Goal: Task Accomplishment & Management: Use online tool/utility

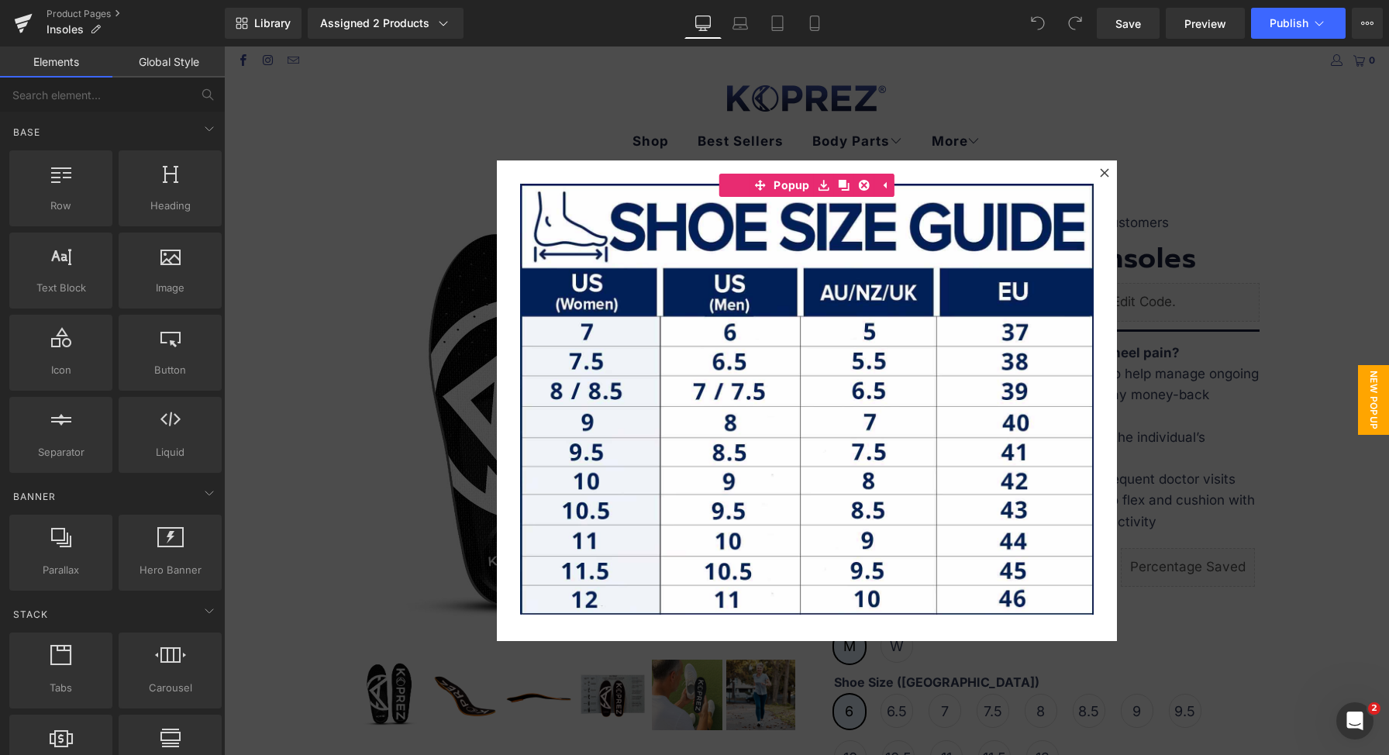
click at [999, 109] on div at bounding box center [806, 401] width 1165 height 709
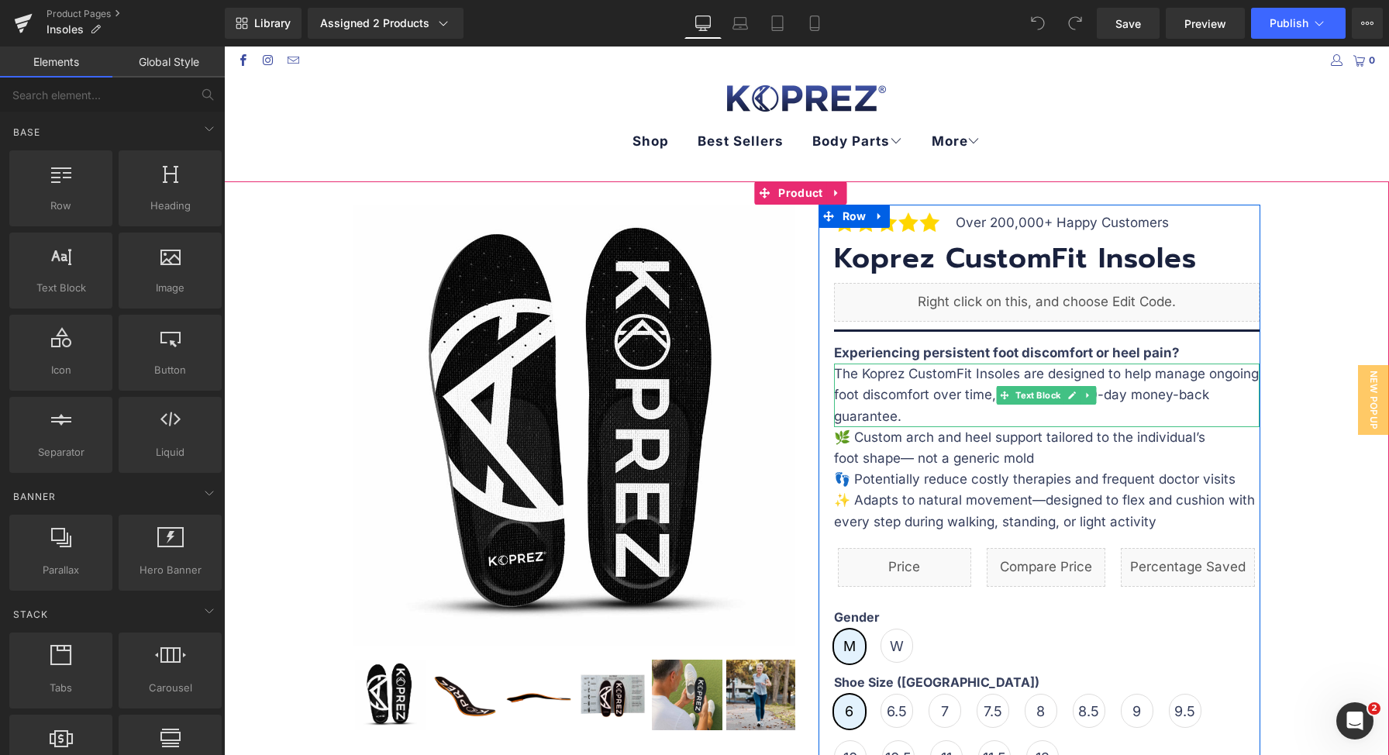
click at [910, 382] on p "The Koprez CustomFit Insoles are designed to help manage ongoing foot discomfor…" at bounding box center [1047, 396] width 426 height 64
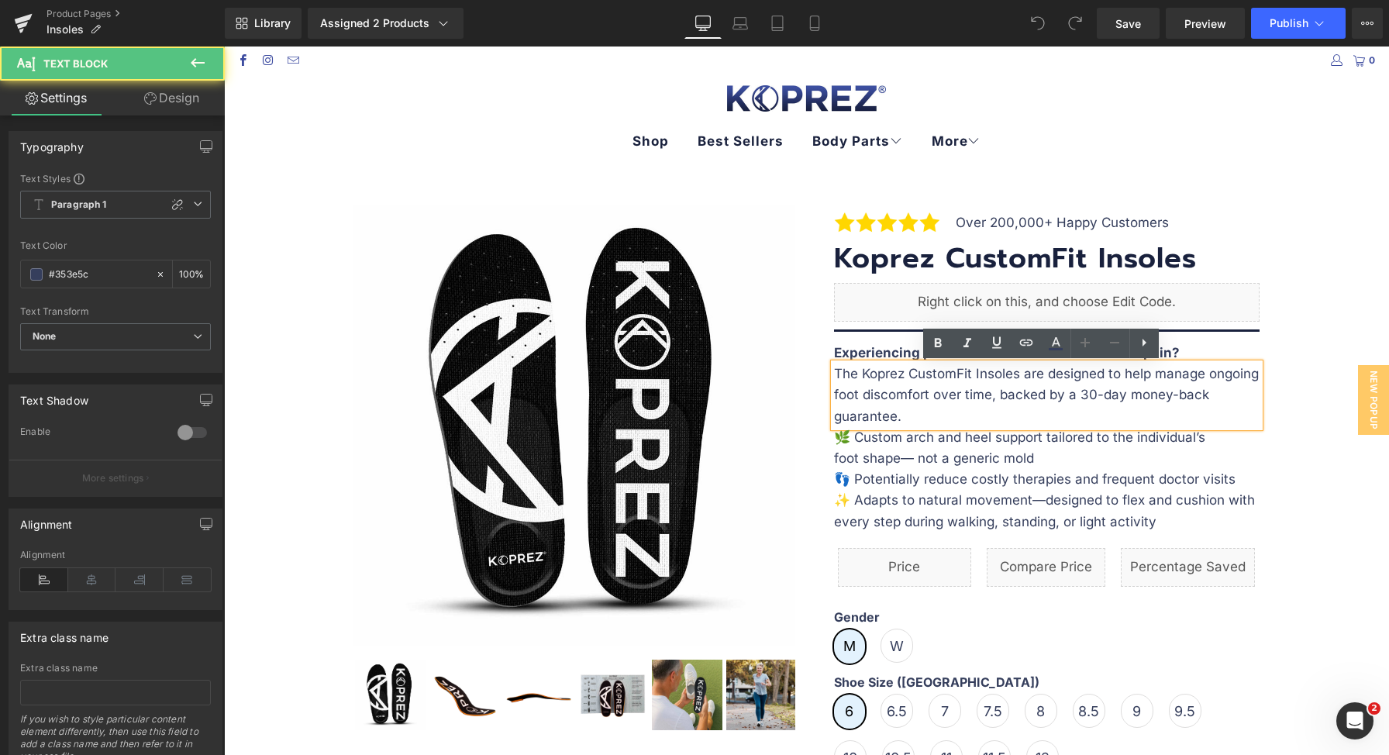
click at [921, 403] on p "The Koprez CustomFit Insoles are designed to help manage ongoing foot discomfor…" at bounding box center [1047, 396] width 426 height 64
click at [941, 413] on p "The Koprez CustomFit Insoles are designed to help manage ongoing foot discomfor…" at bounding box center [1047, 396] width 426 height 64
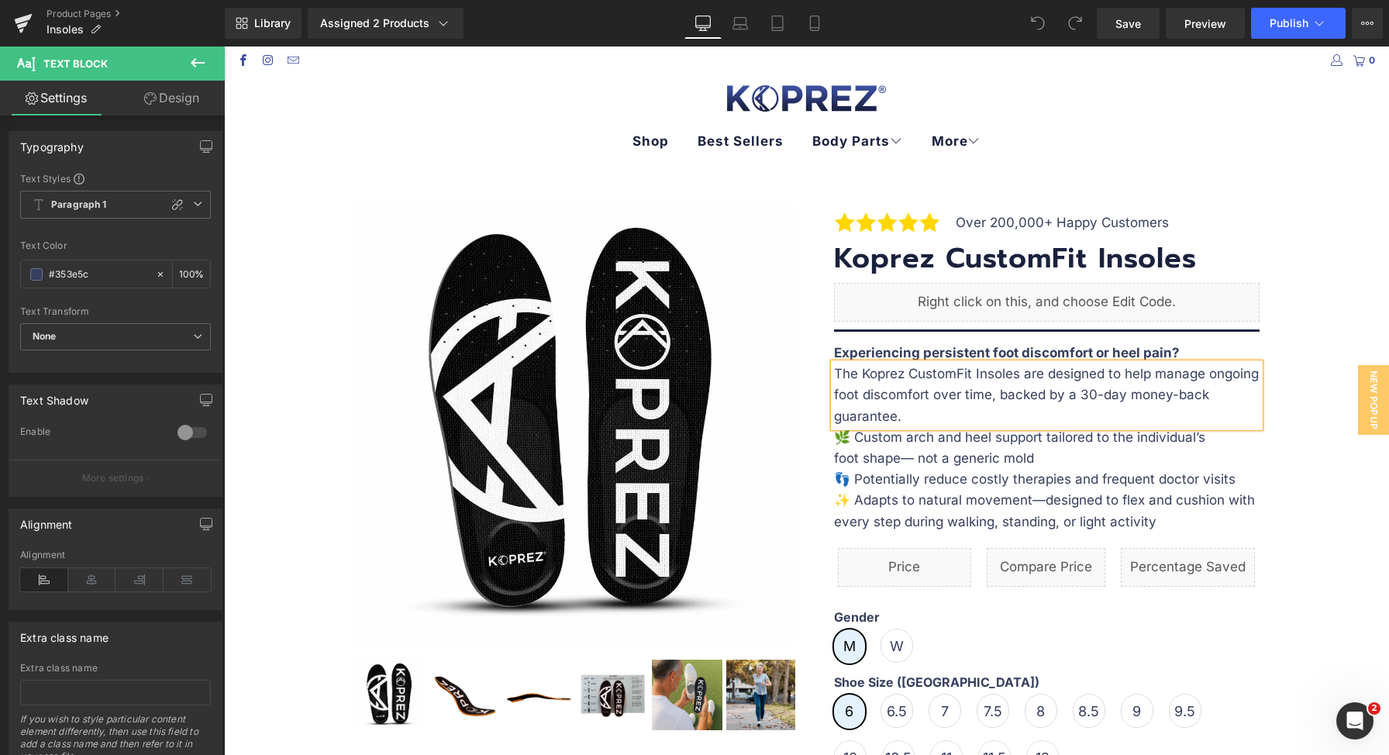
paste div "To enrich screen reader interactions, please activate Accessibility in Grammarl…"
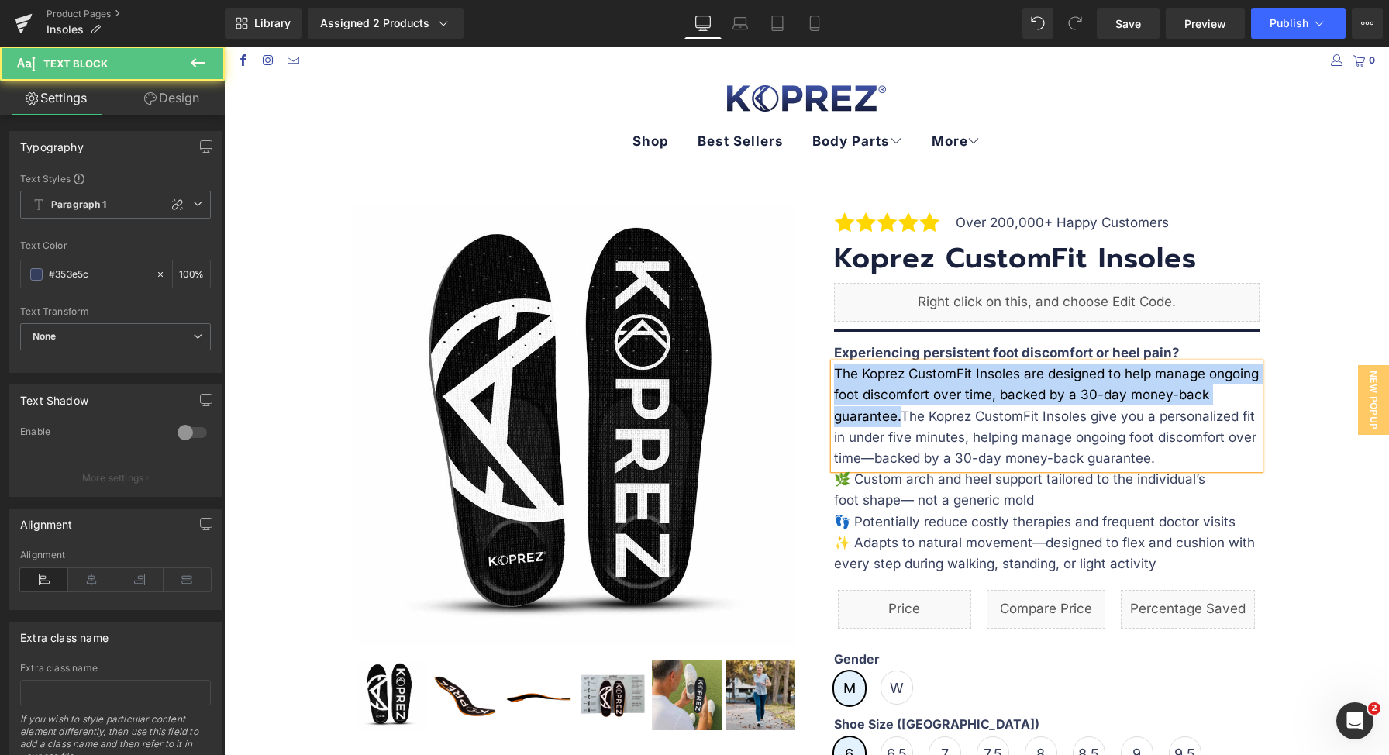
drag, startPoint x: 895, startPoint y: 417, endPoint x: 830, endPoint y: 371, distance: 80.0
click at [834, 371] on p "The Koprez CustomFit Insoles are designed to help manage ongoing foot discomfor…" at bounding box center [1047, 416] width 426 height 105
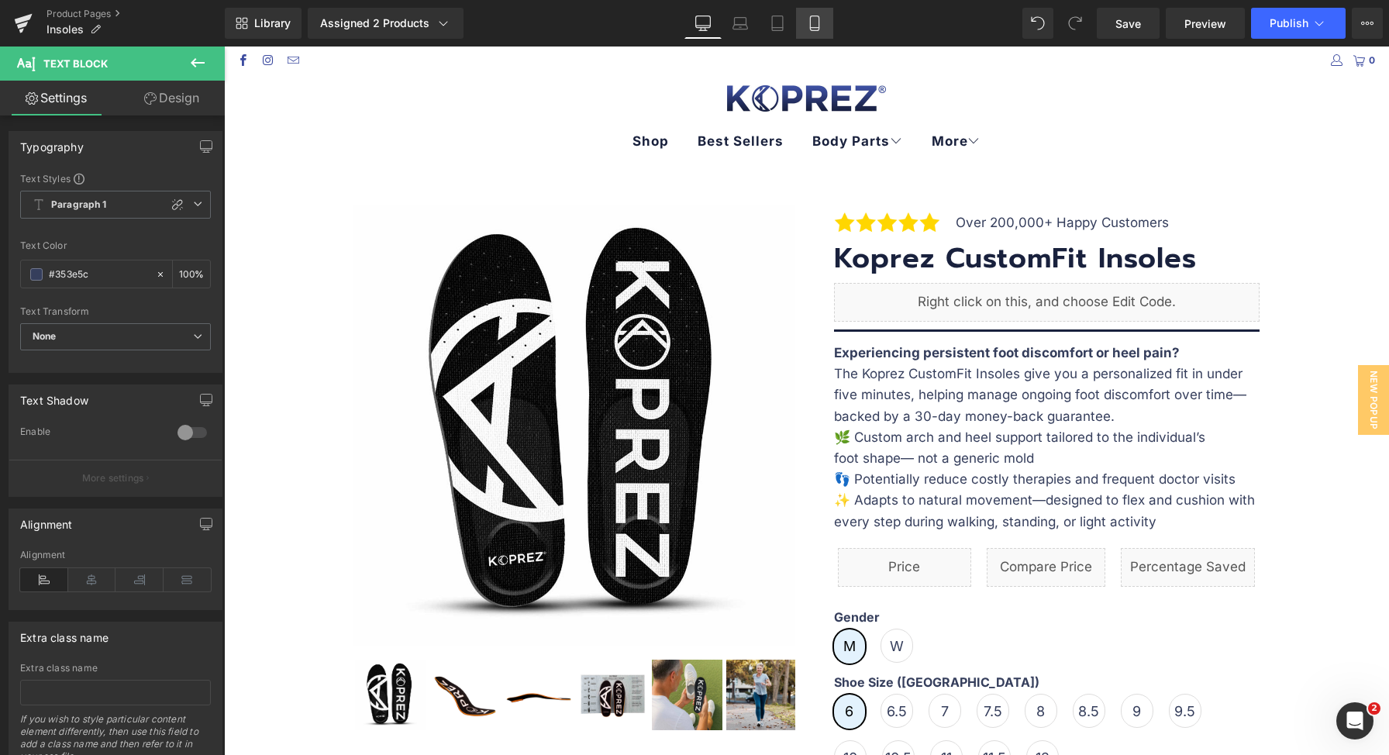
click at [821, 25] on icon at bounding box center [815, 24] width 16 height 16
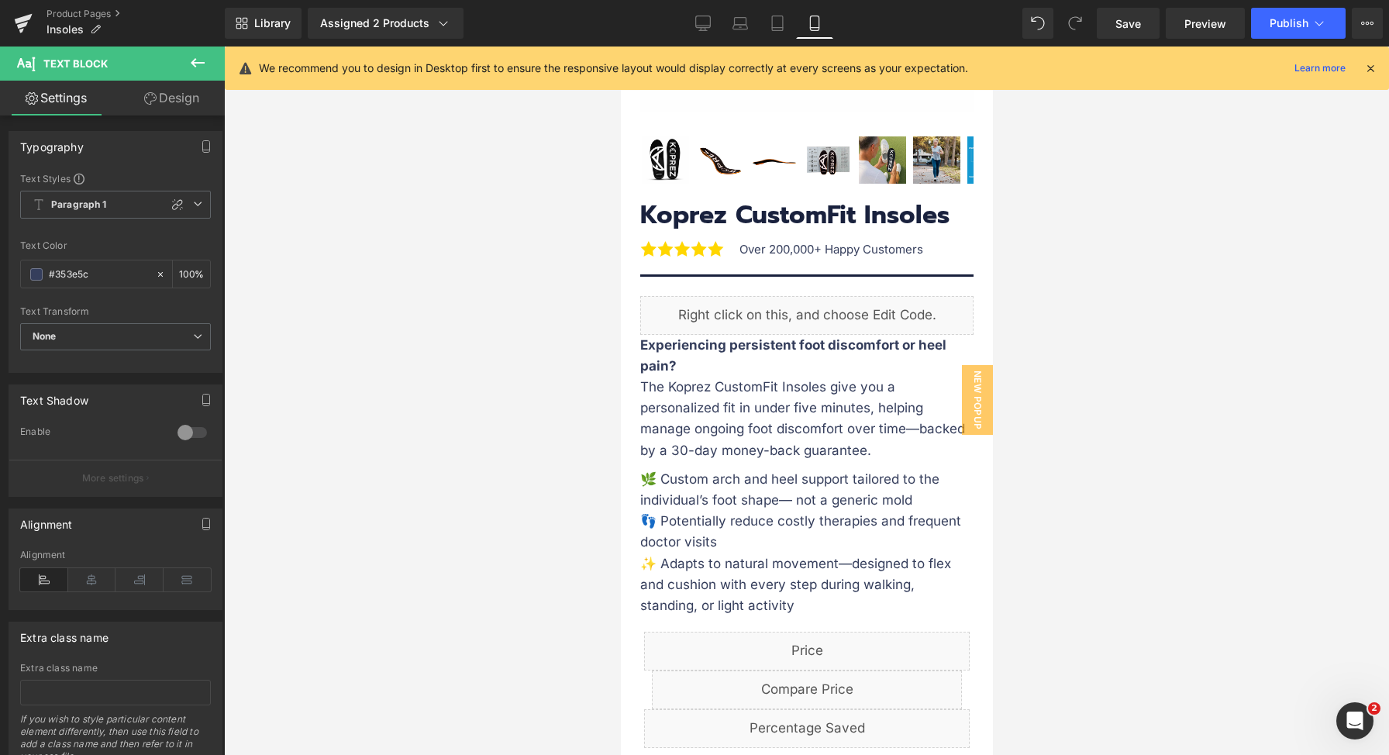
scroll to position [530, 0]
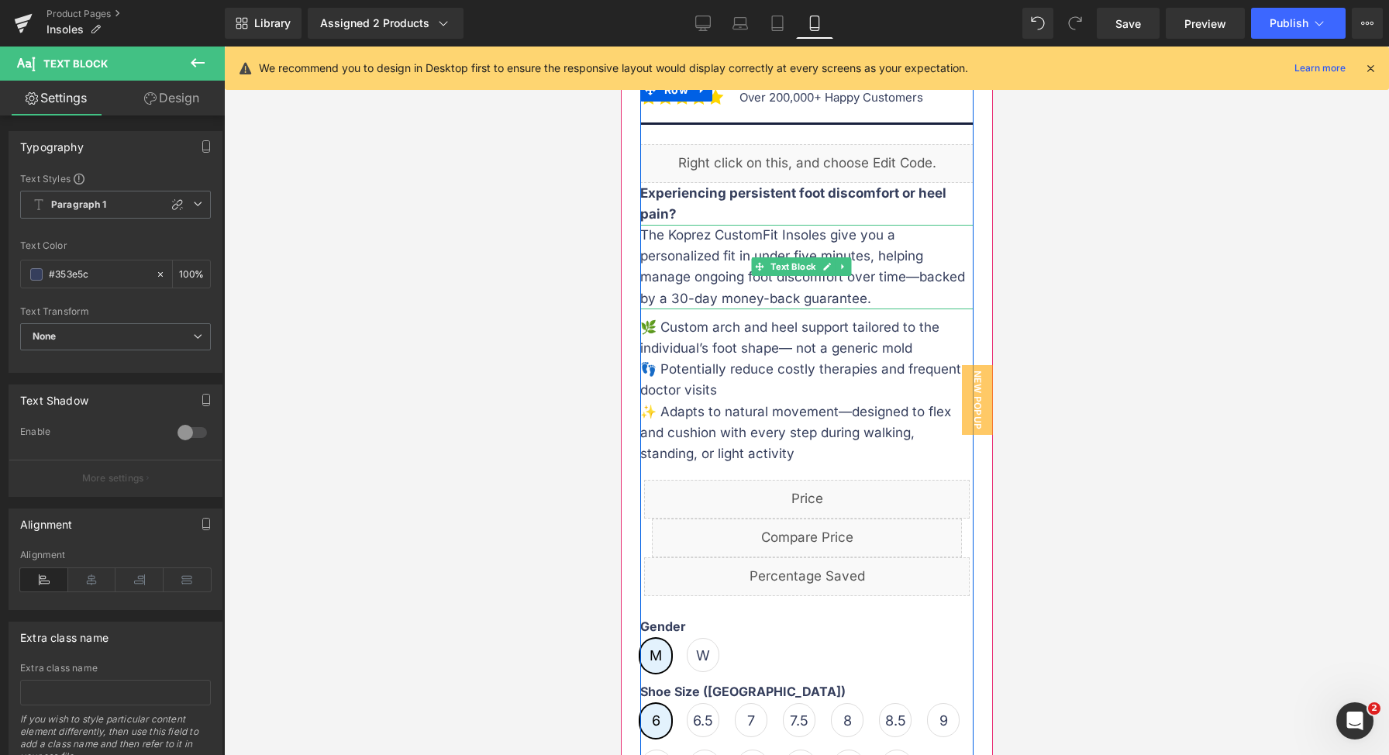
click at [704, 247] on p "The Koprez CustomFit Insoles give you a personalized fit in under five minutes,…" at bounding box center [806, 267] width 333 height 85
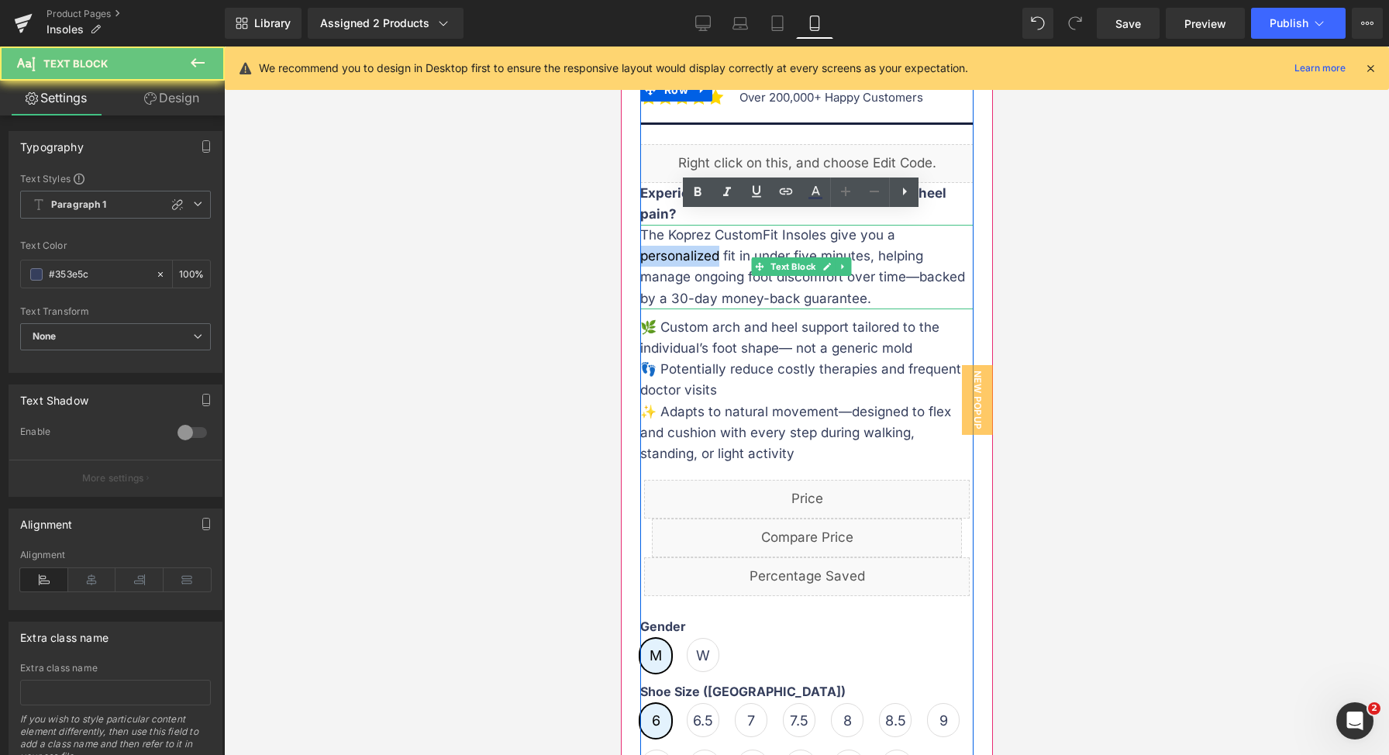
click at [704, 247] on p "The Koprez CustomFit Insoles give you a personalized fit in under five minutes,…" at bounding box center [806, 267] width 333 height 85
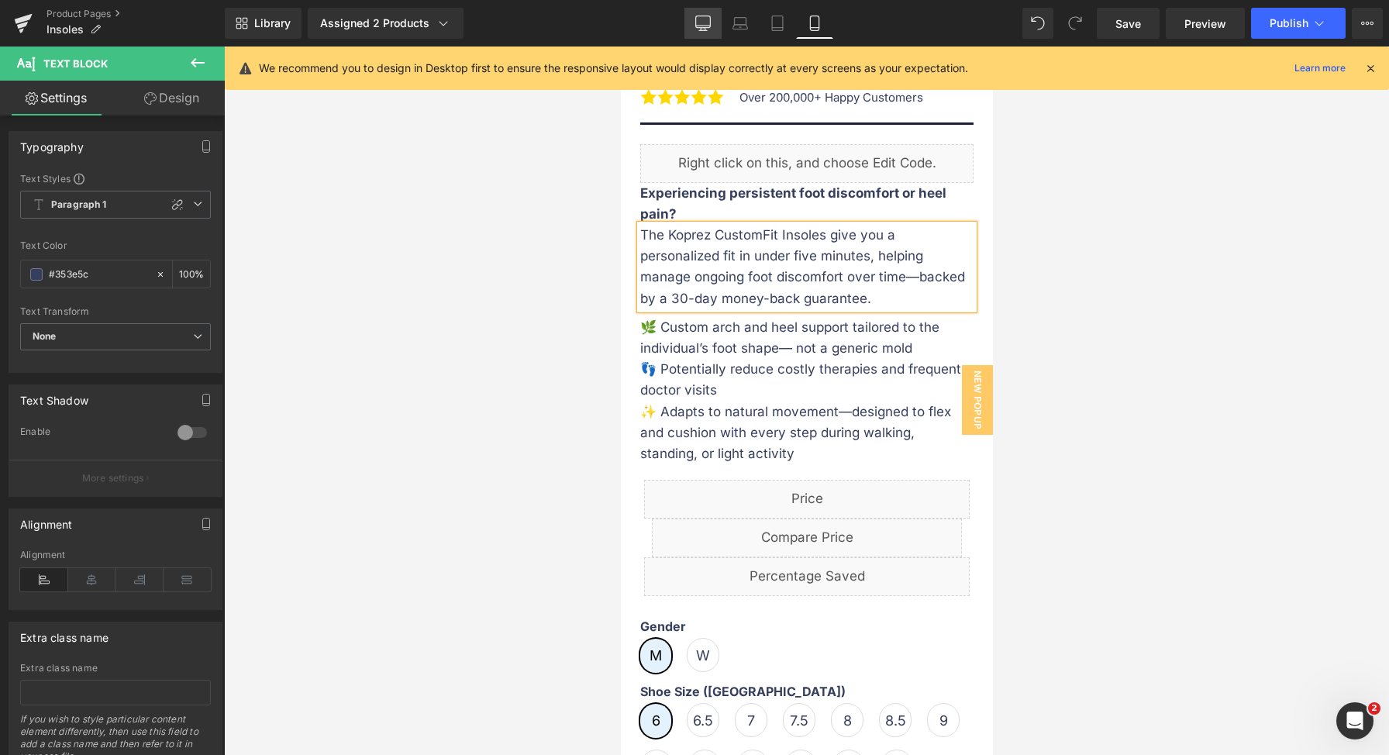
drag, startPoint x: 694, startPoint y: 29, endPoint x: 701, endPoint y: 223, distance: 193.9
click at [694, 29] on link "Desktop" at bounding box center [703, 23] width 37 height 31
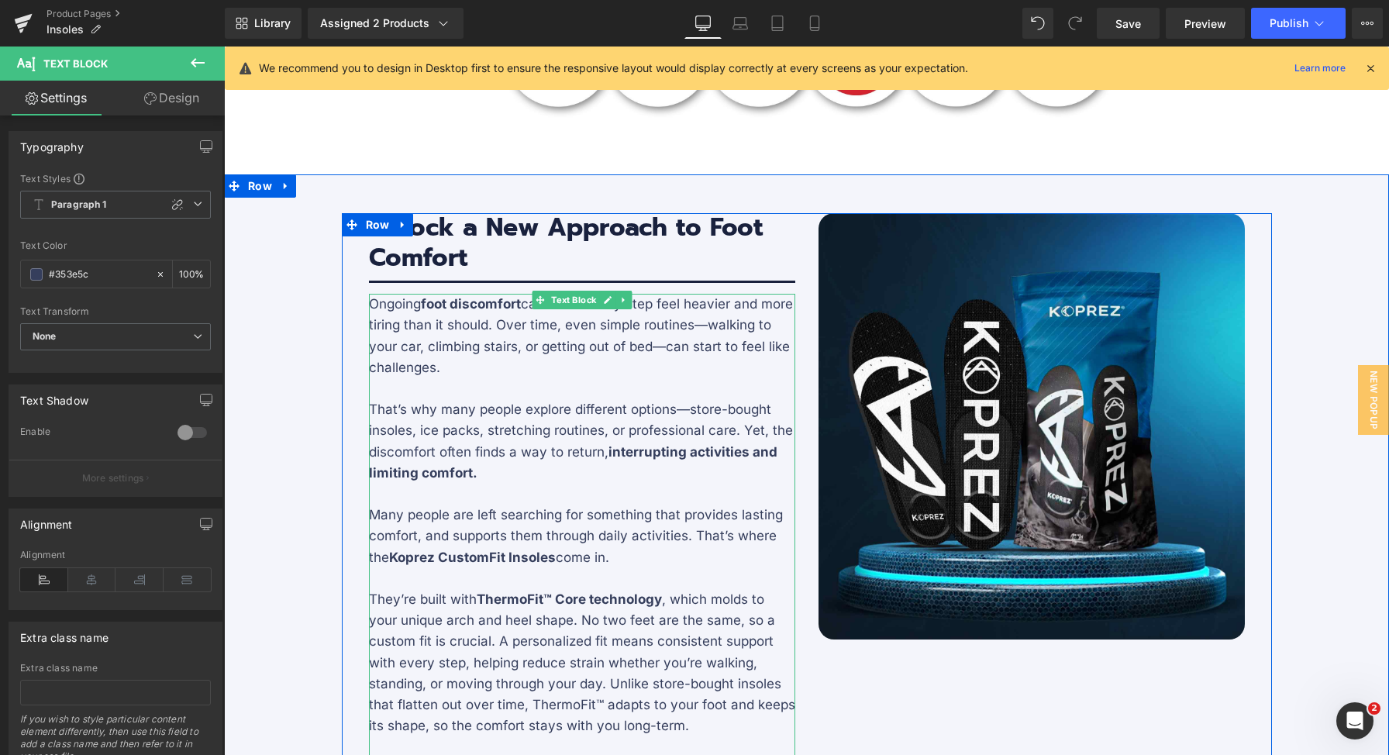
scroll to position [1736, 0]
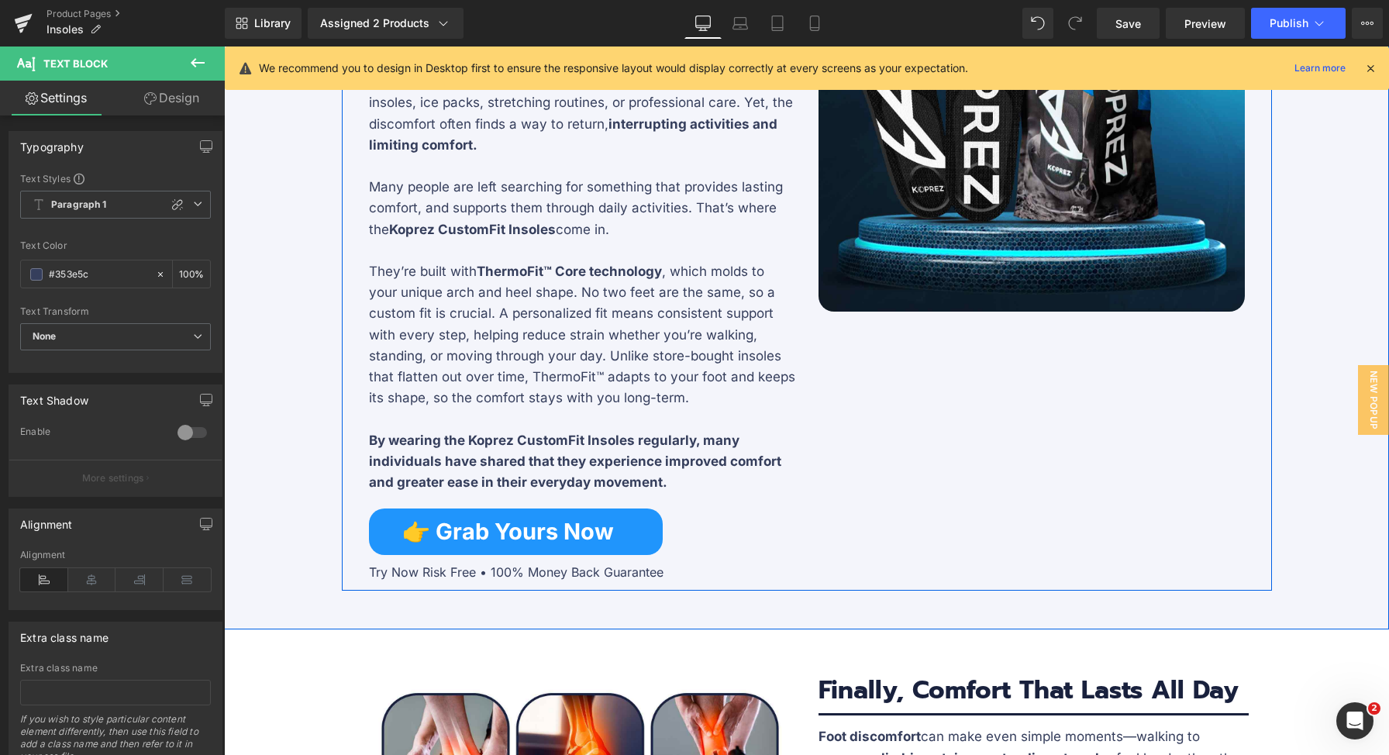
click at [508, 291] on p "They’re built with ThermoFit™ Core technology , which molds to your unique arch…" at bounding box center [582, 334] width 426 height 147
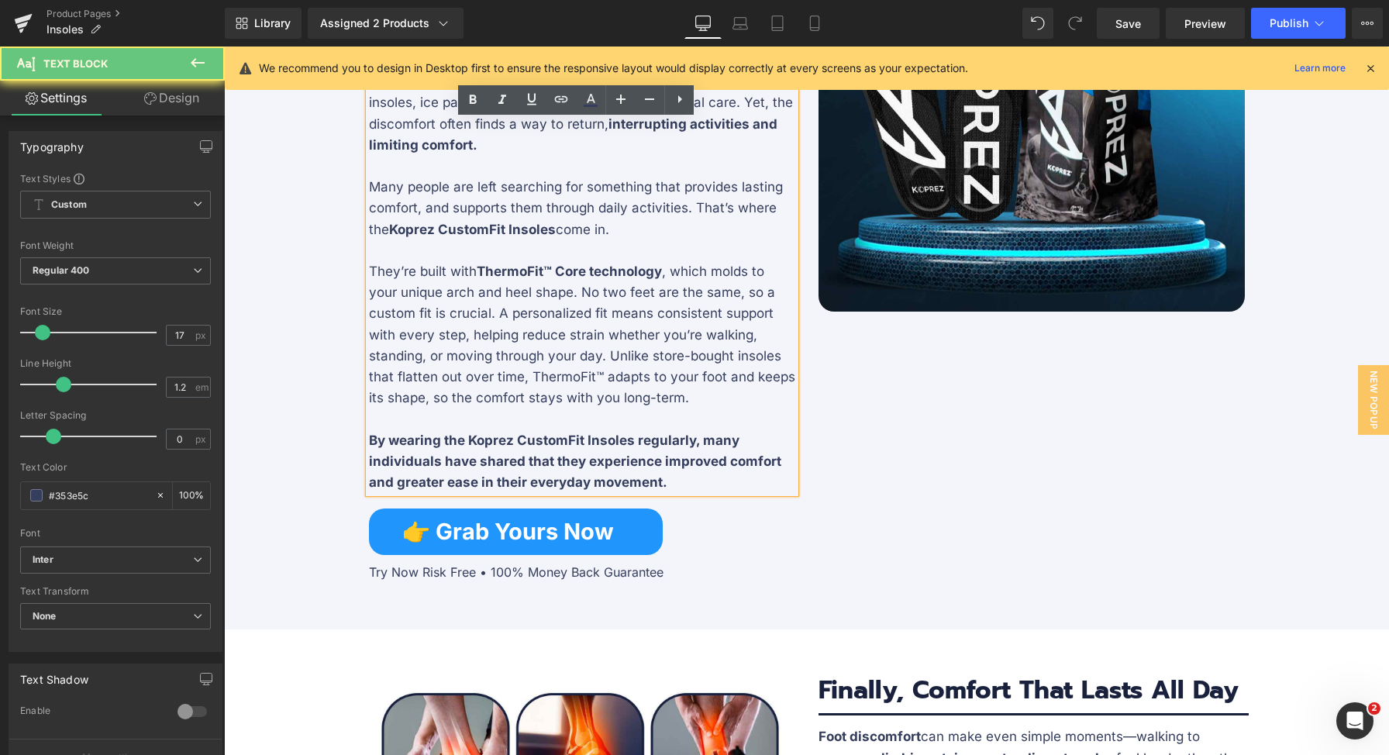
click at [695, 397] on p "They’re built with ThermoFit™ Core technology , which molds to your unique arch…" at bounding box center [582, 334] width 426 height 147
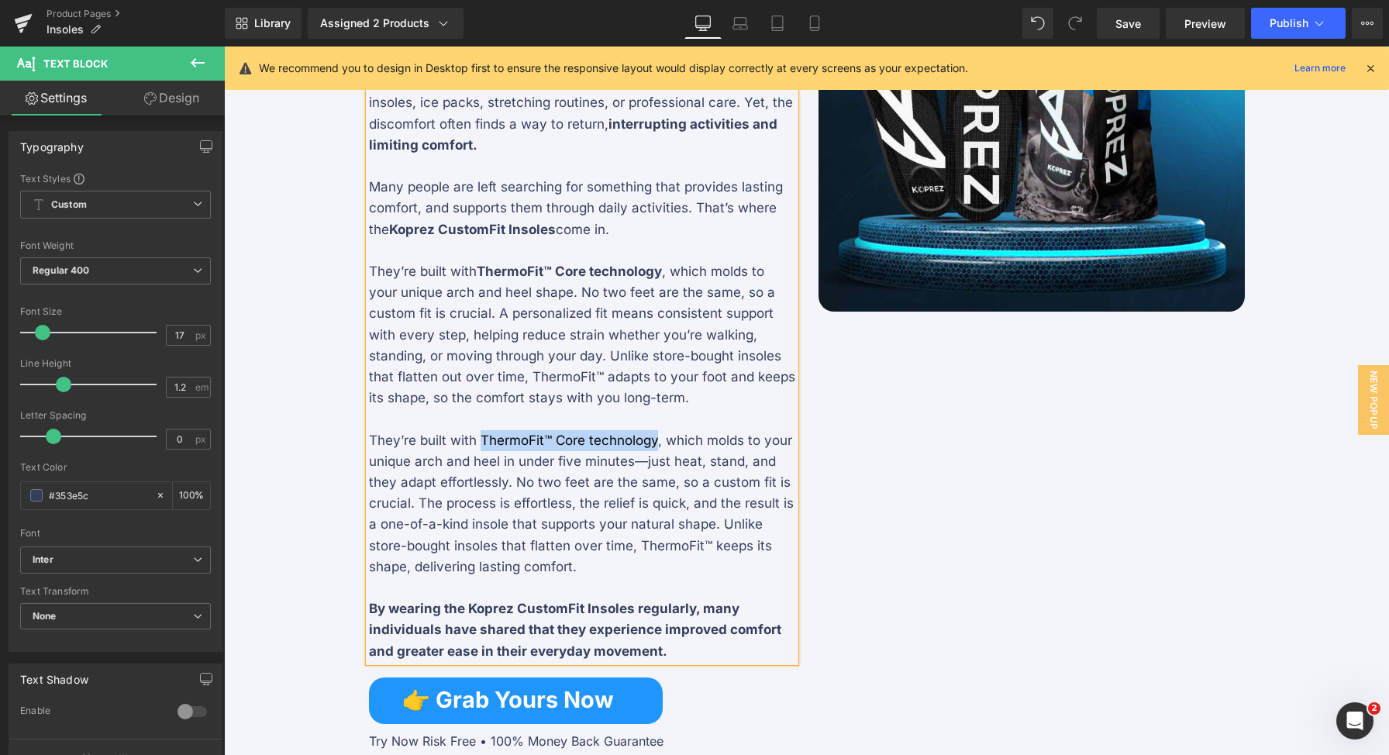
drag, startPoint x: 474, startPoint y: 440, endPoint x: 650, endPoint y: 442, distance: 176.0
click at [650, 442] on p "They’re built with ThermoFit™ Core technology, which molds to your unique arch …" at bounding box center [582, 503] width 426 height 147
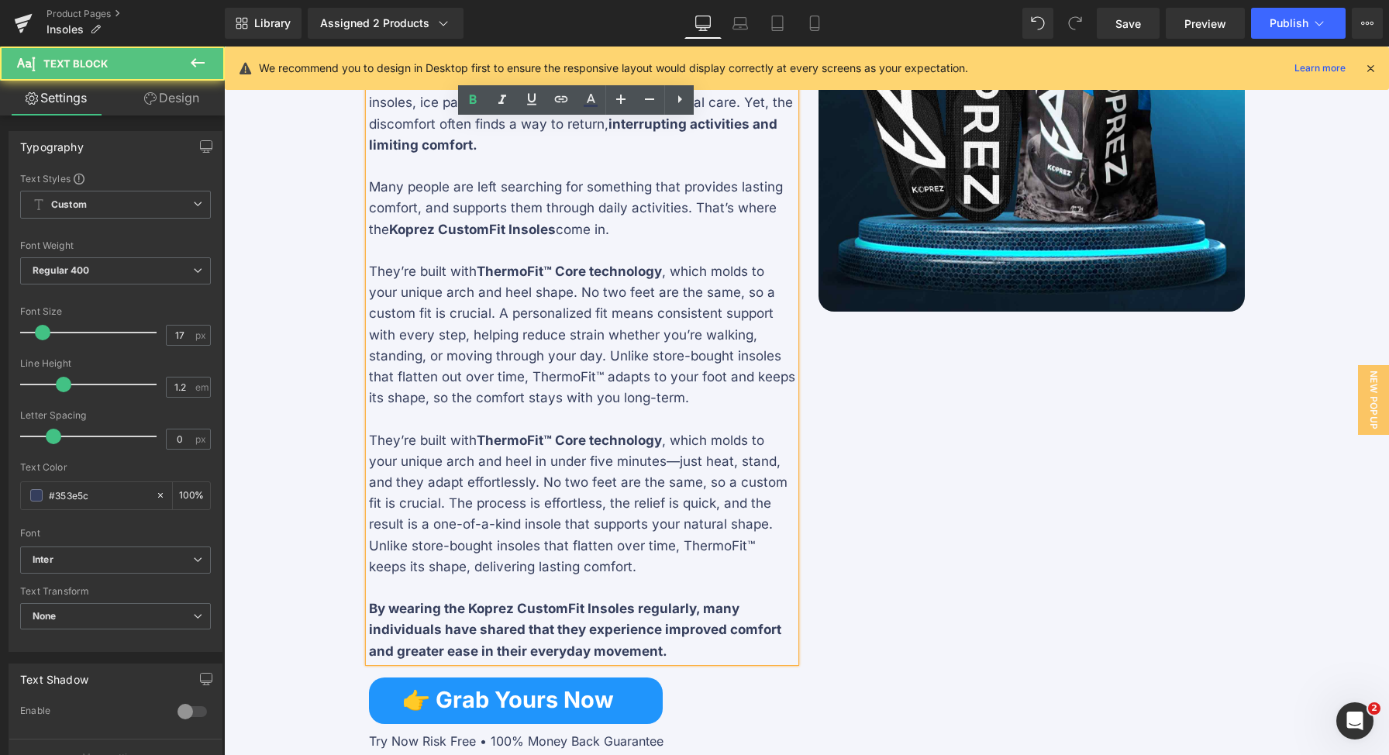
click at [684, 457] on p "They’re built with ThermoFit™ Core technology , which molds to your unique arch…" at bounding box center [582, 503] width 426 height 147
click at [536, 464] on p "They’re built with ThermoFit™ Core technology , which molds to your unique arch…" at bounding box center [582, 503] width 426 height 147
click at [599, 486] on p "They’re built with ThermoFit™ Core technology , which molds to your unique arch…" at bounding box center [582, 503] width 426 height 147
click at [632, 497] on p "They’re built with ThermoFit™ Core technology , which molds to your unique arch…" at bounding box center [582, 503] width 426 height 147
click at [618, 524] on p "They’re built with ThermoFit™ Core technology , which molds to your unique arch…" at bounding box center [582, 503] width 426 height 147
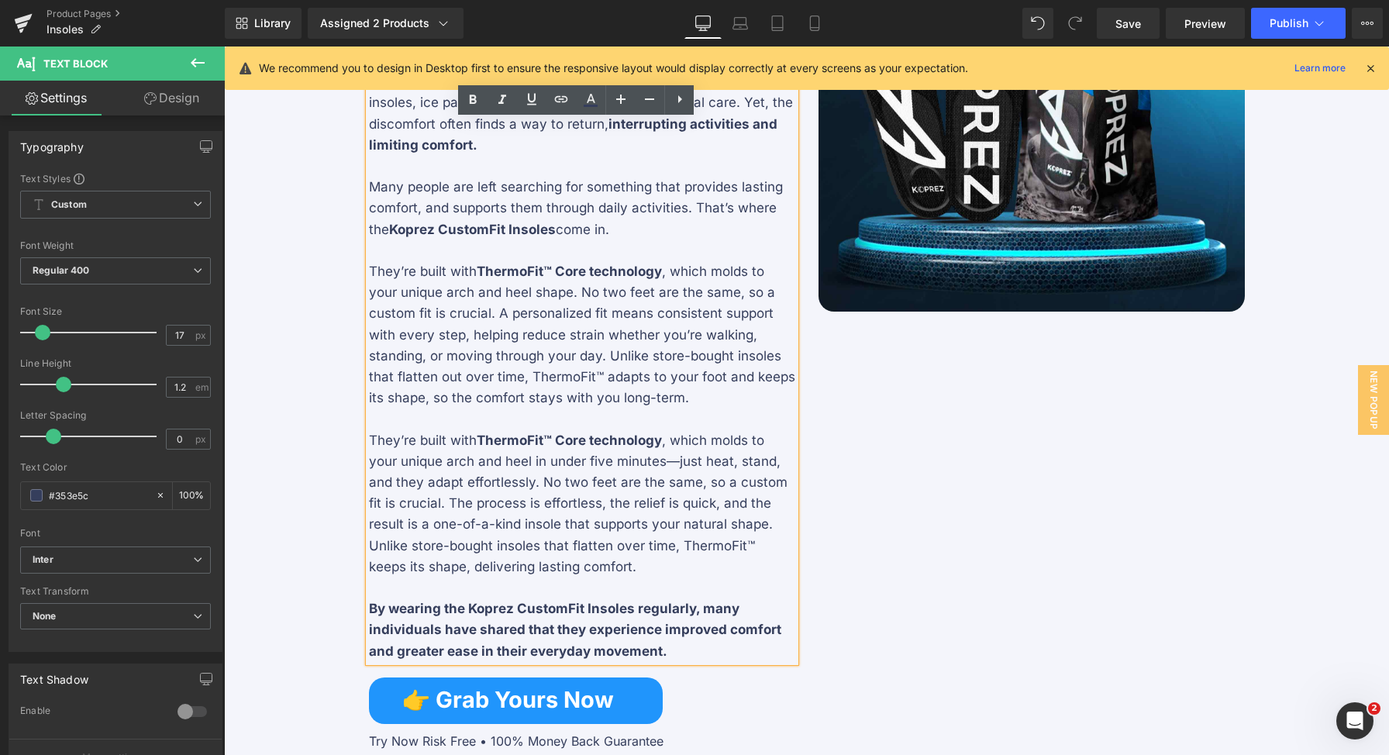
click at [634, 574] on p "They’re built with ThermoFit™ Core technology , which molds to your unique arch…" at bounding box center [582, 503] width 426 height 147
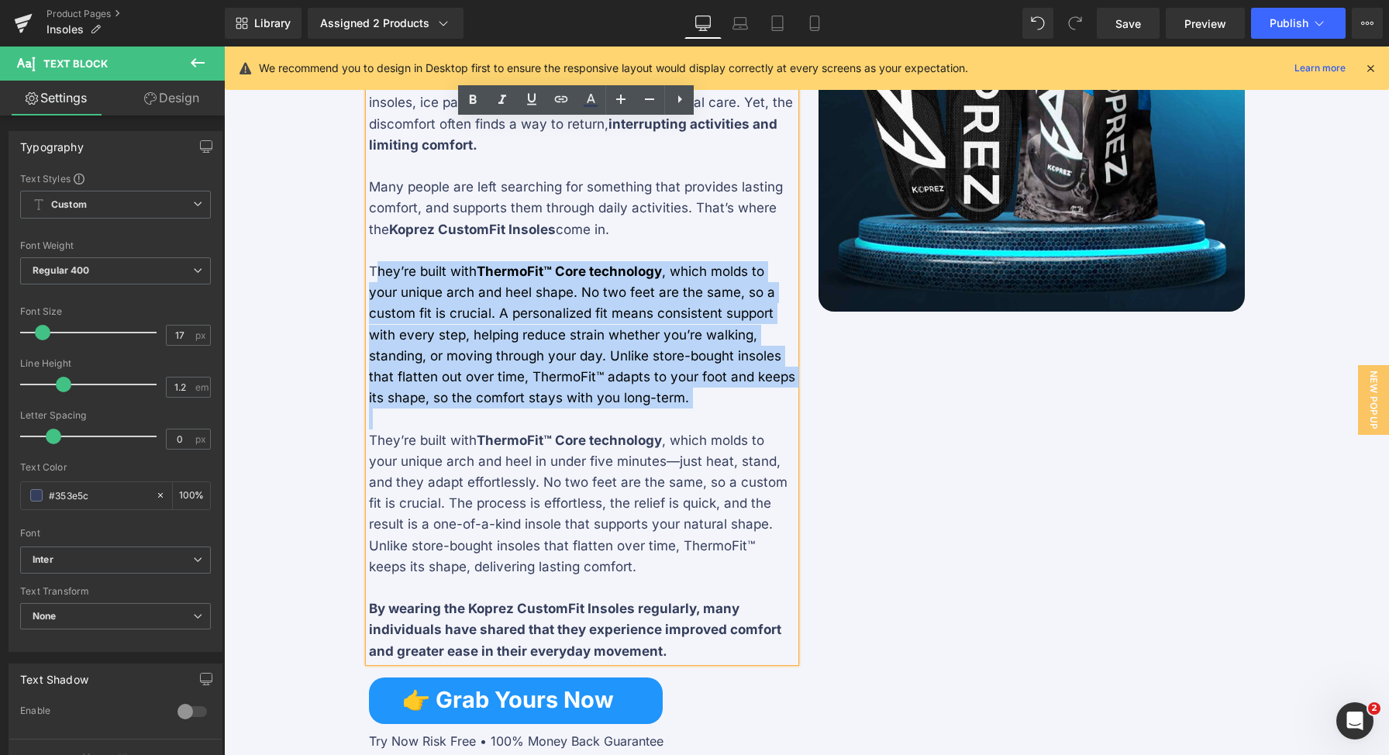
drag, startPoint x: 695, startPoint y: 409, endPoint x: 369, endPoint y: 265, distance: 355.8
click at [369, 265] on div "Ongoing foot discomfort can make every step feel heavier and more tiring than i…" at bounding box center [582, 314] width 426 height 696
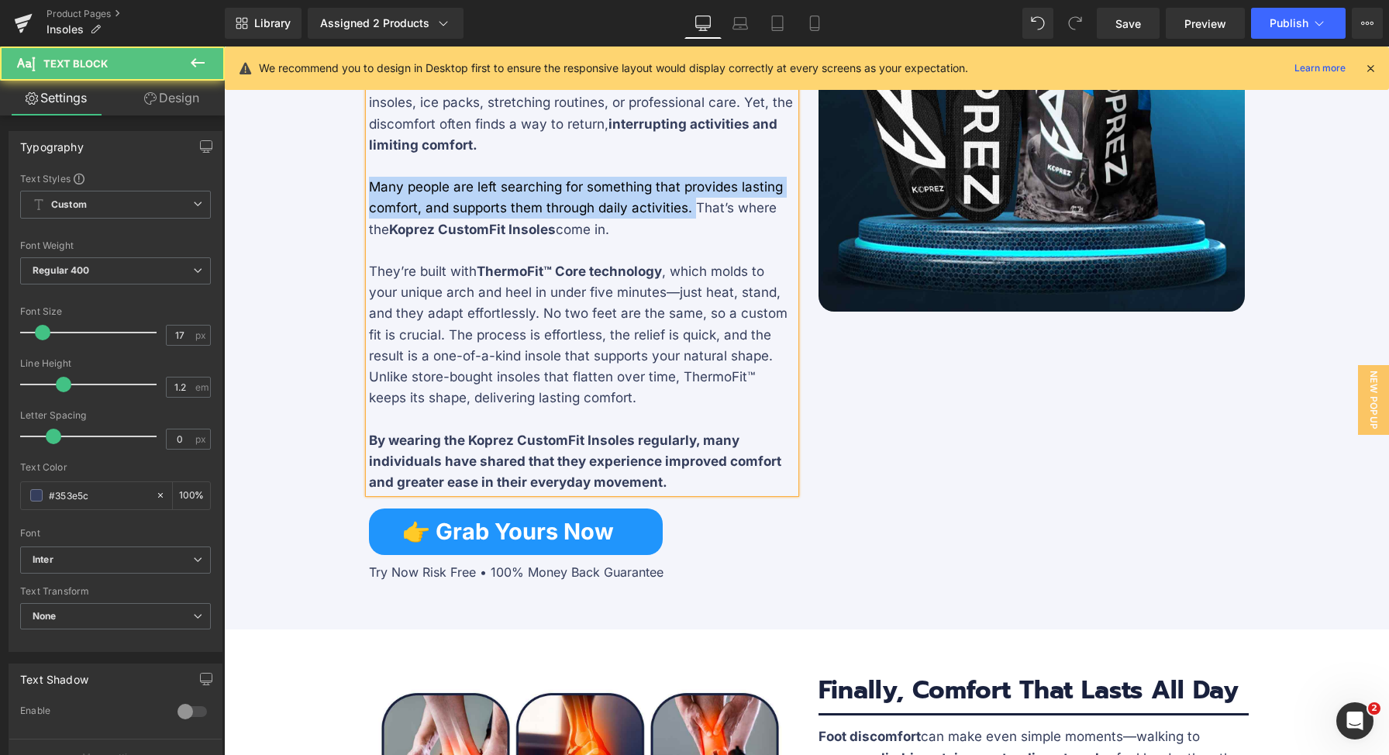
drag, startPoint x: 367, startPoint y: 185, endPoint x: 691, endPoint y: 204, distance: 324.6
click at [691, 204] on p "Many people are left searching for something that provides lasting comfort, and…" at bounding box center [582, 209] width 426 height 64
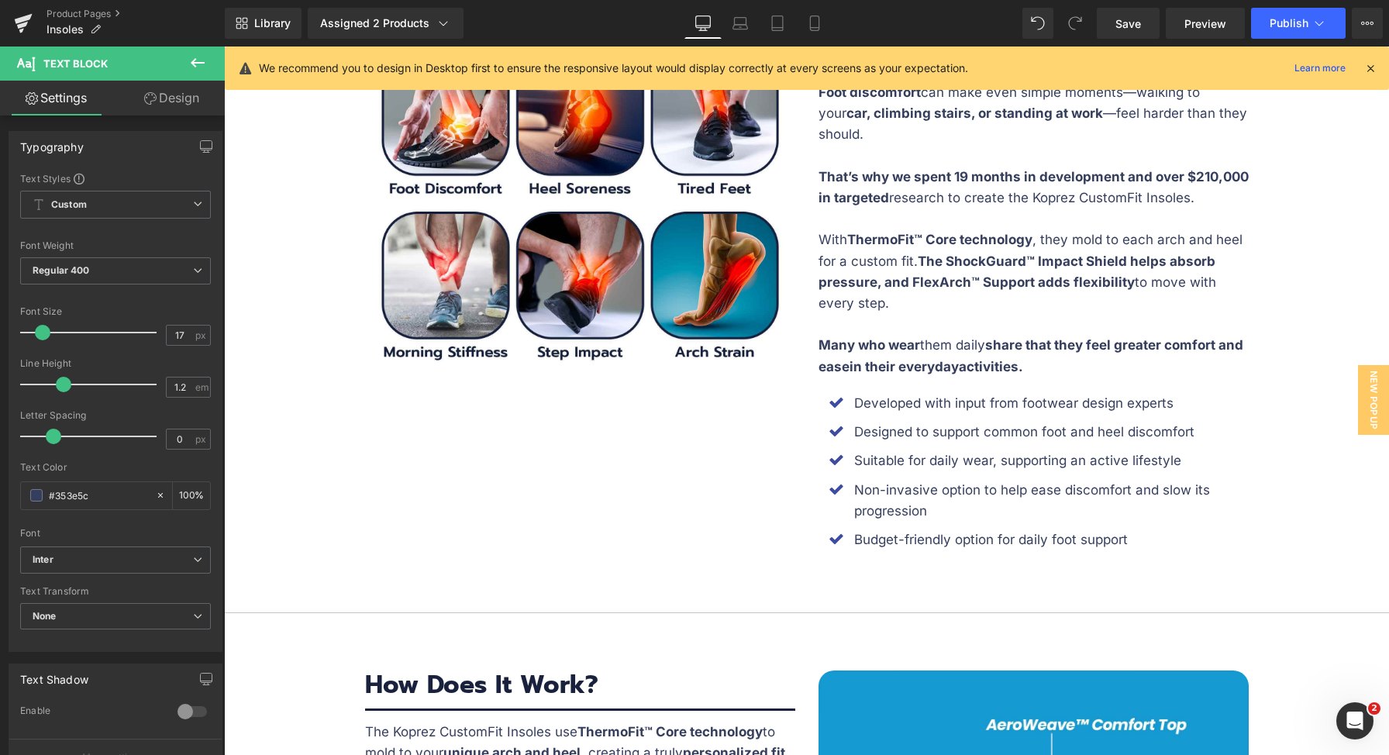
scroll to position [1571, 0]
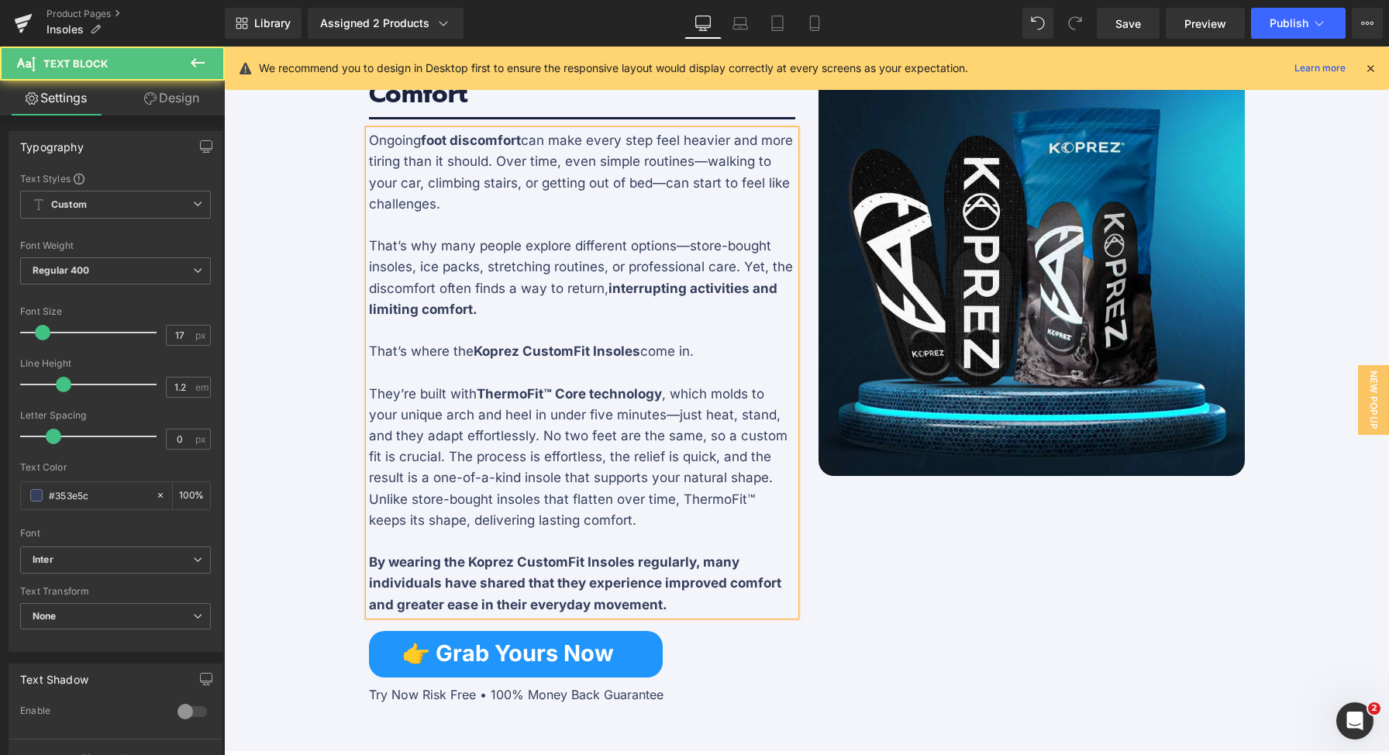
click at [588, 365] on p "To enrich screen reader interactions, please activate Accessibility in Grammarl…" at bounding box center [582, 372] width 426 height 21
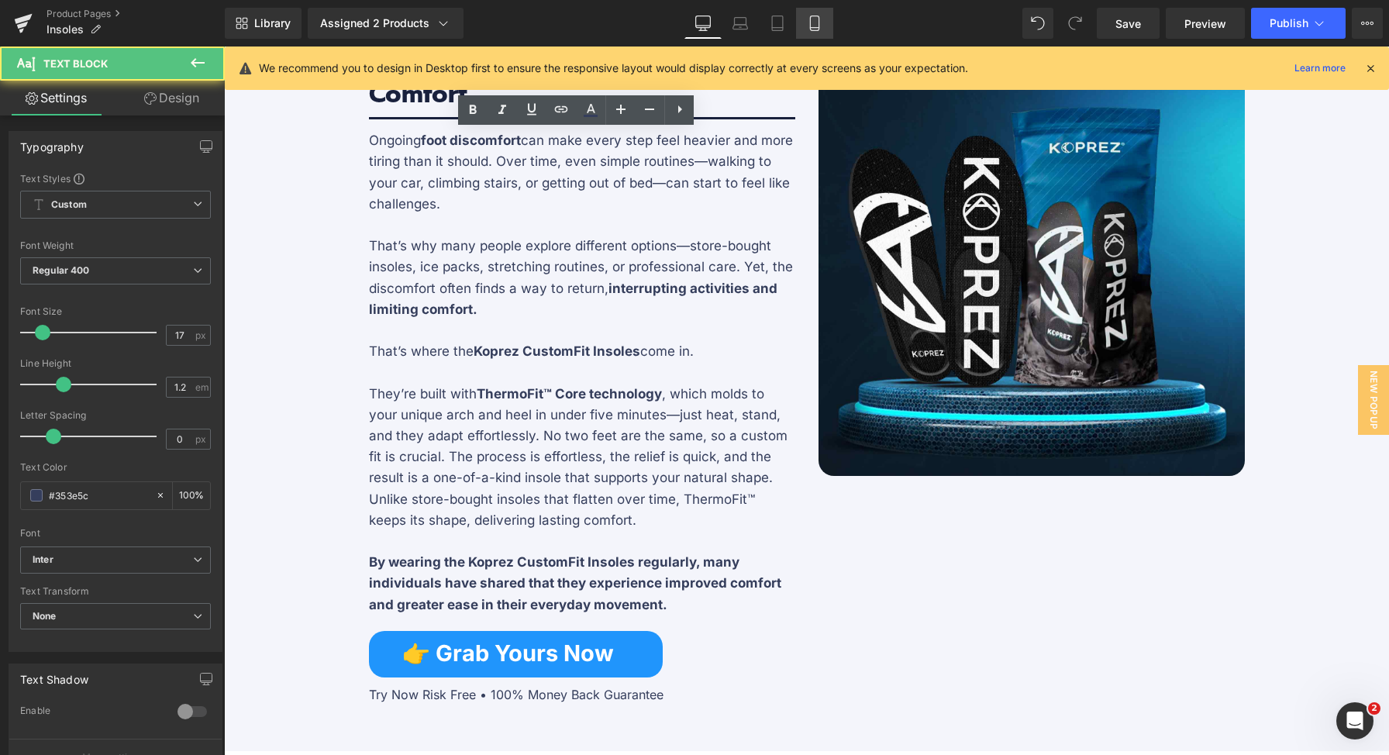
click at [816, 33] on link "Mobile" at bounding box center [814, 23] width 37 height 31
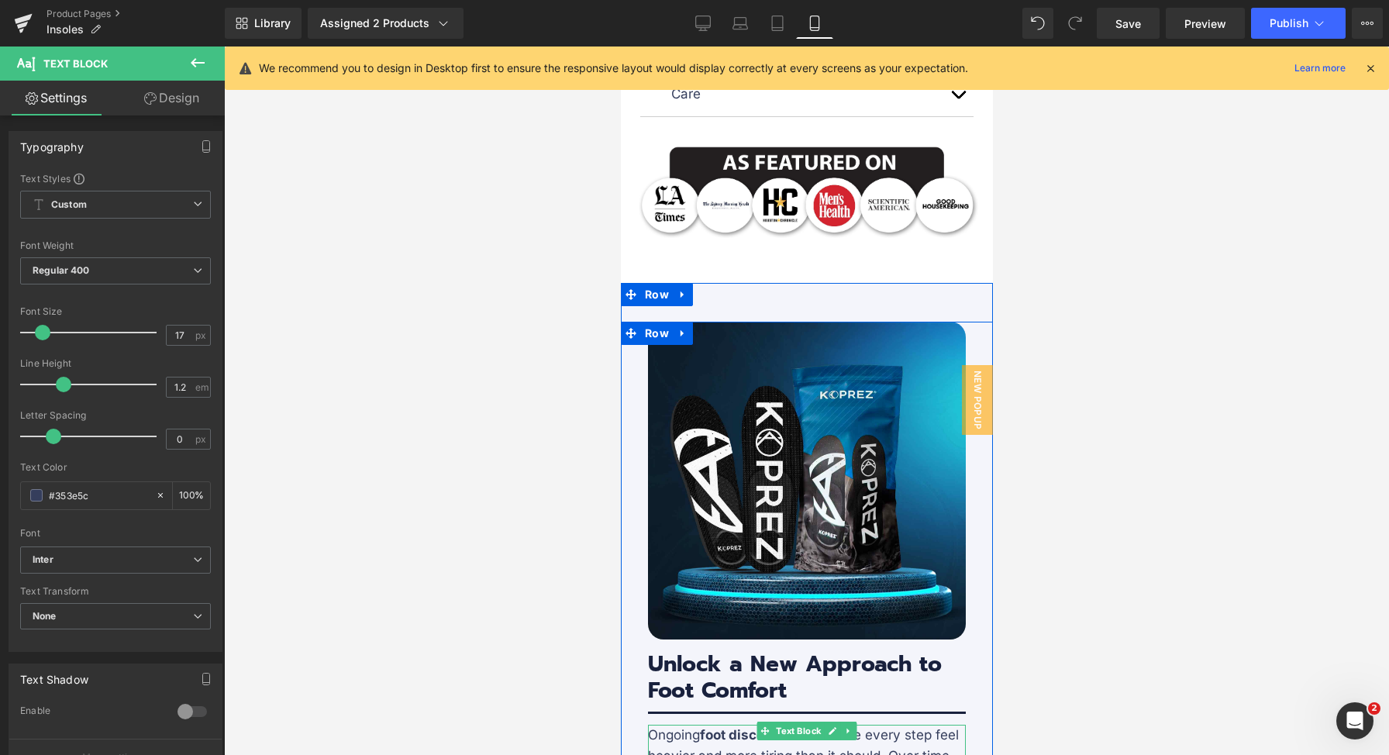
scroll to position [1309, 0]
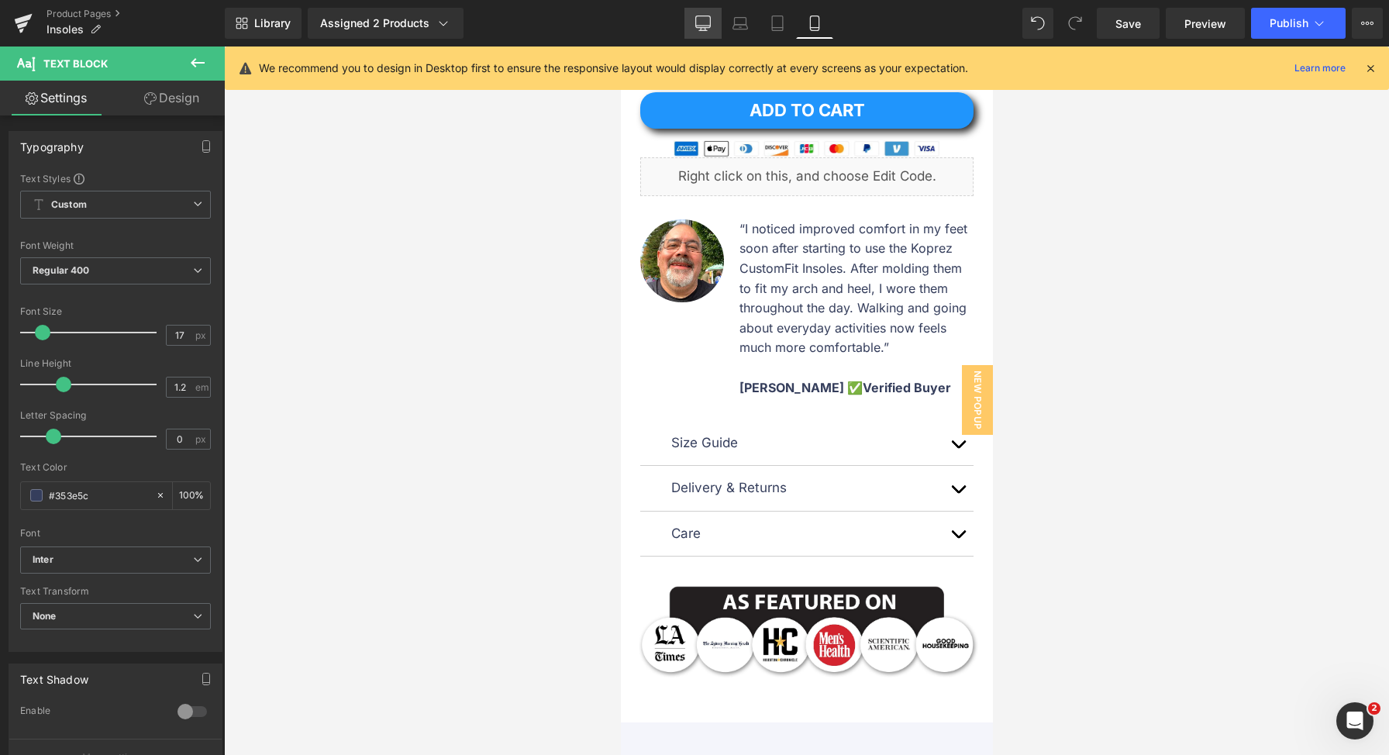
drag, startPoint x: 693, startPoint y: 11, endPoint x: 630, endPoint y: 230, distance: 228.2
click at [693, 11] on link "Desktop" at bounding box center [703, 23] width 37 height 31
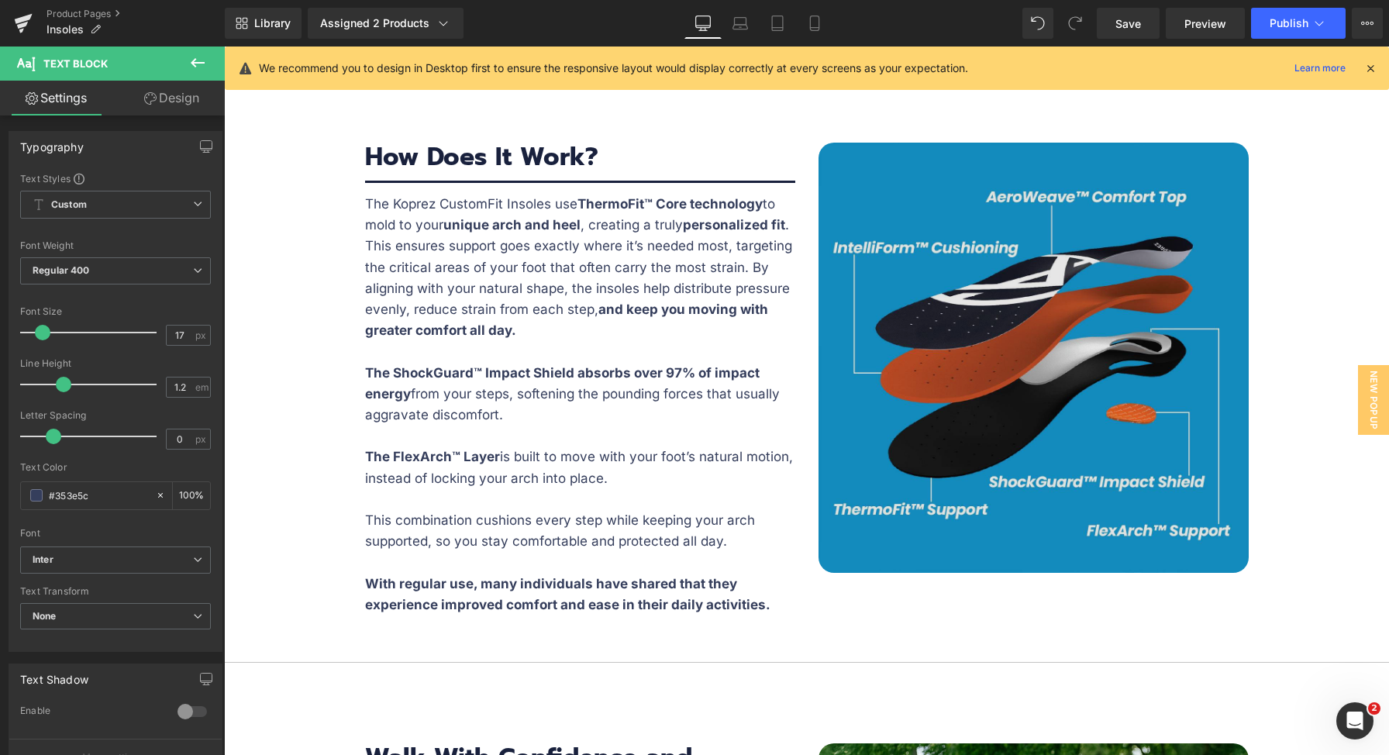
scroll to position [2832, 0]
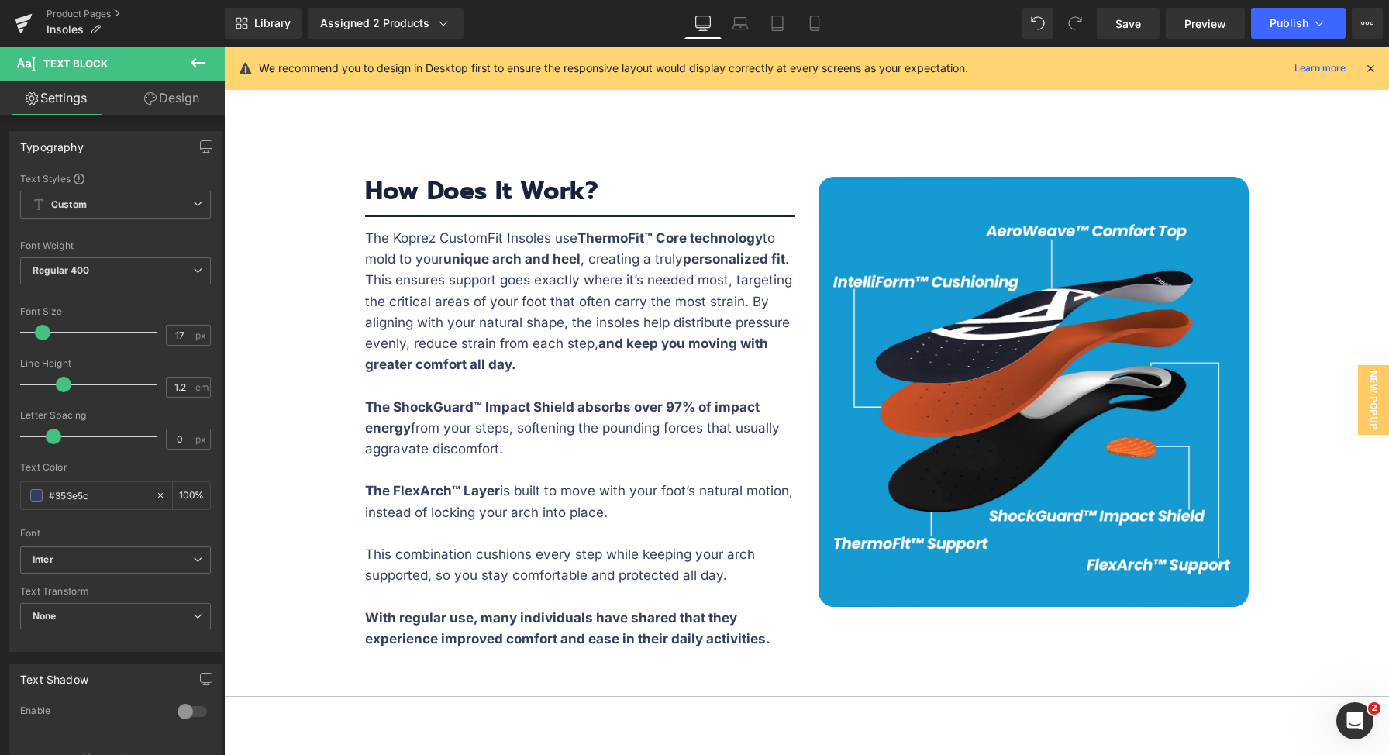
click at [473, 320] on p "The Koprez CustomFit Insoles use ThermoFit™ Core technology to mold to your uni…" at bounding box center [580, 301] width 430 height 147
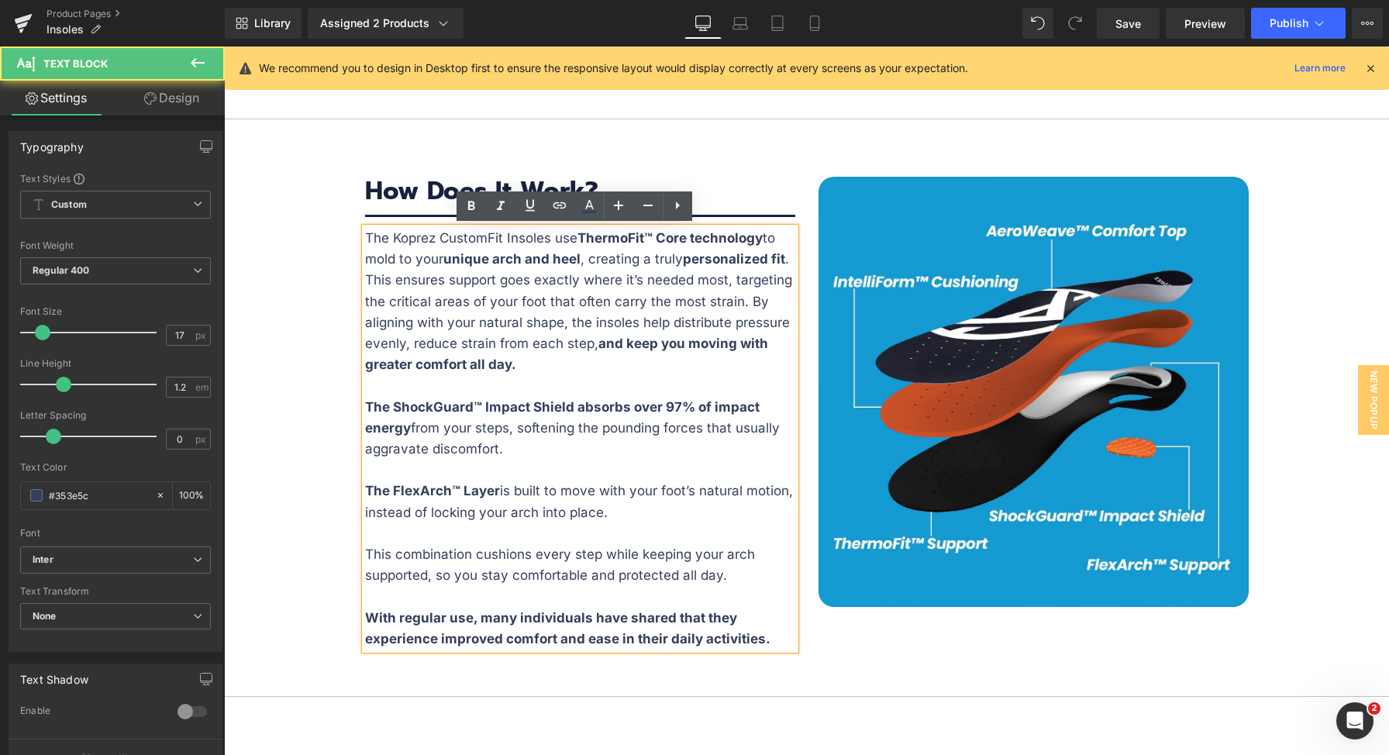
click at [693, 294] on p "The Koprez CustomFit Insoles use ThermoFit™ Core technology to mold to your uni…" at bounding box center [580, 301] width 430 height 147
click at [571, 364] on p "The Koprez CustomFit Insoles use ThermoFit™ Core technology to mold to your uni…" at bounding box center [580, 301] width 430 height 147
click at [565, 366] on p "The Koprez CustomFit Insoles use ThermoFit™ Core technology to mold to your uni…" at bounding box center [580, 301] width 430 height 147
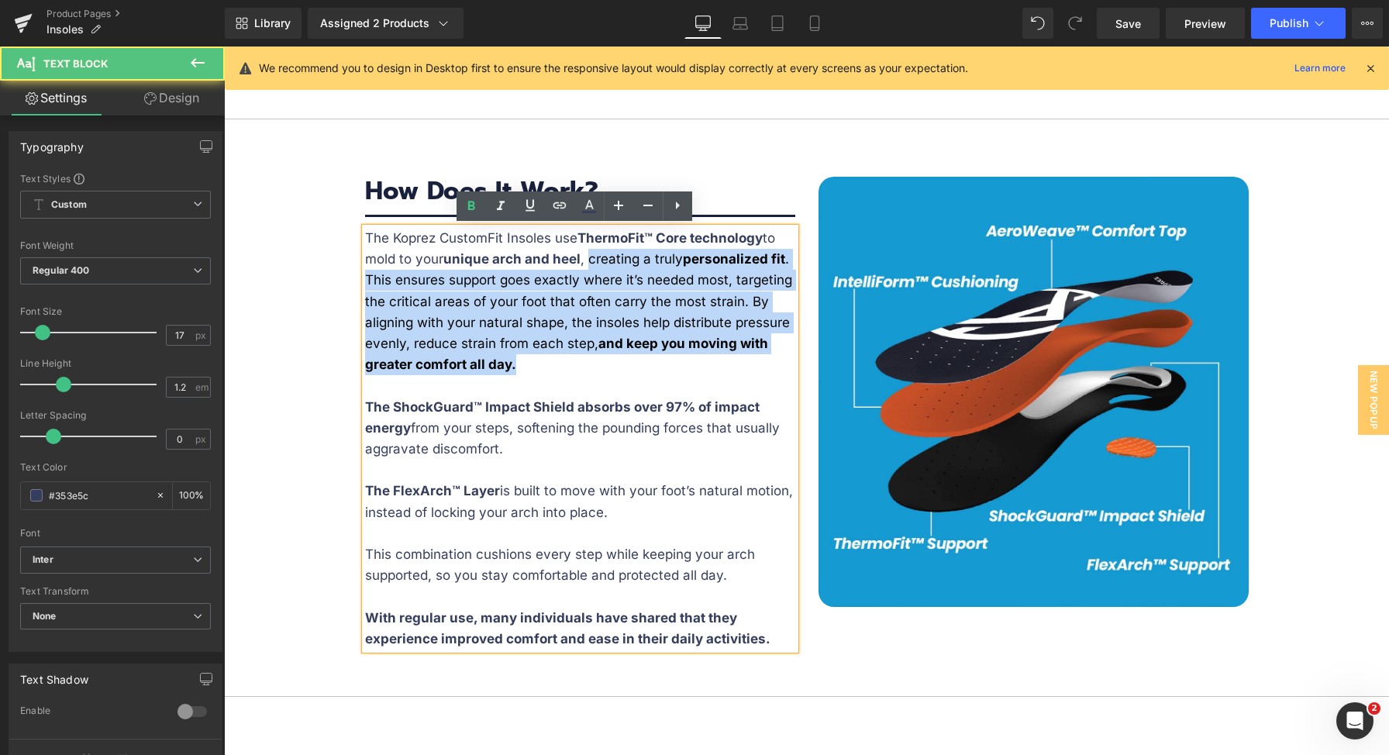
drag, startPoint x: 582, startPoint y: 259, endPoint x: 639, endPoint y: 325, distance: 86.9
click at [594, 357] on p "The Koprez CustomFit Insoles use ThermoFit™ Core technology to mold to your uni…" at bounding box center [580, 301] width 430 height 147
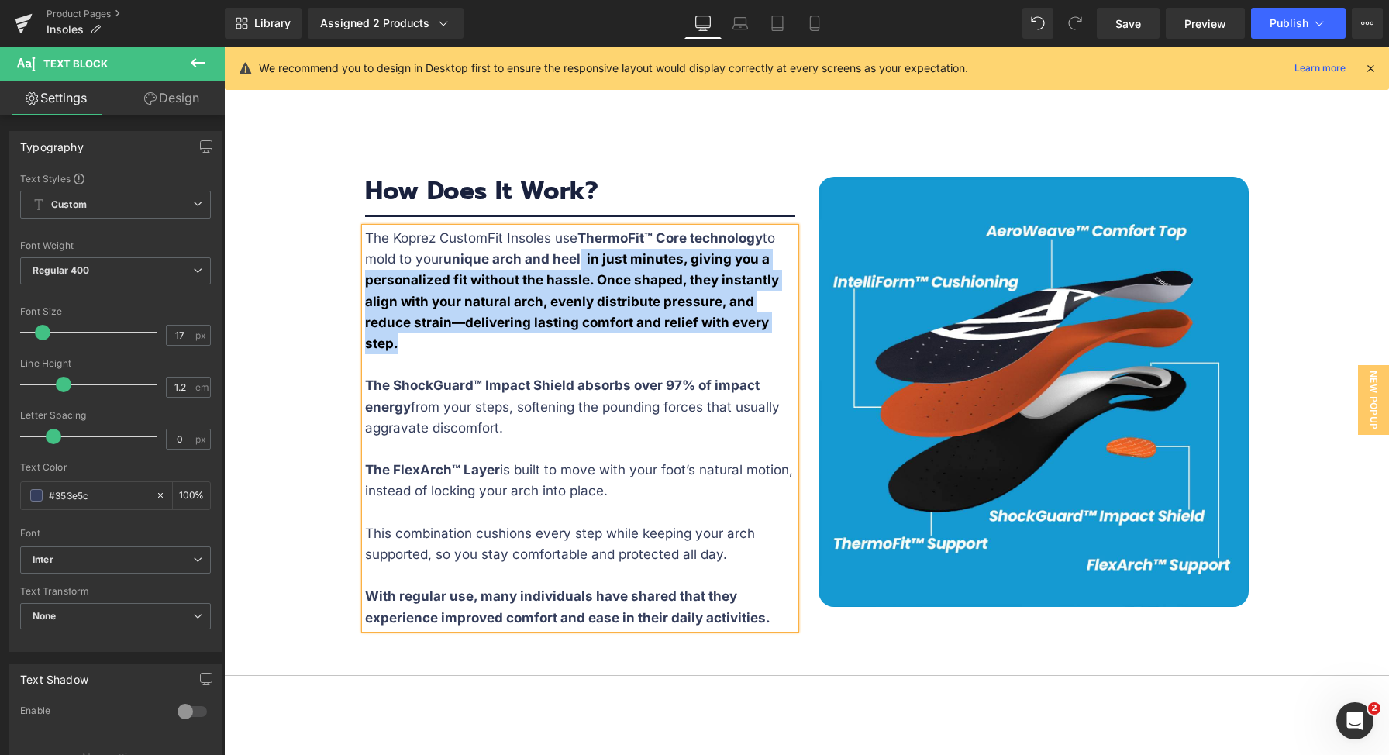
drag, startPoint x: 759, startPoint y: 326, endPoint x: 574, endPoint y: 260, distance: 196.4
click at [574, 260] on p "The Koprez CustomFit Insoles use ThermoFit™ Core technology to mold to your uni…" at bounding box center [580, 291] width 430 height 126
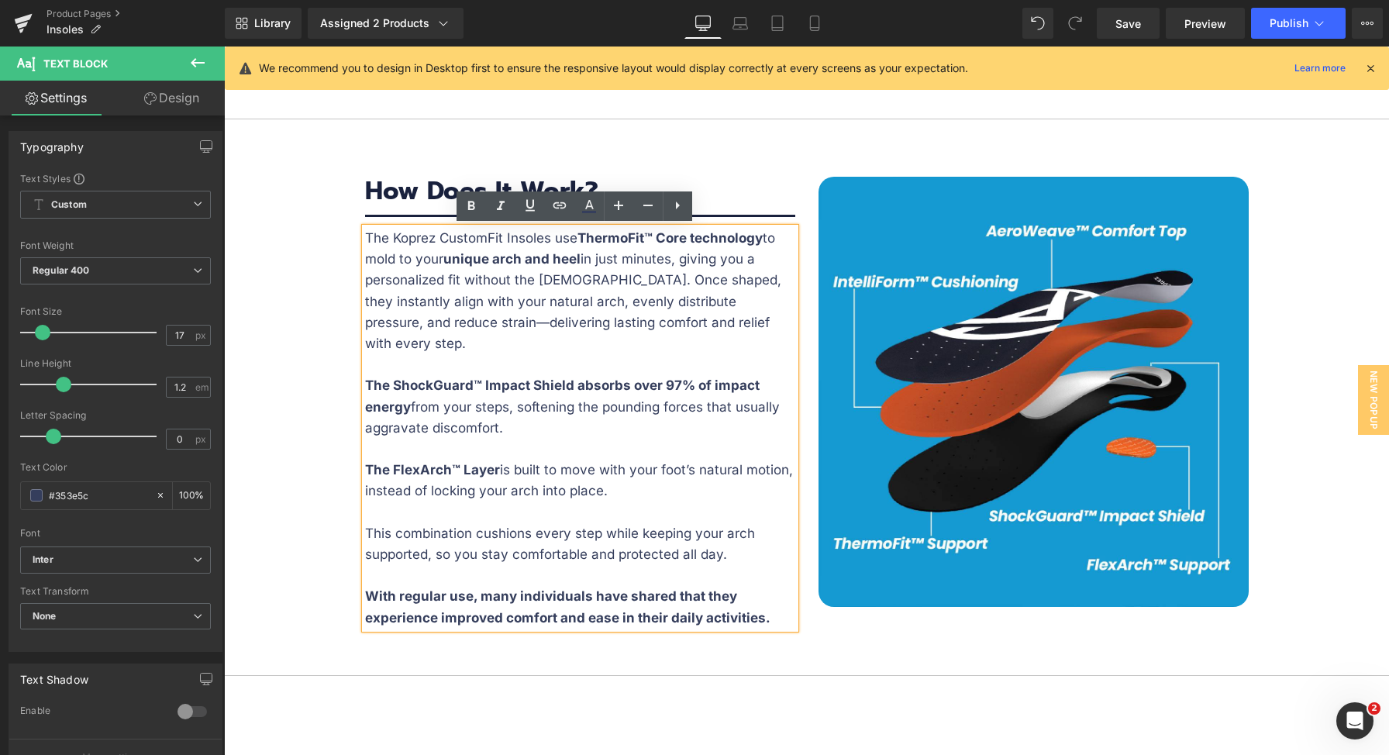
click at [592, 286] on p "The Koprez CustomFit Insoles use ThermoFit™ Core technology to mold to your uni…" at bounding box center [580, 291] width 430 height 126
click at [688, 312] on p "The Koprez CustomFit Insoles use ThermoFit™ Core technology to mold to your uni…" at bounding box center [580, 291] width 430 height 126
click at [581, 257] on p "The Koprez CustomFit Insoles use ThermoFit™ Core technology to mold to your uni…" at bounding box center [580, 291] width 430 height 126
drag, startPoint x: 577, startPoint y: 257, endPoint x: 614, endPoint y: 261, distance: 37.5
click at [577, 257] on p "The Koprez CustomFit Insoles use ThermoFit™ Core technology to mold to your uni…" at bounding box center [580, 291] width 430 height 126
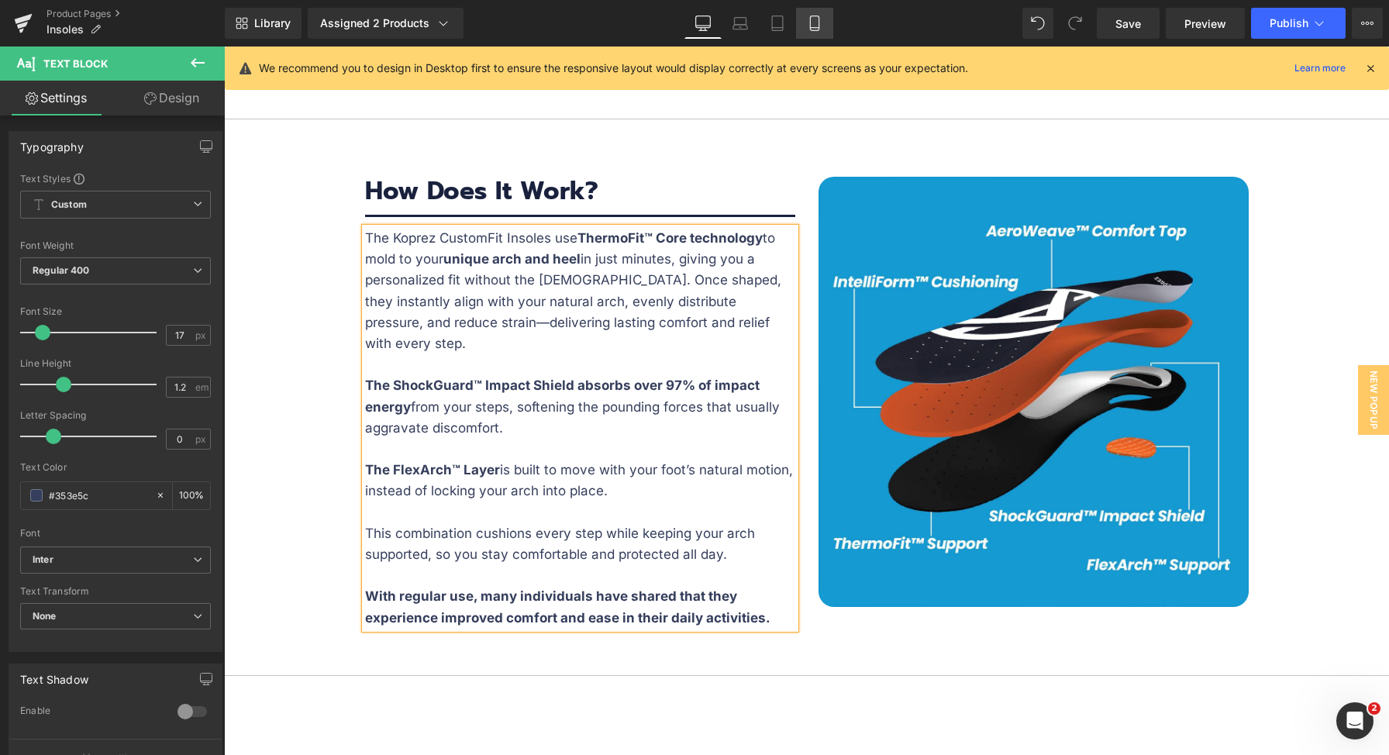
click at [802, 10] on link "Mobile" at bounding box center [814, 23] width 37 height 31
click at [810, 16] on icon at bounding box center [815, 24] width 16 height 16
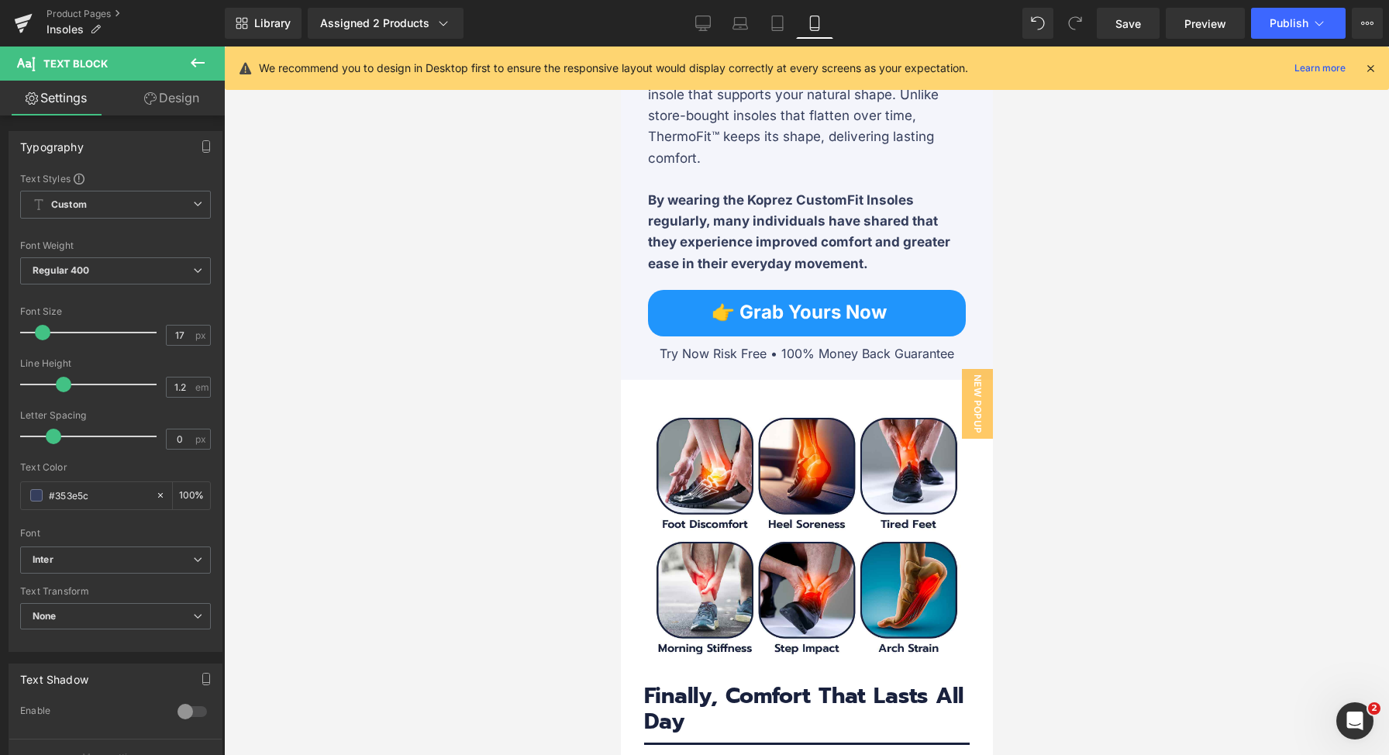
scroll to position [4416, 0]
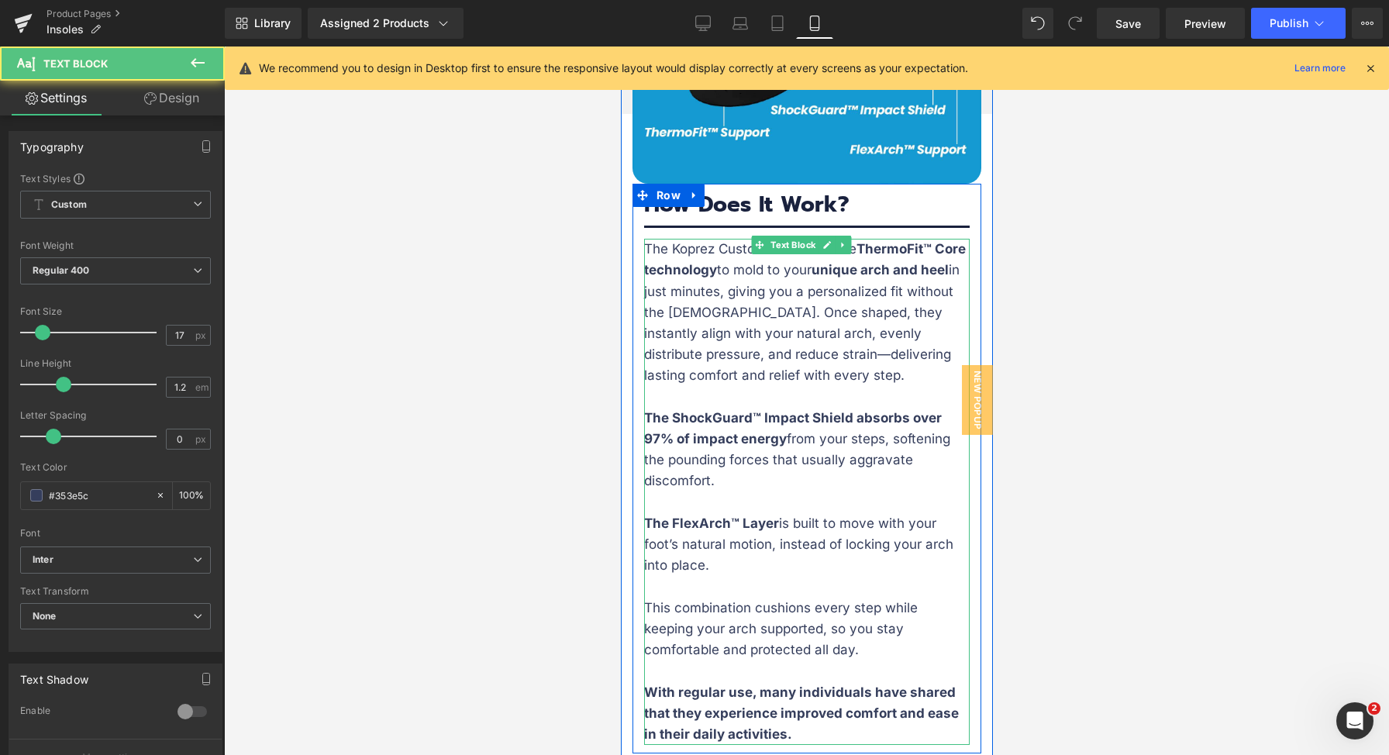
click at [862, 305] on p "The Koprez CustomFit Insoles use ThermoFit™ Core technology to mold to your uni…" at bounding box center [806, 312] width 326 height 147
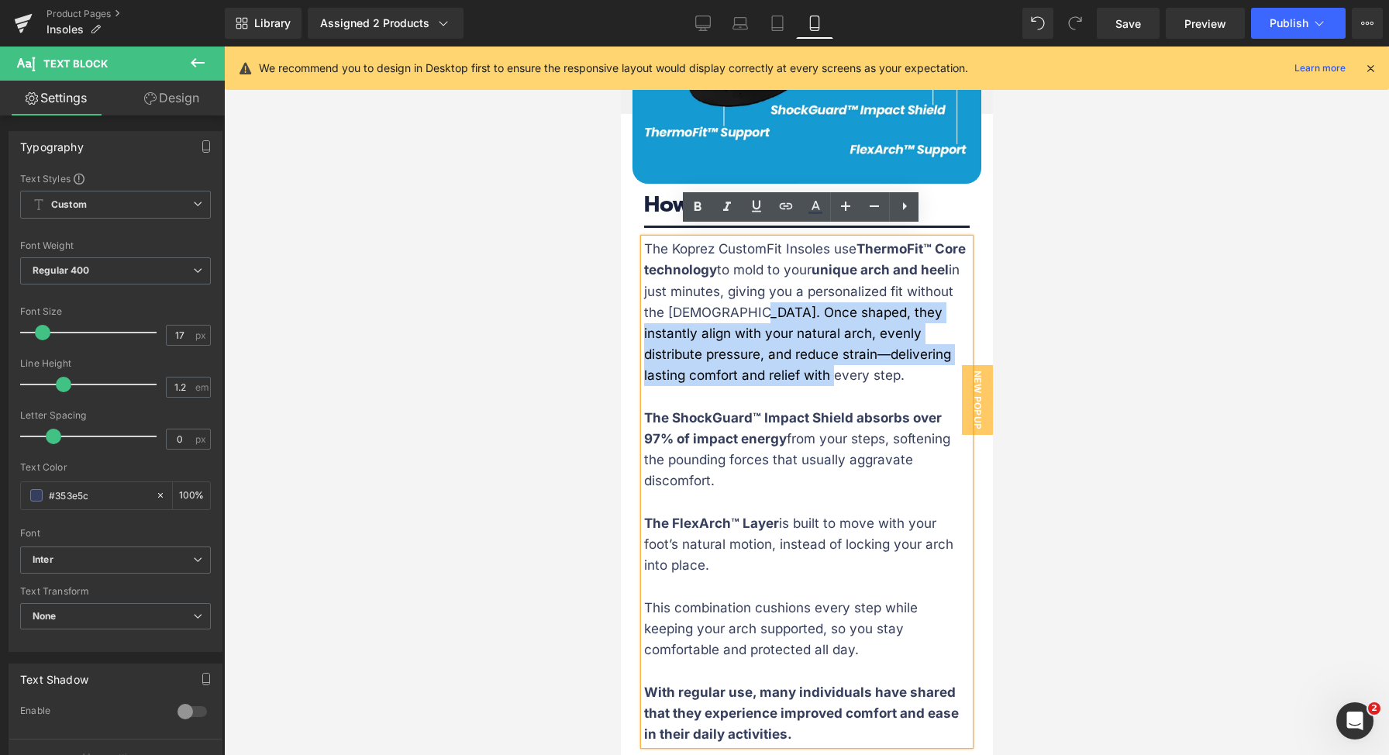
drag, startPoint x: 868, startPoint y: 361, endPoint x: 787, endPoint y: 306, distance: 97.6
click at [787, 306] on p "The Koprez CustomFit Insoles use ThermoFit™ Core technology to mold to your uni…" at bounding box center [806, 312] width 326 height 147
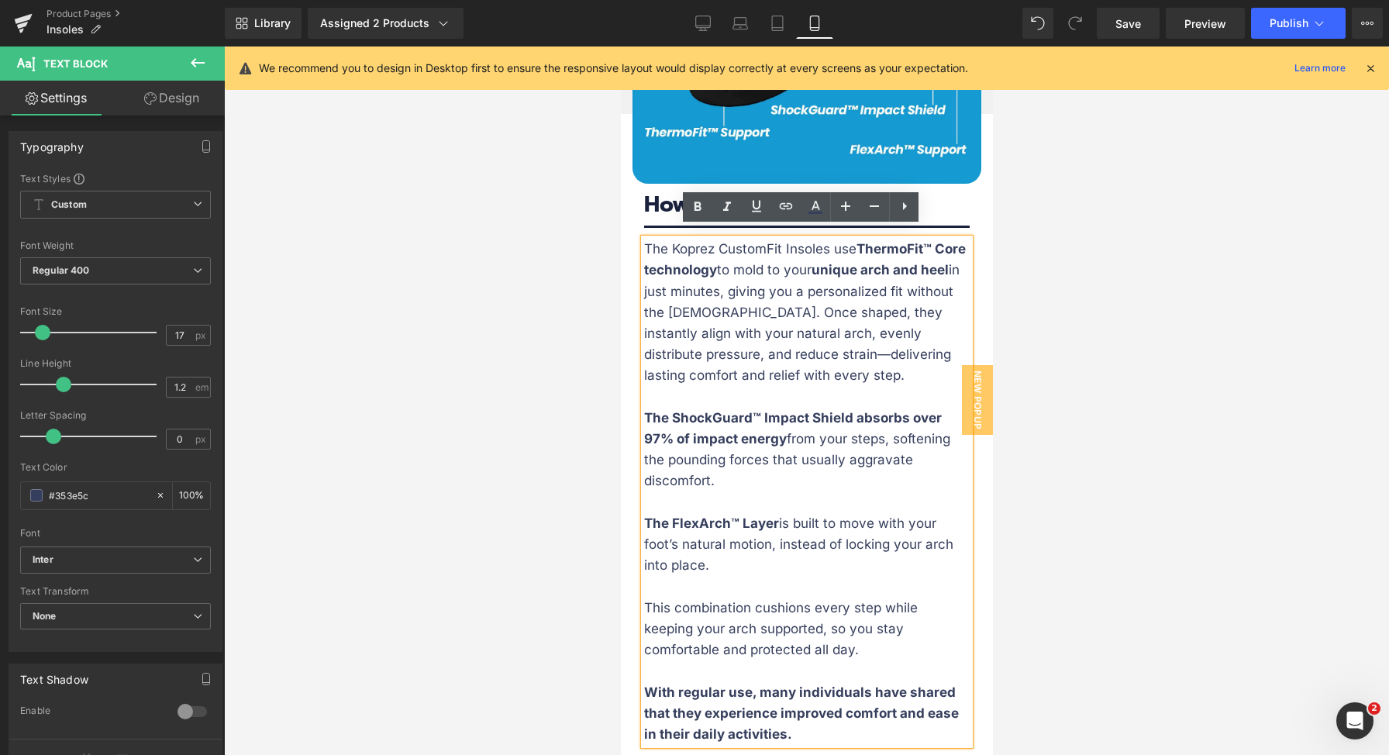
click at [777, 285] on p "The Koprez CustomFit Insoles use ThermoFit™ Core technology to mold to your uni…" at bounding box center [806, 312] width 326 height 147
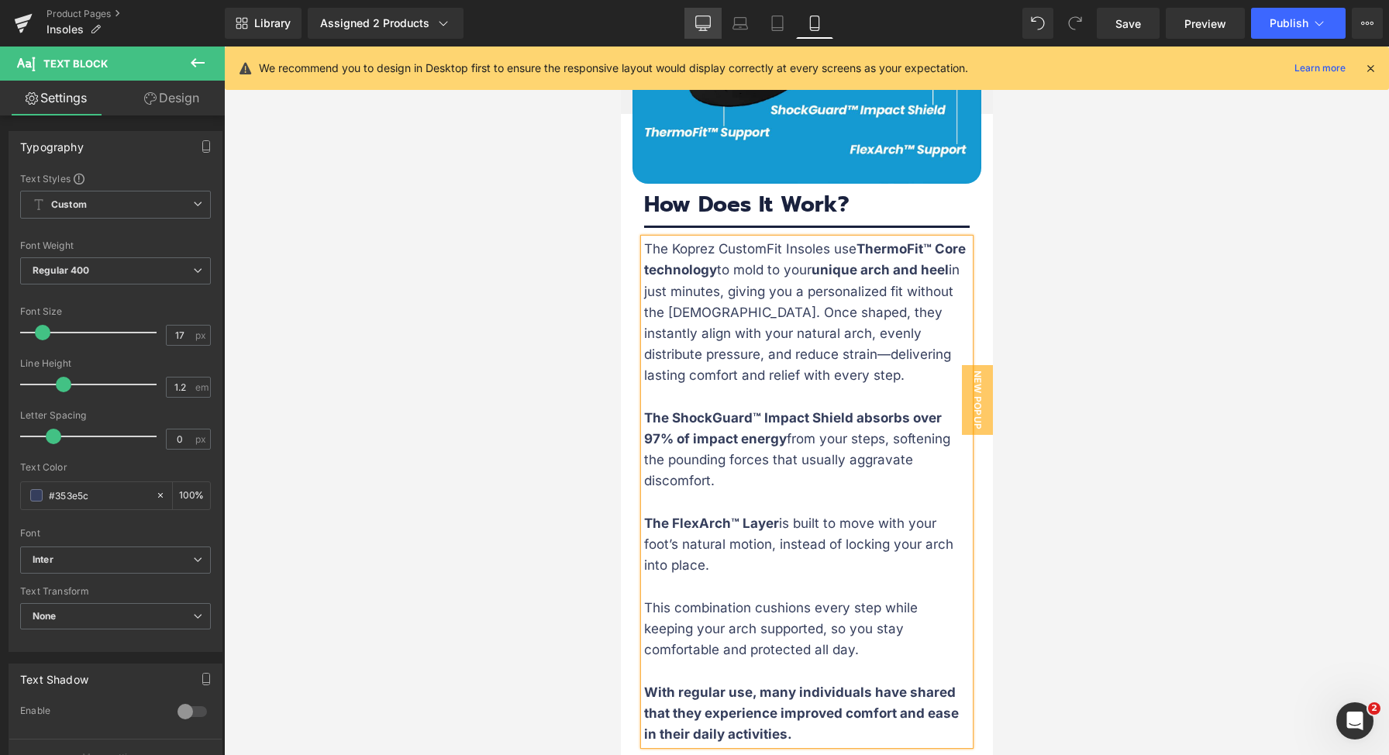
click at [704, 30] on icon at bounding box center [703, 30] width 8 height 0
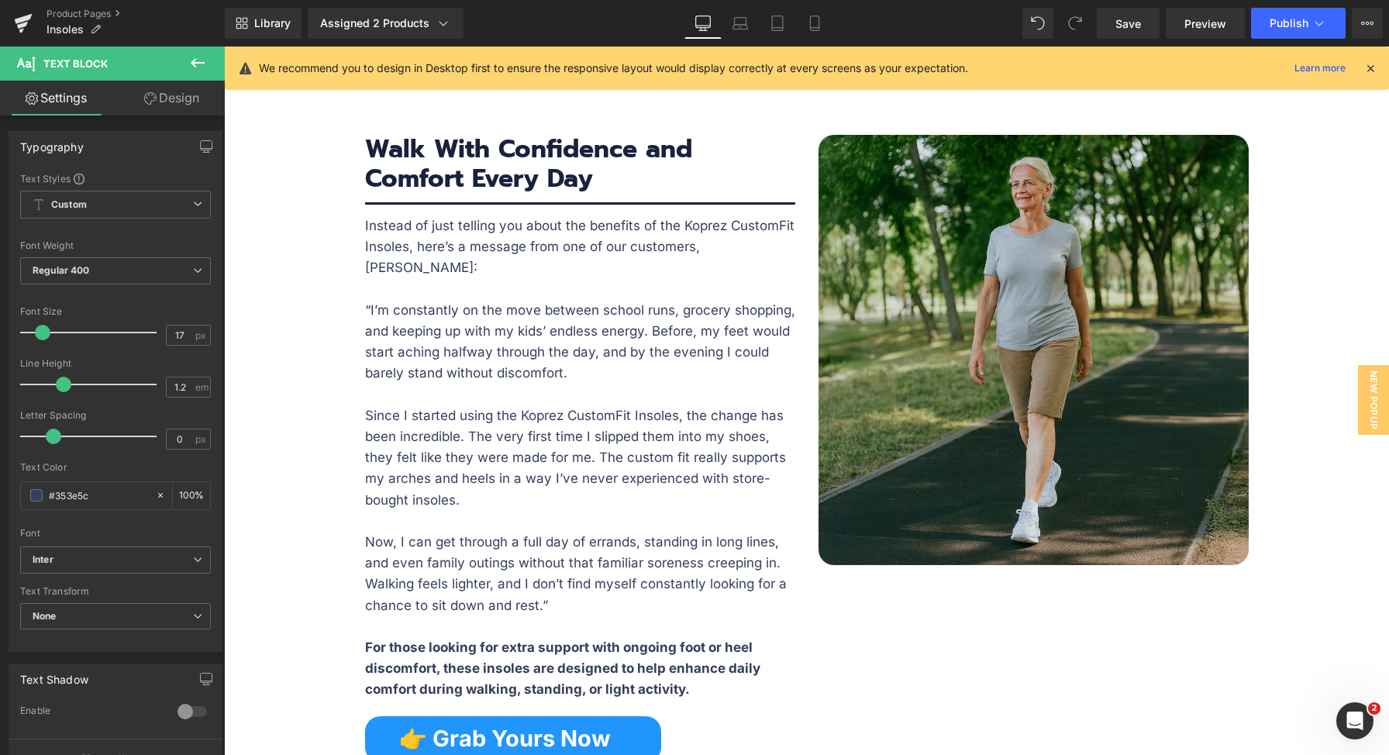
scroll to position [3458, 0]
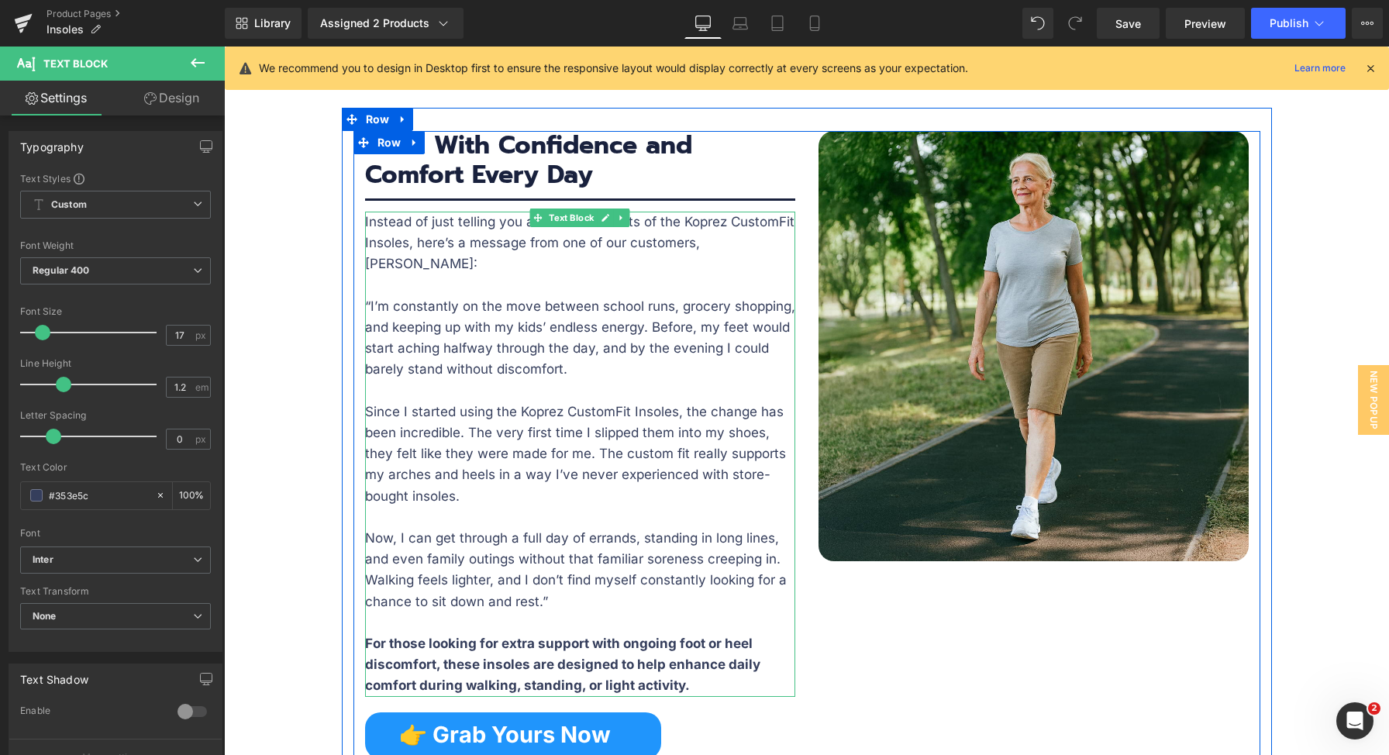
click at [548, 402] on p "Since I started using the Koprez CustomFit Insoles, the change has been incredi…" at bounding box center [580, 454] width 430 height 105
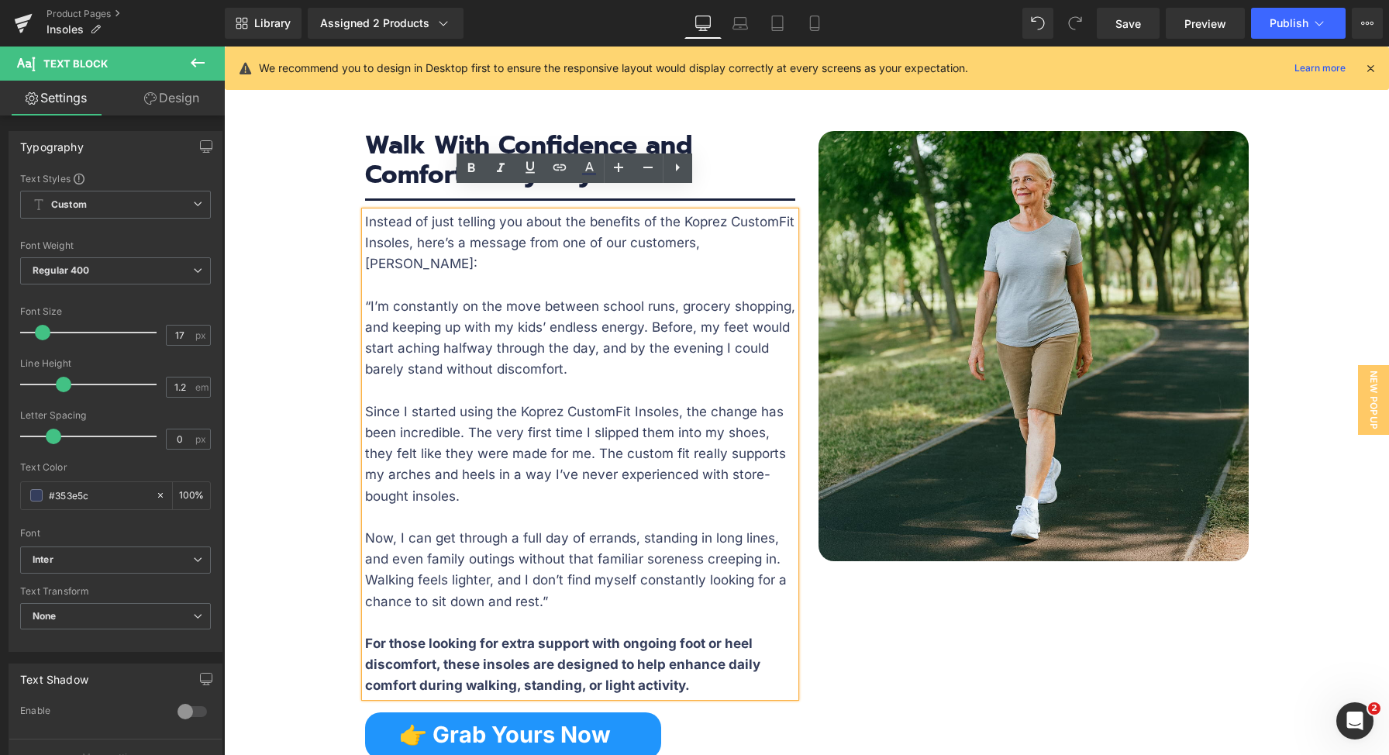
click at [522, 454] on p "Since I started using the Koprez CustomFit Insoles, the change has been incredi…" at bounding box center [580, 454] width 430 height 105
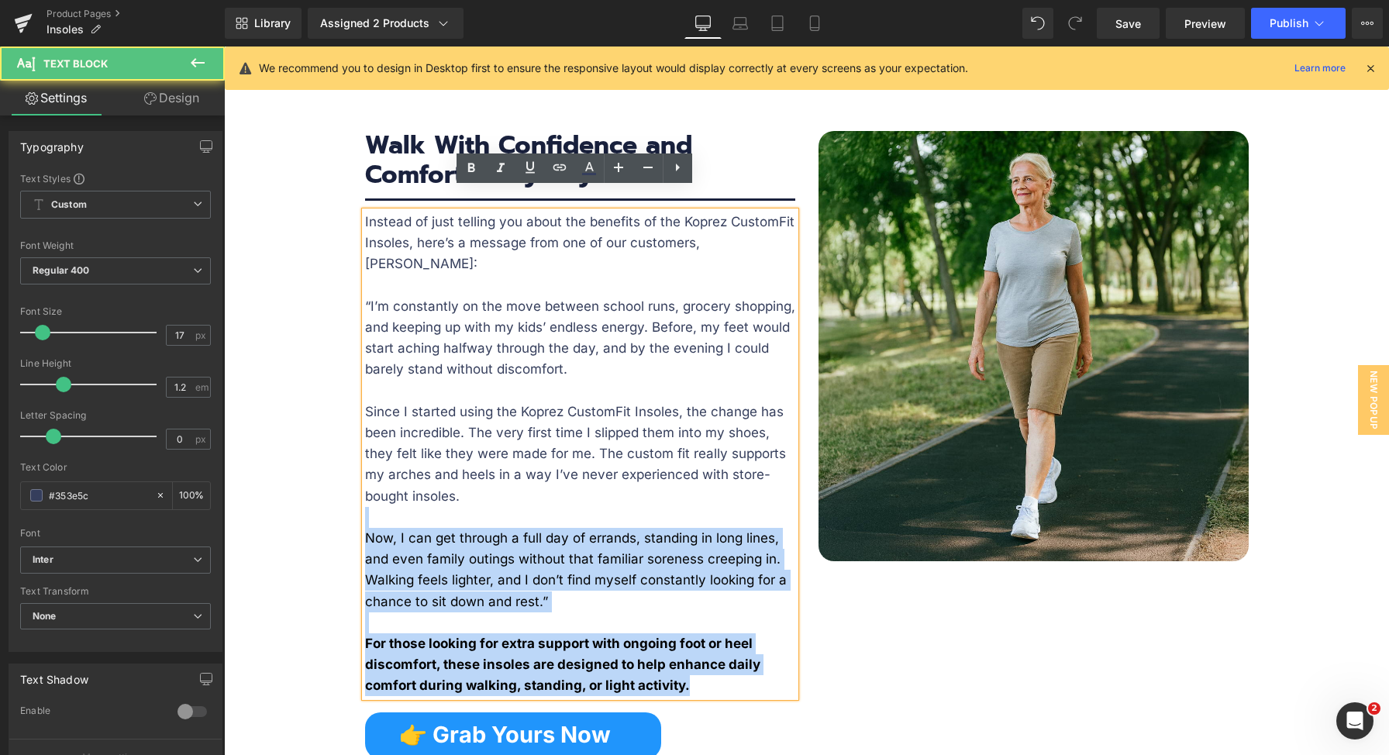
drag, startPoint x: 472, startPoint y: 452, endPoint x: 357, endPoint y: 371, distance: 140.7
click at [365, 371] on div "Instead of just telling you about the benefits of the Koprez CustomFit Insoles,…" at bounding box center [580, 454] width 430 height 485
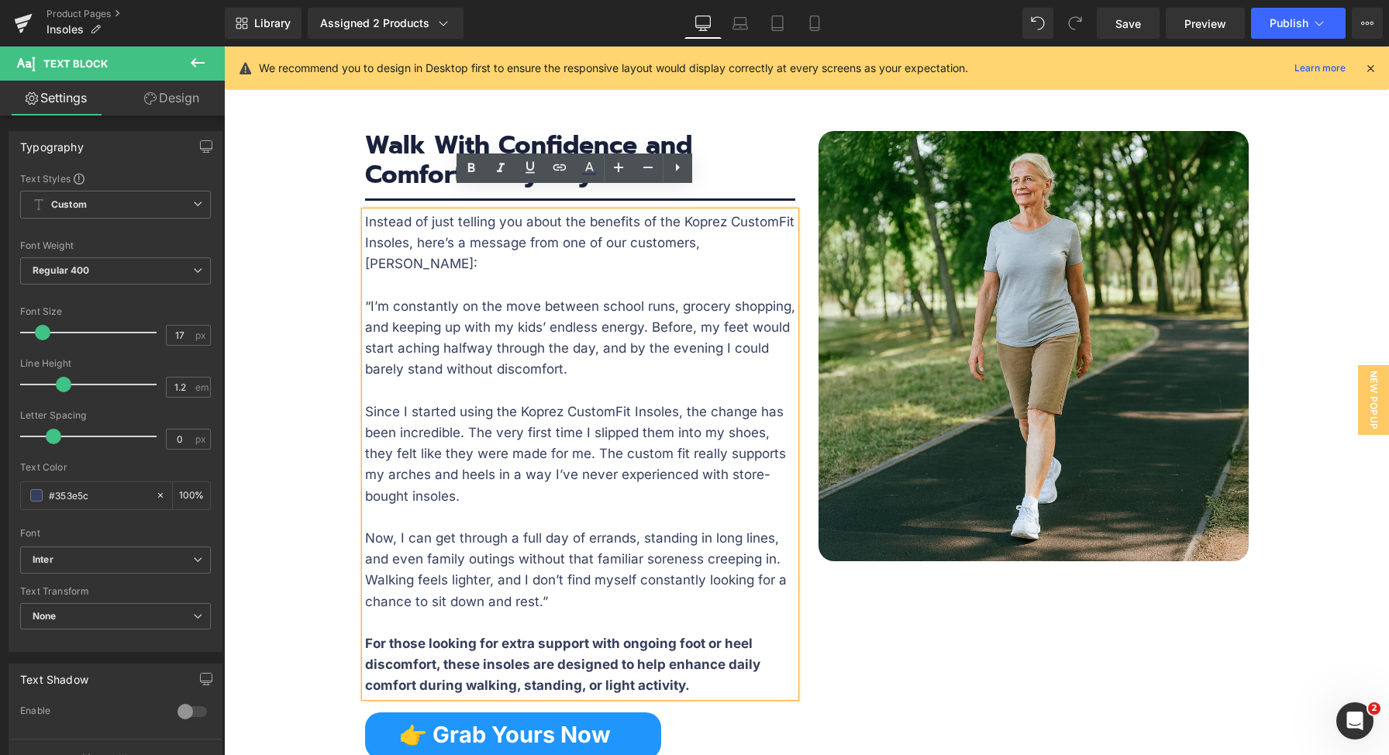
click at [368, 402] on p "Since I started using the Koprez CustomFit Insoles, the change has been incredi…" at bounding box center [580, 454] width 430 height 105
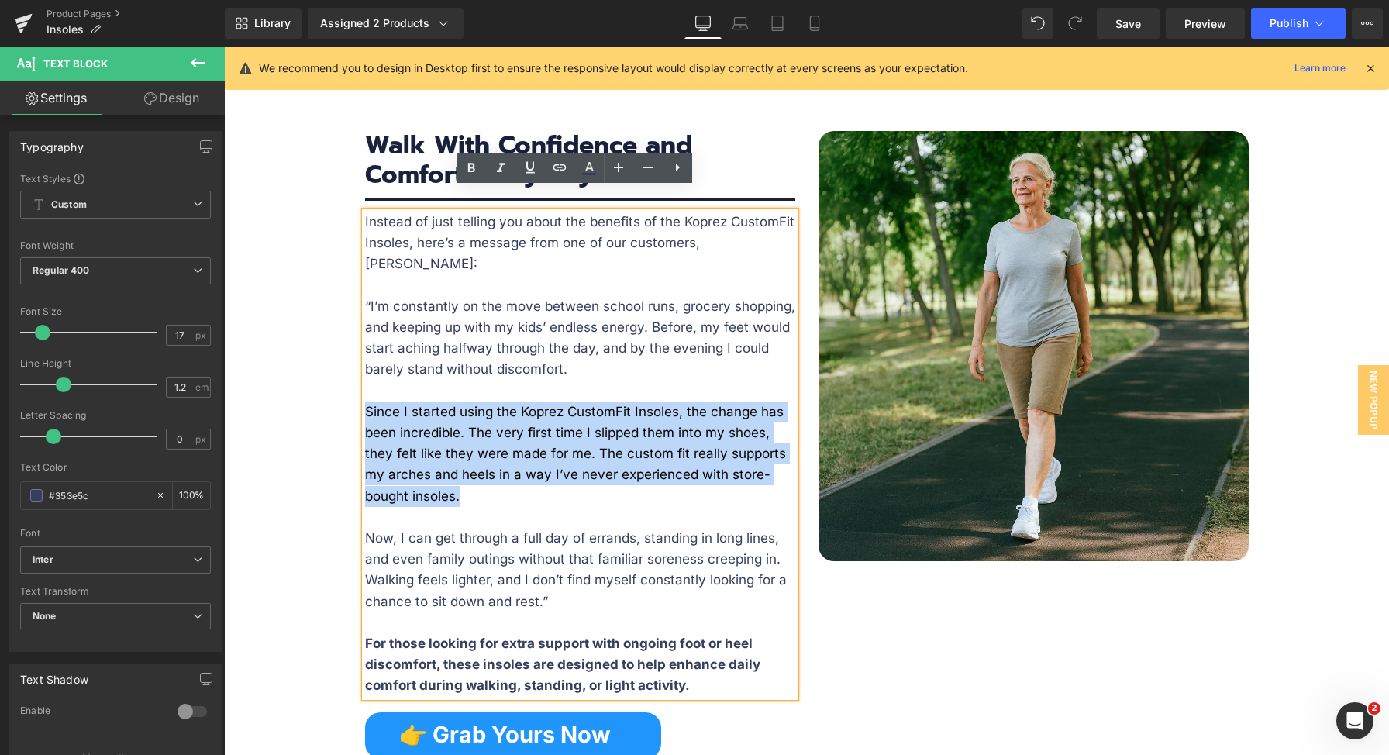
drag, startPoint x: 361, startPoint y: 367, endPoint x: 460, endPoint y: 447, distance: 127.3
click at [460, 447] on p "Since I started using the Koprez CustomFit Insoles, the change has been incredi…" at bounding box center [580, 454] width 430 height 105
paste div "To enrich screen reader interactions, please activate Accessibility in Grammarl…"
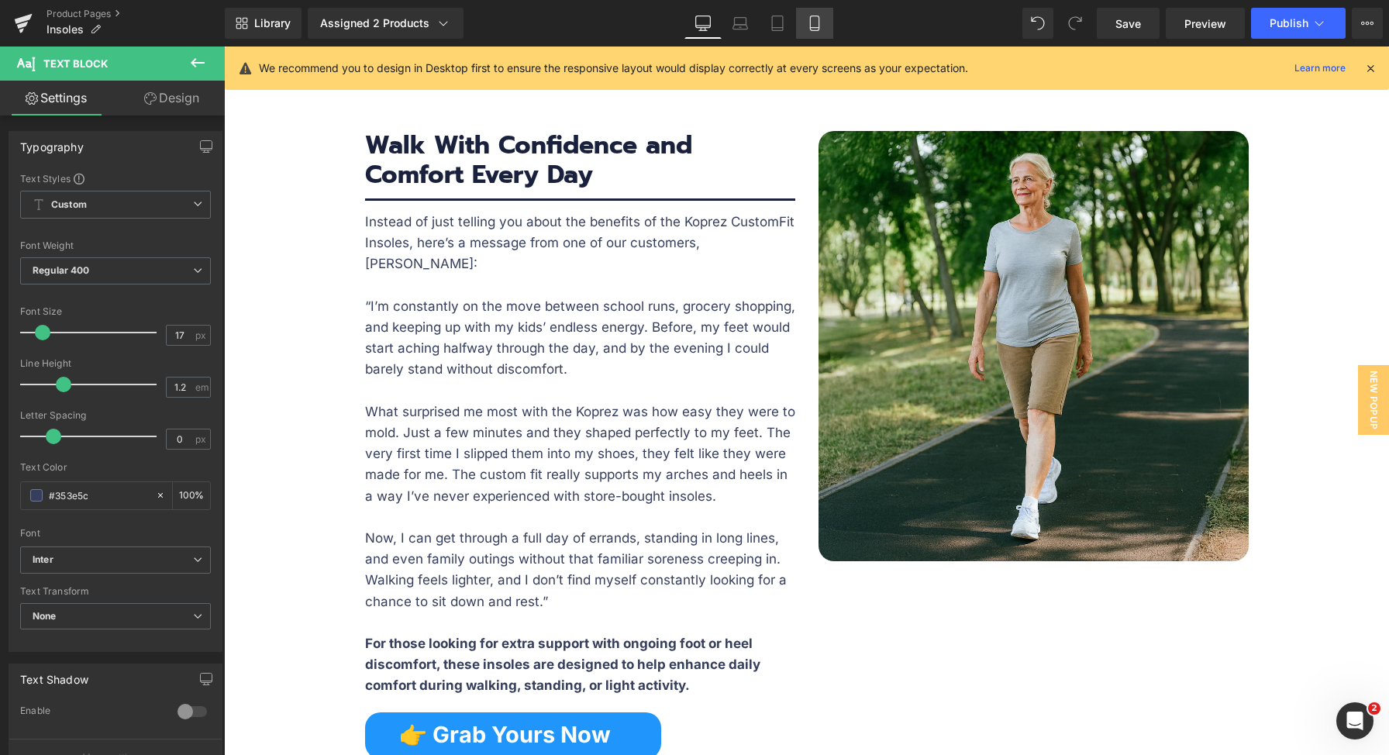
click at [811, 20] on icon at bounding box center [814, 23] width 9 height 15
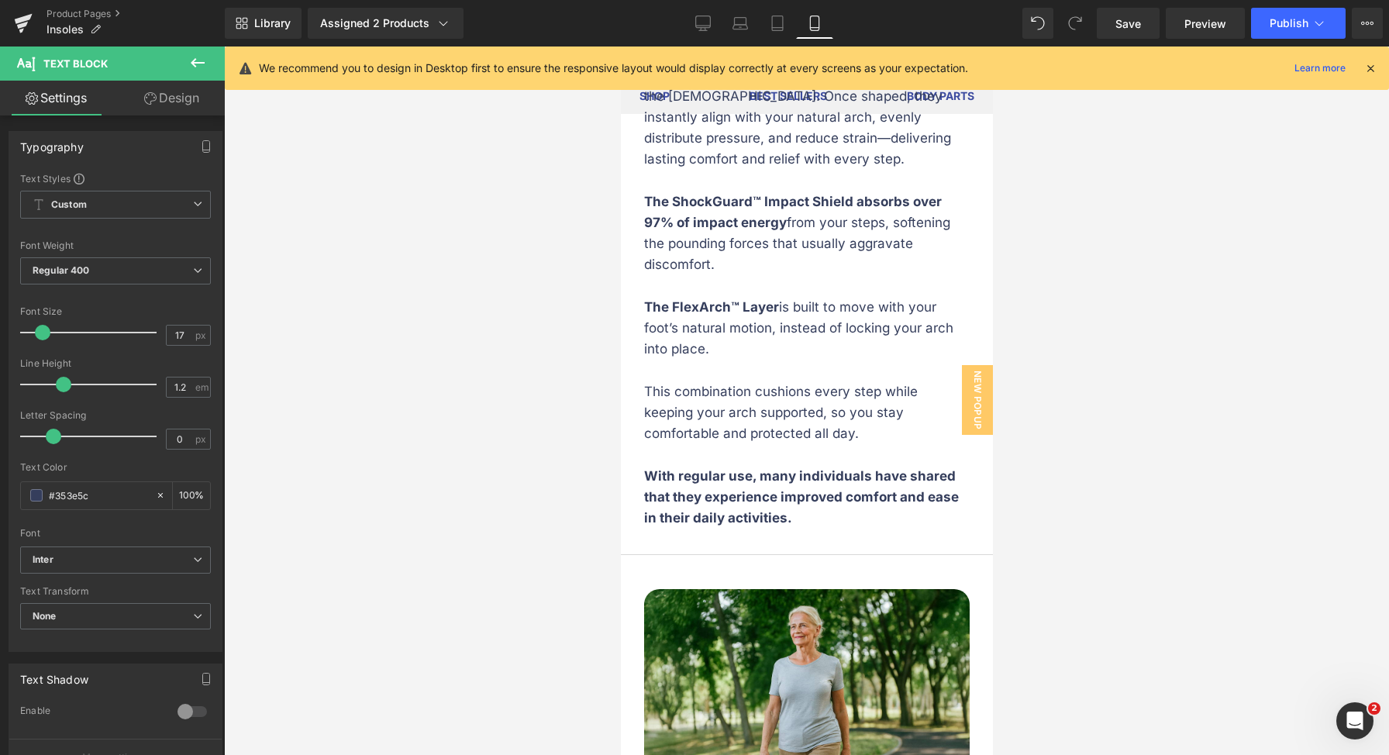
scroll to position [4419, 0]
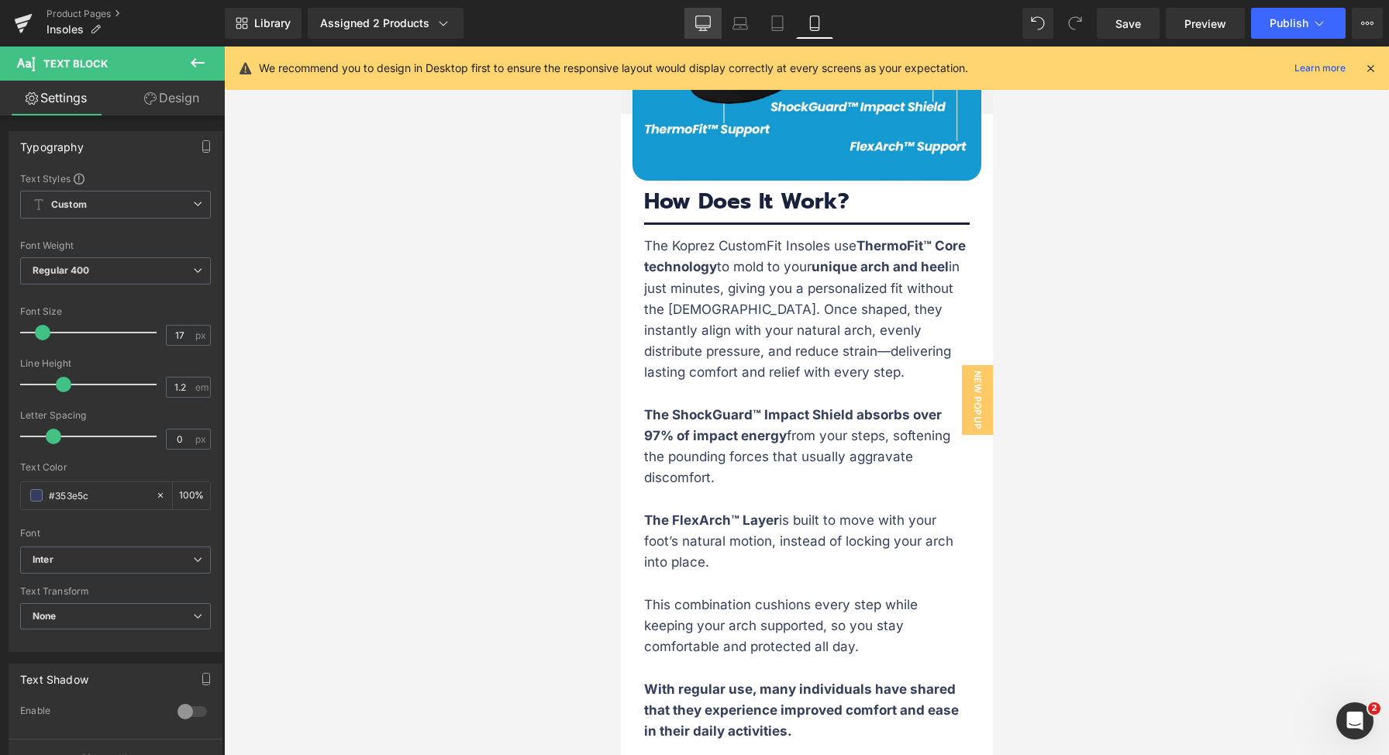
click at [693, 23] on link "Desktop" at bounding box center [703, 23] width 37 height 31
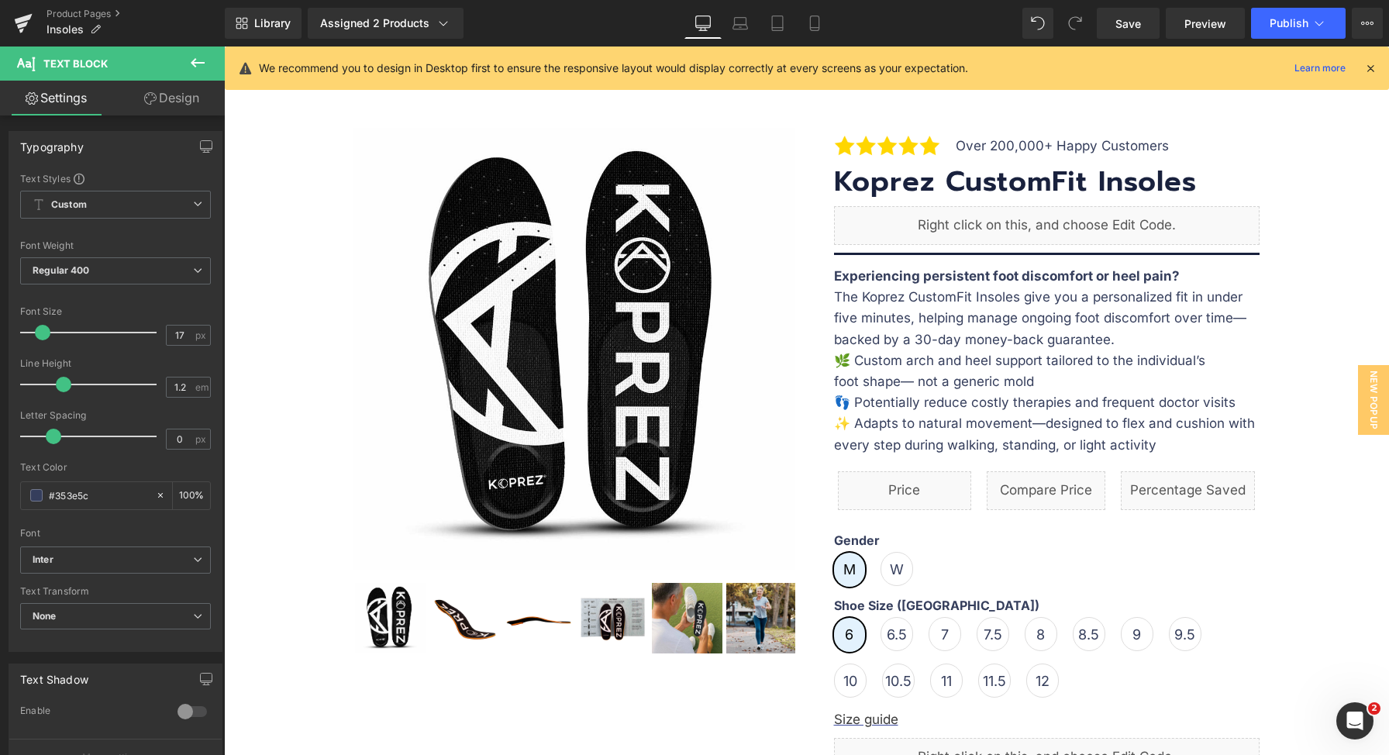
scroll to position [0, 0]
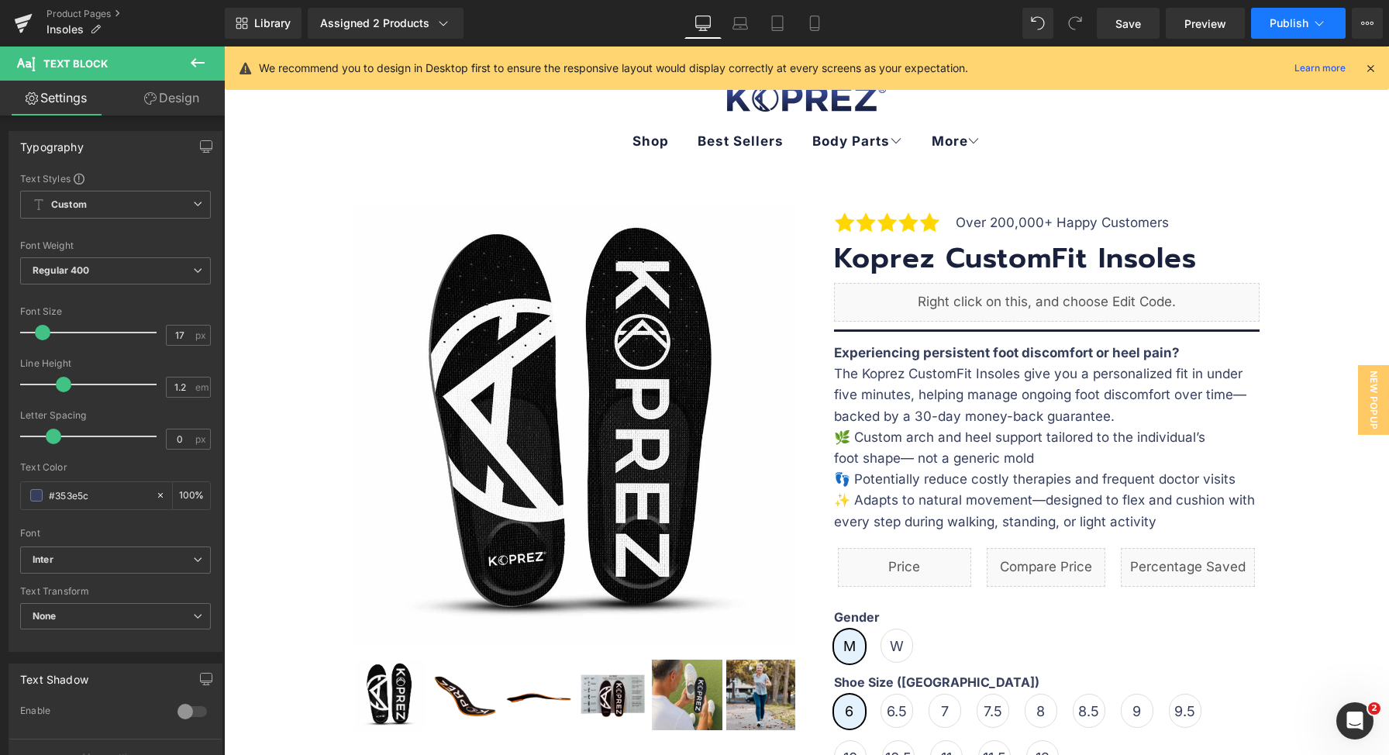
click at [1312, 16] on icon at bounding box center [1320, 24] width 16 height 16
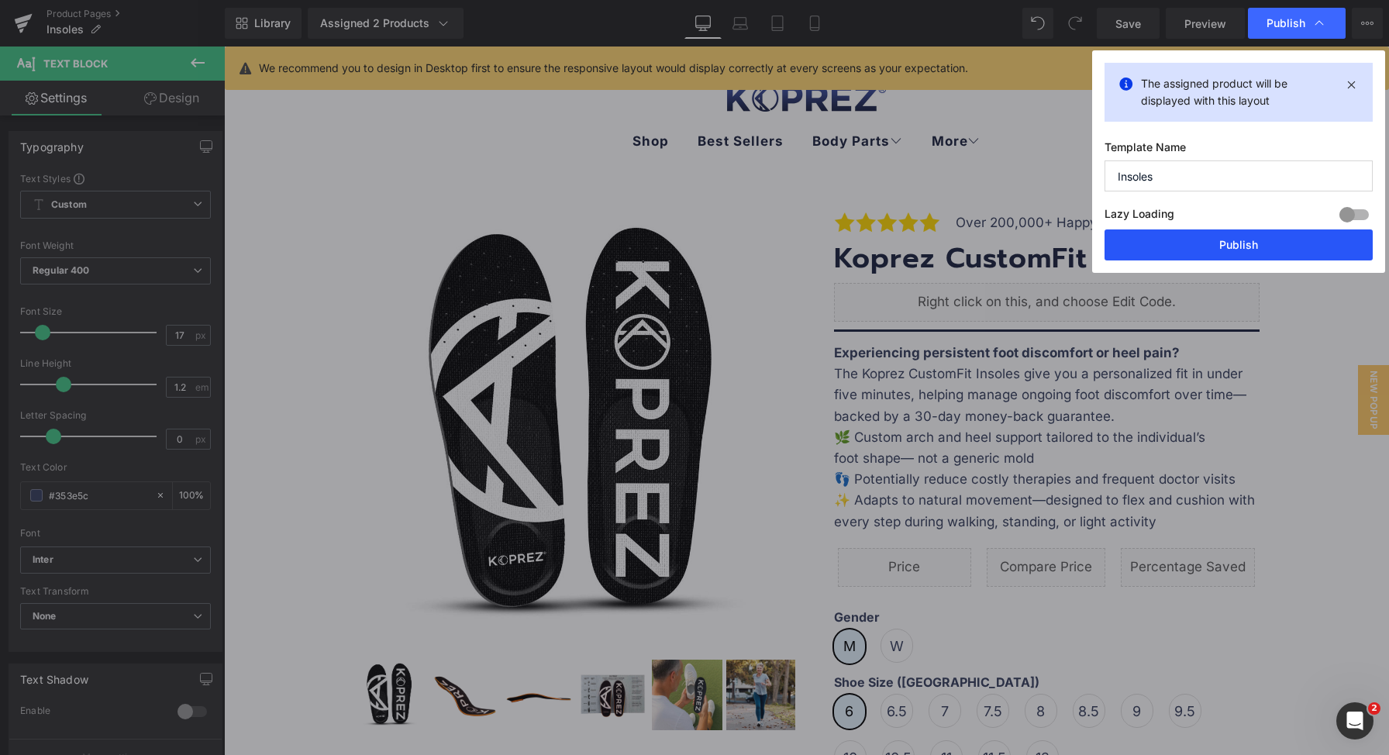
click at [1236, 243] on button "Publish" at bounding box center [1239, 244] width 268 height 31
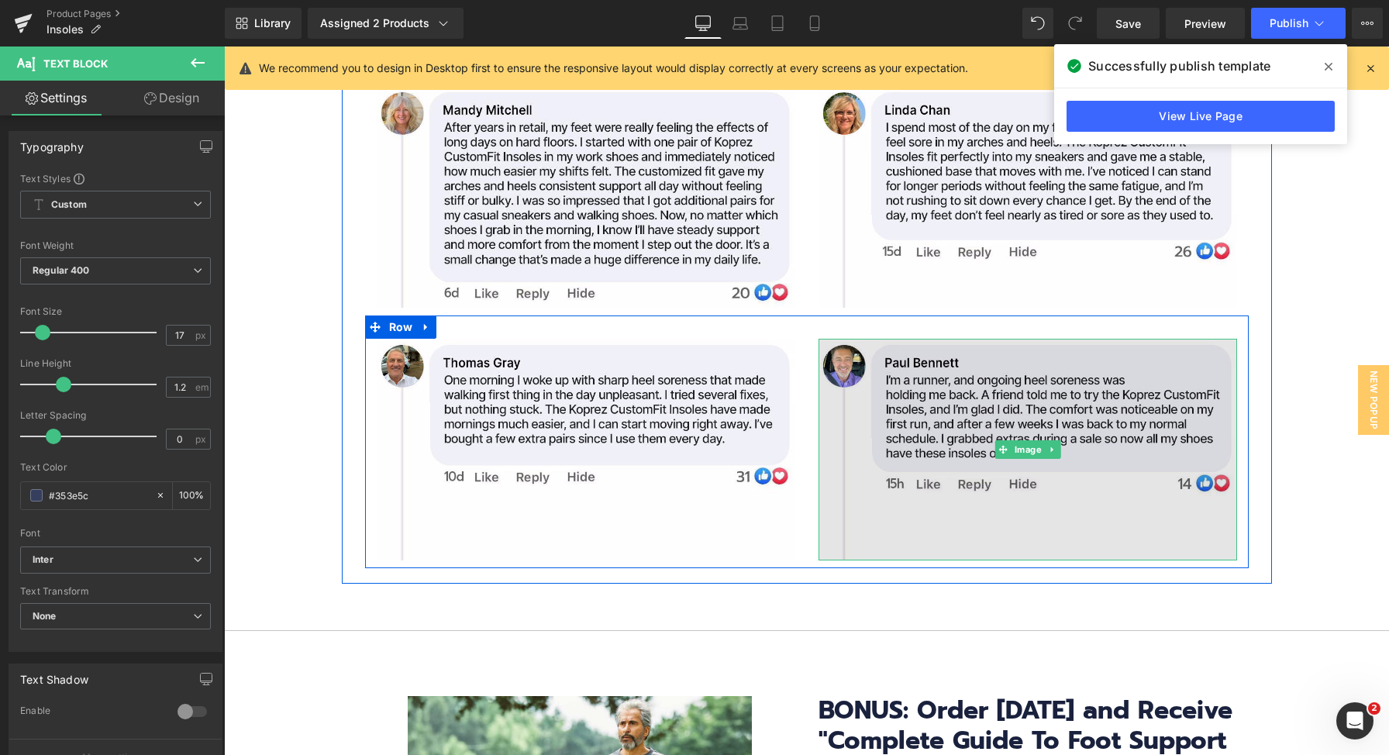
scroll to position [6540, 0]
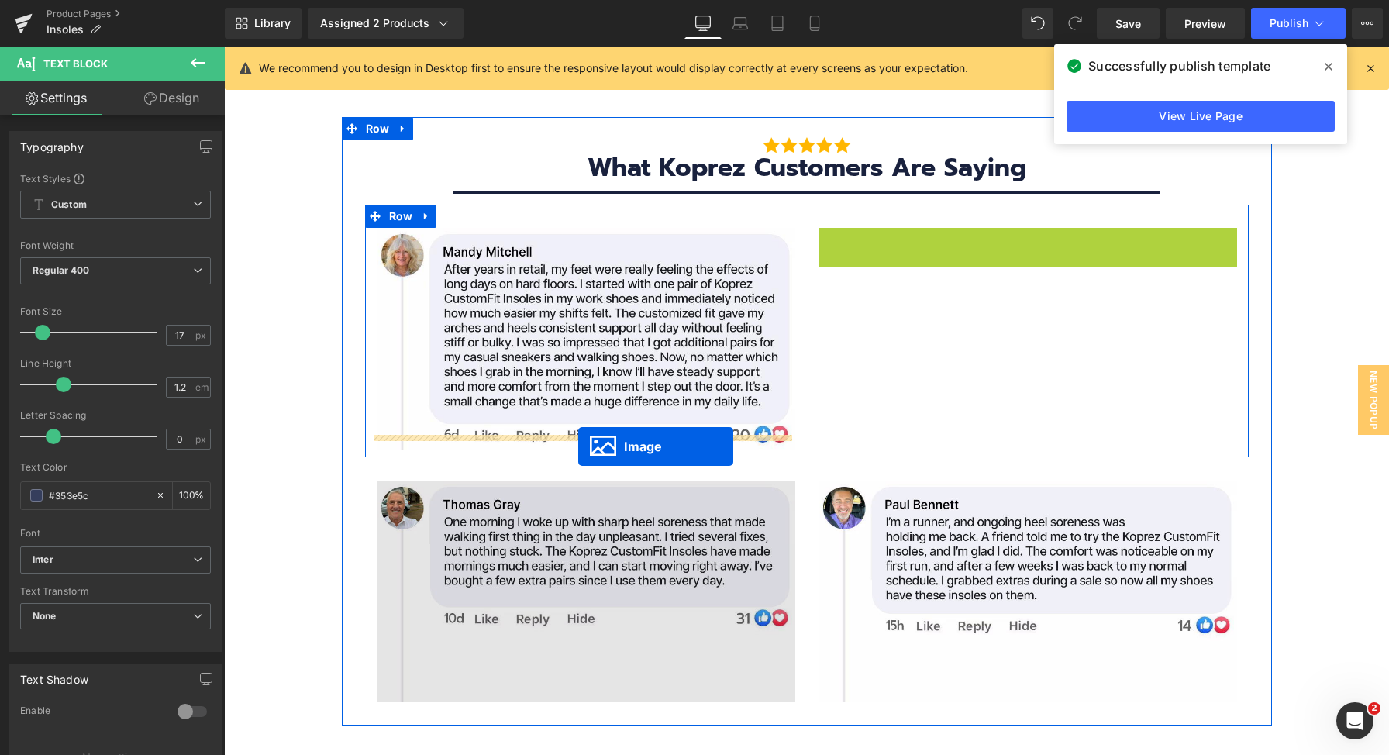
drag, startPoint x: 998, startPoint y: 293, endPoint x: 578, endPoint y: 446, distance: 446.4
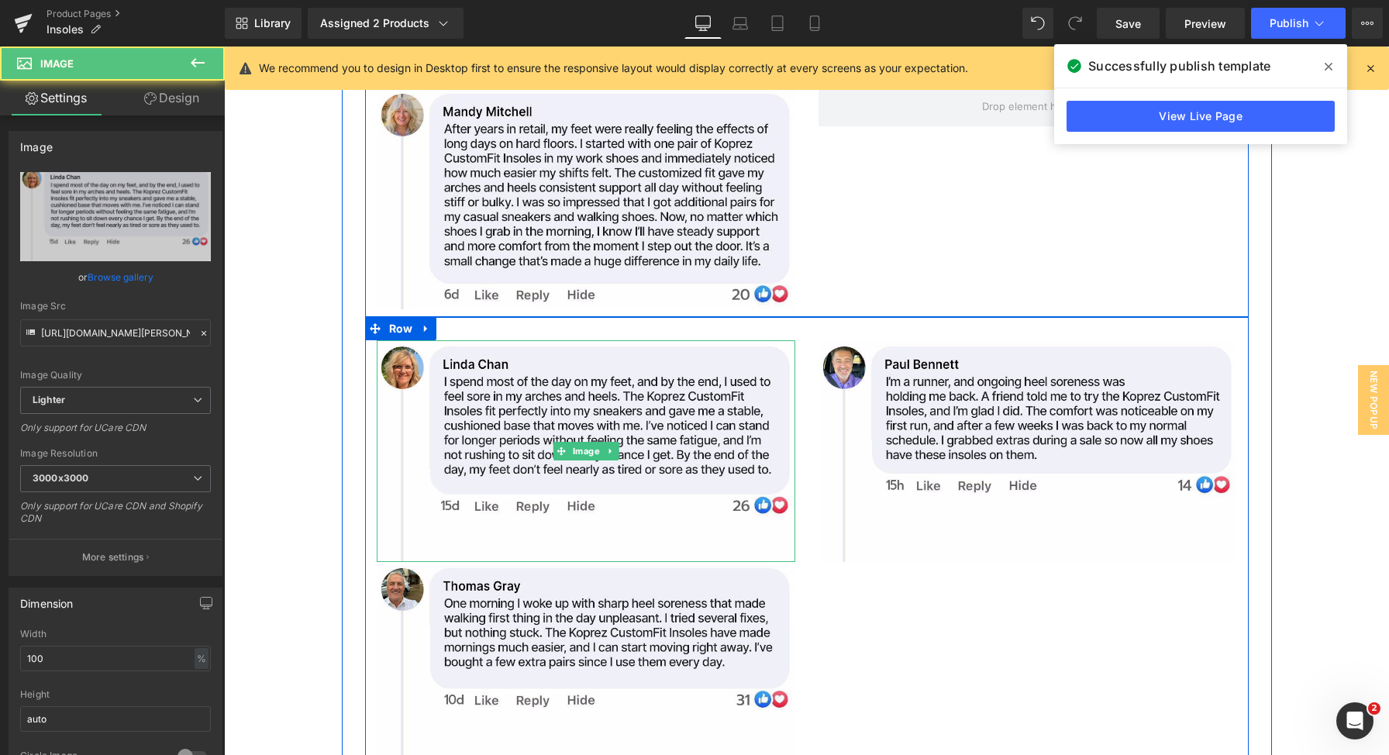
scroll to position [6846, 0]
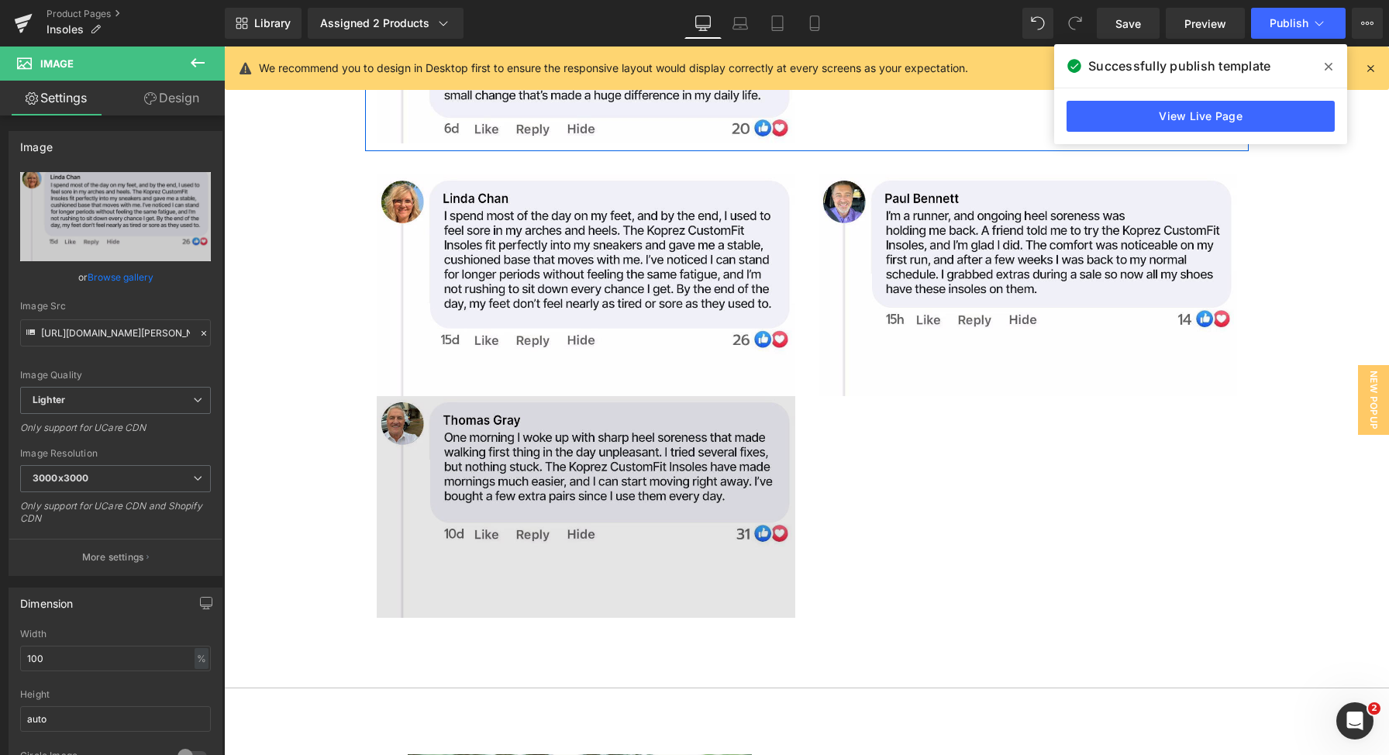
click at [540, 436] on img at bounding box center [586, 507] width 419 height 222
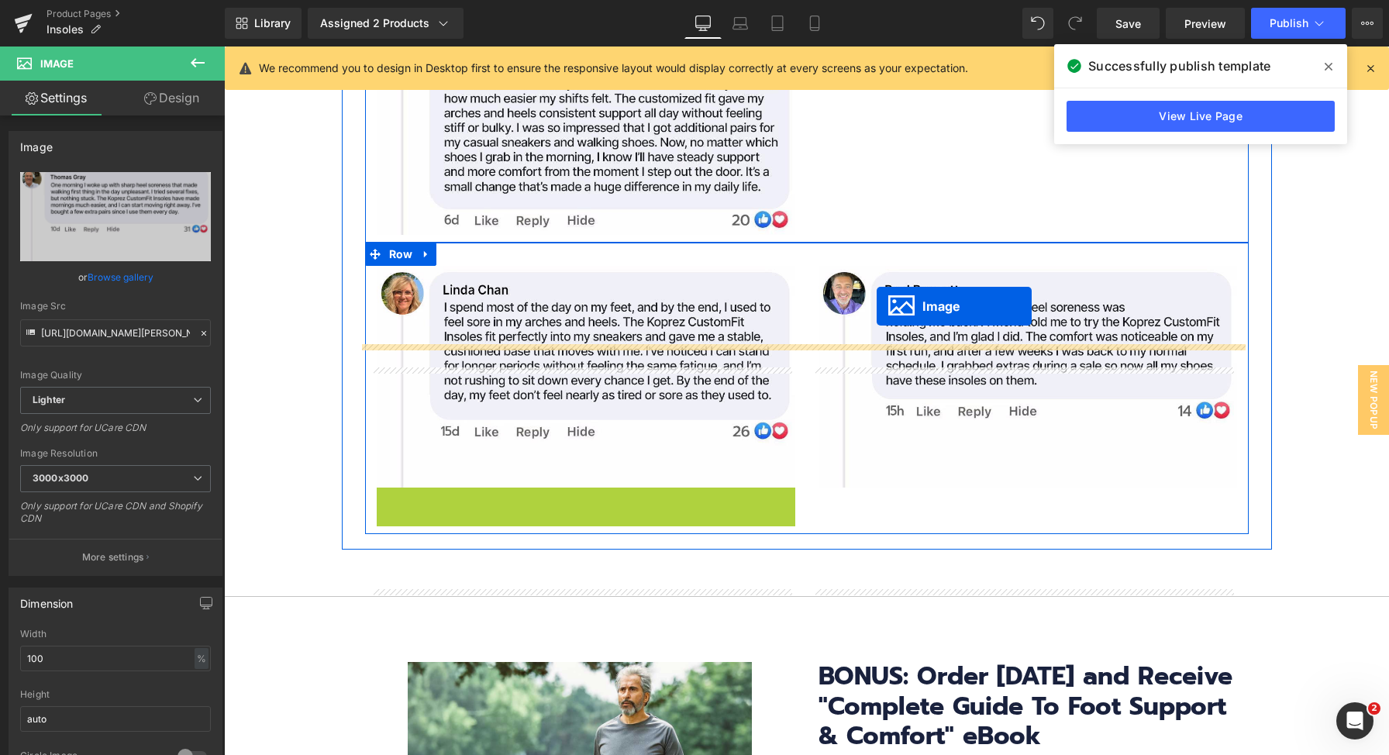
scroll to position [6607, 0]
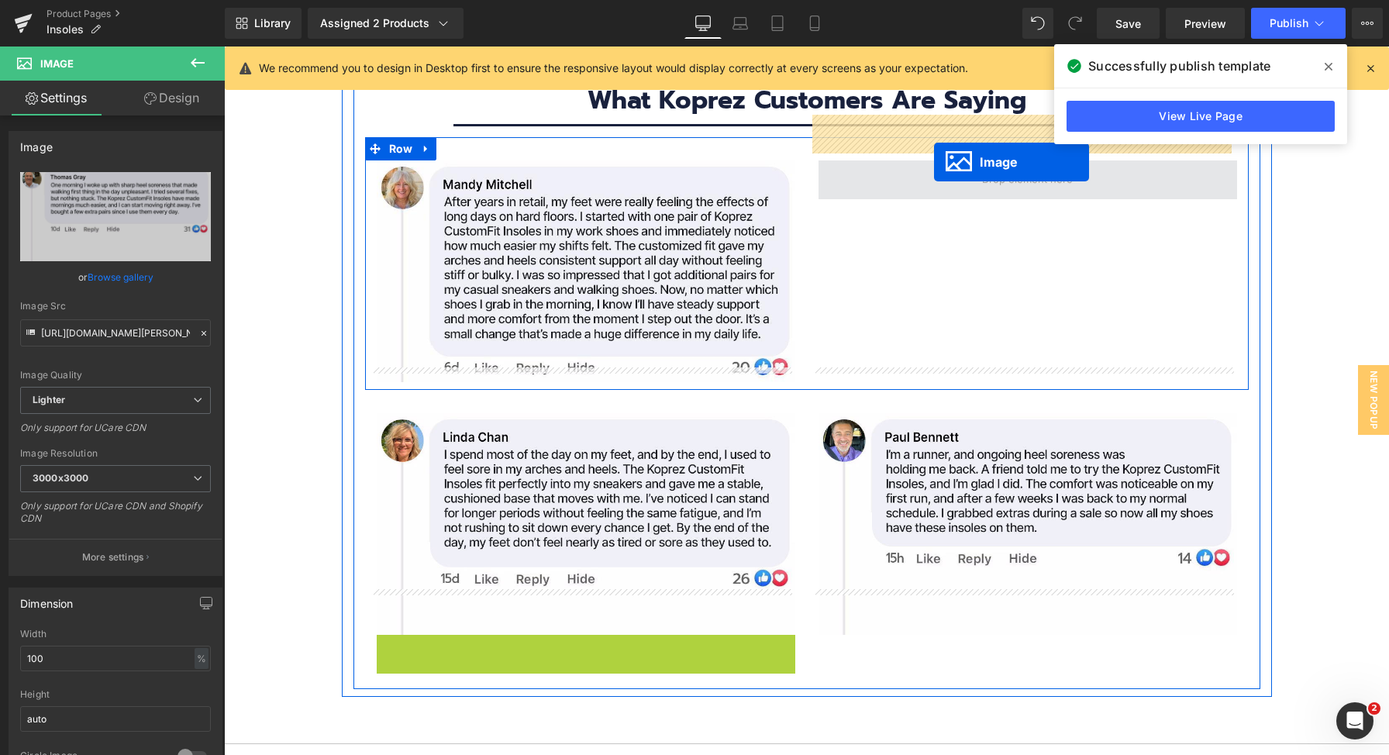
drag, startPoint x: 562, startPoint y: 452, endPoint x: 933, endPoint y: 141, distance: 484.3
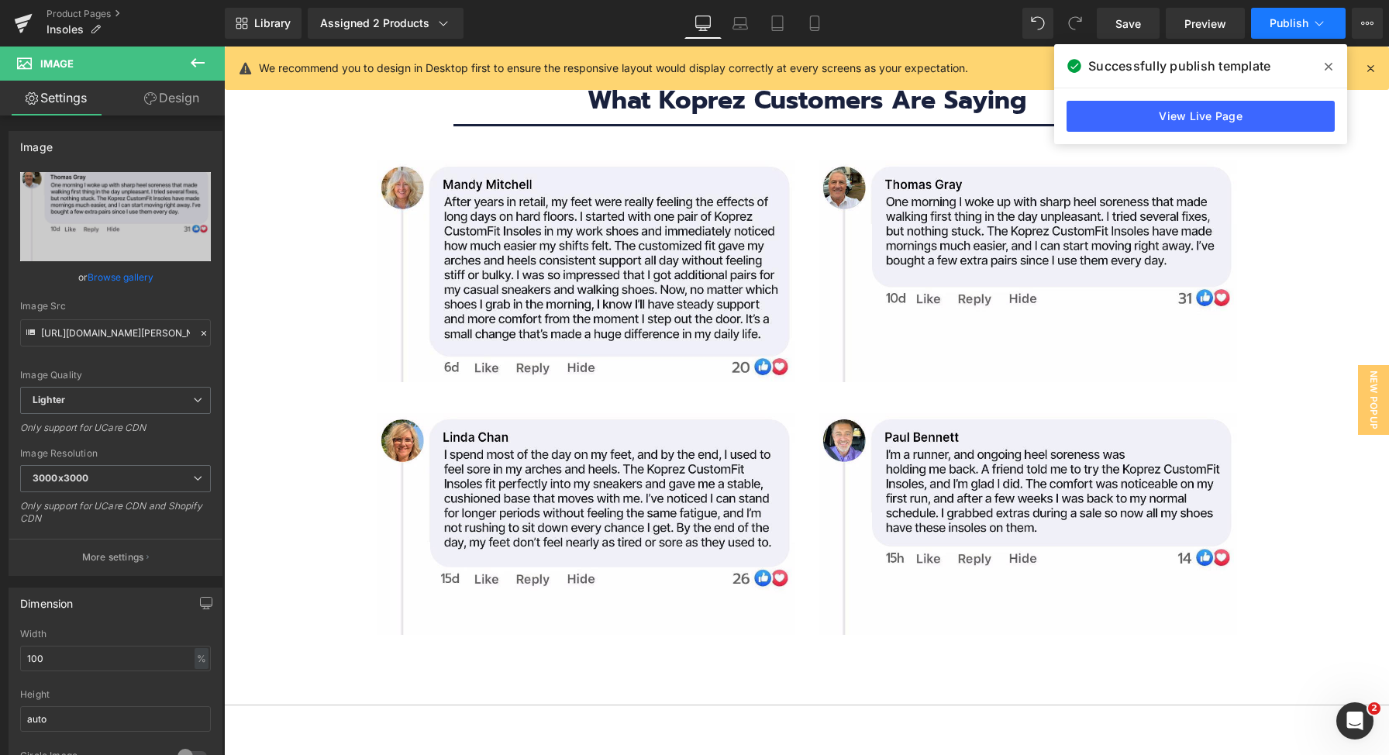
click at [1283, 18] on span "Publish" at bounding box center [1289, 23] width 39 height 12
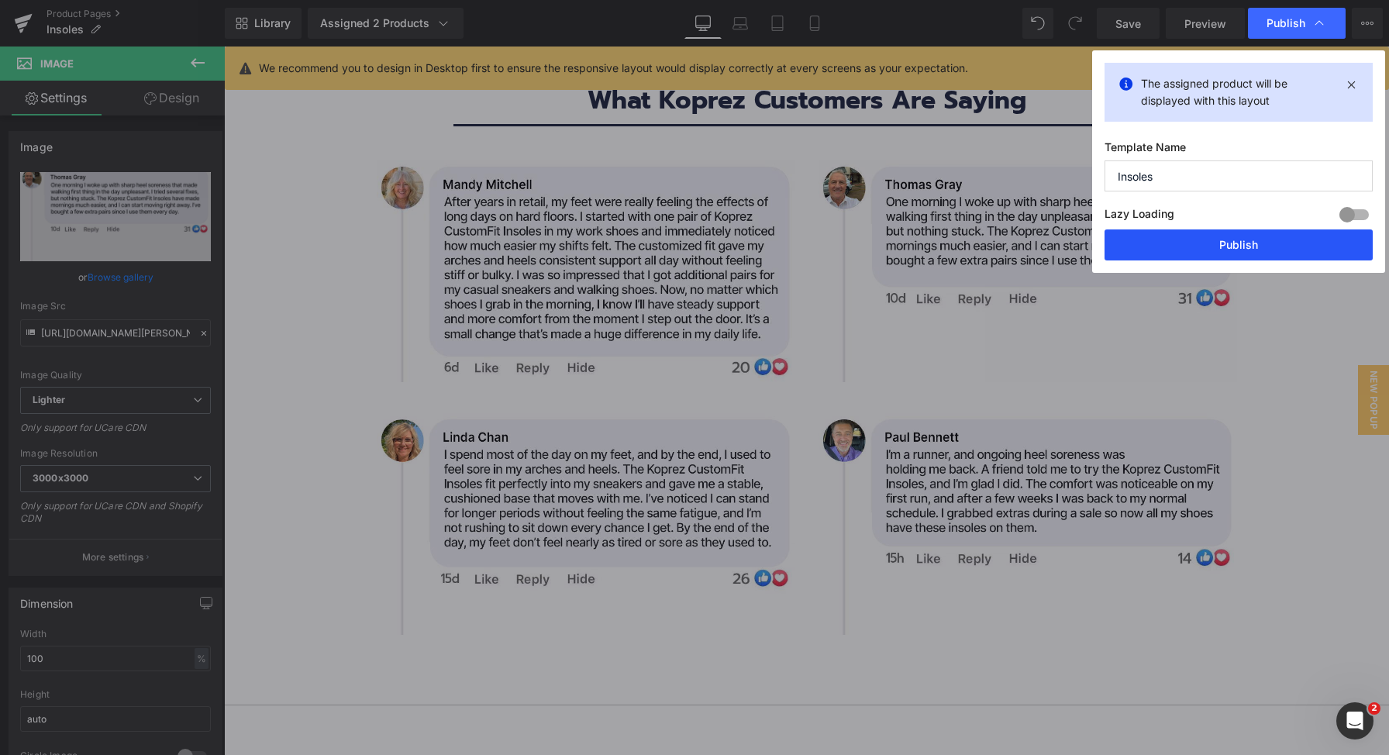
click at [1212, 250] on button "Publish" at bounding box center [1239, 244] width 268 height 31
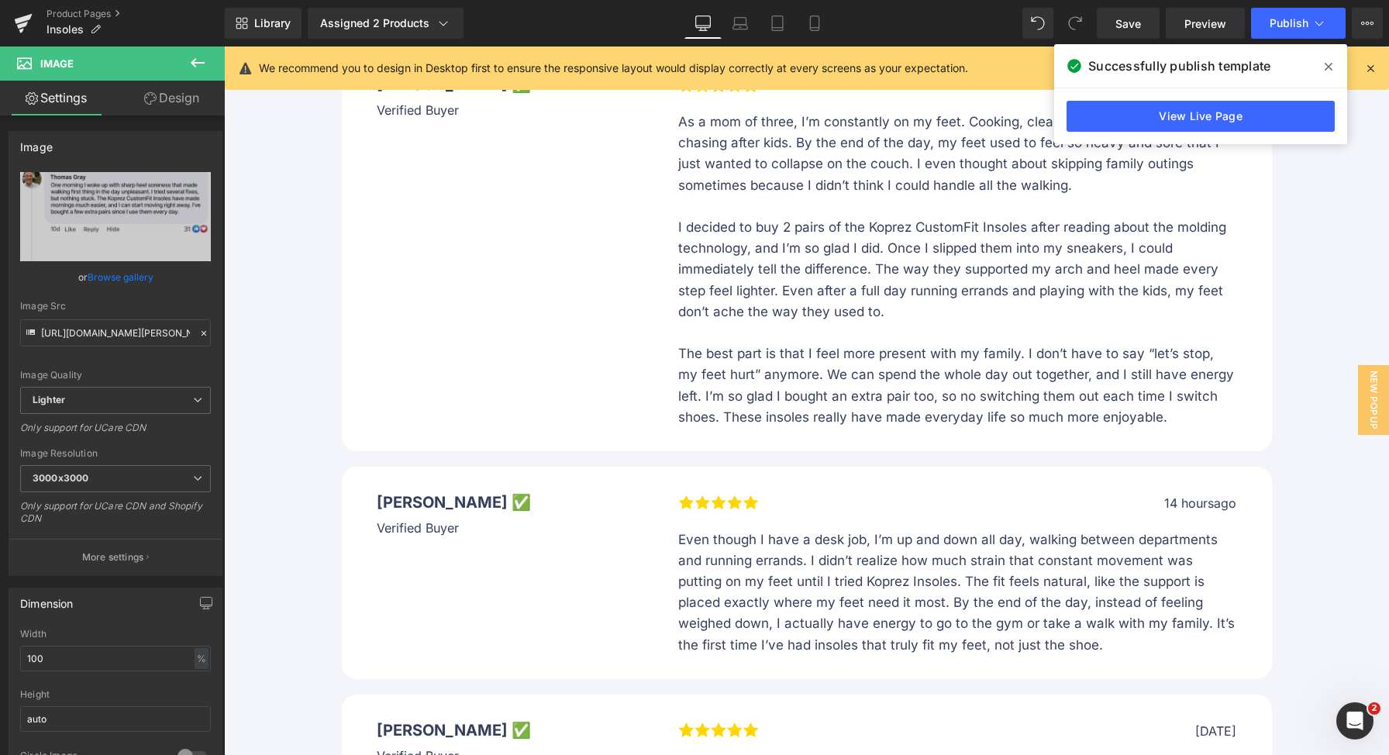
scroll to position [11387, 0]
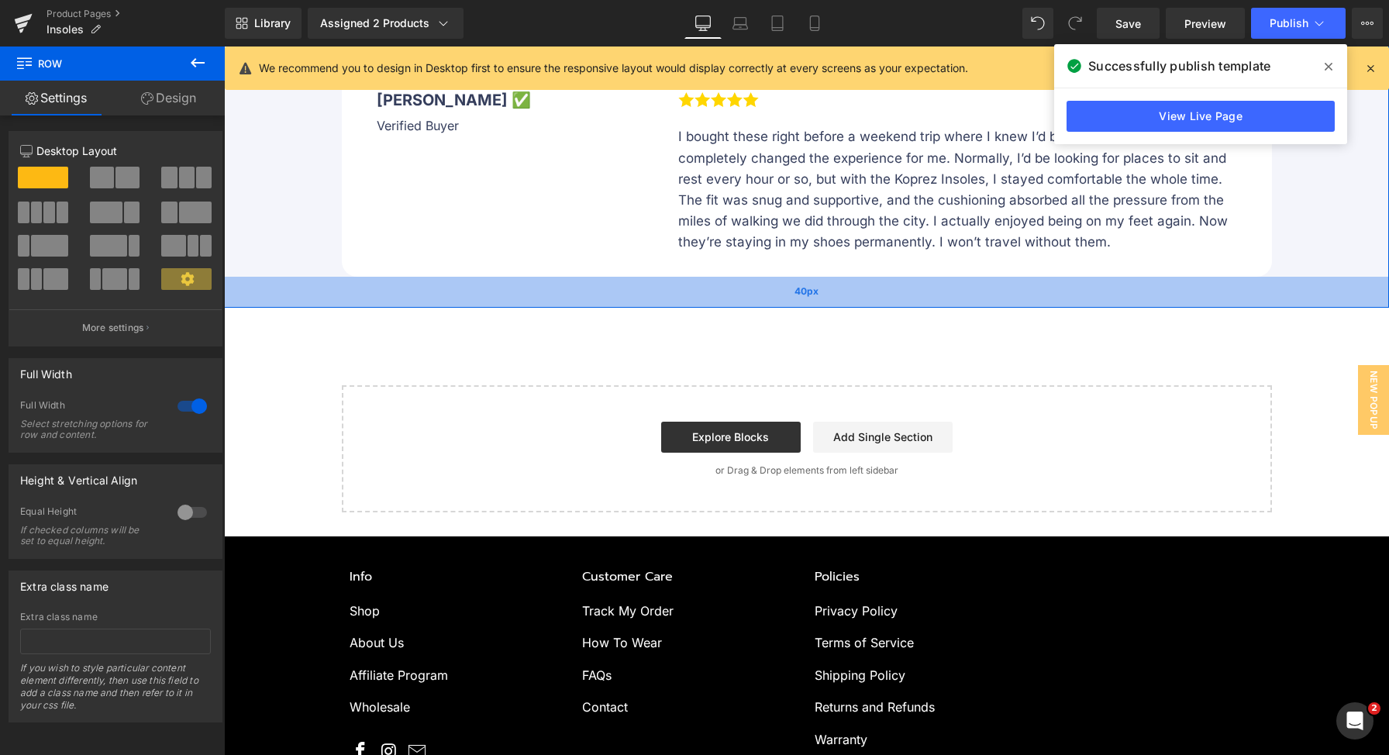
drag, startPoint x: 464, startPoint y: 191, endPoint x: 461, endPoint y: 215, distance: 23.6
click at [461, 277] on div "40px" at bounding box center [806, 292] width 1165 height 31
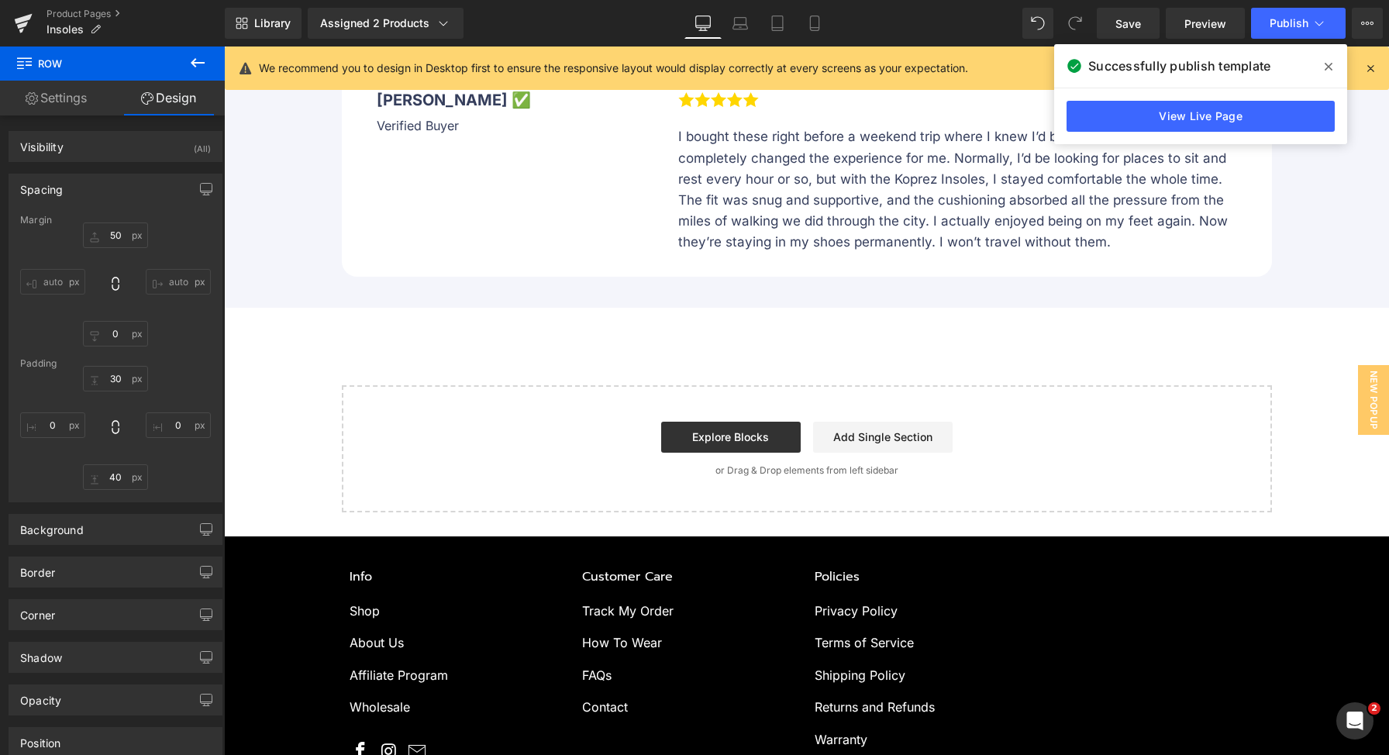
scroll to position [10889, 0]
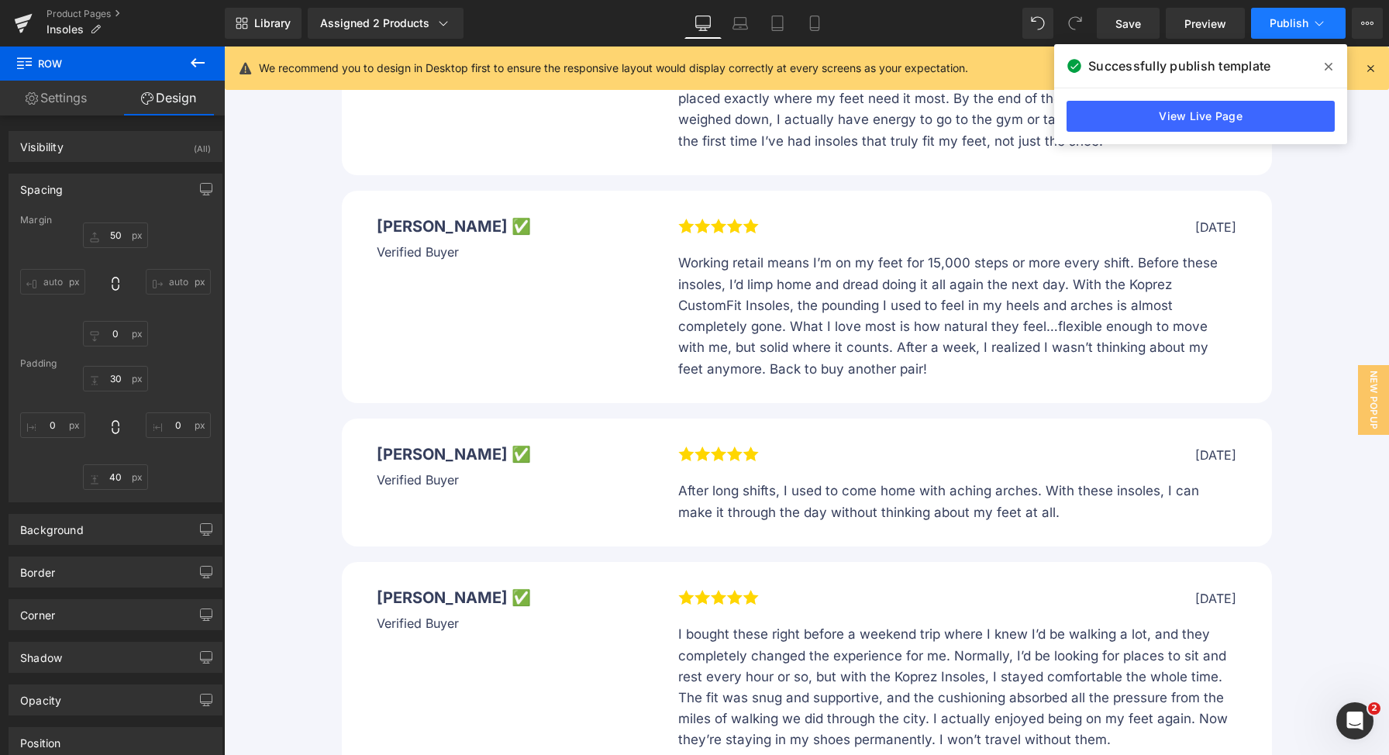
click at [1291, 19] on span "Publish" at bounding box center [1289, 23] width 39 height 12
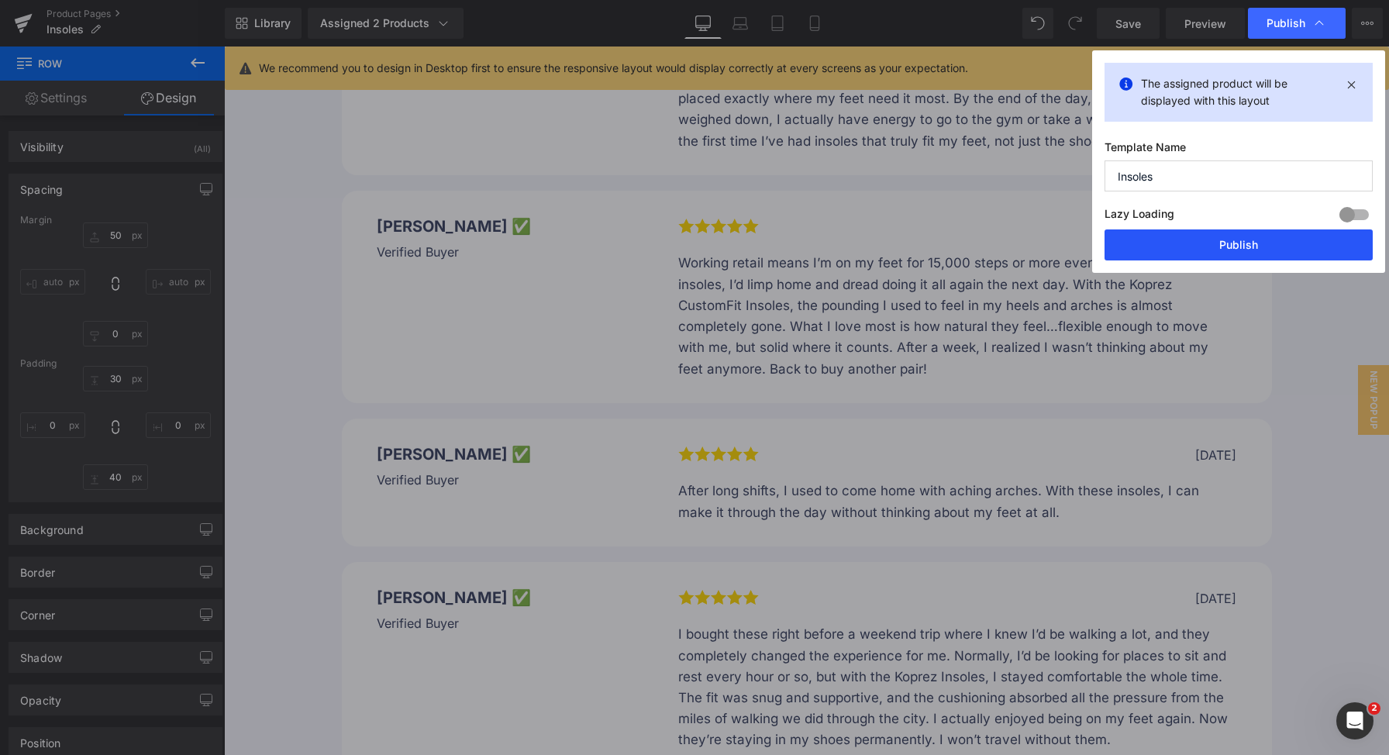
click at [1190, 257] on button "Publish" at bounding box center [1239, 244] width 268 height 31
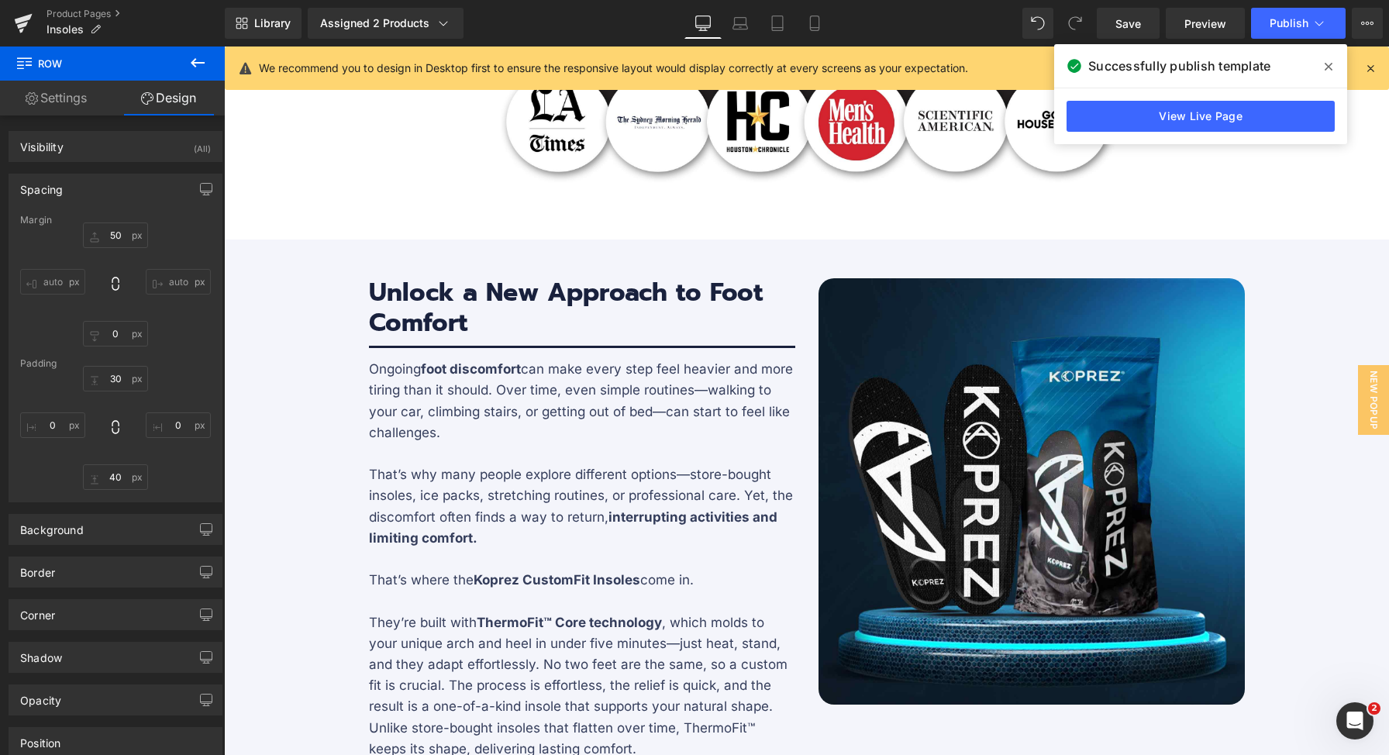
scroll to position [1098, 0]
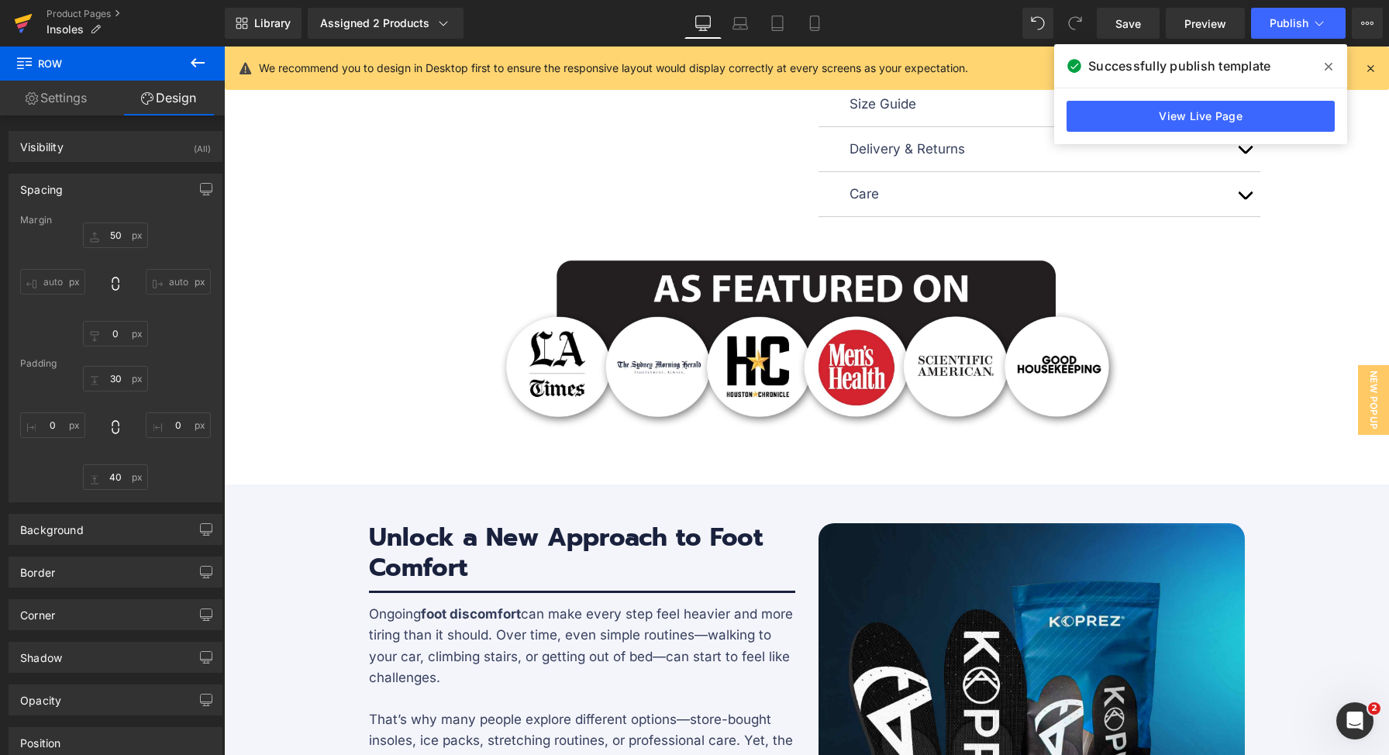
click at [27, 28] on icon at bounding box center [23, 23] width 19 height 39
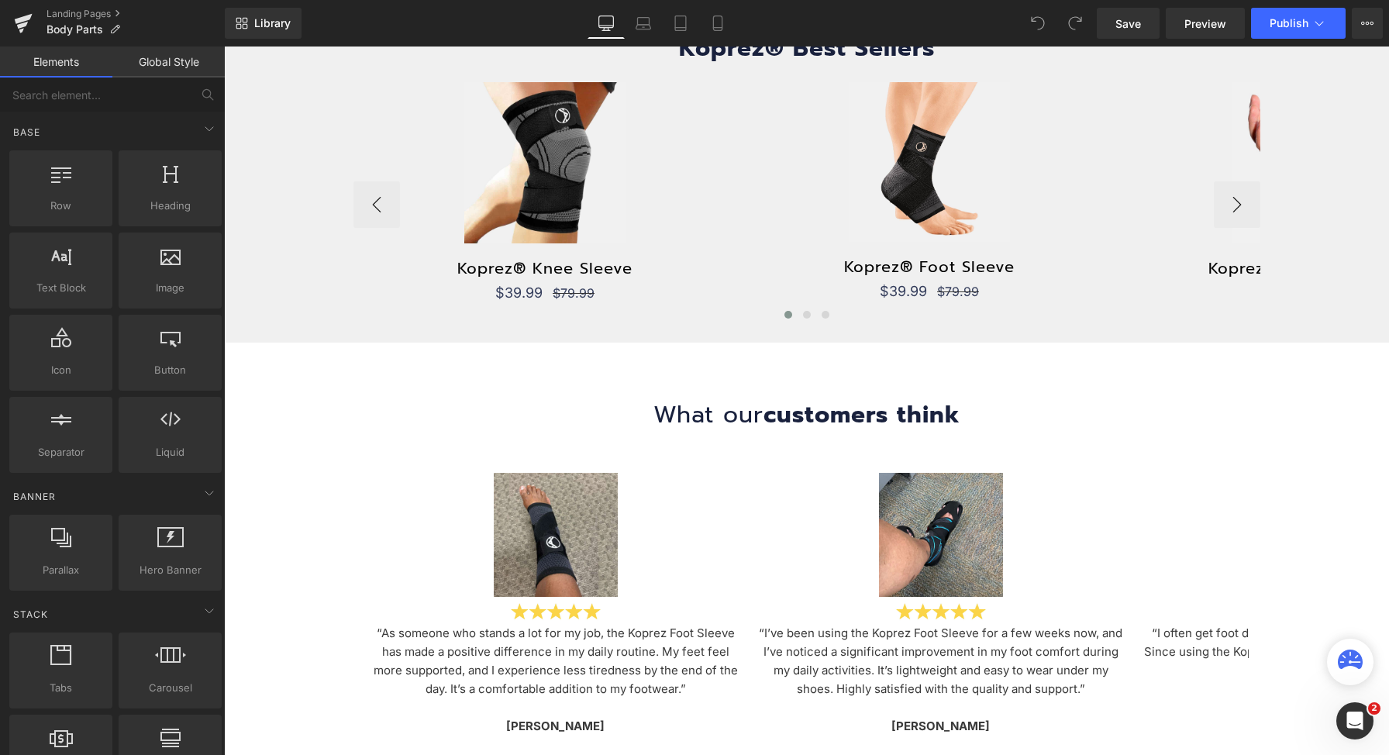
scroll to position [1202, 0]
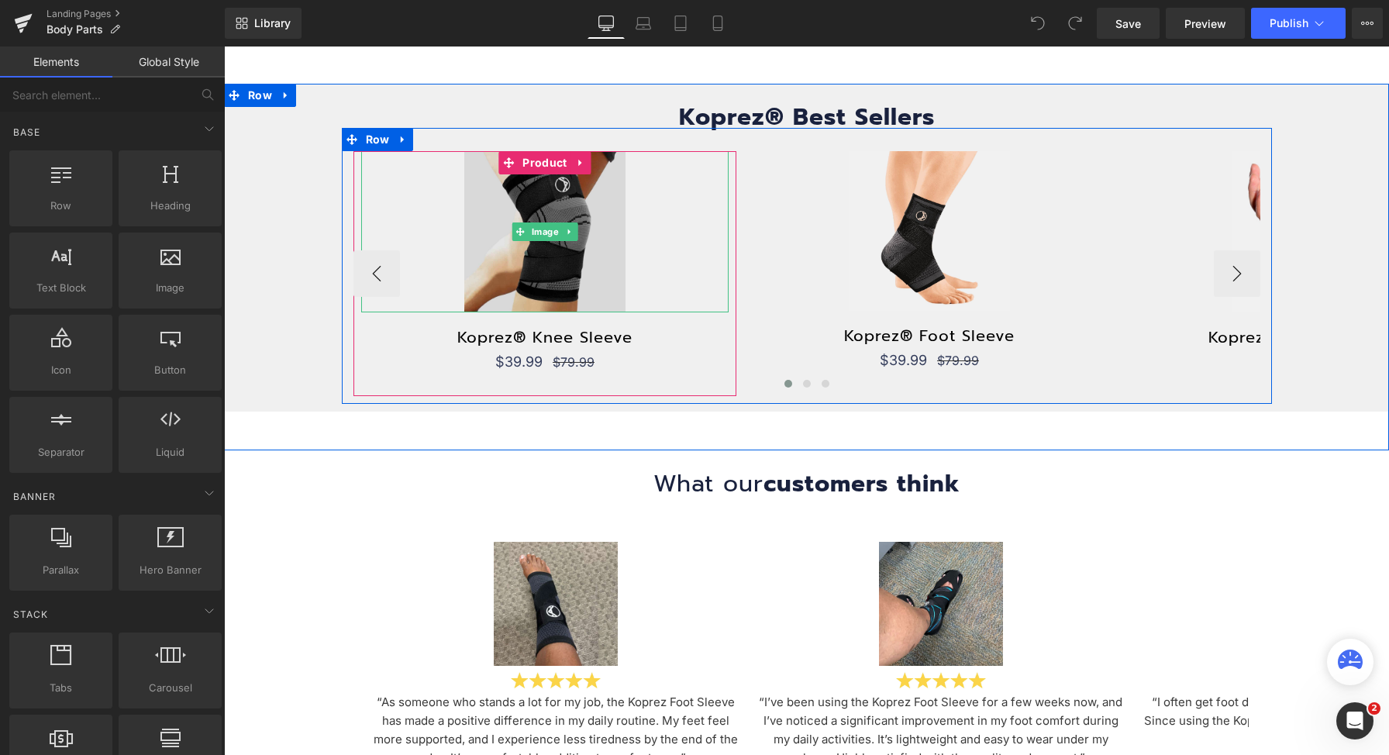
click at [517, 225] on span at bounding box center [520, 231] width 16 height 19
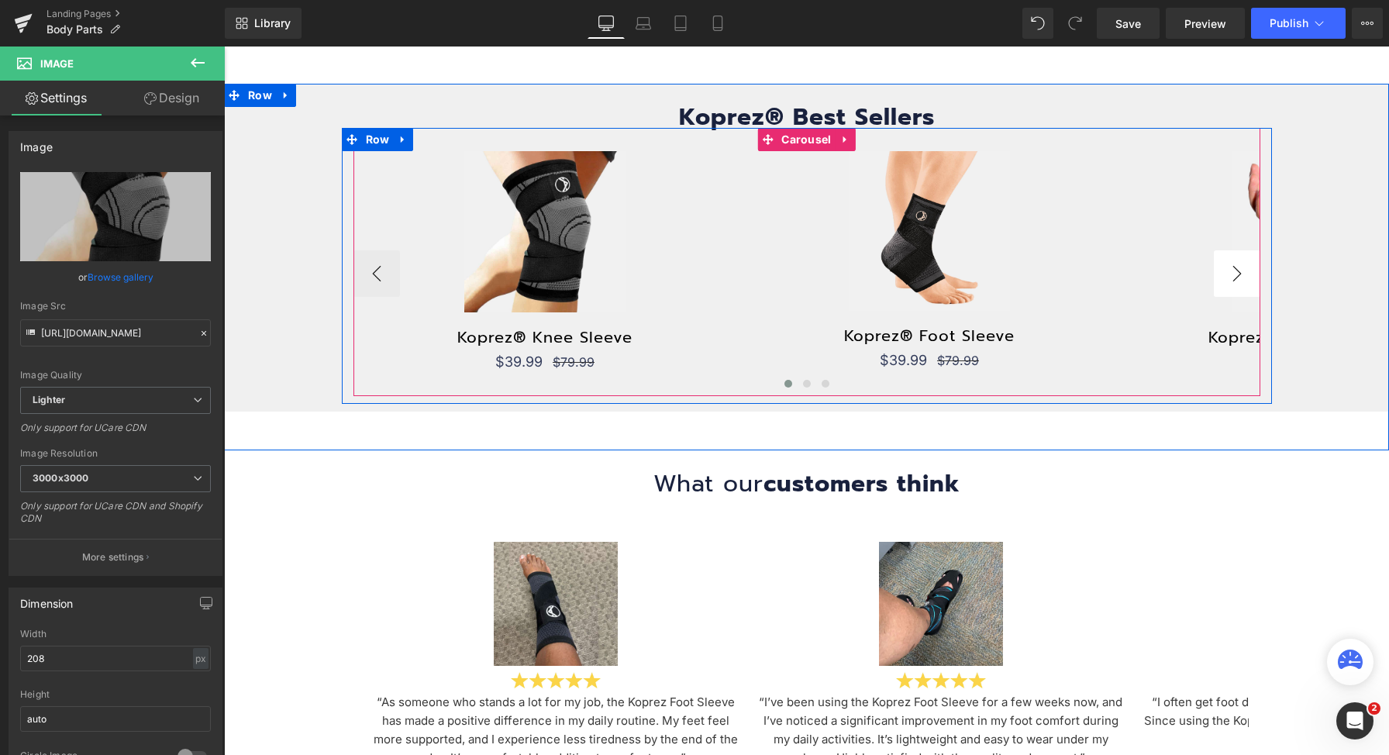
click at [1235, 260] on button "›" at bounding box center [1237, 273] width 47 height 47
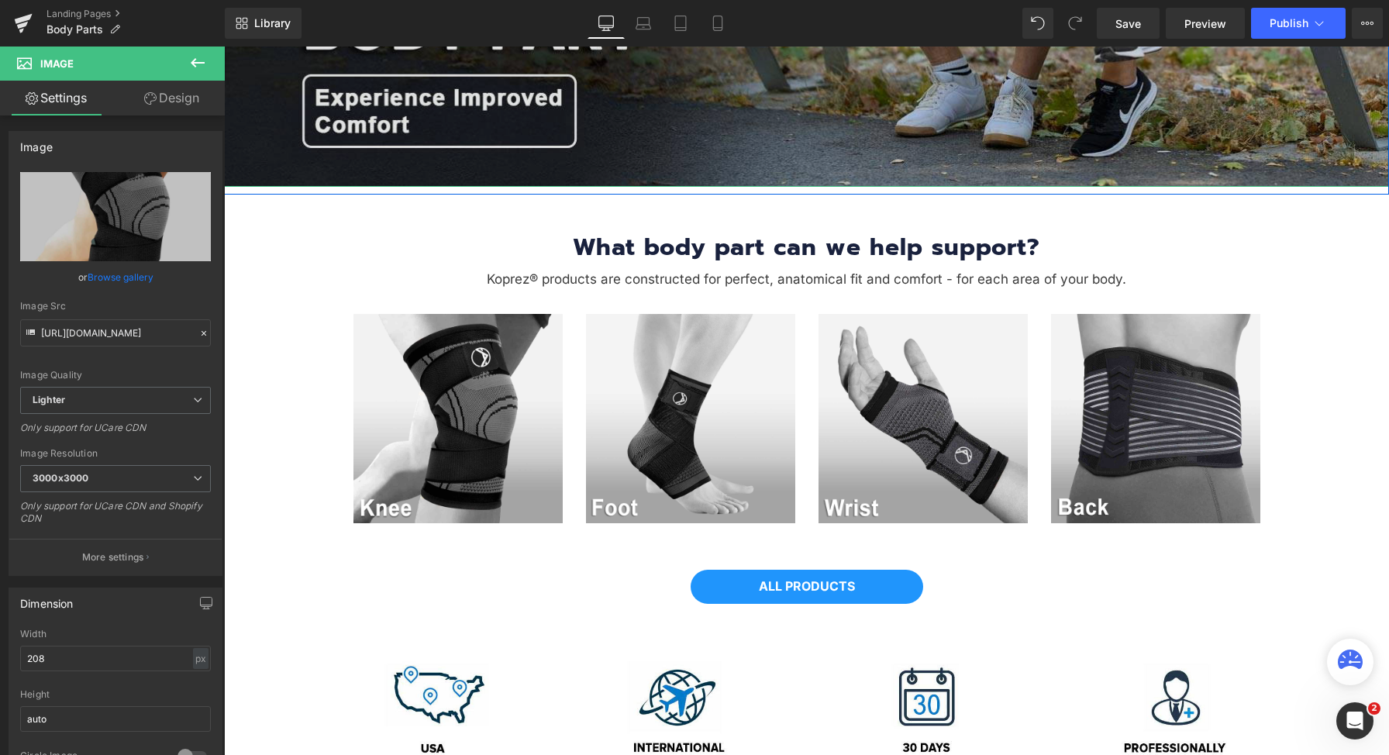
scroll to position [0, 0]
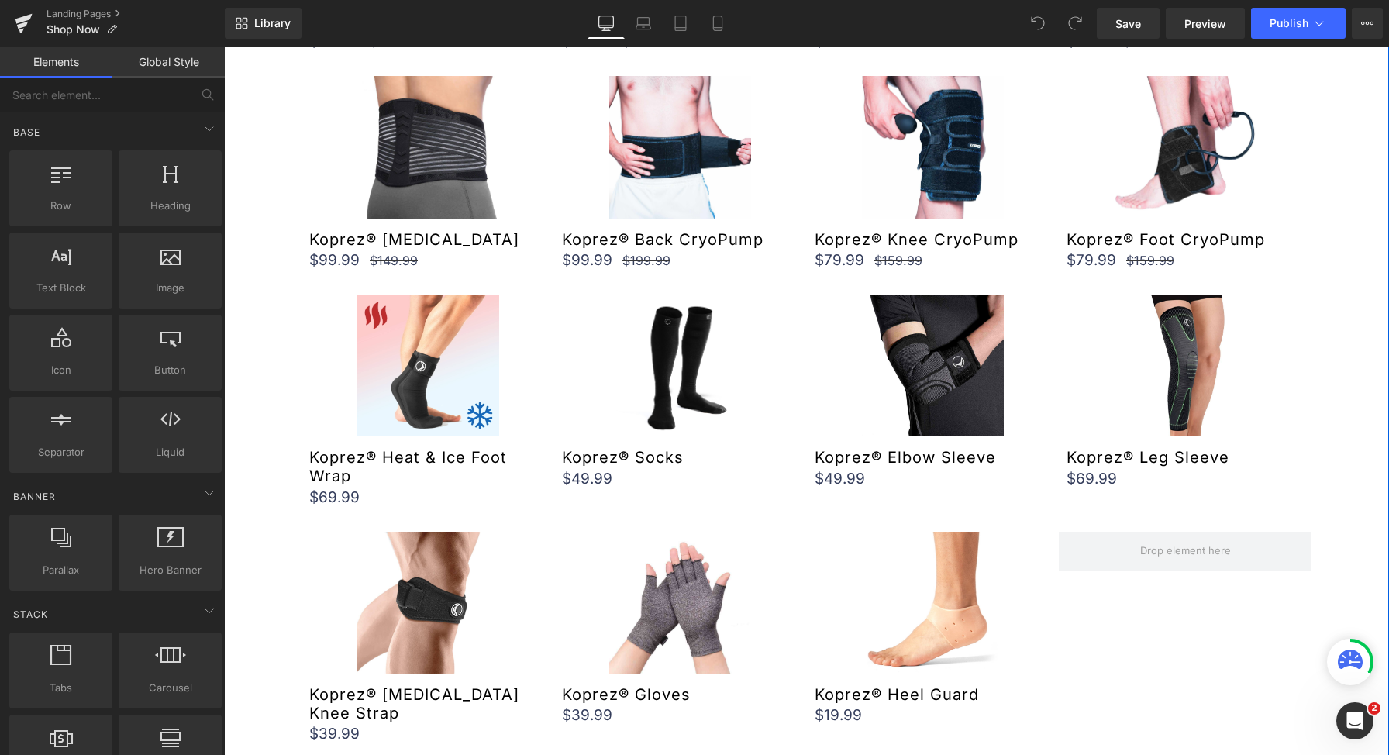
scroll to position [895, 0]
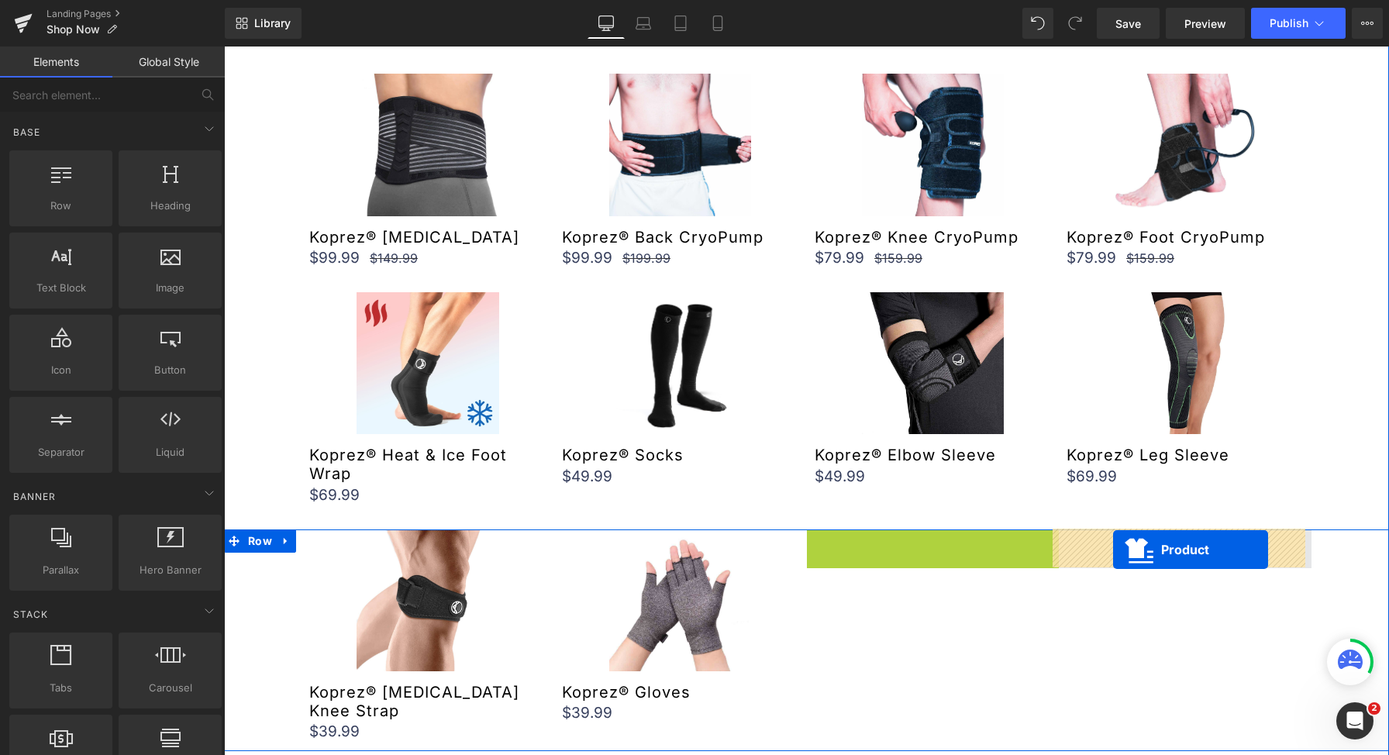
drag, startPoint x: 892, startPoint y: 536, endPoint x: 1113, endPoint y: 550, distance: 221.3
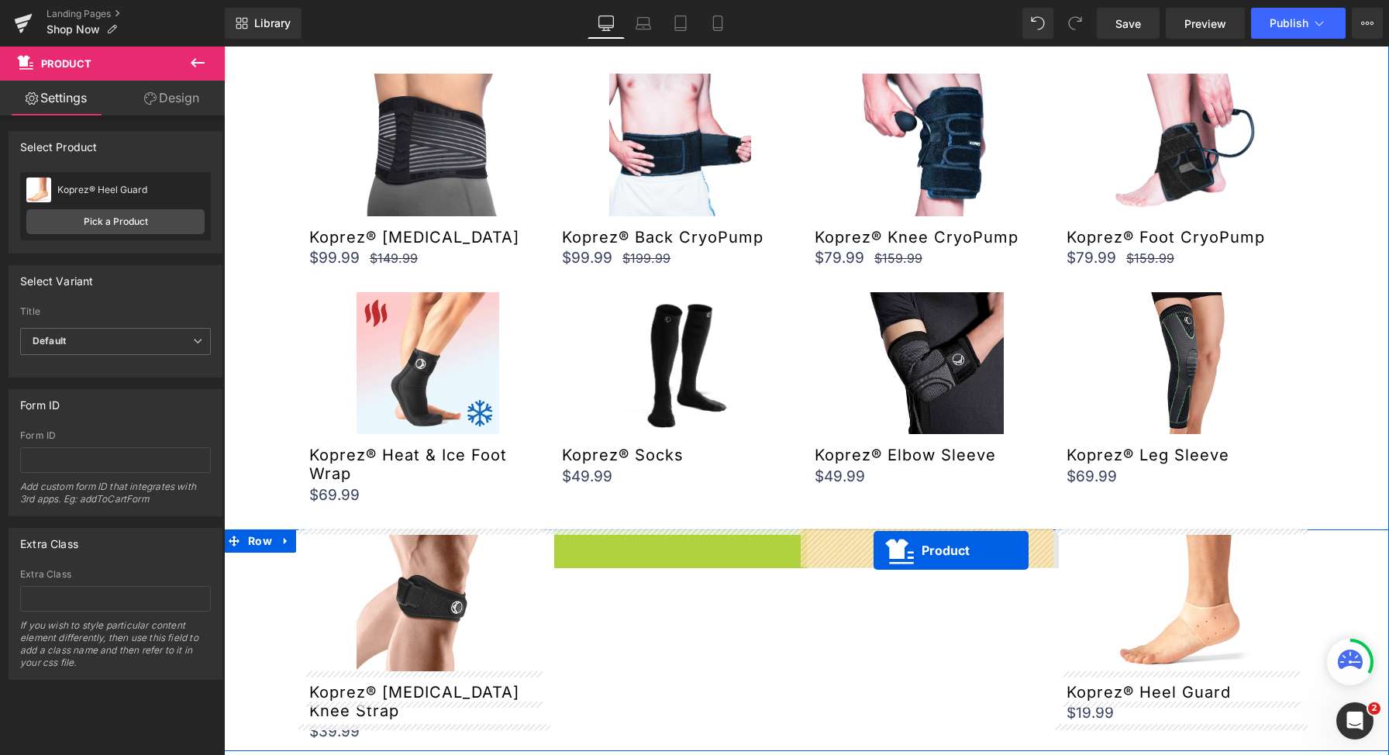
drag, startPoint x: 638, startPoint y: 536, endPoint x: 874, endPoint y: 550, distance: 236.0
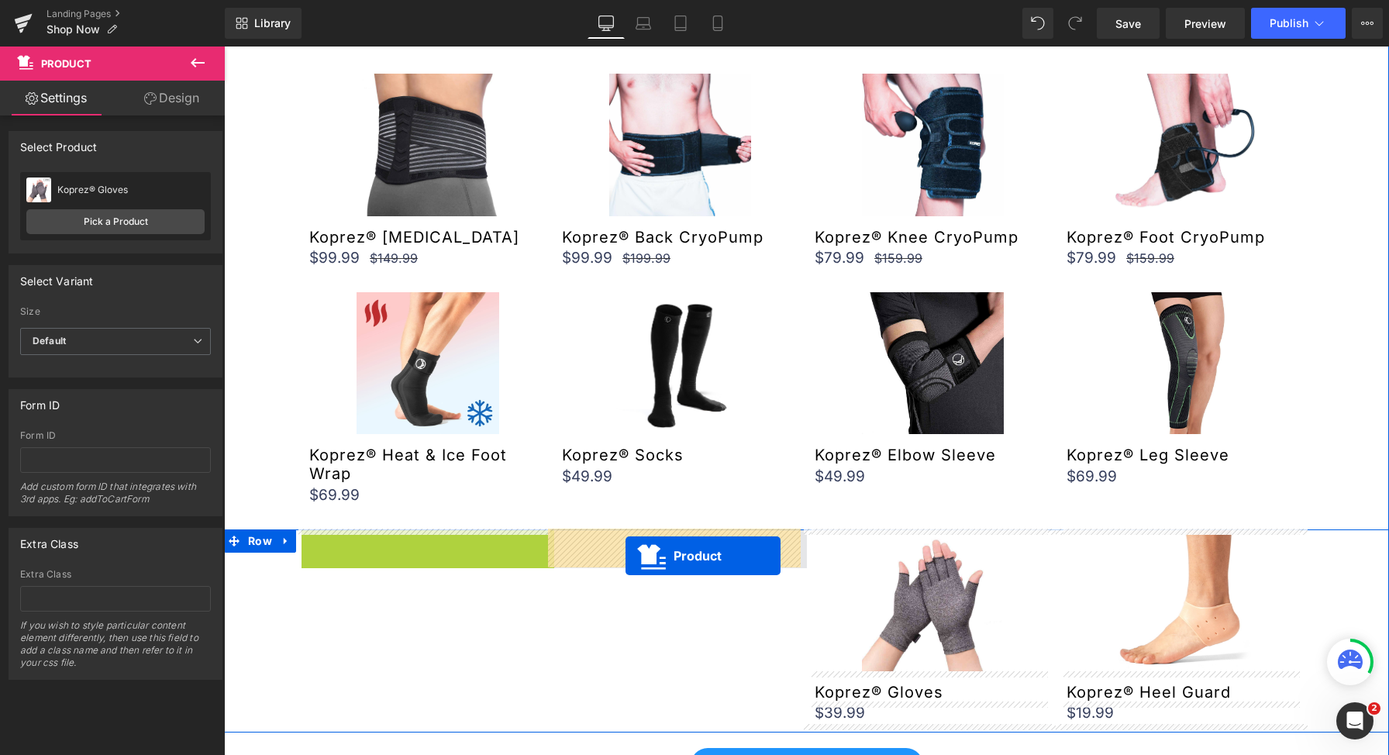
drag, startPoint x: 392, startPoint y: 540, endPoint x: 626, endPoint y: 556, distance: 234.7
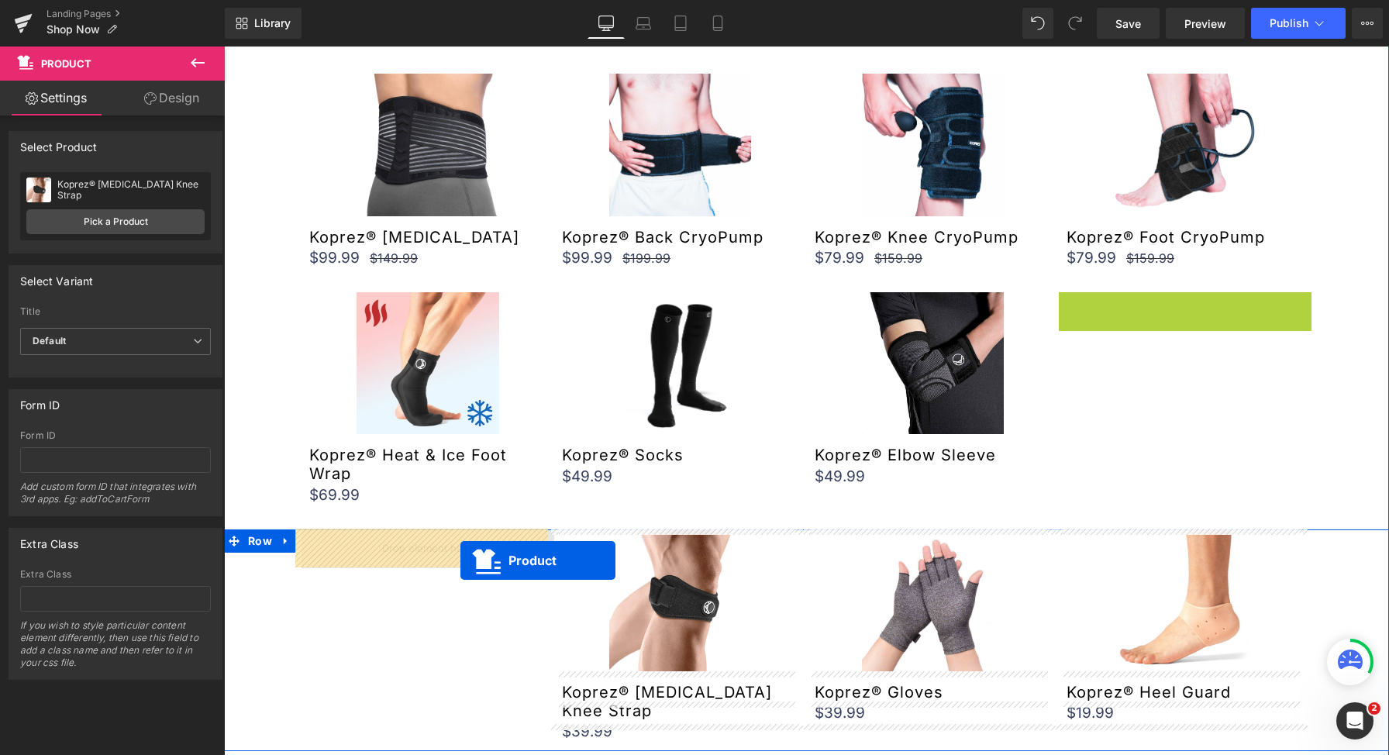
drag, startPoint x: 1142, startPoint y: 305, endPoint x: 461, endPoint y: 560, distance: 727.6
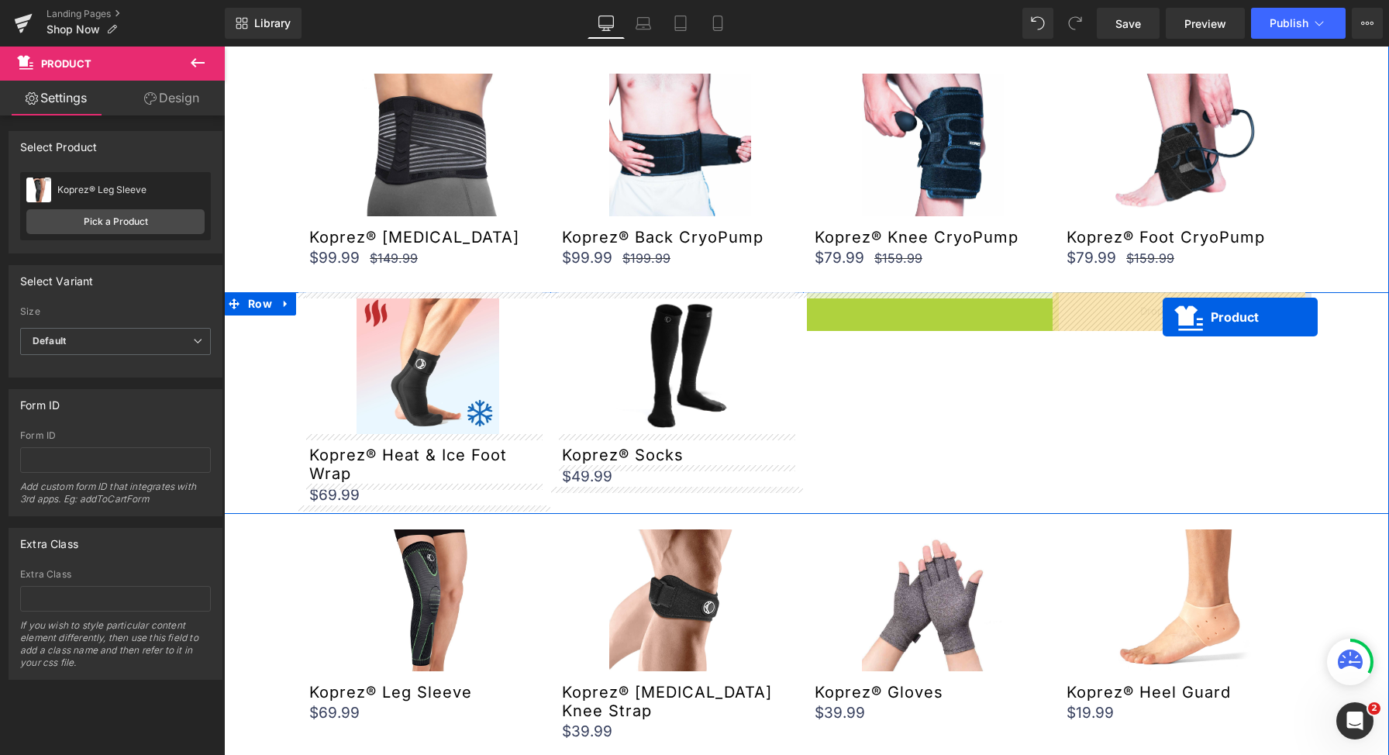
drag, startPoint x: 894, startPoint y: 305, endPoint x: 1163, endPoint y: 317, distance: 269.3
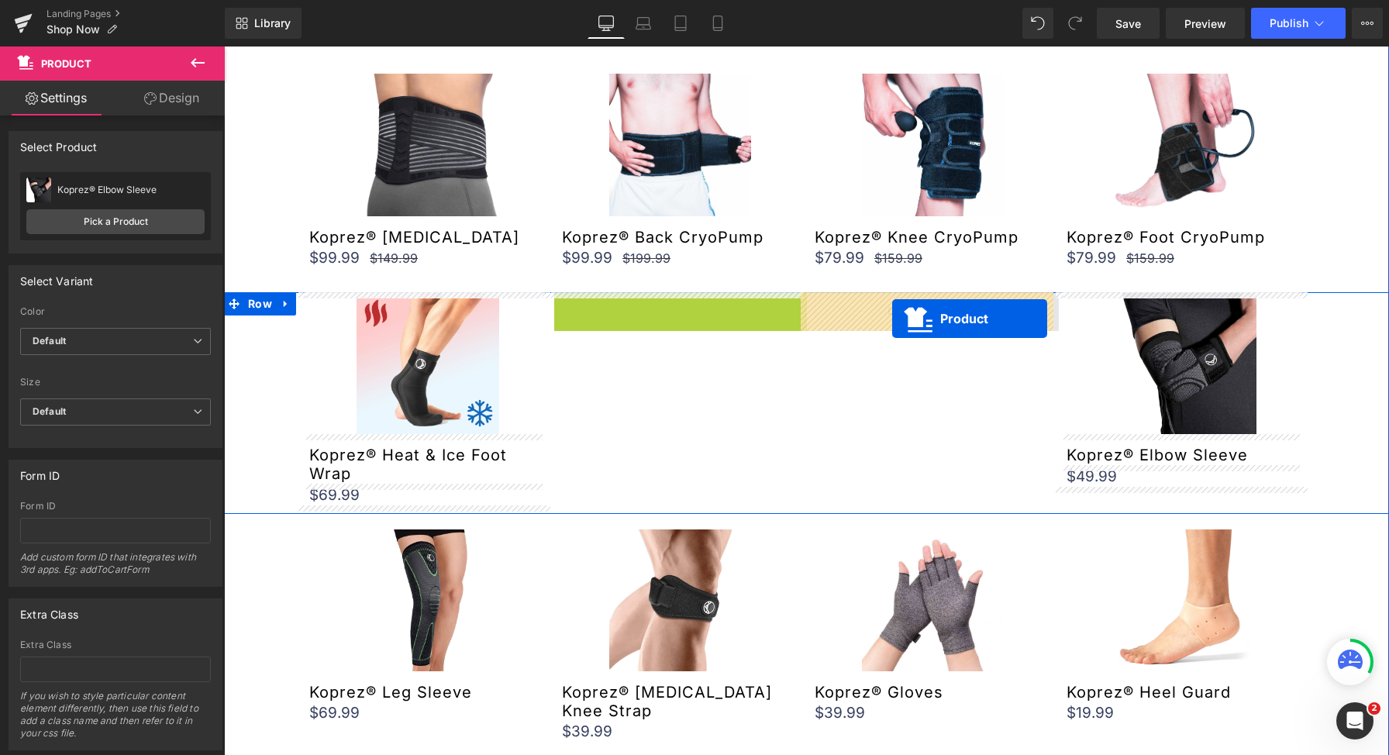
drag, startPoint x: 640, startPoint y: 305, endPoint x: 892, endPoint y: 319, distance: 252.3
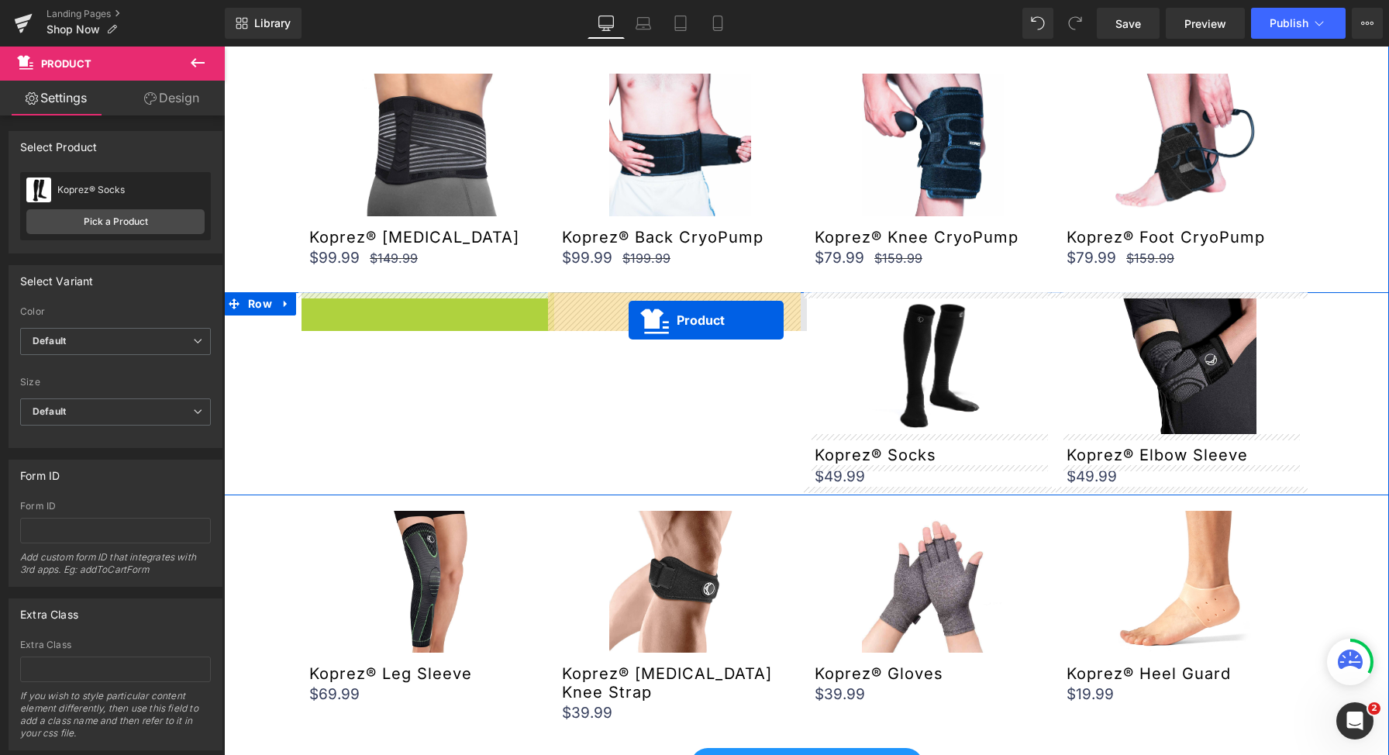
drag, startPoint x: 387, startPoint y: 304, endPoint x: 629, endPoint y: 319, distance: 242.4
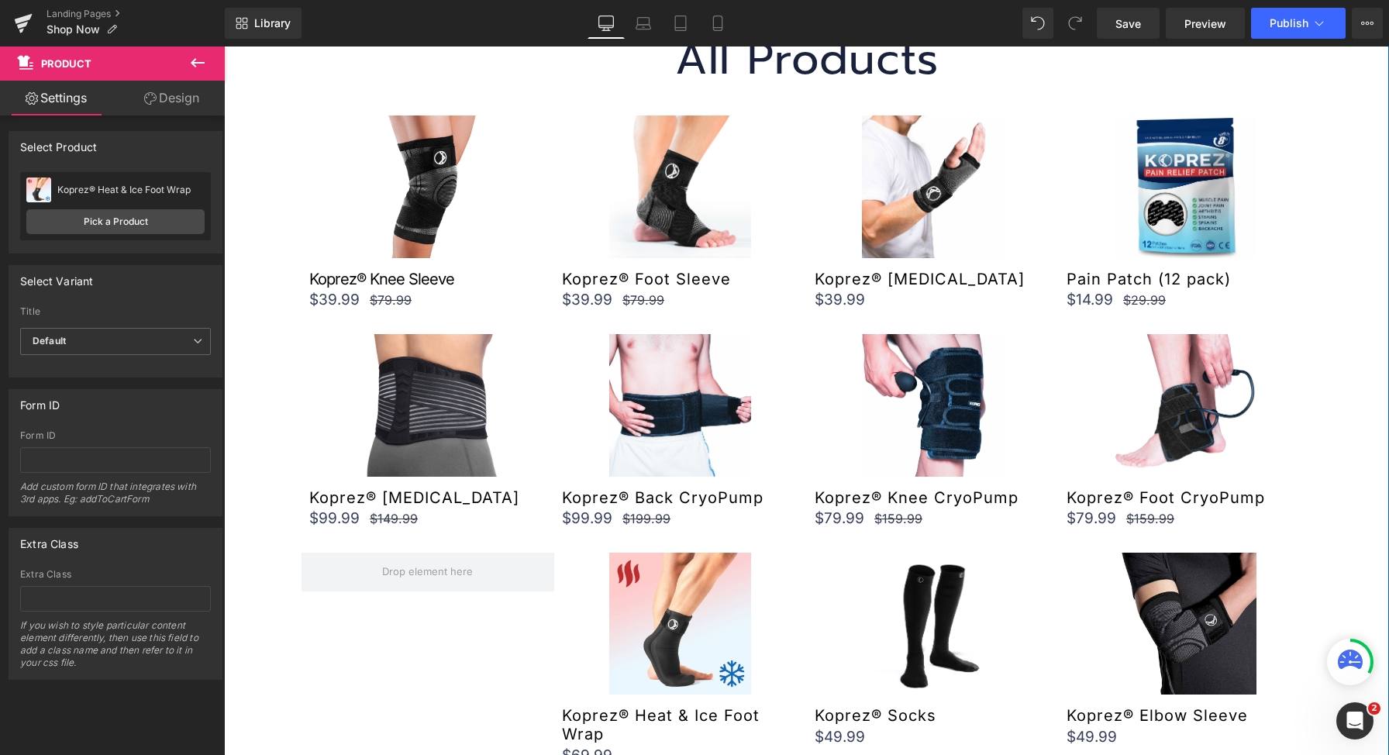
scroll to position [718, 0]
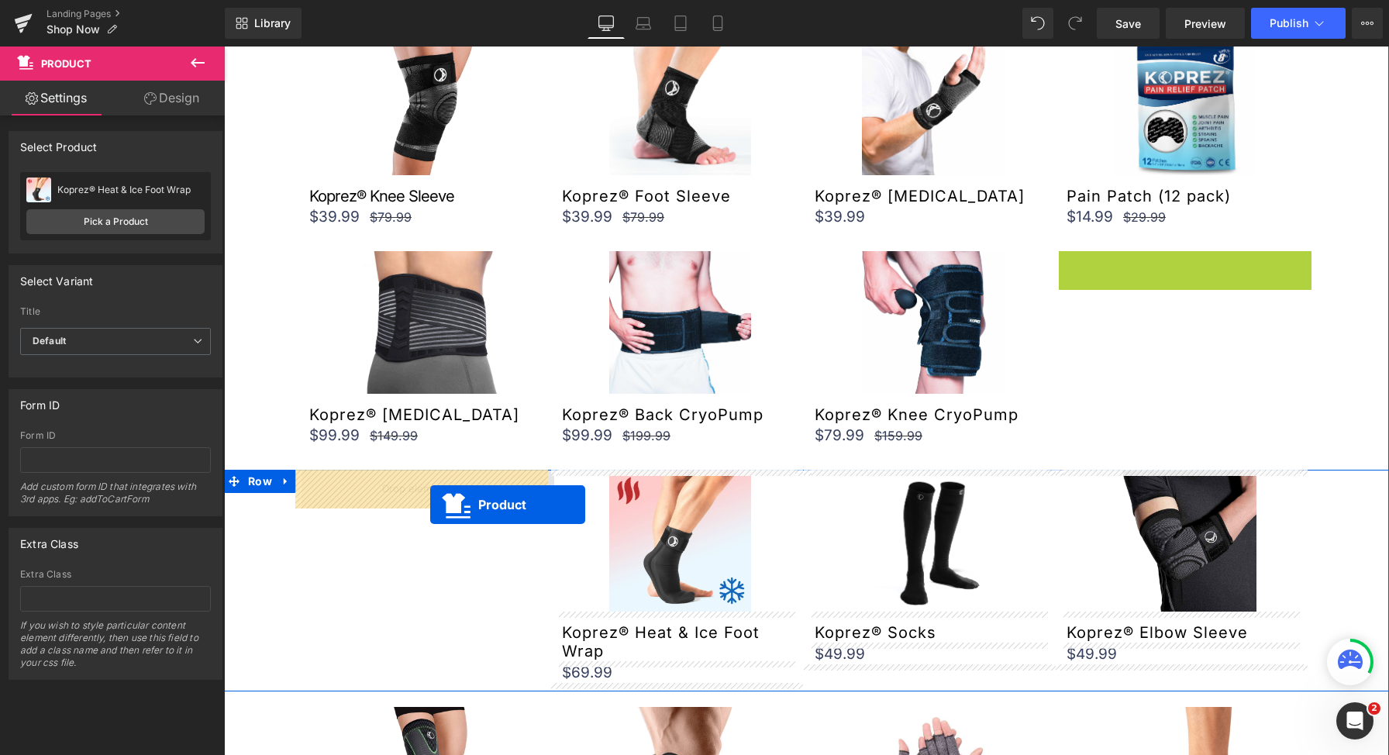
drag, startPoint x: 1141, startPoint y: 265, endPoint x: 430, endPoint y: 505, distance: 750.2
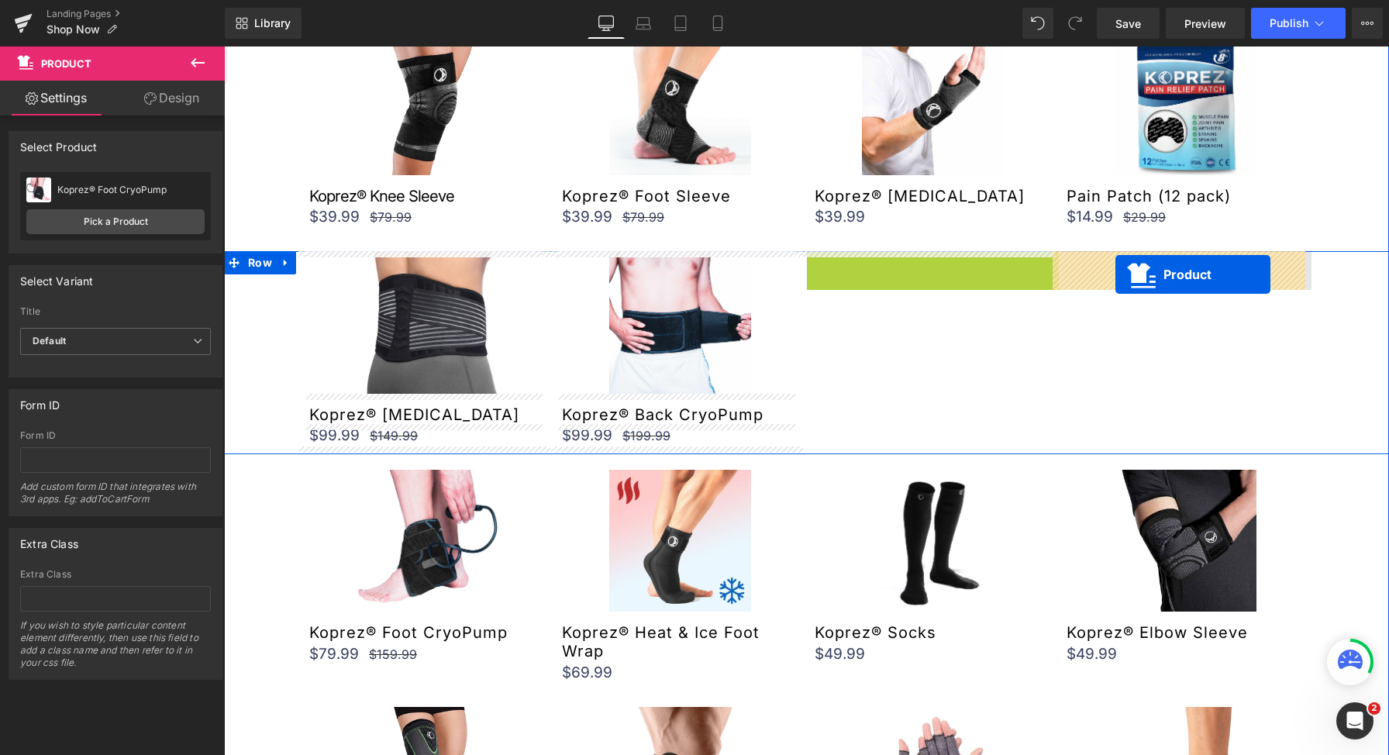
drag, startPoint x: 892, startPoint y: 263, endPoint x: 1116, endPoint y: 274, distance: 223.6
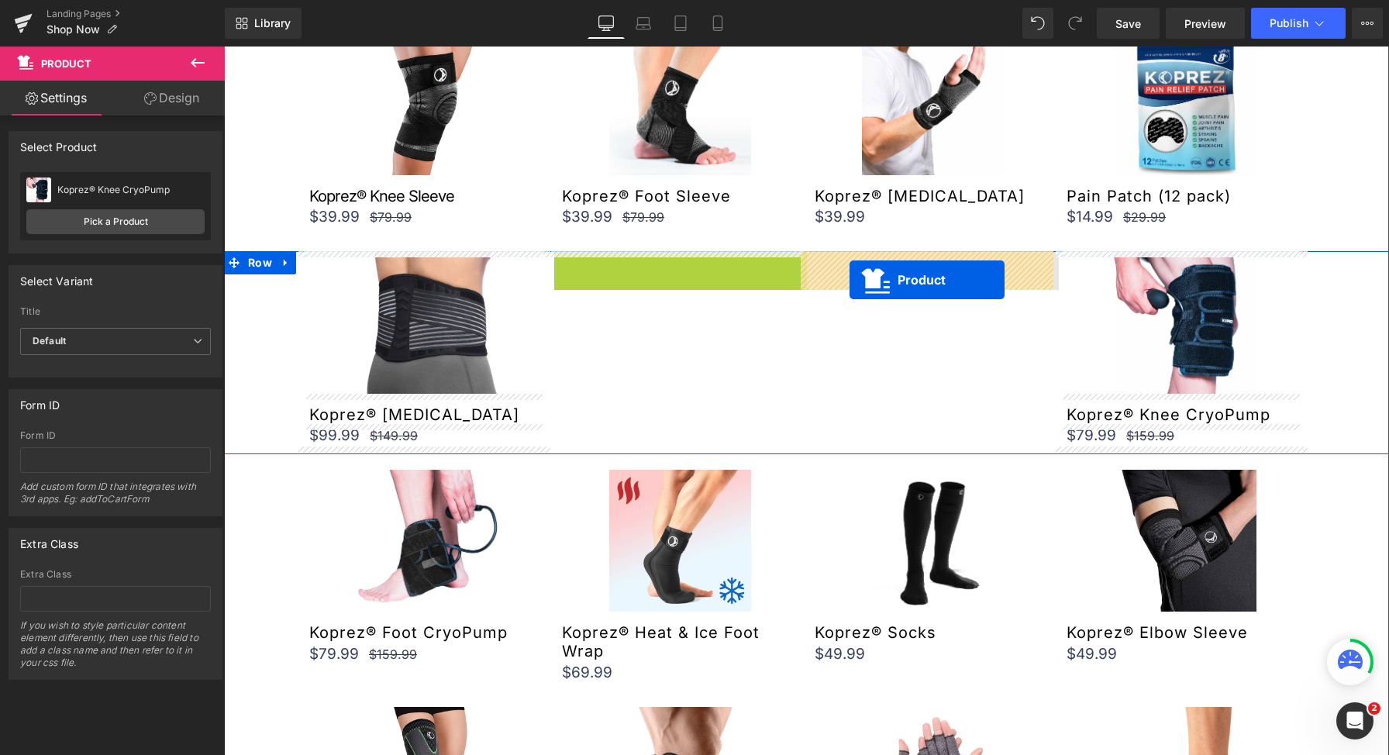
drag, startPoint x: 642, startPoint y: 262, endPoint x: 850, endPoint y: 280, distance: 208.5
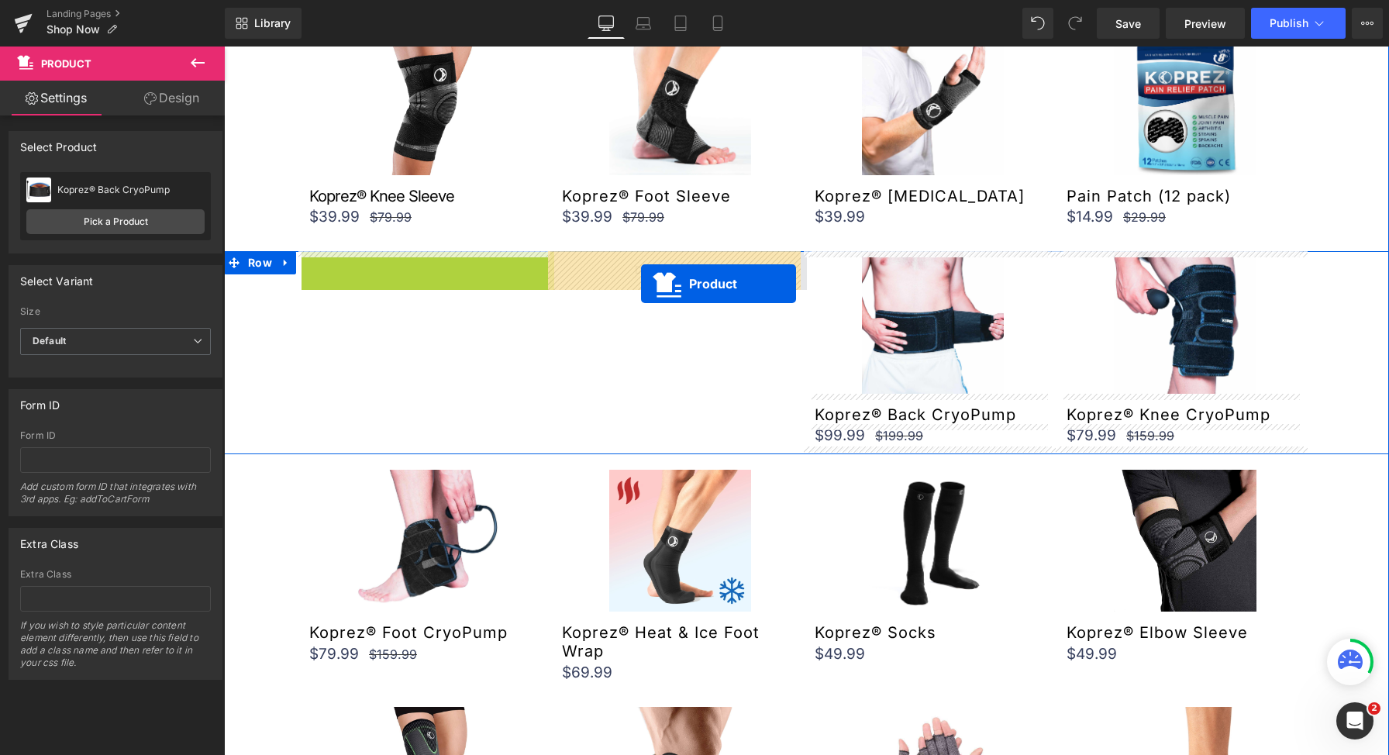
drag, startPoint x: 388, startPoint y: 262, endPoint x: 641, endPoint y: 284, distance: 253.7
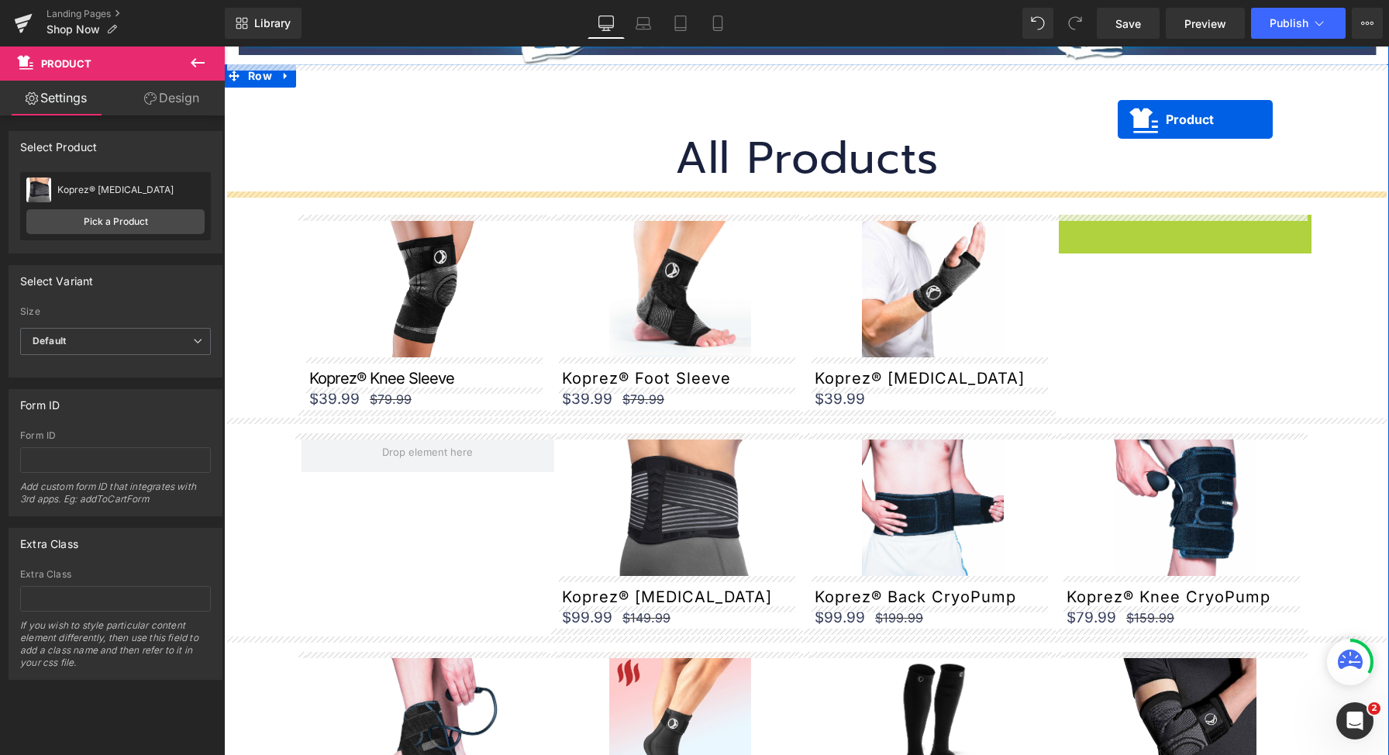
scroll to position [520, 0]
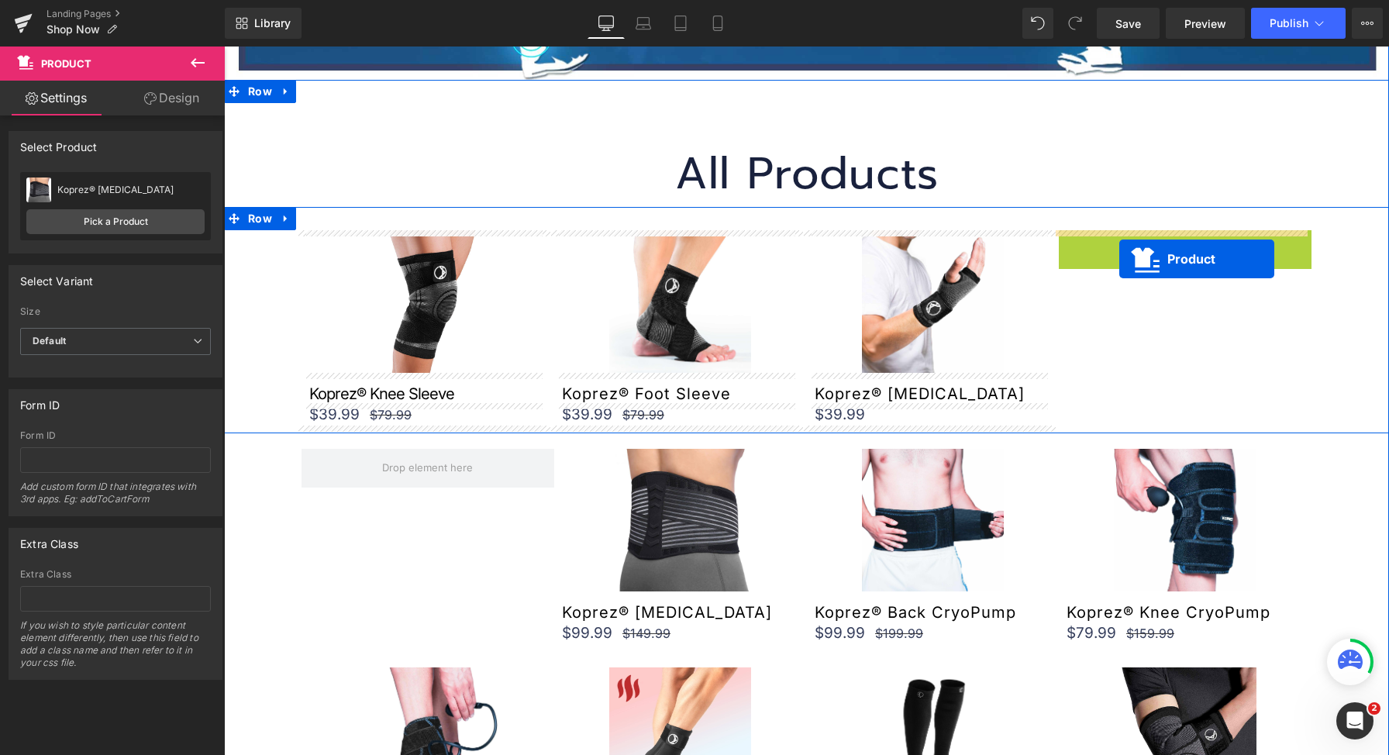
drag, startPoint x: 1142, startPoint y: 72, endPoint x: 1119, endPoint y: 259, distance: 188.2
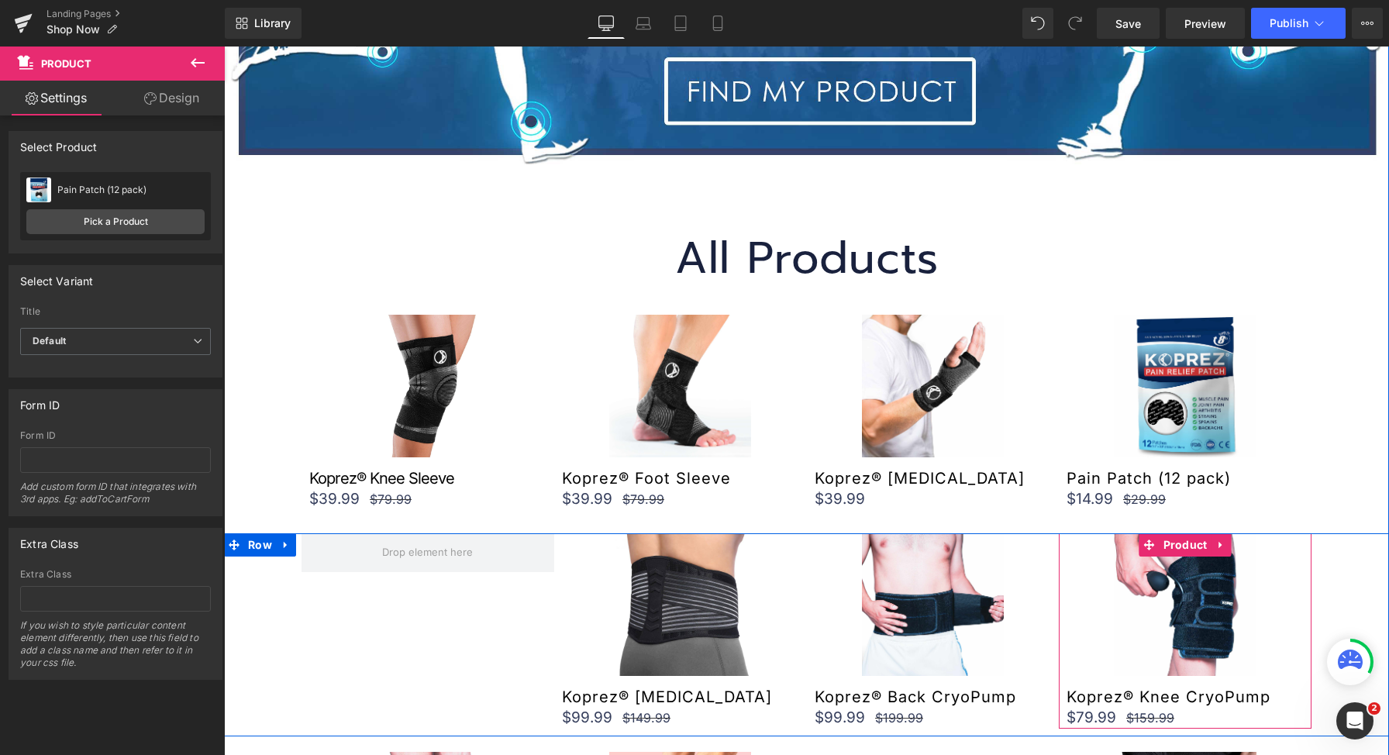
scroll to position [334, 0]
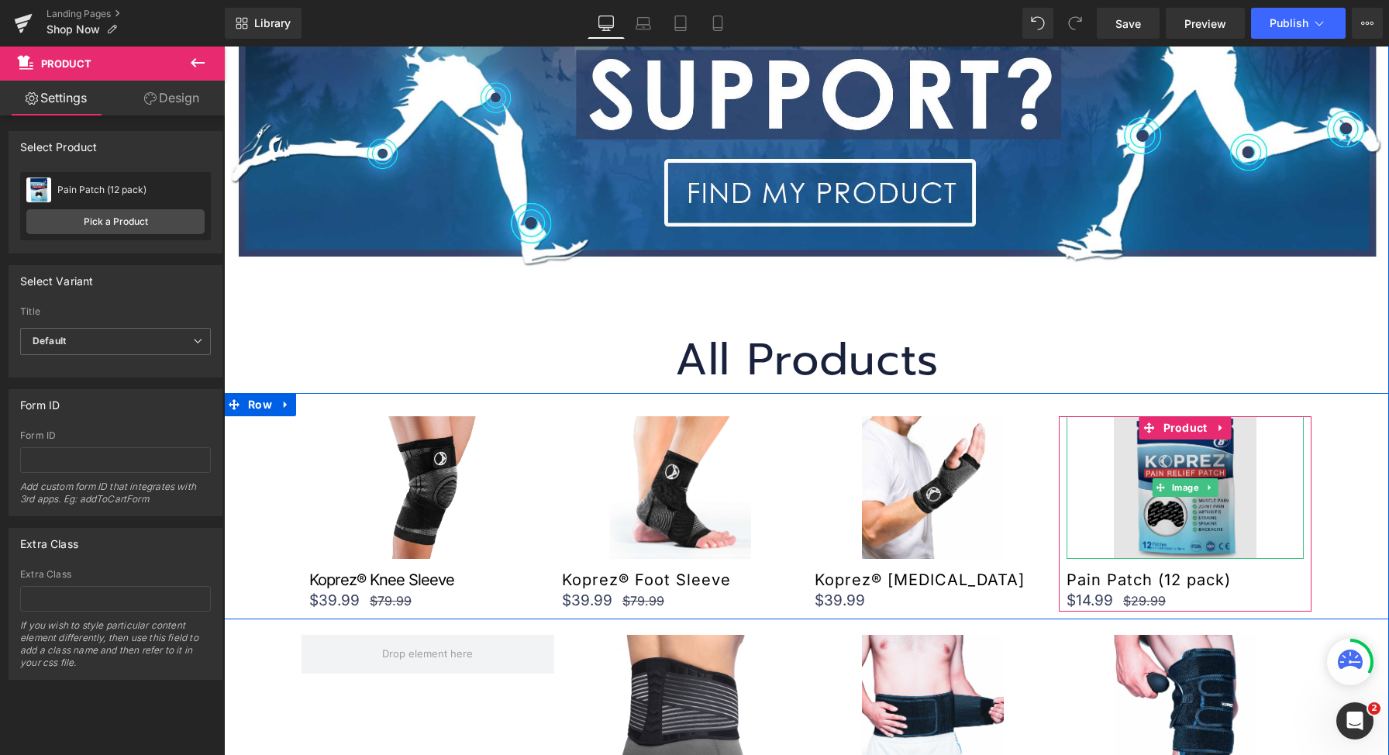
click at [1151, 460] on img at bounding box center [1185, 487] width 142 height 142
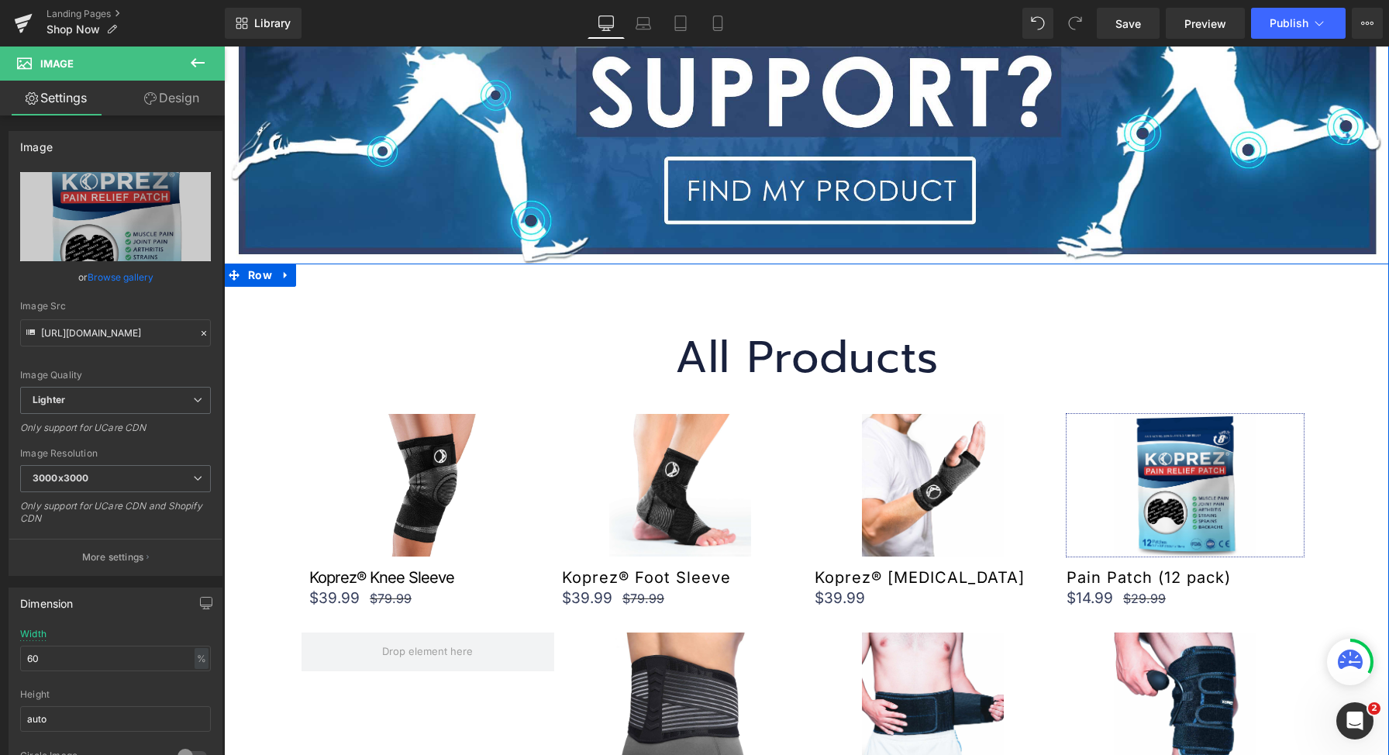
scroll to position [337, 0]
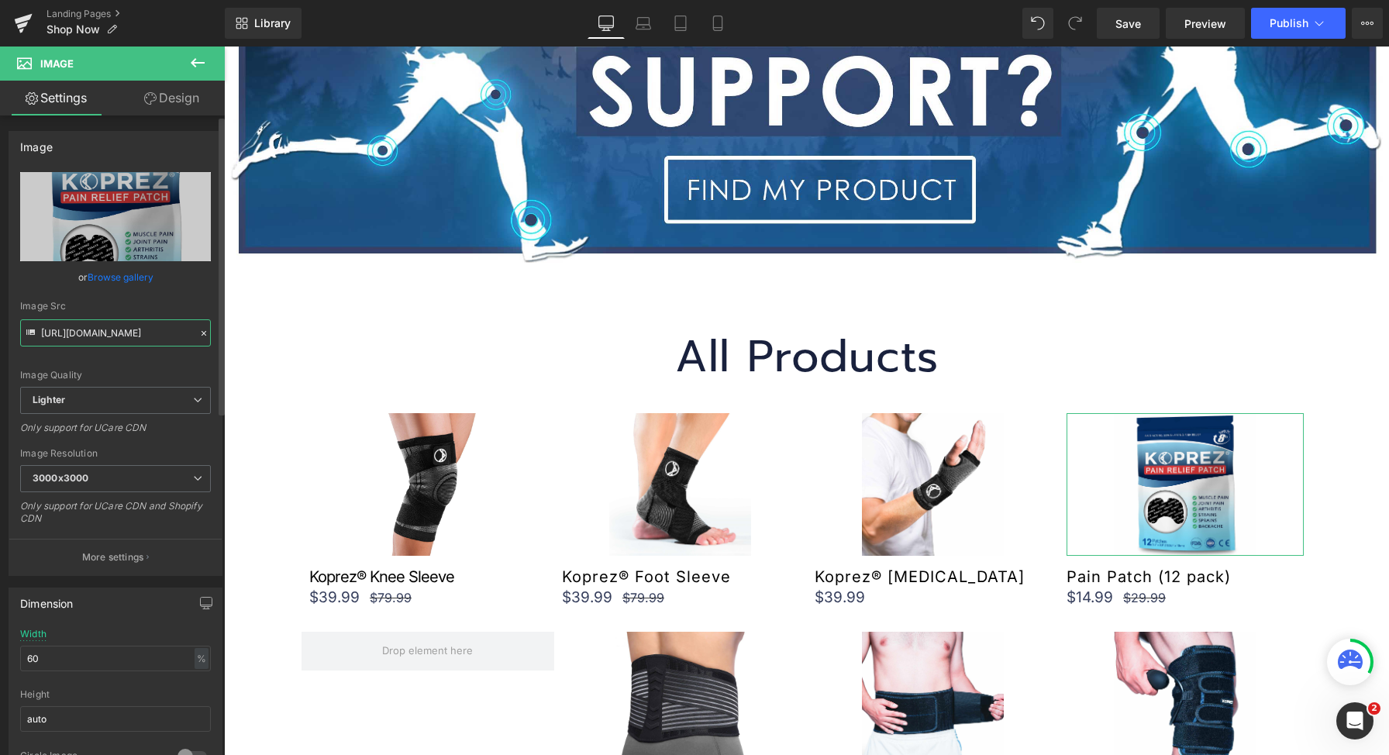
click at [116, 324] on input "https://ucarecdn.com/f0056299-936f-4687-9a37-a89450101049/-/format/auto/-/previ…" at bounding box center [115, 332] width 191 height 27
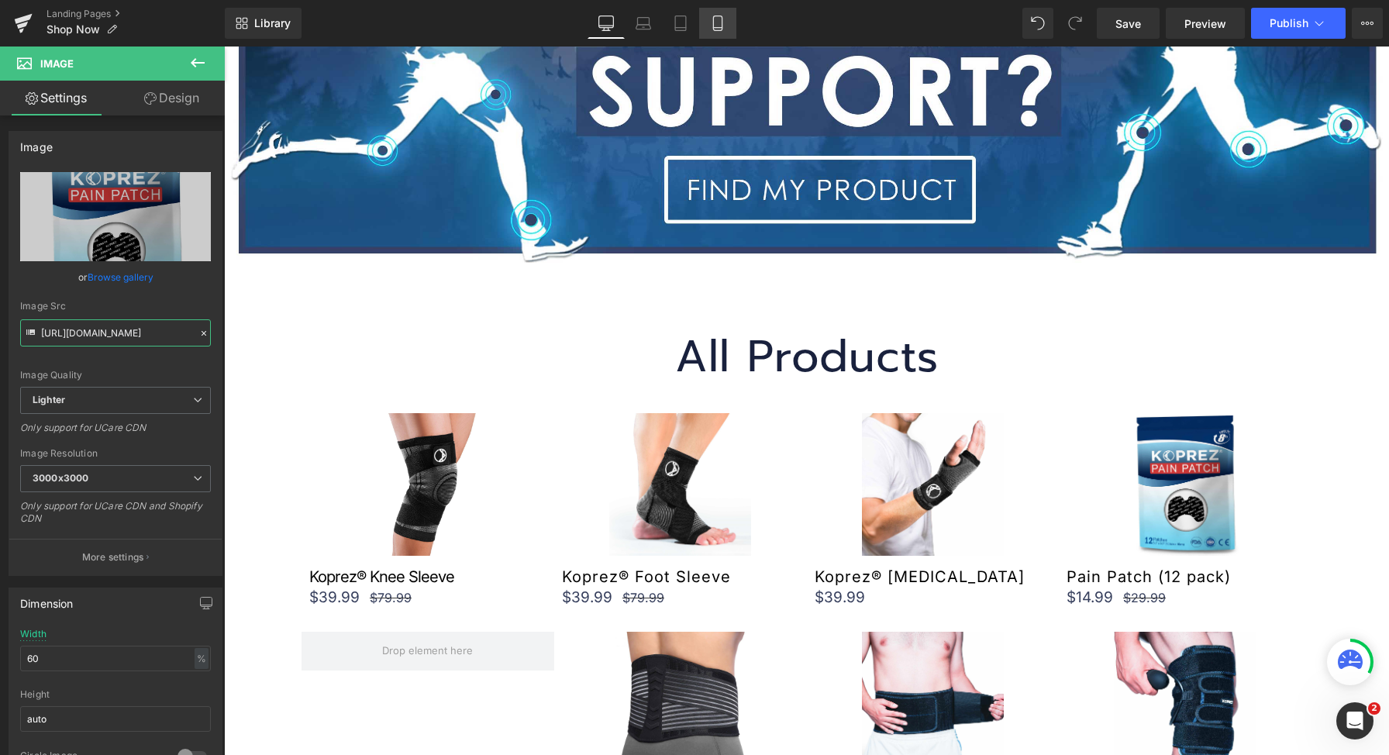
type input "https://ucarecdn.com/a1636f0d-9fe0-4531-acbe-f5fc9ce2d9b2/-/format/auto/-/previ…"
click at [722, 28] on icon at bounding box center [717, 28] width 9 height 0
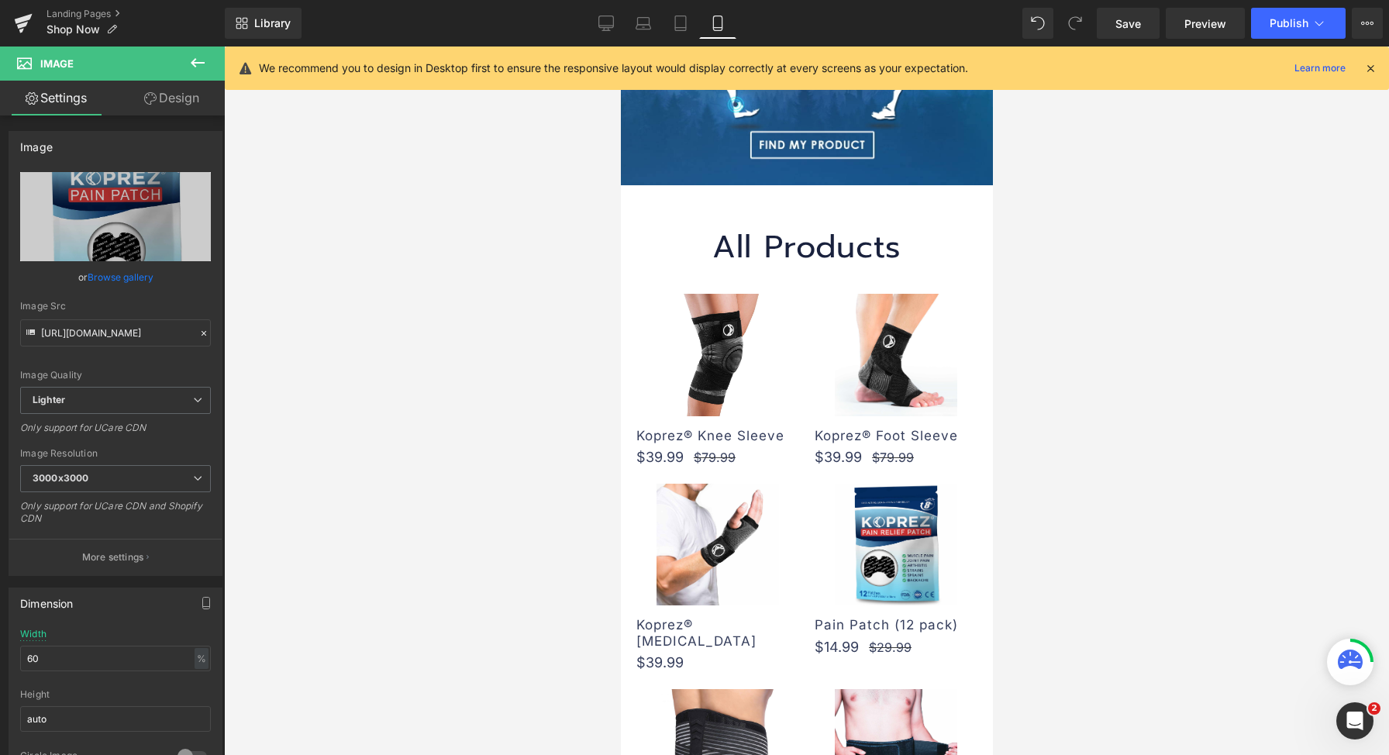
scroll to position [295, 0]
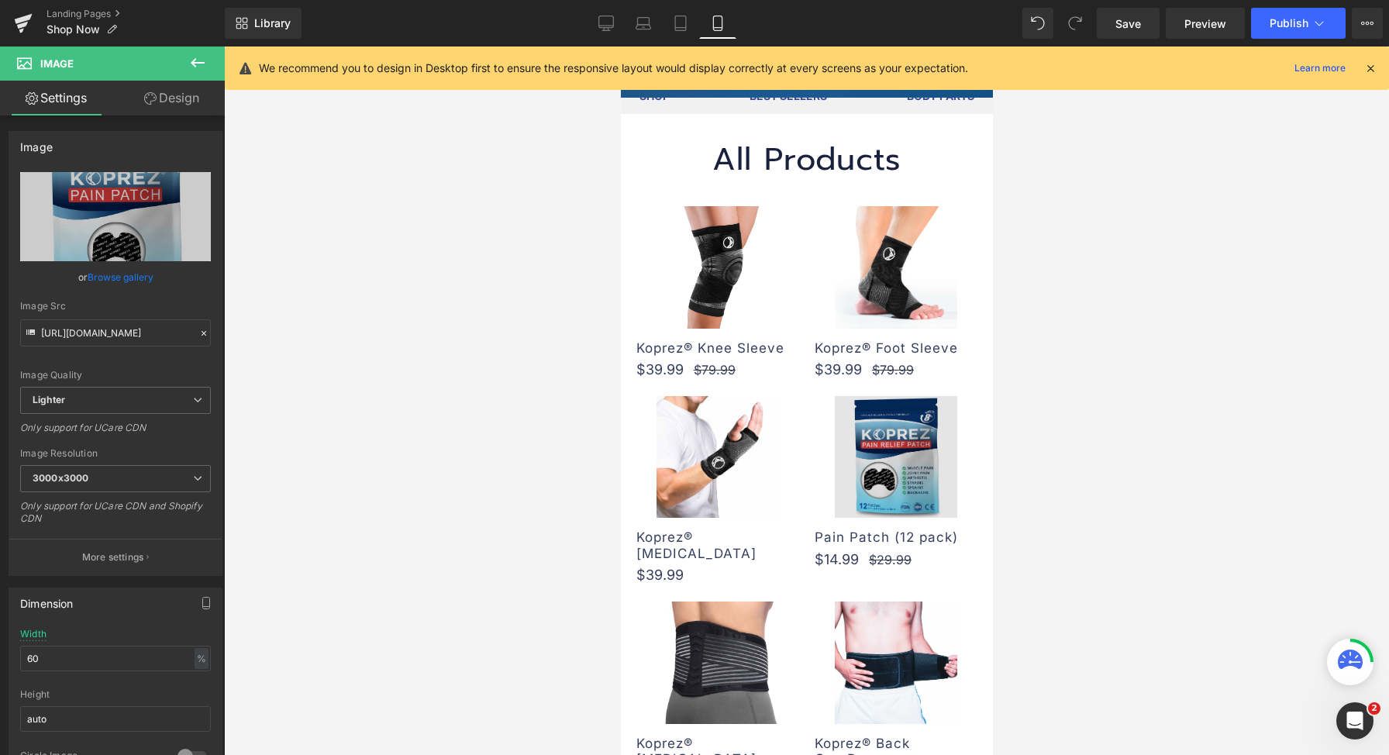
click at [869, 419] on img at bounding box center [895, 457] width 122 height 122
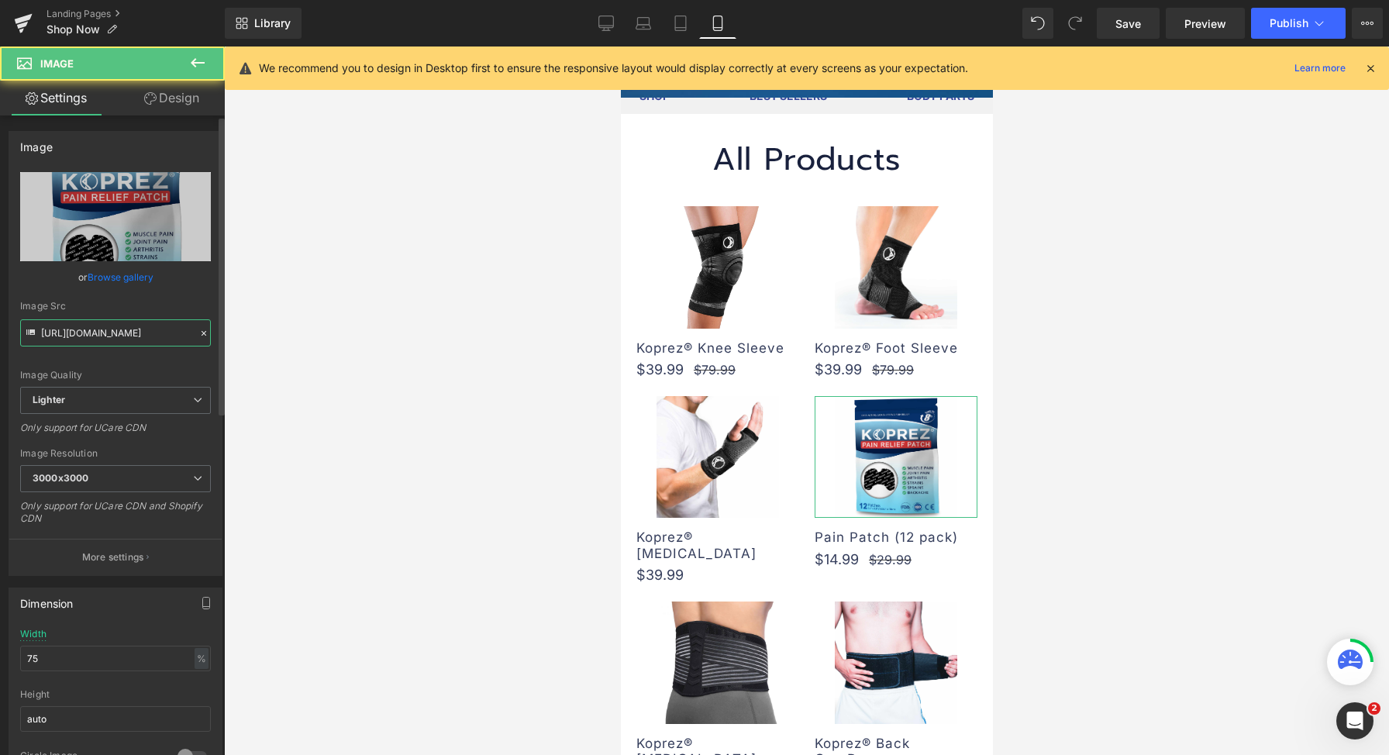
click at [145, 336] on input "https://ucarecdn.com/f0056299-936f-4687-9a37-a89450101049/-/format/auto/-/previ…" at bounding box center [115, 332] width 191 height 27
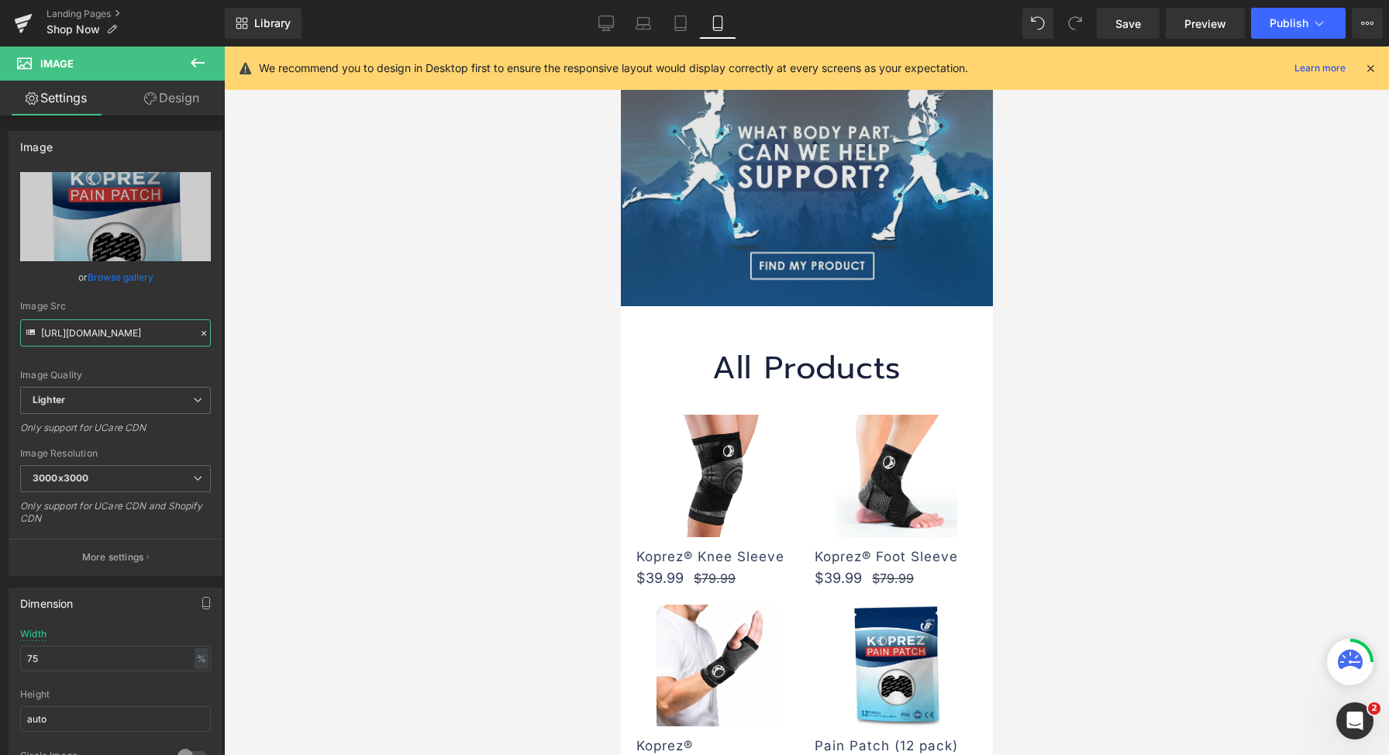
scroll to position [0, 0]
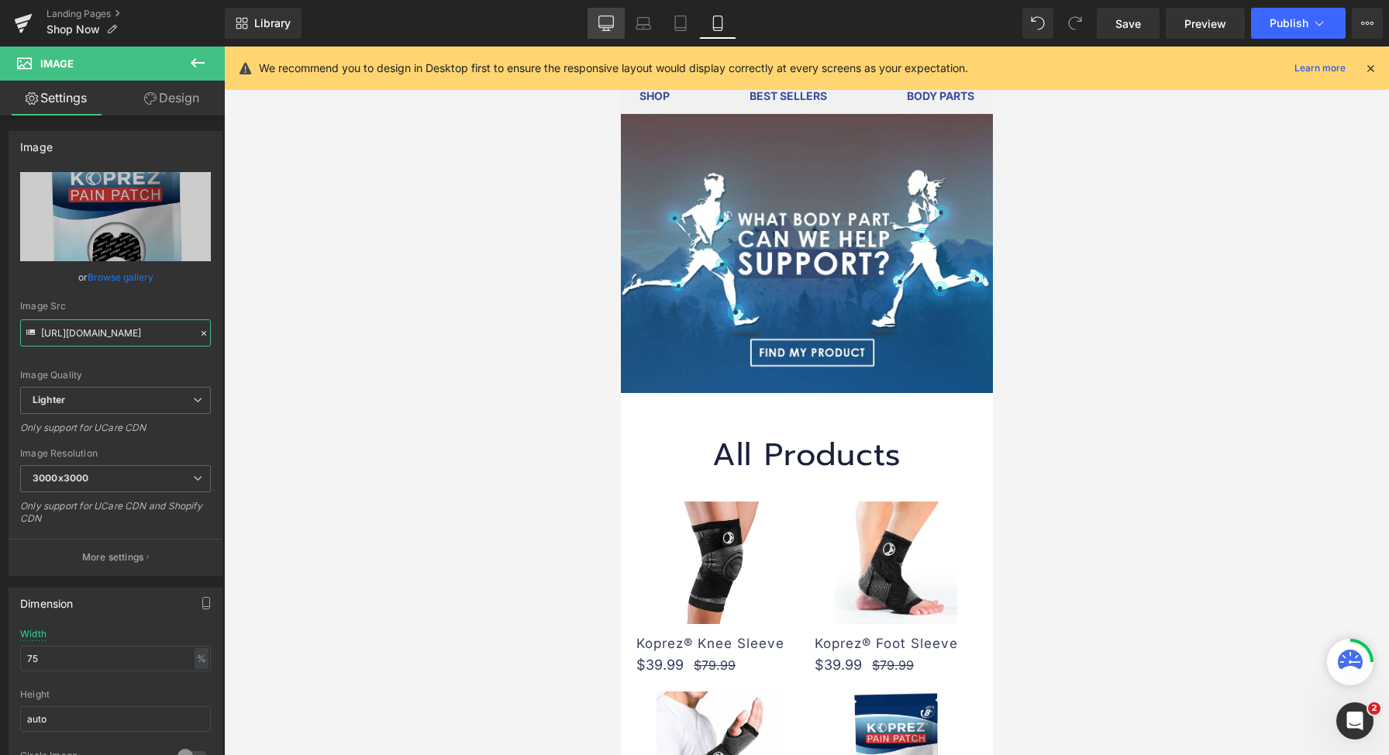
type input "https://ucarecdn.com/a1636f0d-9fe0-4531-acbe-f5fc9ce2d9b2/-/format/auto/-/previ…"
click at [593, 18] on link "Desktop" at bounding box center [606, 23] width 37 height 31
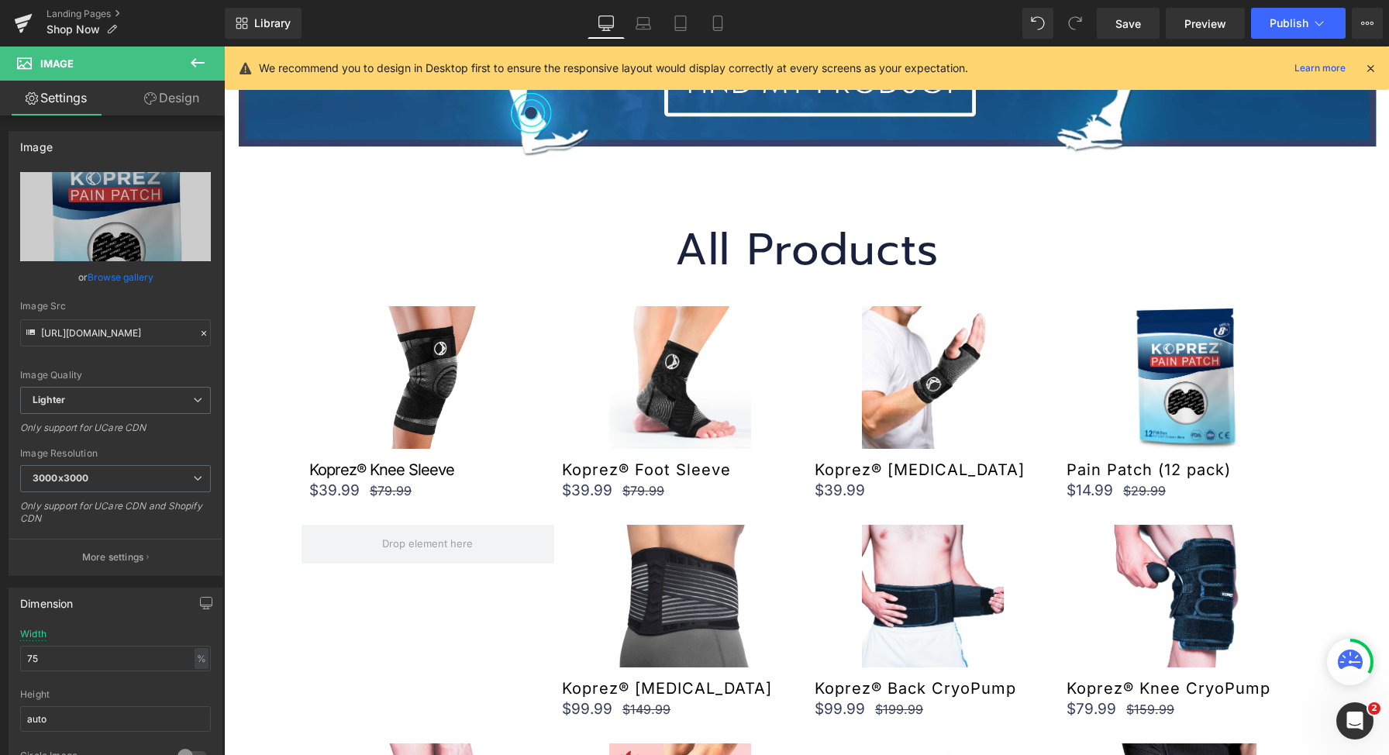
scroll to position [447, 0]
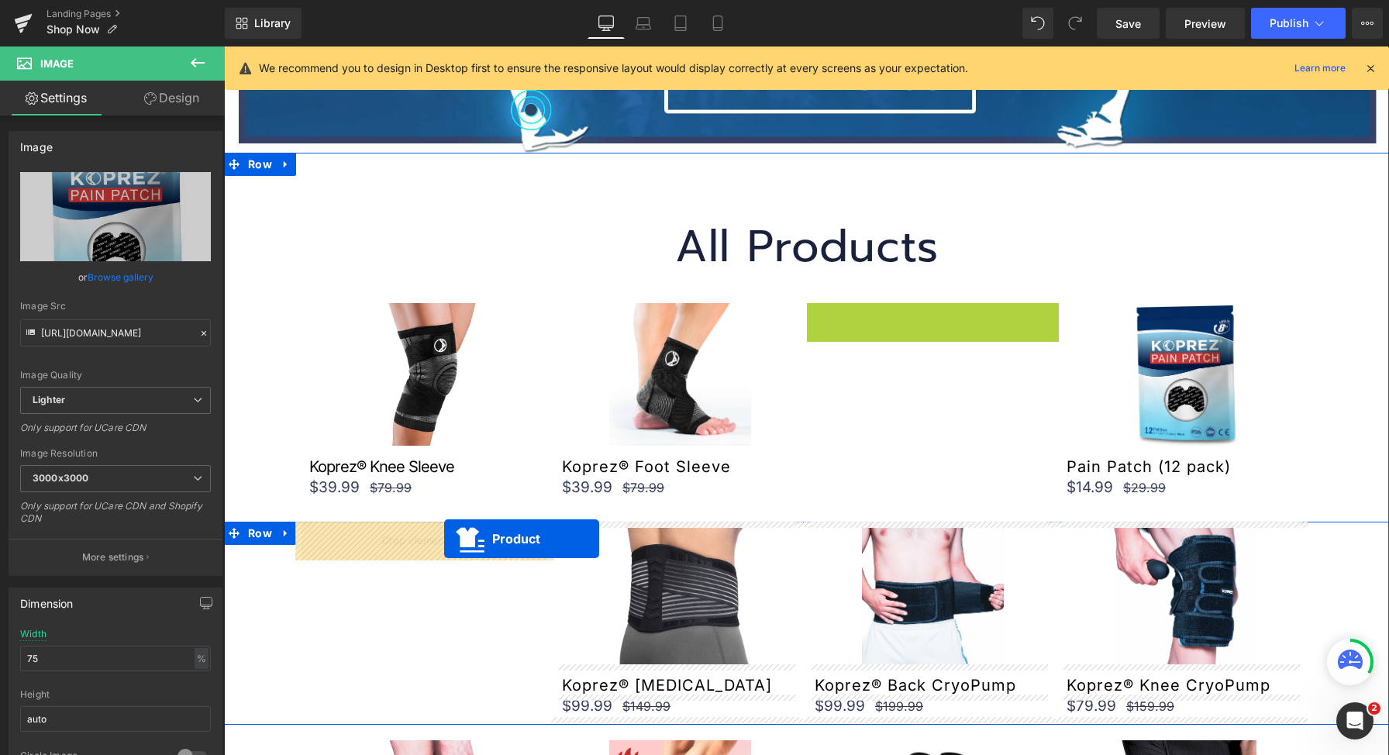
drag, startPoint x: 891, startPoint y: 312, endPoint x: 444, endPoint y: 539, distance: 500.6
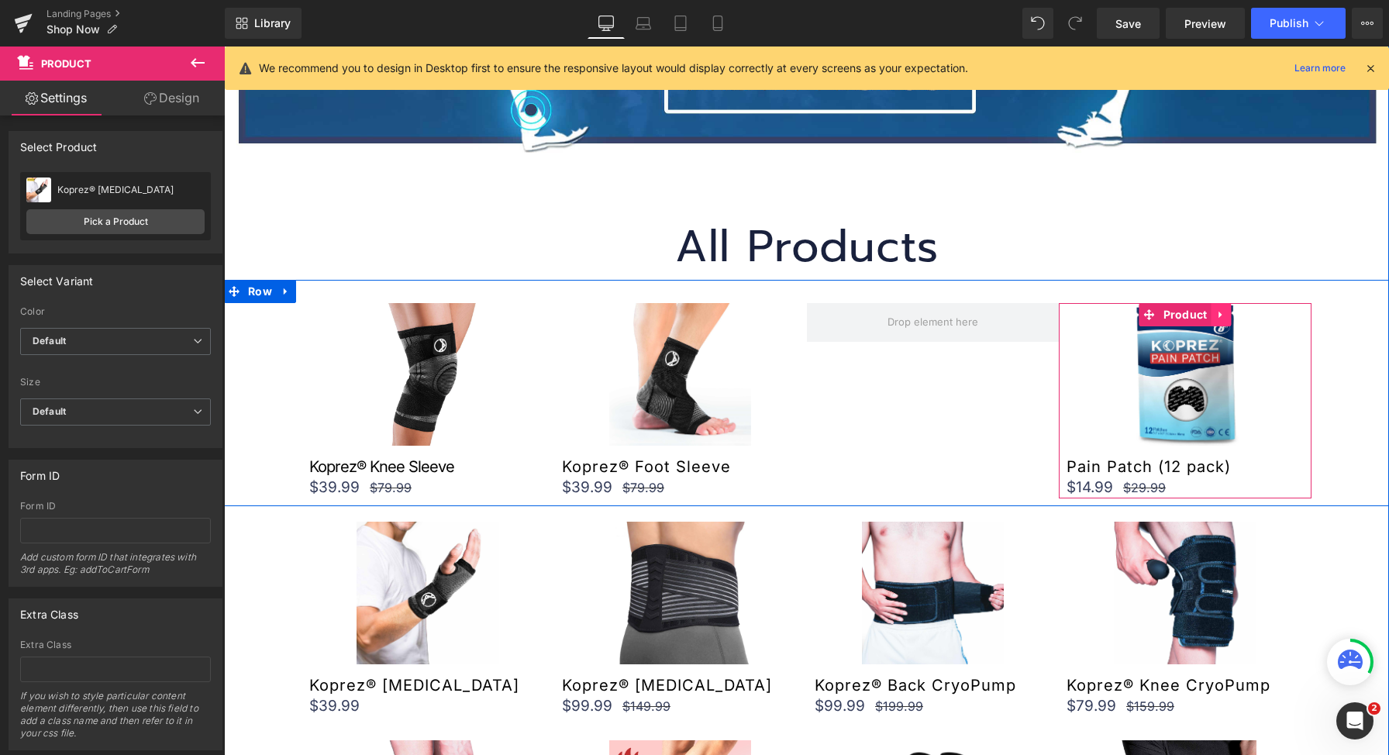
click at [1216, 312] on icon at bounding box center [1221, 315] width 11 height 12
click at [1206, 316] on icon at bounding box center [1211, 314] width 11 height 11
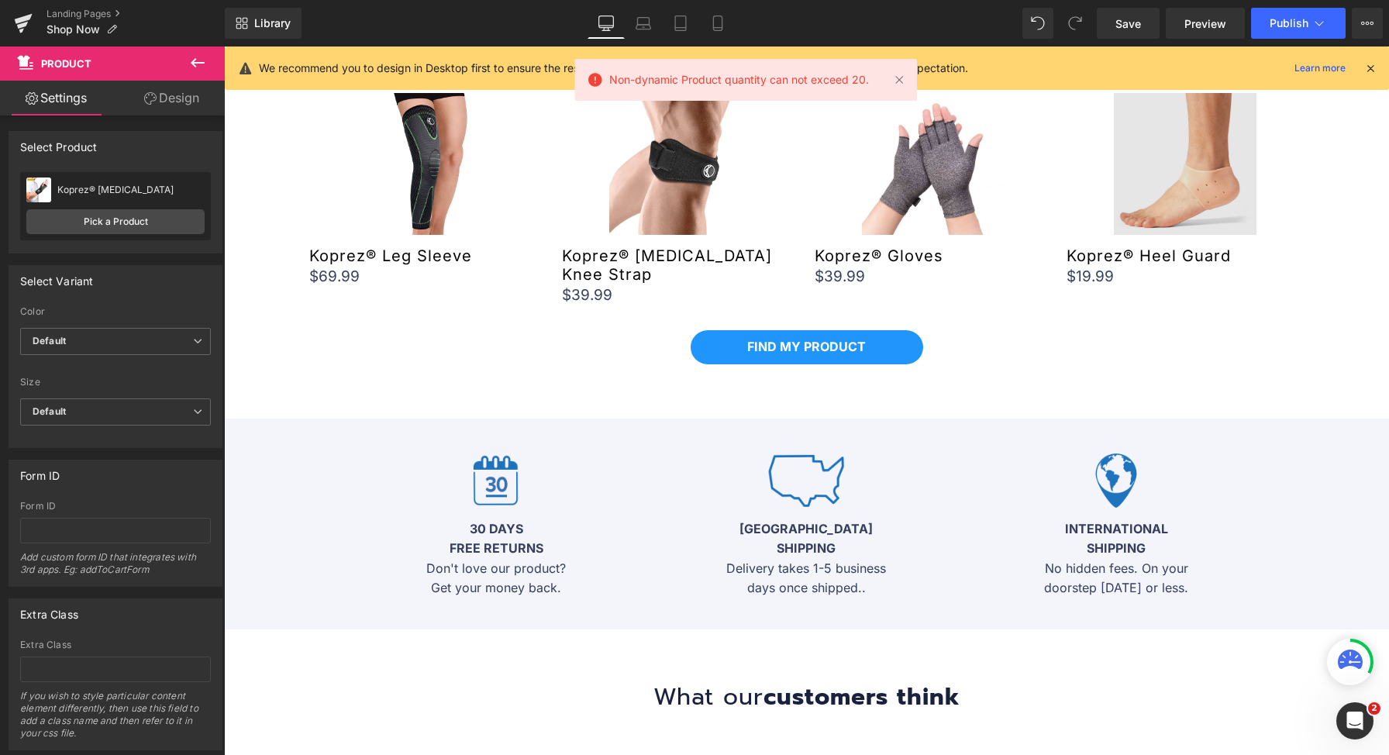
scroll to position [1057, 0]
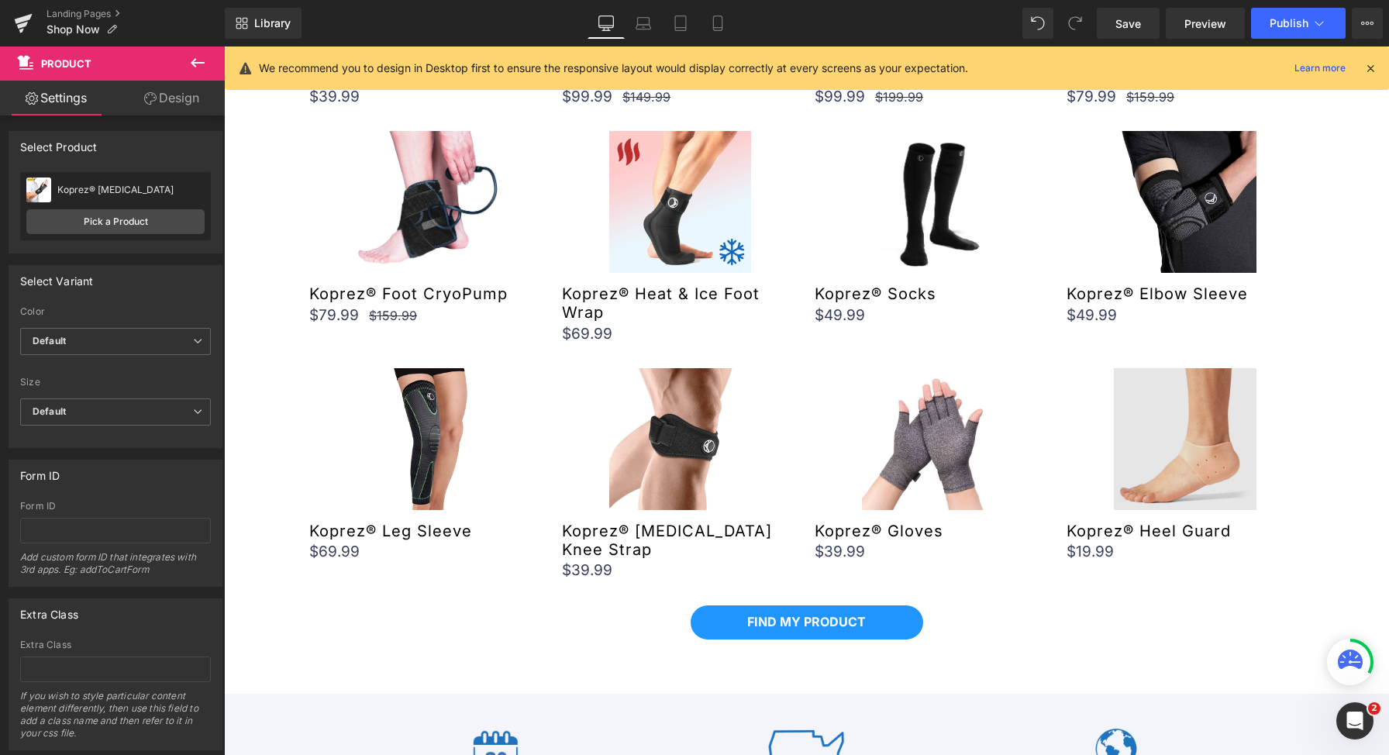
click at [1123, 372] on img at bounding box center [1185, 439] width 142 height 142
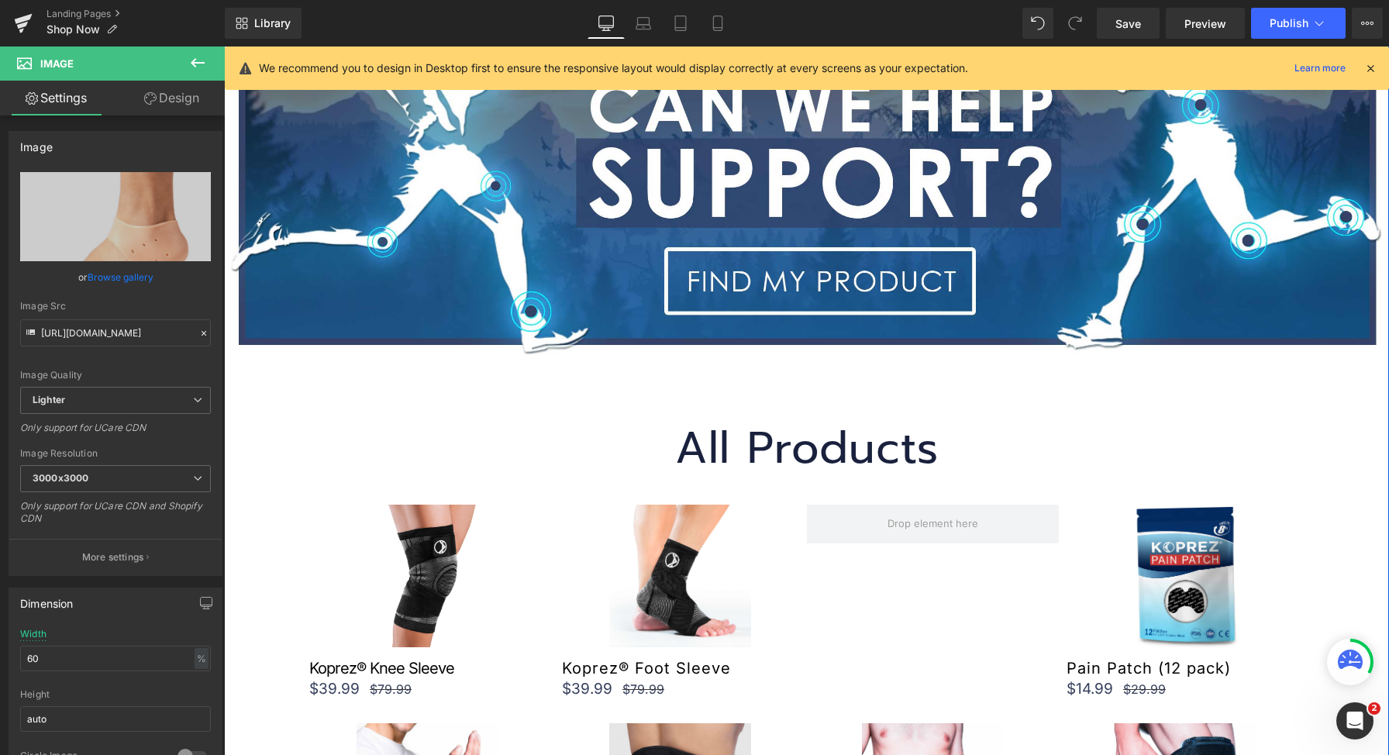
scroll to position [512, 0]
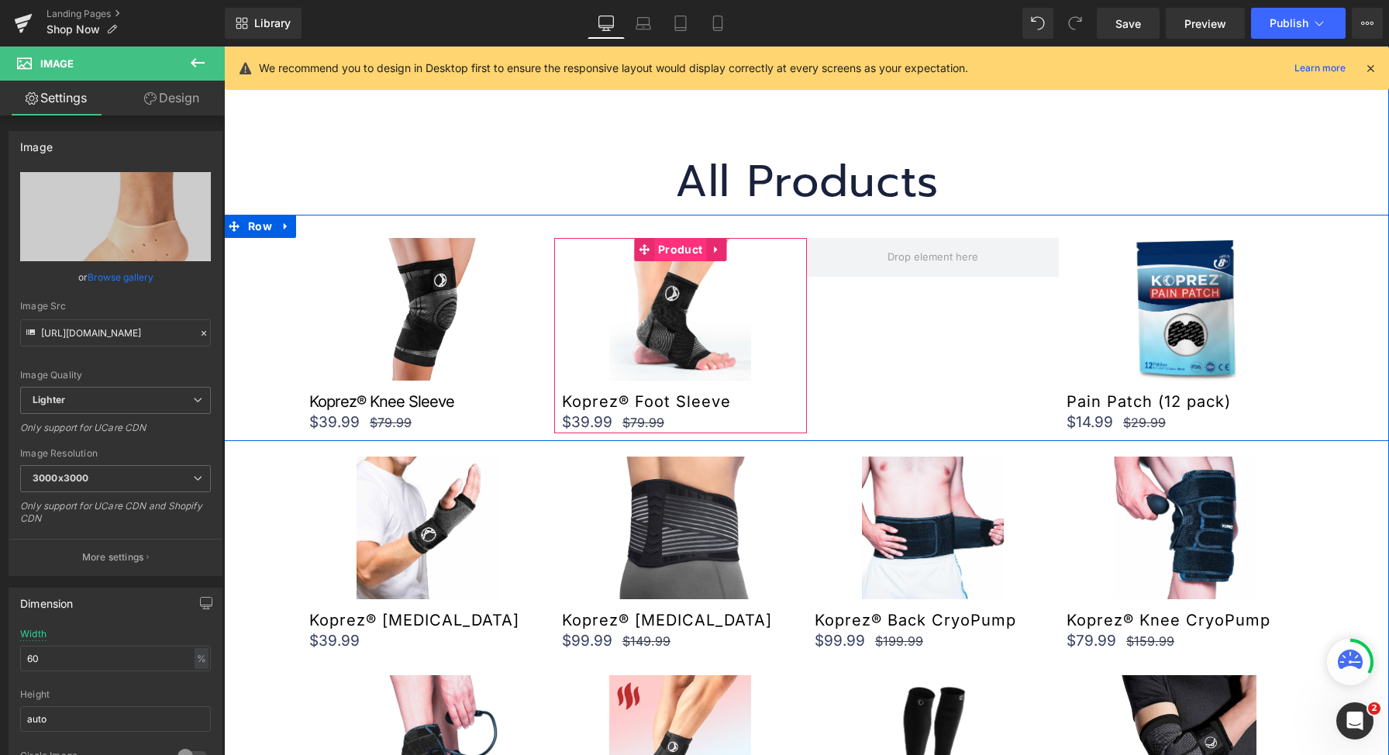
click at [666, 252] on span "Product" at bounding box center [680, 249] width 52 height 23
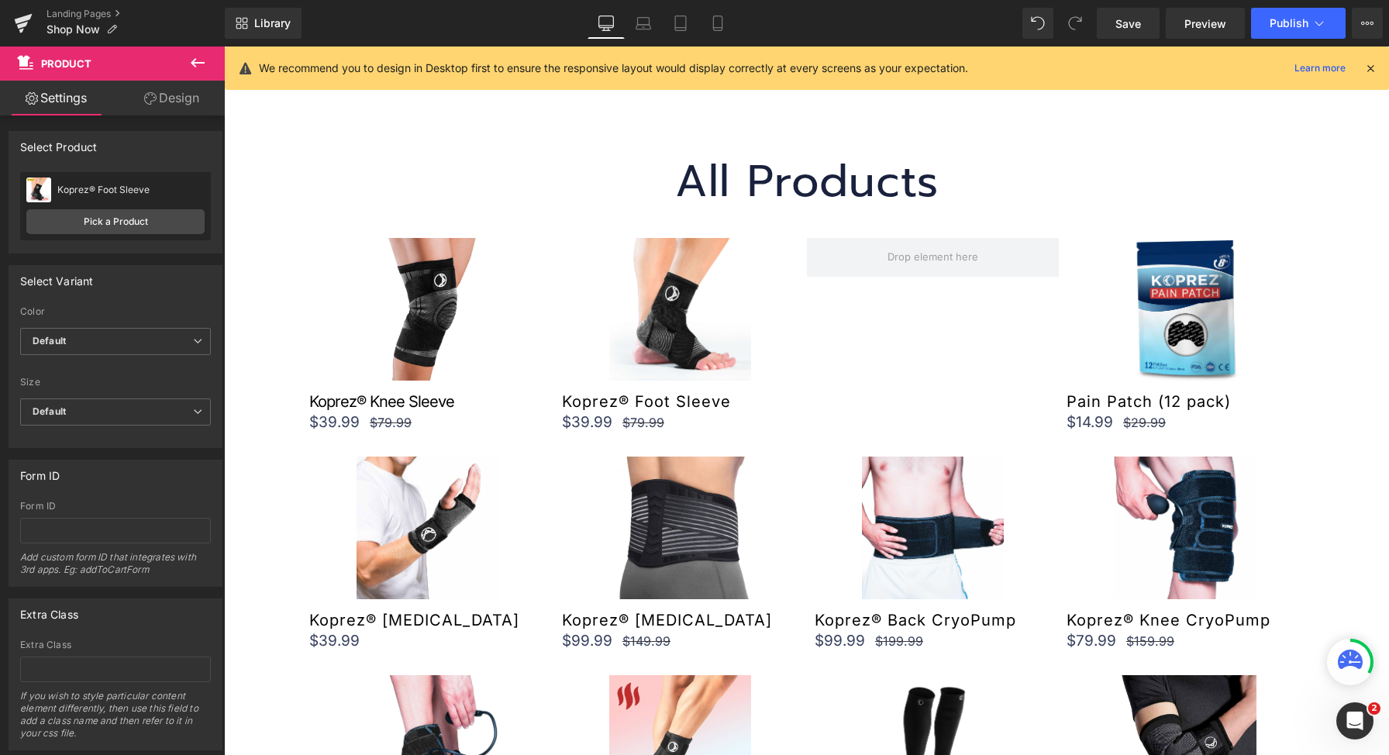
click at [202, 59] on icon at bounding box center [197, 62] width 19 height 19
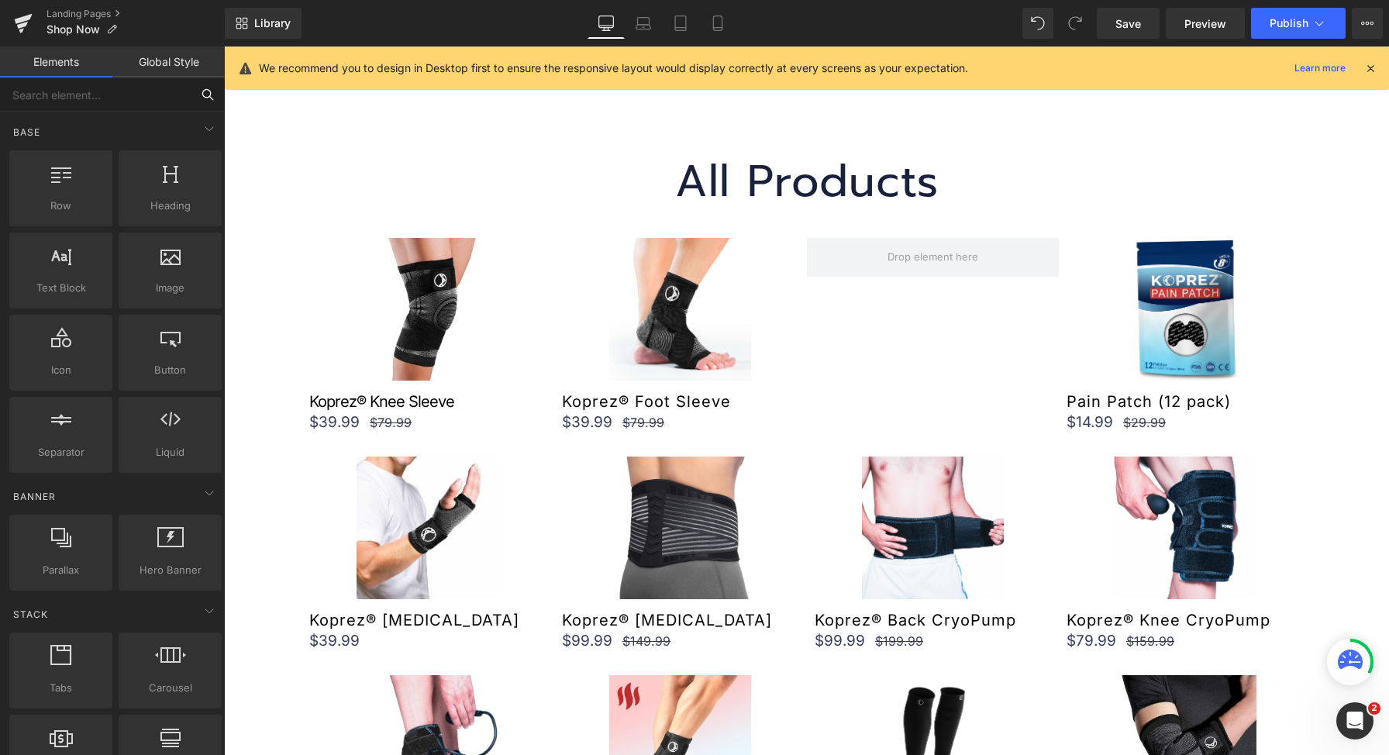
click at [150, 106] on input "text" at bounding box center [95, 95] width 191 height 34
type input "["
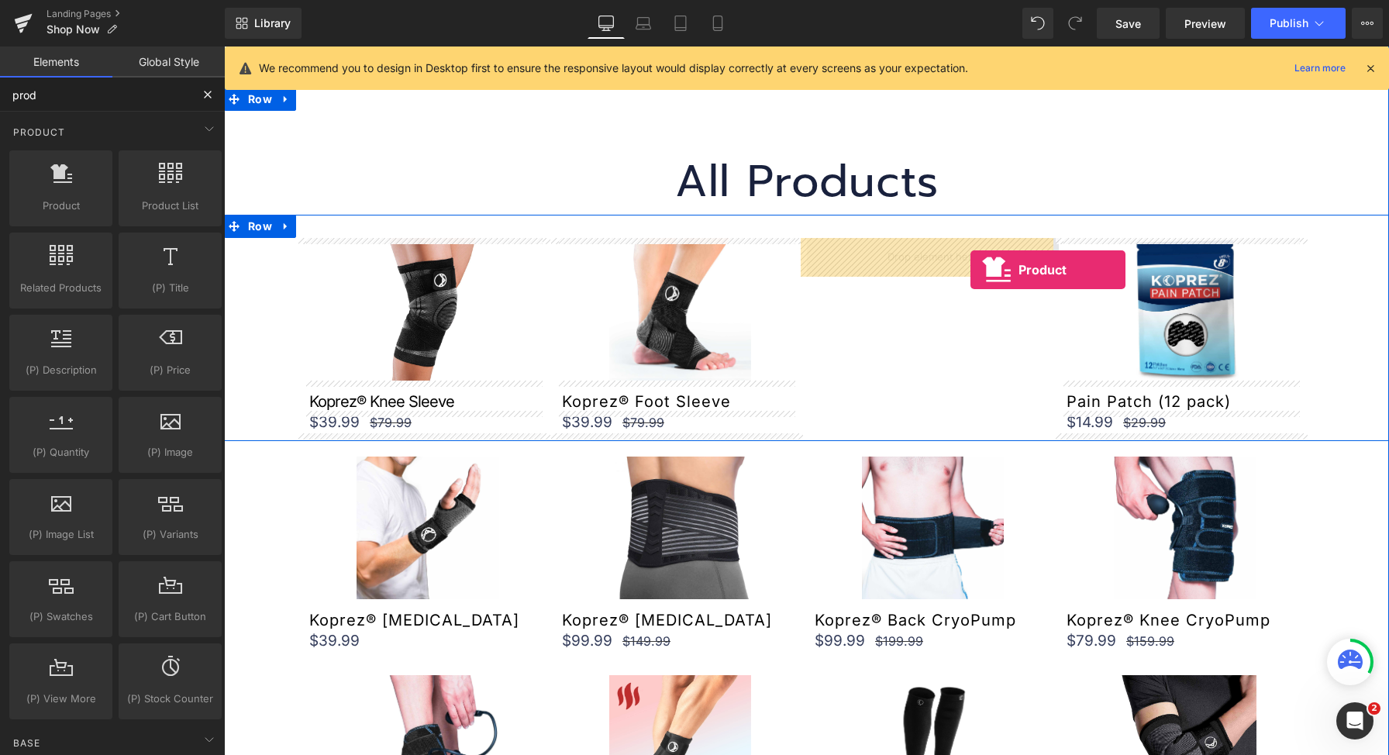
drag, startPoint x: 296, startPoint y: 225, endPoint x: 962, endPoint y: 267, distance: 667.3
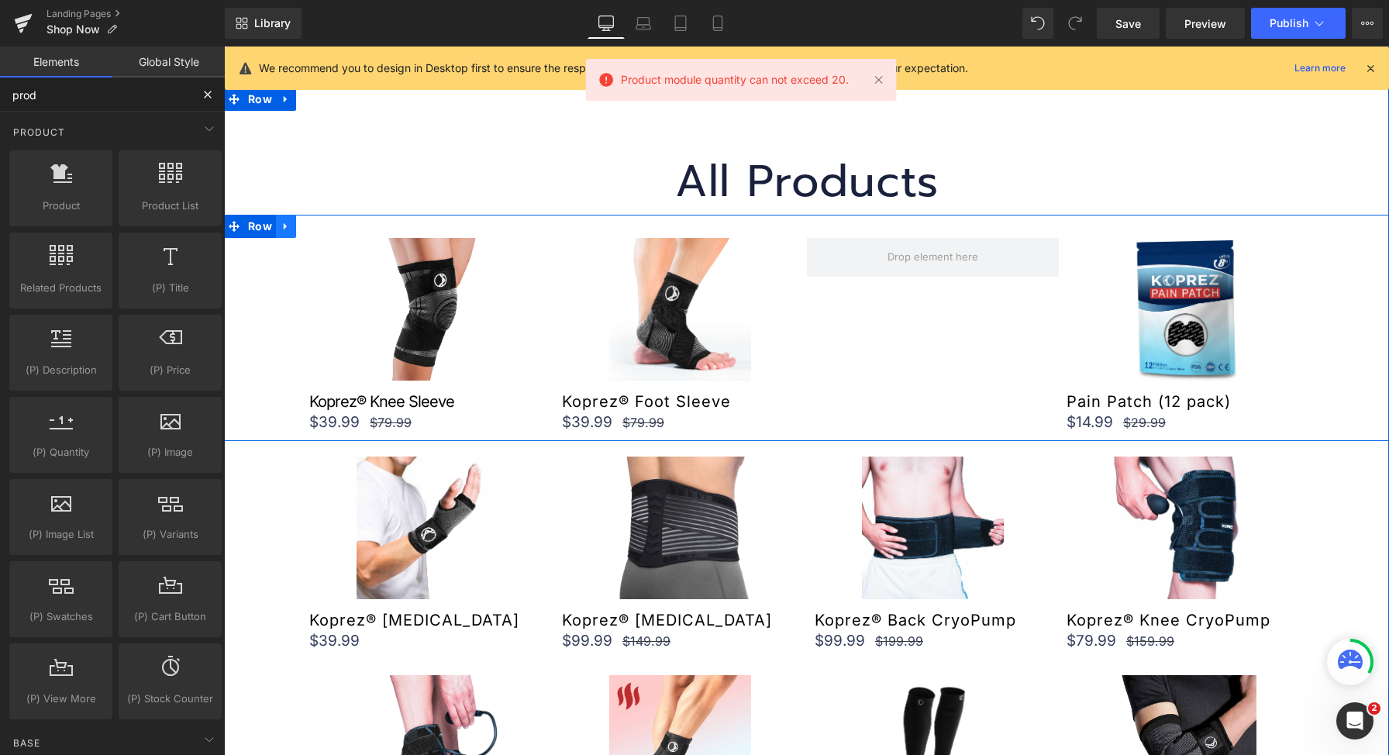
type input "prod"
click at [276, 223] on link at bounding box center [286, 226] width 20 height 23
click at [304, 228] on icon at bounding box center [306, 226] width 11 height 11
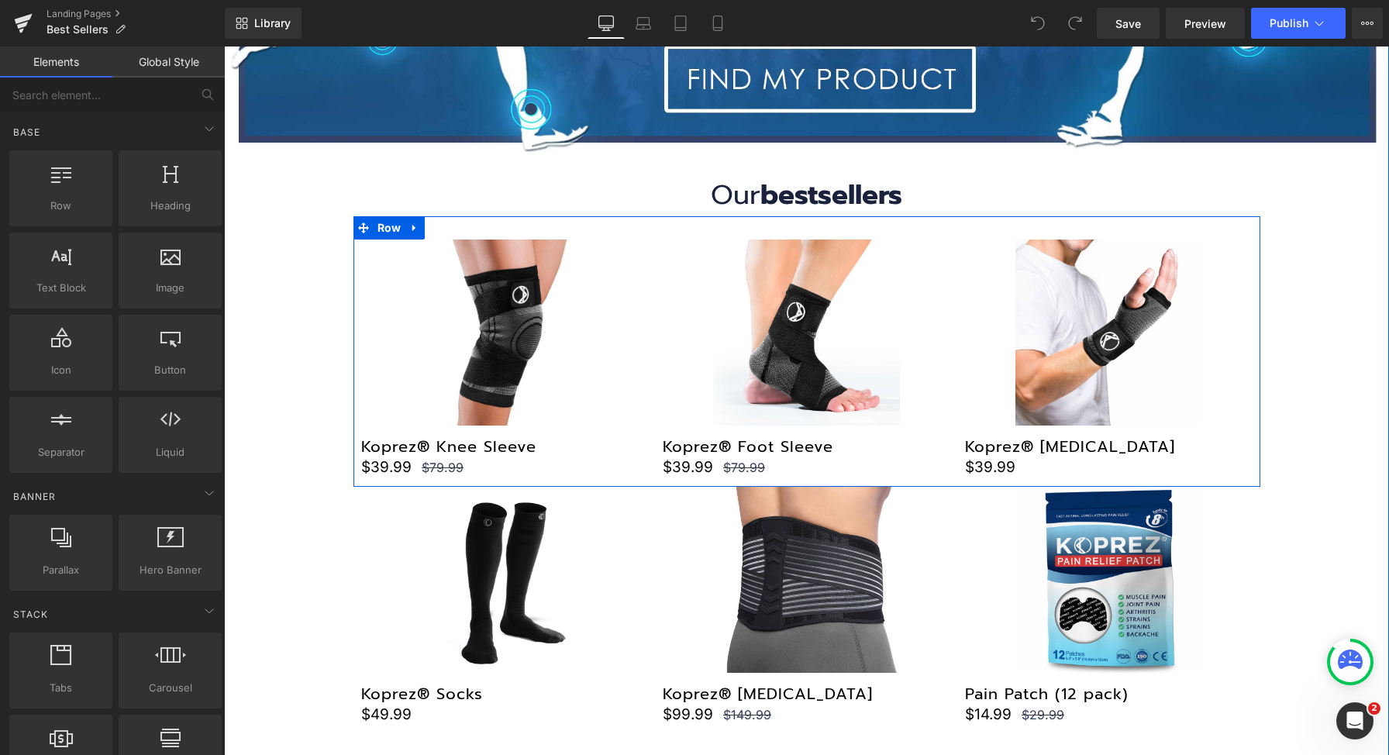
scroll to position [449, 0]
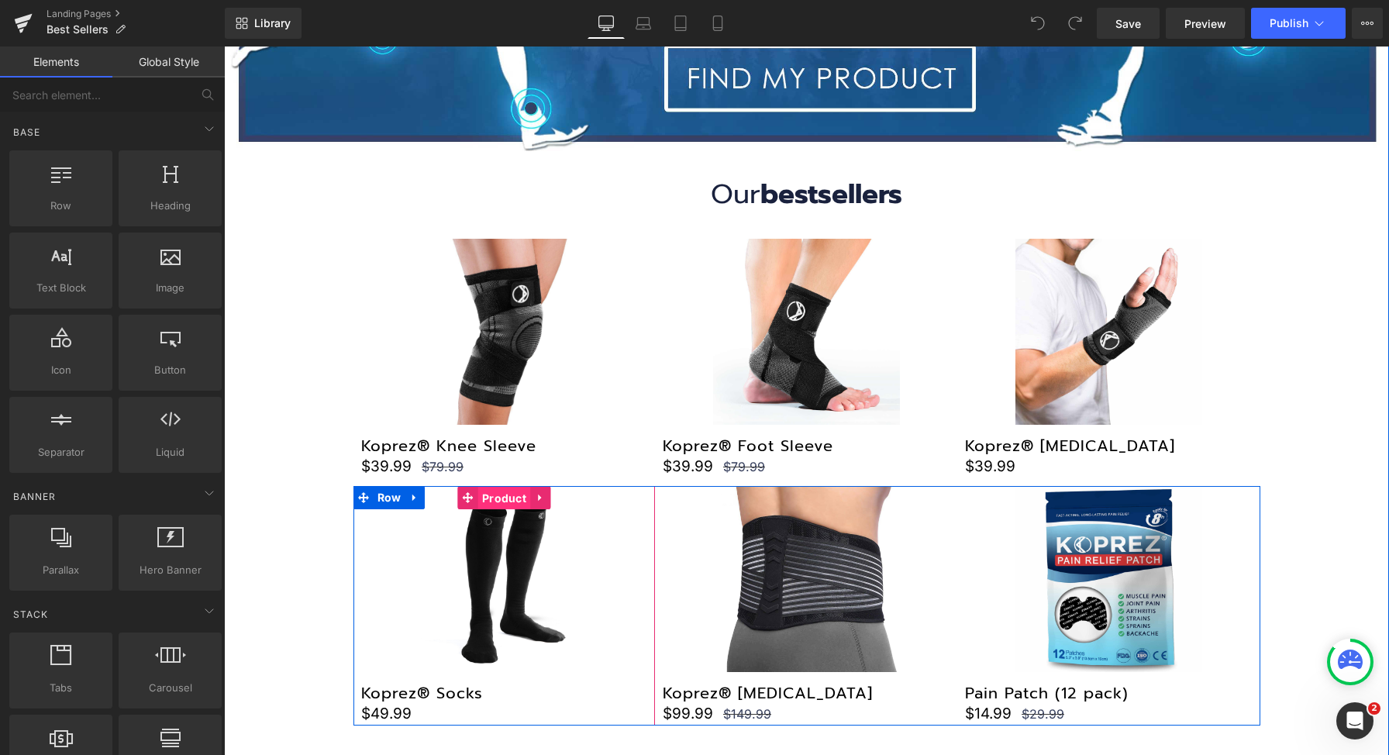
click at [494, 502] on span "Product" at bounding box center [504, 498] width 52 height 23
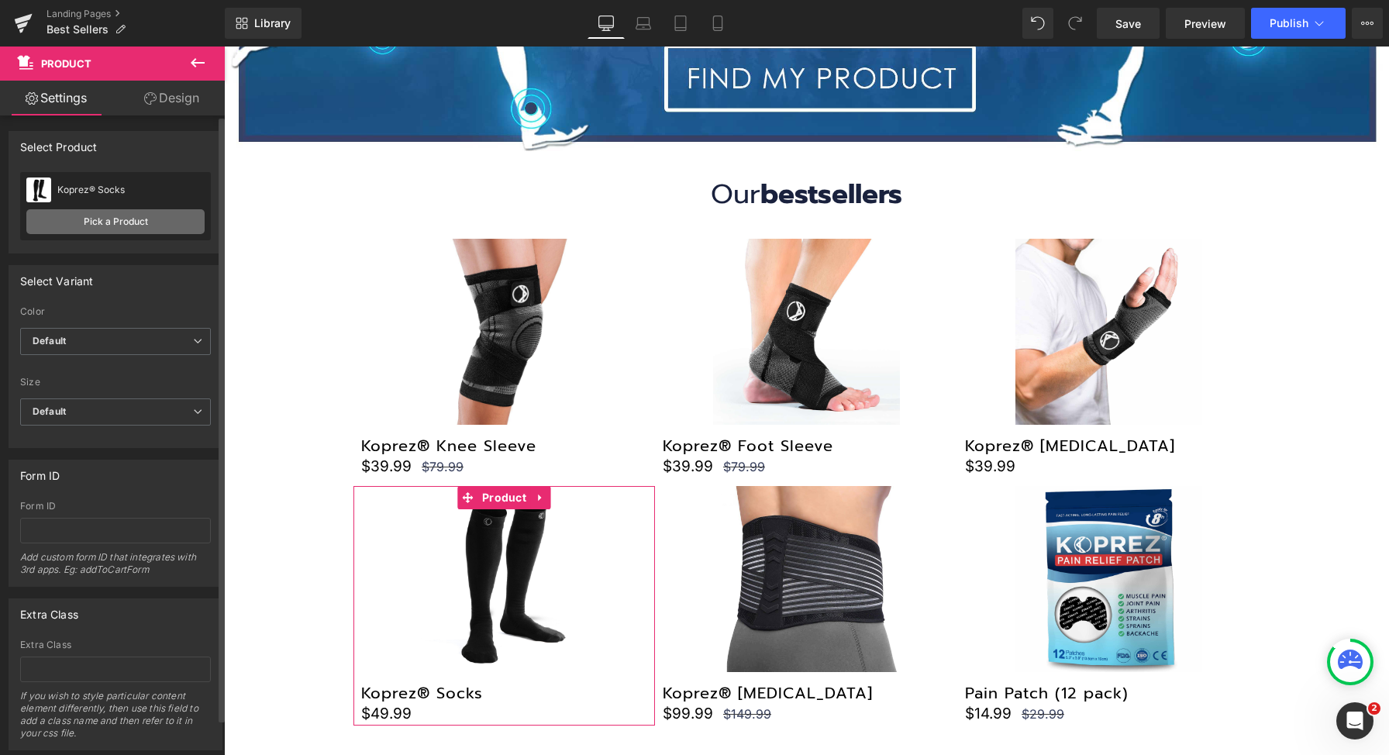
click at [104, 223] on link "Pick a Product" at bounding box center [115, 221] width 178 height 25
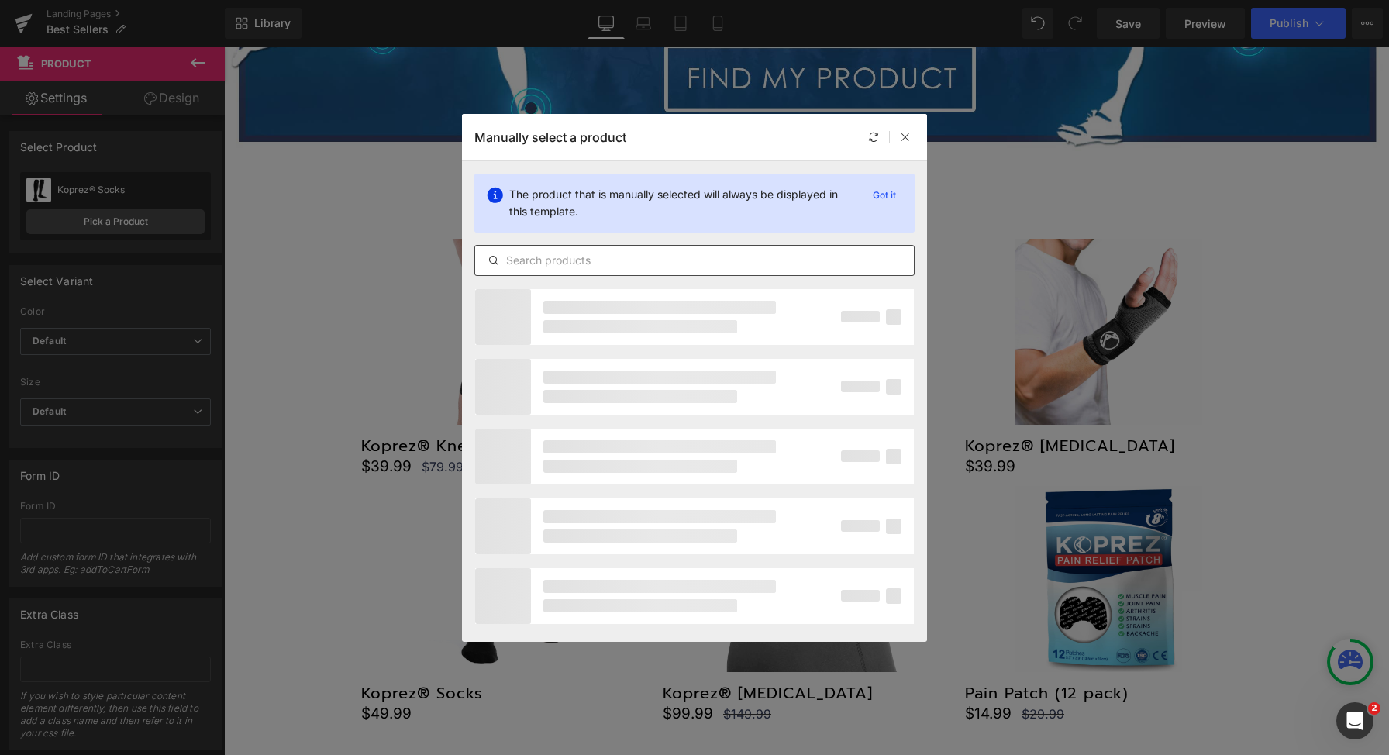
click at [663, 254] on input "text" at bounding box center [694, 260] width 439 height 19
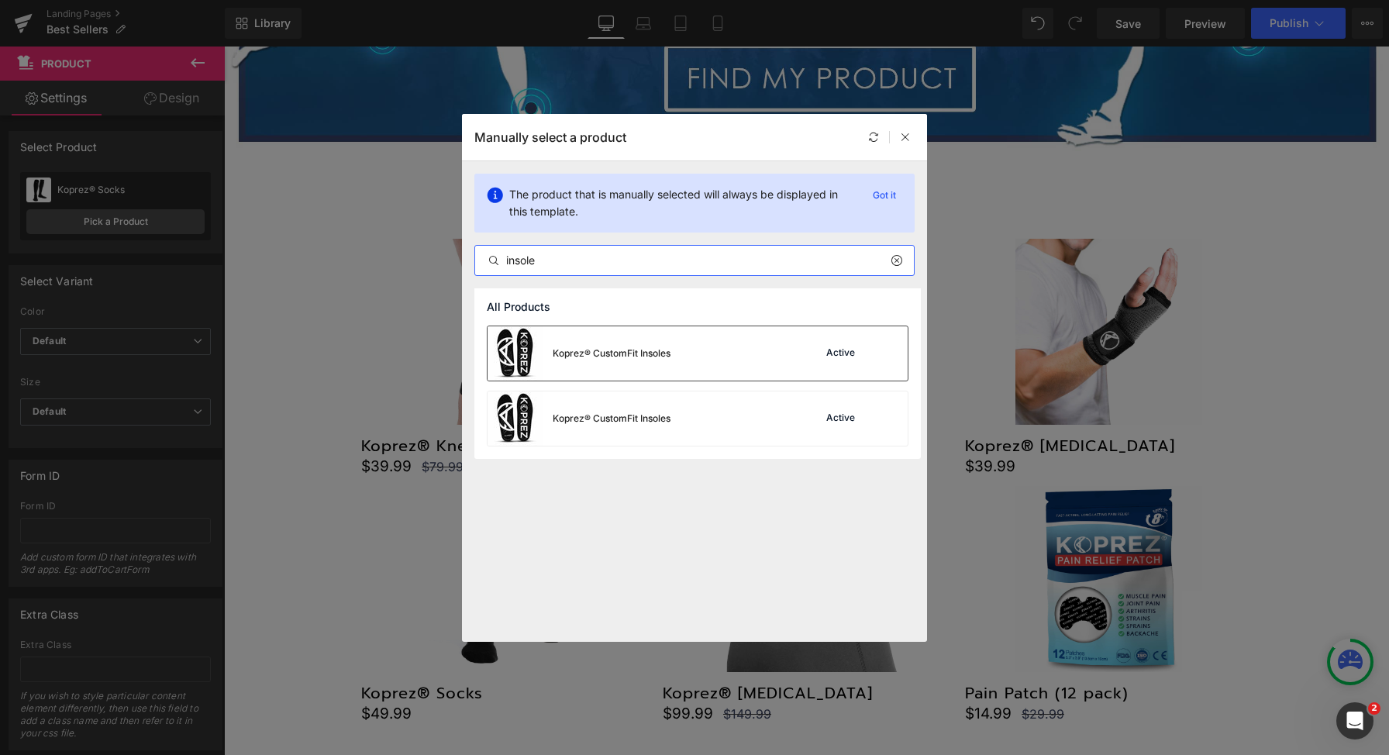
type input "insole"
click at [724, 355] on div "Koprez® CustomFit Insoles Active" at bounding box center [698, 353] width 420 height 54
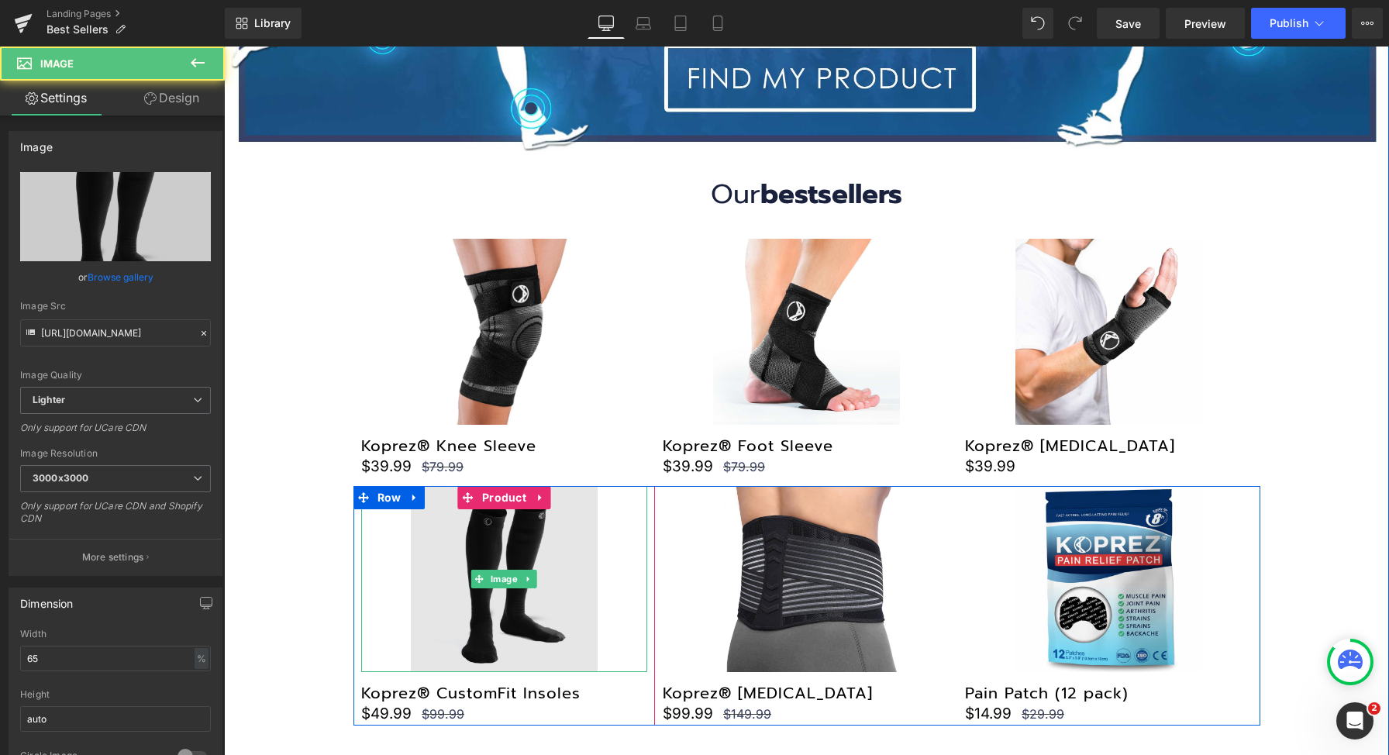
click at [505, 568] on img at bounding box center [504, 579] width 186 height 186
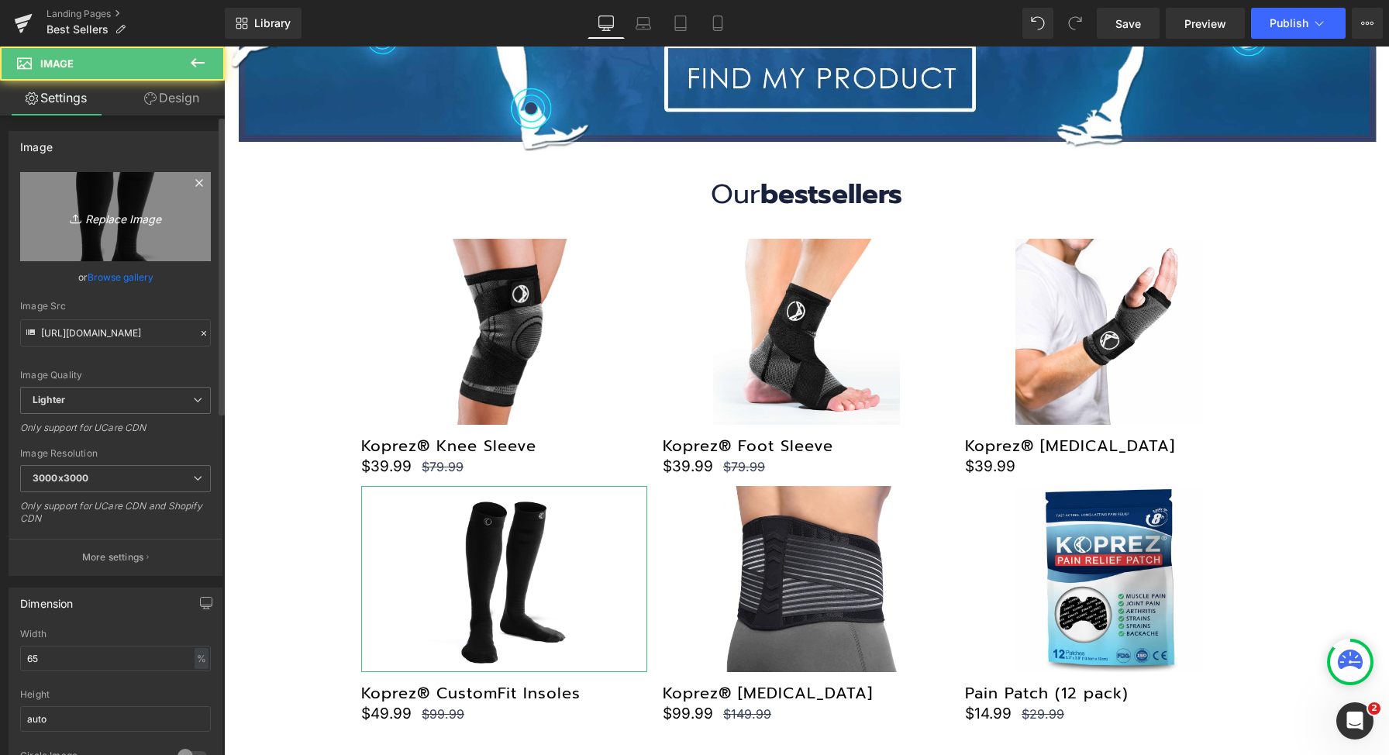
click at [84, 210] on icon "Replace Image" at bounding box center [115, 216] width 124 height 19
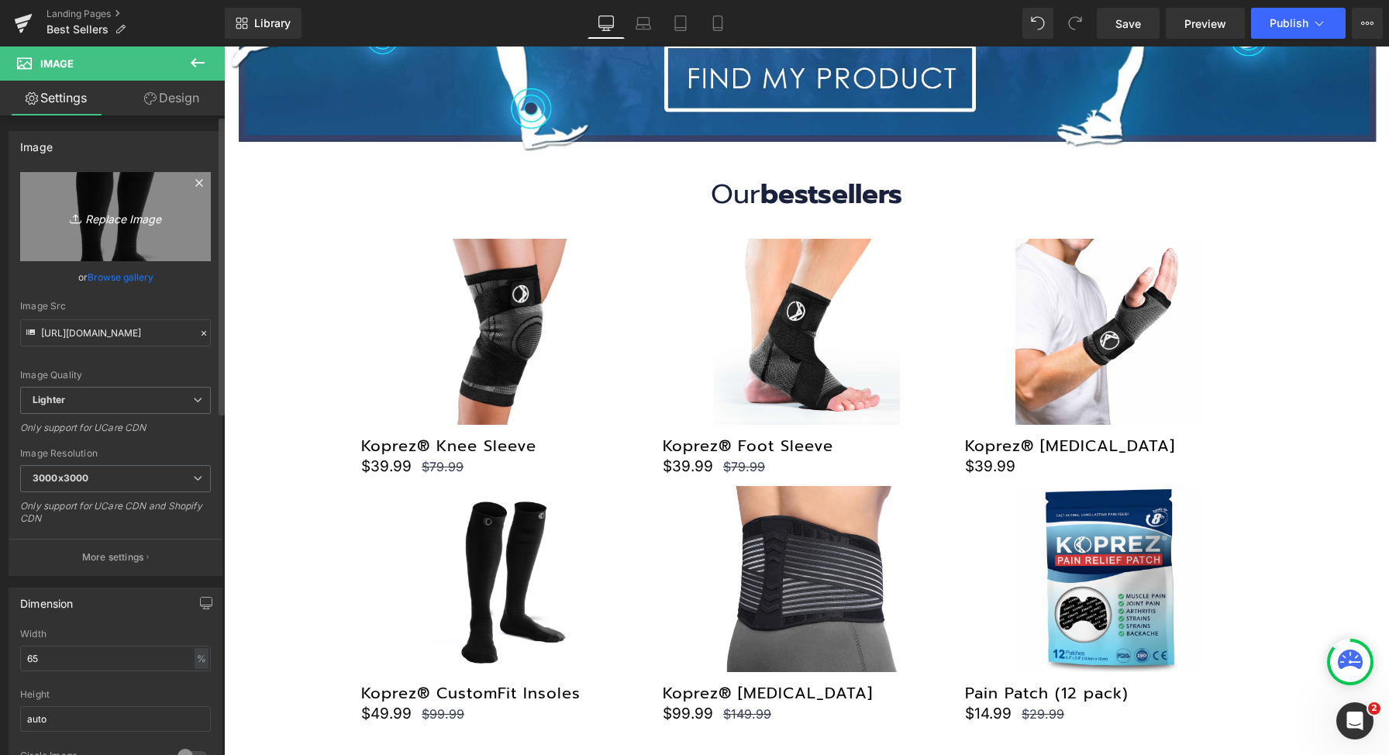
type input "C:\fakepath\LISTING-1 (1).jpg"
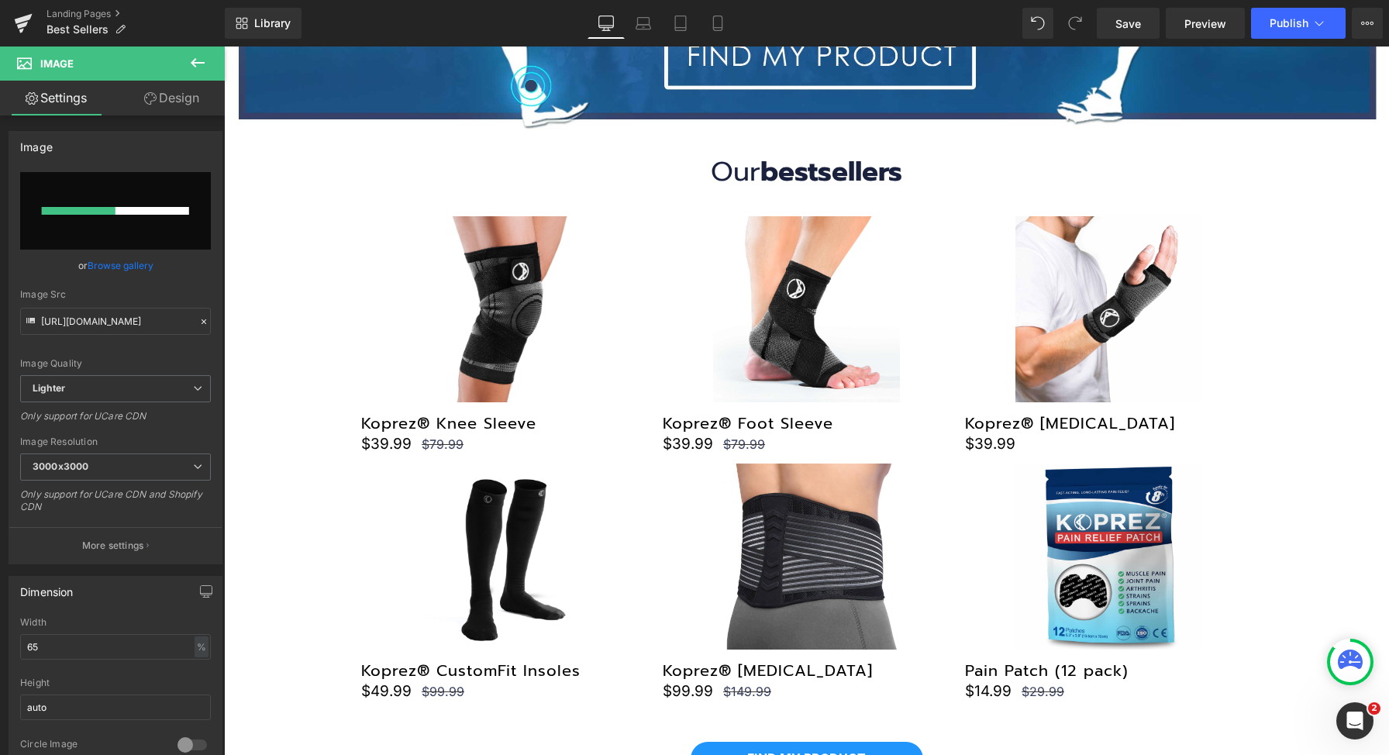
scroll to position [557, 0]
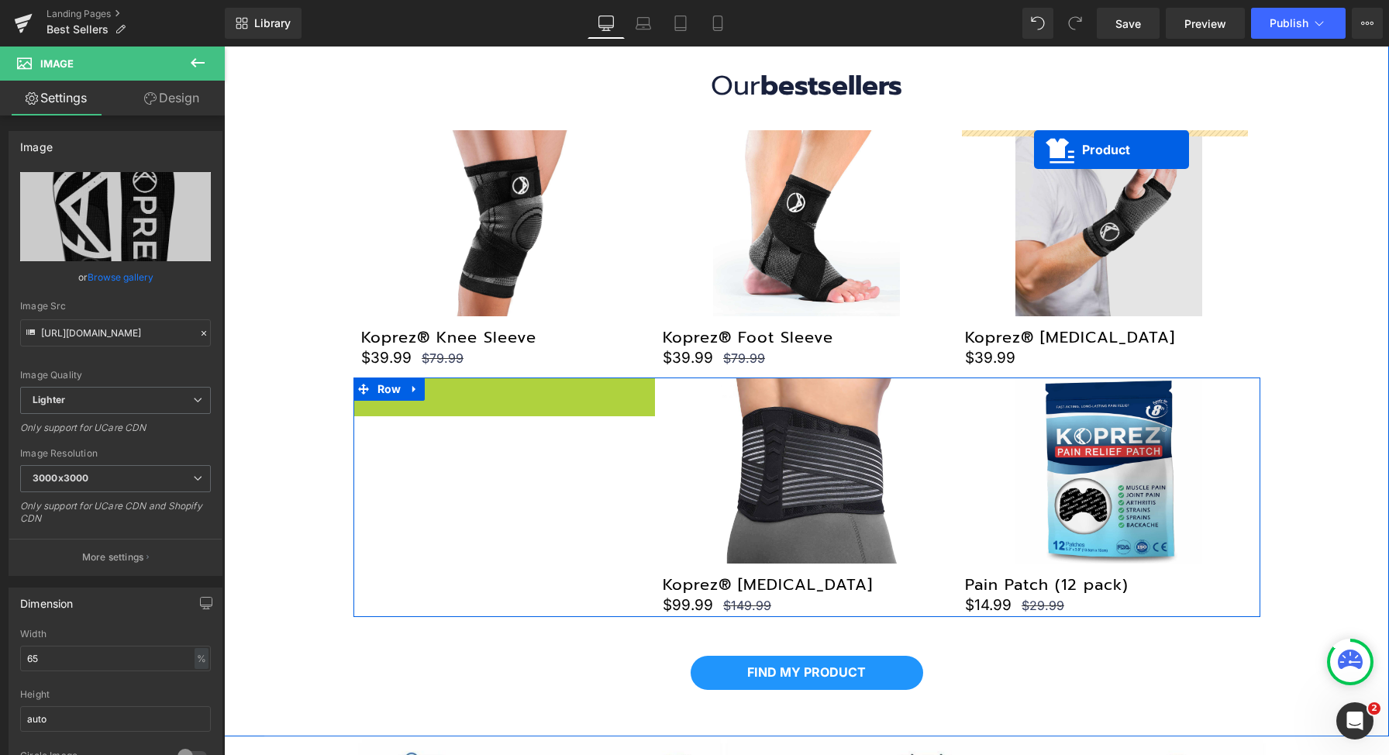
drag, startPoint x: 466, startPoint y: 390, endPoint x: 1034, endPoint y: 150, distance: 617.0
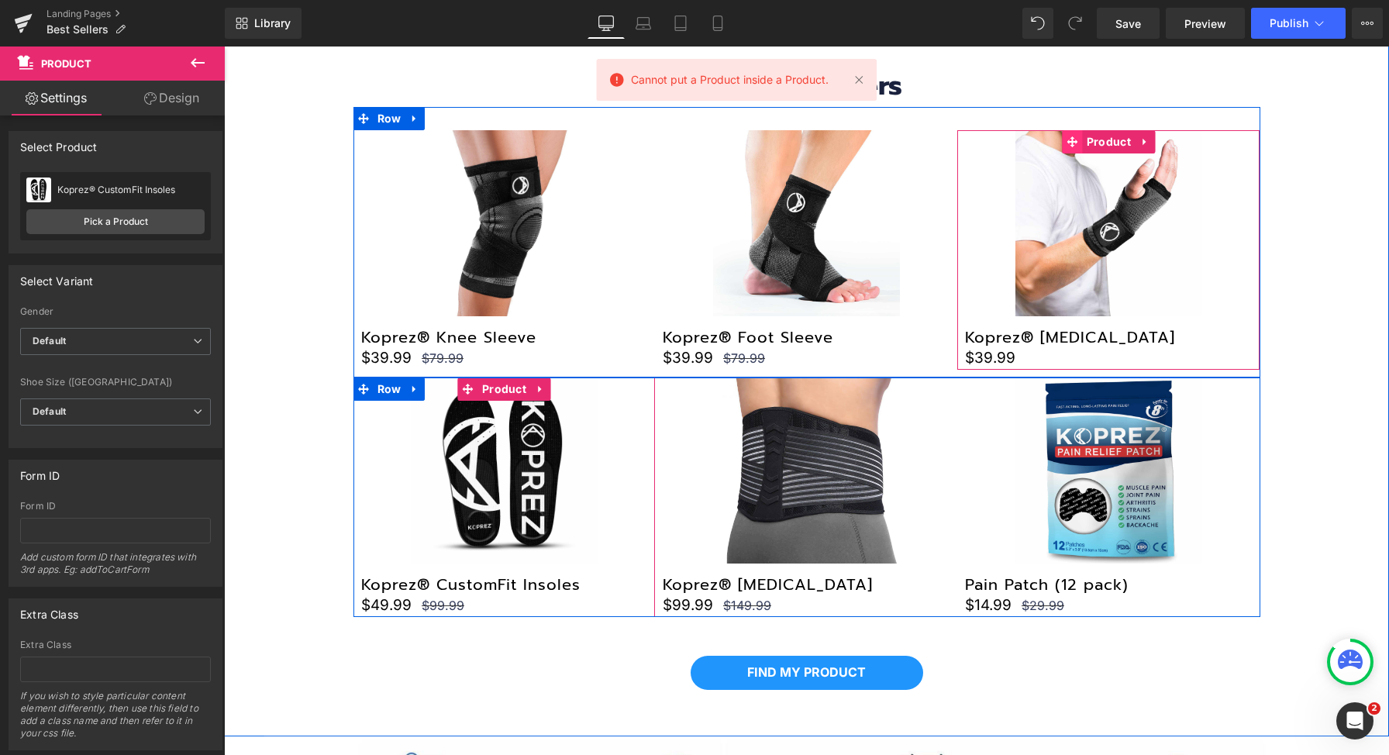
click at [1072, 143] on icon at bounding box center [1073, 142] width 11 height 12
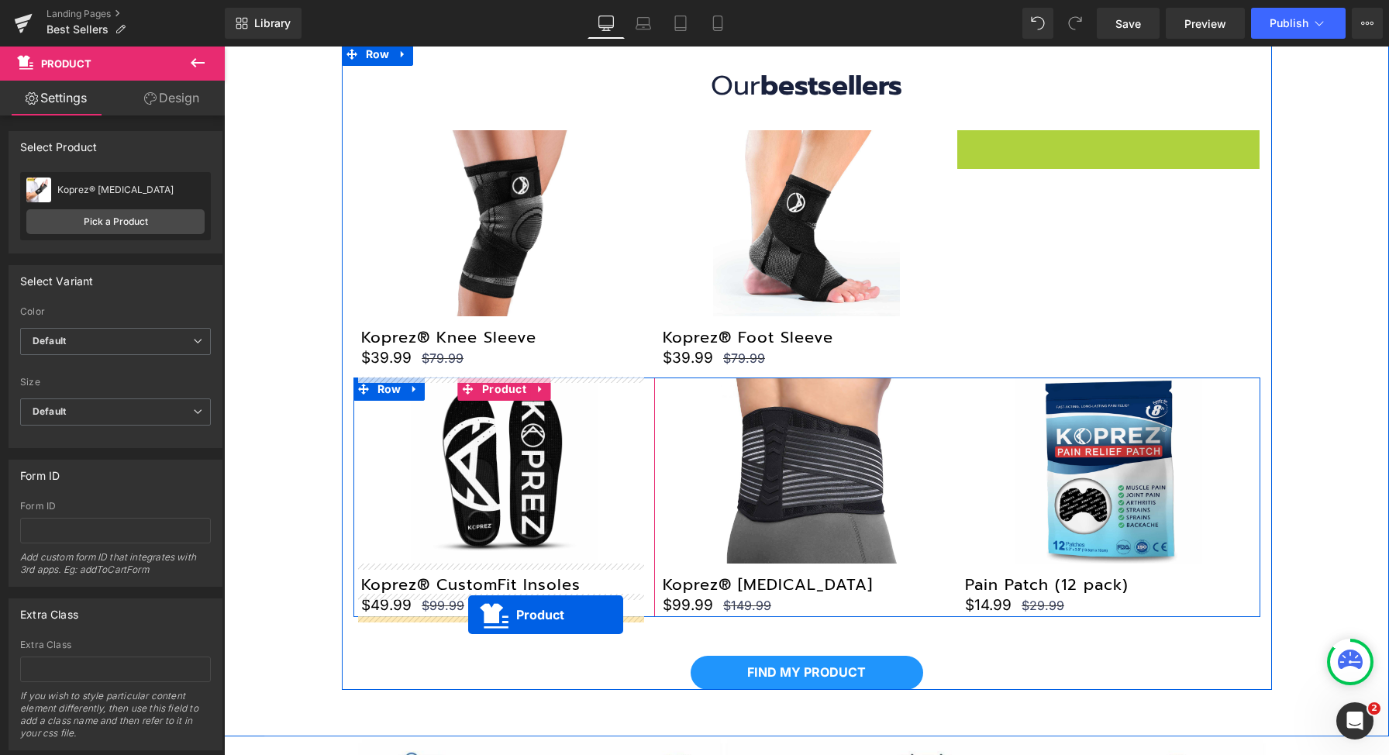
drag, startPoint x: 1070, startPoint y: 141, endPoint x: 468, endPoint y: 615, distance: 765.7
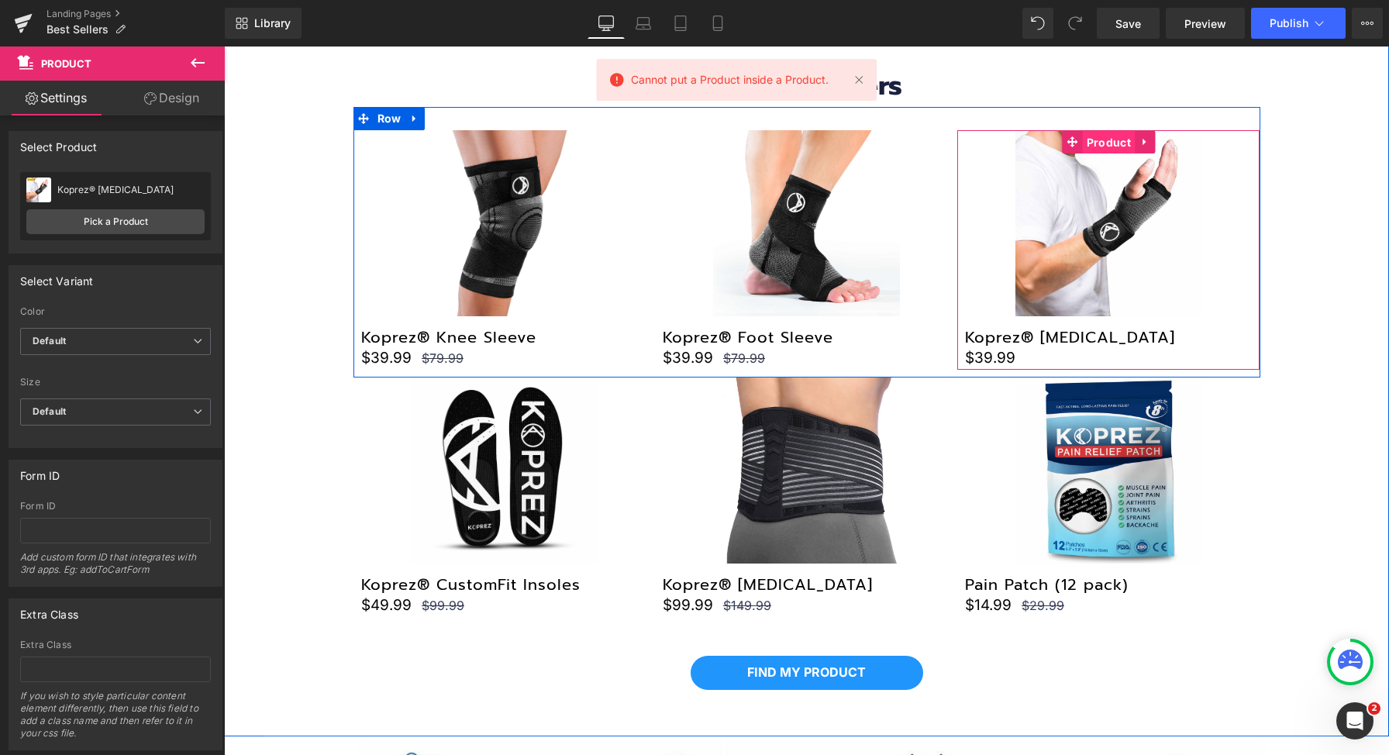
click at [1096, 137] on span "Product" at bounding box center [1109, 142] width 52 height 23
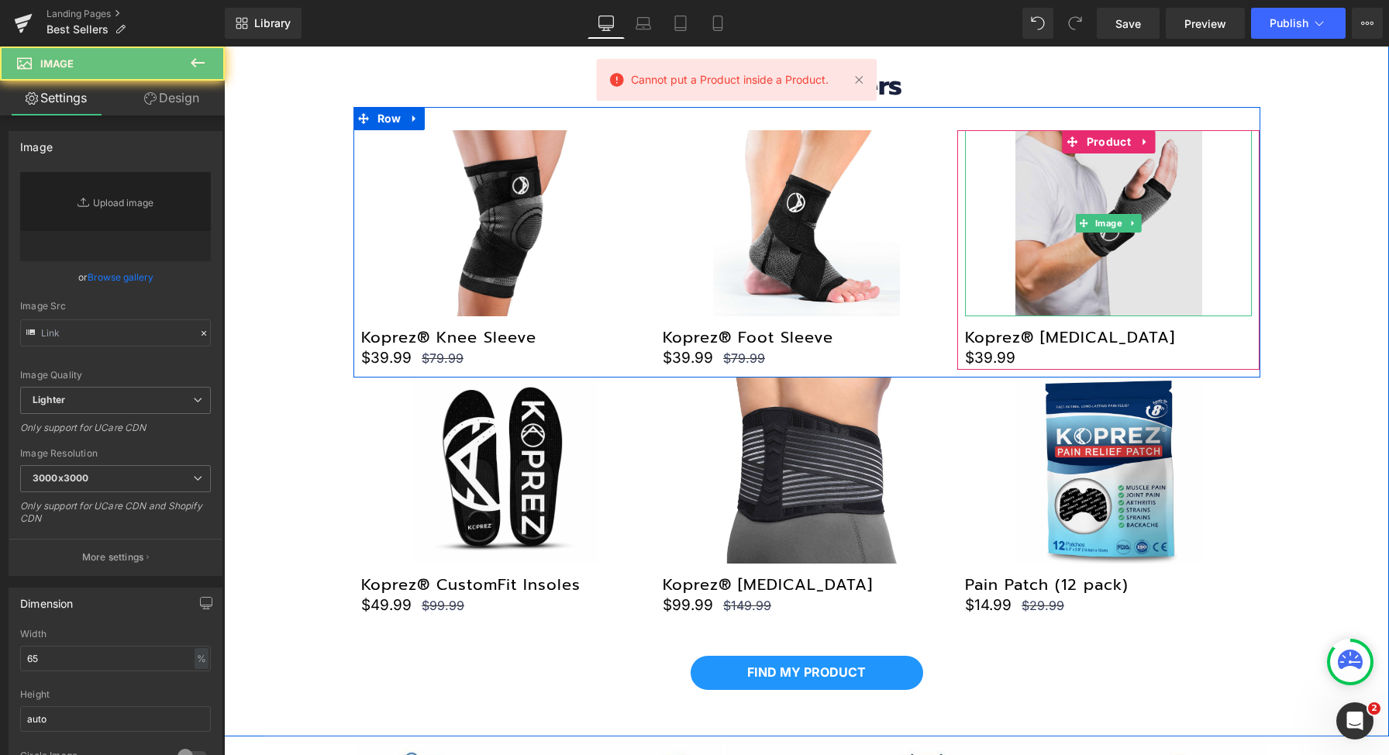
click at [1093, 199] on img at bounding box center [1109, 223] width 186 height 186
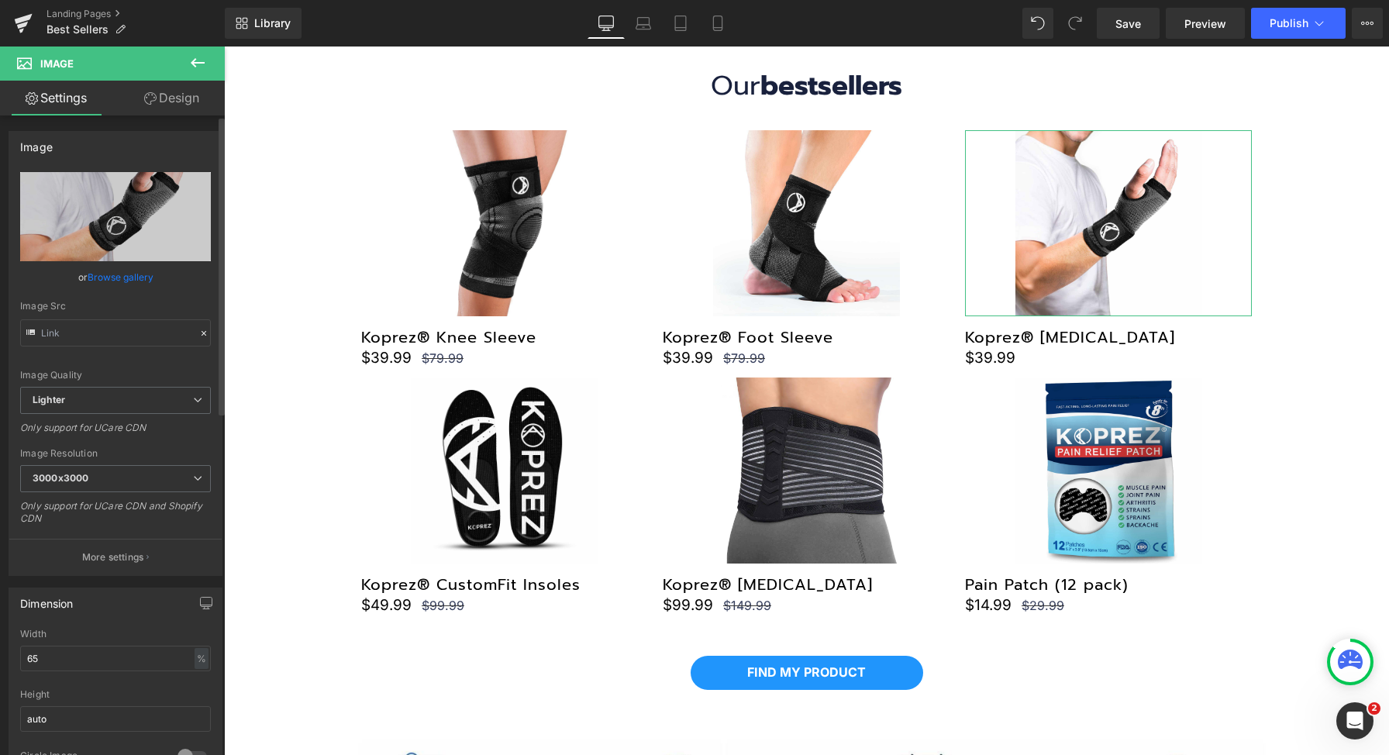
click at [76, 348] on div "Image Quality Lighter Lightest Lighter Lighter Lightest Only support for UCare …" at bounding box center [115, 279] width 191 height 215
click at [84, 336] on input "text" at bounding box center [115, 332] width 191 height 27
type input "https://ucarecdn.com/33adeb9f-cf5b-4032-9a1c-f0a887fb8022/-/format/auto/-/previ…"
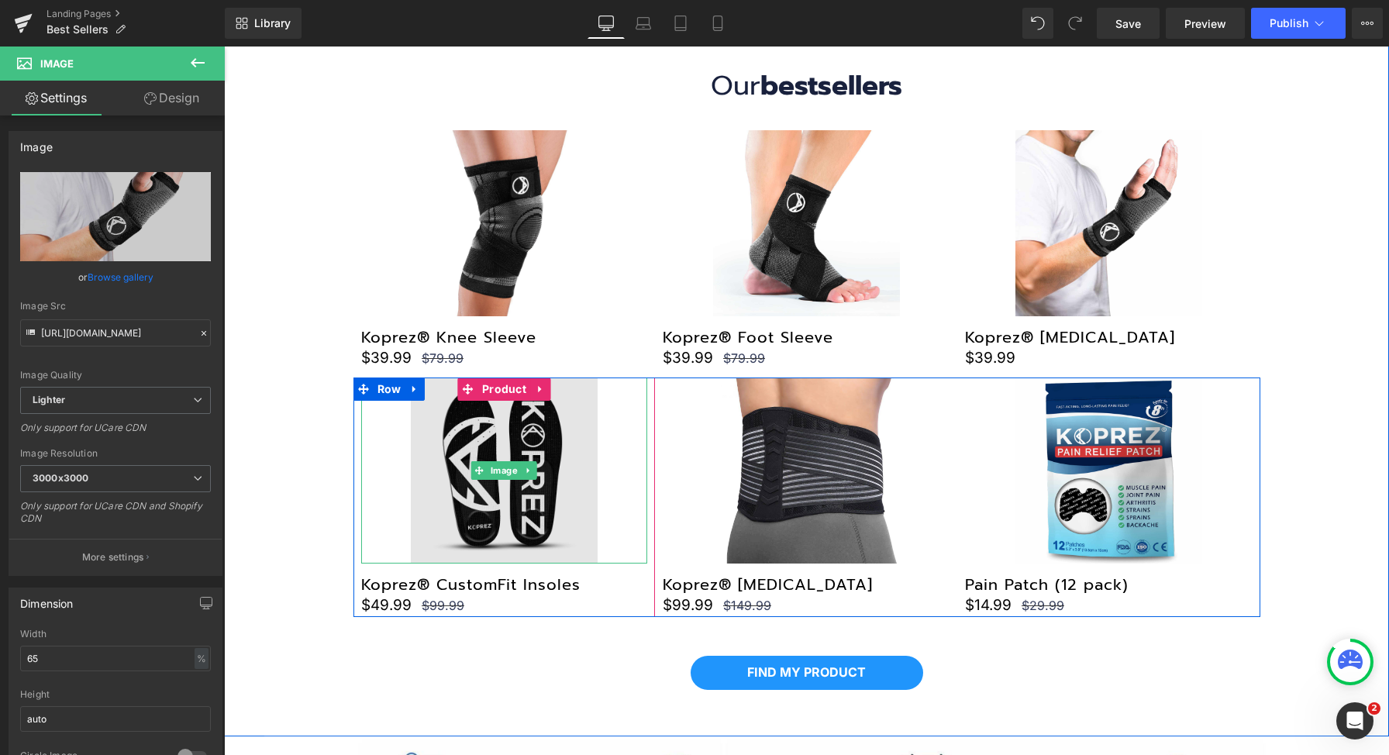
click at [482, 448] on img at bounding box center [504, 471] width 186 height 186
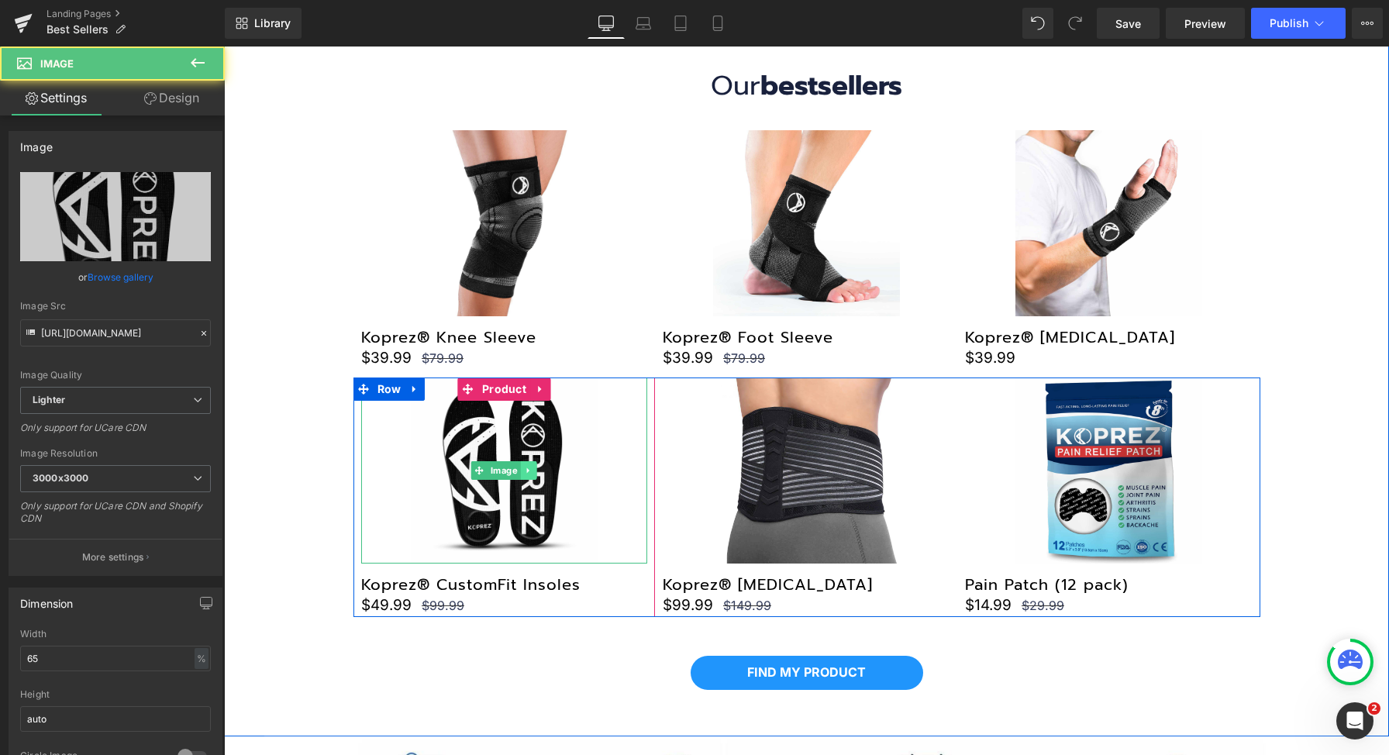
click at [522, 476] on link at bounding box center [529, 470] width 16 height 19
click at [516, 471] on icon at bounding box center [520, 470] width 9 height 9
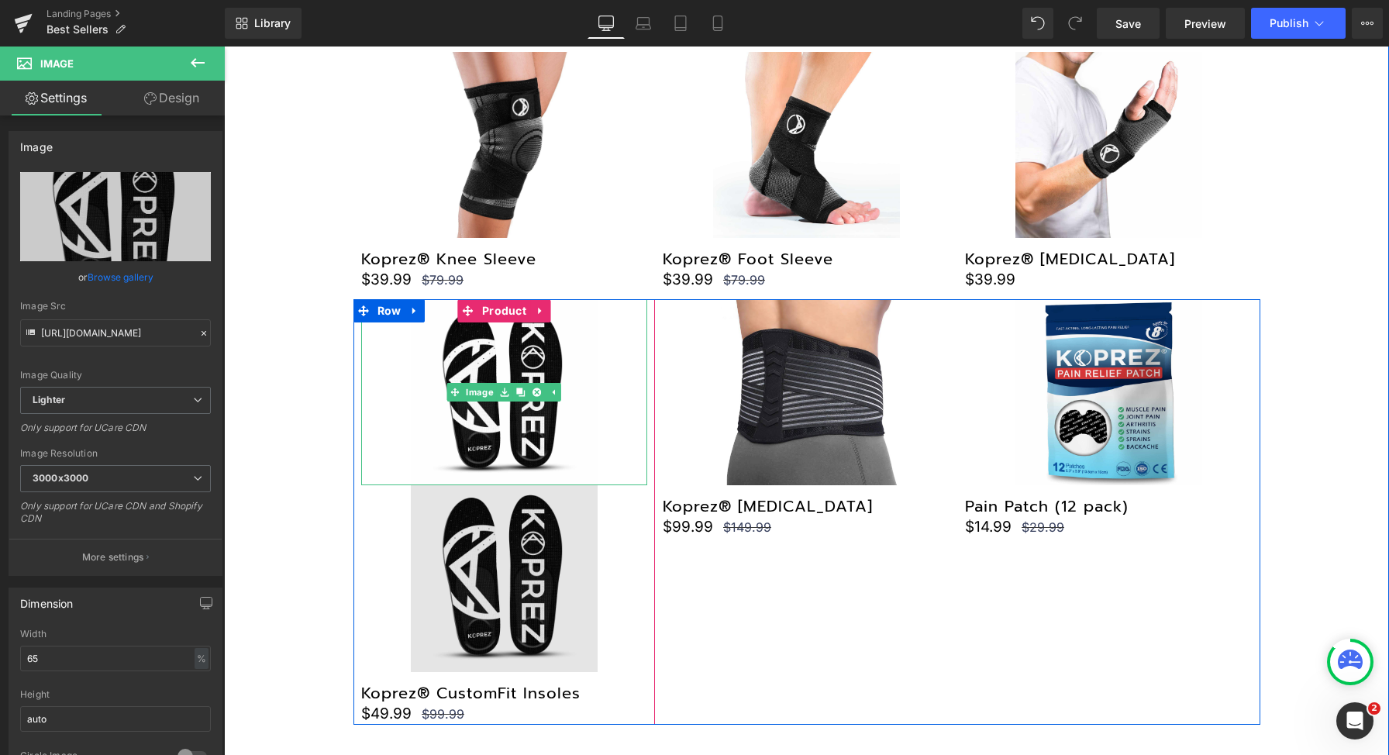
click at [499, 485] on img at bounding box center [504, 578] width 186 height 186
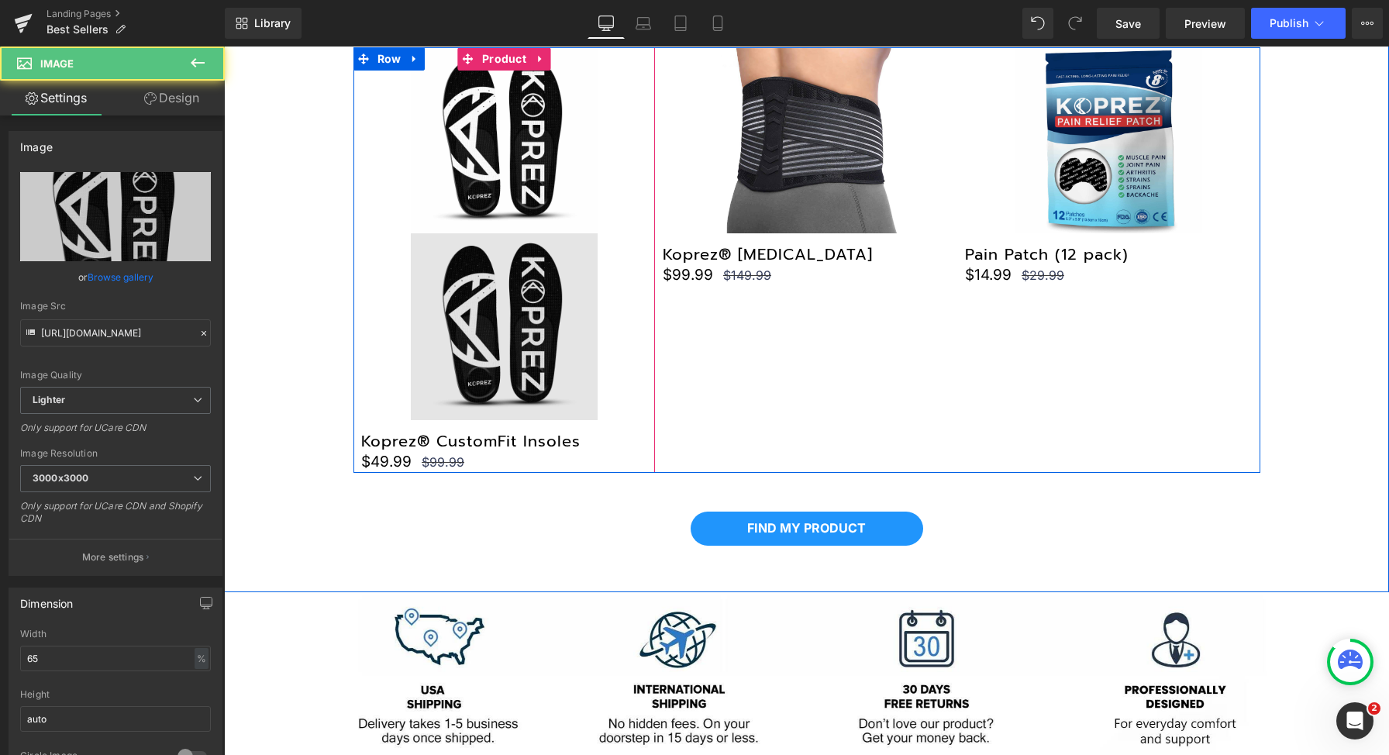
scroll to position [885, 0]
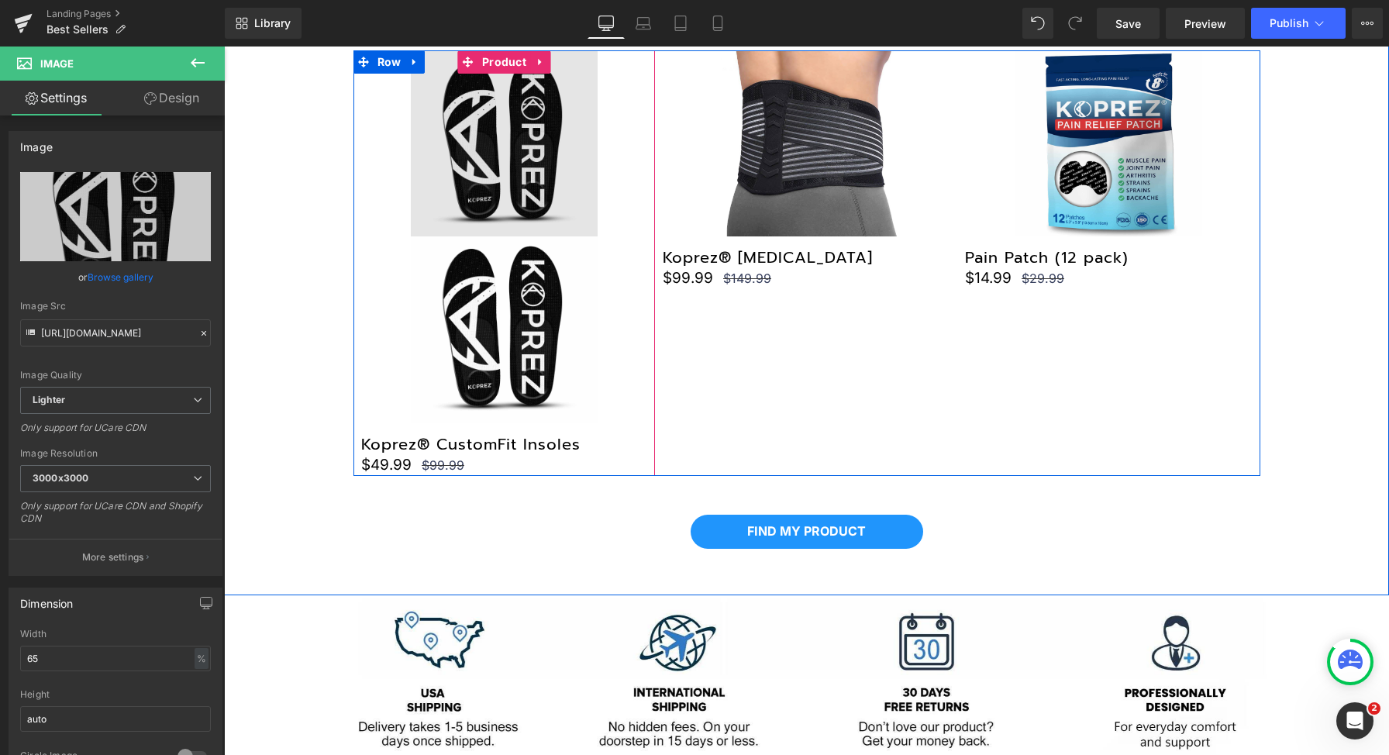
click at [479, 156] on img at bounding box center [504, 143] width 186 height 186
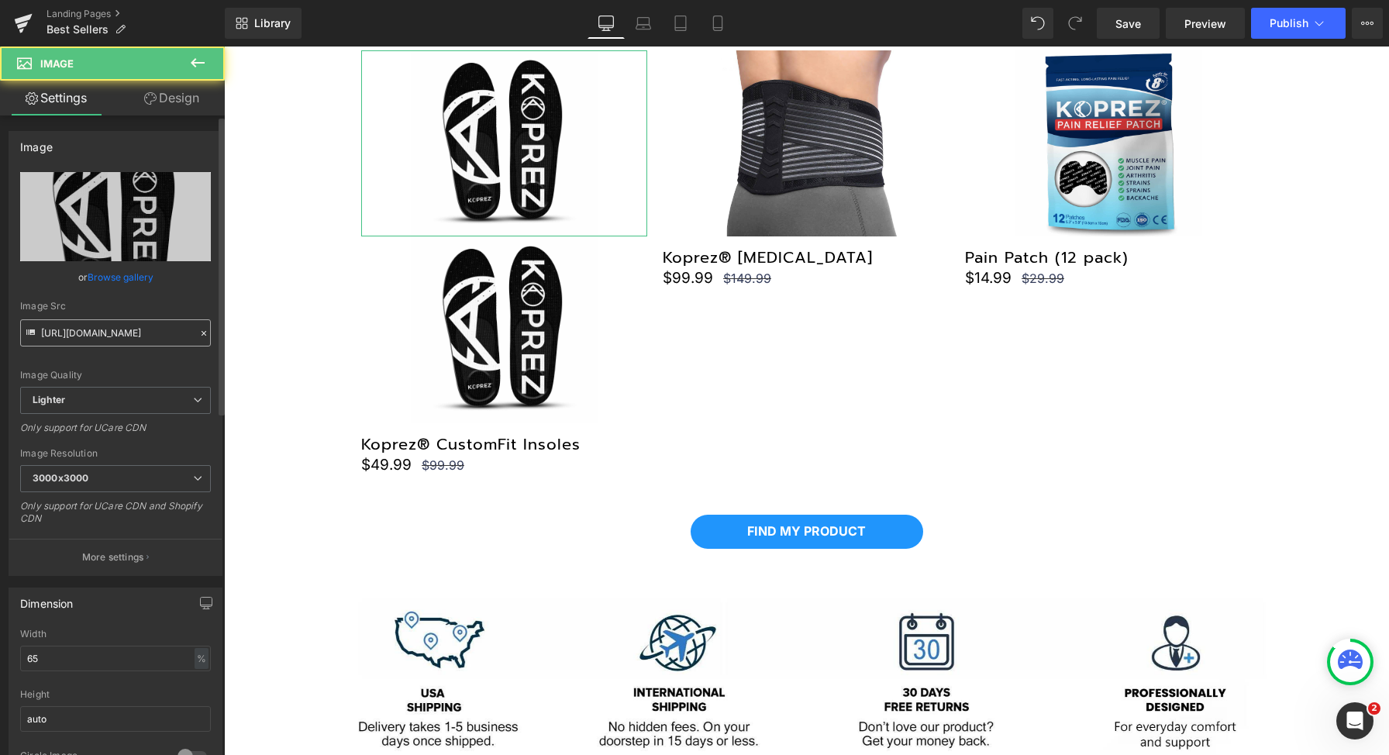
click at [119, 345] on input "https://ucarecdn.com/391867d0-2fa9-4483-b1b4-4fbe38962b24/-/format/auto/-/previ…" at bounding box center [115, 332] width 191 height 27
click at [122, 334] on input "https://ucarecdn.com/391867d0-2fa9-4483-b1b4-4fbe38962b24/-/format/auto/-/previ…" at bounding box center [115, 332] width 191 height 27
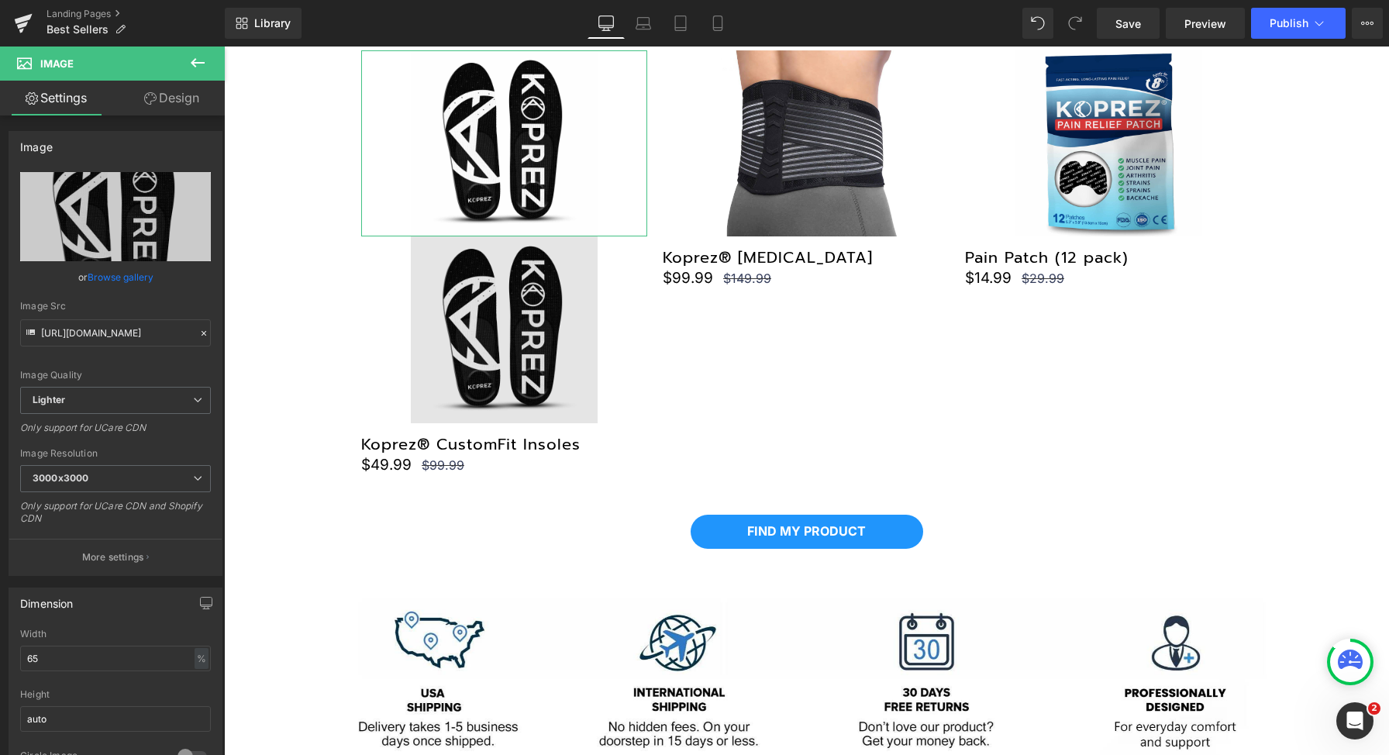
type input "https://ucarecdn.com/33adeb9f-cf5b-4032-9a1c-f0a887fb8022/-/format/auto/-/previ…"
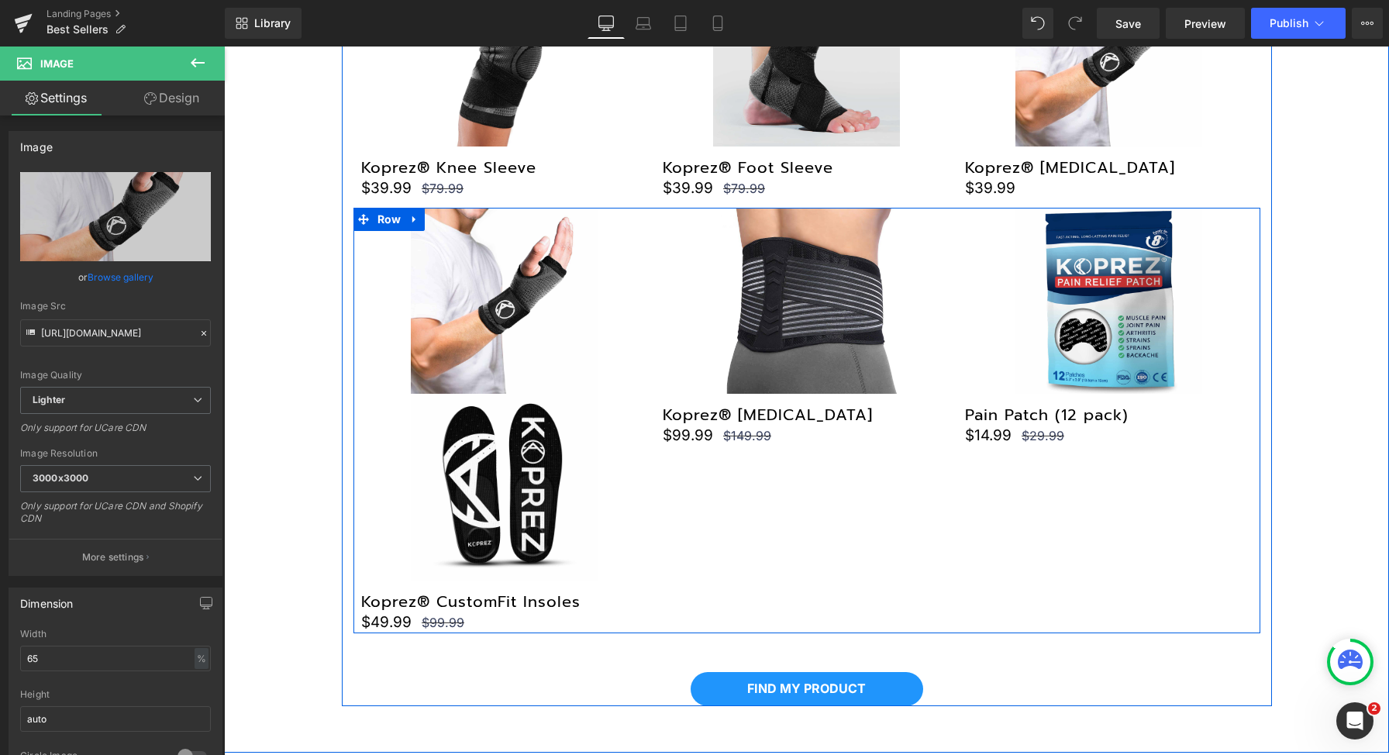
scroll to position [617, 0]
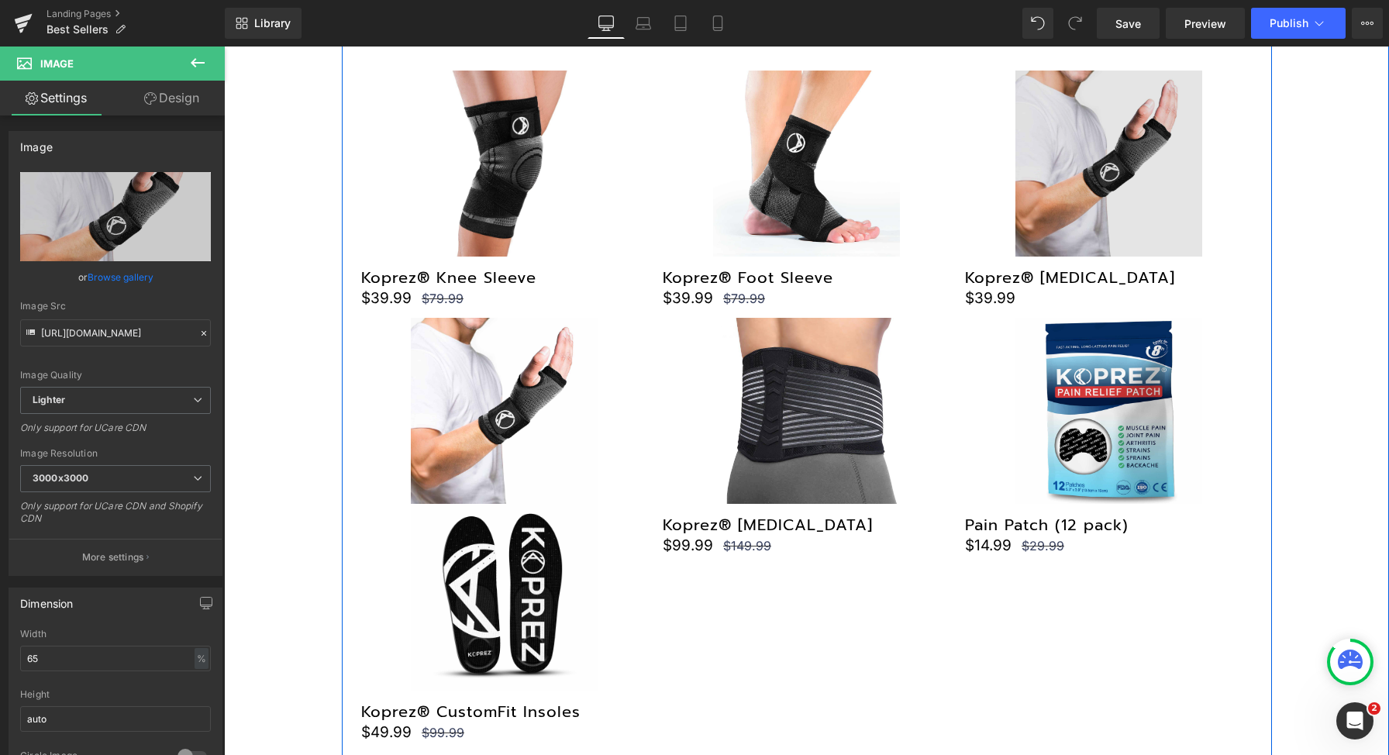
click at [1043, 191] on img at bounding box center [1109, 164] width 186 height 186
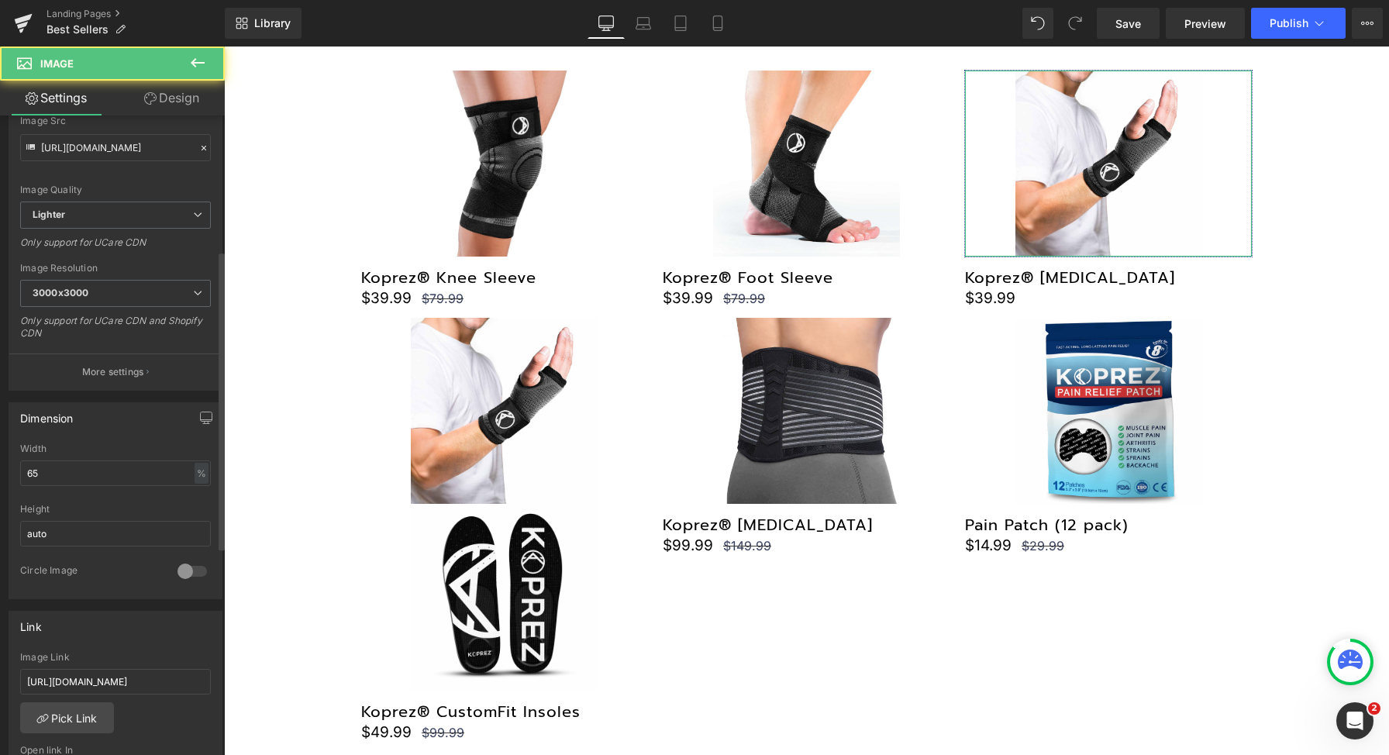
scroll to position [518, 0]
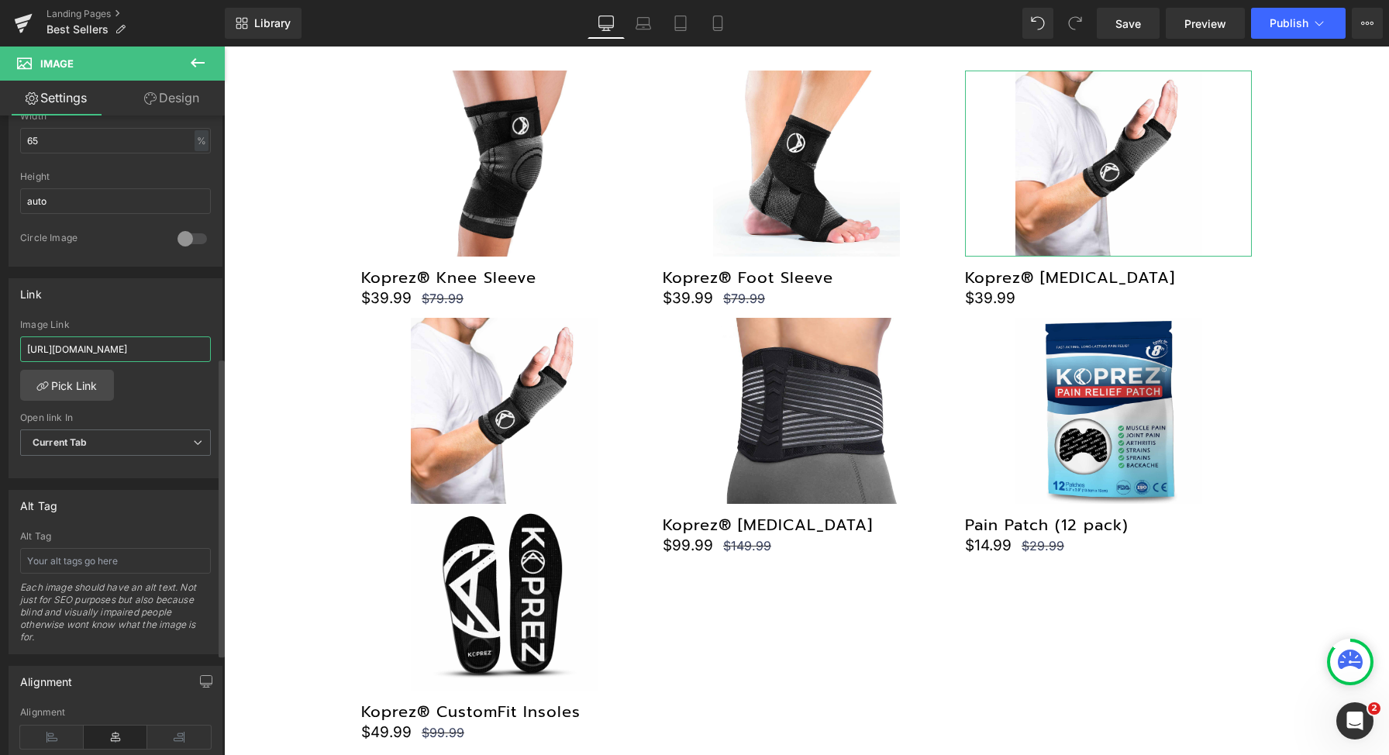
click at [130, 342] on input "https://koprez.com/products/wrist-brace" at bounding box center [115, 349] width 191 height 26
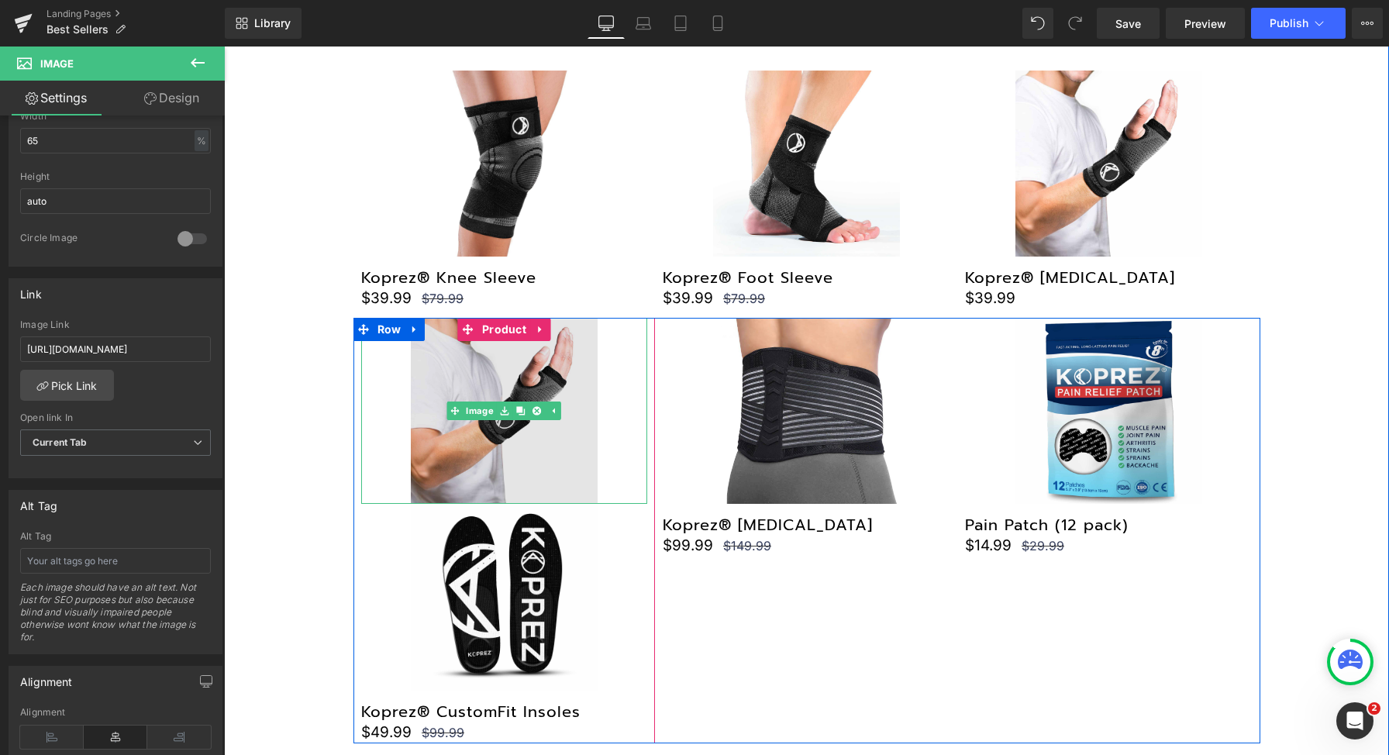
click at [452, 398] on img at bounding box center [504, 411] width 186 height 186
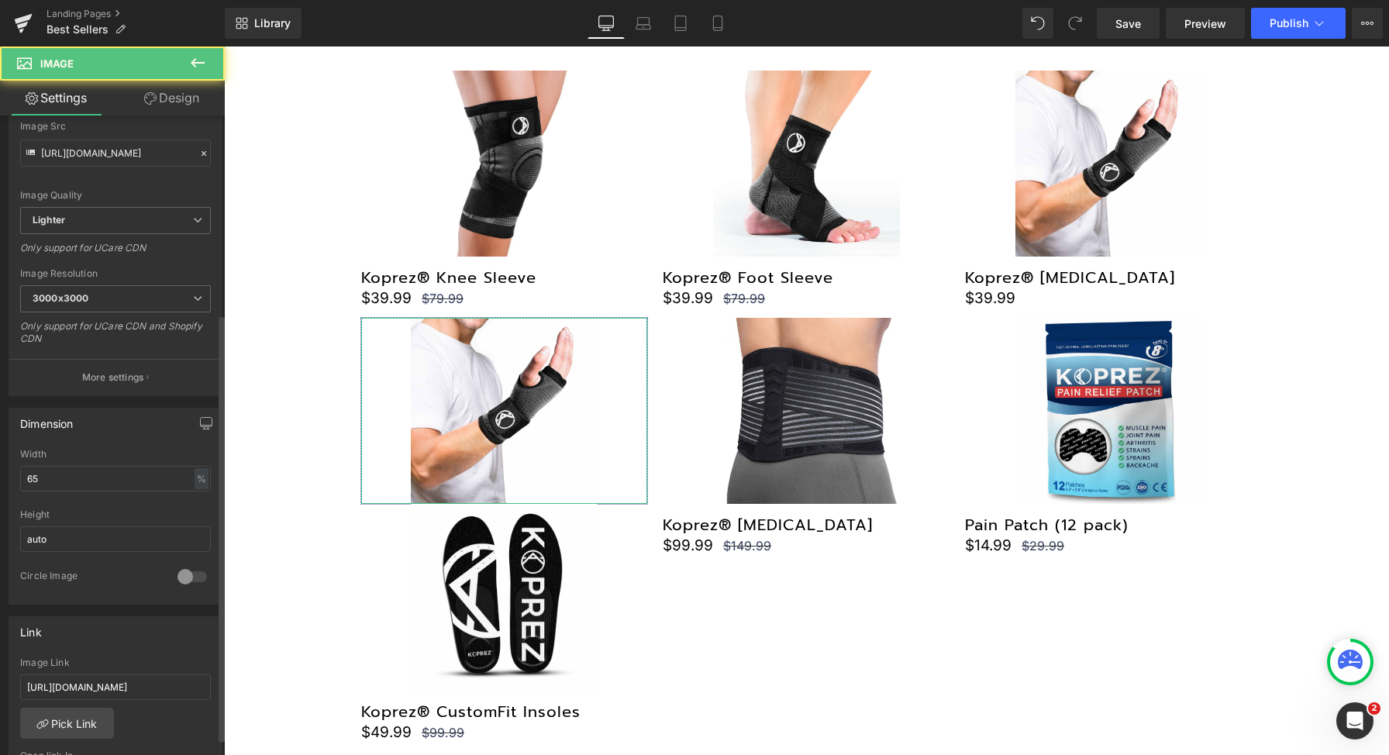
scroll to position [297, 0]
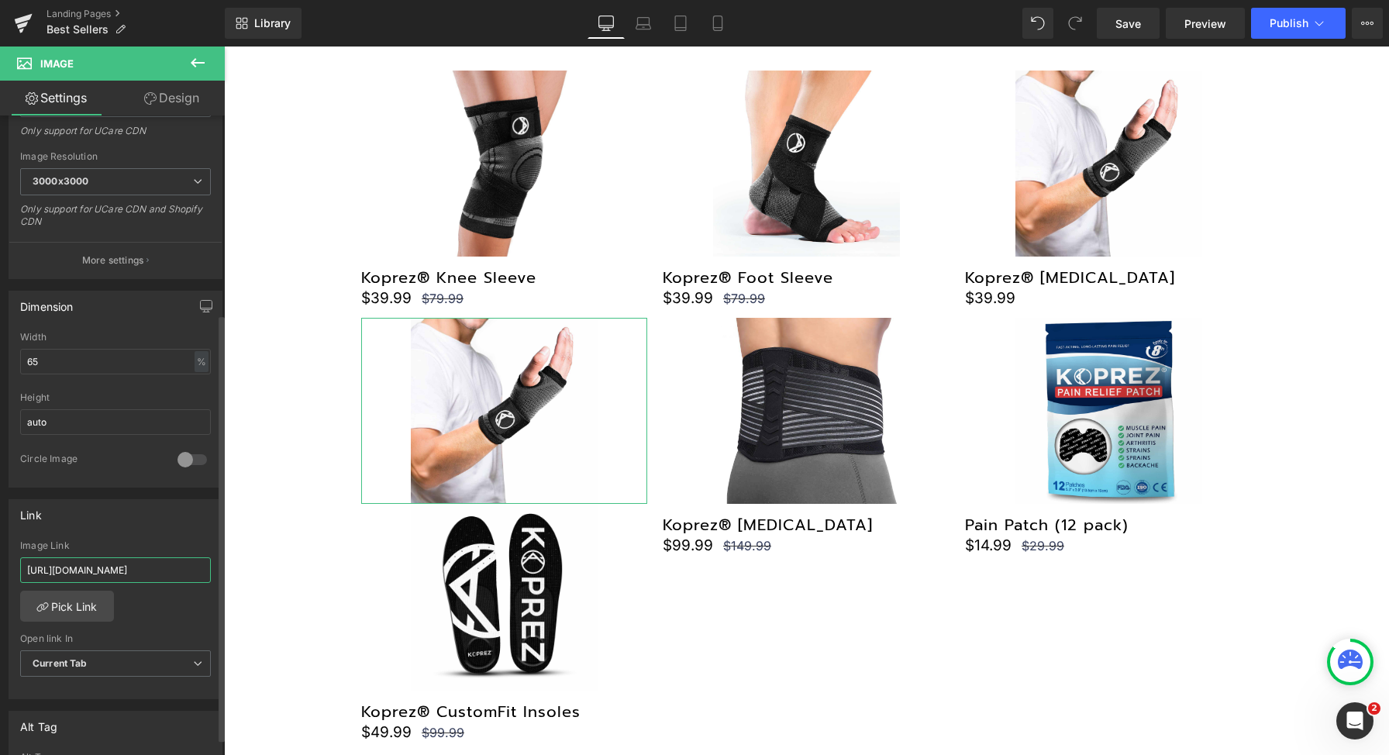
click at [133, 577] on input "https://koprez.com/products/knee-high-compression-socks" at bounding box center [115, 570] width 191 height 26
click at [154, 562] on input "https://koprez.com/products/knee-high-compression-socks" at bounding box center [115, 570] width 191 height 26
type input "https://koprez.com/products/wrist-brace"
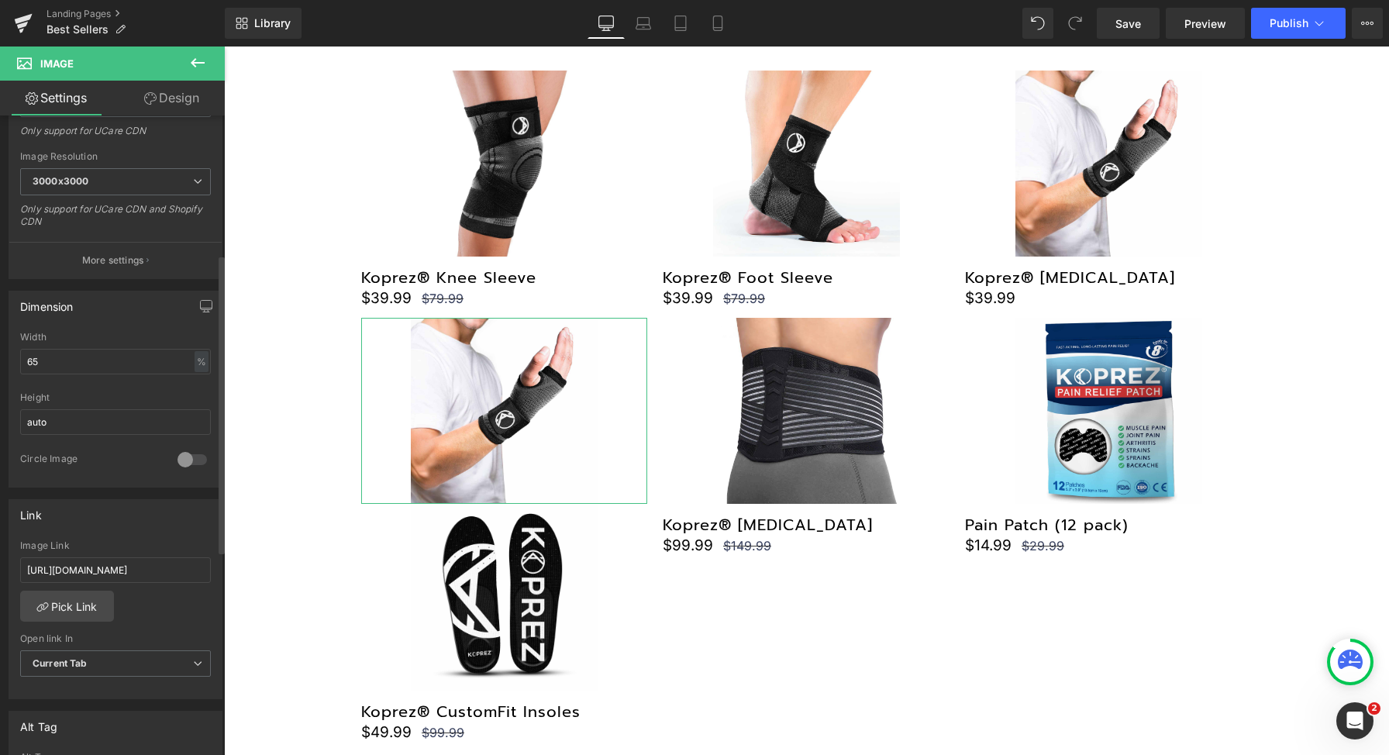
click at [195, 531] on div "Link https://koprez.com/products/knee-high-compression-socks Image Link https:/…" at bounding box center [116, 599] width 214 height 201
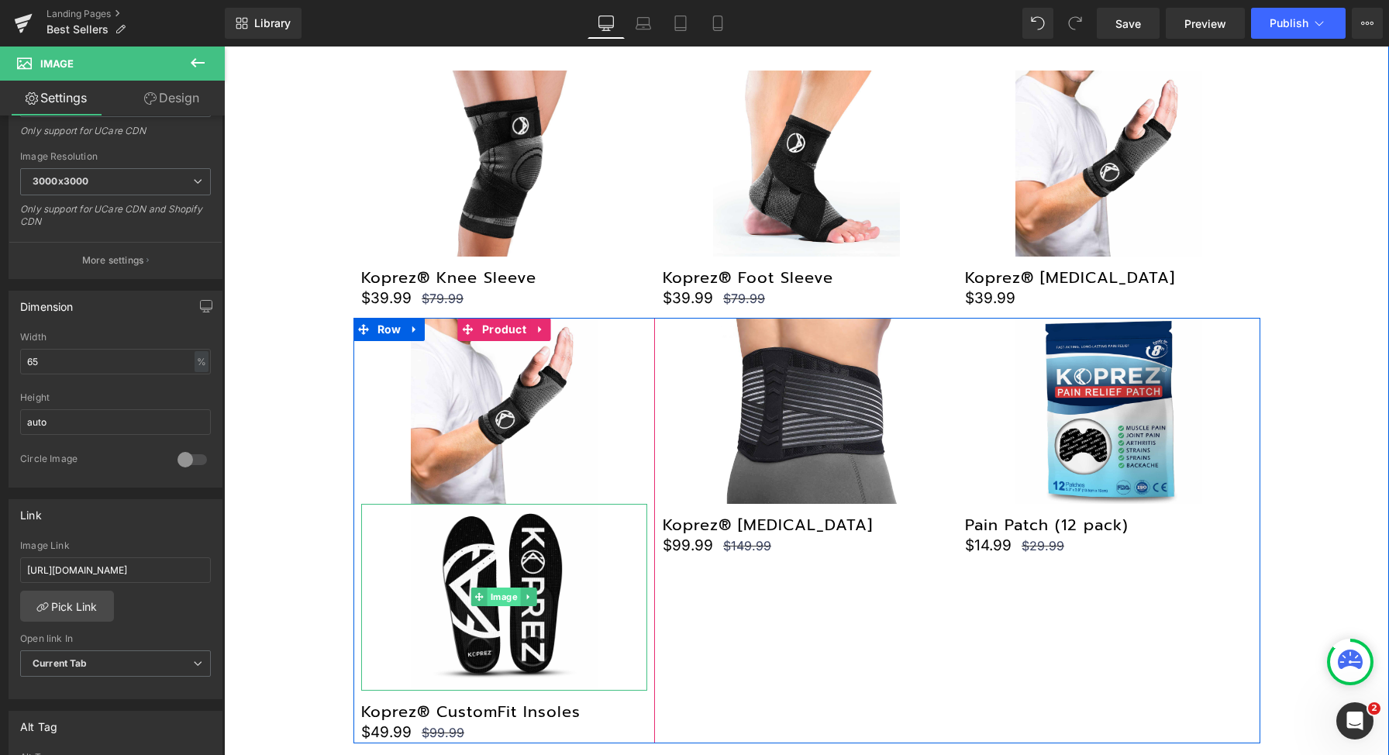
click at [501, 595] on span "Image" at bounding box center [504, 597] width 33 height 19
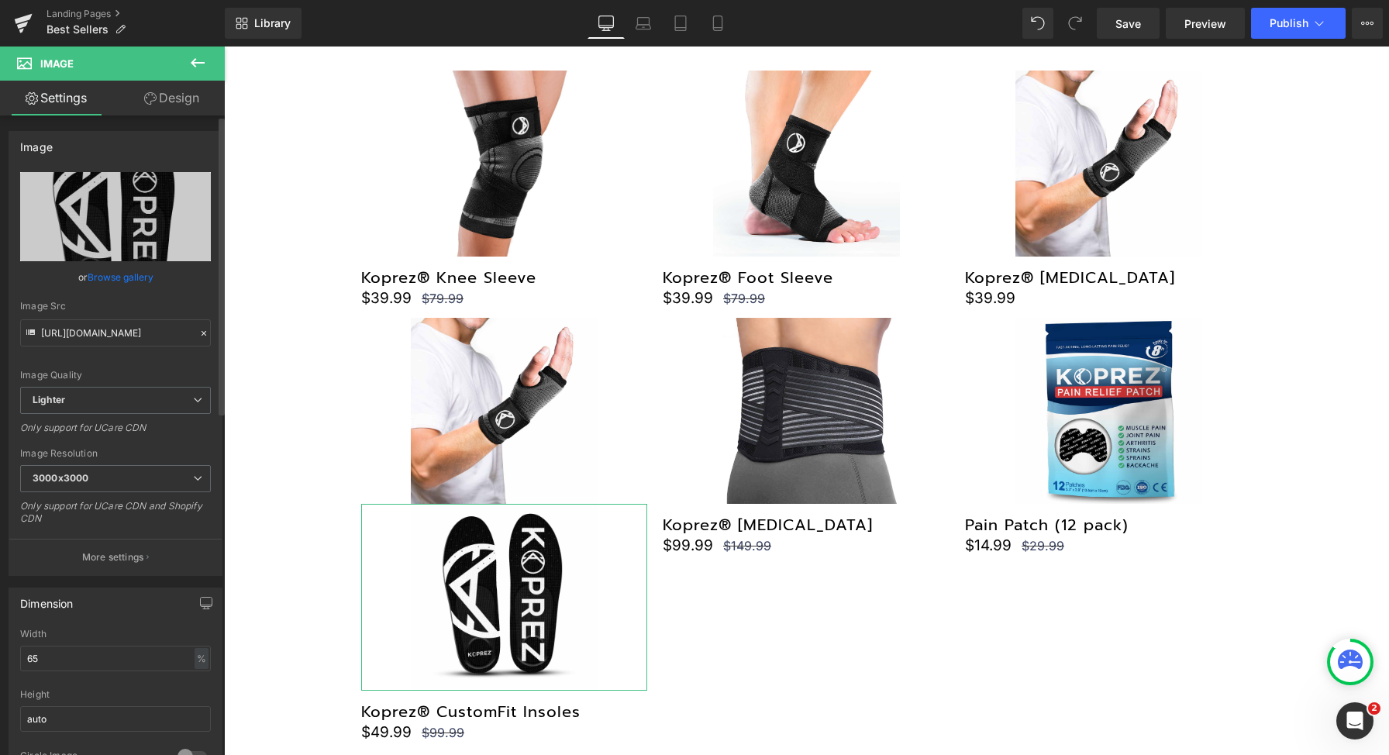
click at [112, 309] on div "Image Src" at bounding box center [115, 306] width 191 height 11
click at [105, 328] on input "https://ucarecdn.com/391867d0-2fa9-4483-b1b4-4fbe38962b24/-/format/auto/-/previ…" at bounding box center [115, 332] width 191 height 27
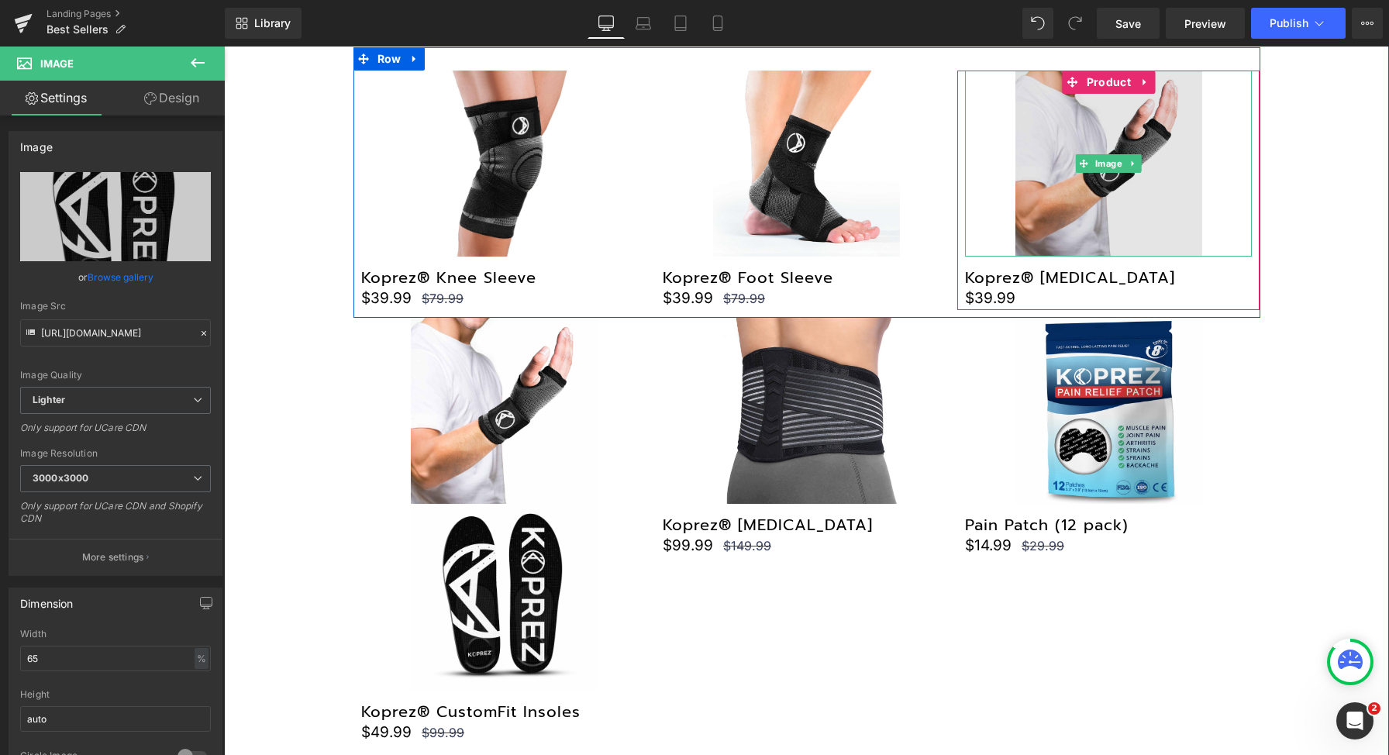
click at [1065, 159] on img at bounding box center [1109, 164] width 186 height 186
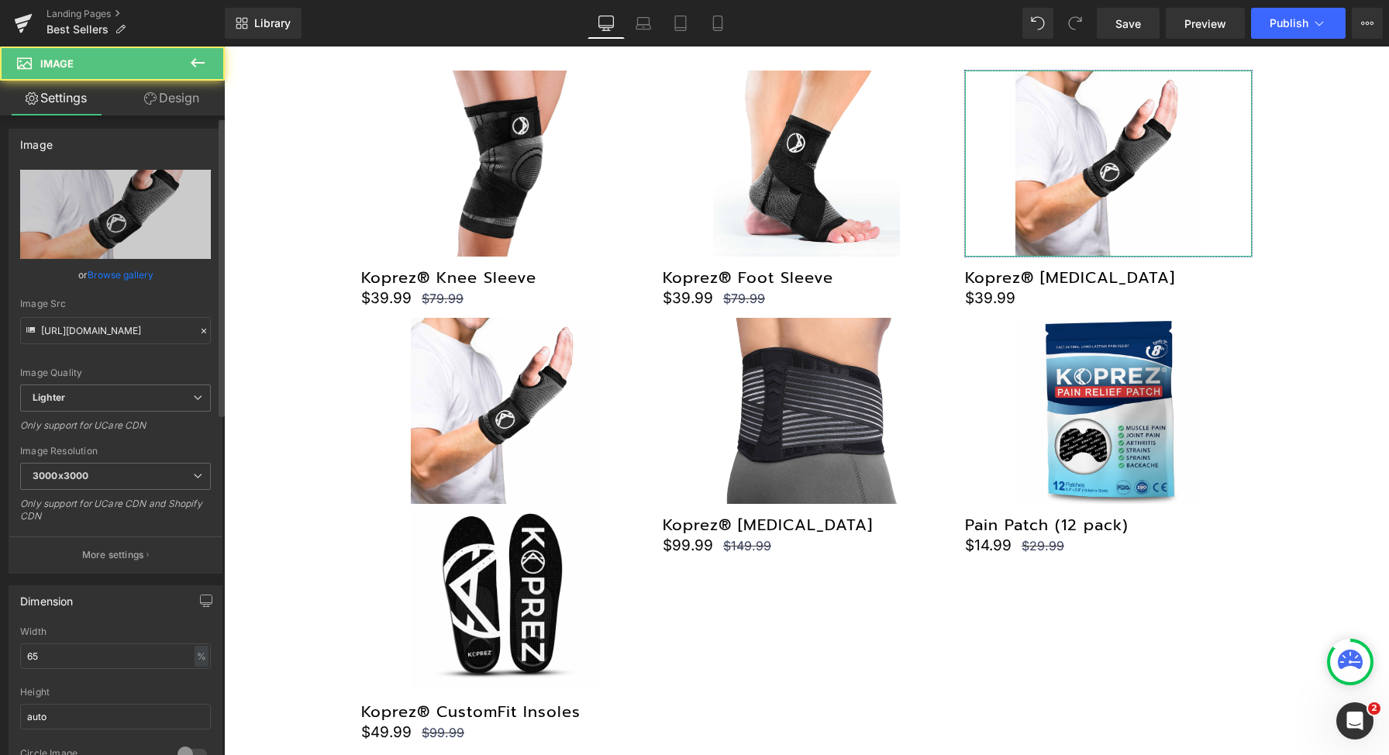
scroll to position [3, 0]
click at [123, 327] on input "https://ucarecdn.com/33adeb9f-cf5b-4032-9a1c-f0a887fb8022/-/format/auto/-/previ…" at bounding box center [115, 329] width 191 height 27
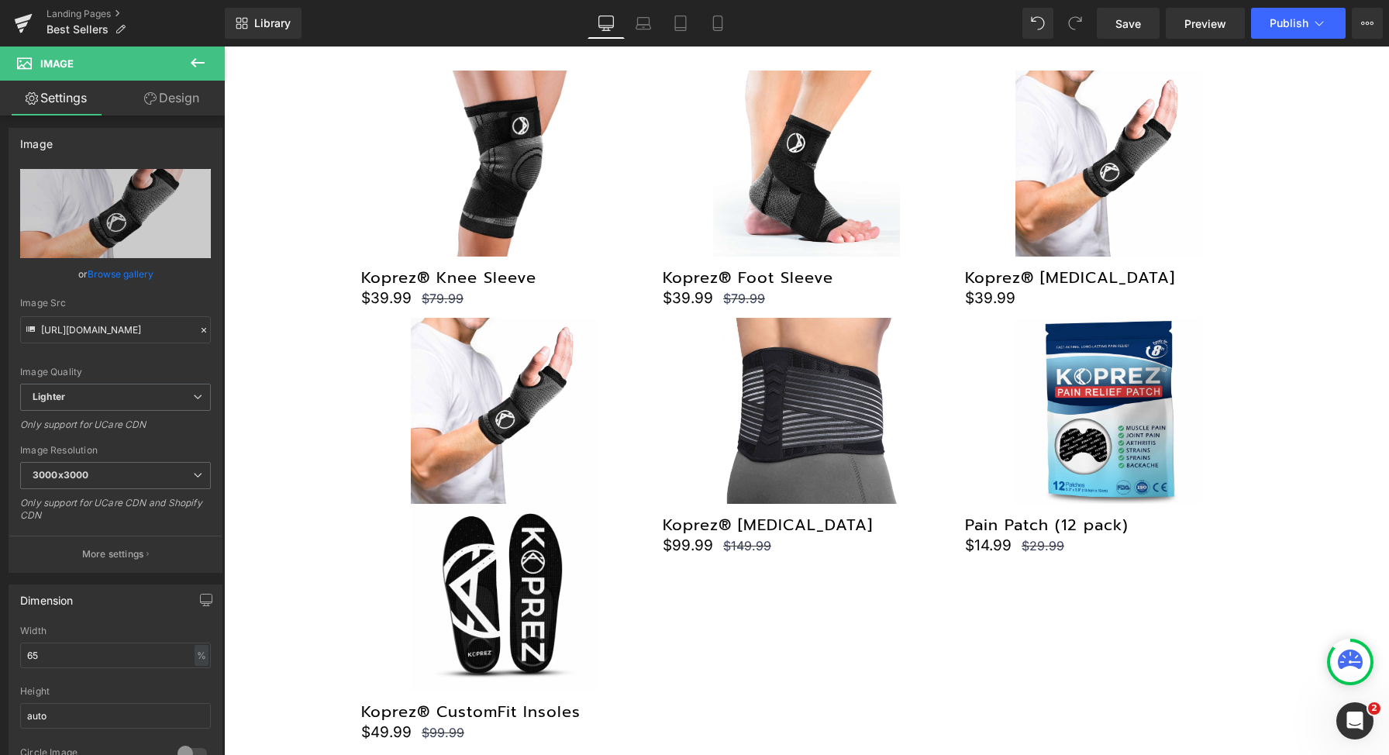
scroll to position [0, 478]
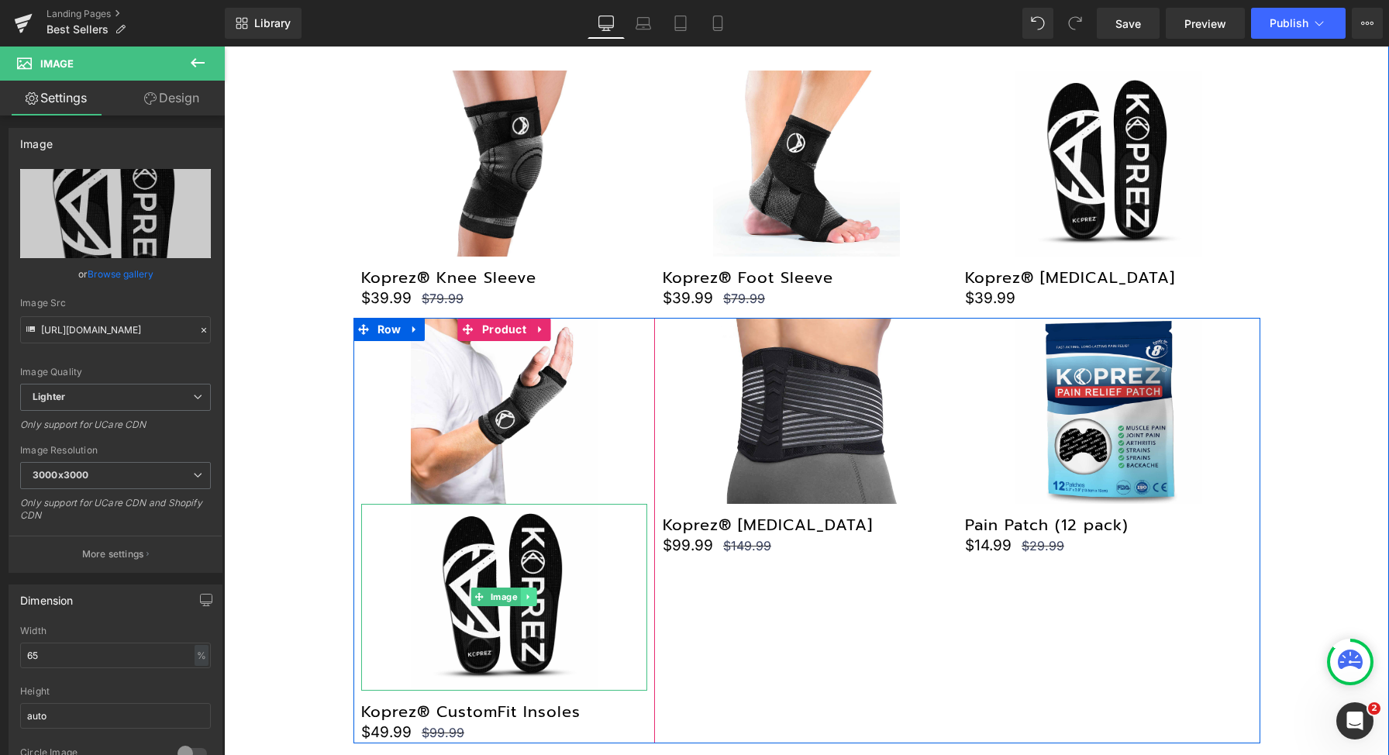
type input "https://ucarecdn.com/391867d0-2fa9-4483-b1b4-4fbe38962b24/-/format/auto/-/previ…"
click at [525, 594] on icon at bounding box center [529, 596] width 9 height 9
click at [533, 597] on icon at bounding box center [537, 597] width 9 height 9
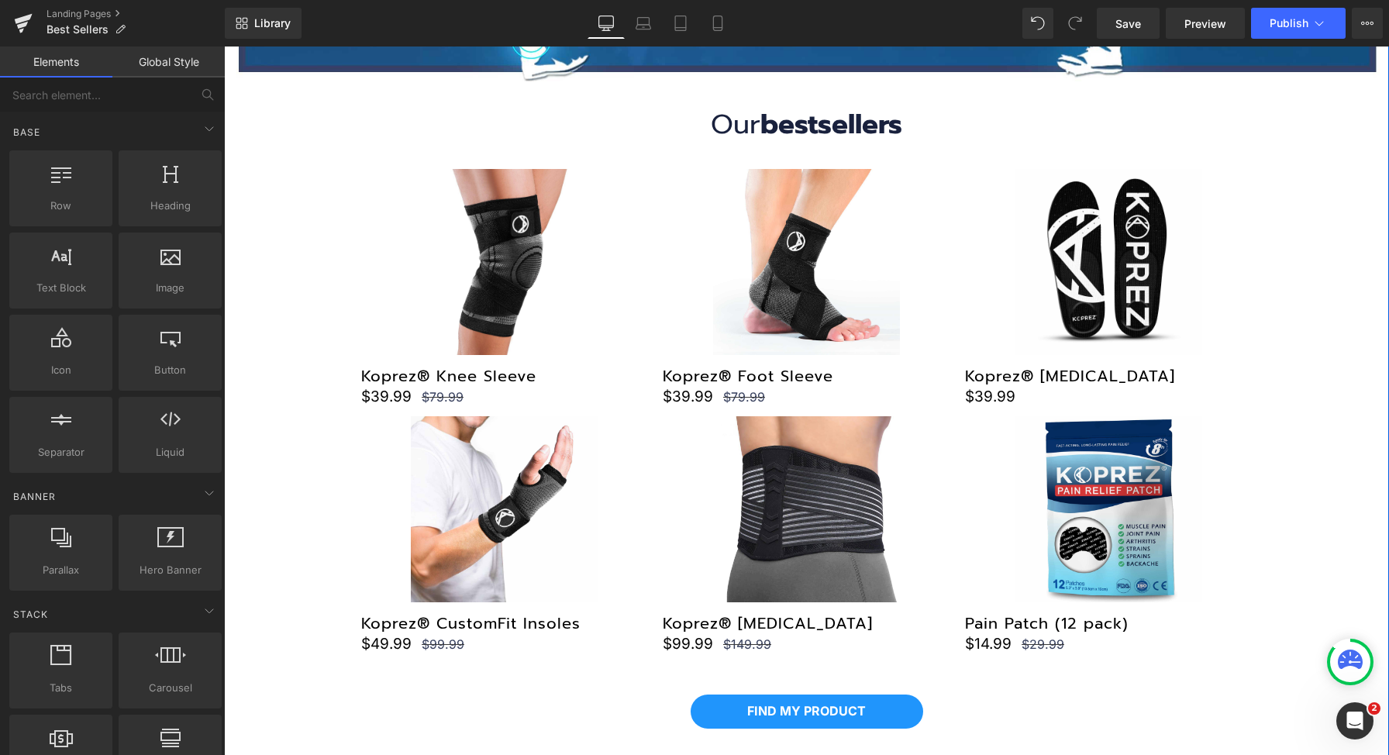
scroll to position [507, 0]
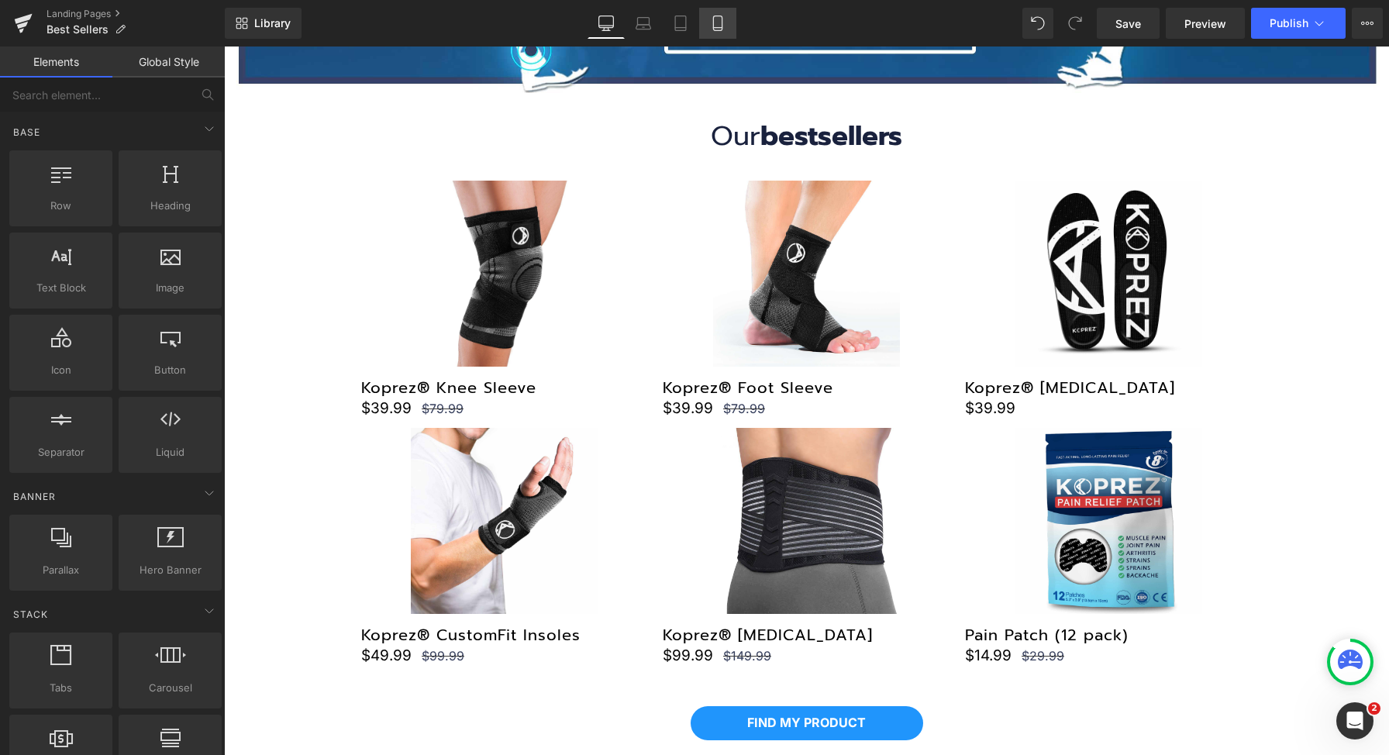
click at [717, 29] on icon at bounding box center [718, 24] width 16 height 16
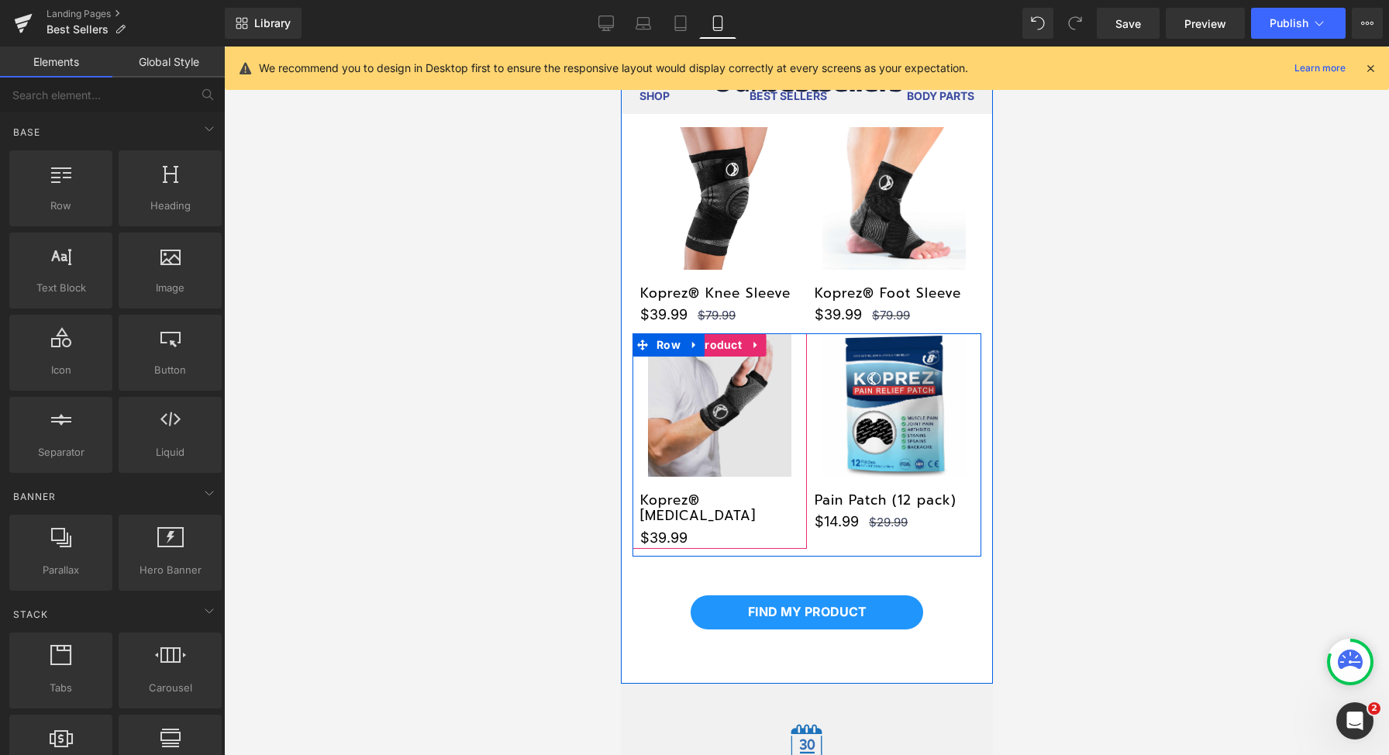
scroll to position [353, 0]
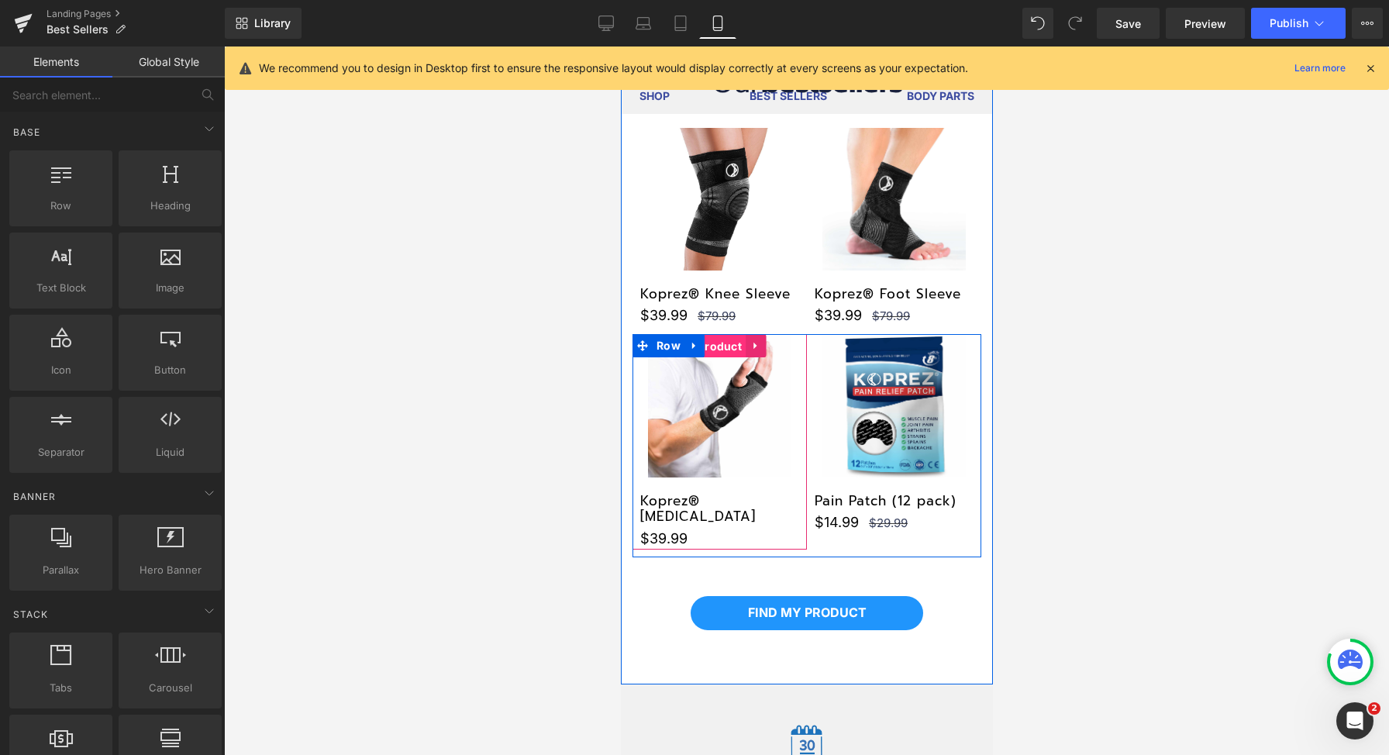
click at [717, 343] on span "Product" at bounding box center [719, 346] width 52 height 23
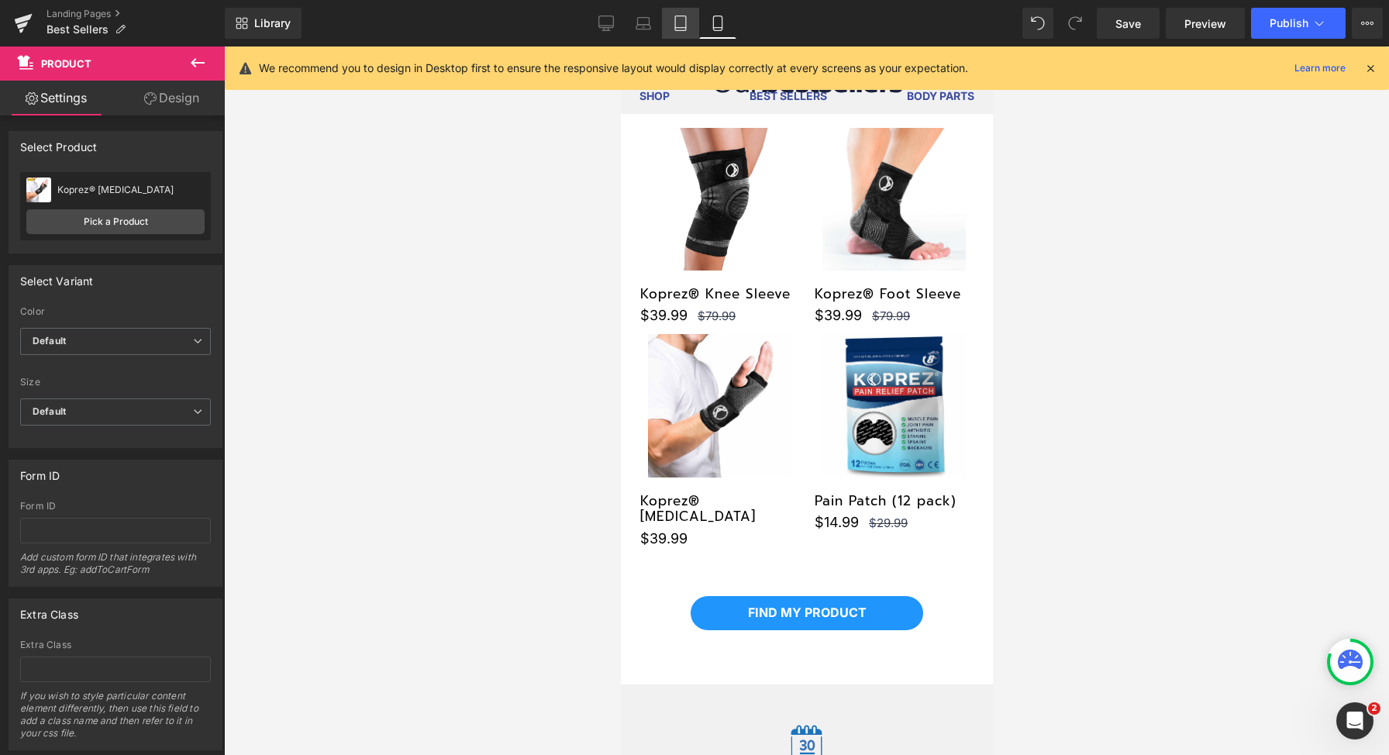
click at [667, 27] on link "Tablet" at bounding box center [680, 23] width 37 height 31
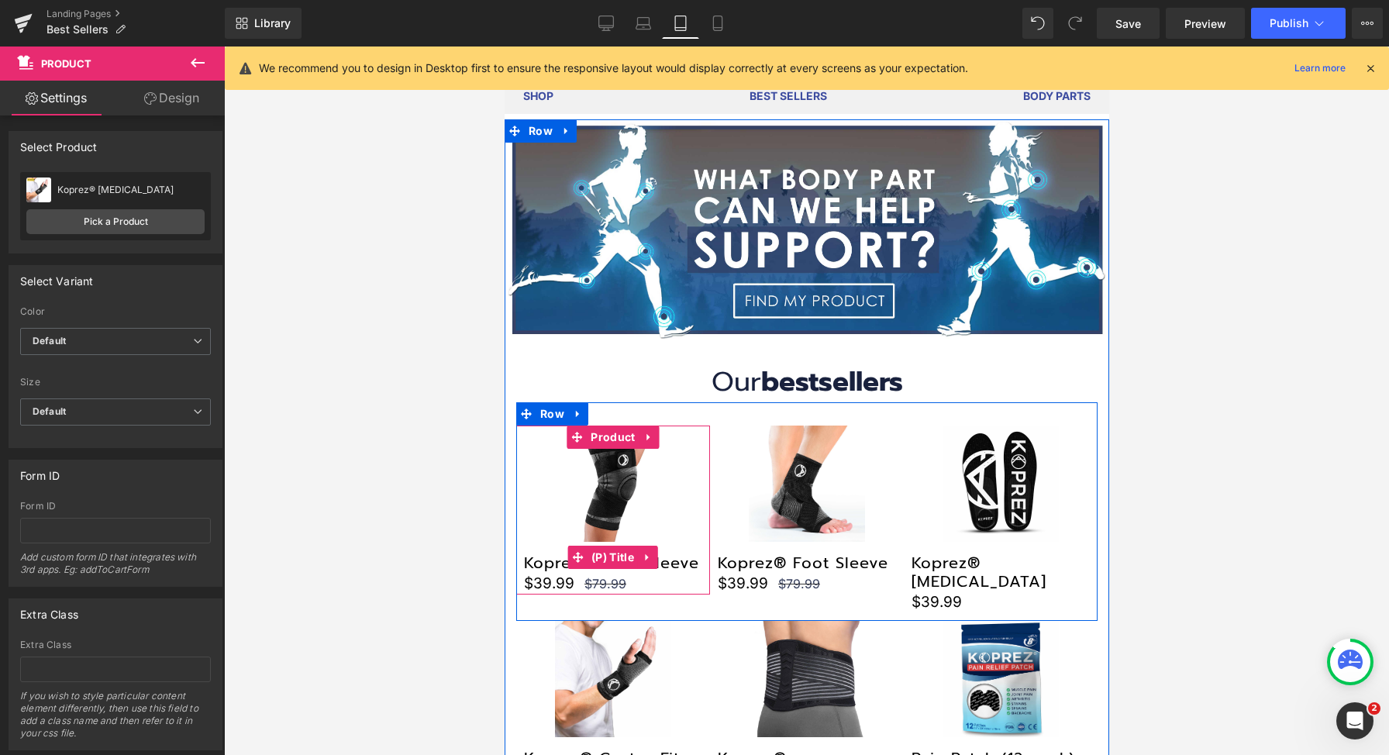
scroll to position [28, 0]
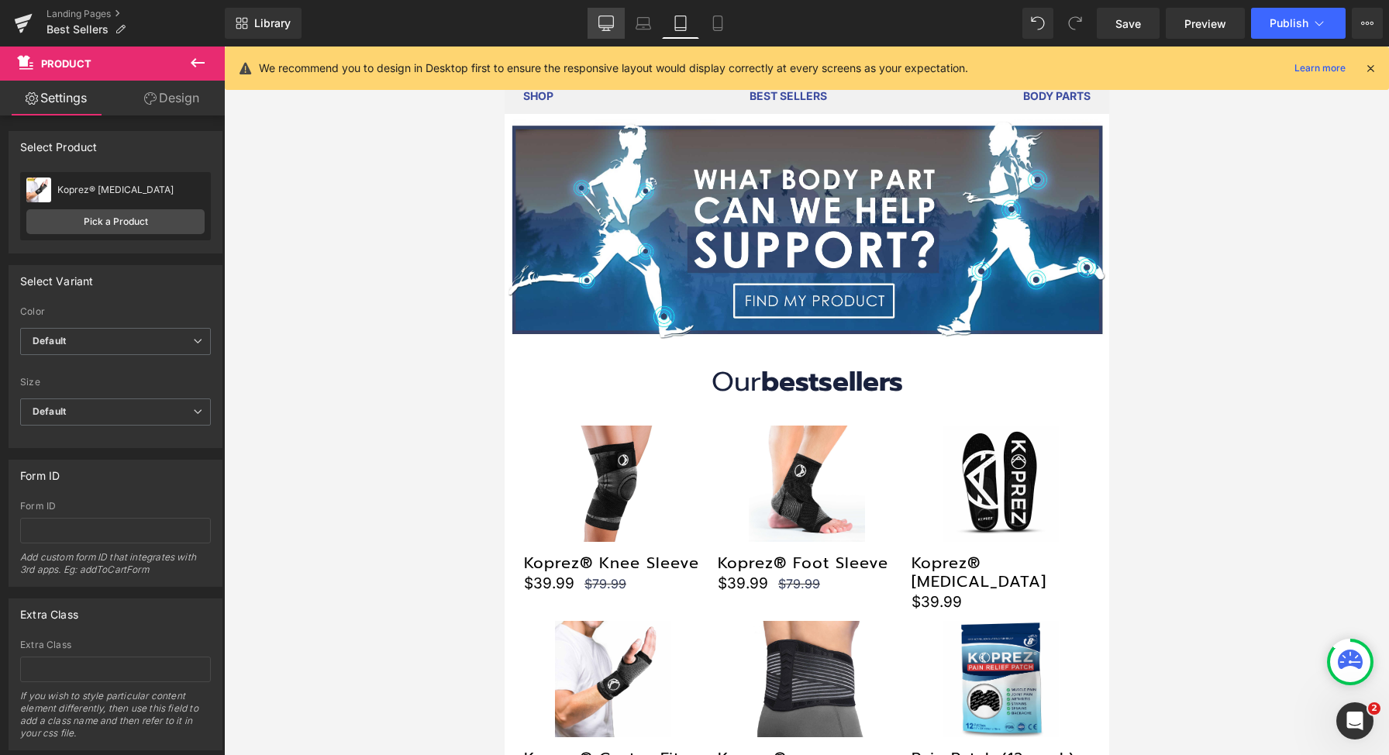
click at [613, 24] on icon at bounding box center [606, 22] width 15 height 12
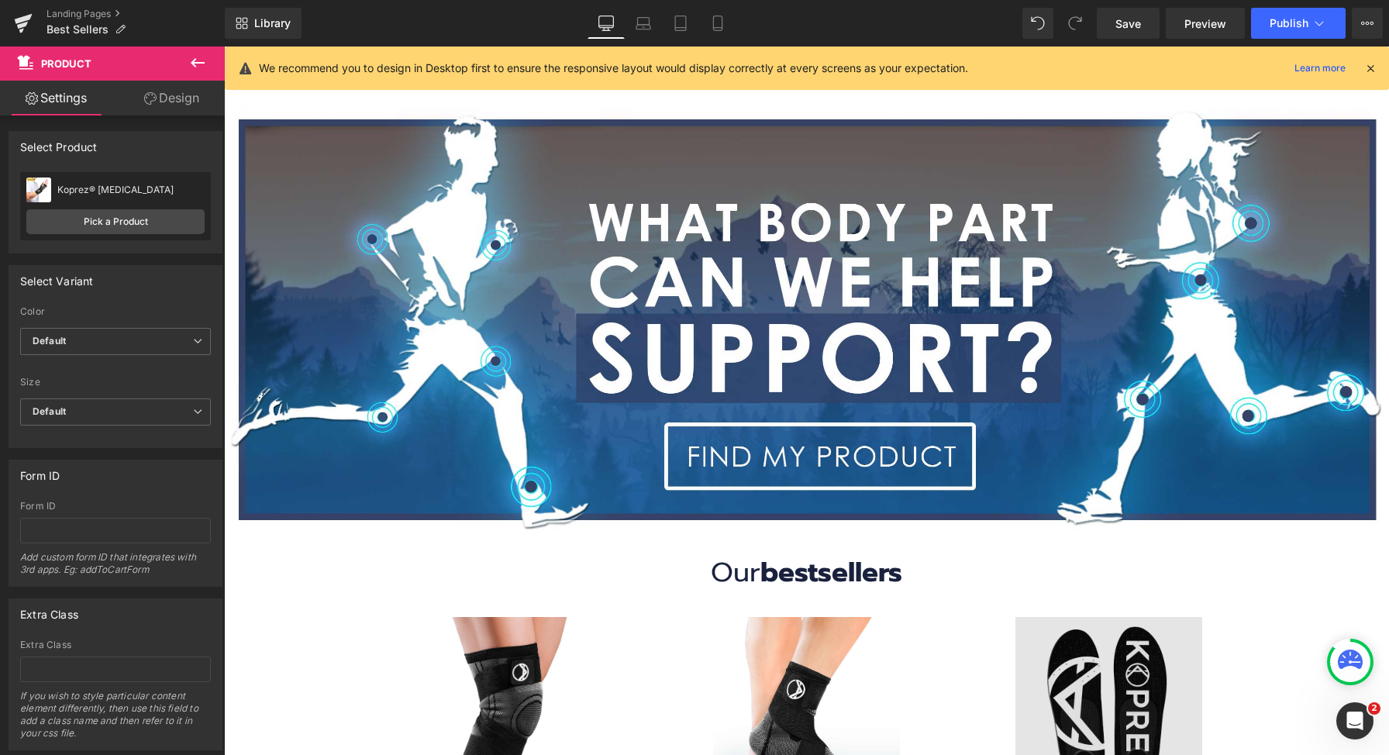
scroll to position [274, 0]
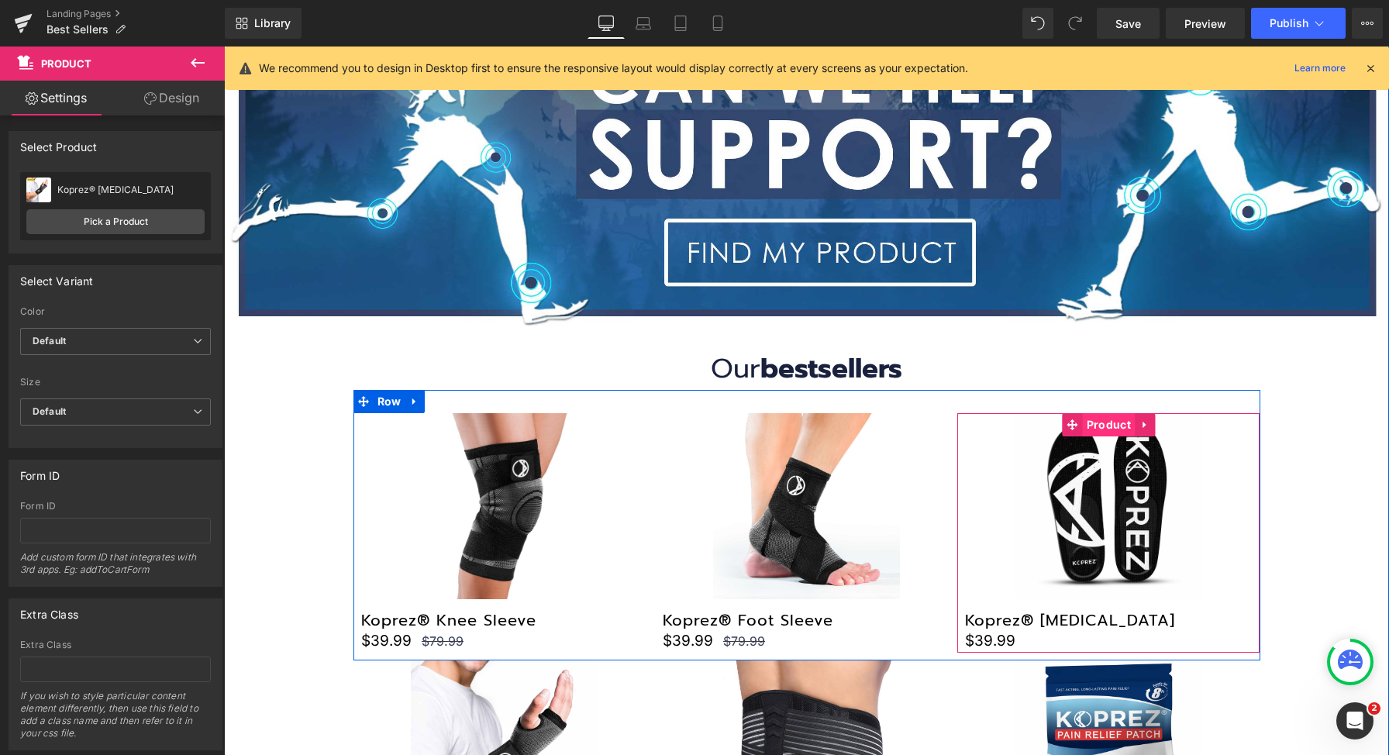
click at [1102, 428] on span "Product" at bounding box center [1109, 424] width 52 height 23
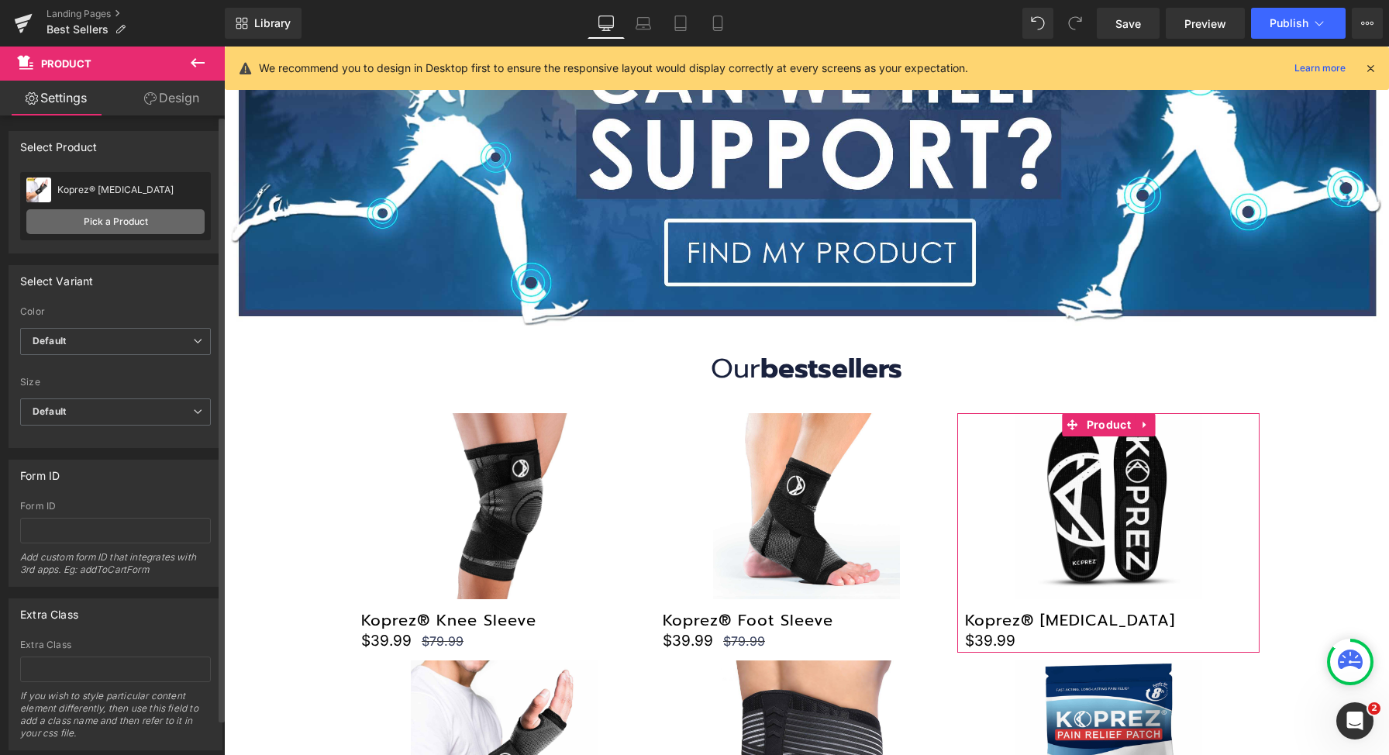
click at [170, 219] on link "Pick a Product" at bounding box center [115, 221] width 178 height 25
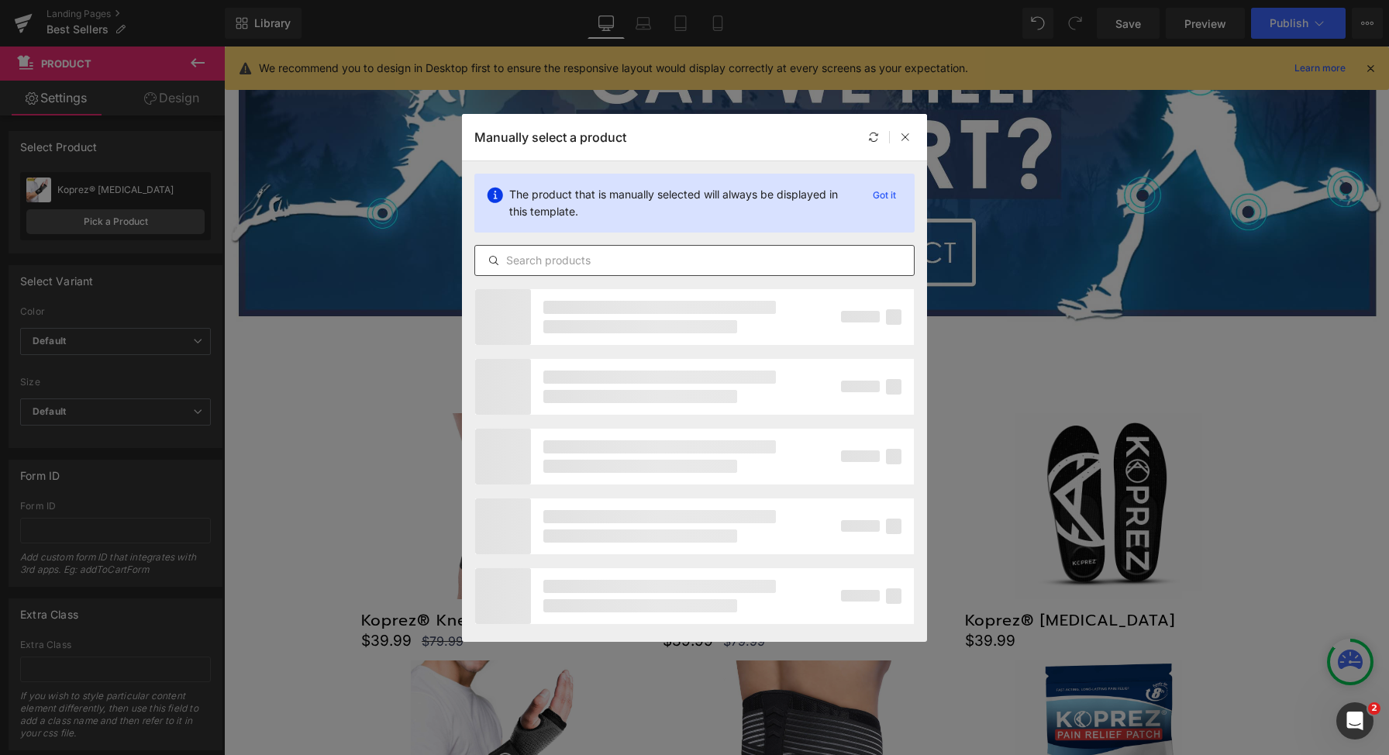
click at [750, 257] on input "text" at bounding box center [694, 260] width 439 height 19
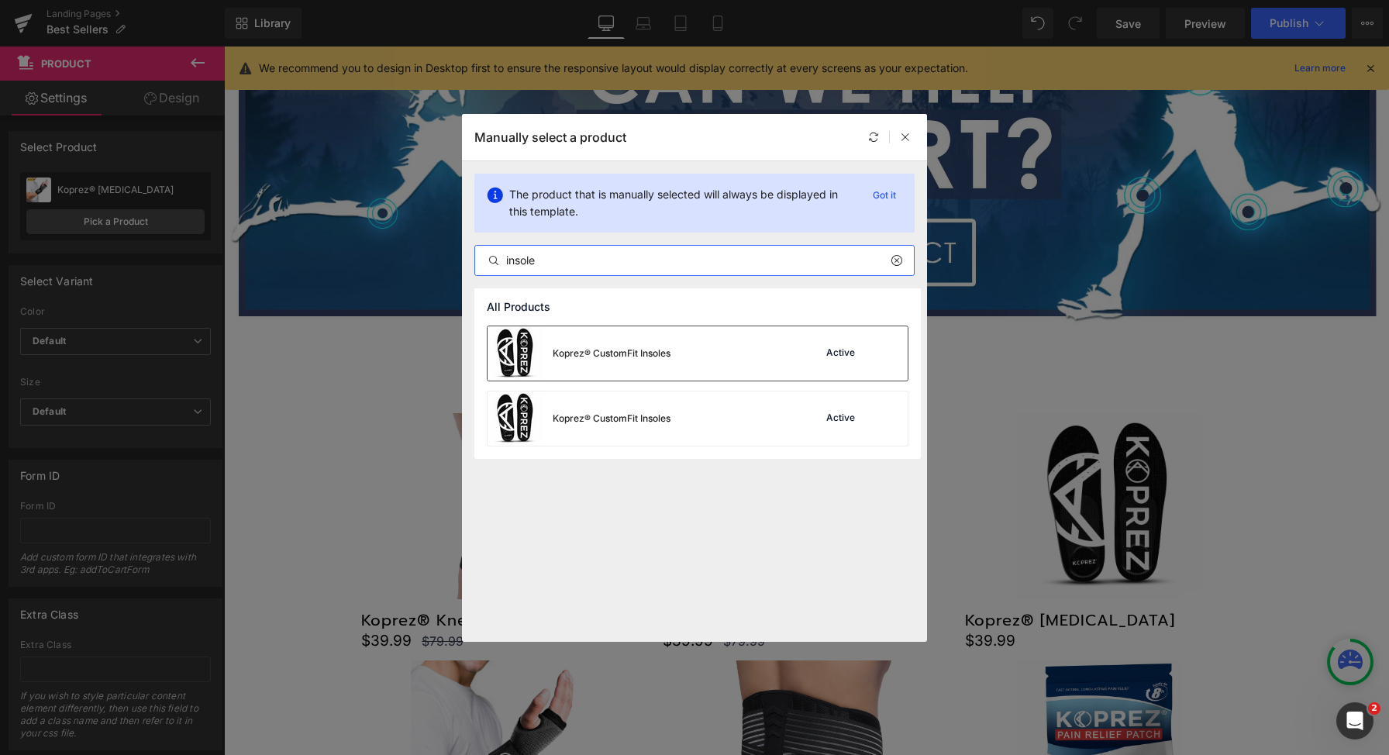
type input "insole"
click at [726, 359] on div "Koprez® CustomFit Insoles Active" at bounding box center [698, 353] width 420 height 54
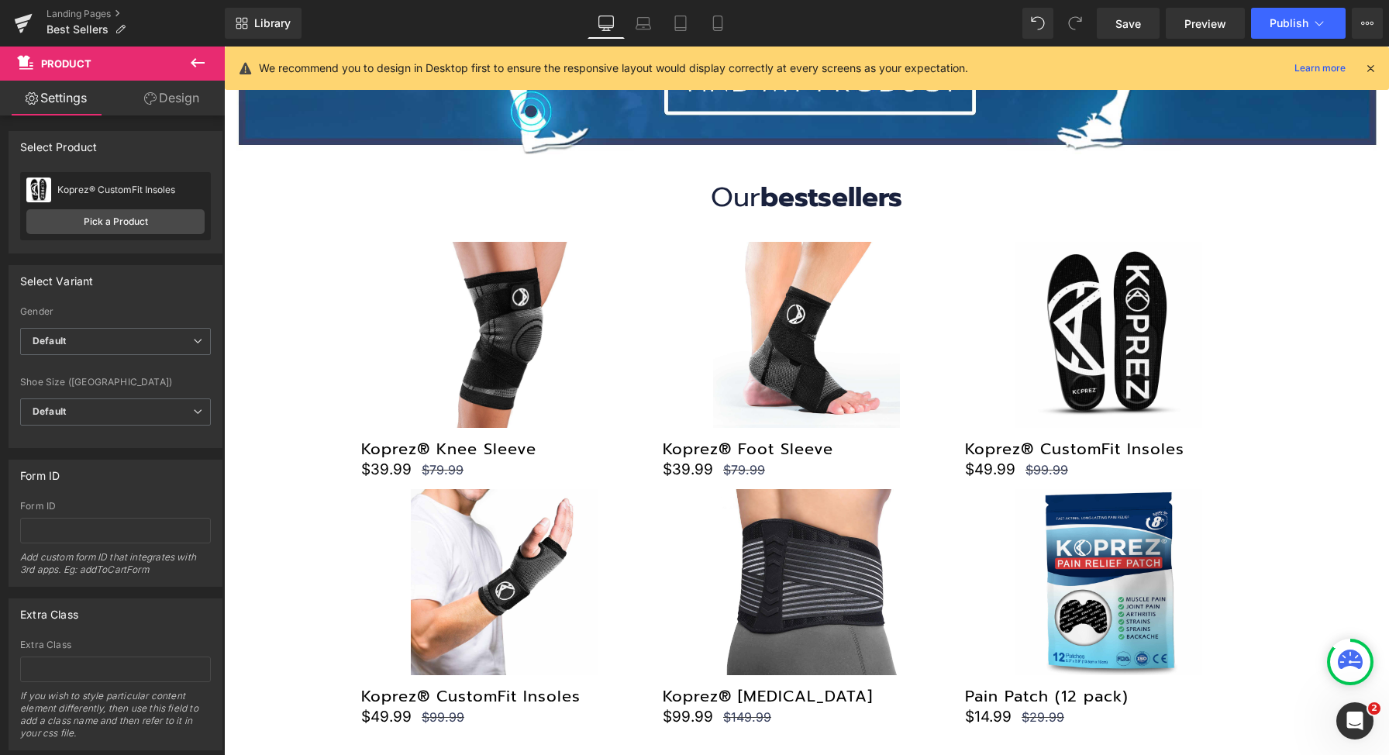
scroll to position [458, 0]
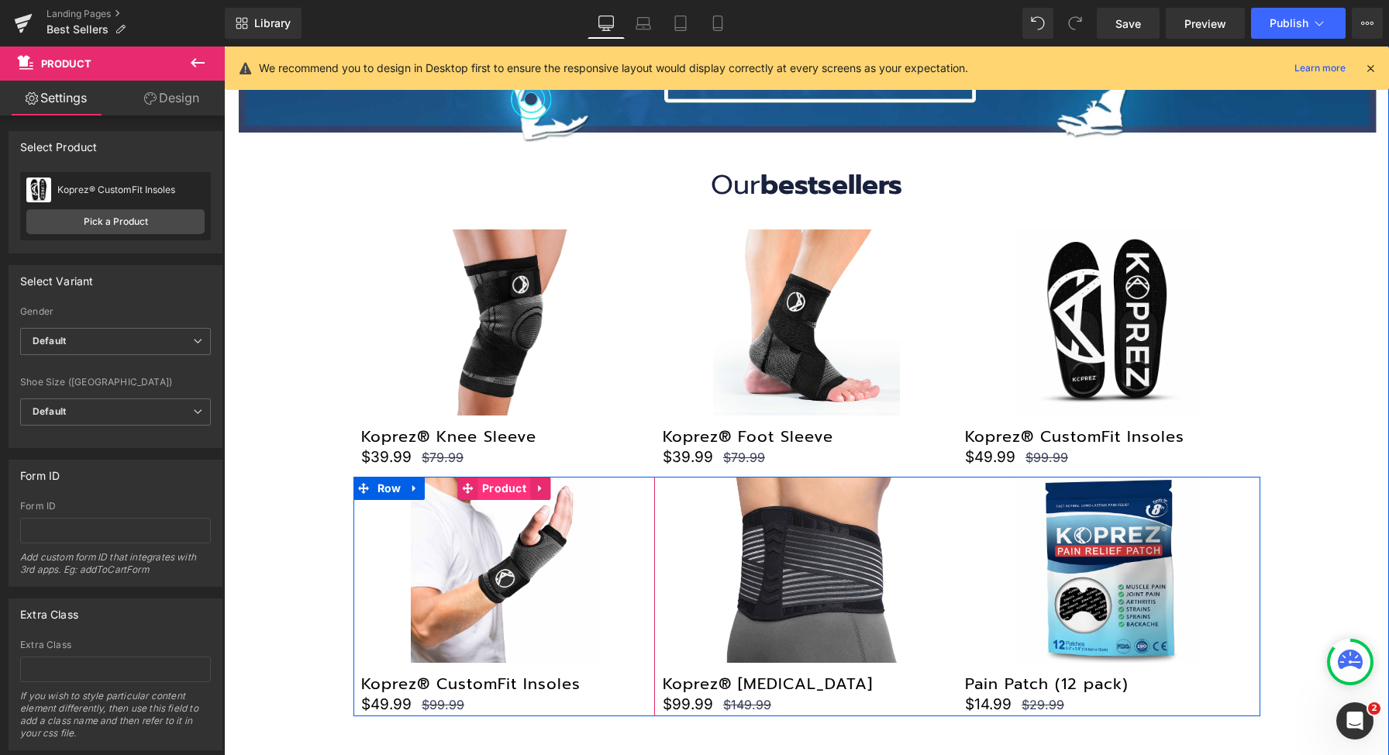
click at [486, 492] on span "Product" at bounding box center [504, 488] width 52 height 23
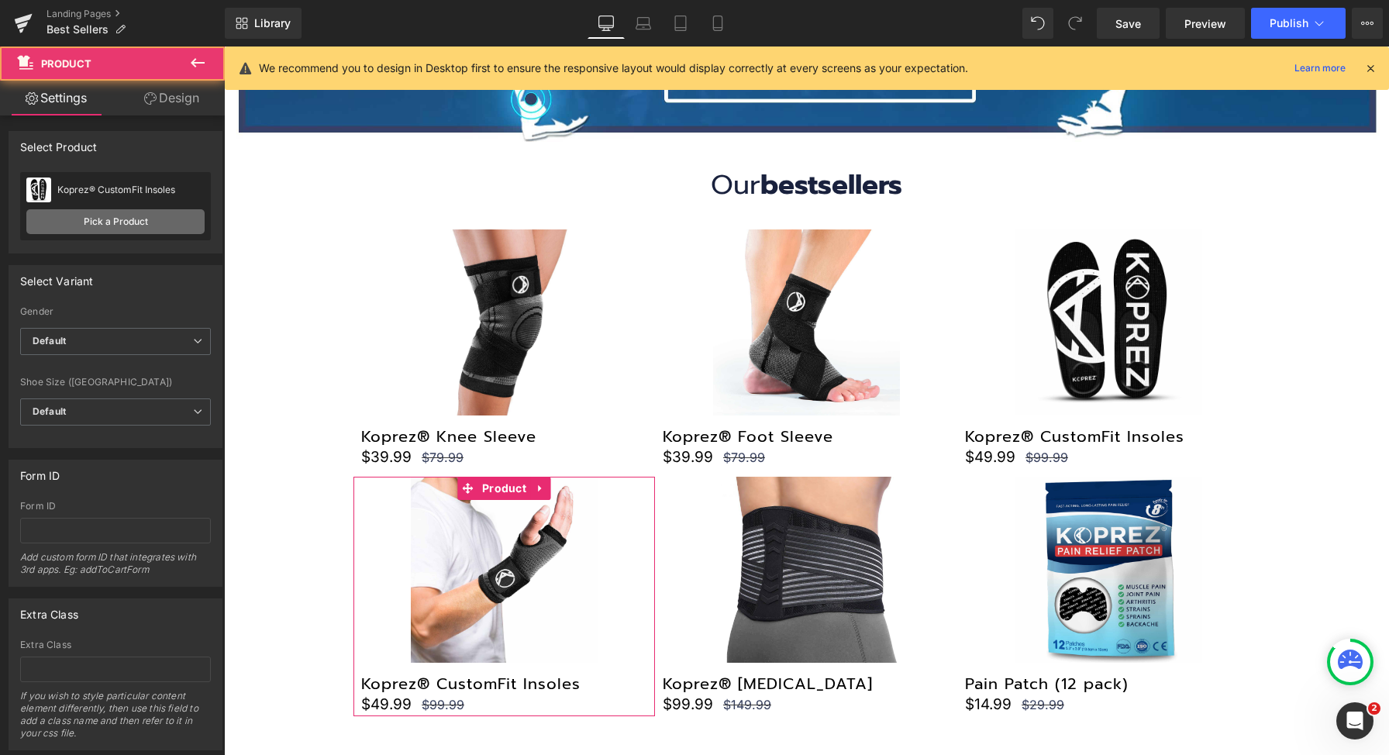
click at [77, 216] on link "Pick a Product" at bounding box center [115, 221] width 178 height 25
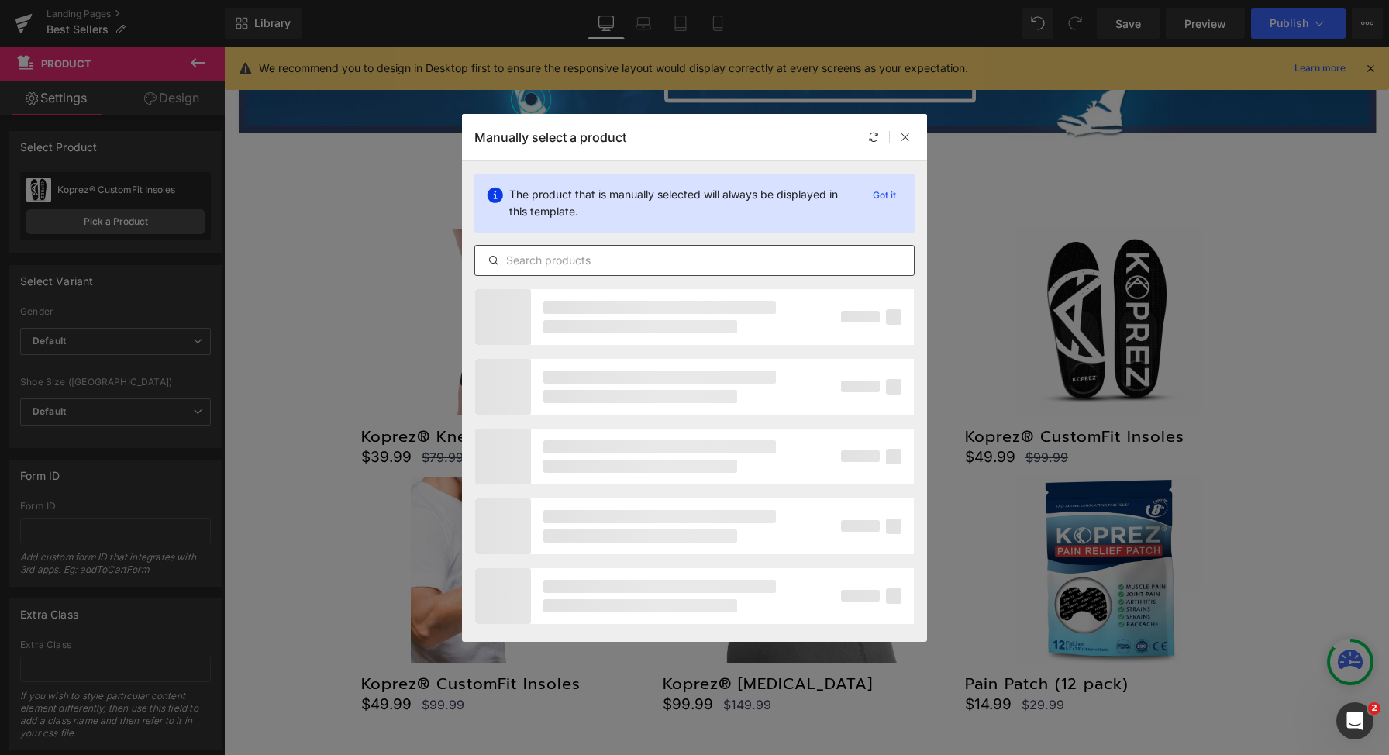
click at [638, 253] on input "text" at bounding box center [694, 260] width 439 height 19
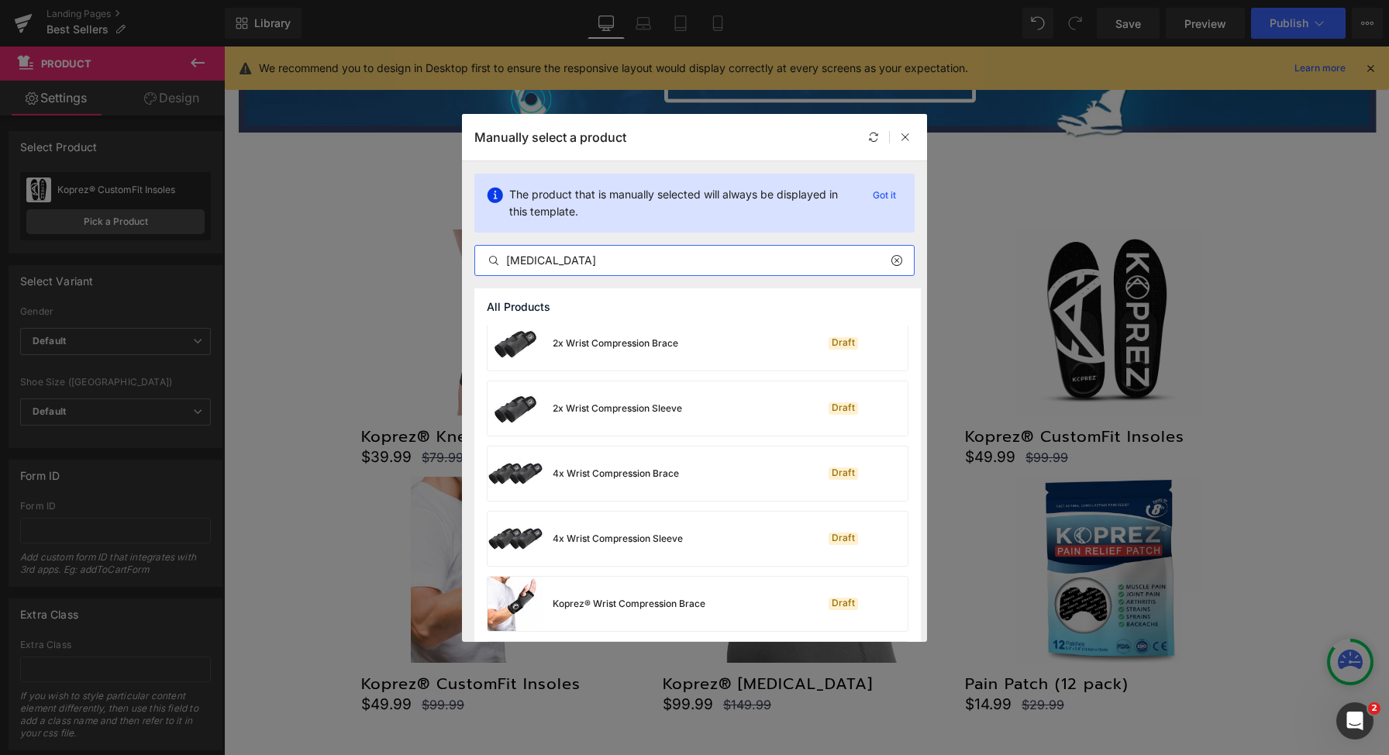
scroll to position [0, 0]
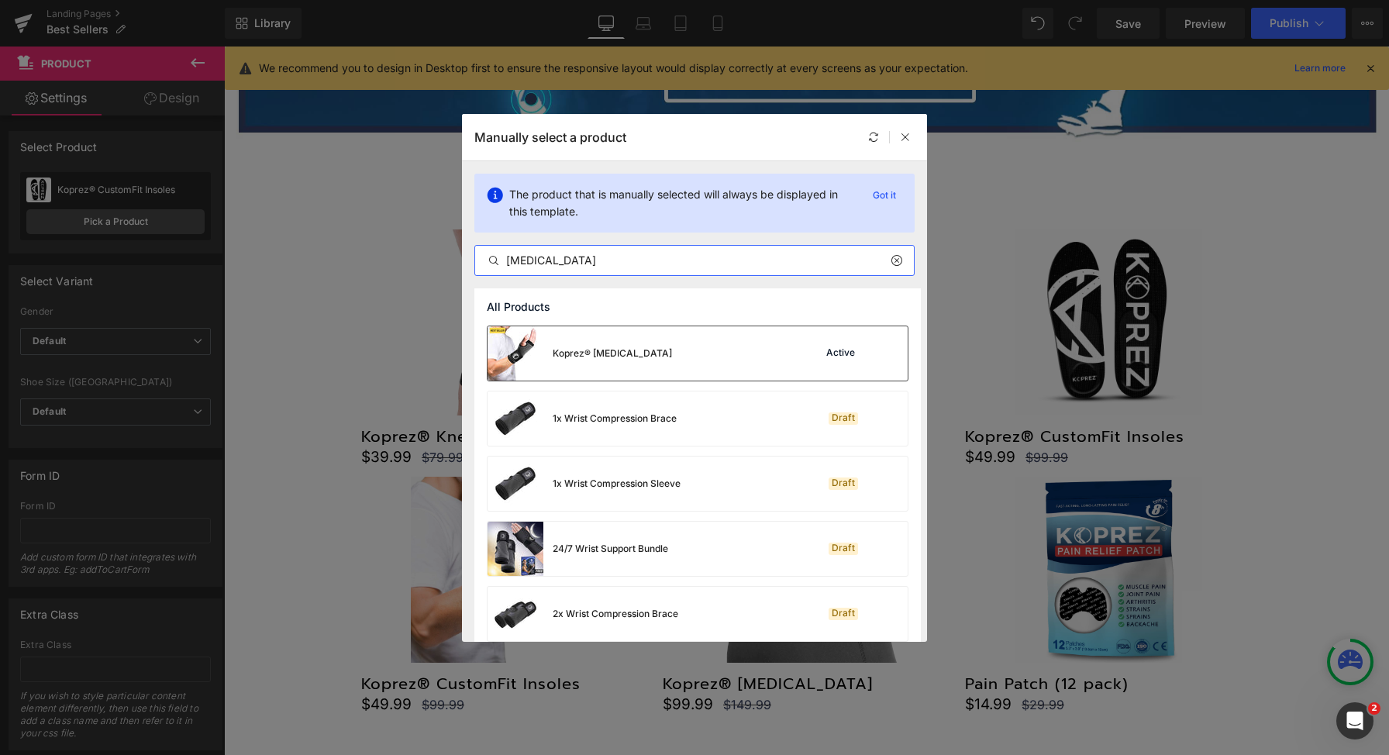
type input "wrist brace"
click at [698, 348] on div "Koprez® Wrist Brace Active" at bounding box center [698, 353] width 420 height 54
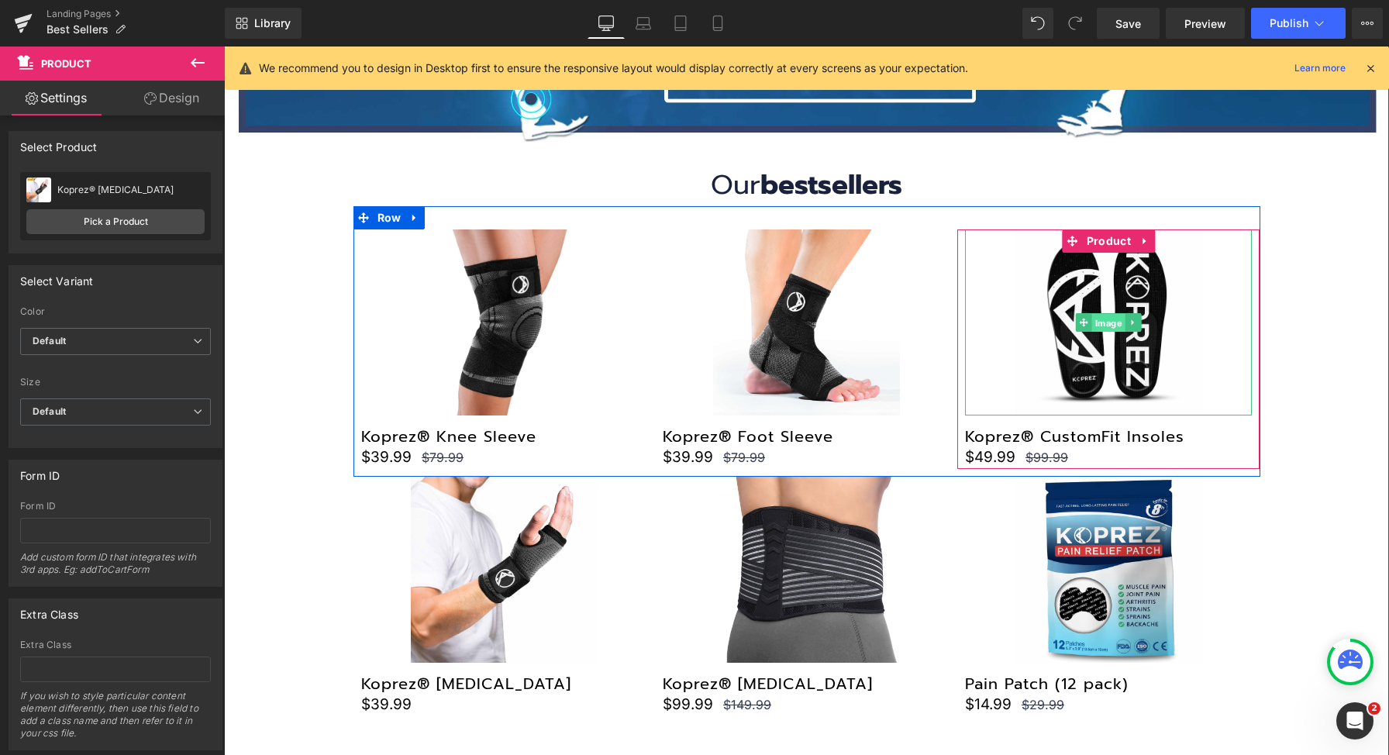
click at [1095, 322] on span "Image" at bounding box center [1108, 323] width 33 height 19
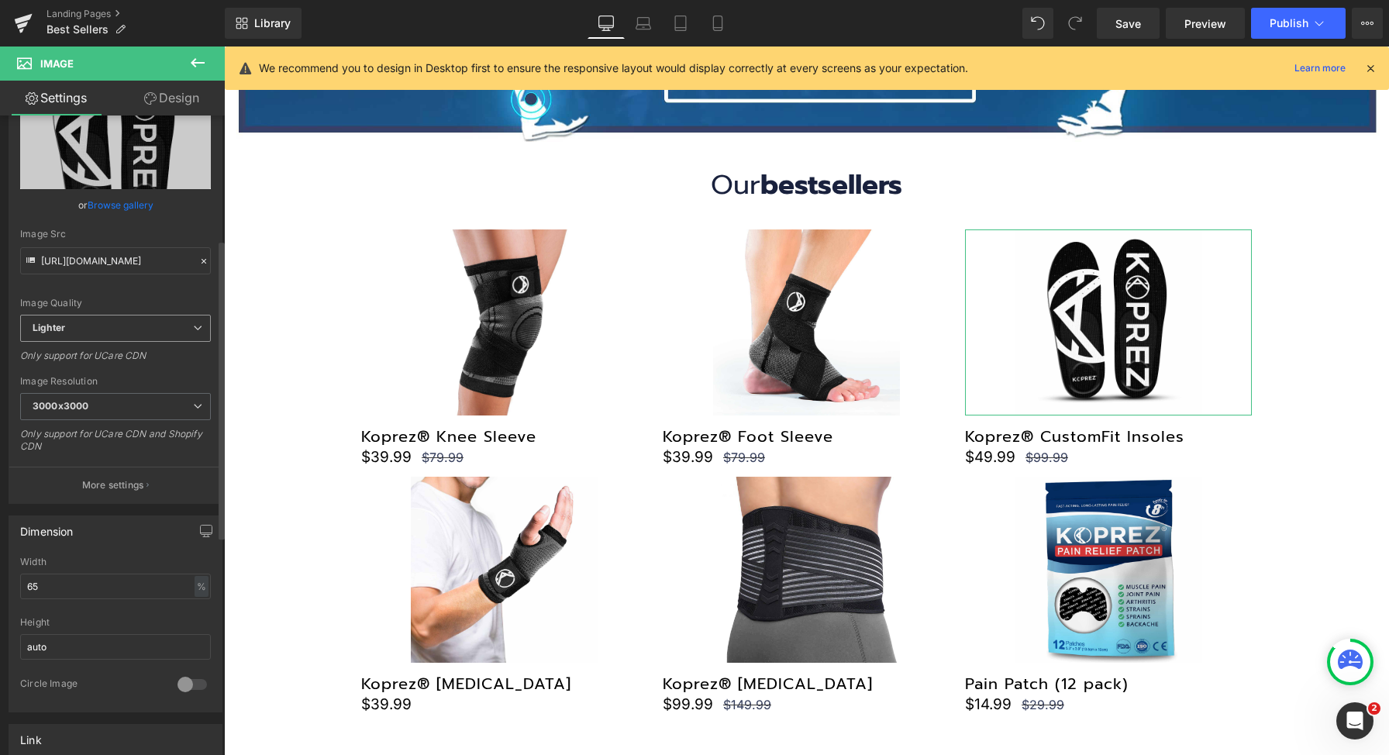
scroll to position [266, 0]
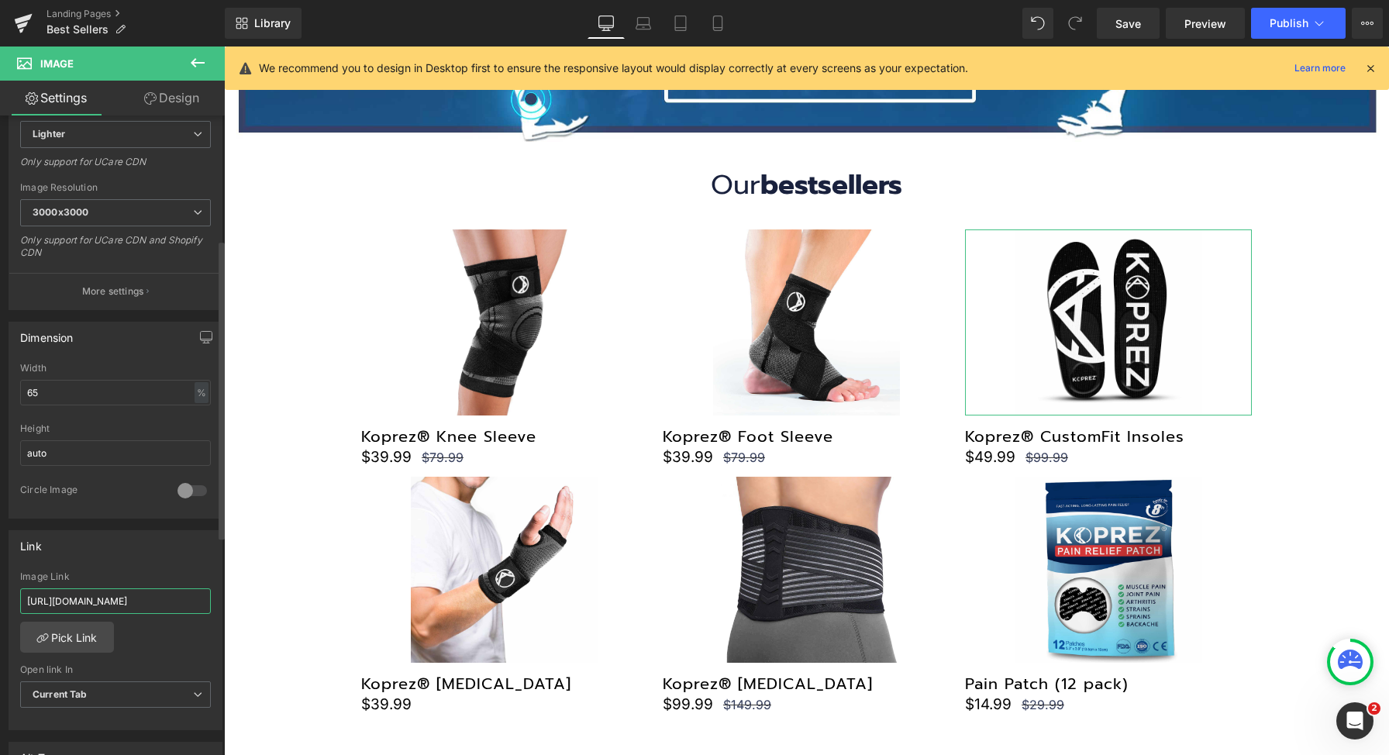
click at [146, 604] on input "https://koprez.com/products/wrist-brace" at bounding box center [115, 601] width 191 height 26
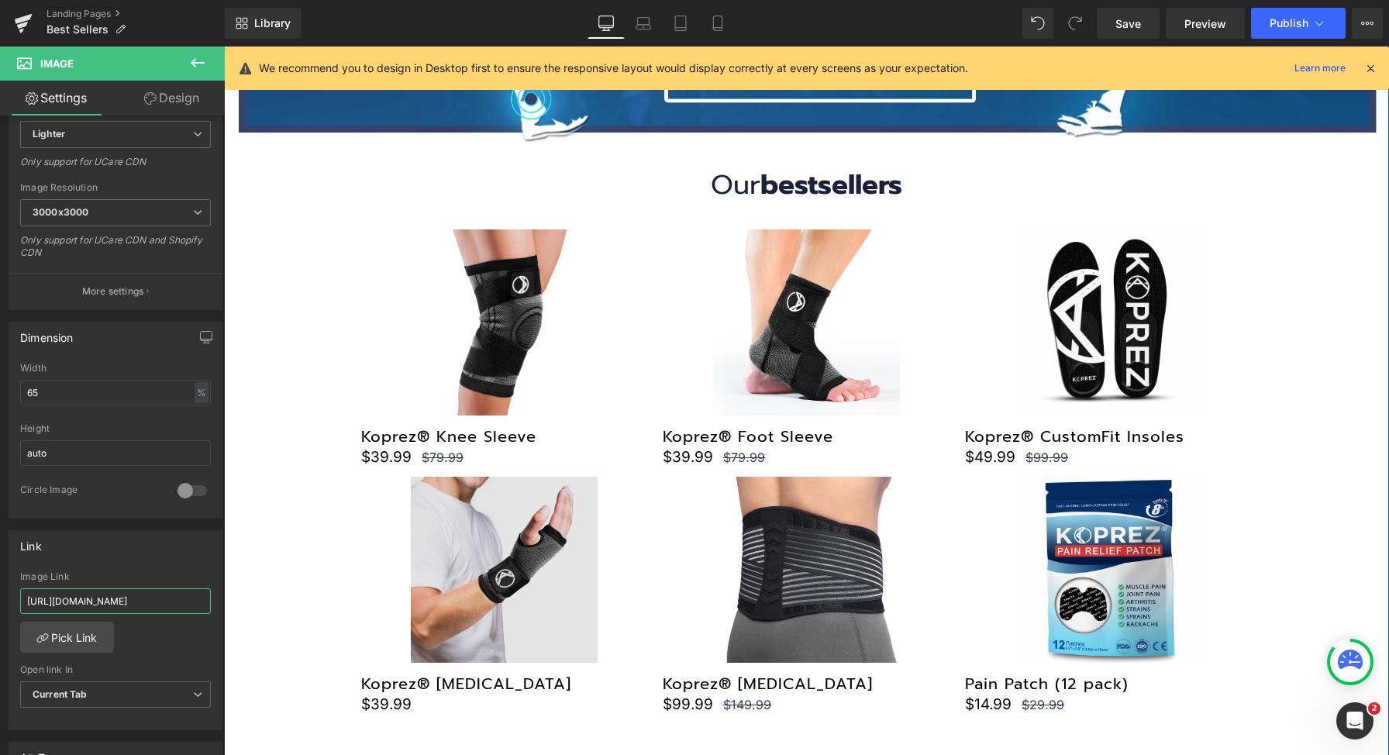
paste input "insoles"
type input "[URL][DOMAIN_NAME]"
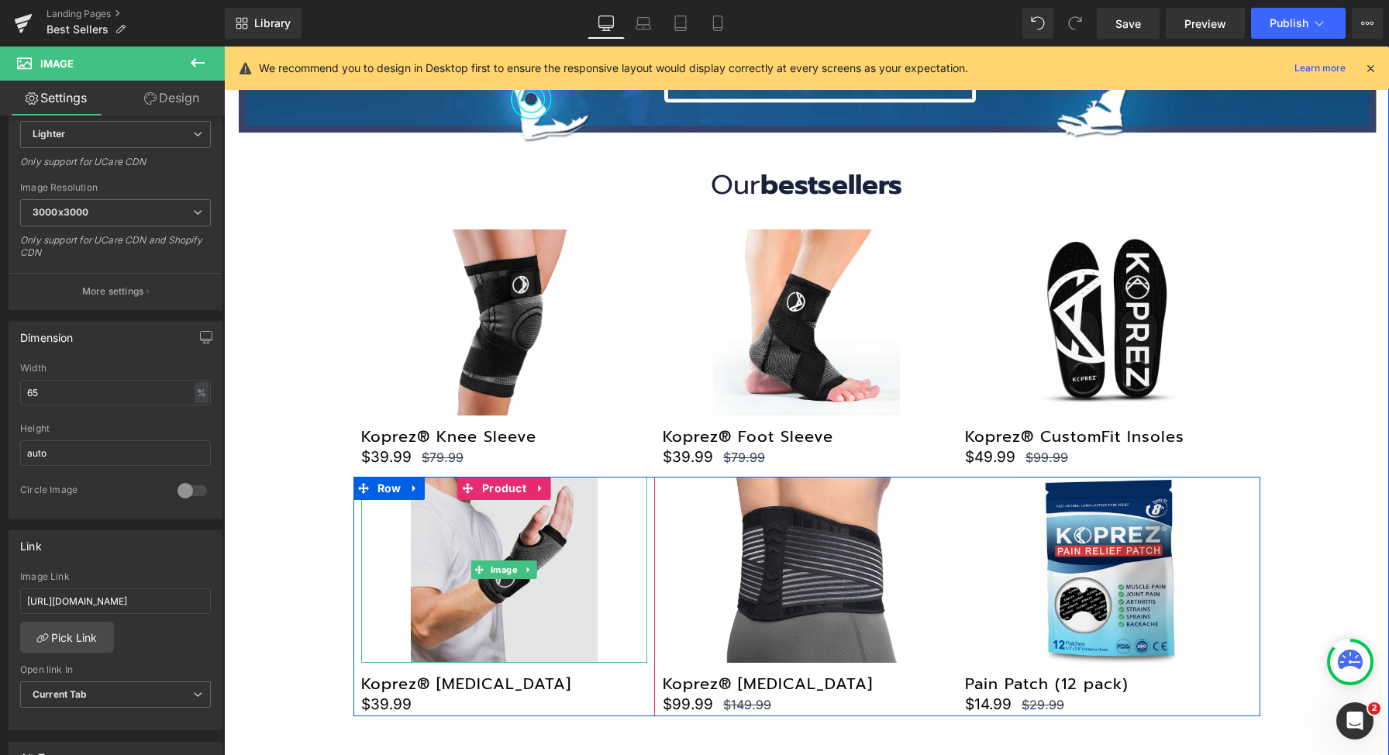
click at [491, 547] on img at bounding box center [504, 570] width 186 height 186
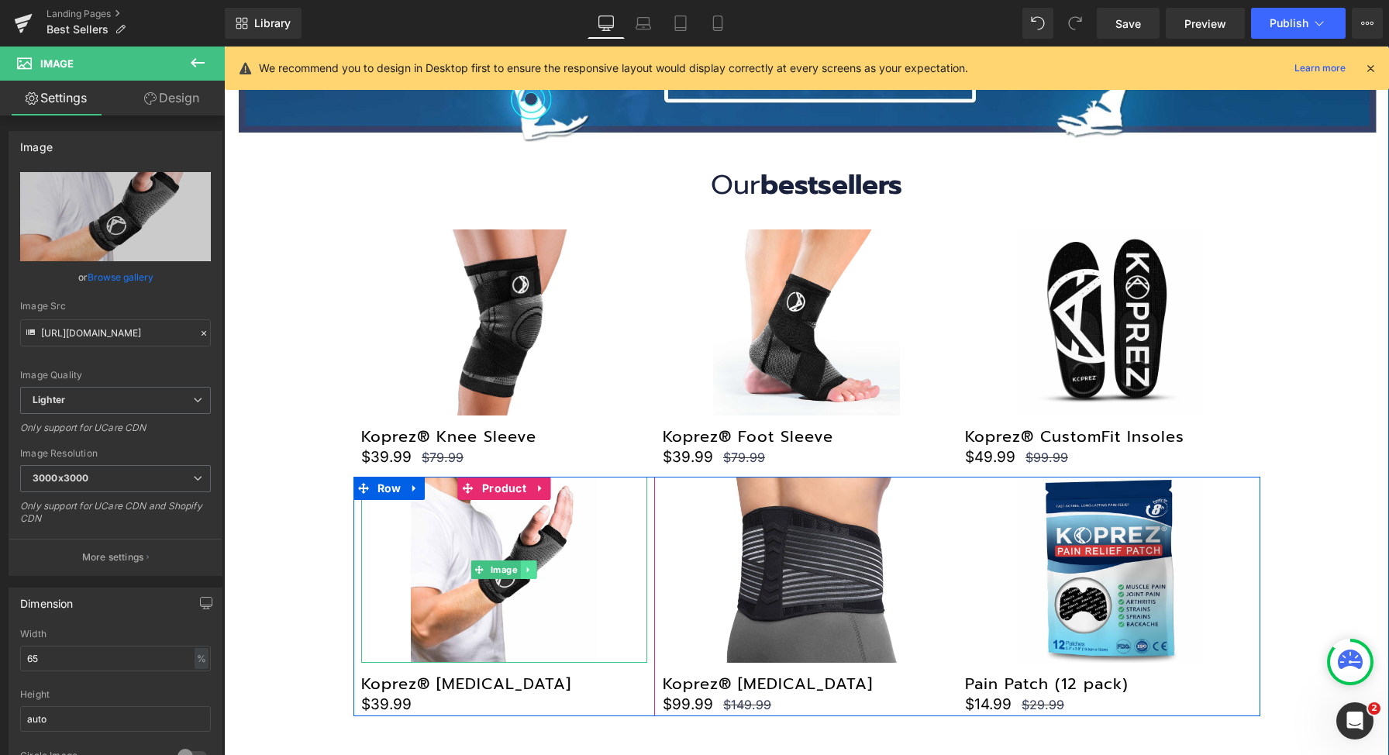
click at [525, 568] on icon at bounding box center [529, 569] width 9 height 9
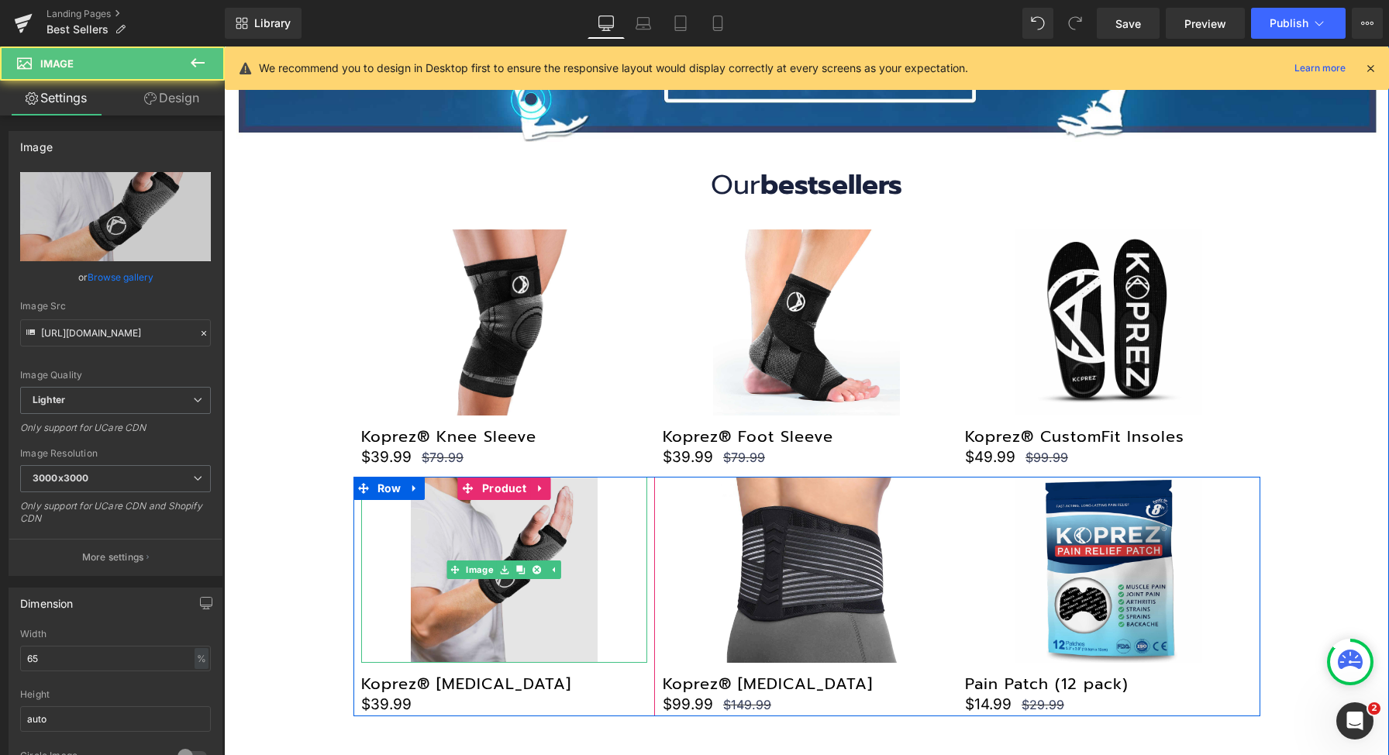
click at [493, 524] on img at bounding box center [504, 570] width 186 height 186
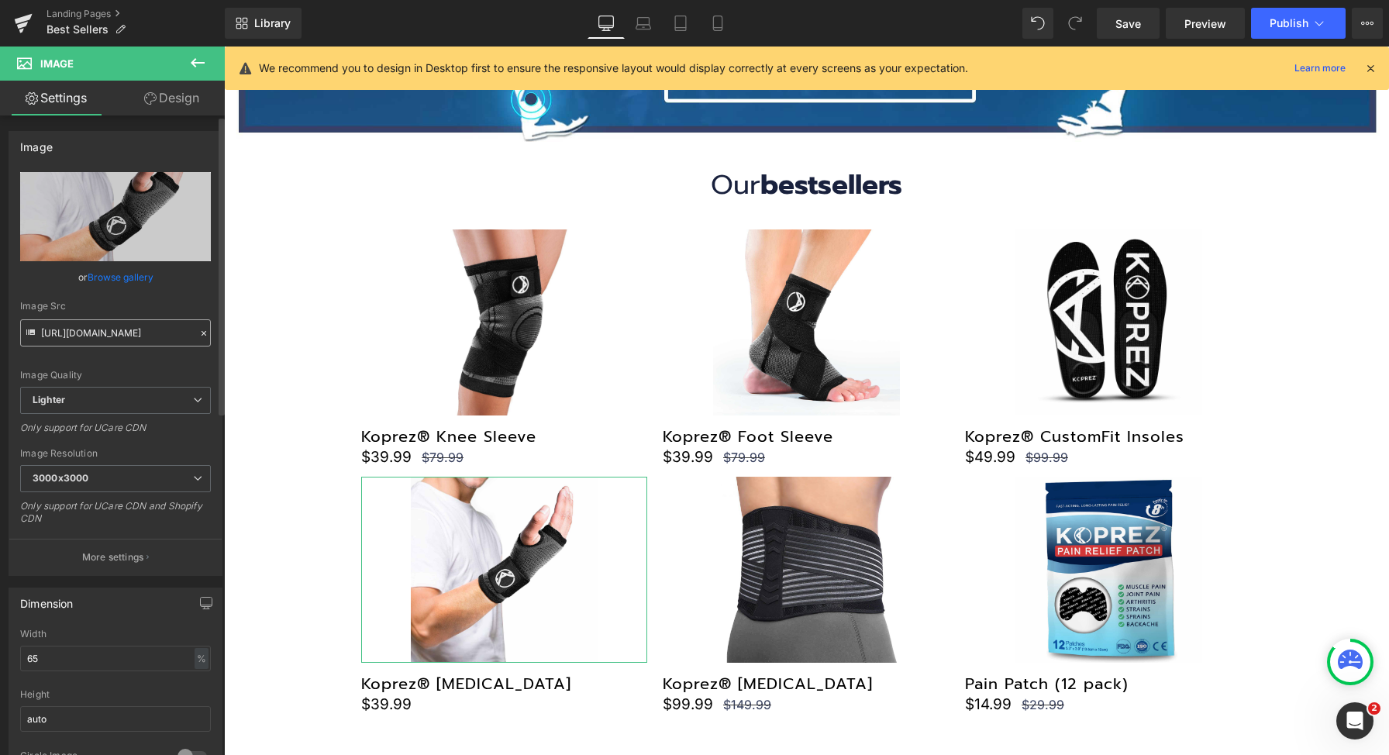
click at [107, 340] on input "https://ucarecdn.com/33adeb9f-cf5b-4032-9a1c-f0a887fb8022/-/format/auto/-/previ…" at bounding box center [115, 332] width 191 height 27
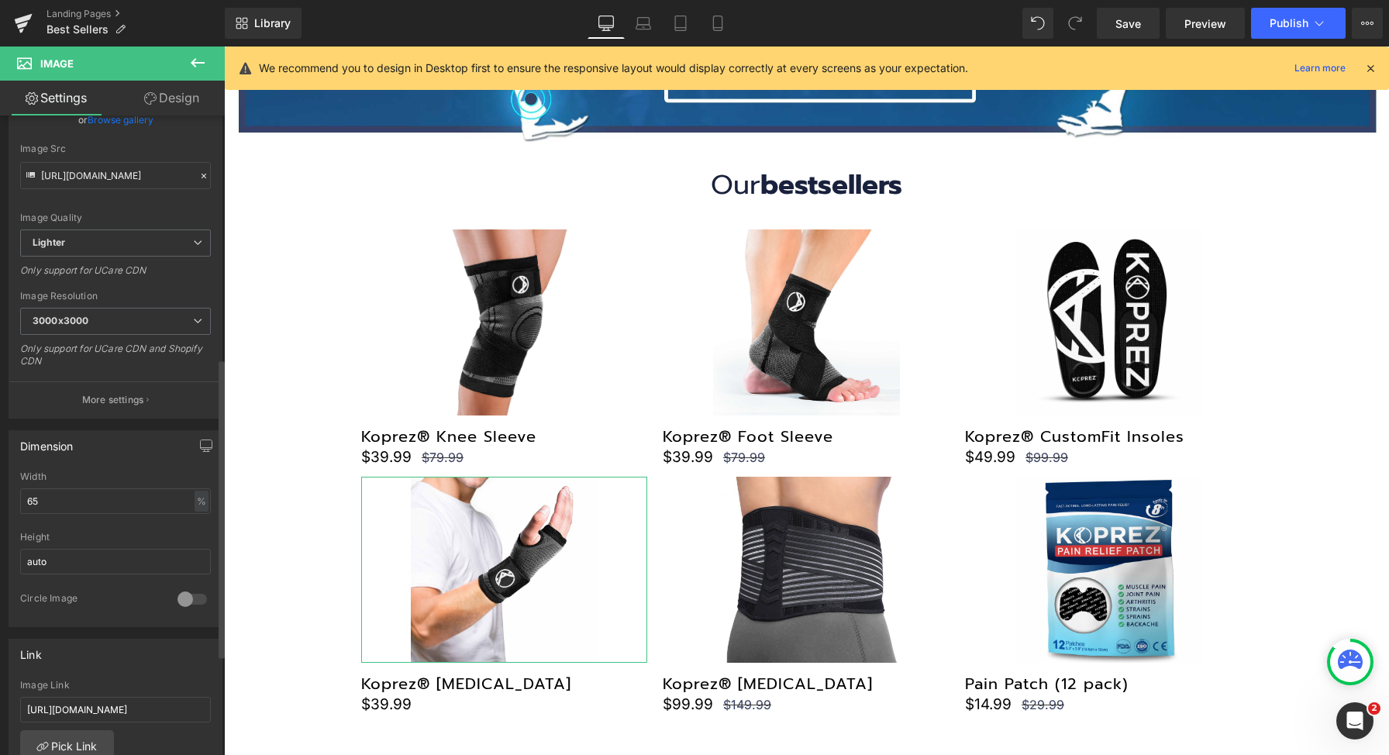
scroll to position [535, 0]
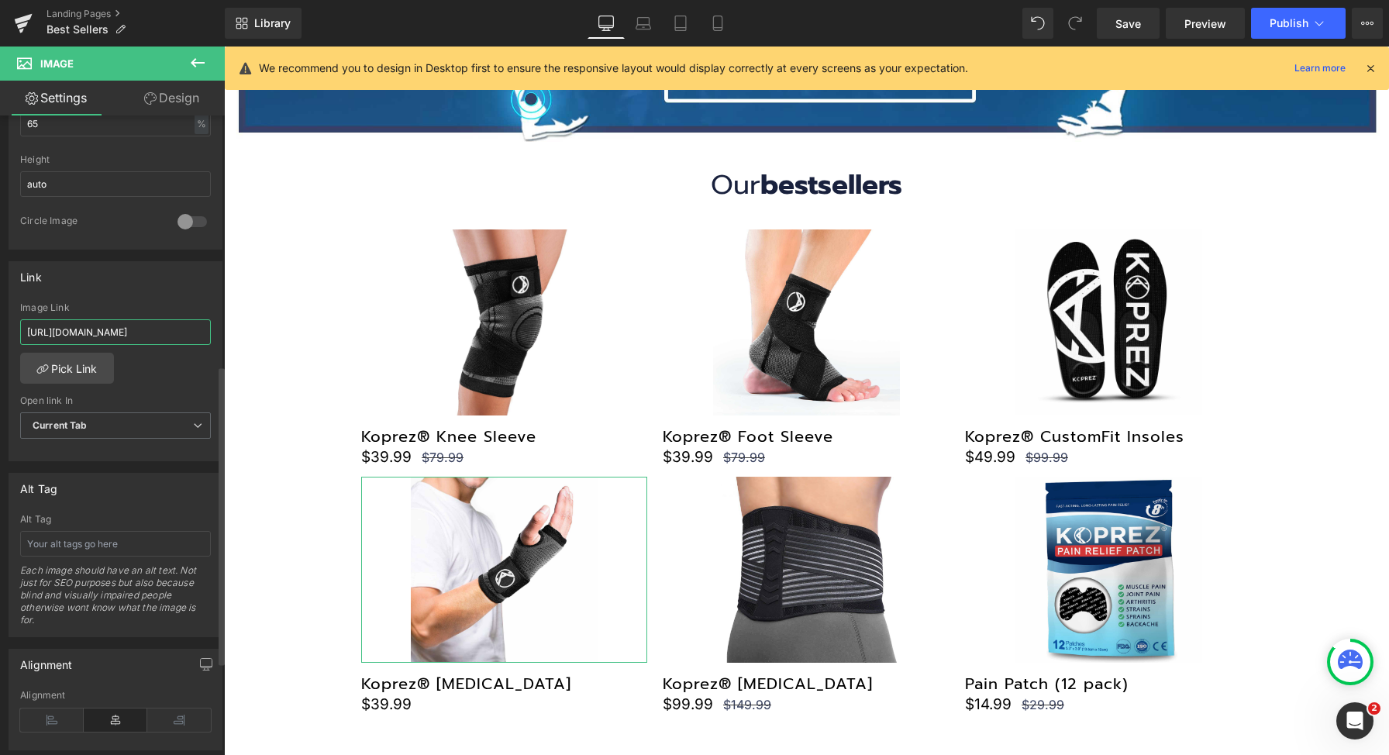
click at [129, 336] on input "https://koprez.com/products/wrist-brace" at bounding box center [115, 332] width 191 height 26
click at [214, 303] on div "https://koprez.com/products/wrist-brace Image Link https://koprez.com/products/…" at bounding box center [115, 381] width 212 height 159
click at [164, 327] on input "https://koprez.com/products/wrist-brace" at bounding box center [115, 332] width 191 height 26
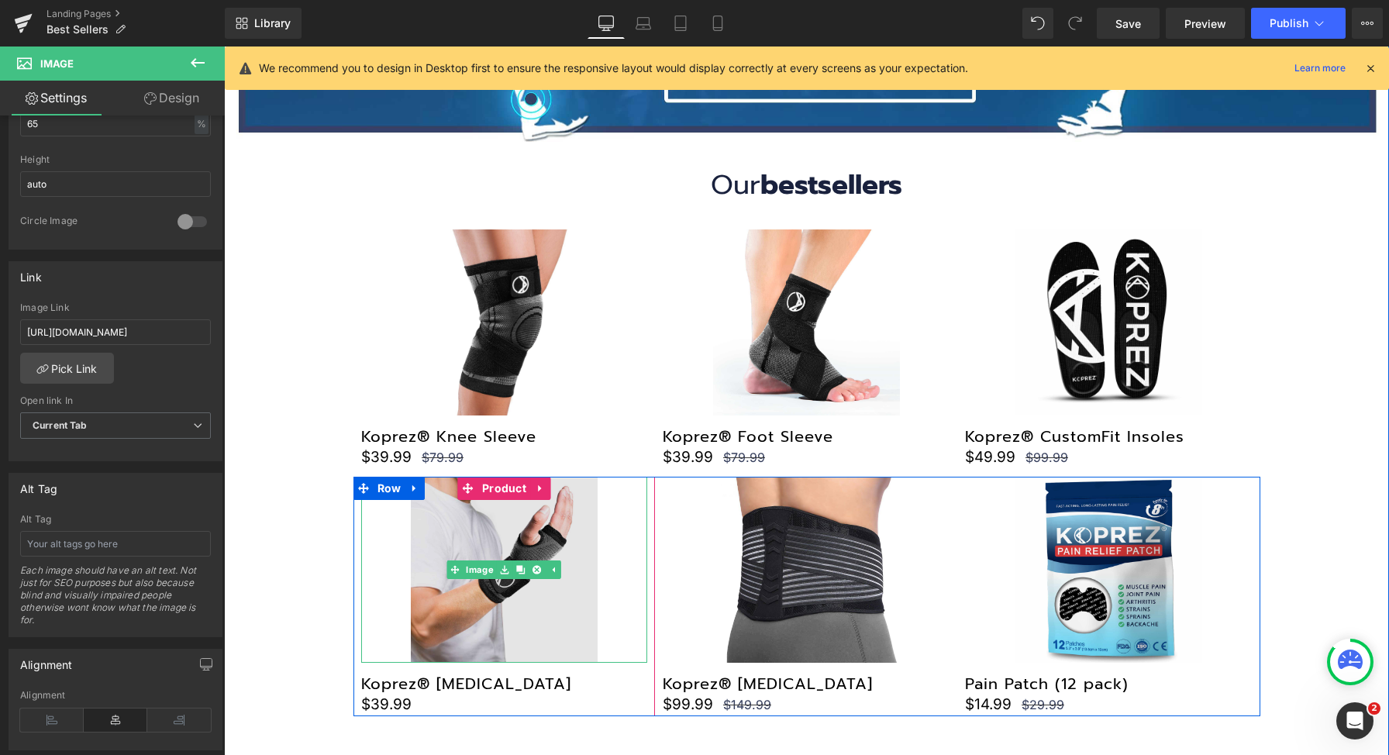
click at [480, 543] on img at bounding box center [504, 570] width 186 height 186
click at [478, 534] on img at bounding box center [504, 570] width 186 height 186
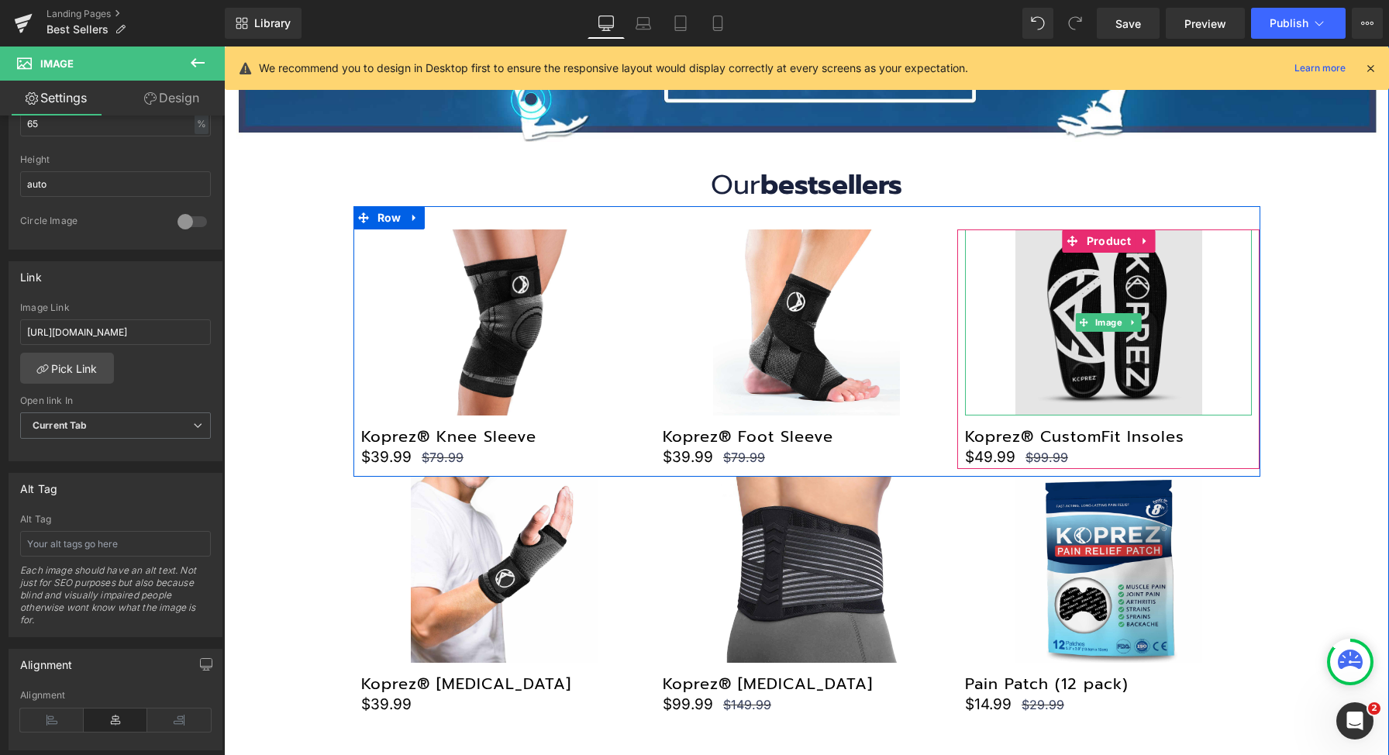
click at [1071, 297] on img at bounding box center [1109, 322] width 186 height 186
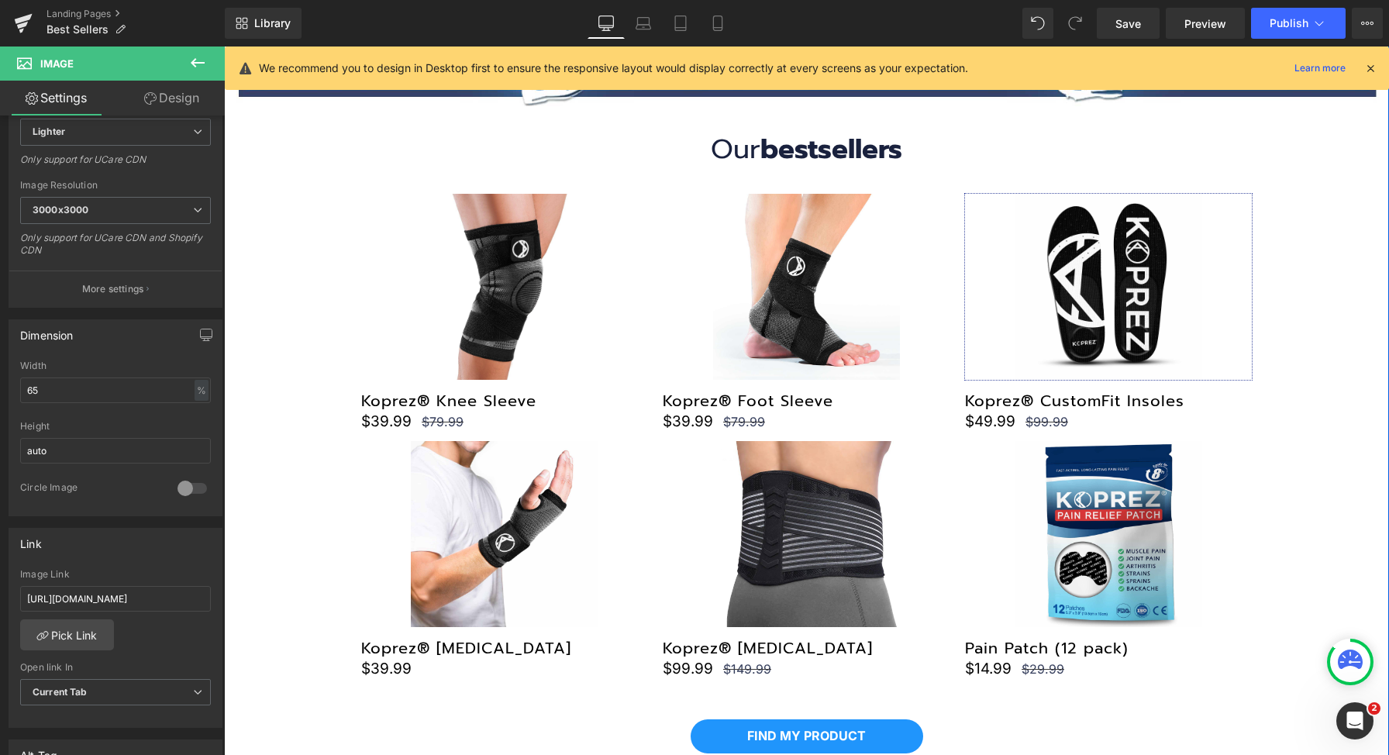
scroll to position [508, 0]
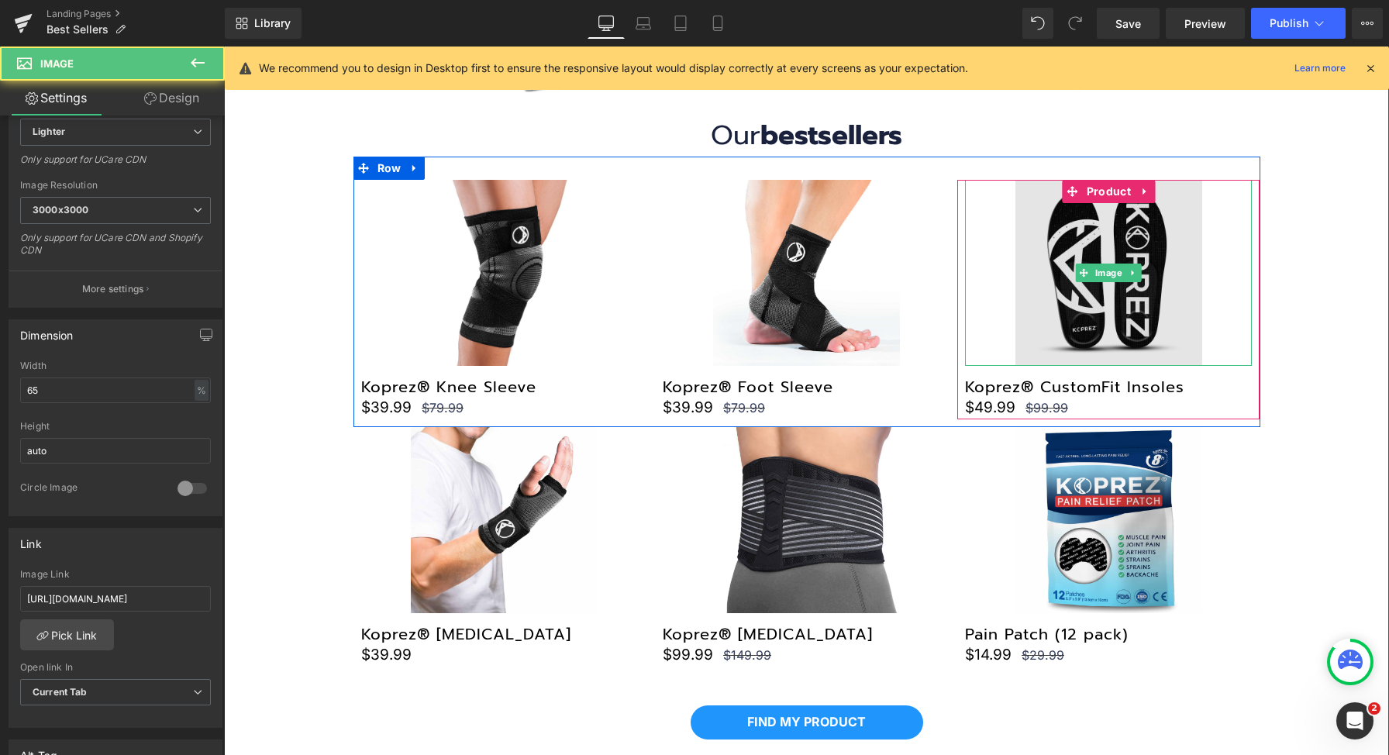
click at [1071, 241] on img at bounding box center [1109, 273] width 186 height 186
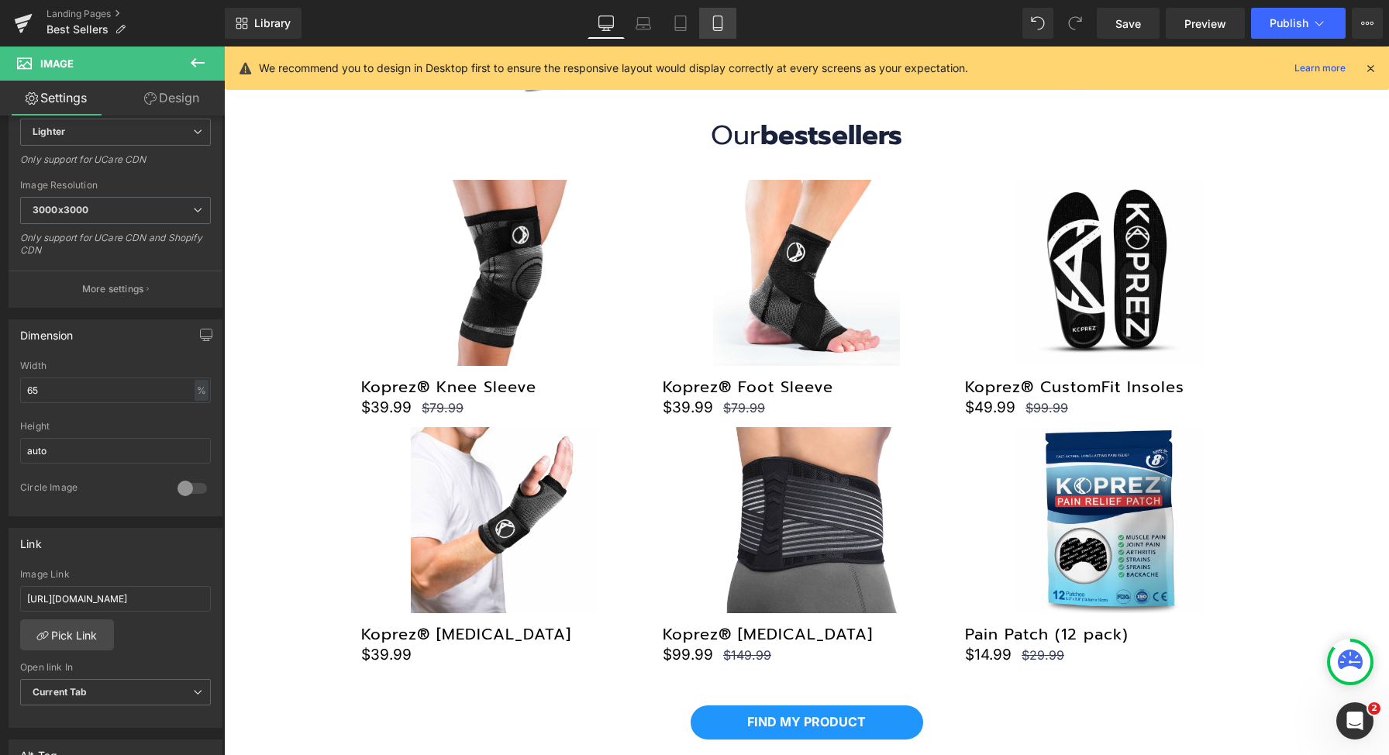
click at [726, 21] on icon at bounding box center [718, 24] width 16 height 16
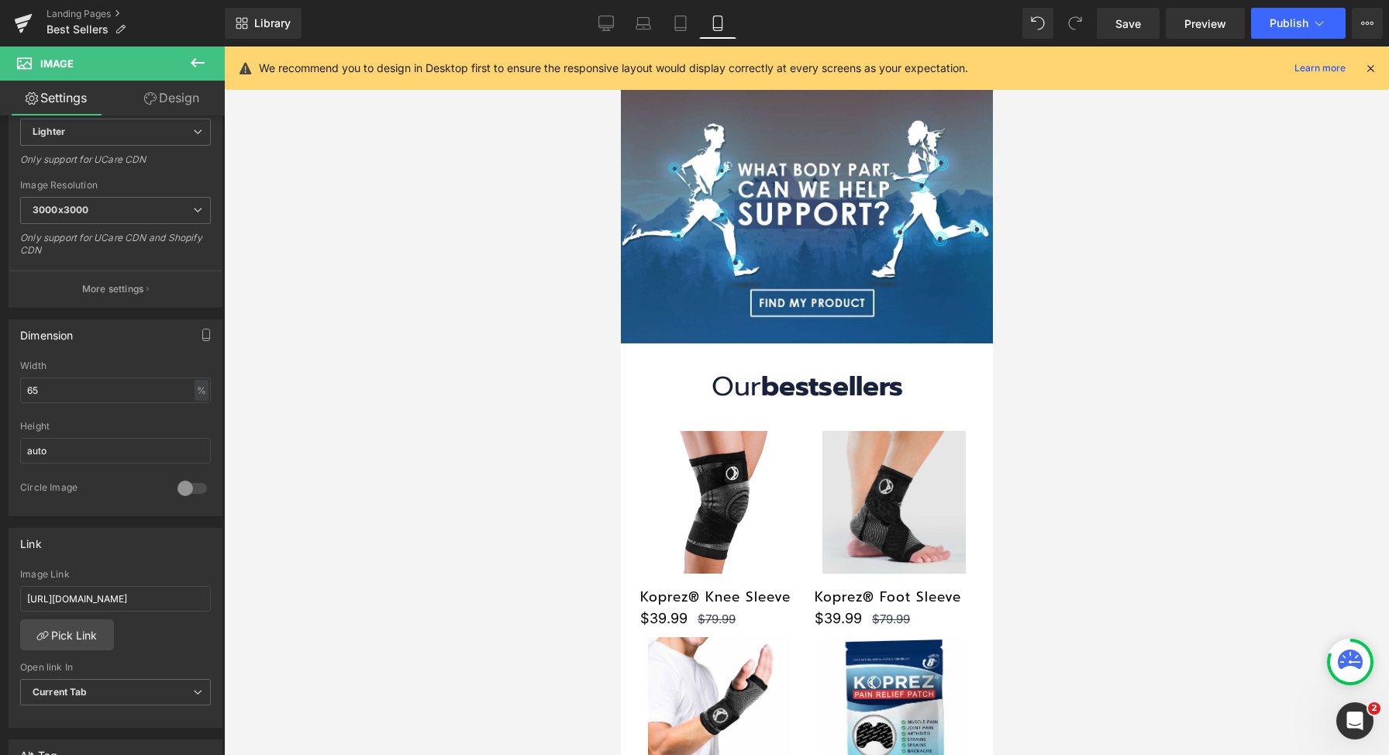
scroll to position [128, 0]
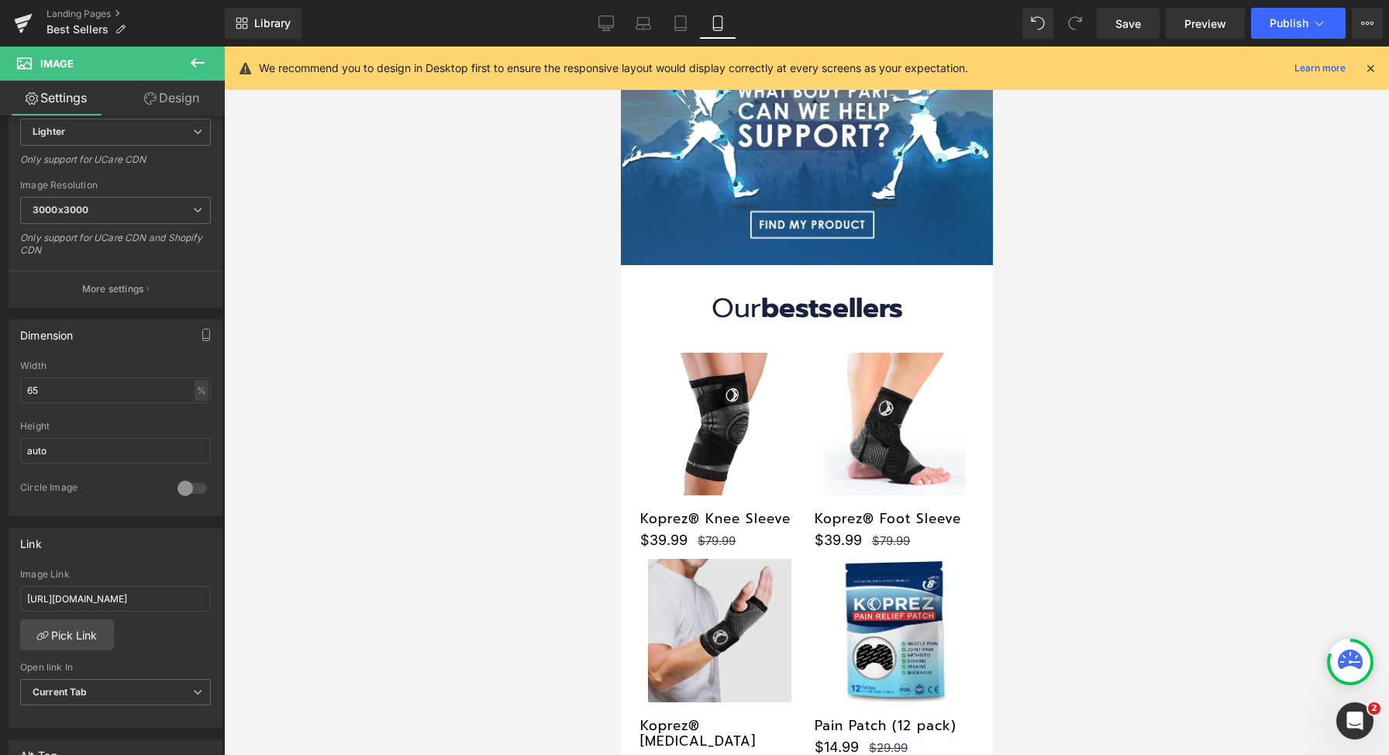
click at [702, 588] on img at bounding box center [718, 630] width 143 height 143
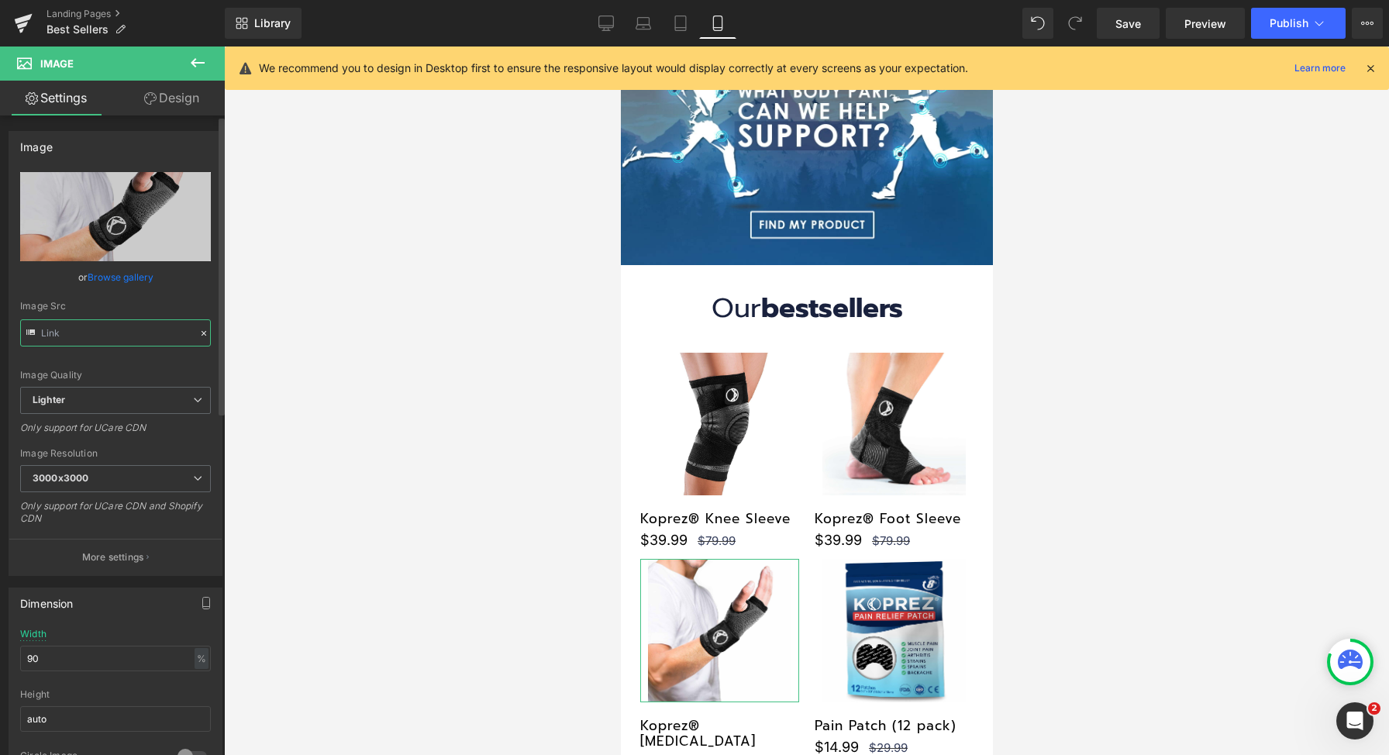
click at [140, 336] on input "text" at bounding box center [115, 332] width 191 height 27
paste input "koprez.com/products/wrist-brace"
type input "https://koprez.com/products/wrist-brace"
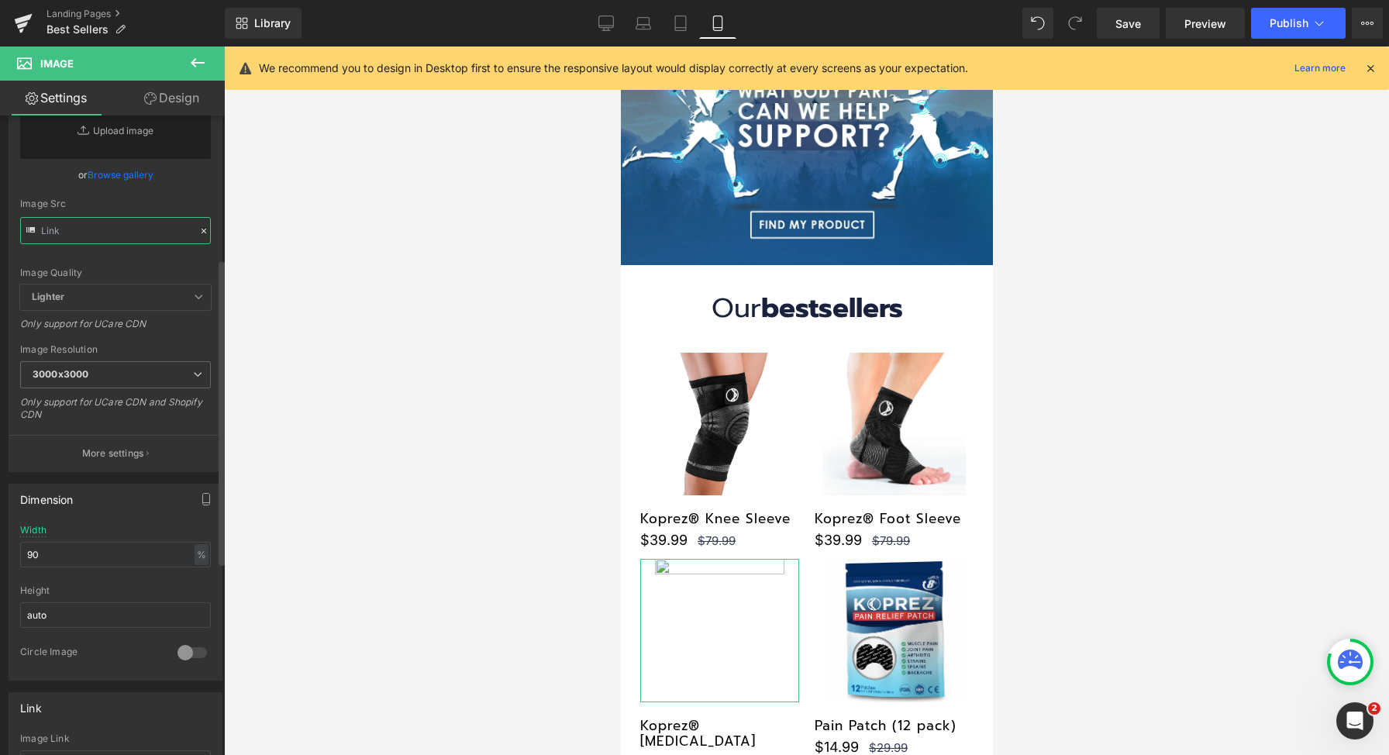
scroll to position [302, 0]
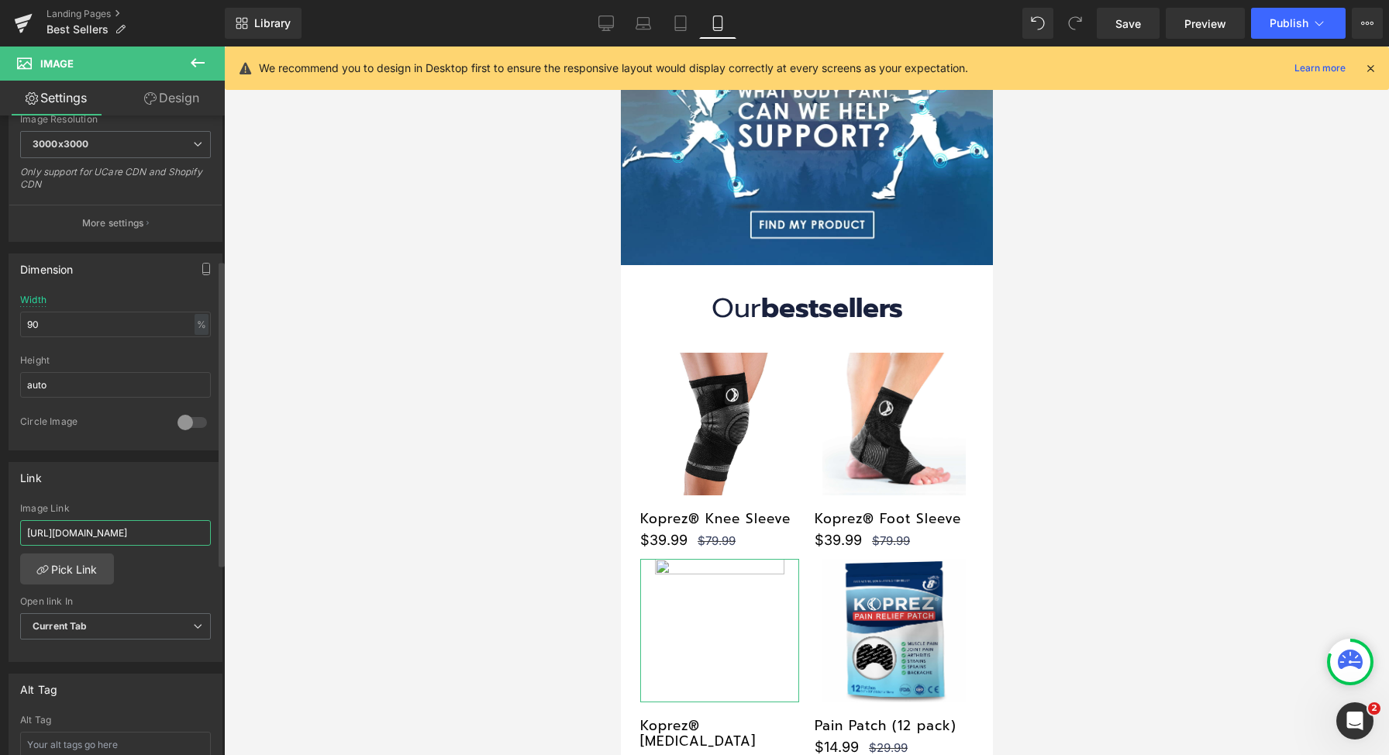
click at [108, 533] on input "https://koprez.com/products/wrist-brace" at bounding box center [115, 533] width 191 height 26
click at [607, 22] on icon at bounding box center [606, 24] width 16 height 16
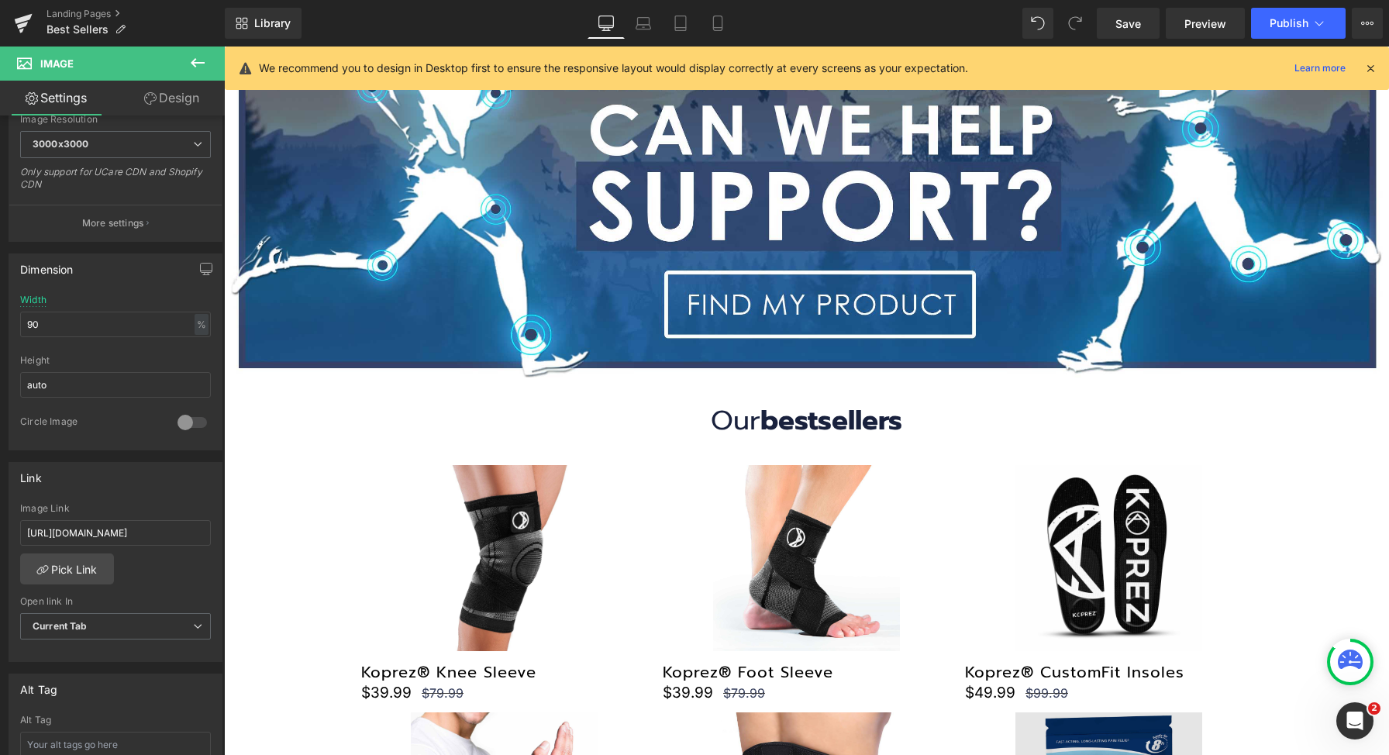
scroll to position [529, 0]
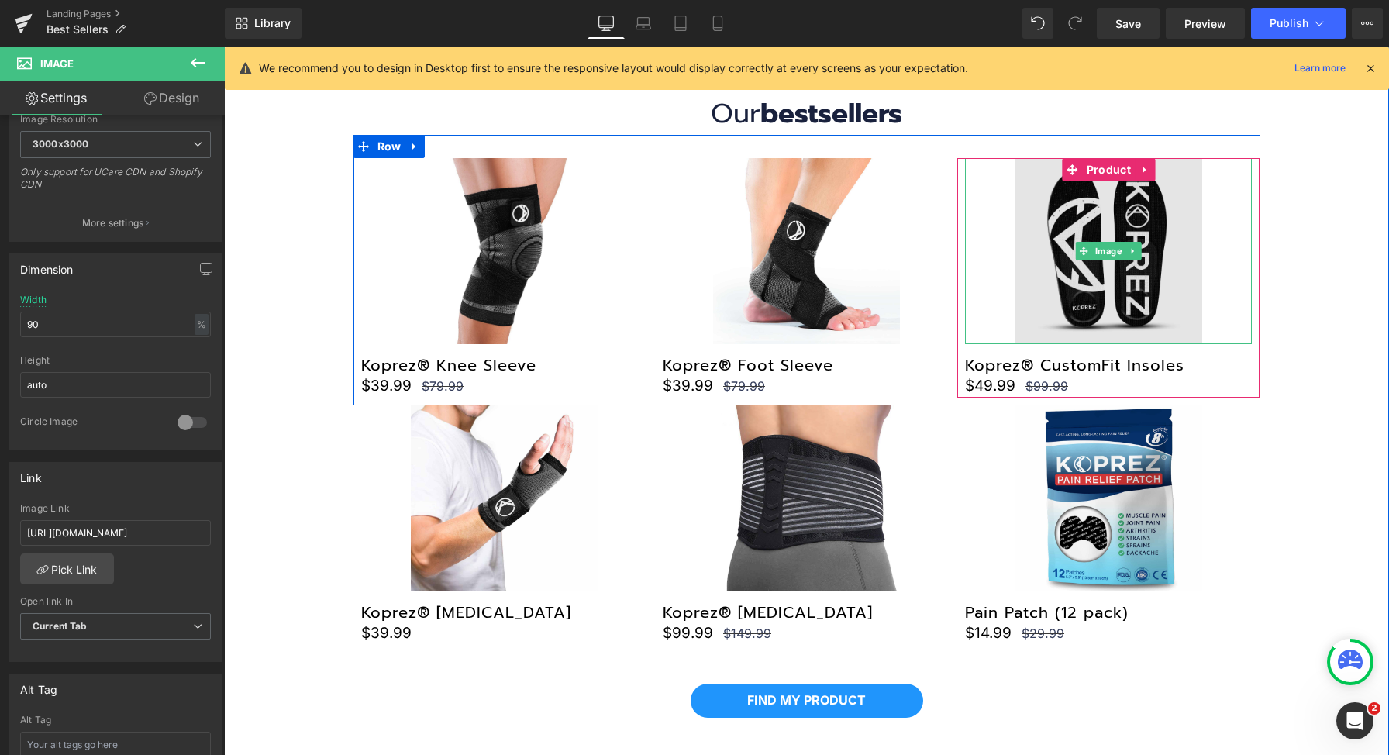
click at [1093, 278] on img at bounding box center [1109, 251] width 186 height 186
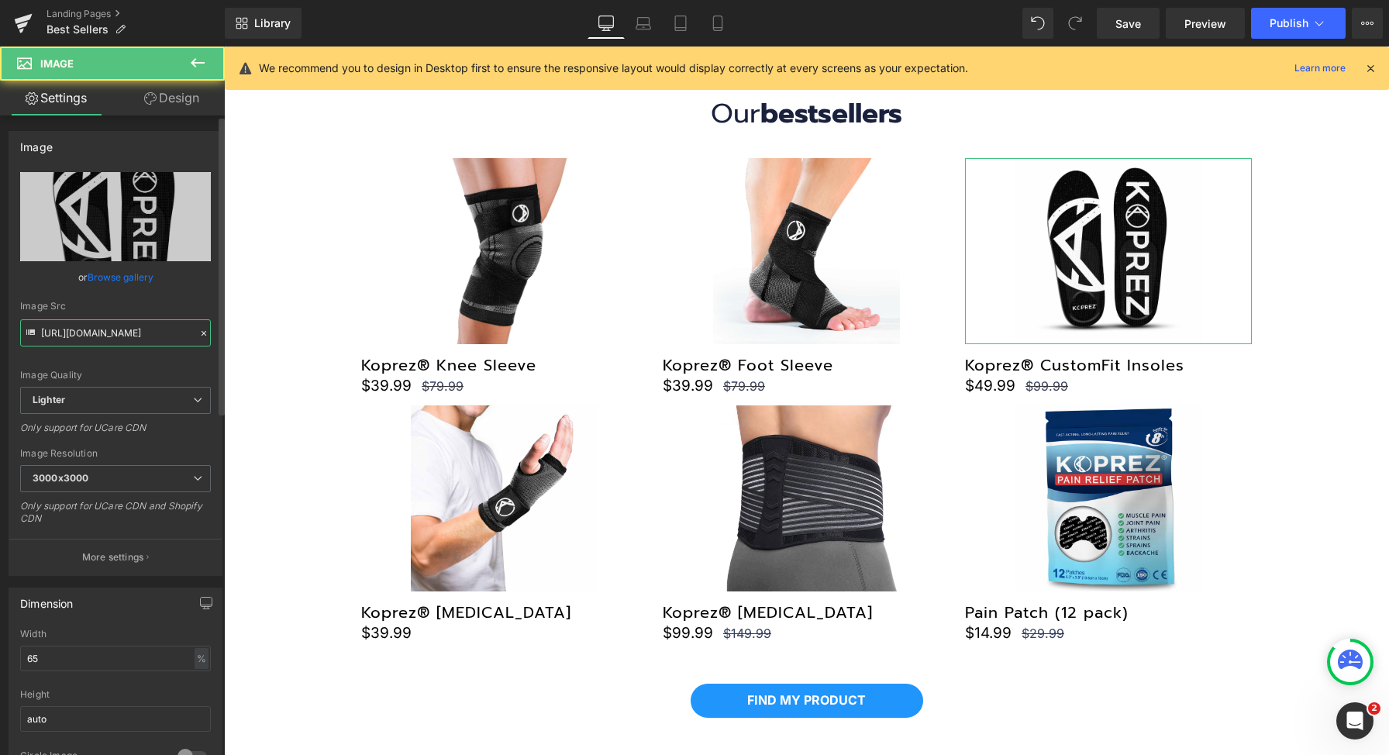
click at [141, 326] on input "https://ucarecdn.com/391867d0-2fa9-4483-b1b4-4fbe38962b24/-/format/auto/-/previ…" at bounding box center [115, 332] width 191 height 27
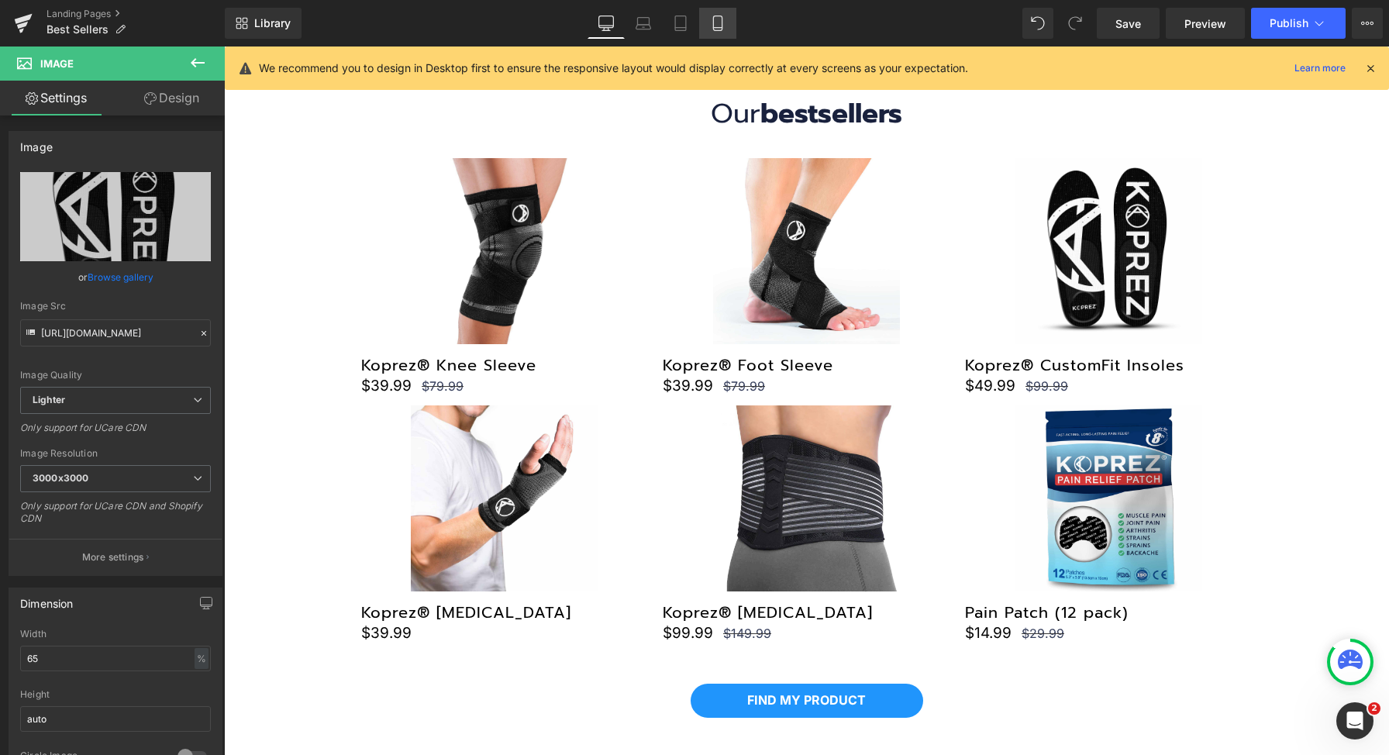
click at [728, 22] on link "Mobile" at bounding box center [717, 23] width 37 height 31
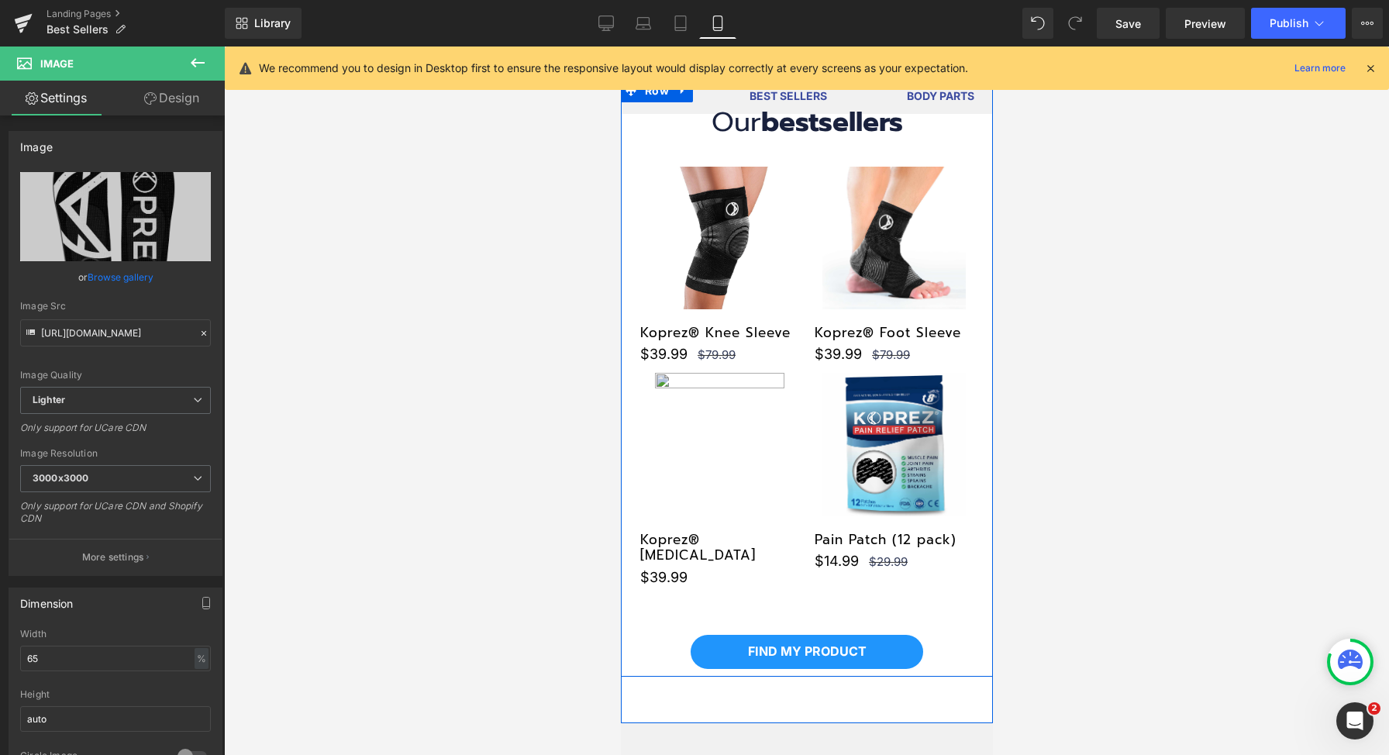
scroll to position [338, 0]
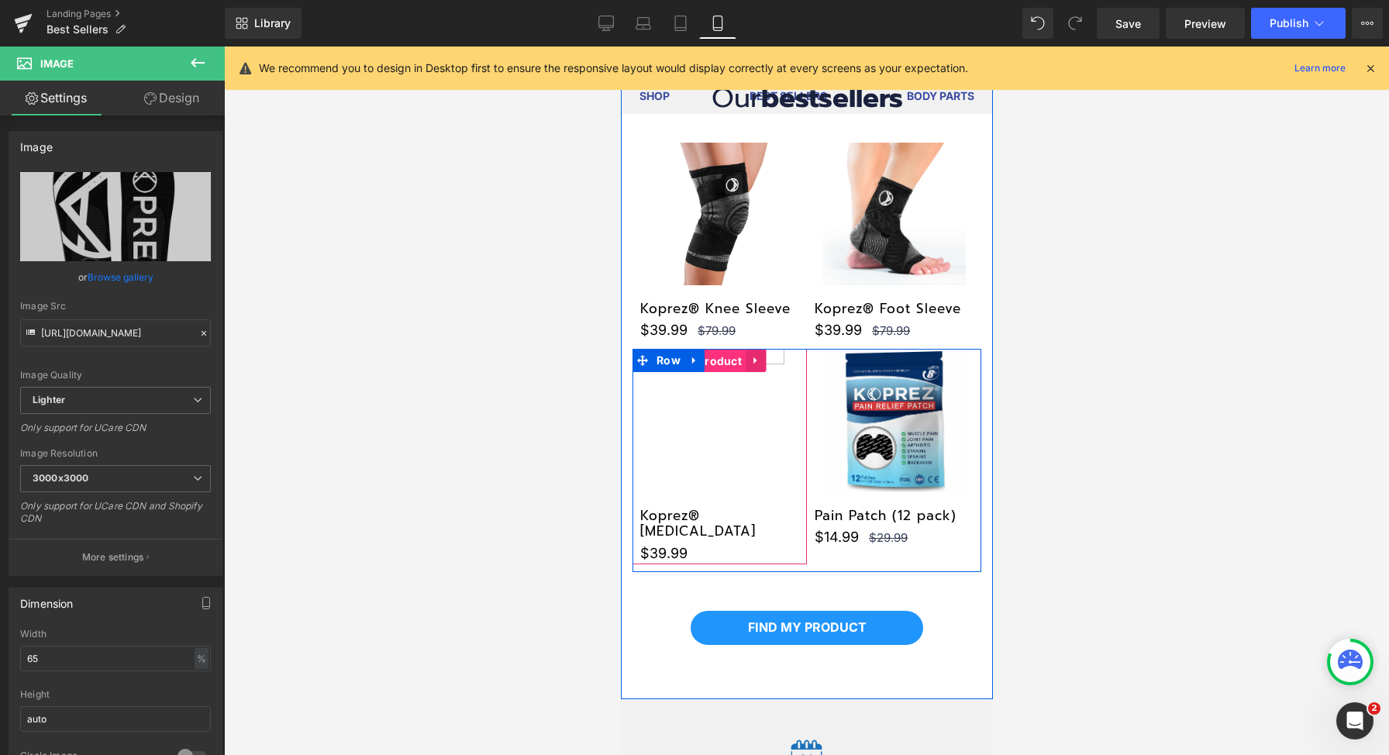
click at [712, 355] on span "Product" at bounding box center [719, 361] width 52 height 23
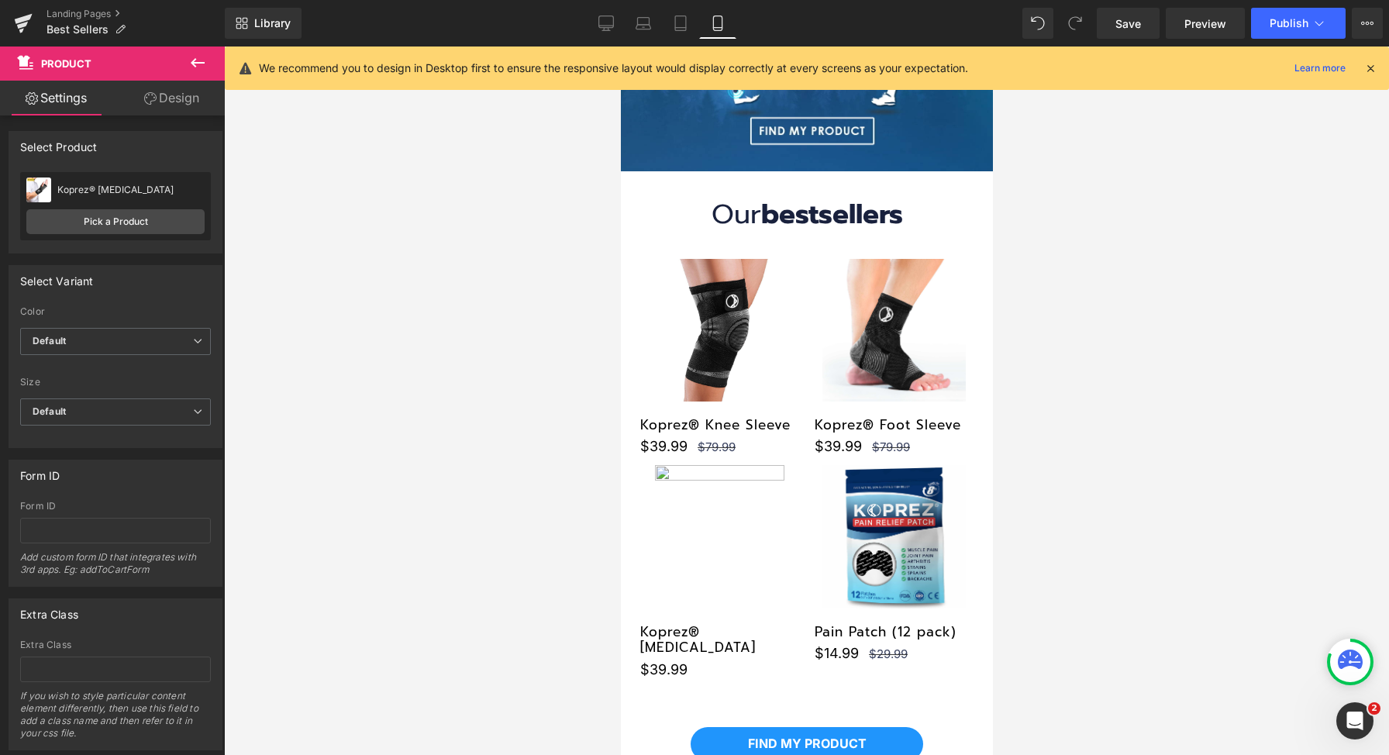
scroll to position [341, 0]
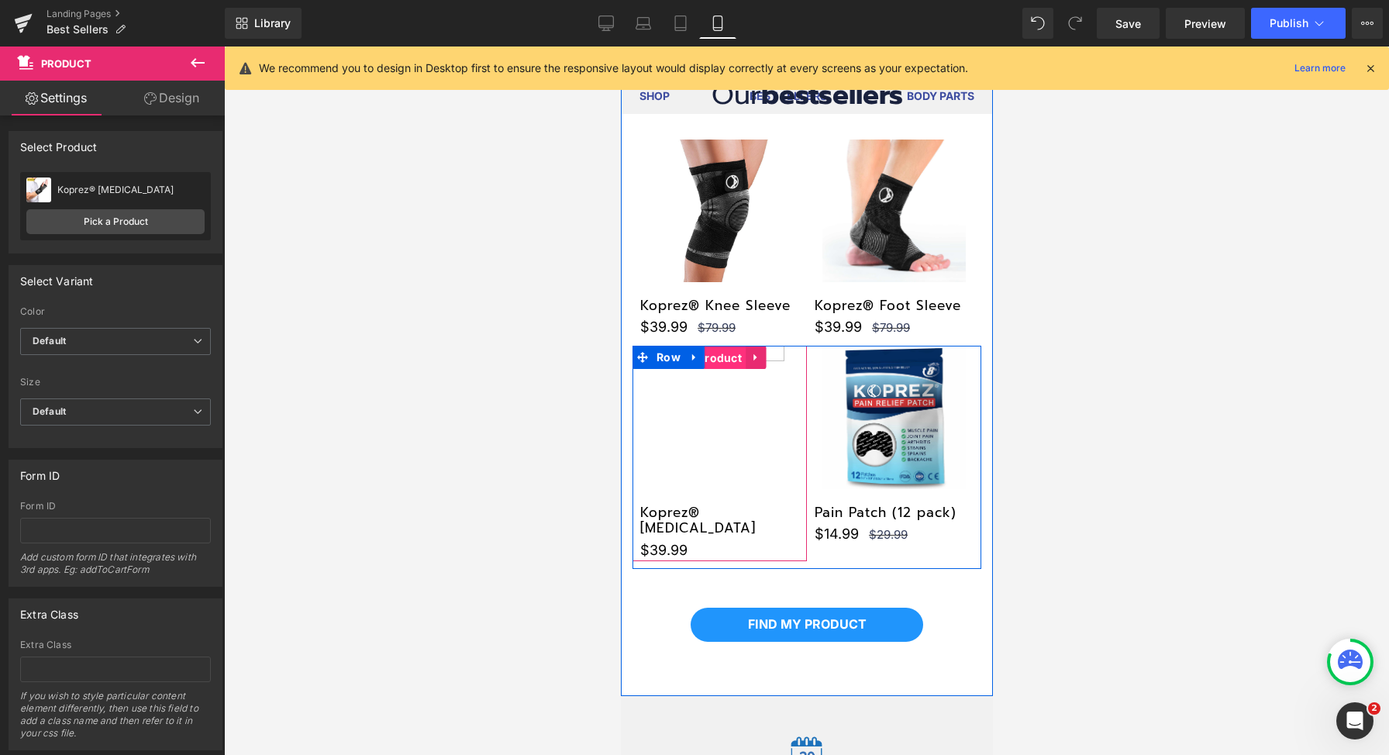
click at [705, 353] on span "Product" at bounding box center [719, 358] width 52 height 23
click at [763, 348] on img at bounding box center [718, 417] width 143 height 143
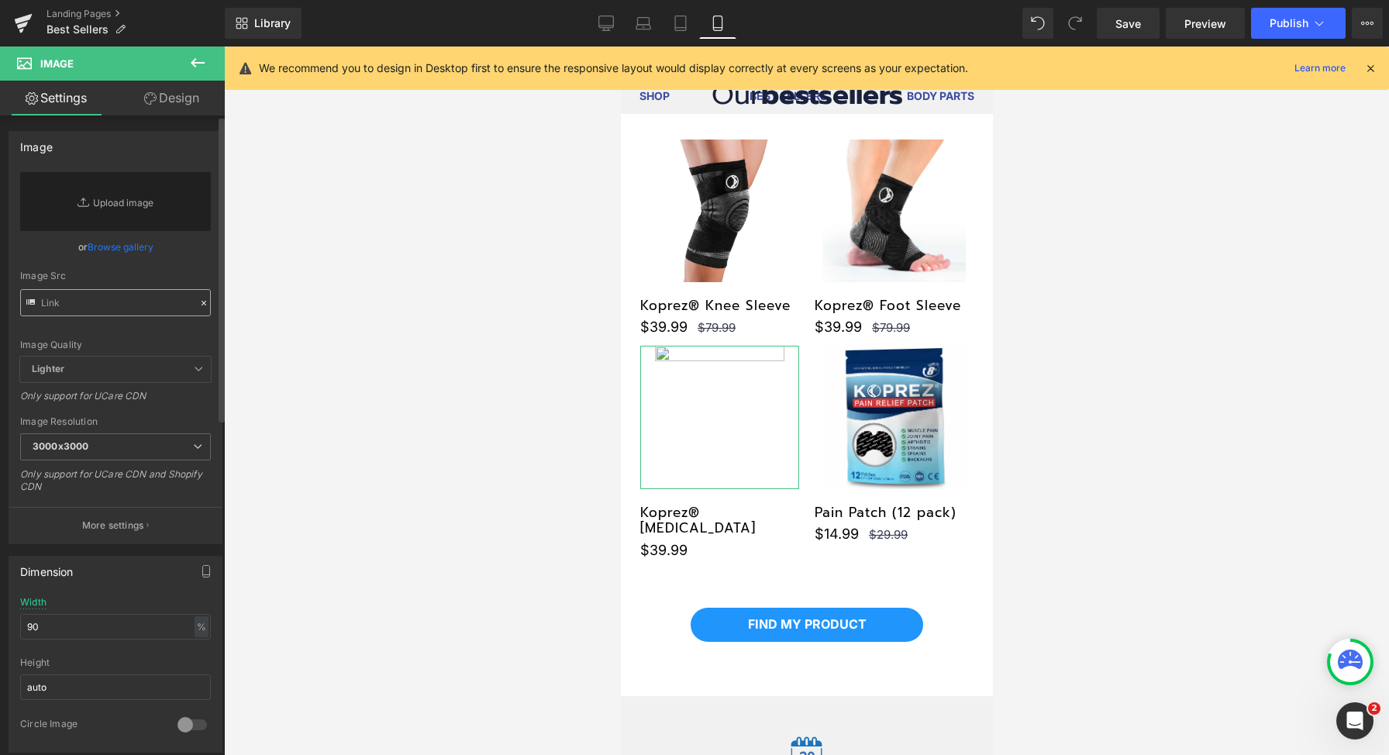
click at [129, 302] on input "text" at bounding box center [115, 302] width 191 height 27
type input "https://ucarecdn.com/391867d0-2fa9-4483-b1b4-4fbe38962b24/-/format/auto/-/previ…"
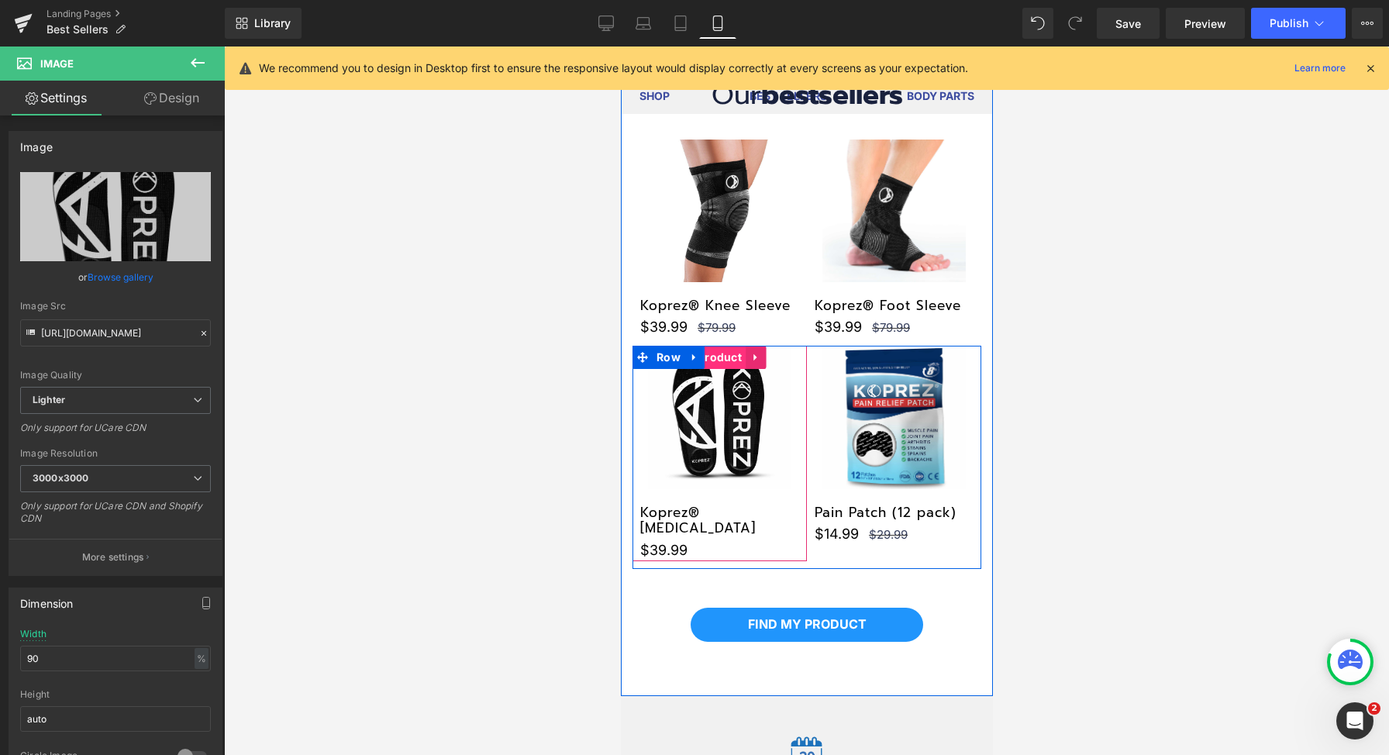
click at [706, 349] on span "Product" at bounding box center [719, 357] width 52 height 23
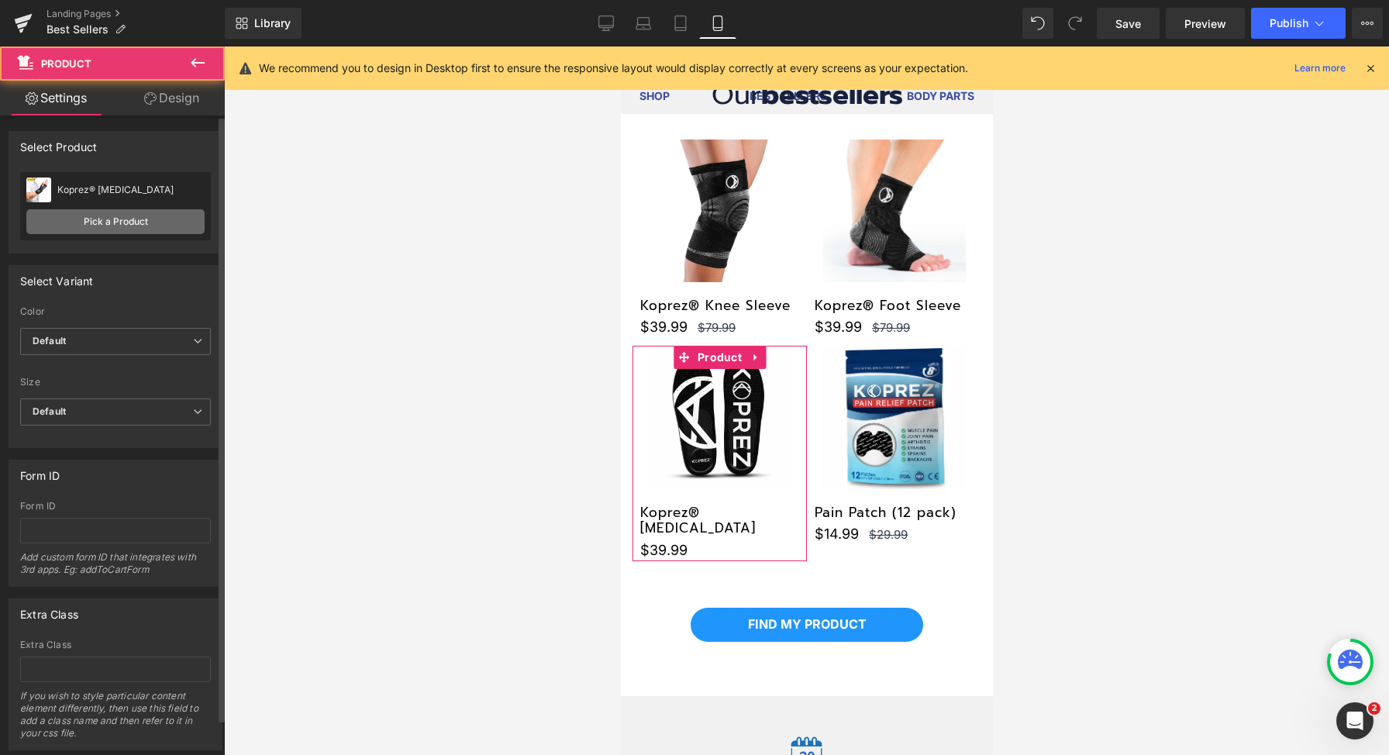
click at [108, 233] on div "Koprez® Wrist Brace Koprez® Wrist Brace Pick a Product" at bounding box center [115, 206] width 191 height 68
click at [119, 224] on link "Pick a Product" at bounding box center [115, 221] width 178 height 25
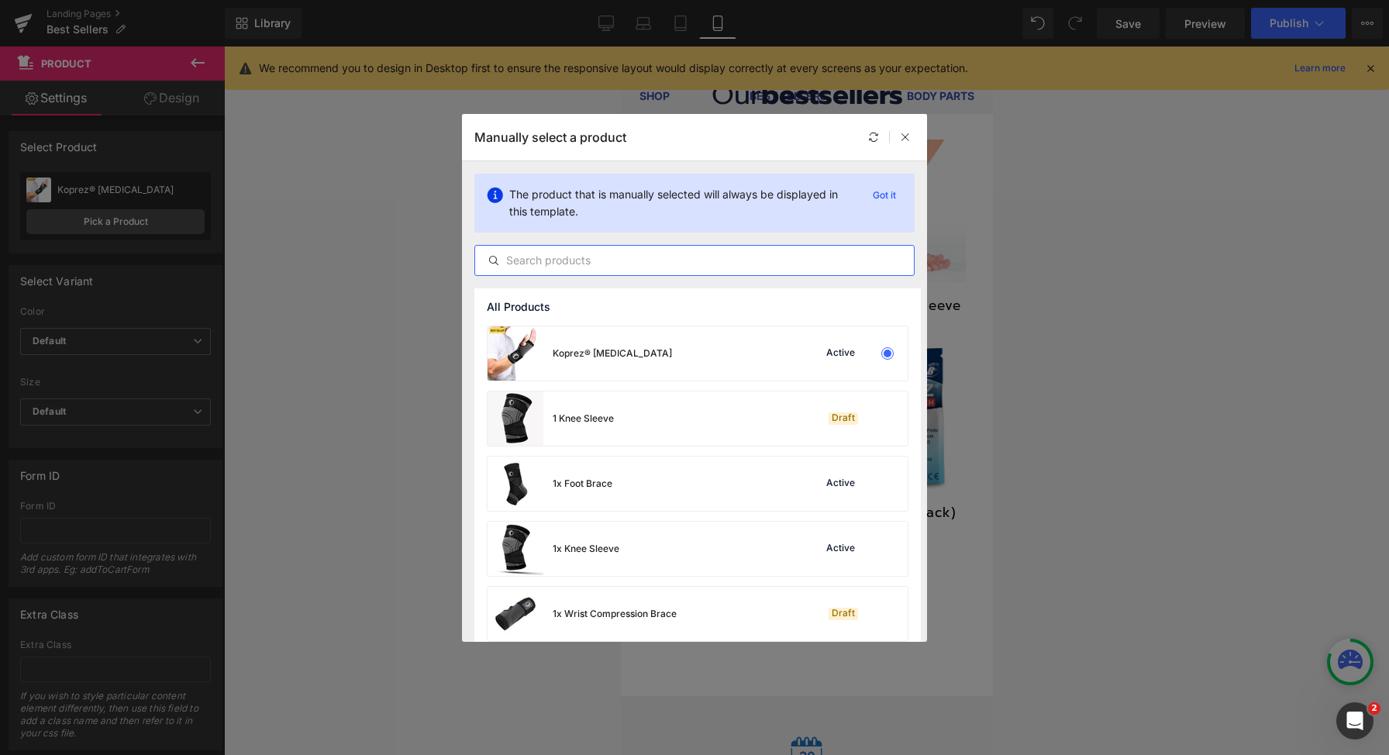
click at [798, 257] on input "text" at bounding box center [694, 260] width 439 height 19
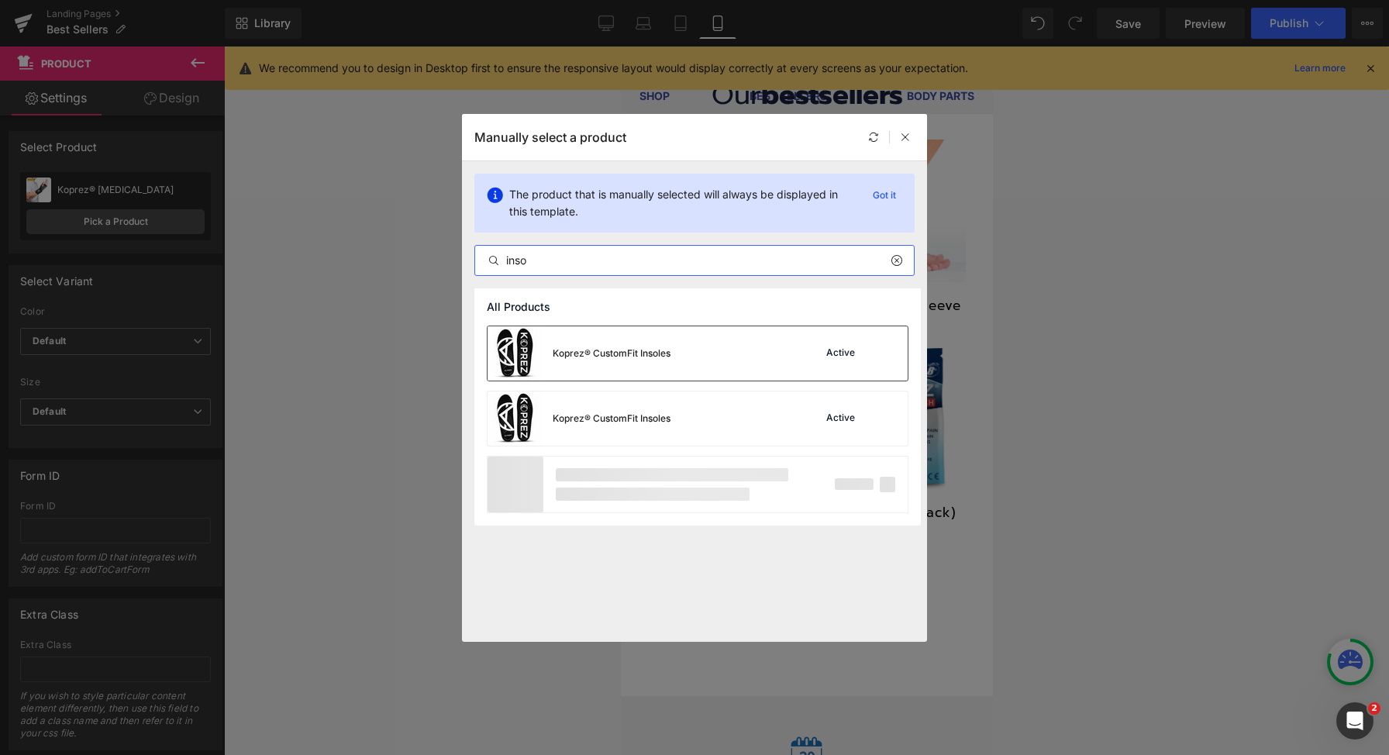
type input "inso"
click at [748, 350] on div "Koprez® CustomFit Insoles Active" at bounding box center [698, 353] width 420 height 54
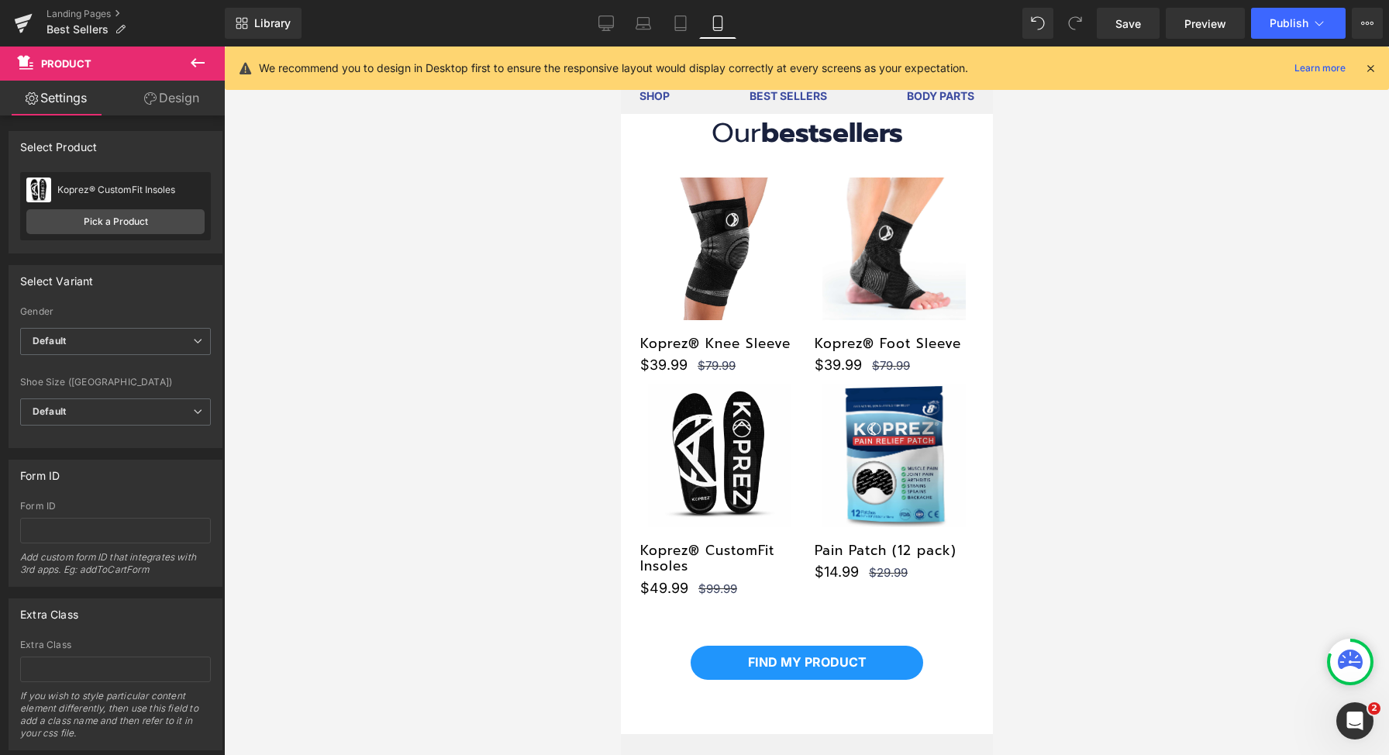
scroll to position [295, 0]
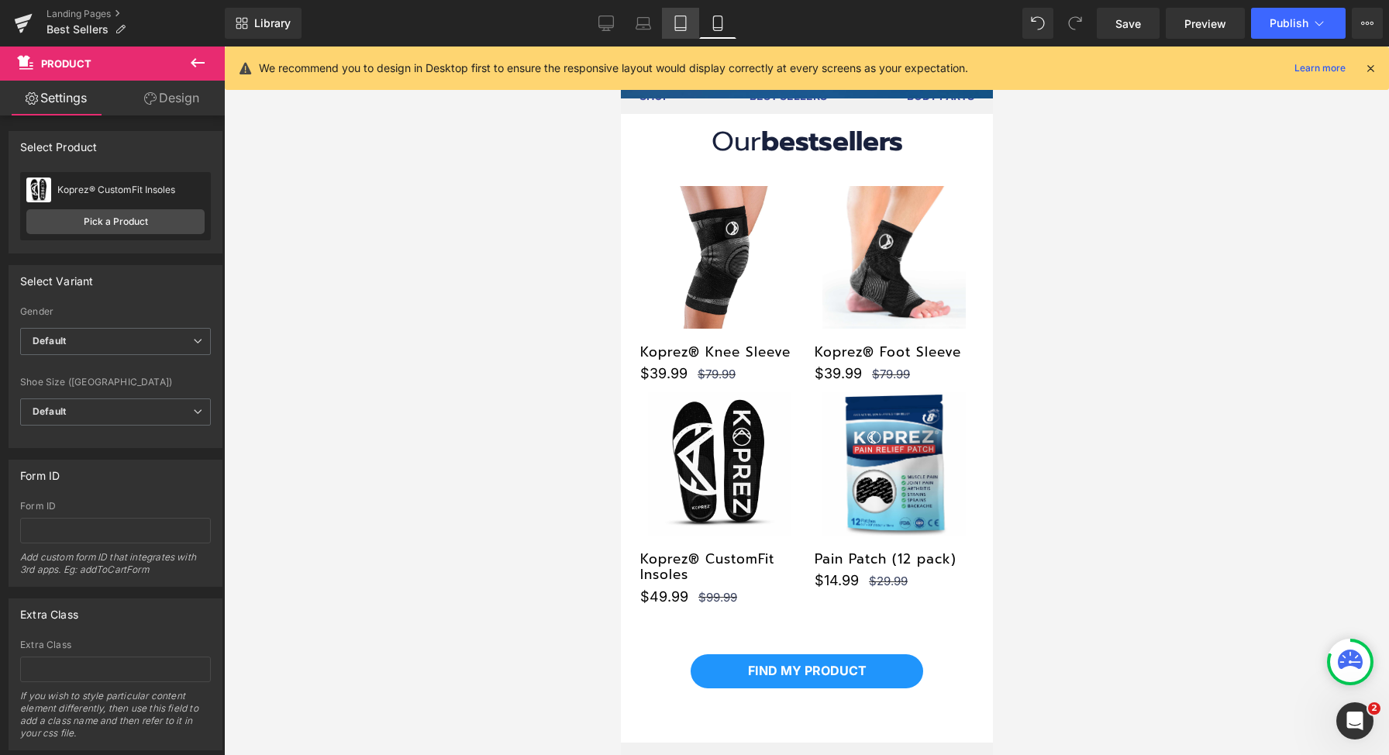
click at [681, 24] on icon at bounding box center [681, 24] width 16 height 16
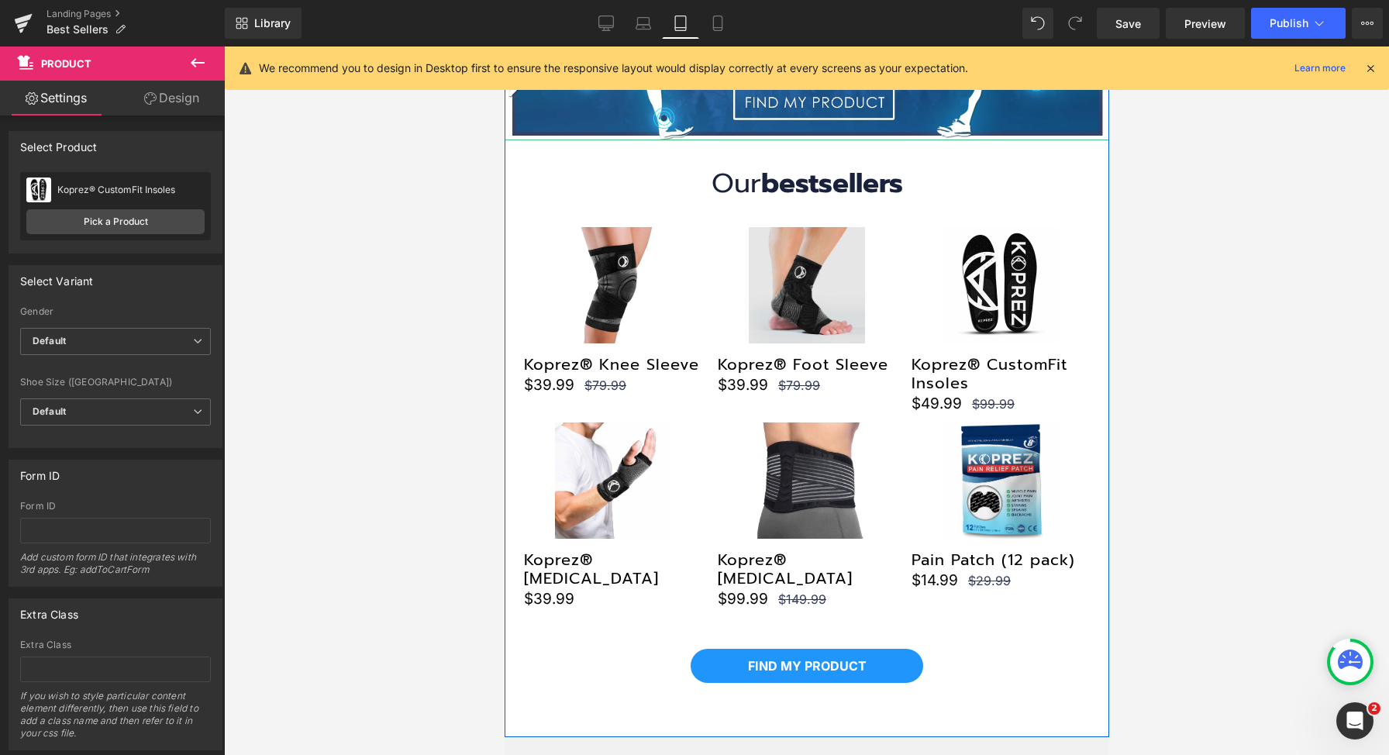
scroll to position [234, 0]
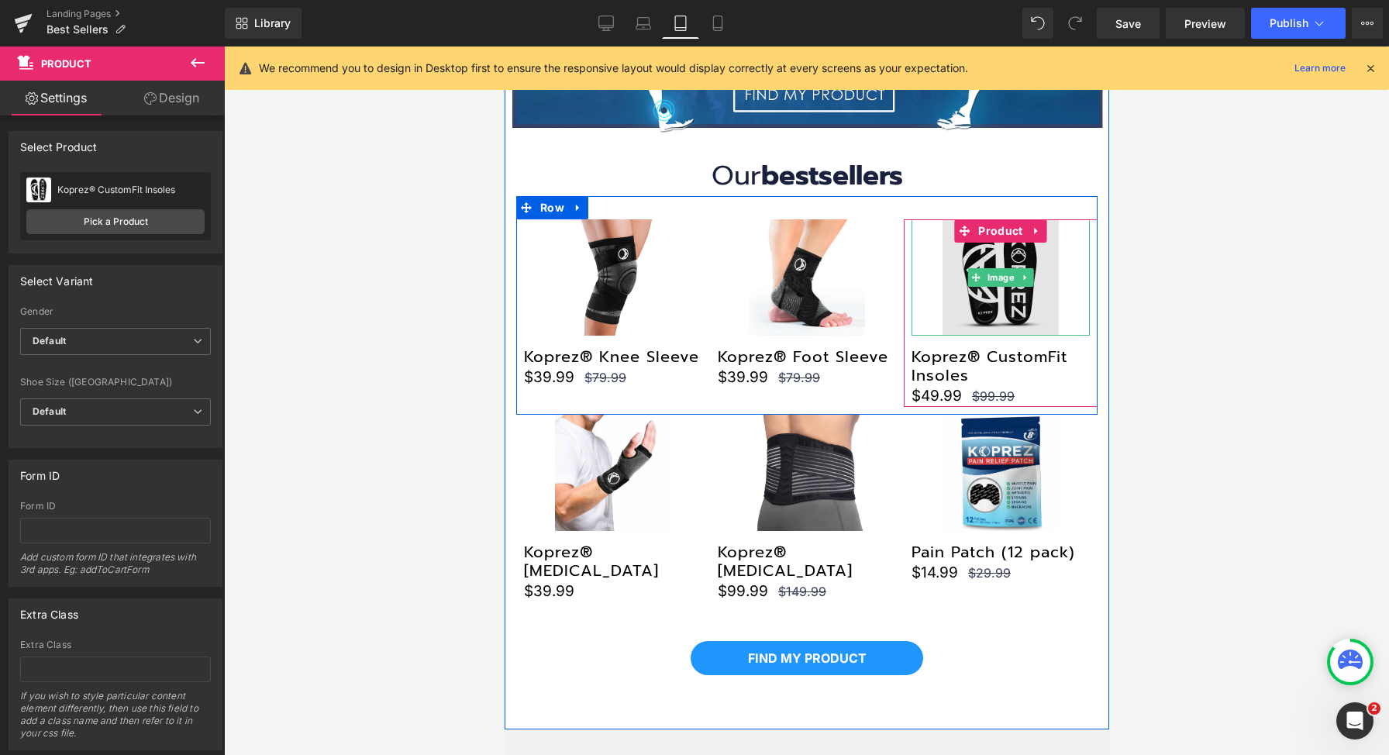
click at [971, 299] on img at bounding box center [1000, 277] width 116 height 116
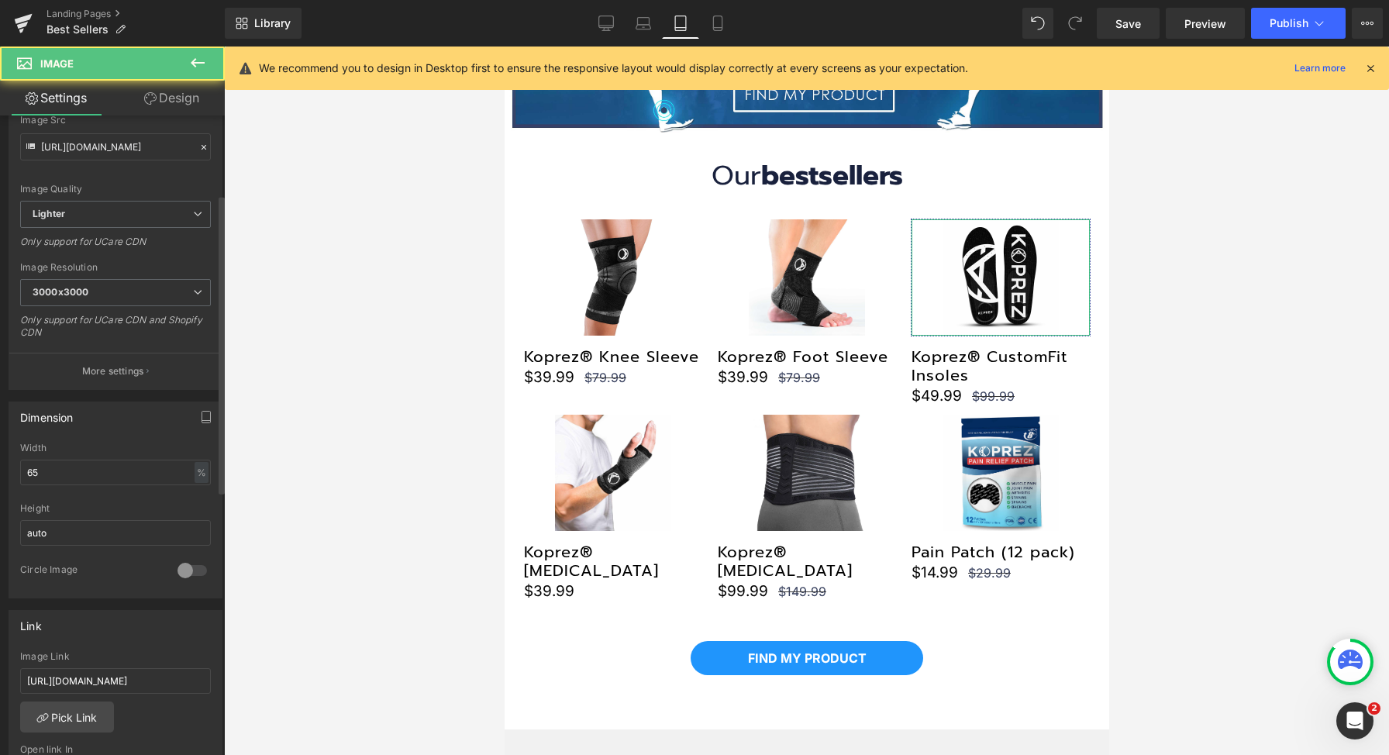
scroll to position [211, 0]
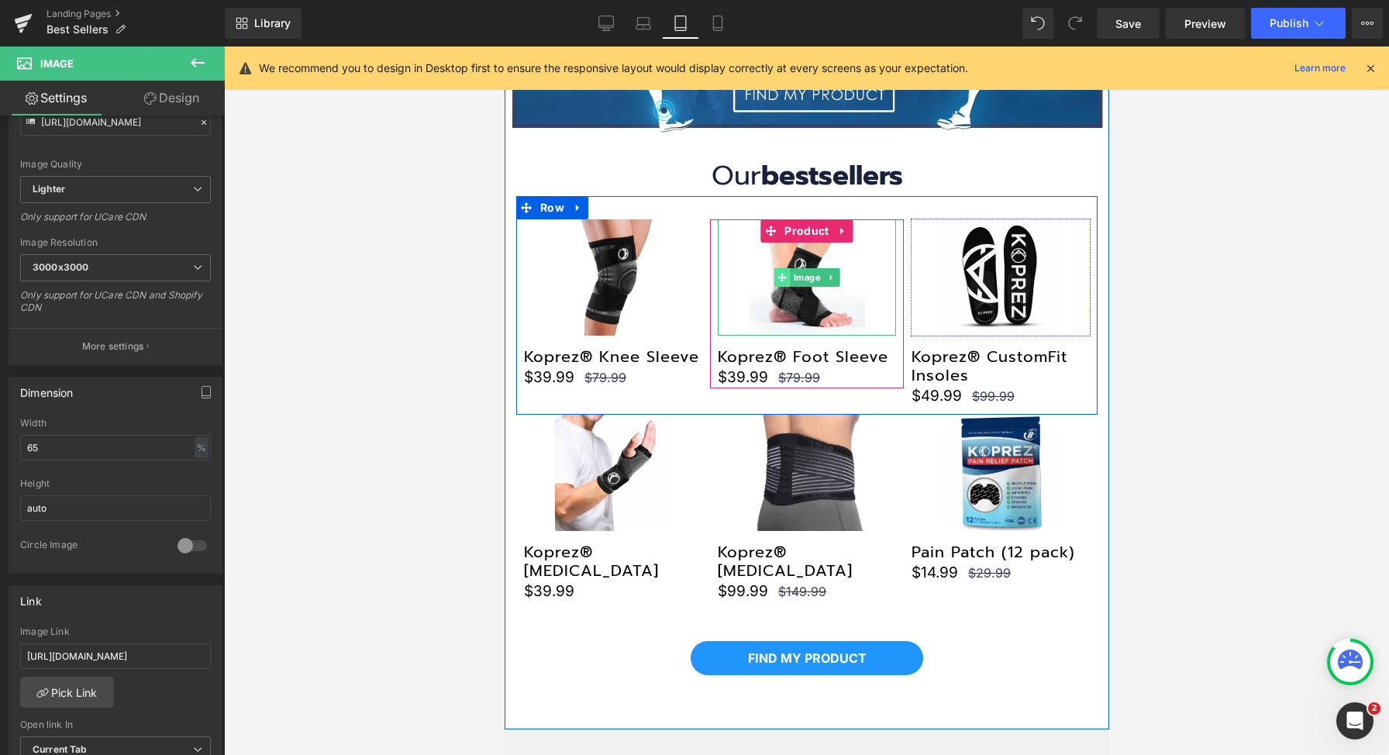
click at [775, 285] on span at bounding box center [782, 277] width 16 height 19
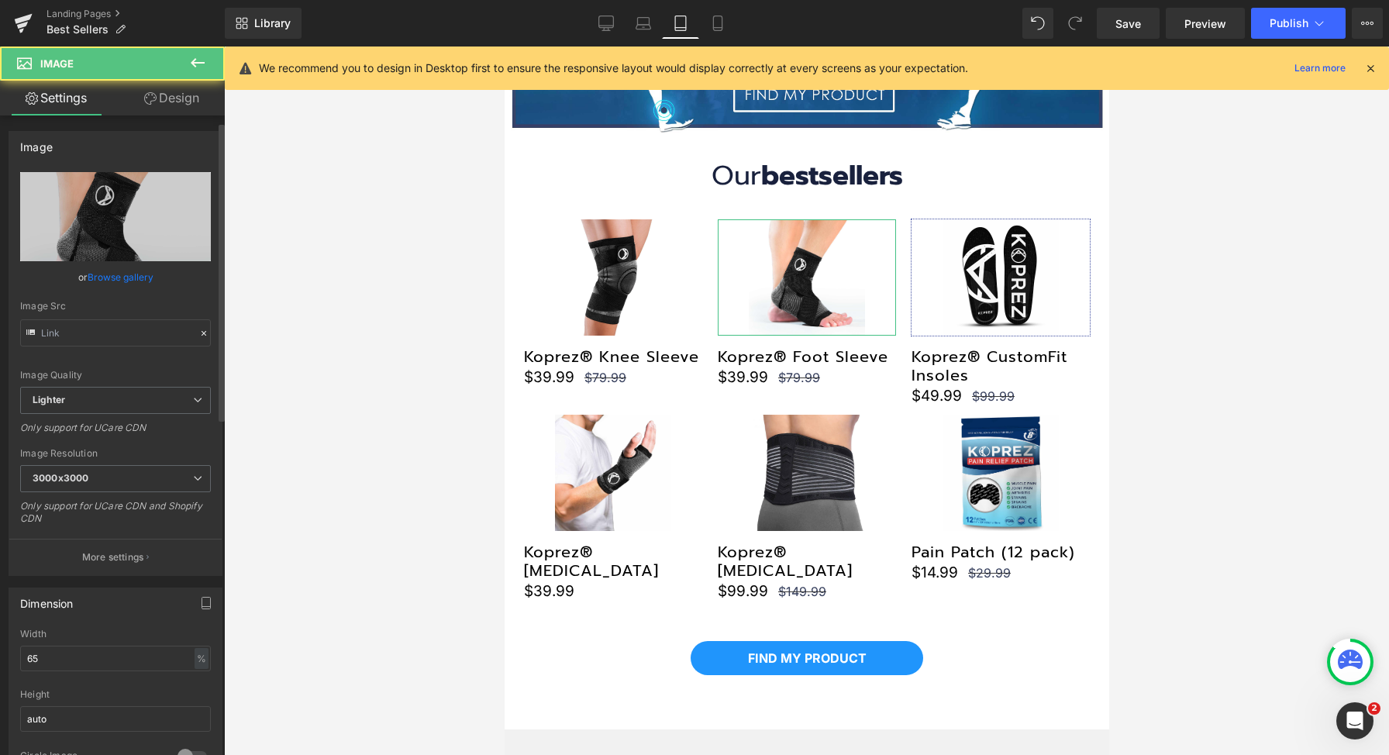
scroll to position [487, 0]
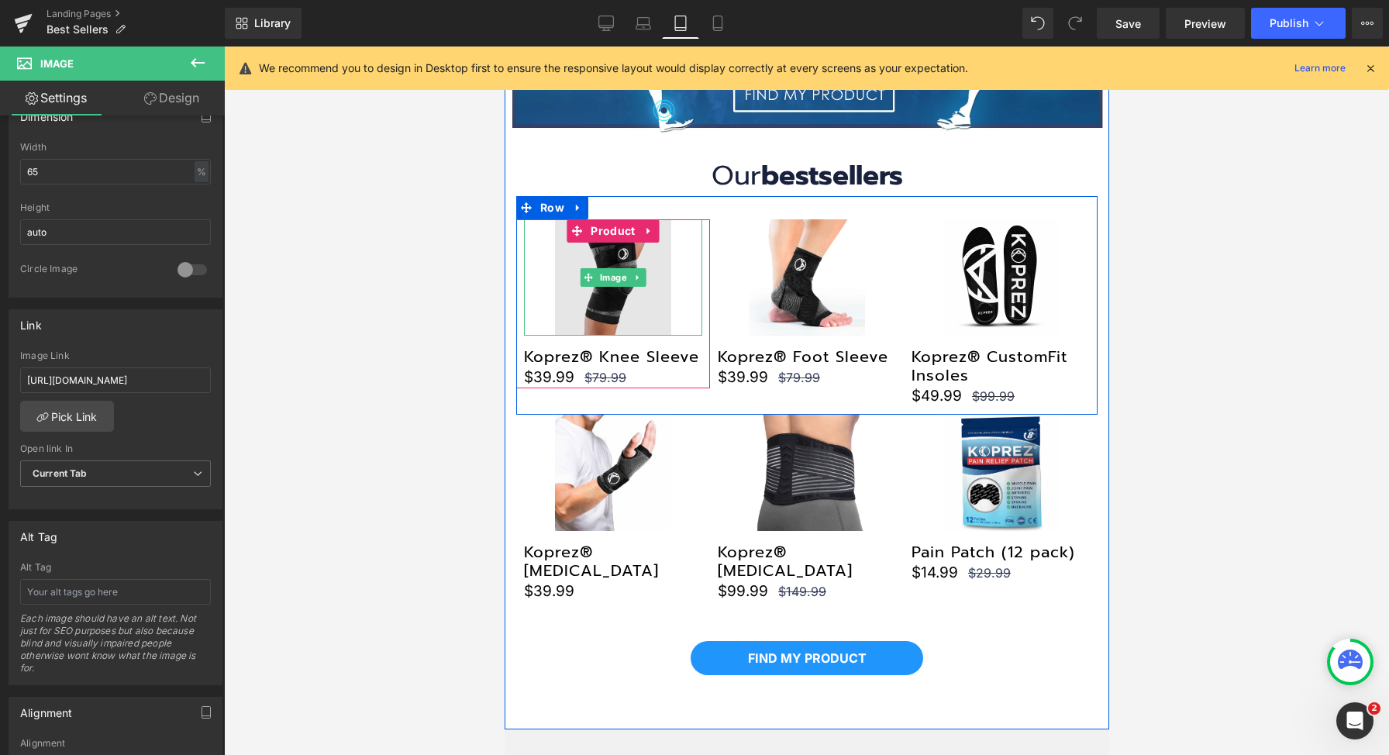
click at [595, 292] on img at bounding box center [612, 277] width 116 height 116
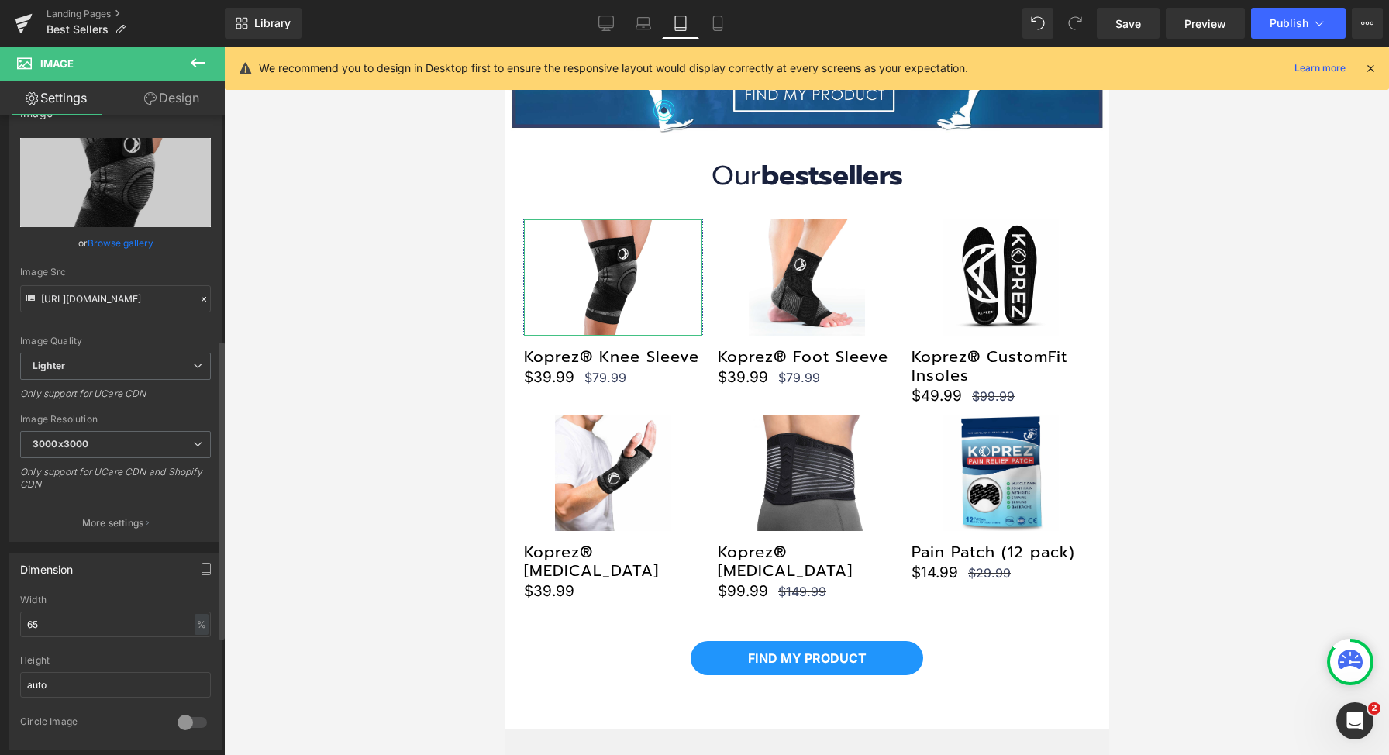
scroll to position [0, 0]
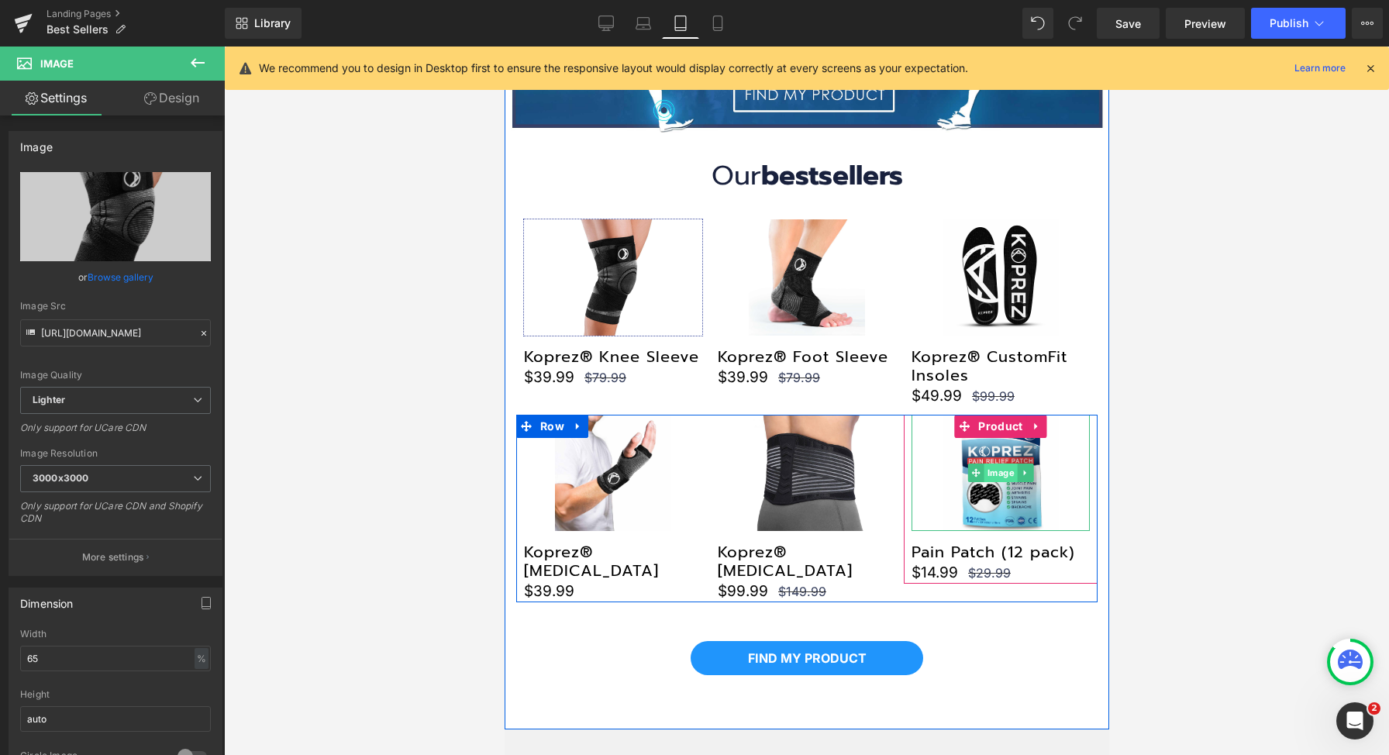
click at [988, 473] on span "Image" at bounding box center [1000, 473] width 33 height 19
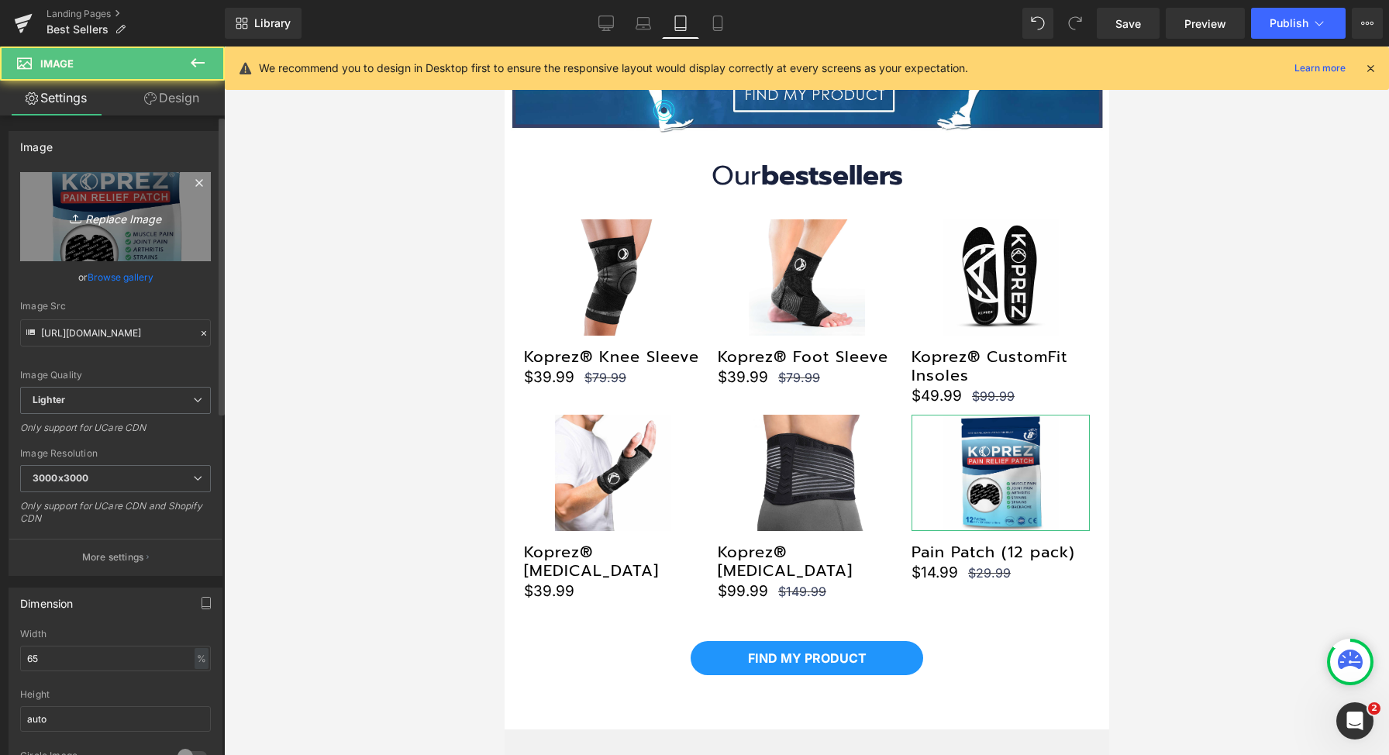
click at [97, 233] on link "Replace Image" at bounding box center [115, 216] width 191 height 89
type input "C:\fakepath\KP-60Meta2-_1_.jpg"
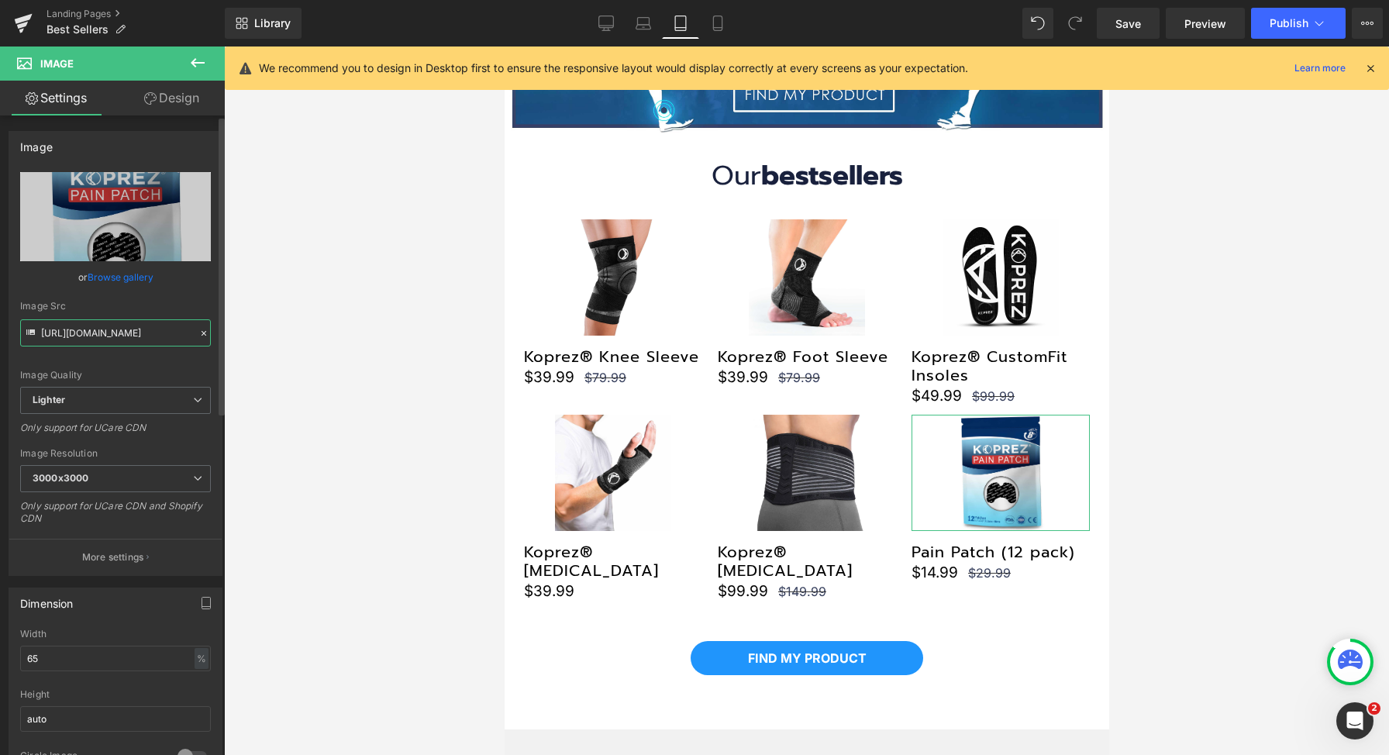
click at [141, 336] on input "[URL][DOMAIN_NAME]" at bounding box center [115, 332] width 191 height 27
type input "https://ucarecdn.com/a1636f0d-9fe0-4531-acbe-f5fc9ce2d9b2/-/format/auto/-/previ…"
click at [715, 26] on icon at bounding box center [718, 24] width 16 height 16
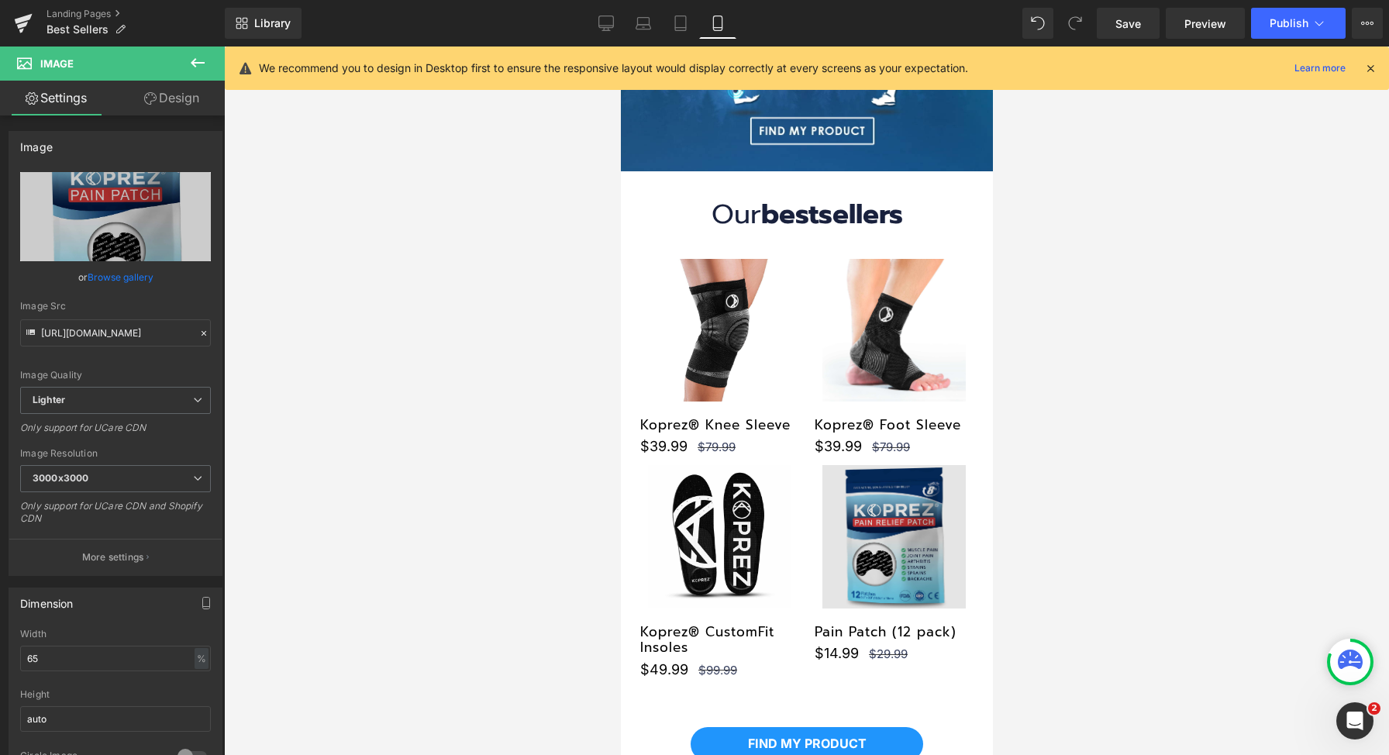
scroll to position [232, 0]
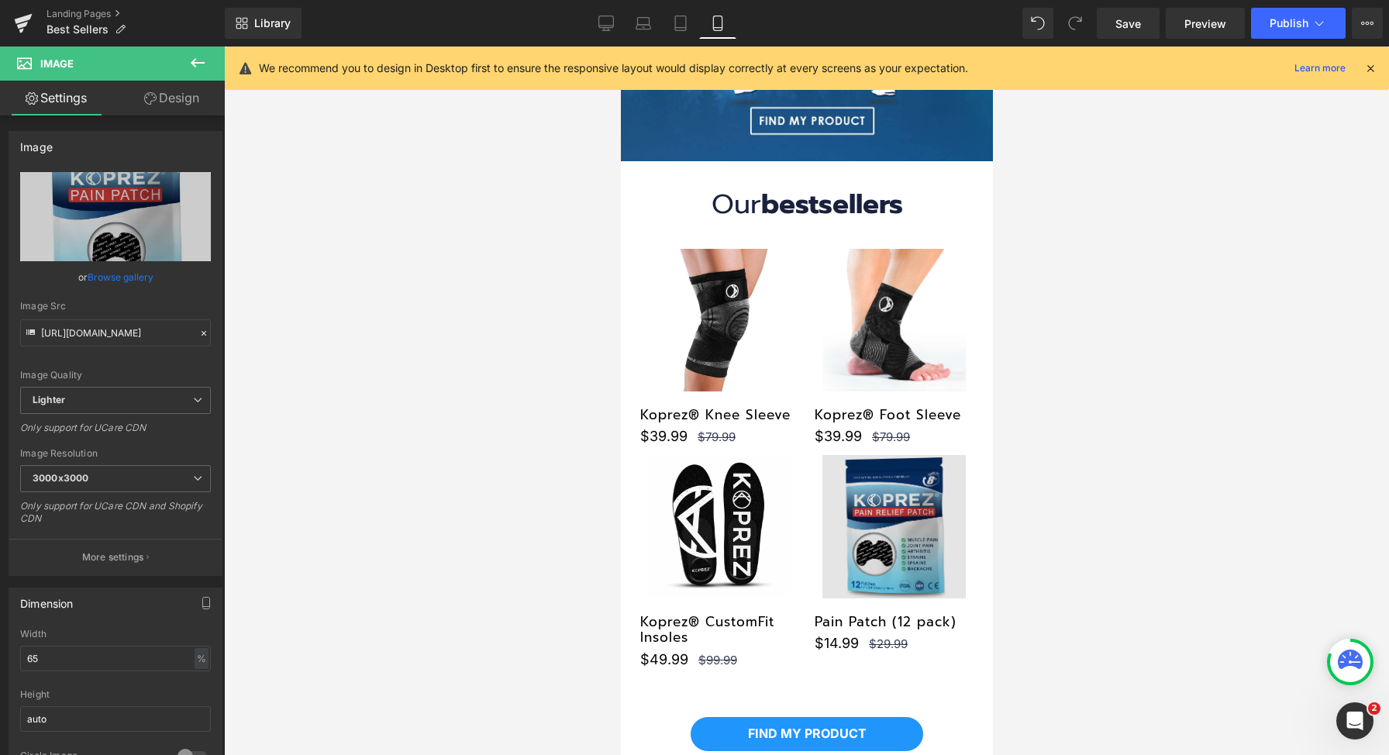
click at [874, 483] on img at bounding box center [893, 526] width 143 height 143
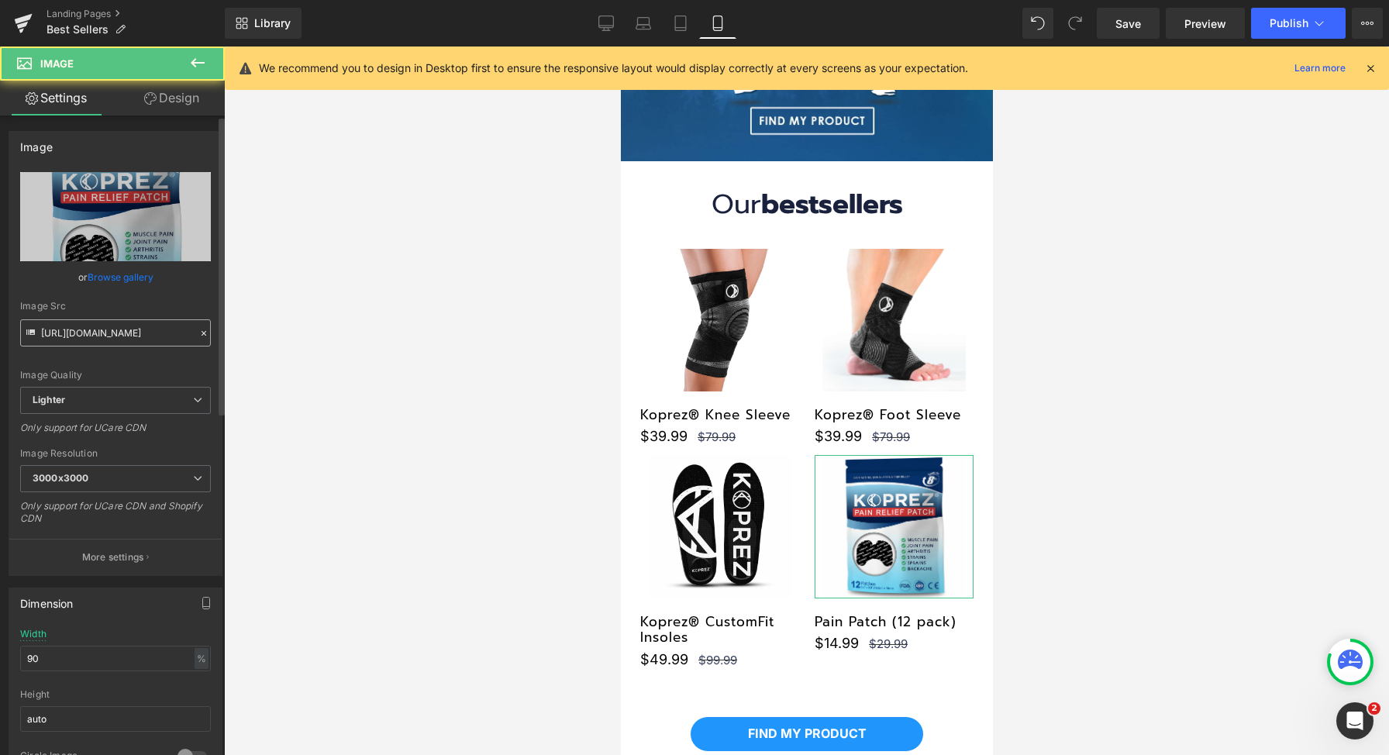
click at [119, 329] on input "https://ucarecdn.com/f7e23d09-7842-4303-ad08-54f37ba8342d/-/format/auto/-/previ…" at bounding box center [115, 332] width 191 height 27
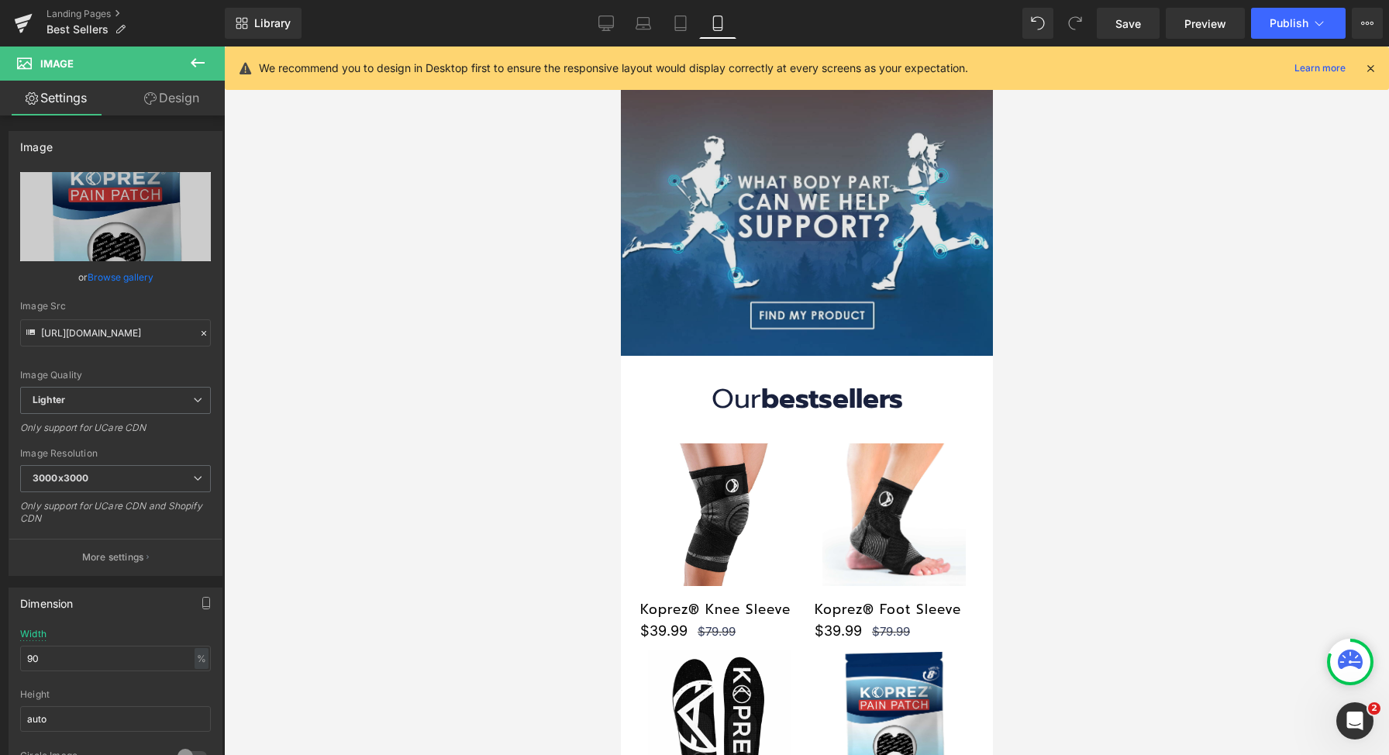
scroll to position [0, 0]
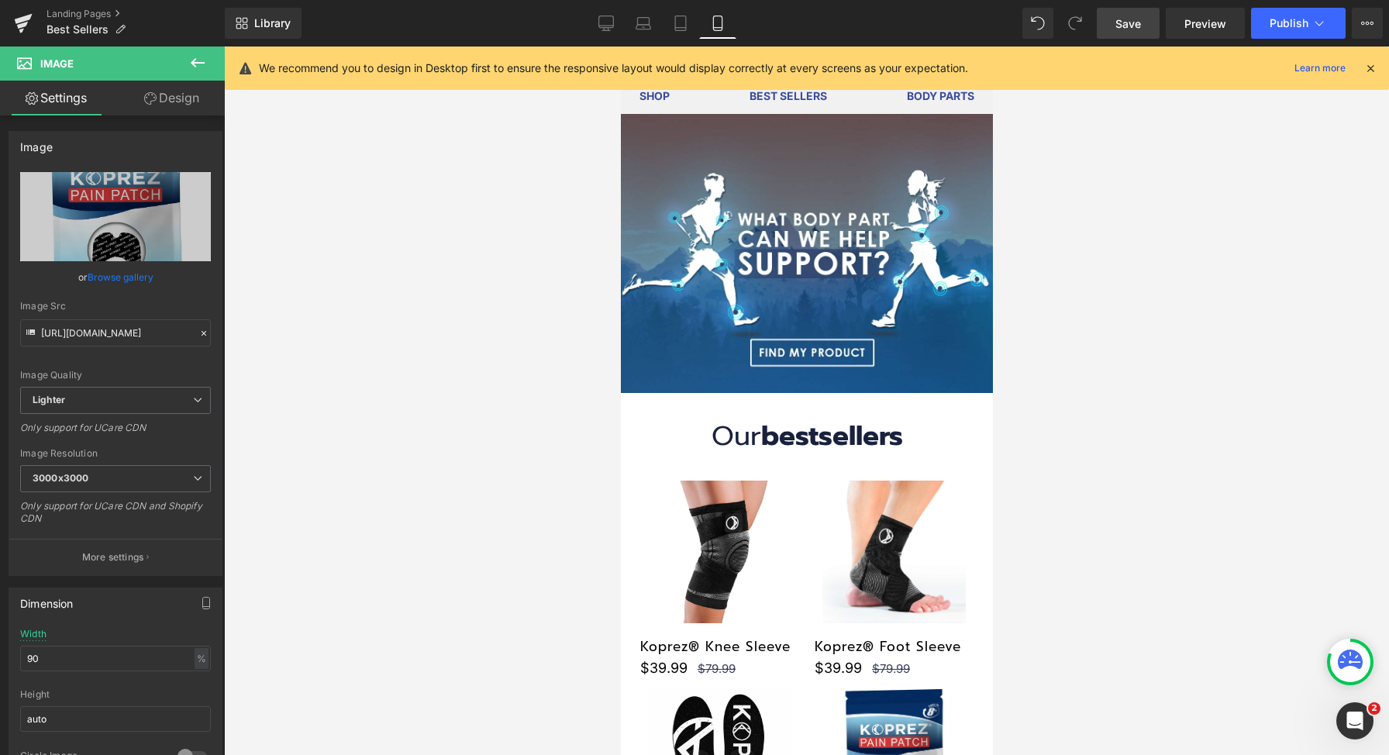
type input "https://ucarecdn.com/a1636f0d-9fe0-4531-acbe-f5fc9ce2d9b2/-/format/auto/-/previ…"
click at [1141, 24] on span "Save" at bounding box center [1129, 24] width 26 height 16
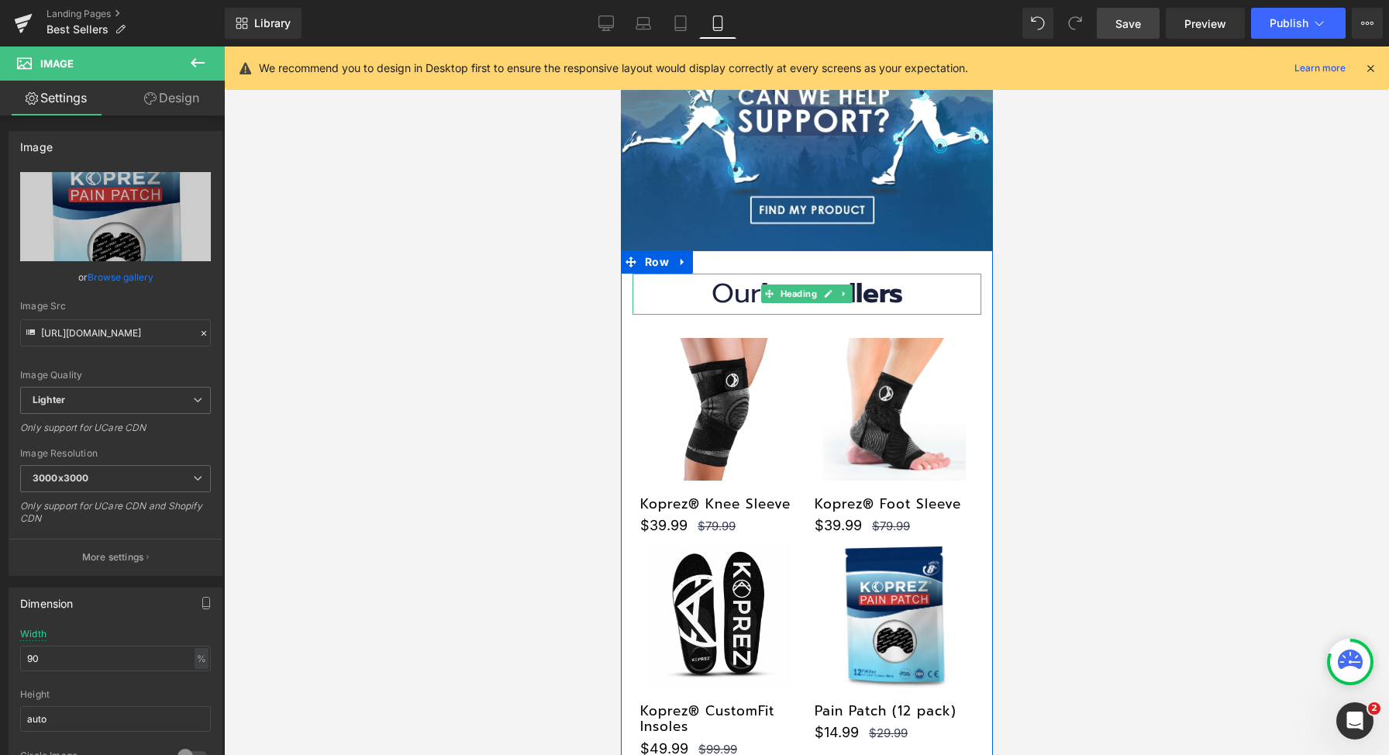
scroll to position [146, 0]
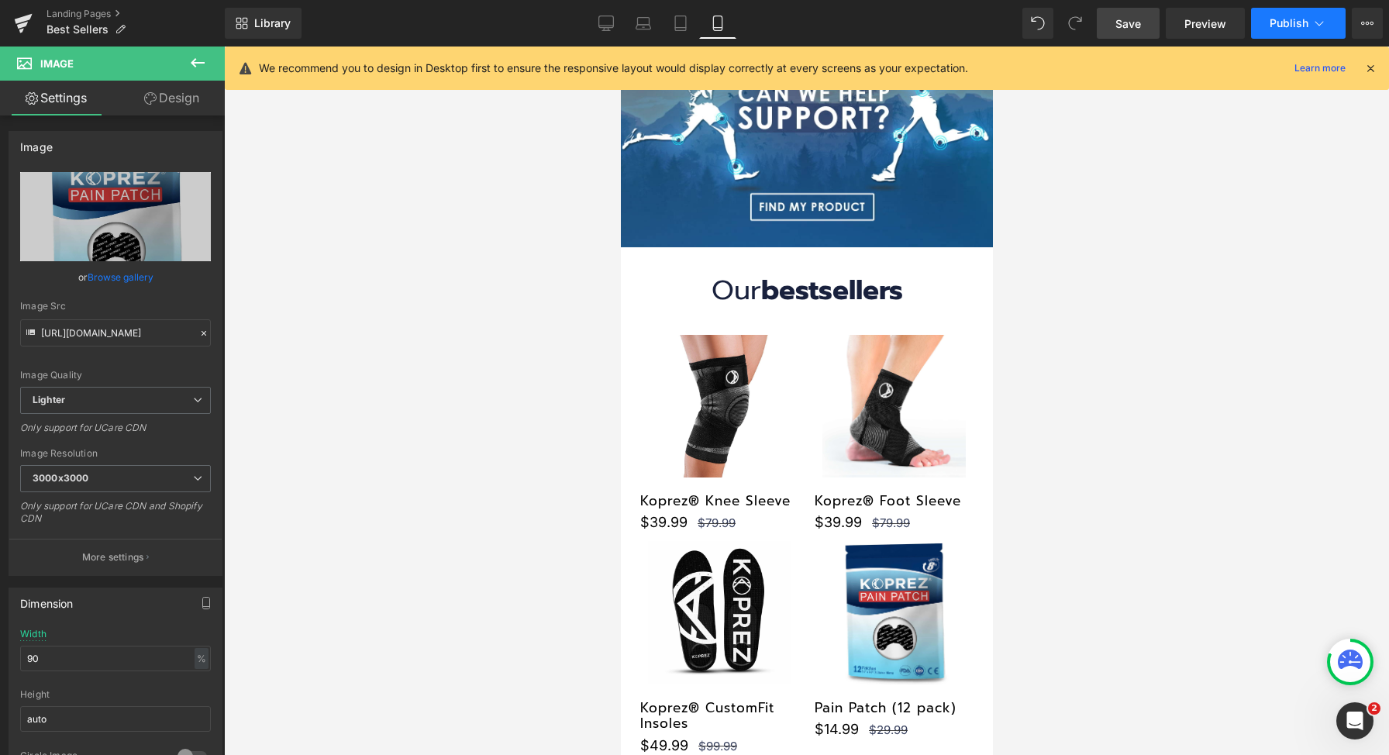
click at [1286, 26] on span "Publish" at bounding box center [1289, 23] width 39 height 12
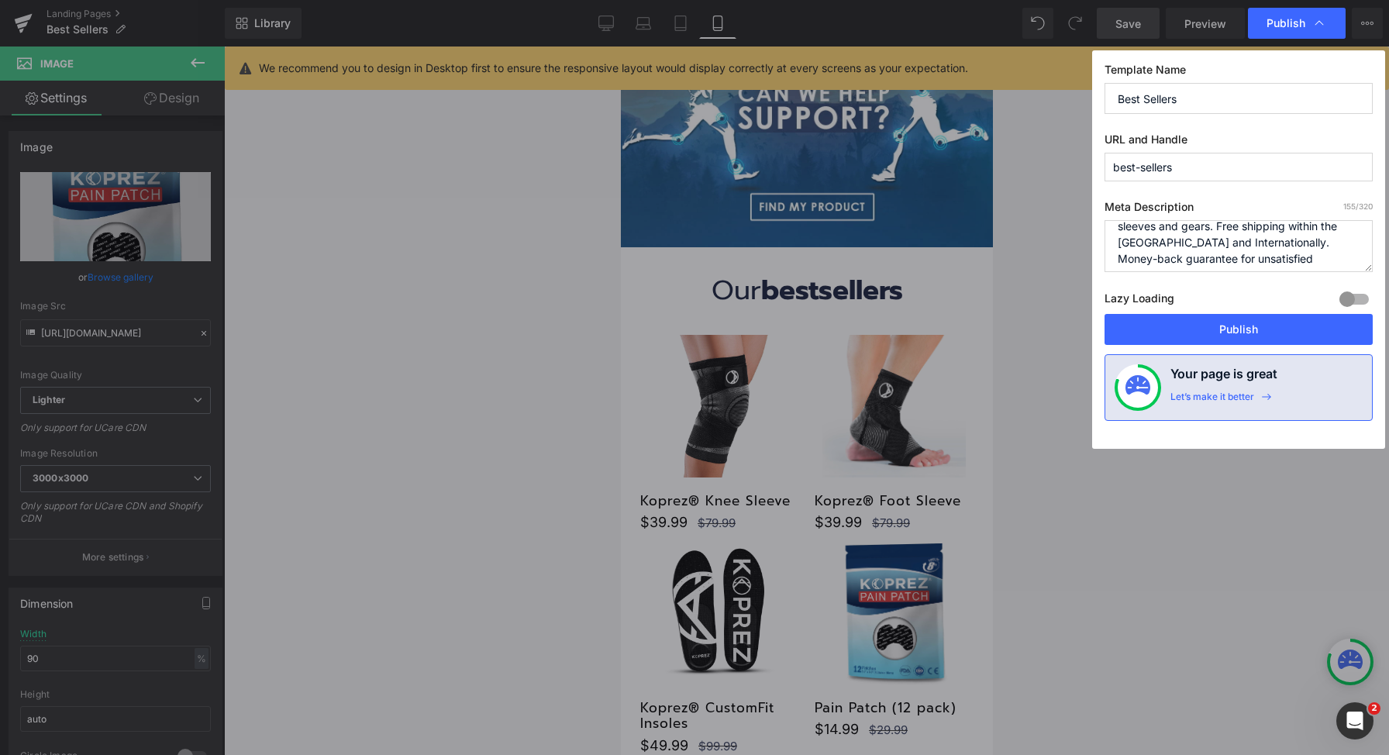
scroll to position [33, 0]
click at [1239, 320] on button "Publish" at bounding box center [1239, 329] width 268 height 31
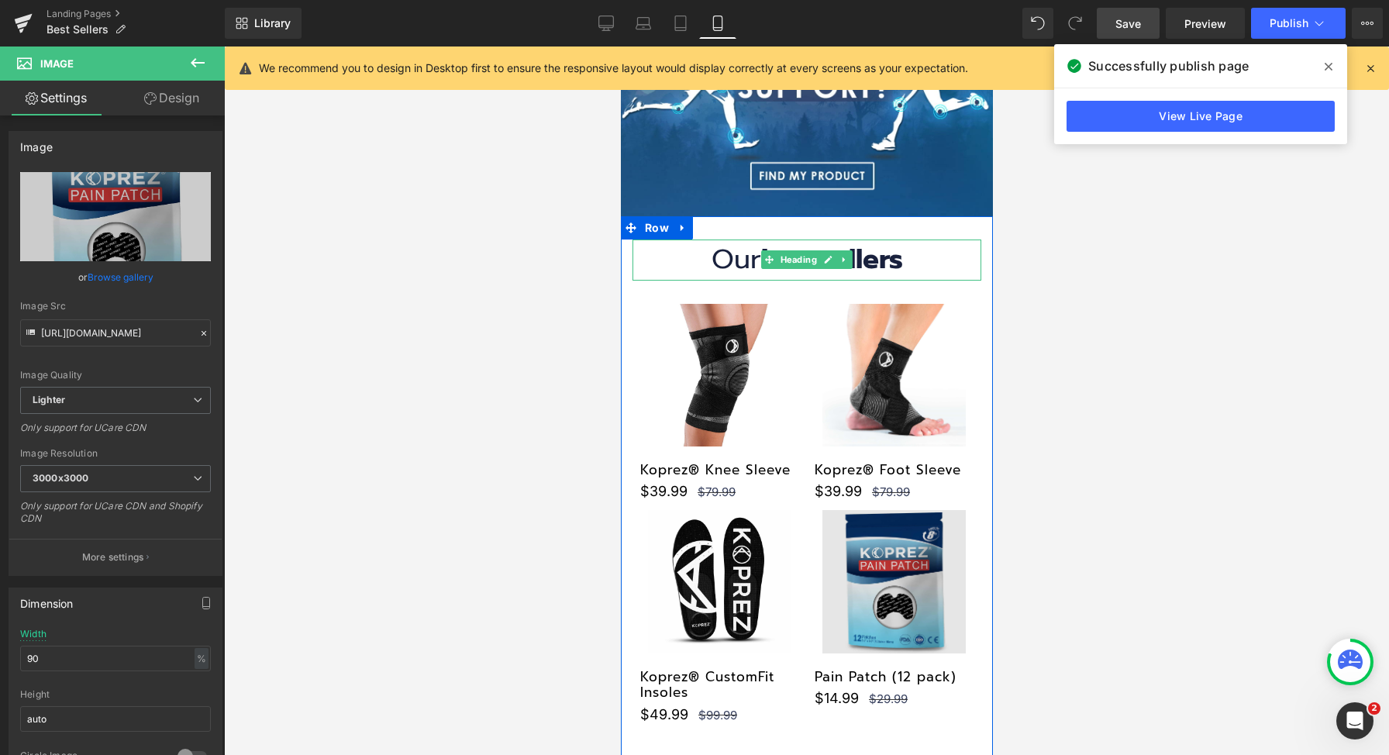
scroll to position [309, 0]
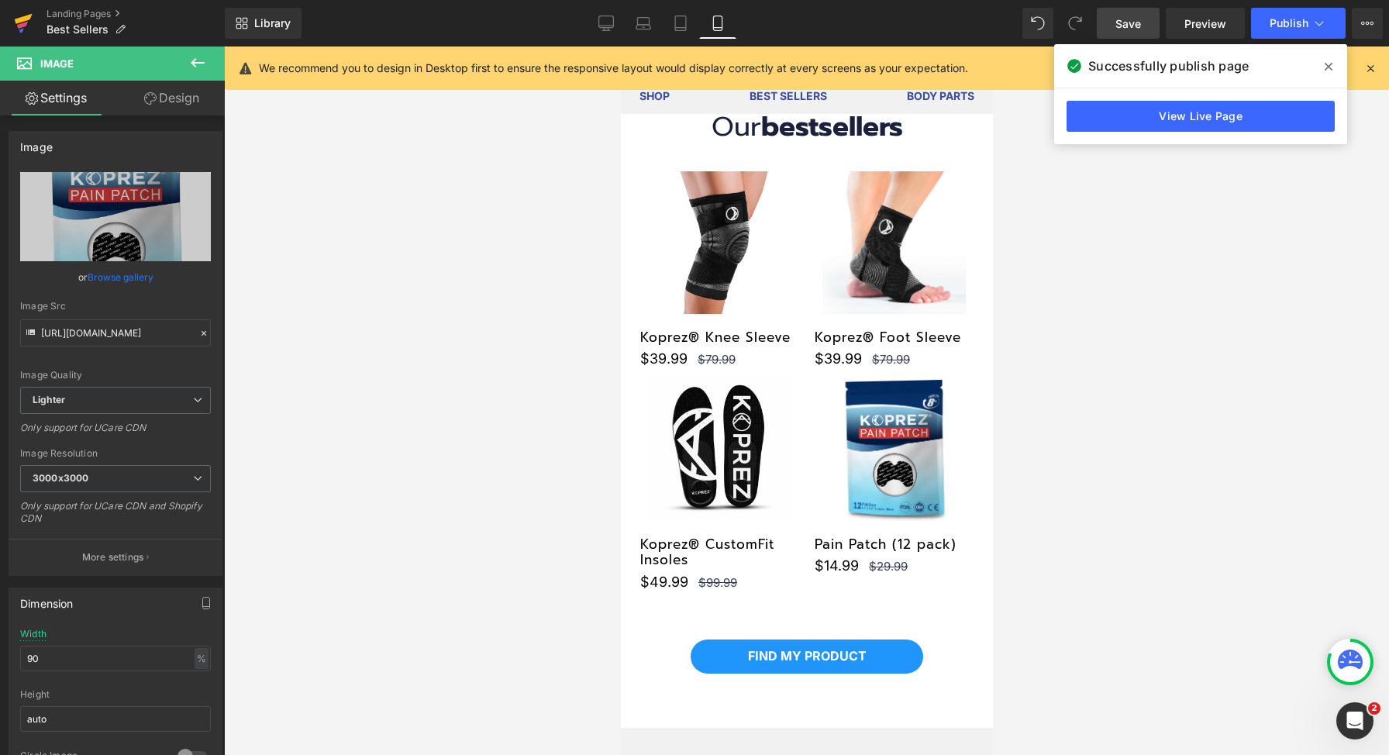
click at [22, 18] on icon at bounding box center [24, 19] width 18 height 10
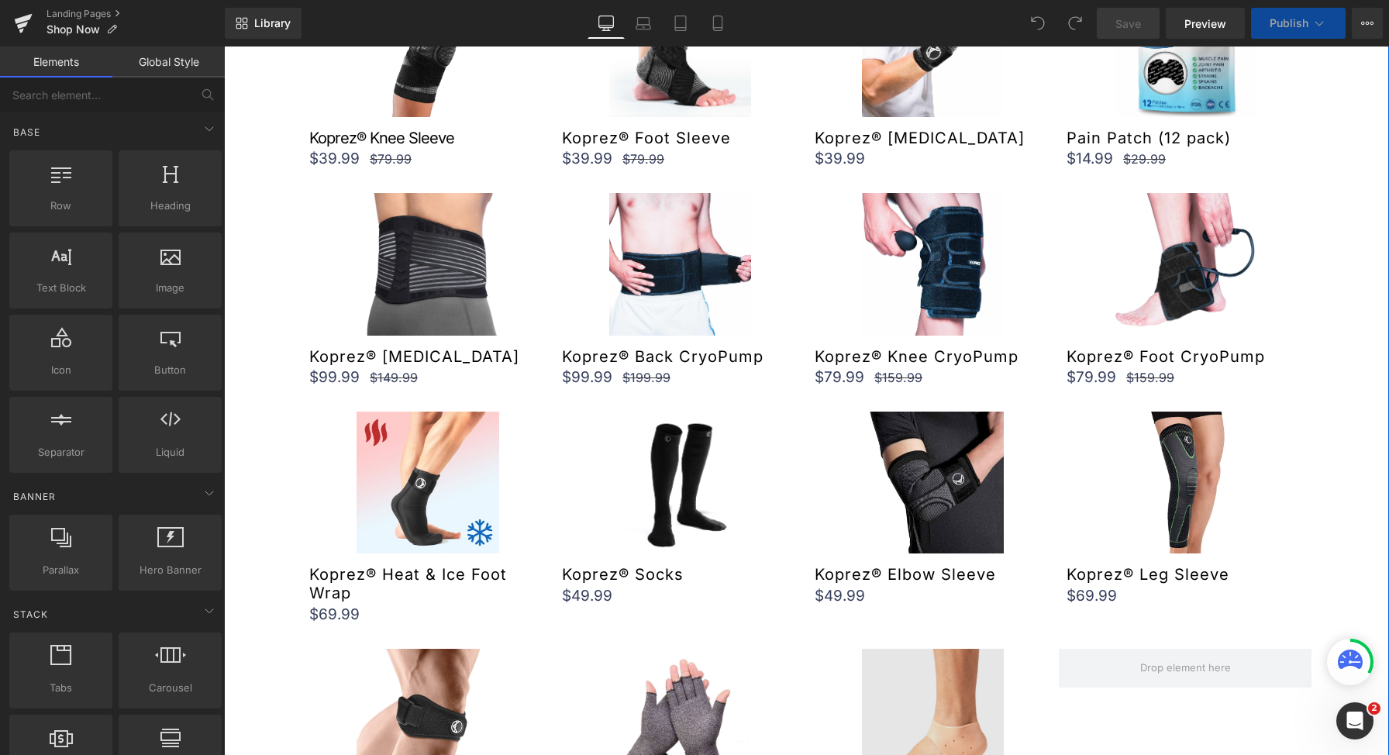
scroll to position [912, 0]
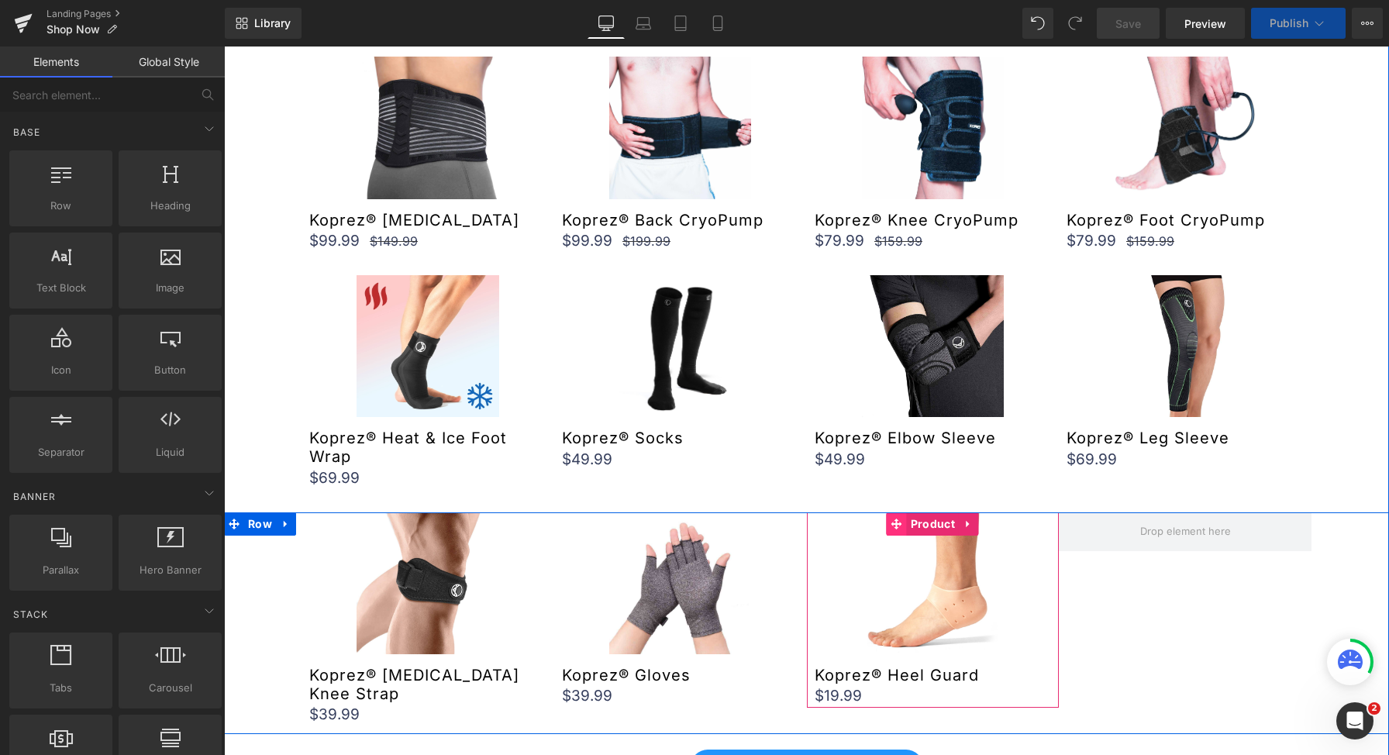
click at [899, 526] on span at bounding box center [897, 523] width 20 height 23
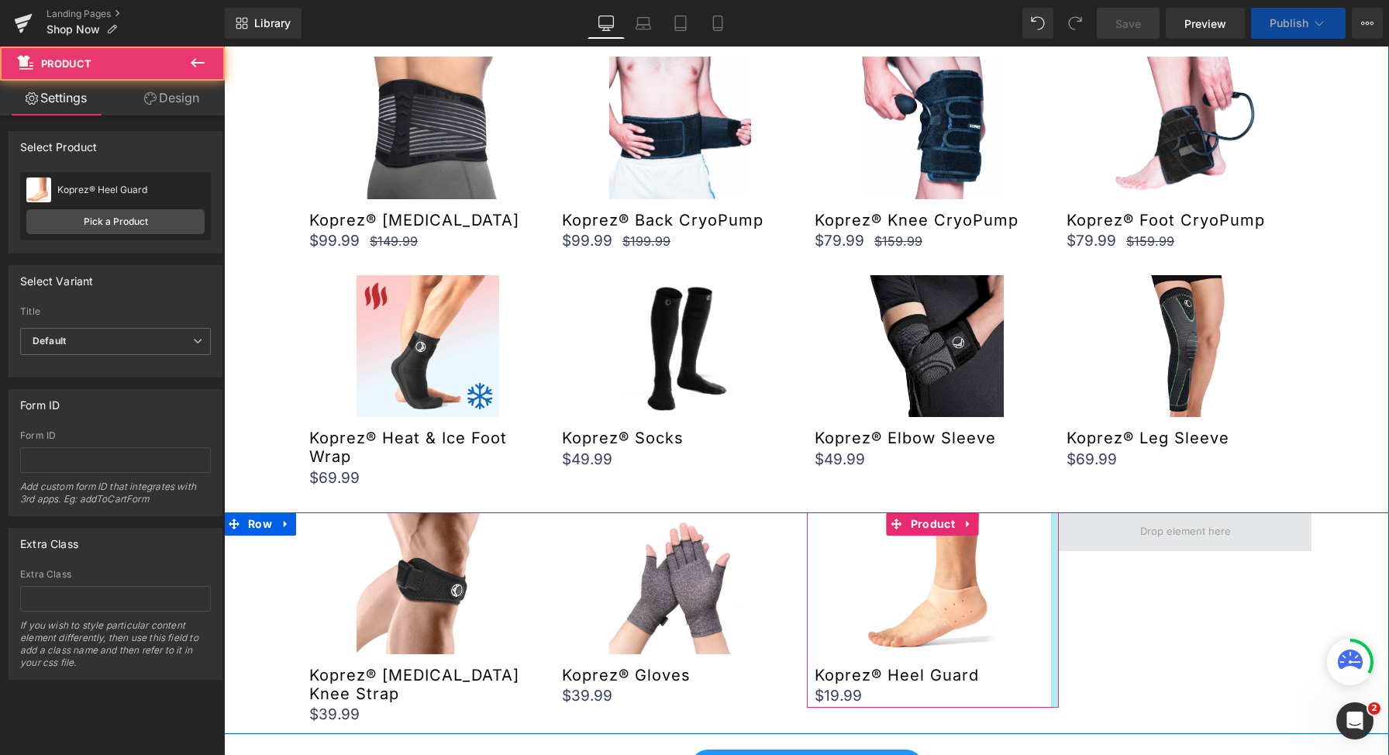
click at [1090, 523] on span at bounding box center [1185, 531] width 253 height 39
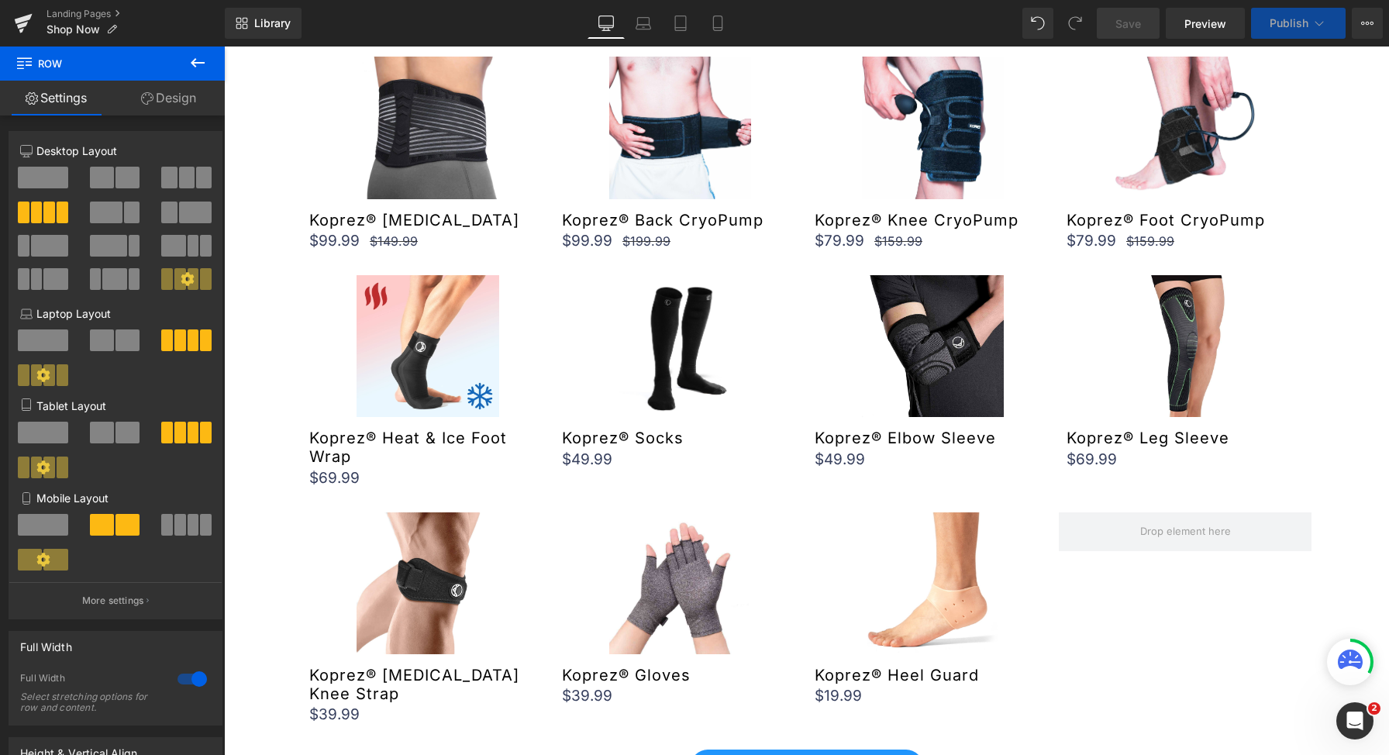
click at [184, 65] on button at bounding box center [198, 64] width 54 height 34
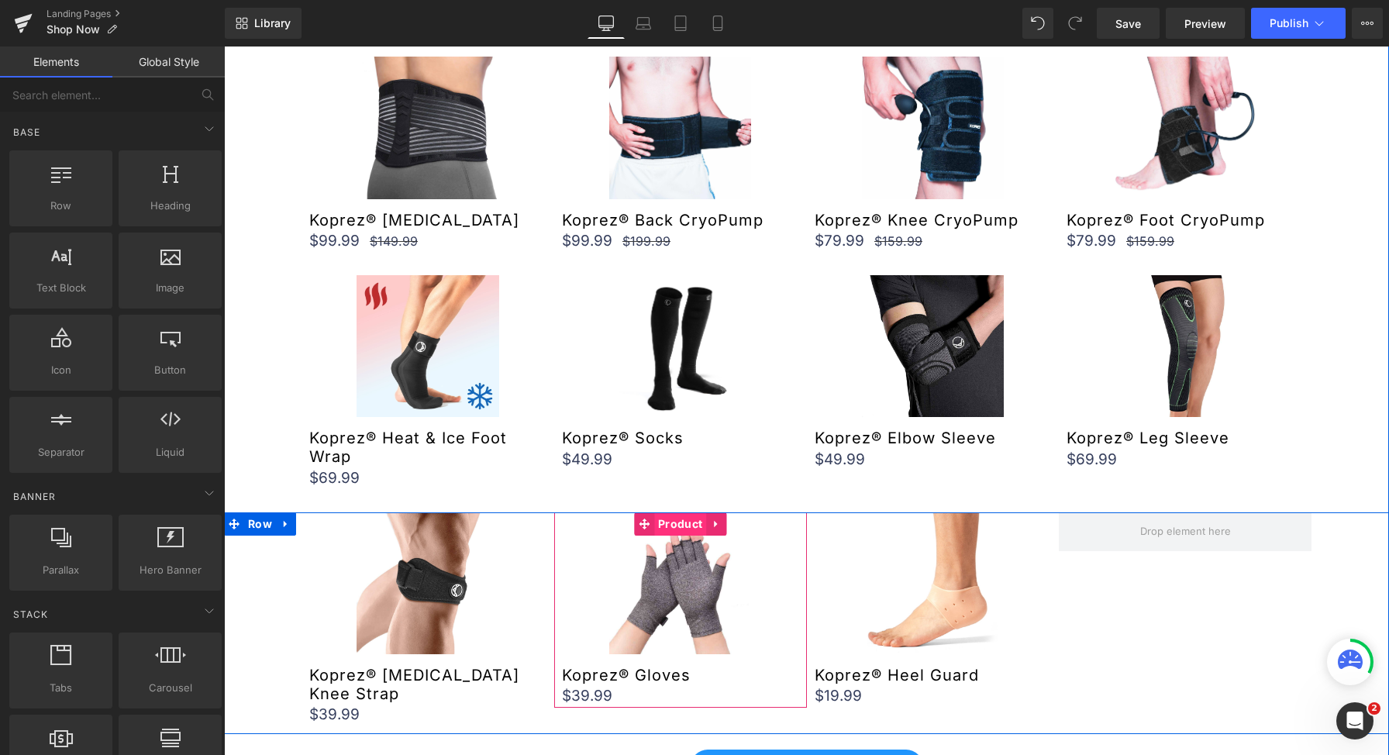
click at [657, 523] on span "Product" at bounding box center [680, 523] width 52 height 23
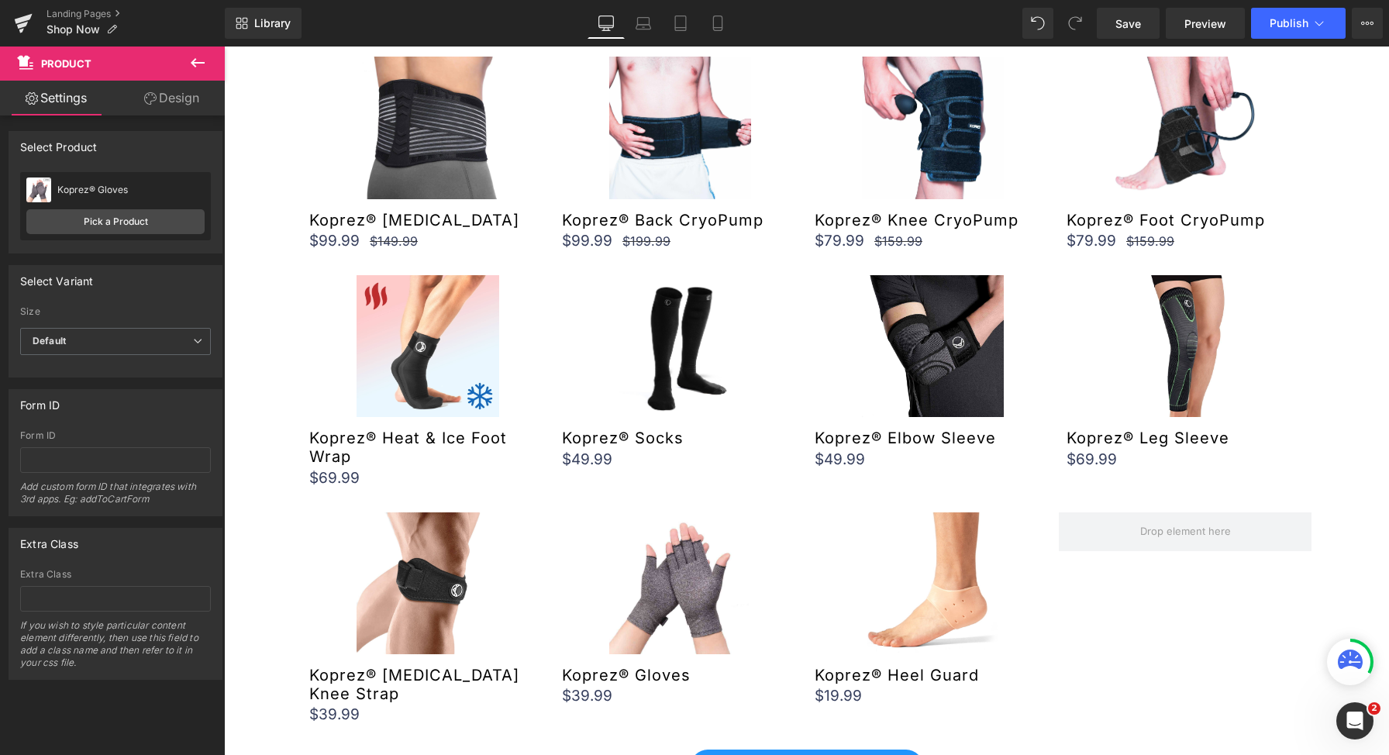
click at [192, 63] on icon at bounding box center [198, 62] width 14 height 9
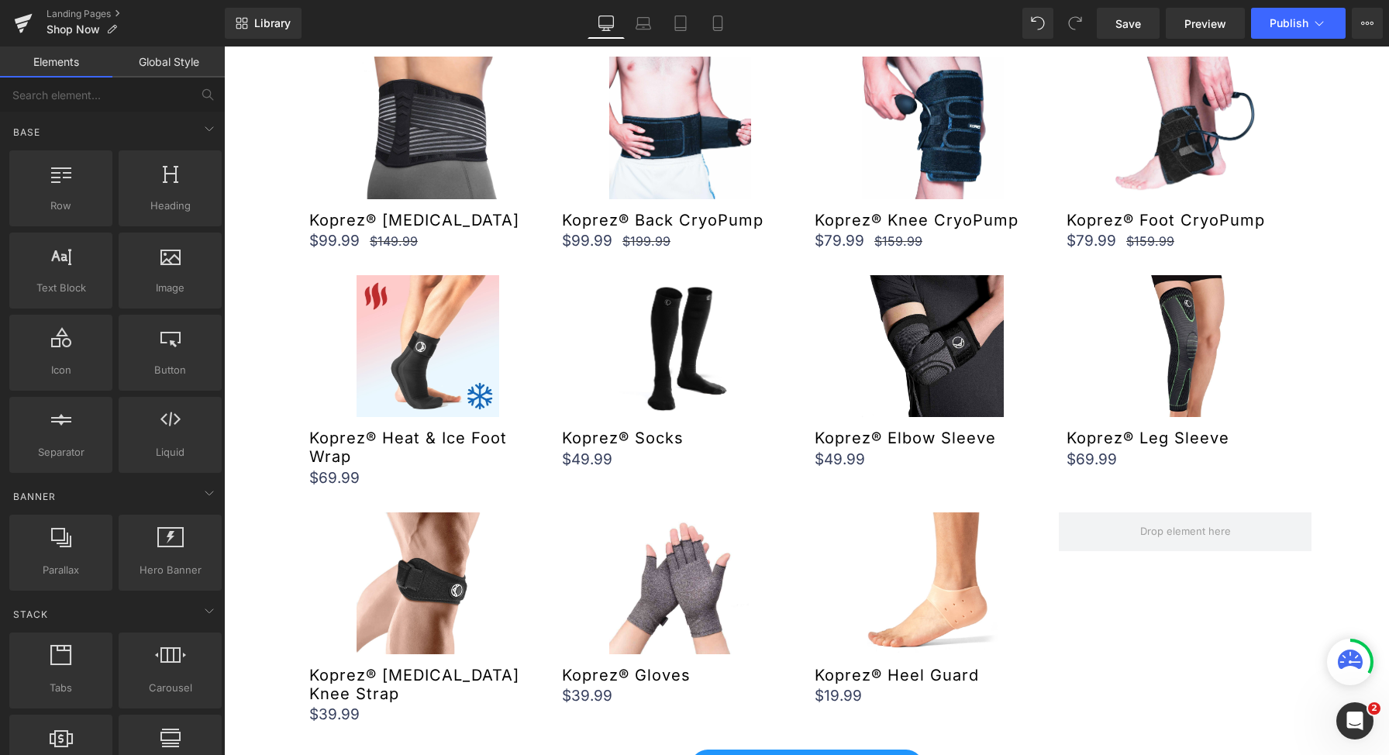
click at [123, 112] on div "Base Row rows, columns, layouts, div Heading headings, titles, h1,h2,h3,h4,h5,h…" at bounding box center [115, 294] width 219 height 364
click at [119, 102] on input "text" at bounding box center [95, 95] width 191 height 34
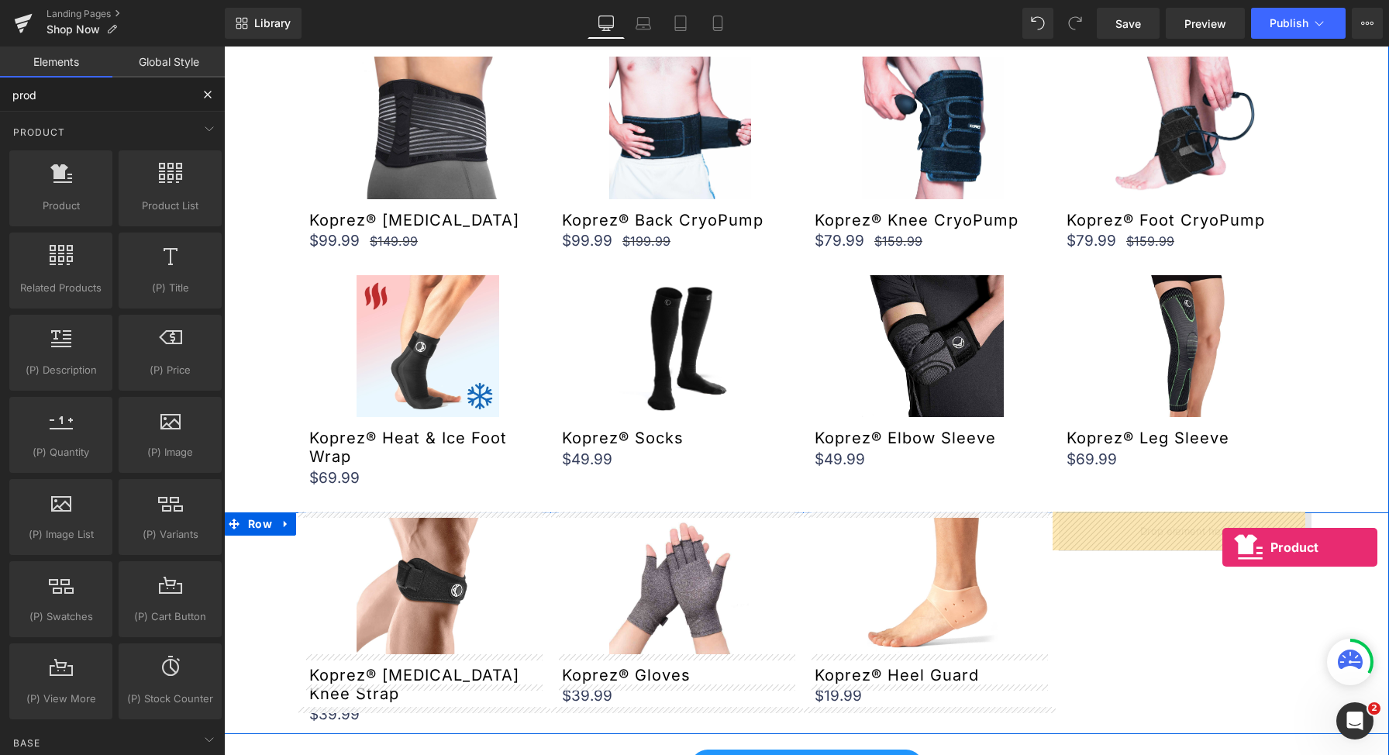
drag, startPoint x: 333, startPoint y: 243, endPoint x: 1223, endPoint y: 547, distance: 939.5
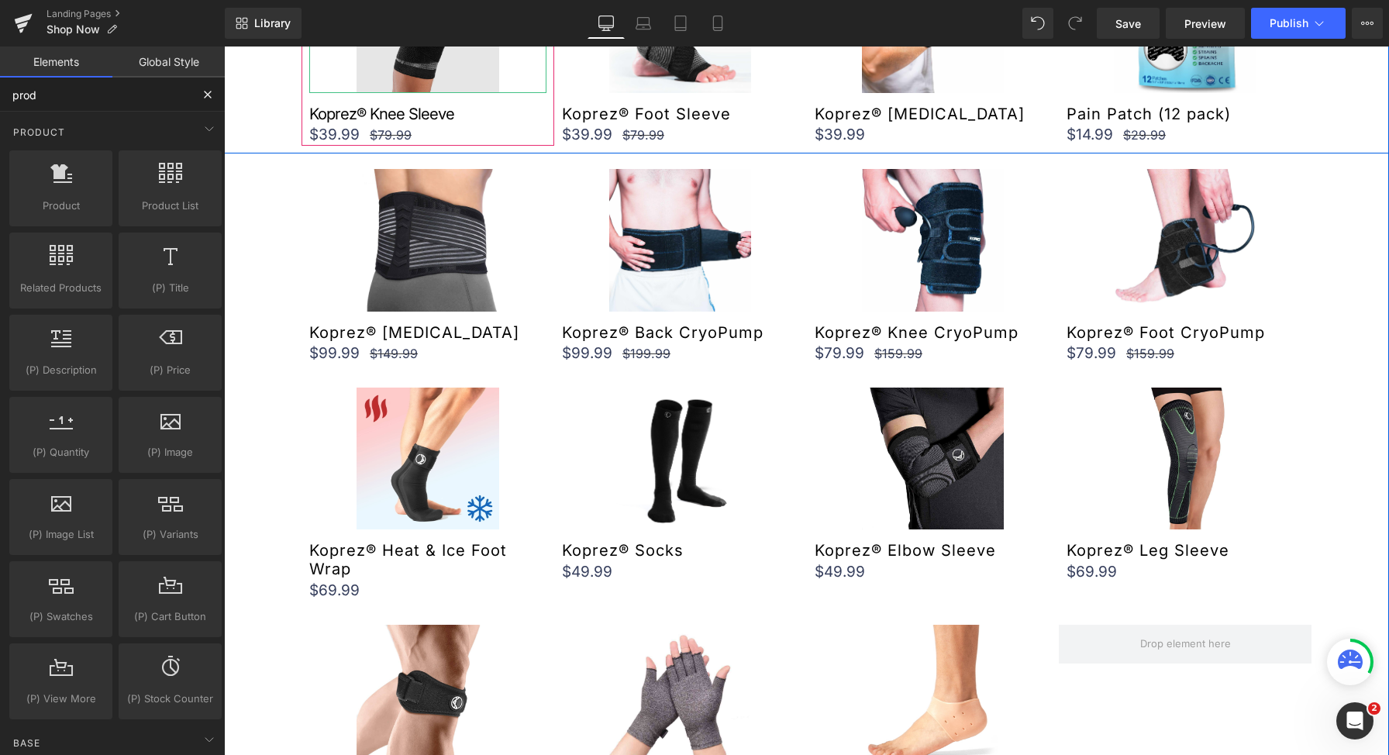
scroll to position [885, 0]
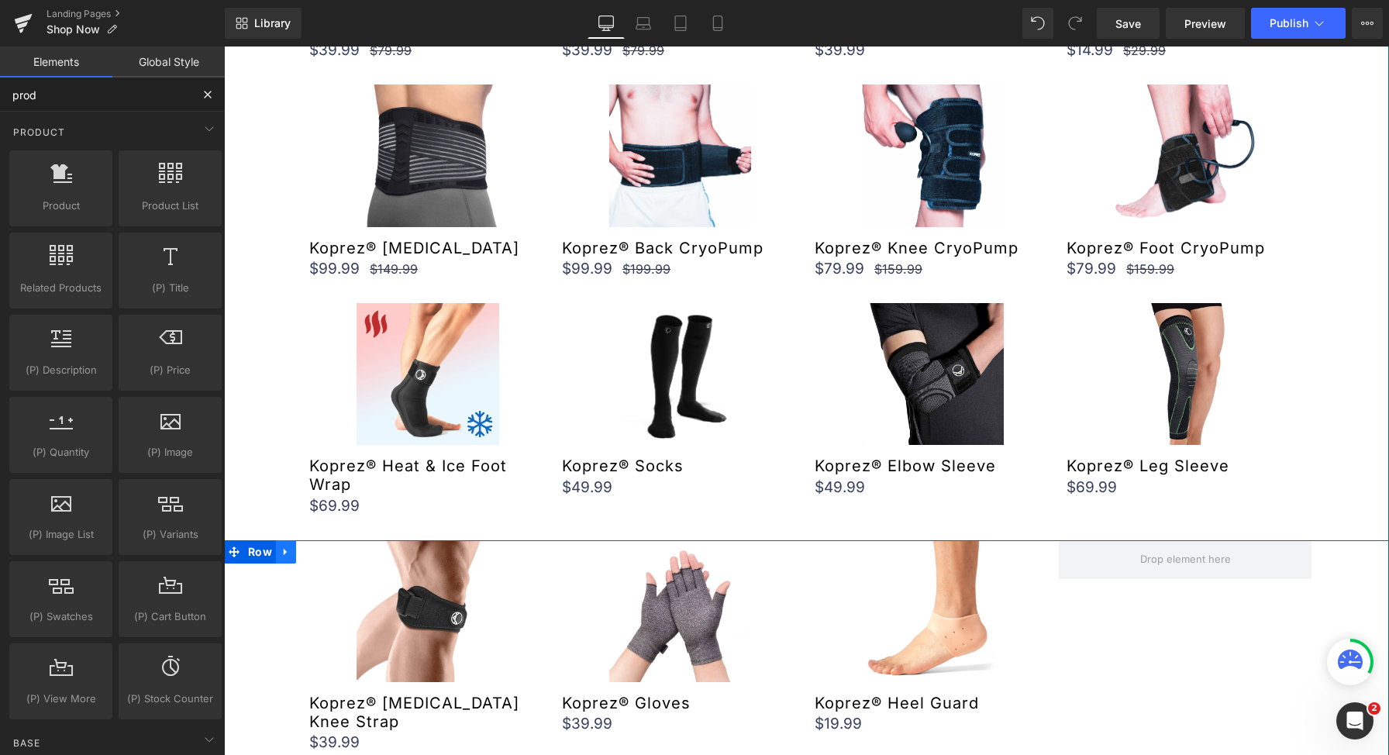
type input "prod"
click at [281, 554] on icon at bounding box center [286, 552] width 11 height 12
click at [301, 555] on icon at bounding box center [306, 552] width 11 height 11
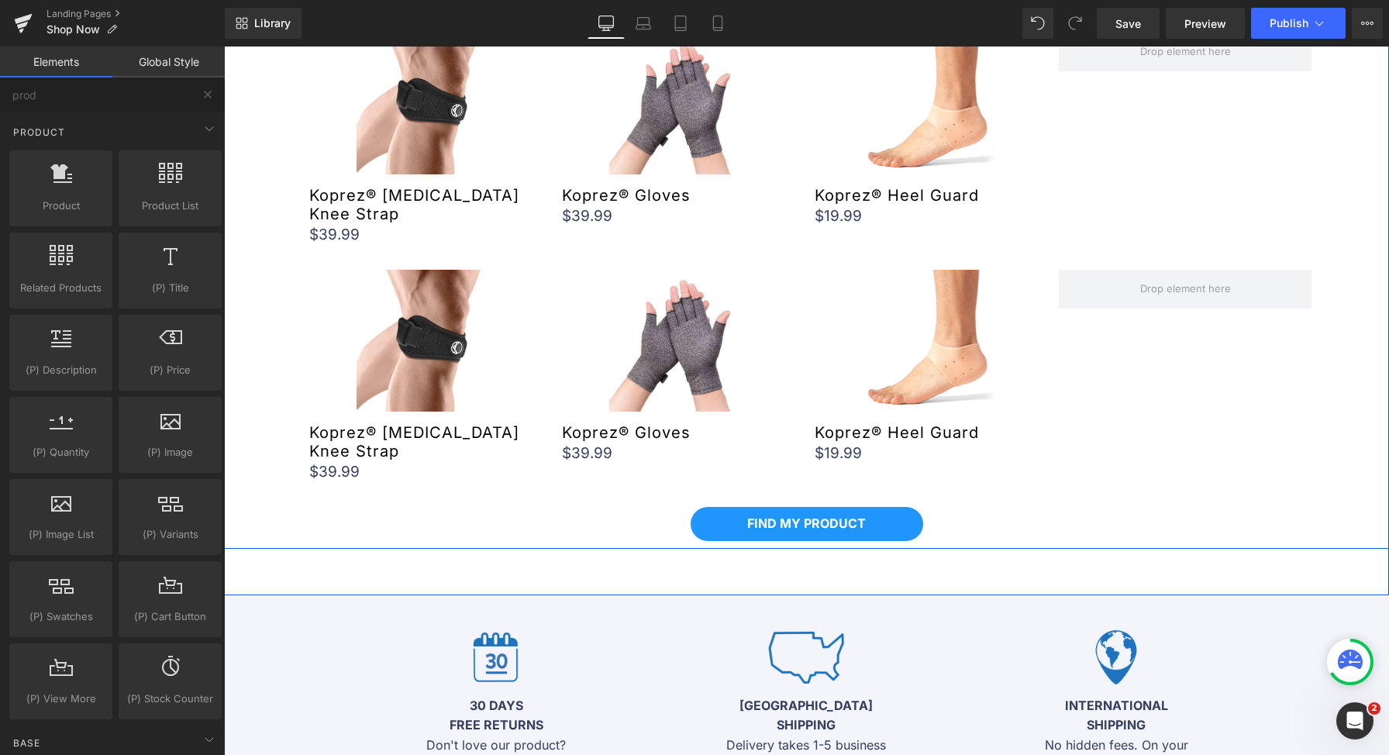
scroll to position [1267, 0]
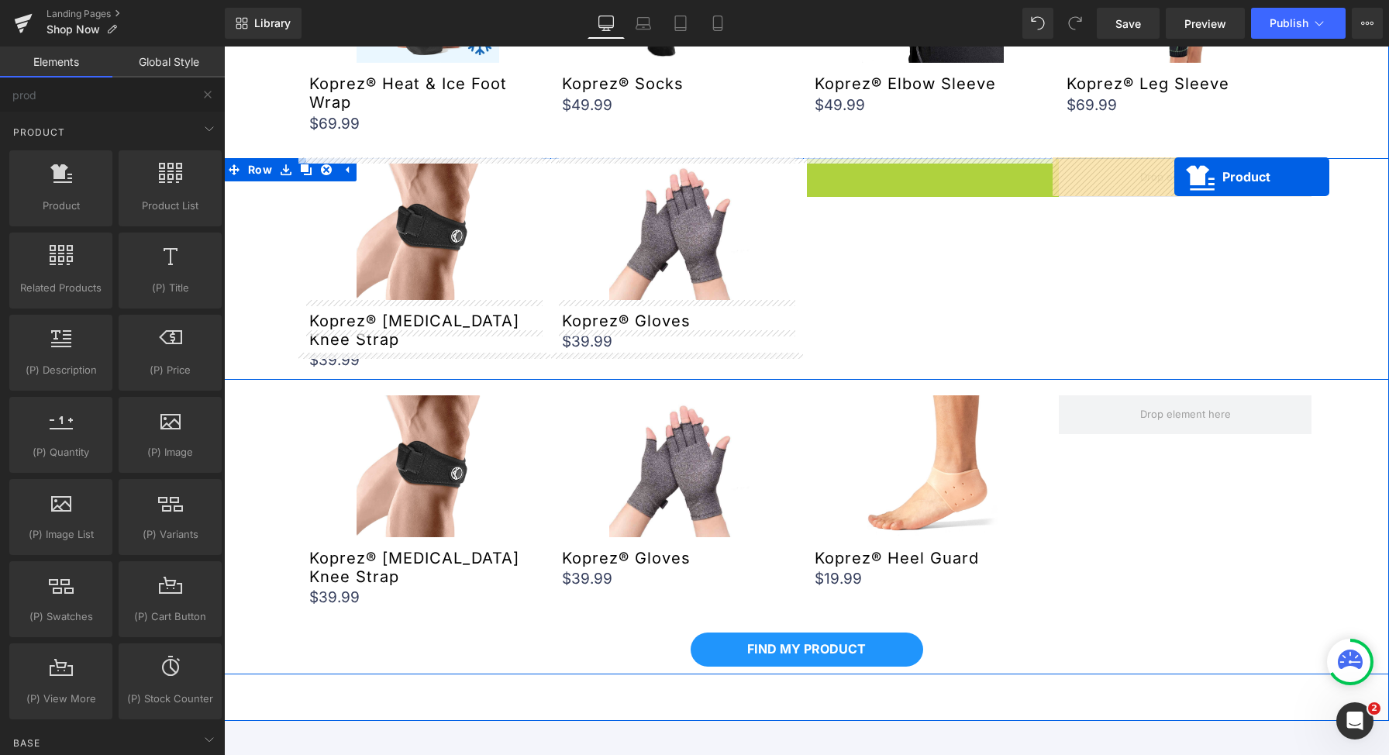
drag, startPoint x: 896, startPoint y: 171, endPoint x: 1175, endPoint y: 177, distance: 278.4
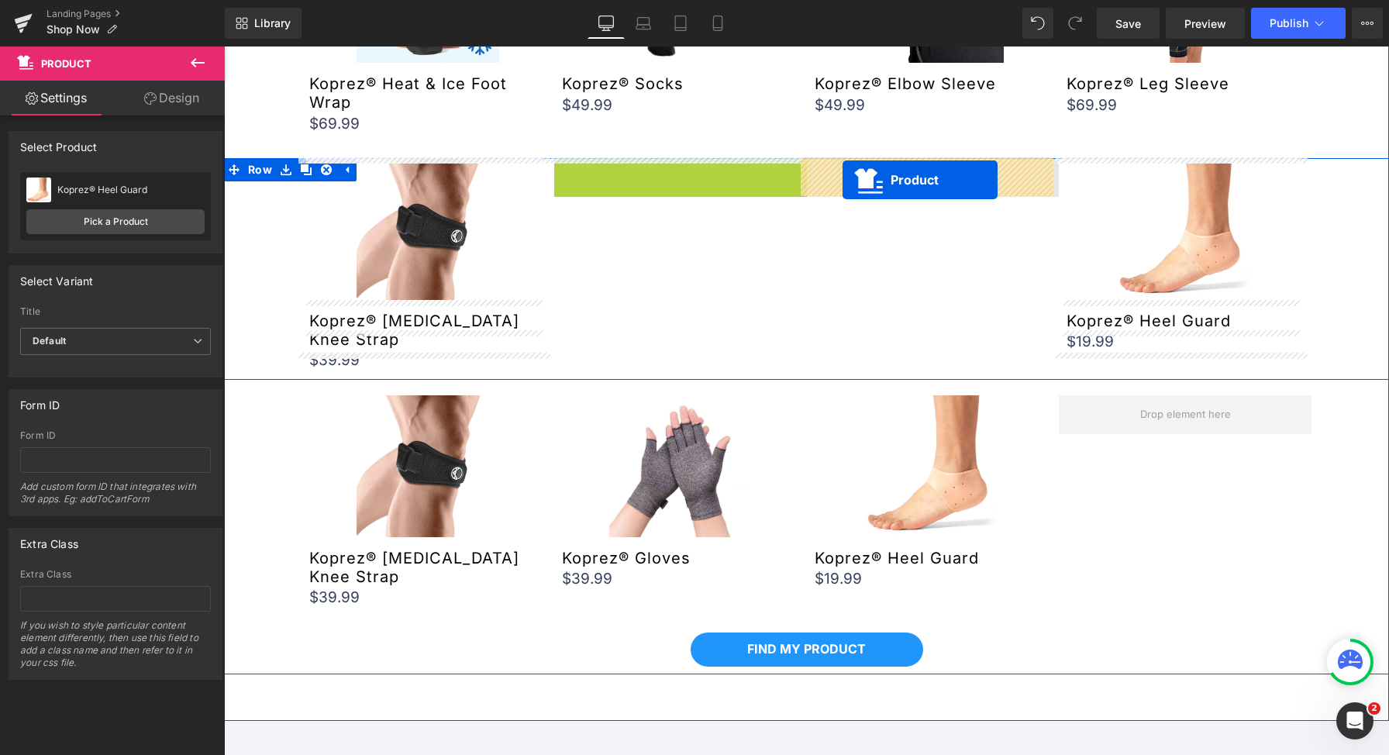
drag, startPoint x: 638, startPoint y: 170, endPoint x: 843, endPoint y: 180, distance: 204.9
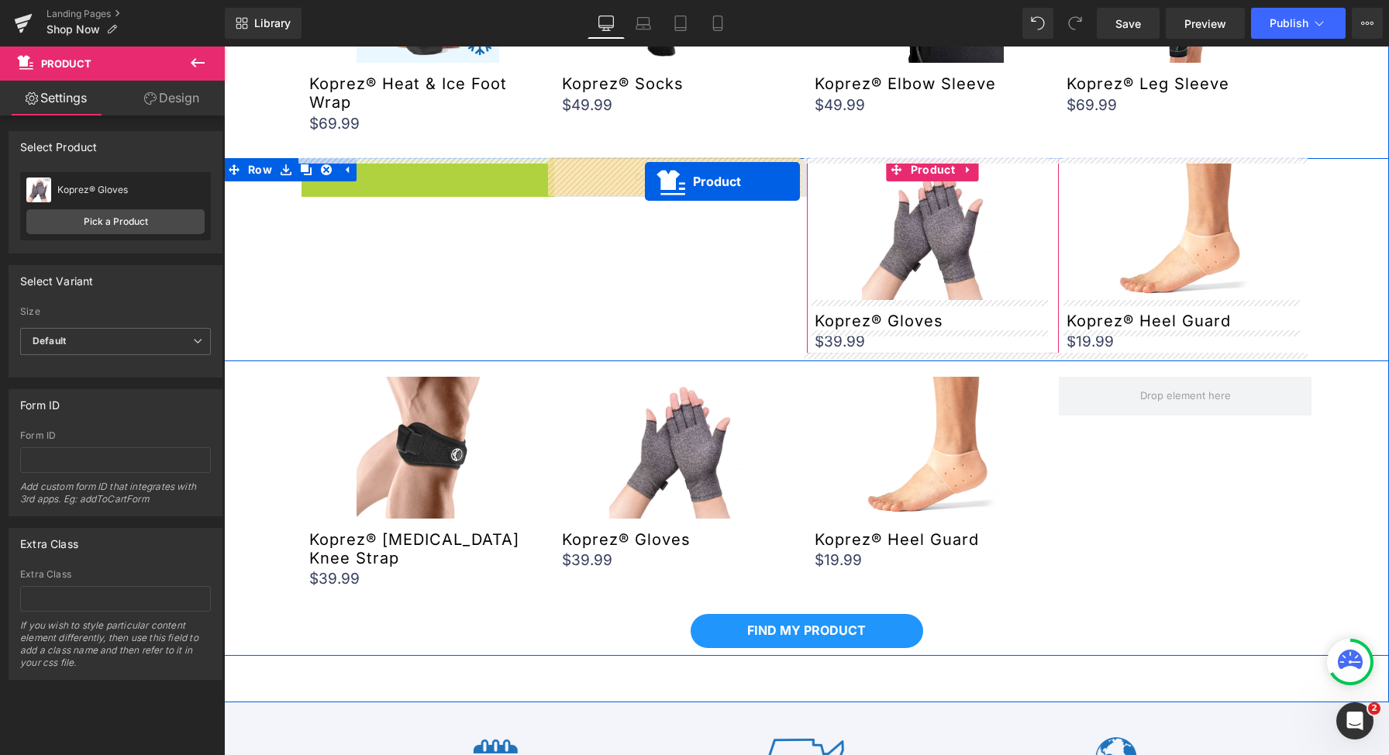
drag, startPoint x: 386, startPoint y: 170, endPoint x: 647, endPoint y: 181, distance: 260.7
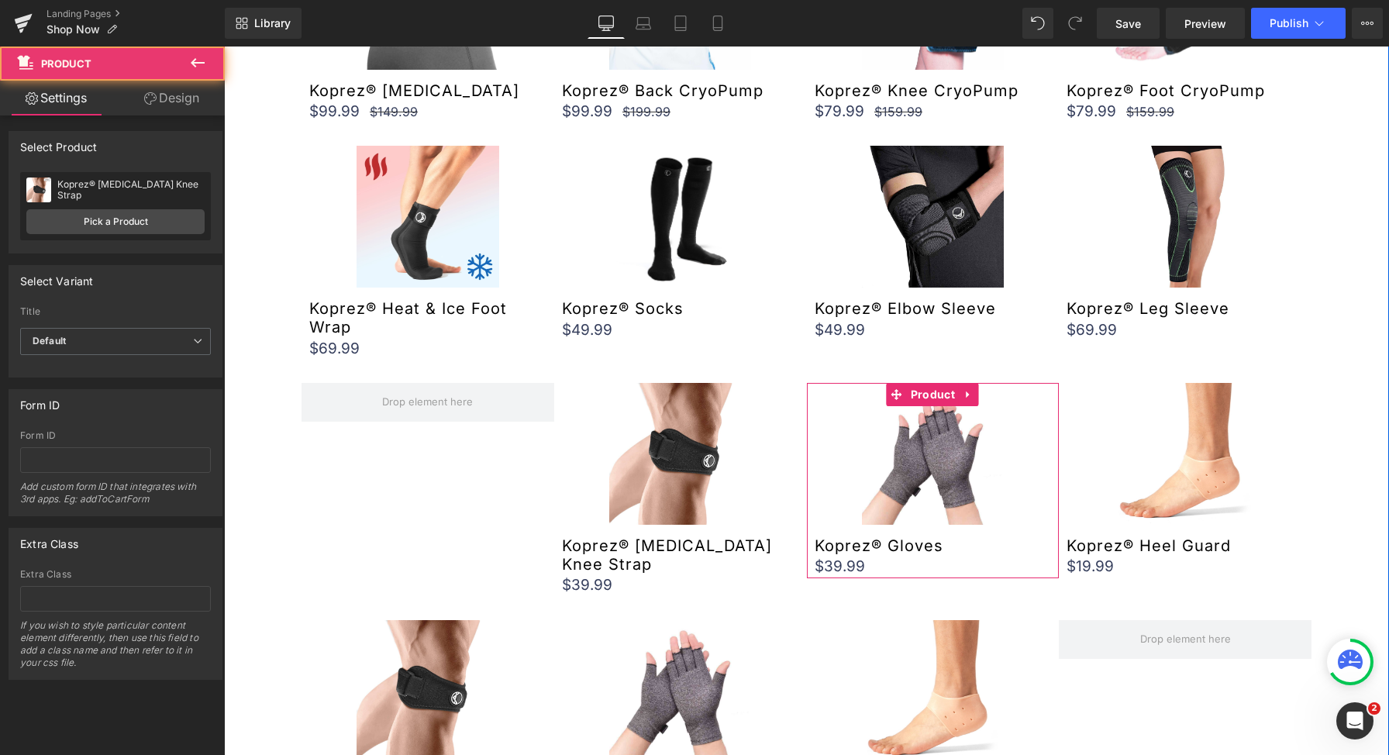
scroll to position [1040, 0]
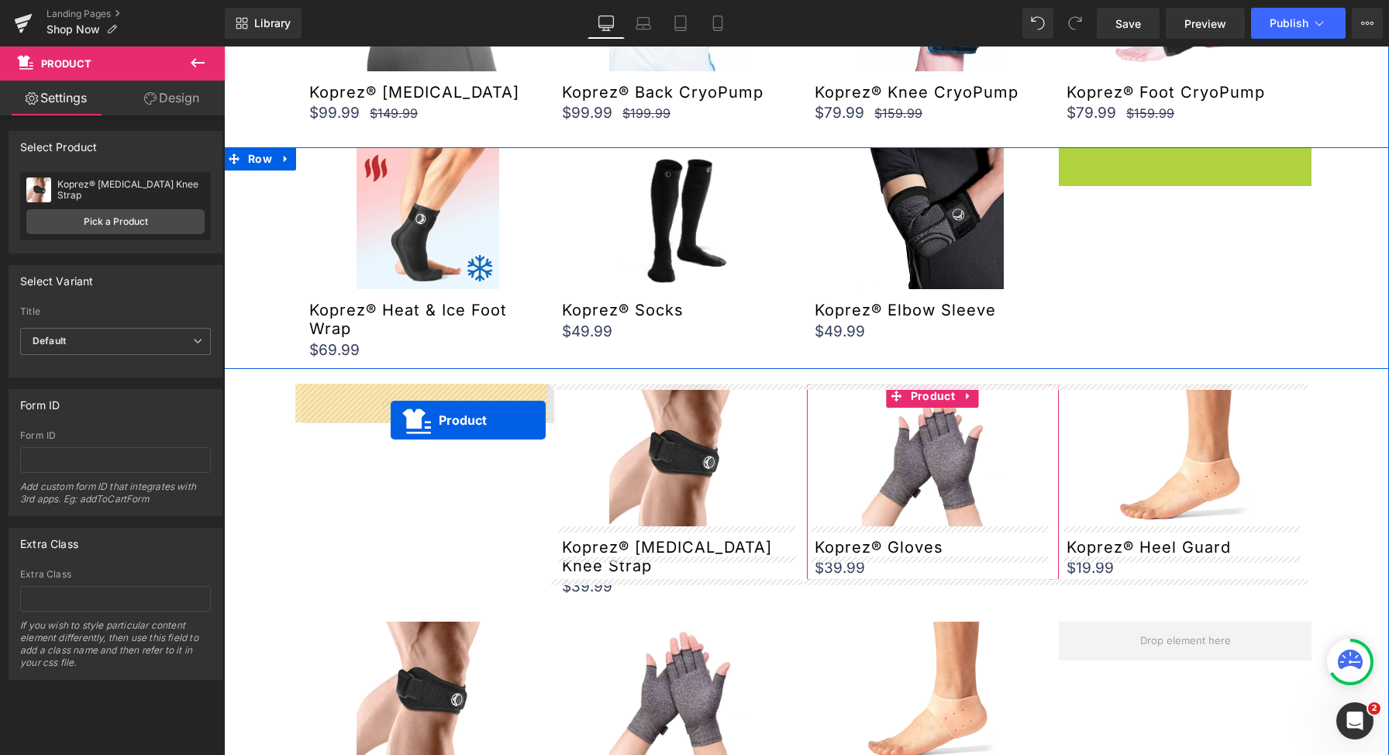
drag, startPoint x: 1143, startPoint y: 157, endPoint x: 391, endPoint y: 420, distance: 796.9
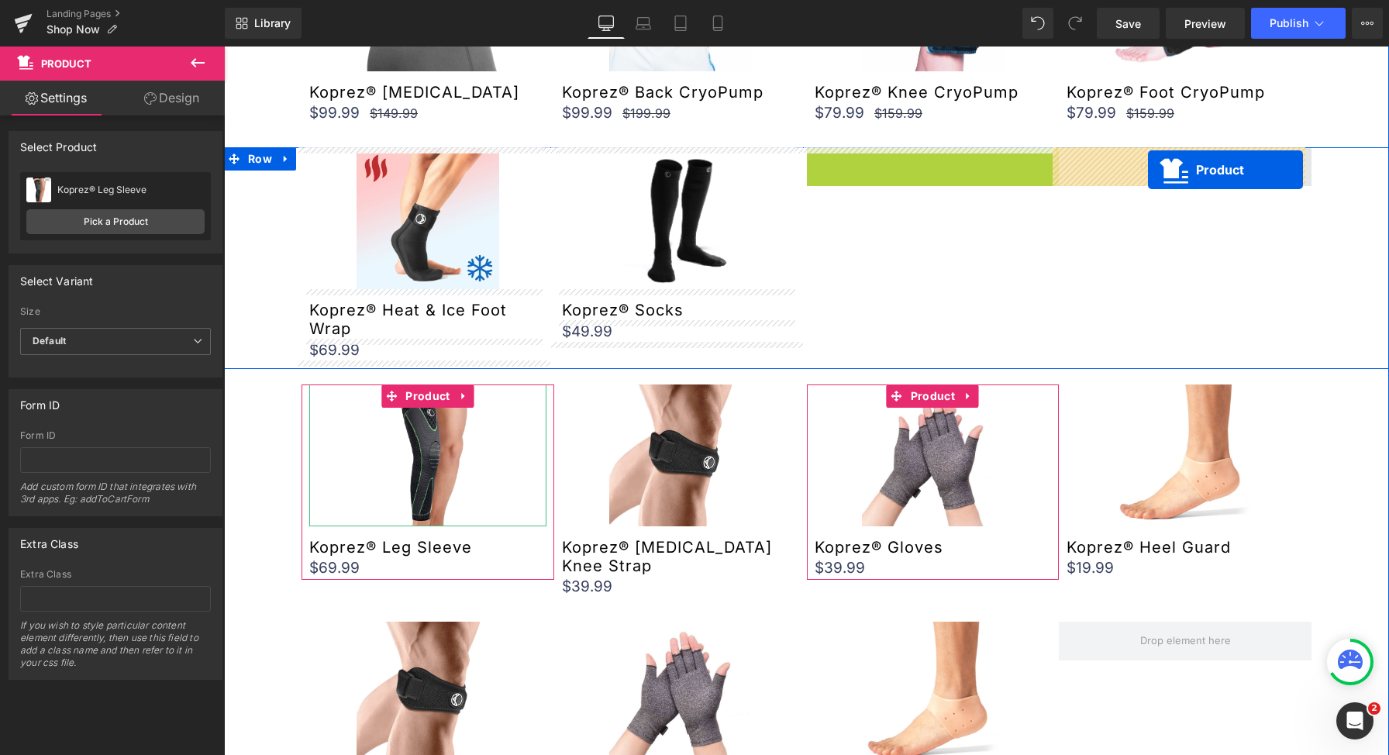
drag, startPoint x: 894, startPoint y: 157, endPoint x: 1148, endPoint y: 170, distance: 254.6
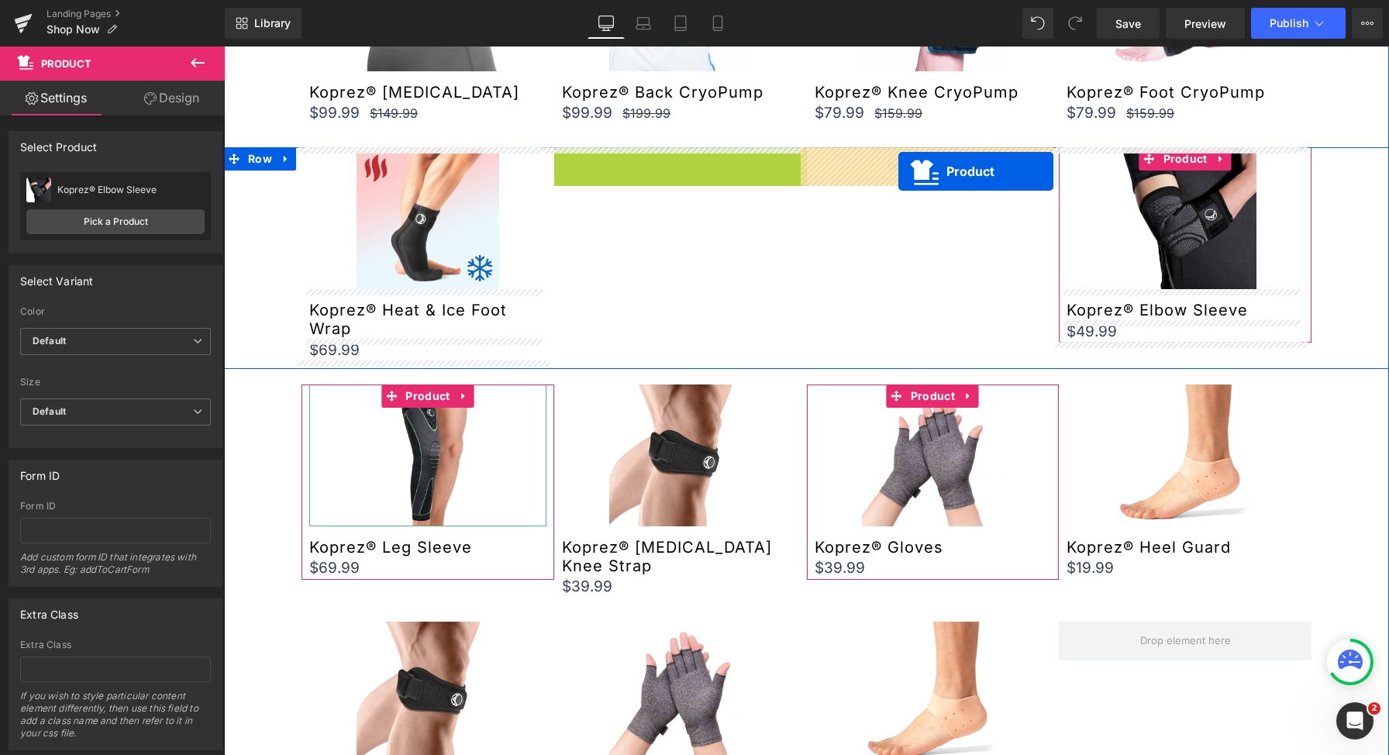
drag, startPoint x: 636, startPoint y: 157, endPoint x: 747, endPoint y: 170, distance: 111.6
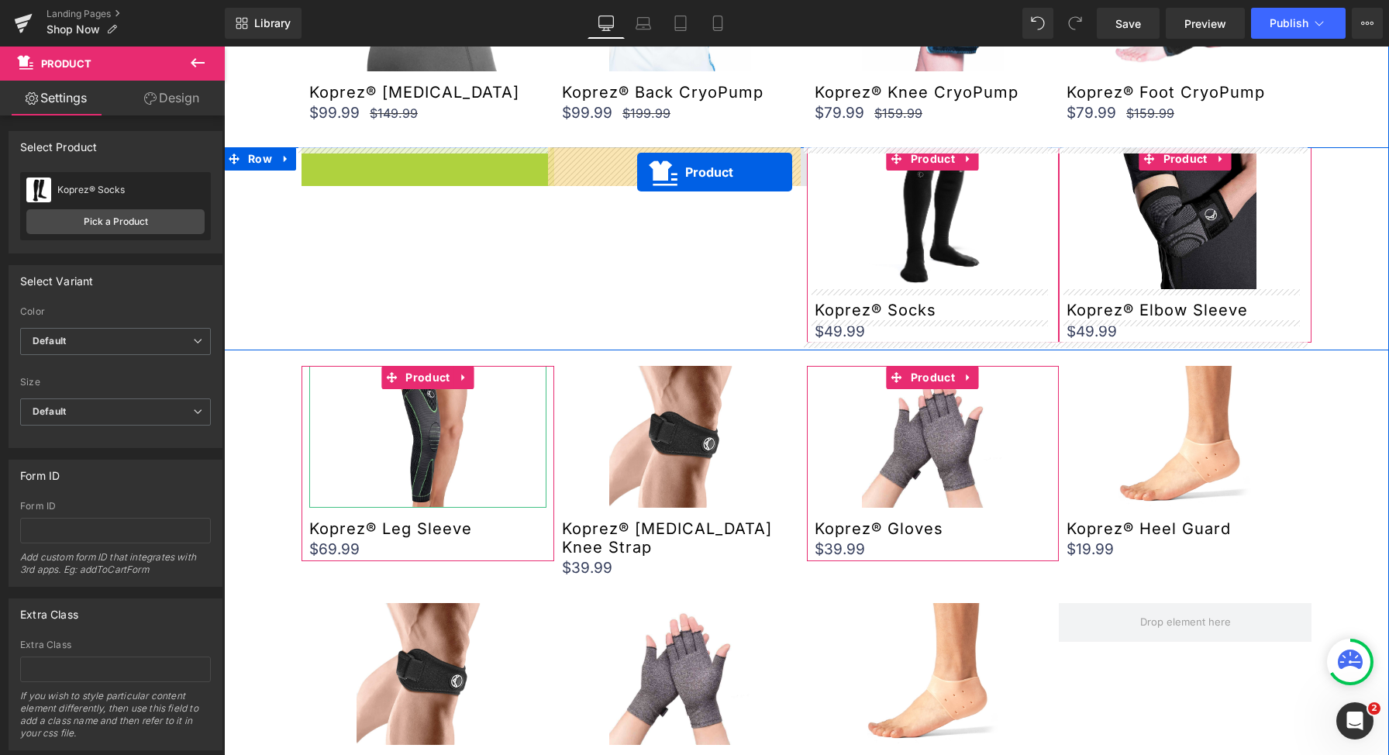
drag, startPoint x: 386, startPoint y: 156, endPoint x: 637, endPoint y: 172, distance: 251.7
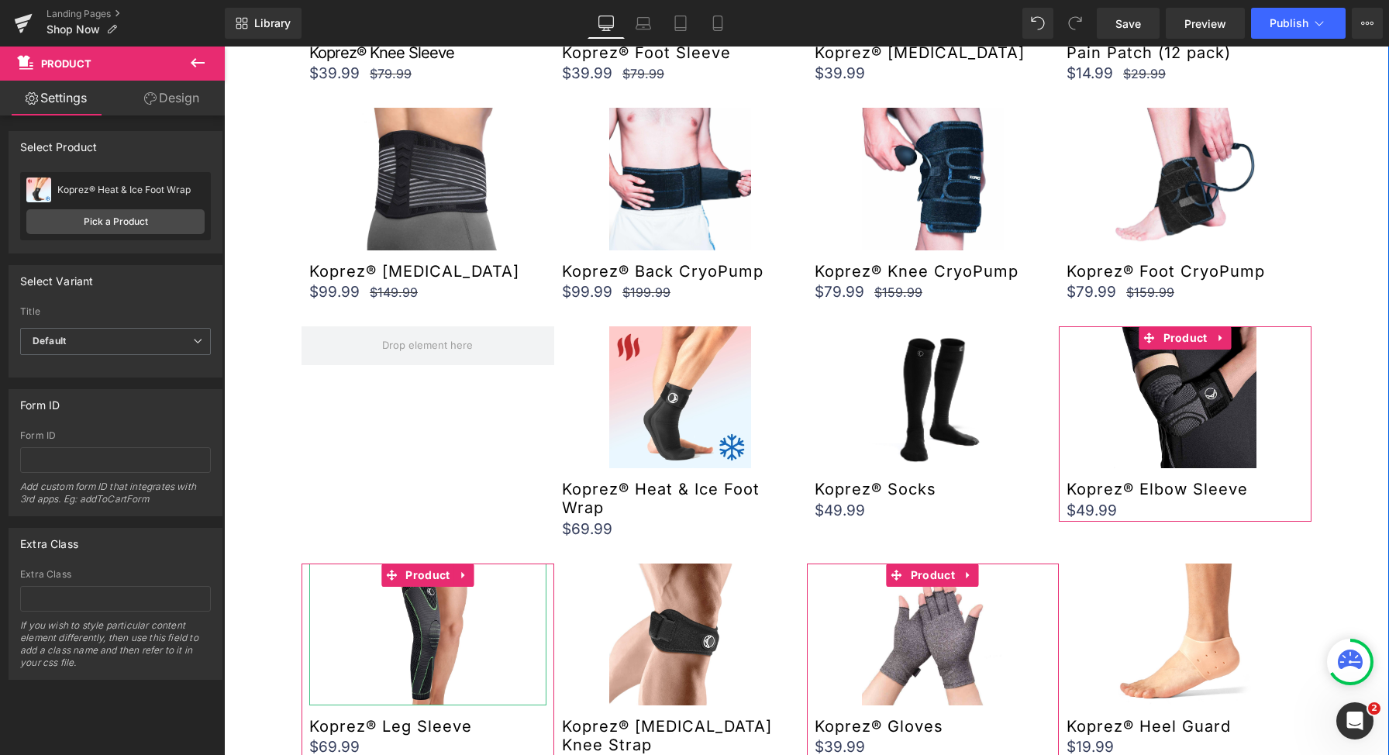
scroll to position [860, 0]
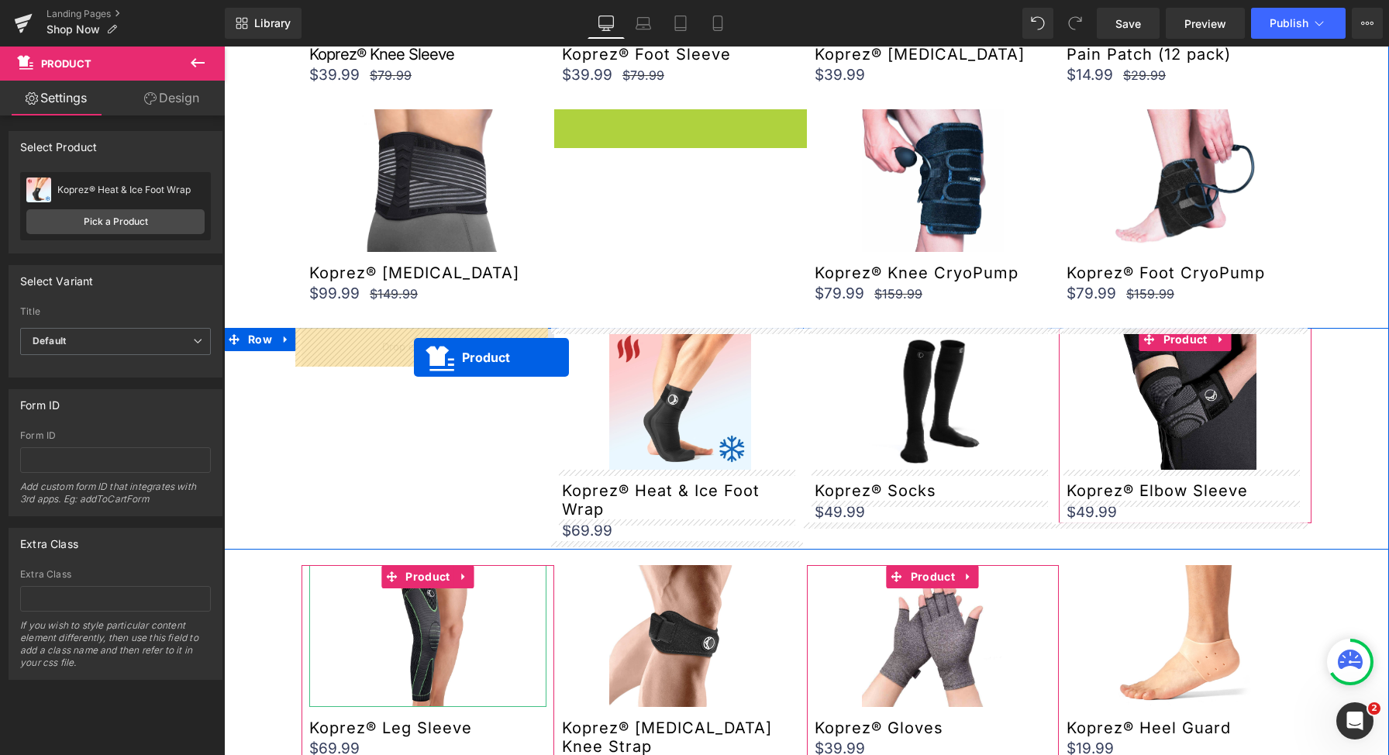
drag, startPoint x: 638, startPoint y: 119, endPoint x: 414, endPoint y: 357, distance: 326.3
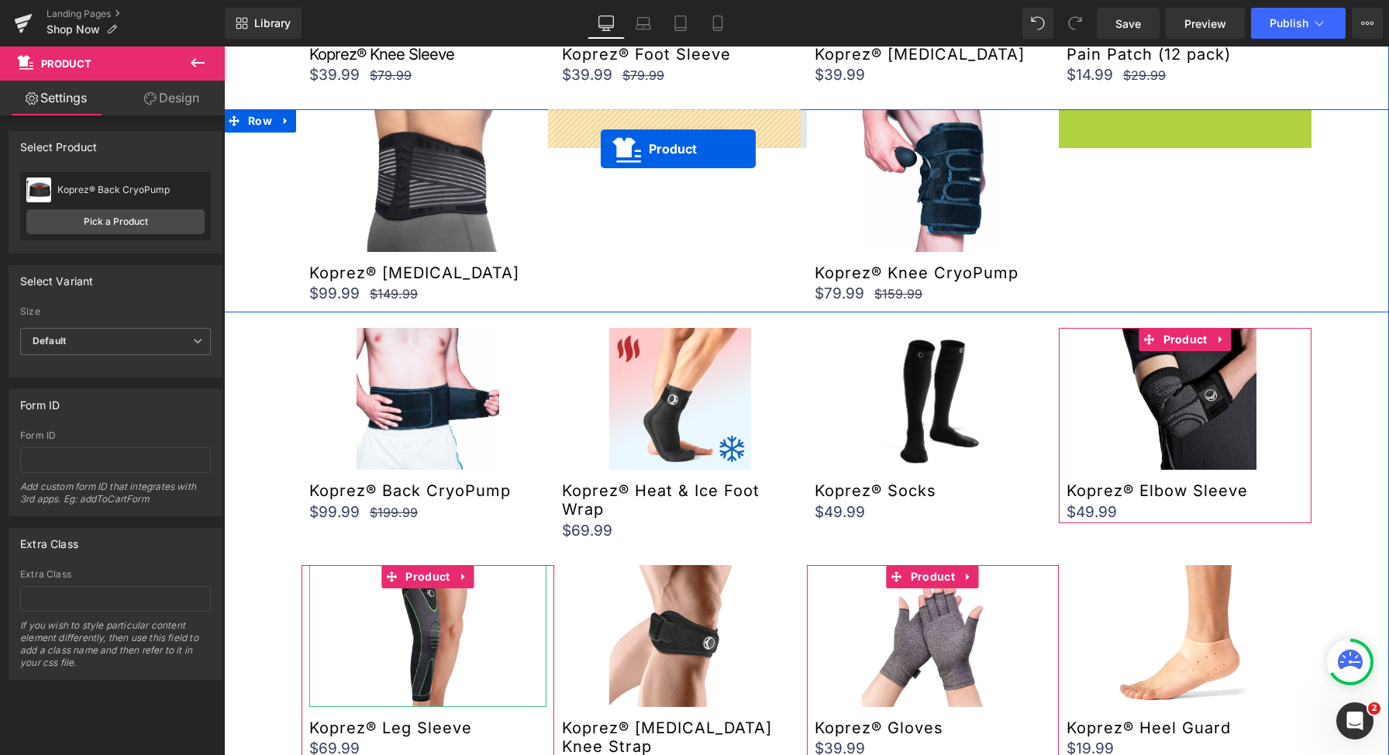
drag, startPoint x: 1147, startPoint y: 122, endPoint x: 604, endPoint y: 146, distance: 543.2
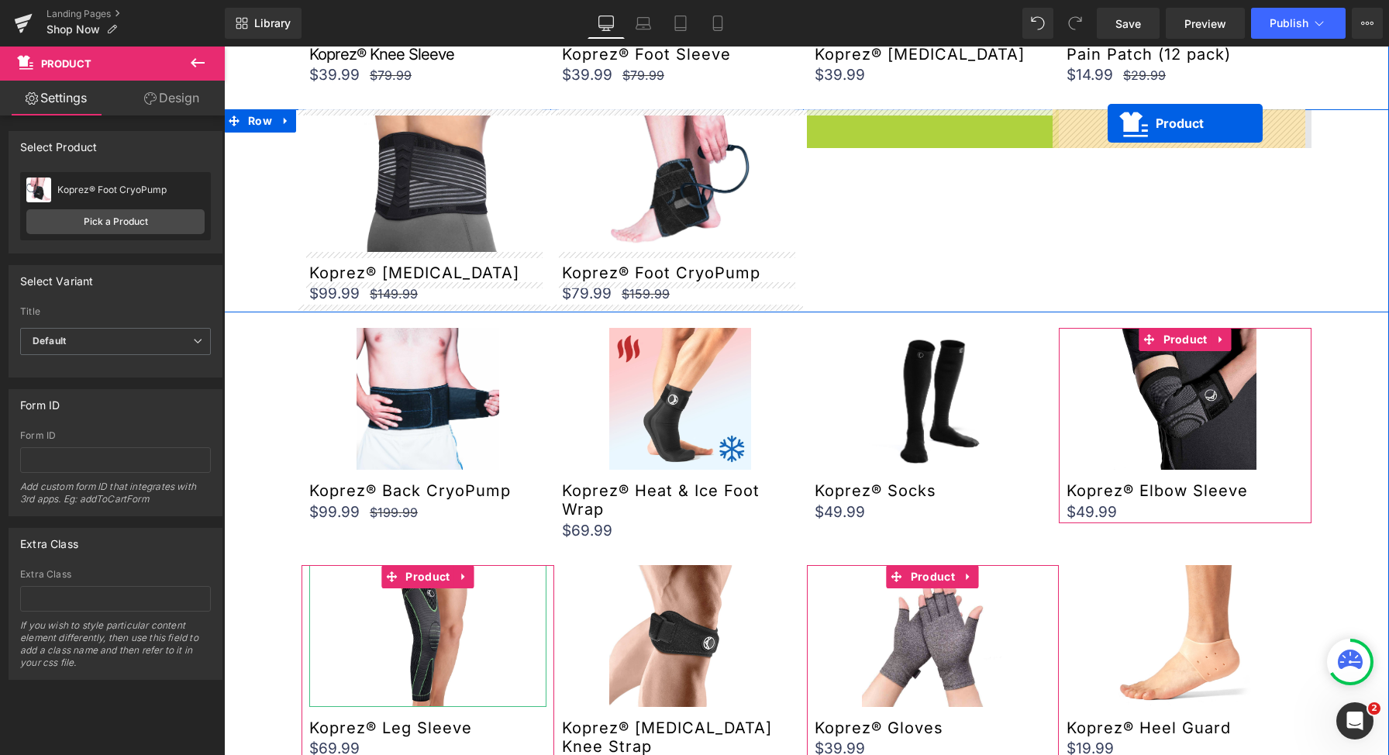
drag, startPoint x: 895, startPoint y: 117, endPoint x: 1108, endPoint y: 123, distance: 213.3
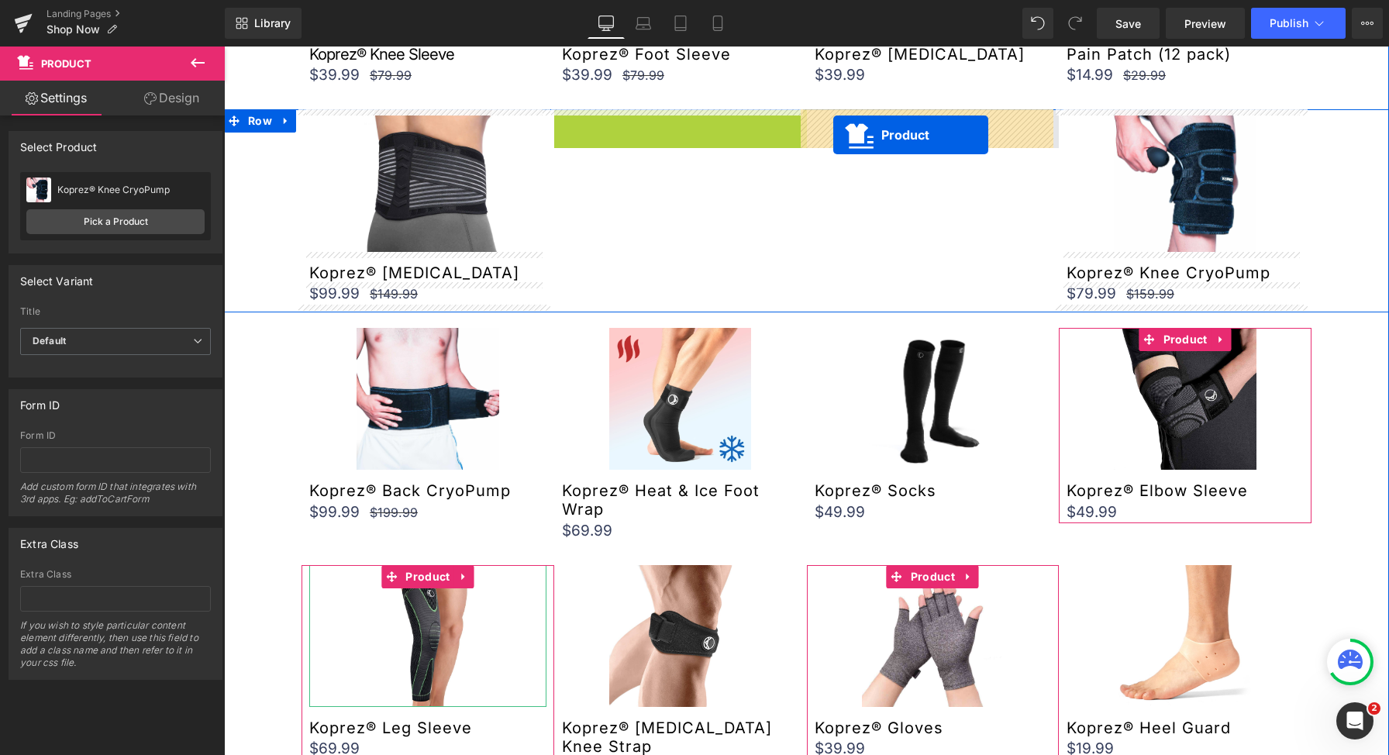
drag, startPoint x: 640, startPoint y: 120, endPoint x: 843, endPoint y: 136, distance: 203.7
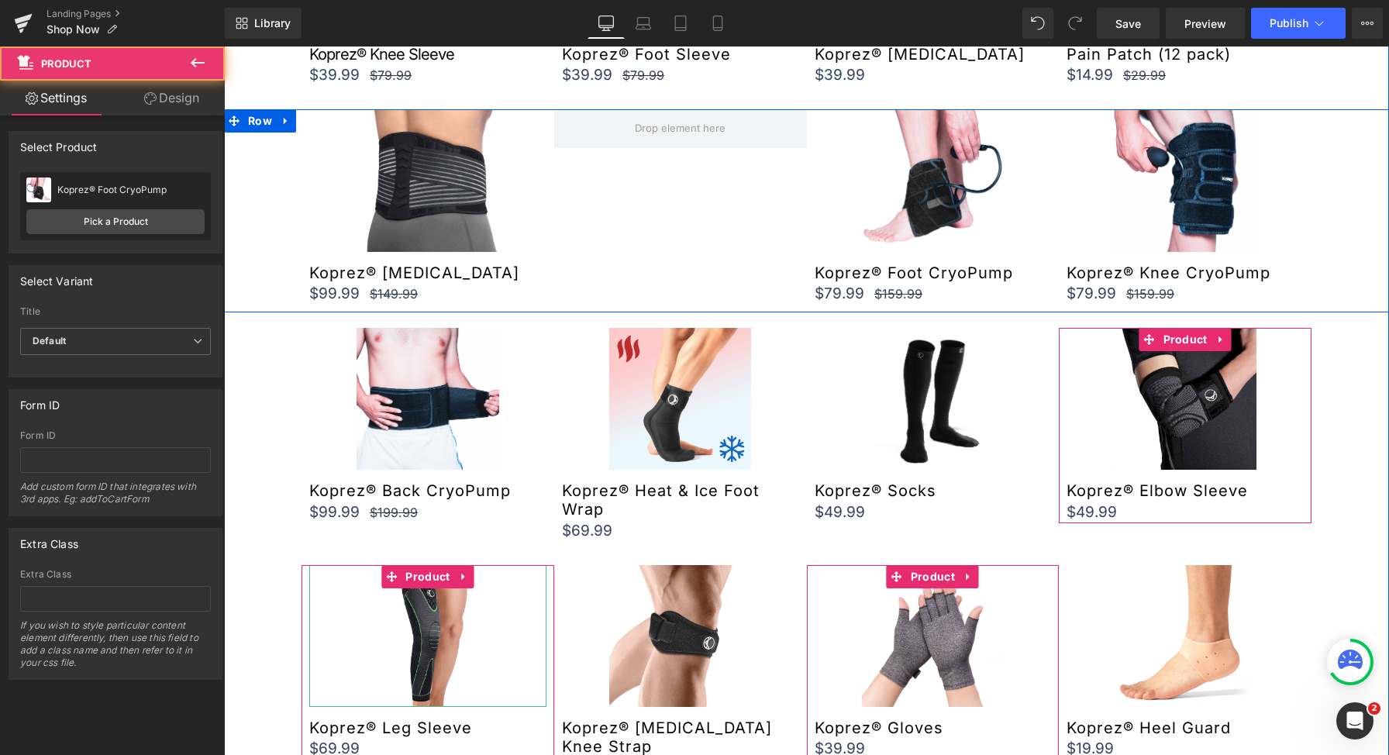
scroll to position [557, 0]
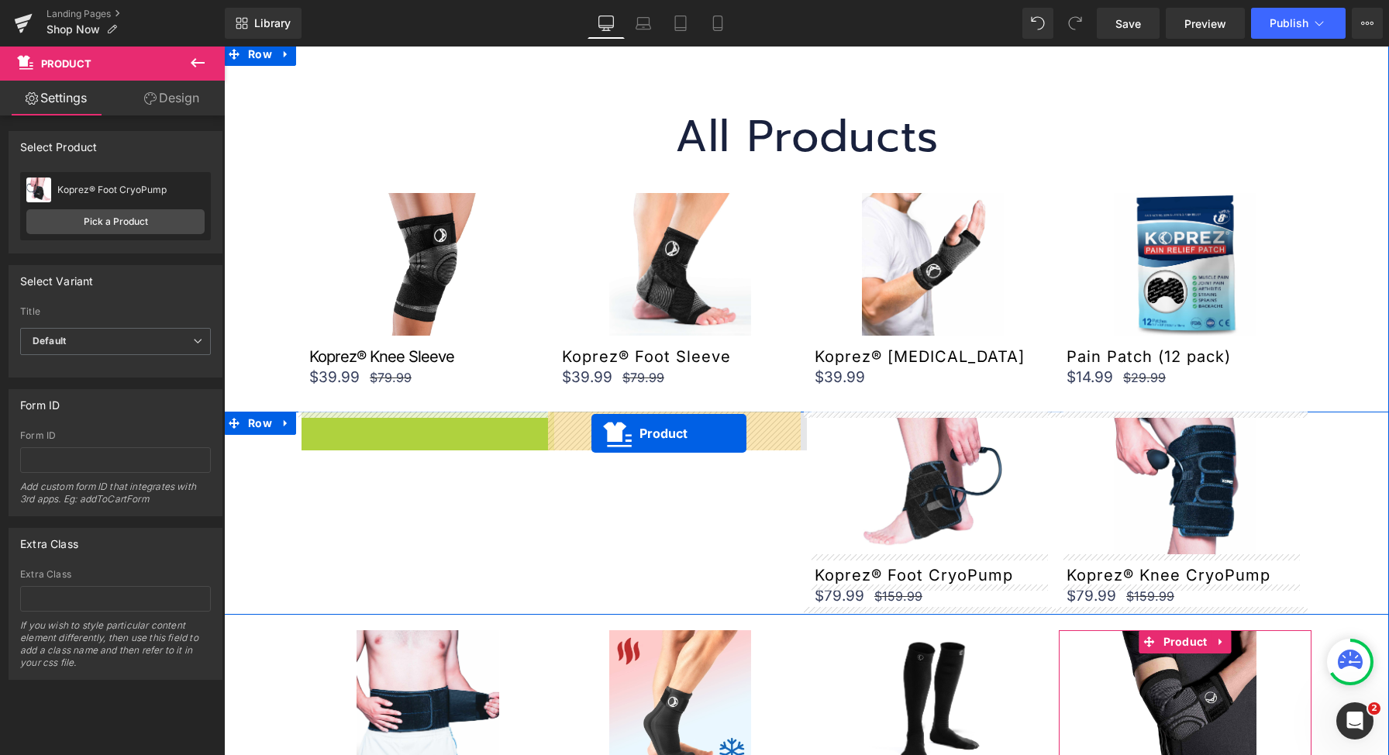
drag, startPoint x: 388, startPoint y: 423, endPoint x: 592, endPoint y: 433, distance: 203.4
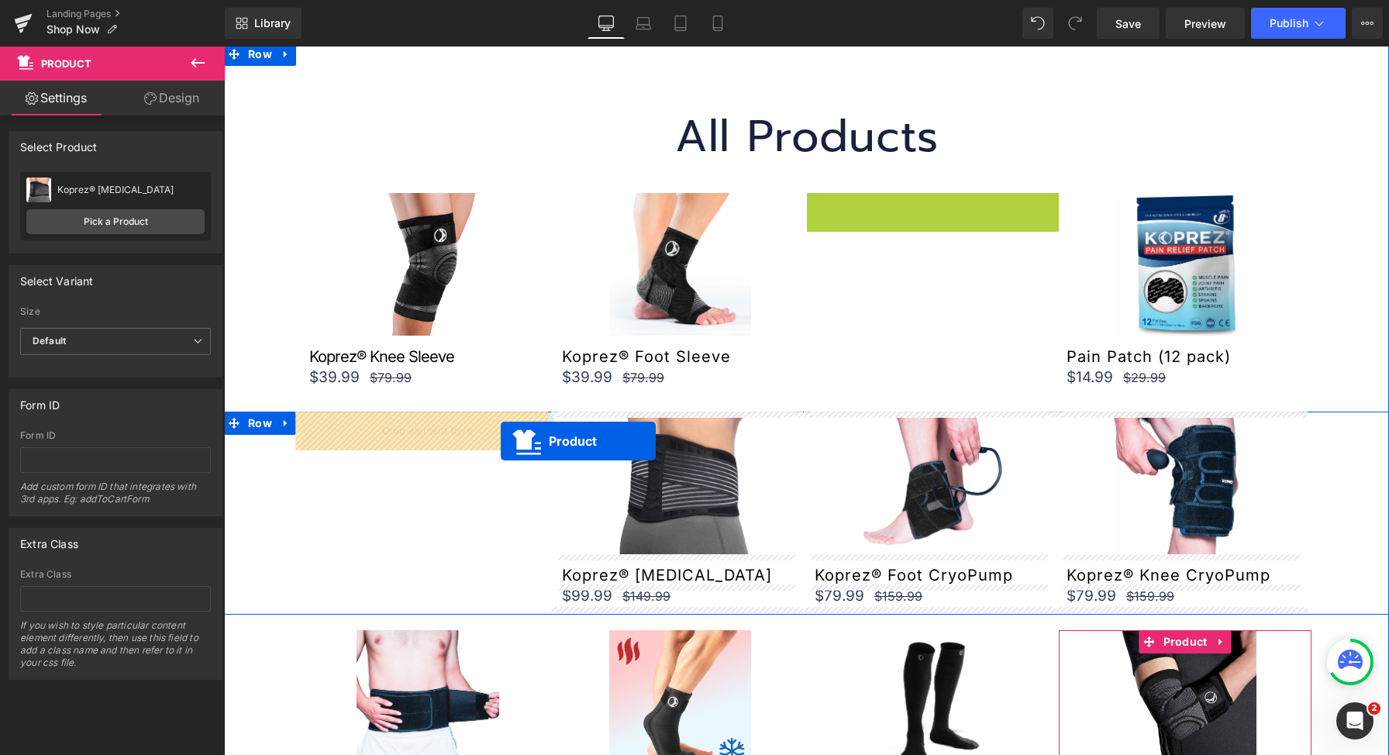
drag, startPoint x: 890, startPoint y: 204, endPoint x: 501, endPoint y: 441, distance: 455.8
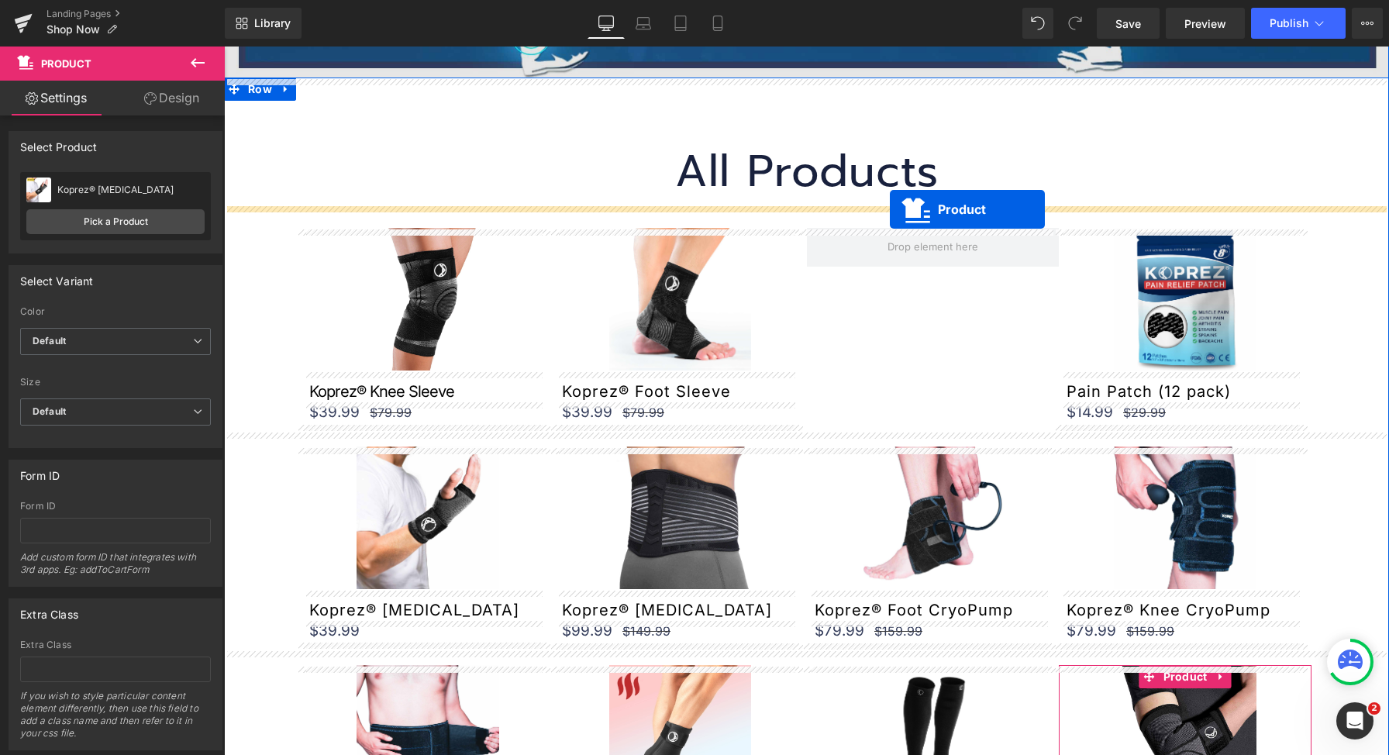
scroll to position [374, 0]
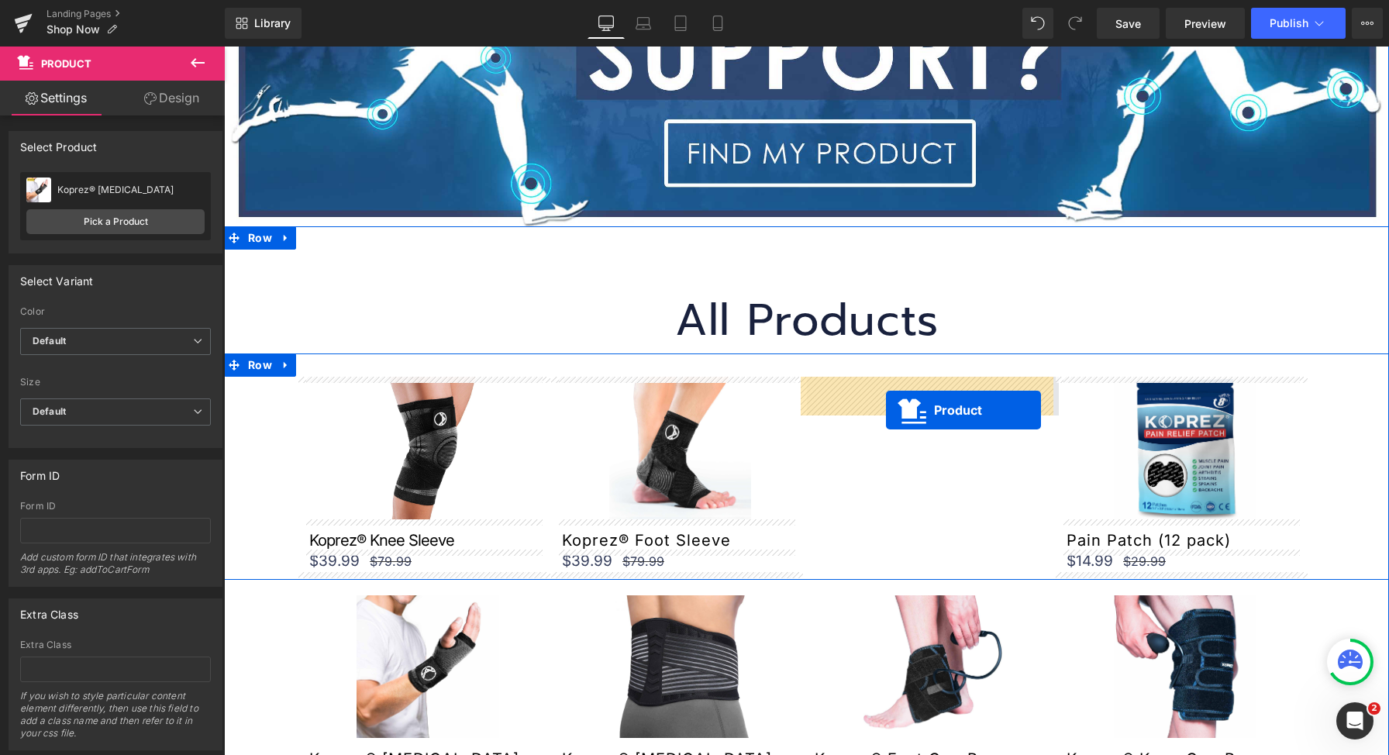
drag, startPoint x: 892, startPoint y: 110, endPoint x: 886, endPoint y: 410, distance: 300.1
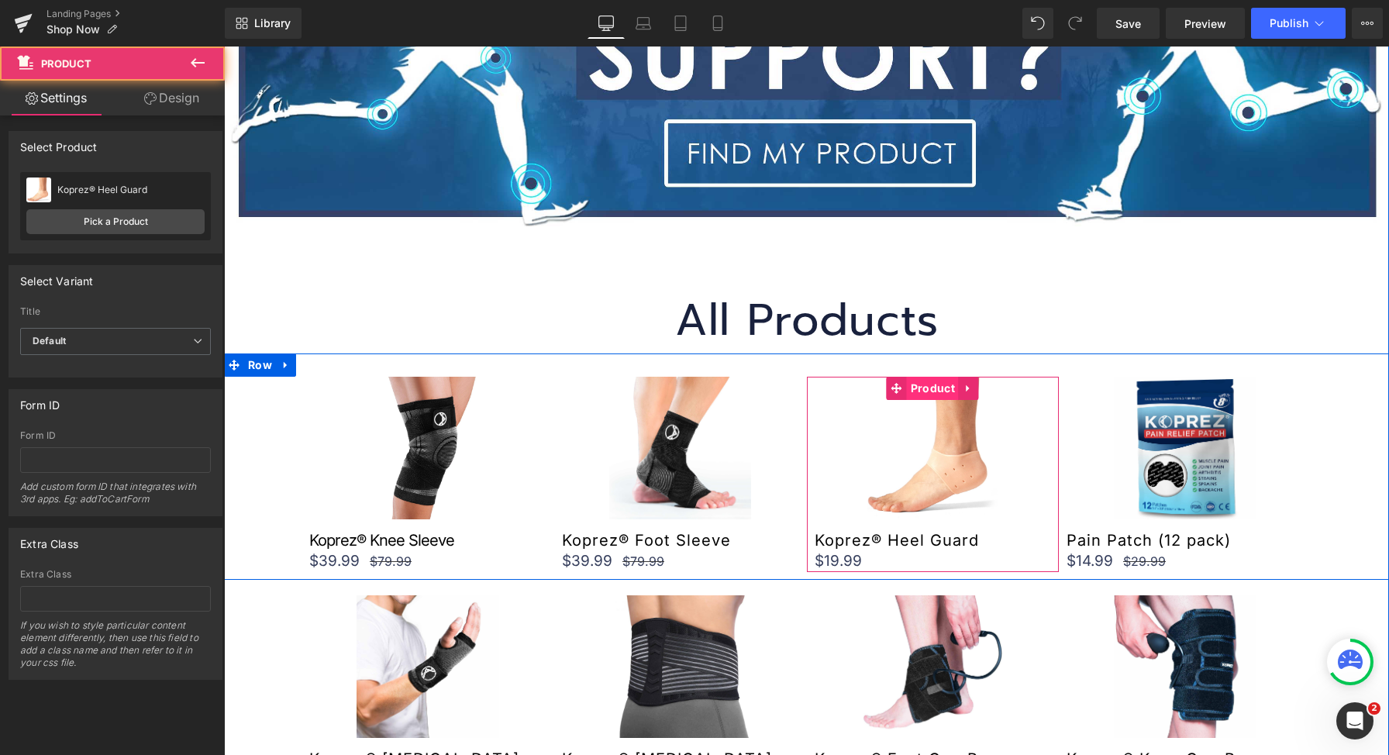
click at [922, 382] on span "Product" at bounding box center [933, 388] width 52 height 23
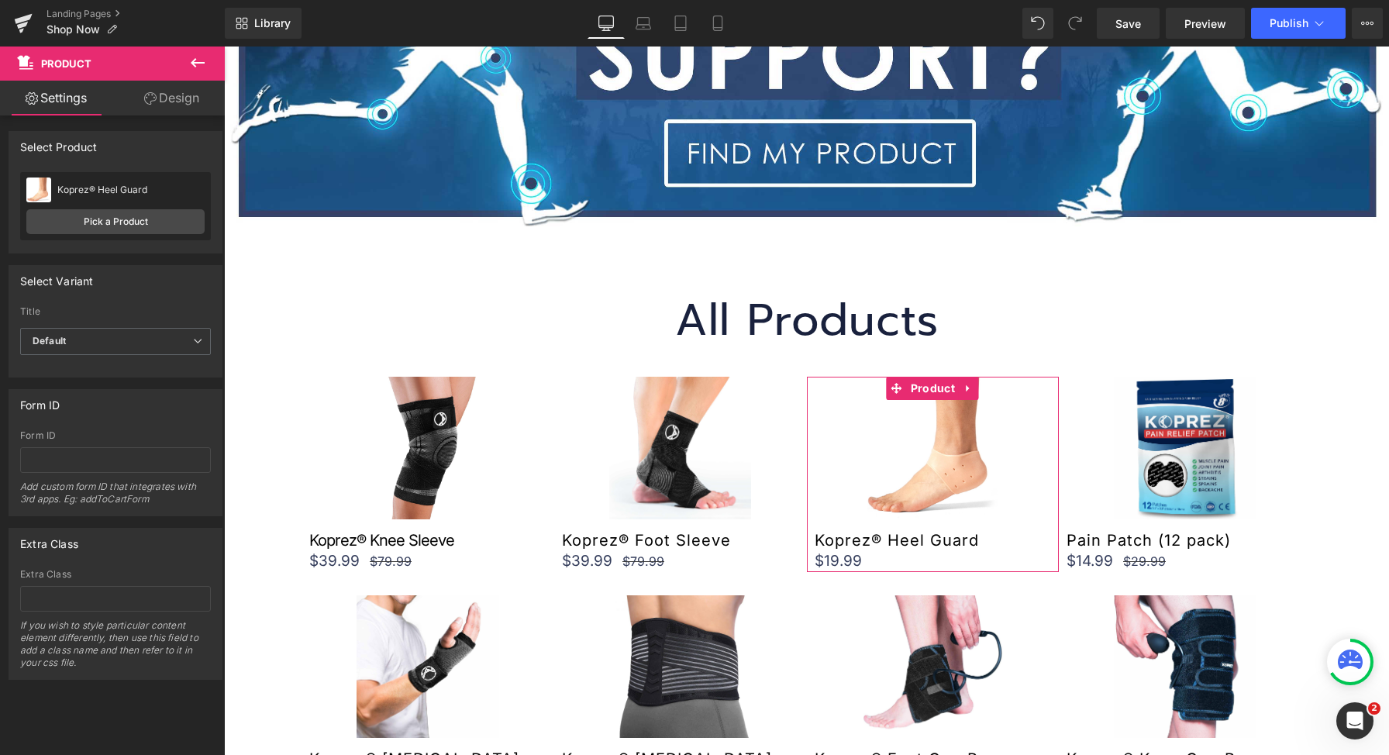
click at [136, 236] on div "Koprez® Heel Guard Koprez® Heel Guard Pick a Product" at bounding box center [115, 206] width 191 height 68
click at [136, 222] on link "Pick a Product" at bounding box center [115, 221] width 178 height 25
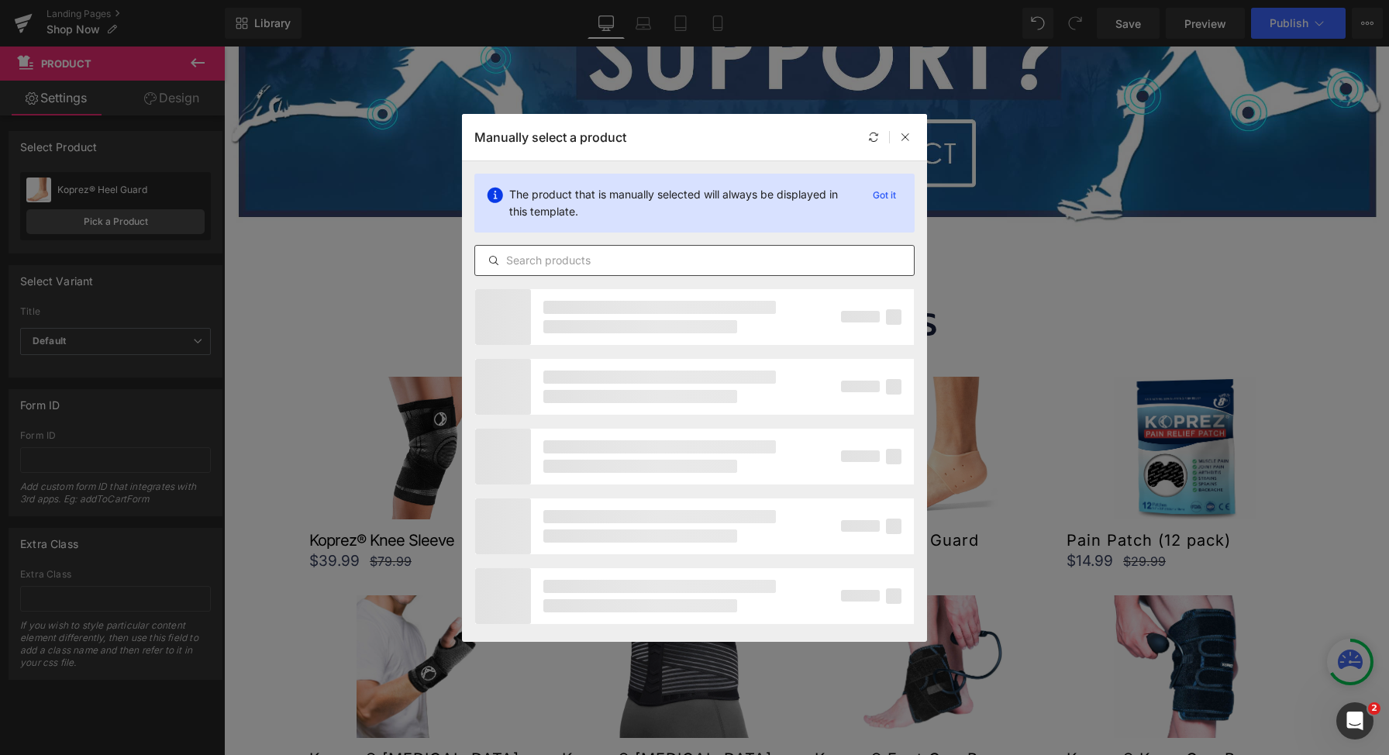
click at [663, 255] on input "text" at bounding box center [694, 260] width 439 height 19
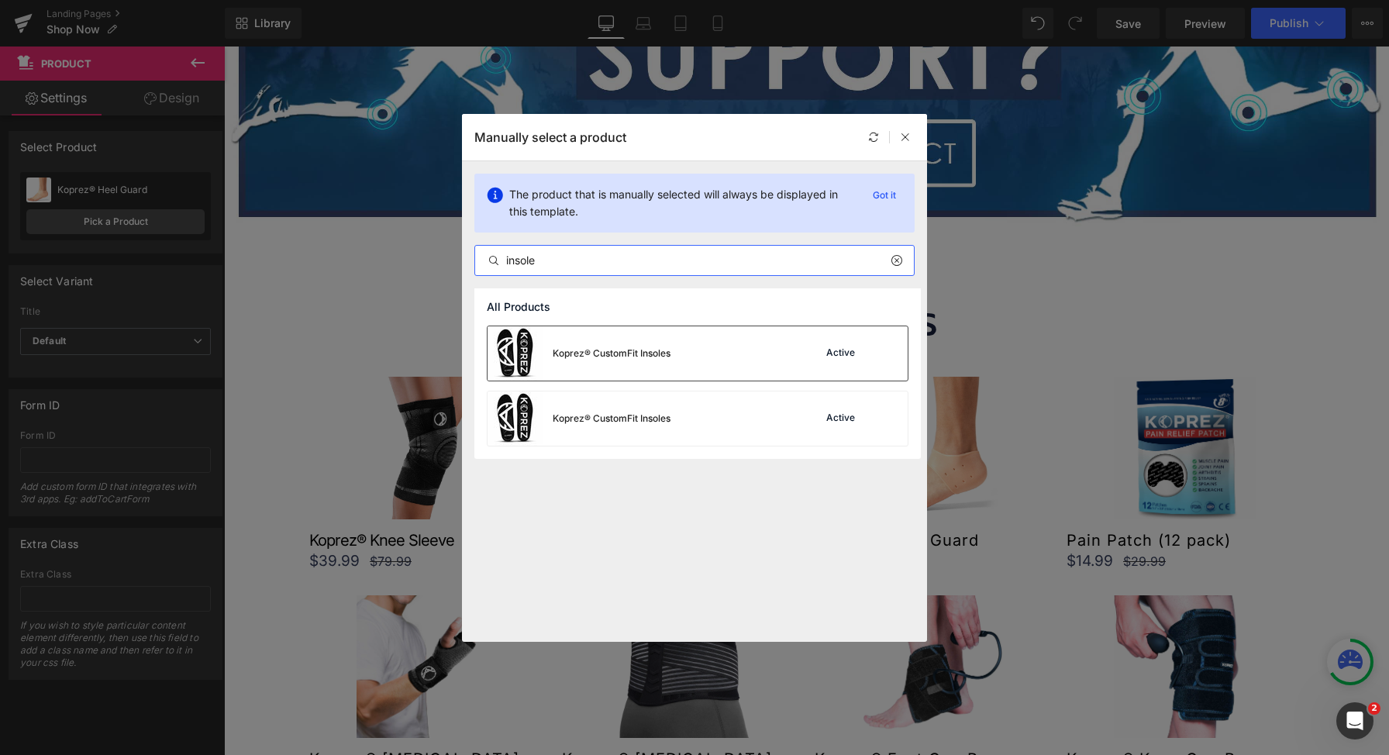
type input "insole"
click at [661, 351] on div "Koprez® CustomFit Insoles" at bounding box center [612, 354] width 118 height 14
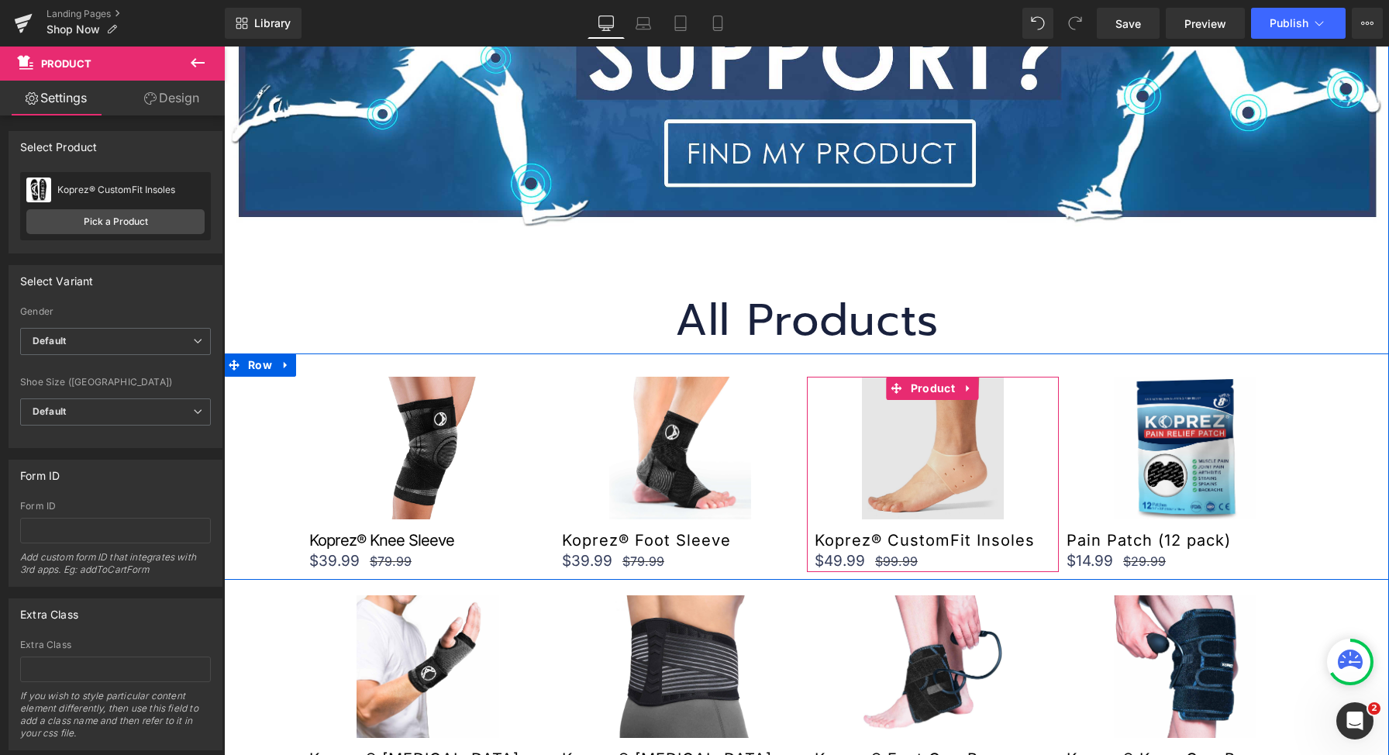
click at [923, 474] on img at bounding box center [933, 448] width 142 height 142
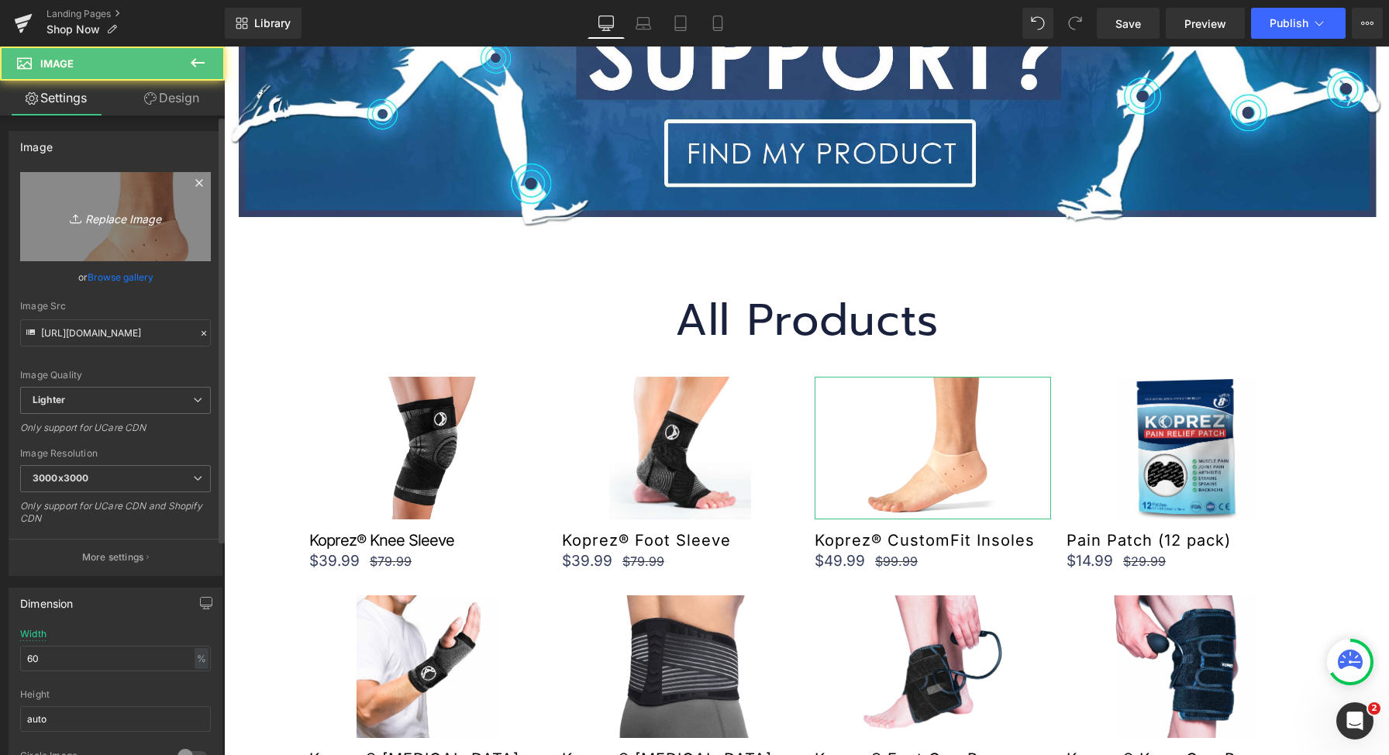
click at [140, 212] on icon "Replace Image" at bounding box center [115, 216] width 124 height 19
type input "C:\fakepath\LISTING-1 (1).jpg"
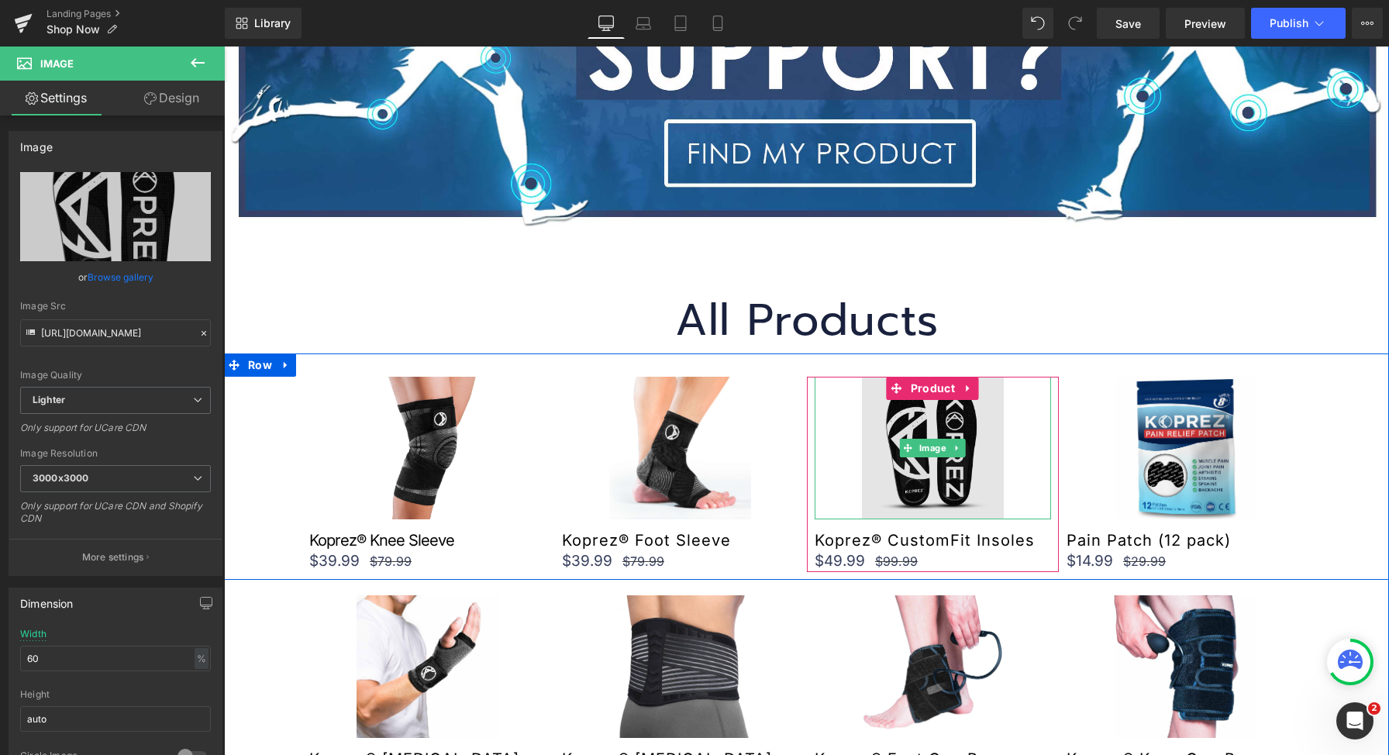
click at [902, 418] on img at bounding box center [933, 448] width 142 height 142
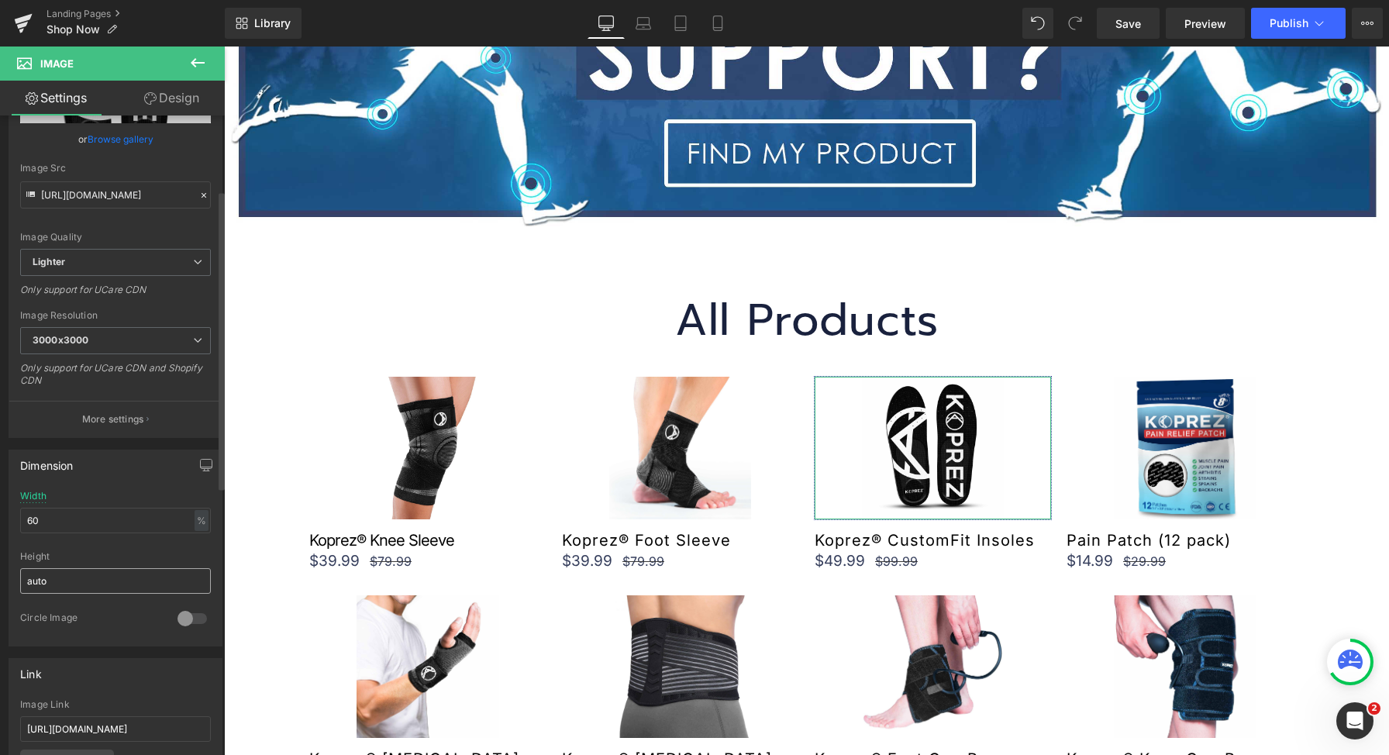
scroll to position [442, 0]
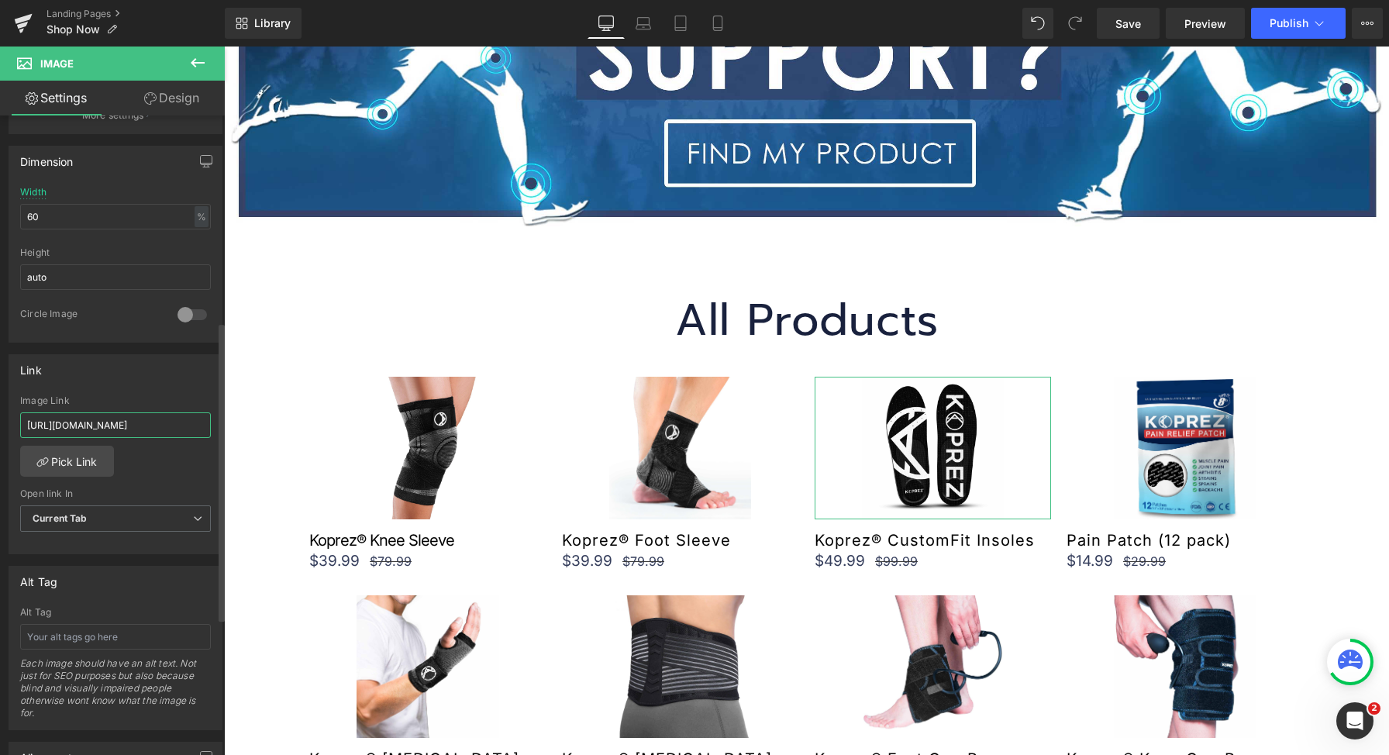
click at [181, 416] on input "[URL][DOMAIN_NAME]" at bounding box center [115, 425] width 191 height 26
type input "[URL][DOMAIN_NAME]"
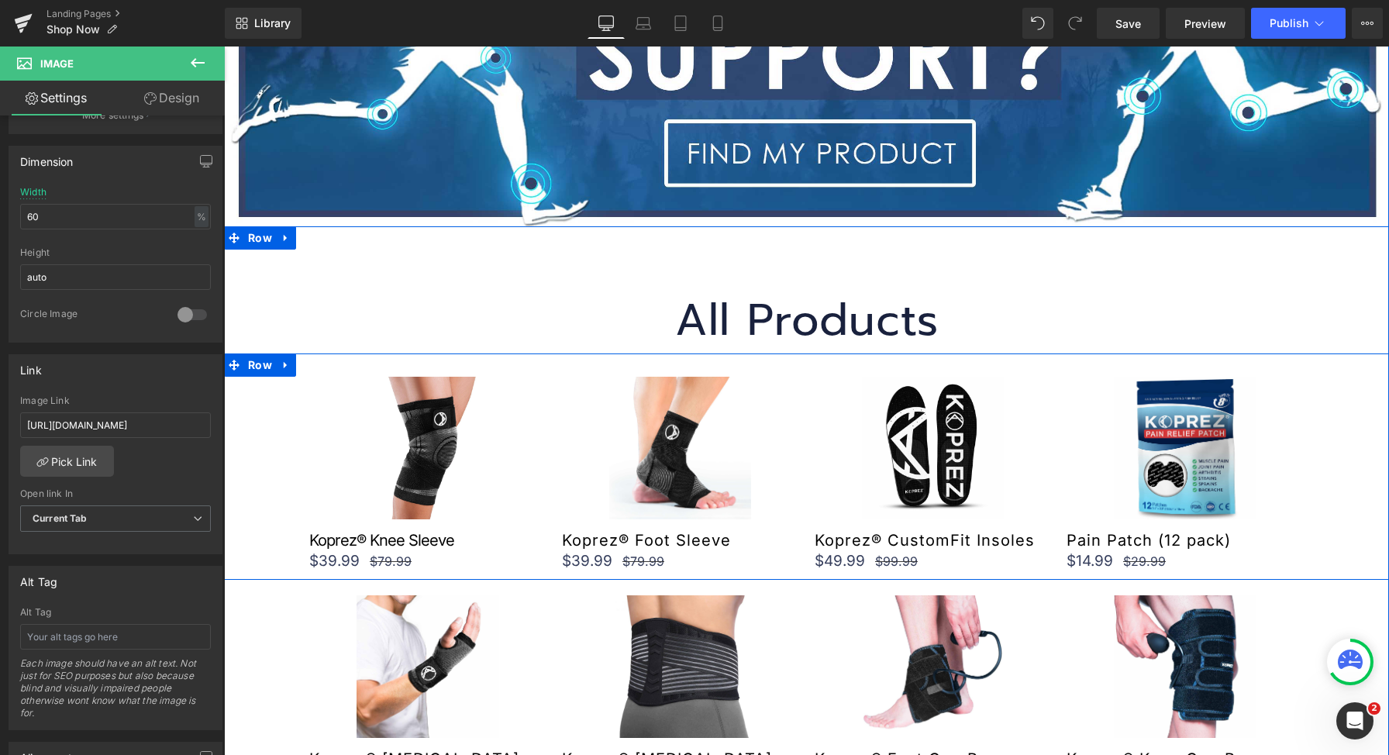
click at [257, 415] on div "Image Koprez® Knee Sleeve (P) Title $39.99 $79.99 (P) Price Product Image Kopre…" at bounding box center [806, 467] width 1165 height 226
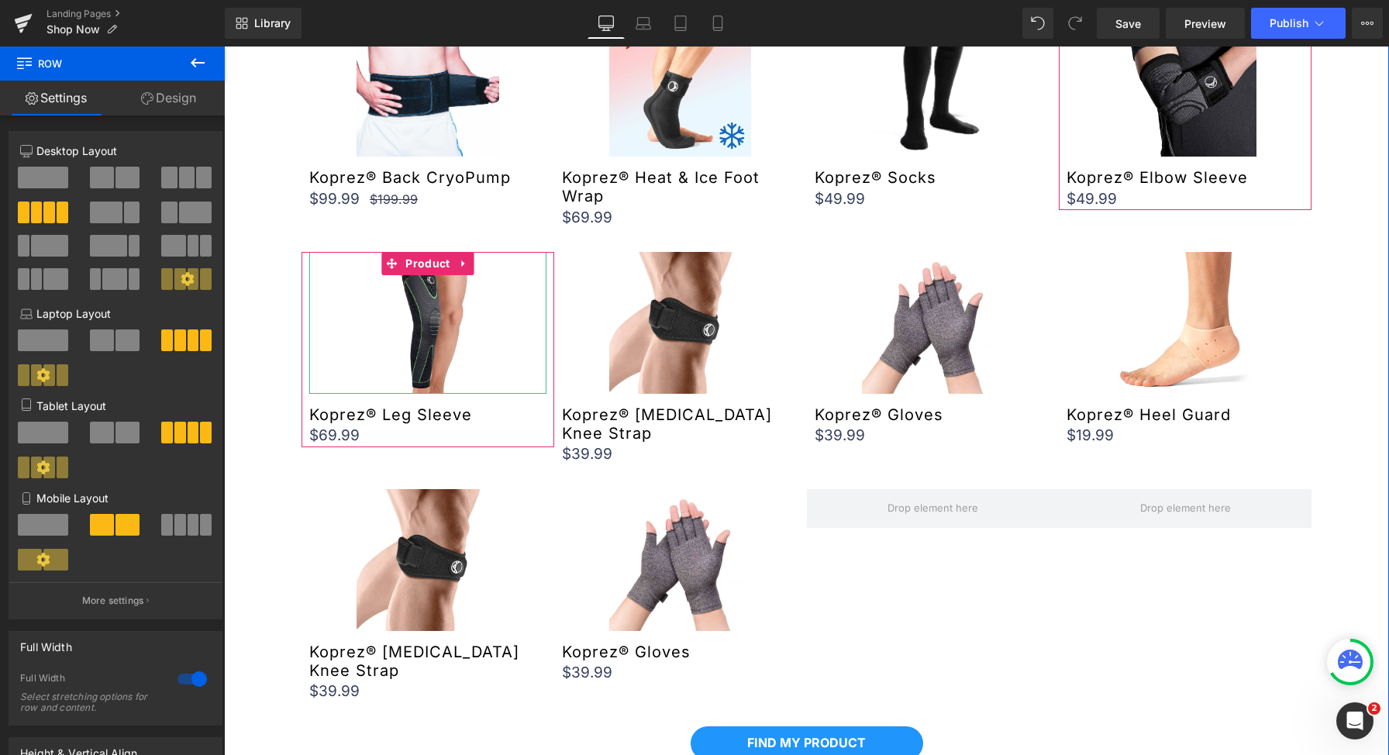
scroll to position [1512, 0]
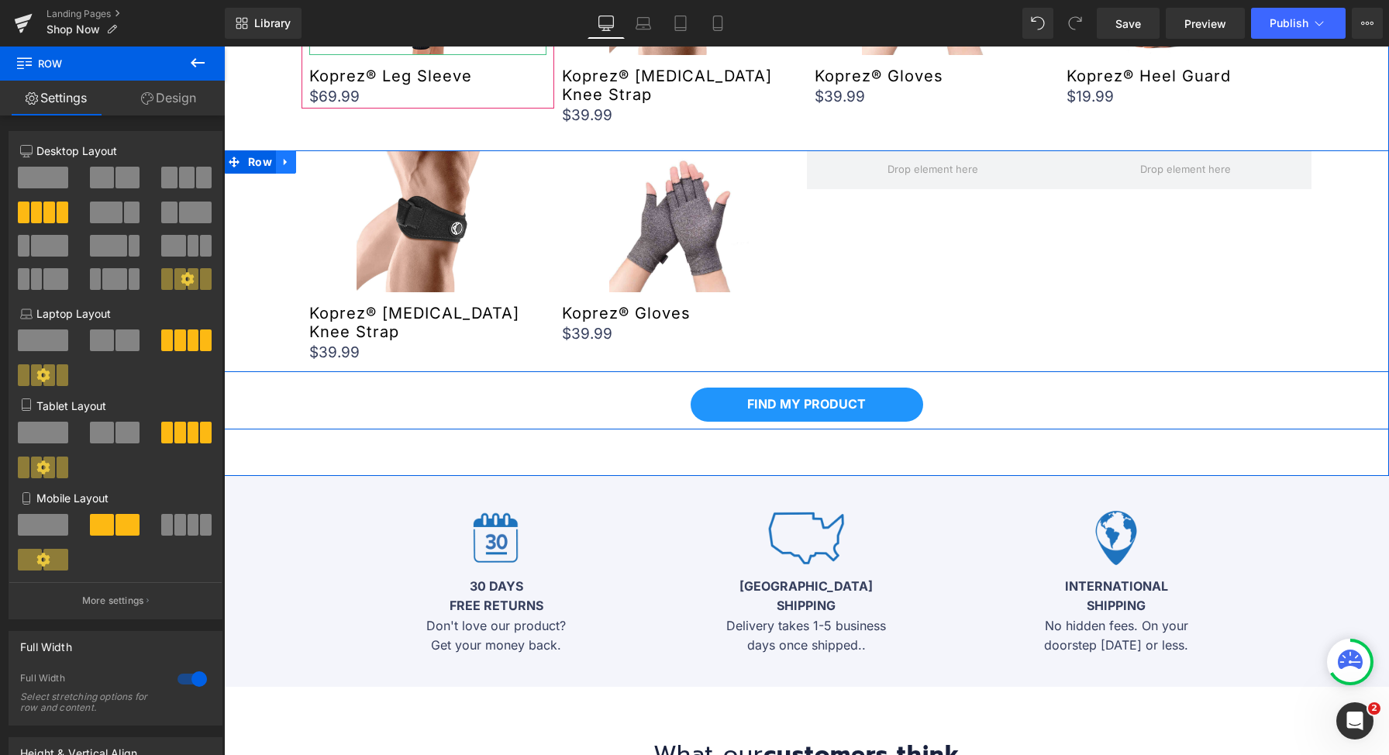
click at [281, 156] on icon at bounding box center [286, 162] width 11 height 12
click at [321, 157] on icon at bounding box center [326, 162] width 11 height 11
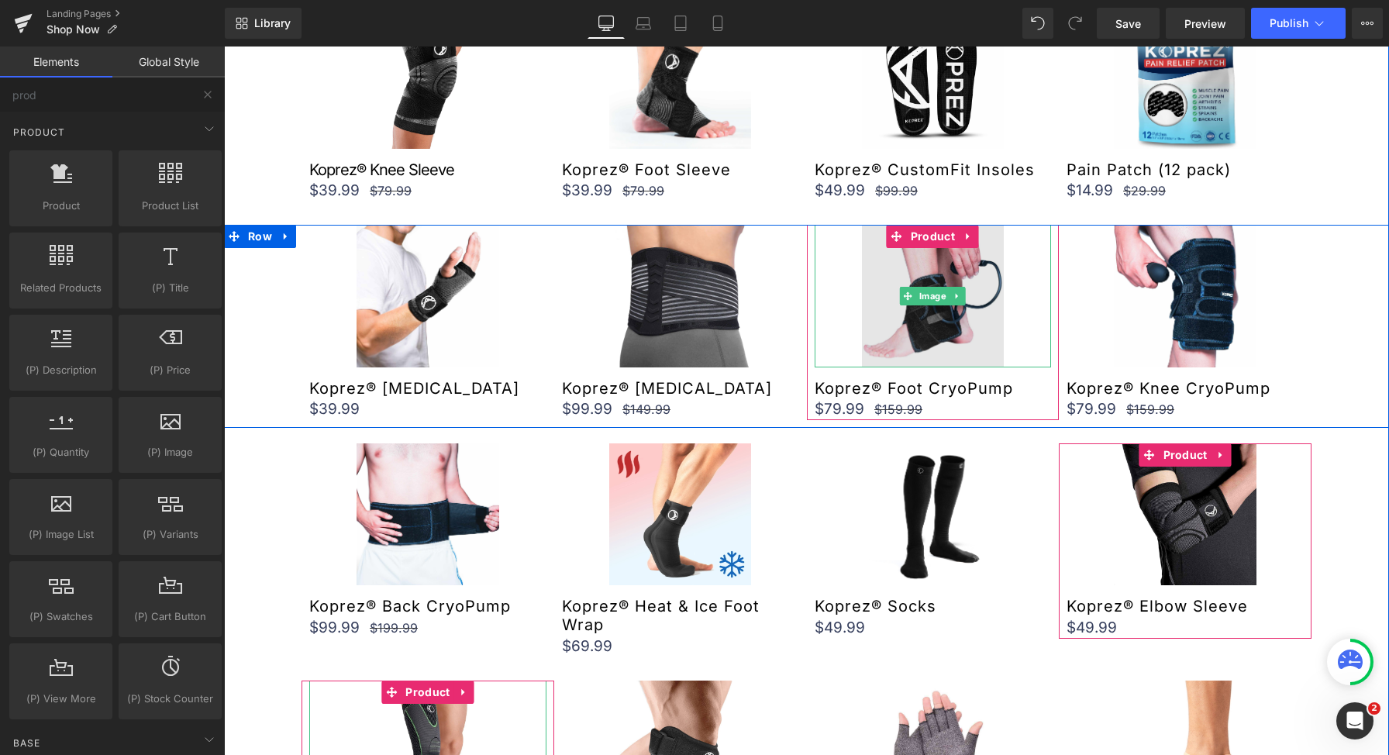
scroll to position [0, 0]
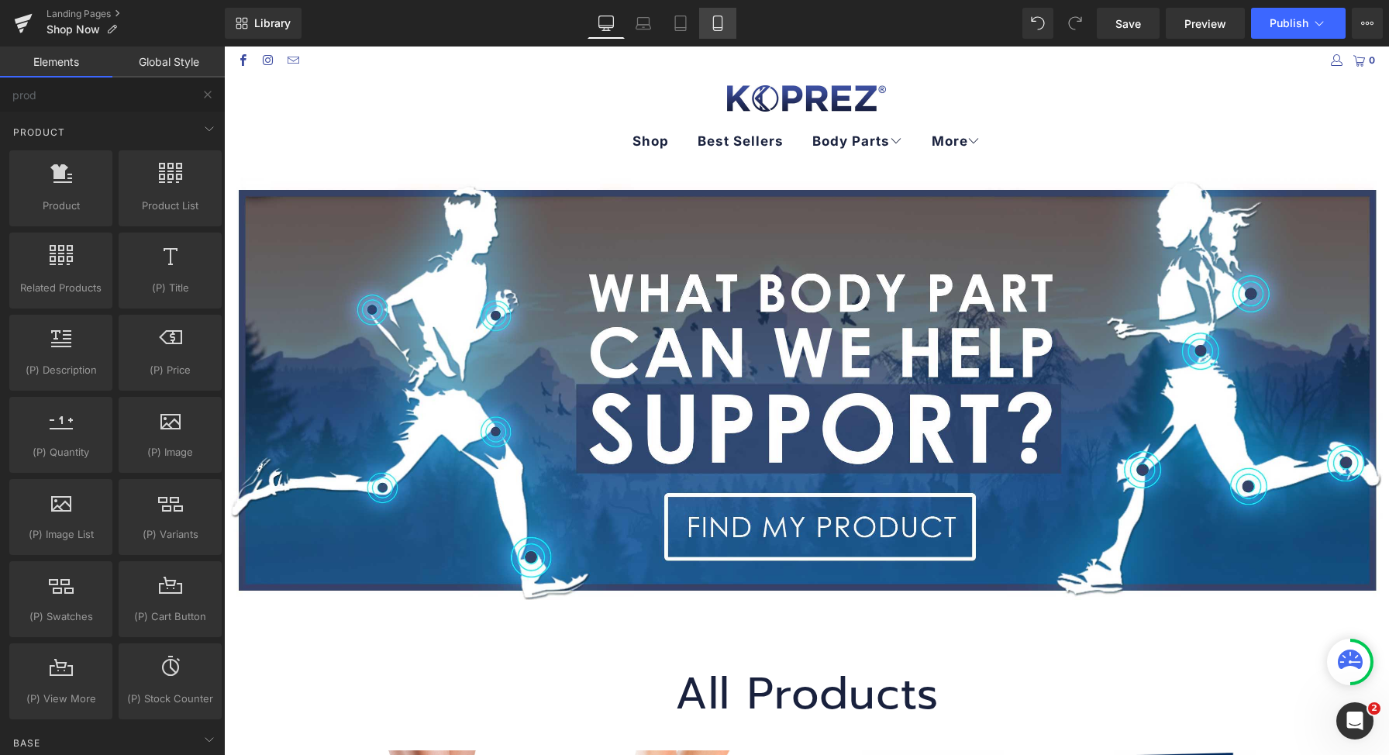
click at [705, 25] on link "Mobile" at bounding box center [717, 23] width 37 height 31
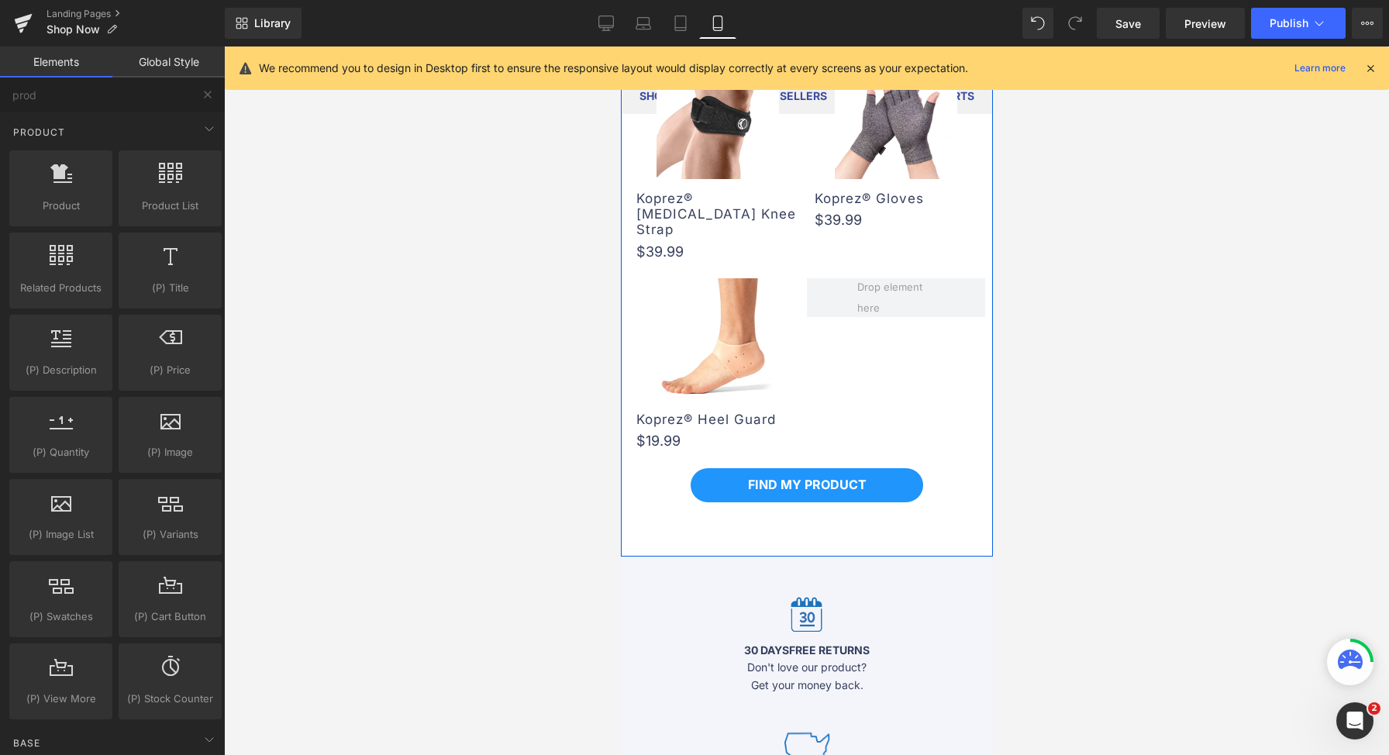
scroll to position [1651, 0]
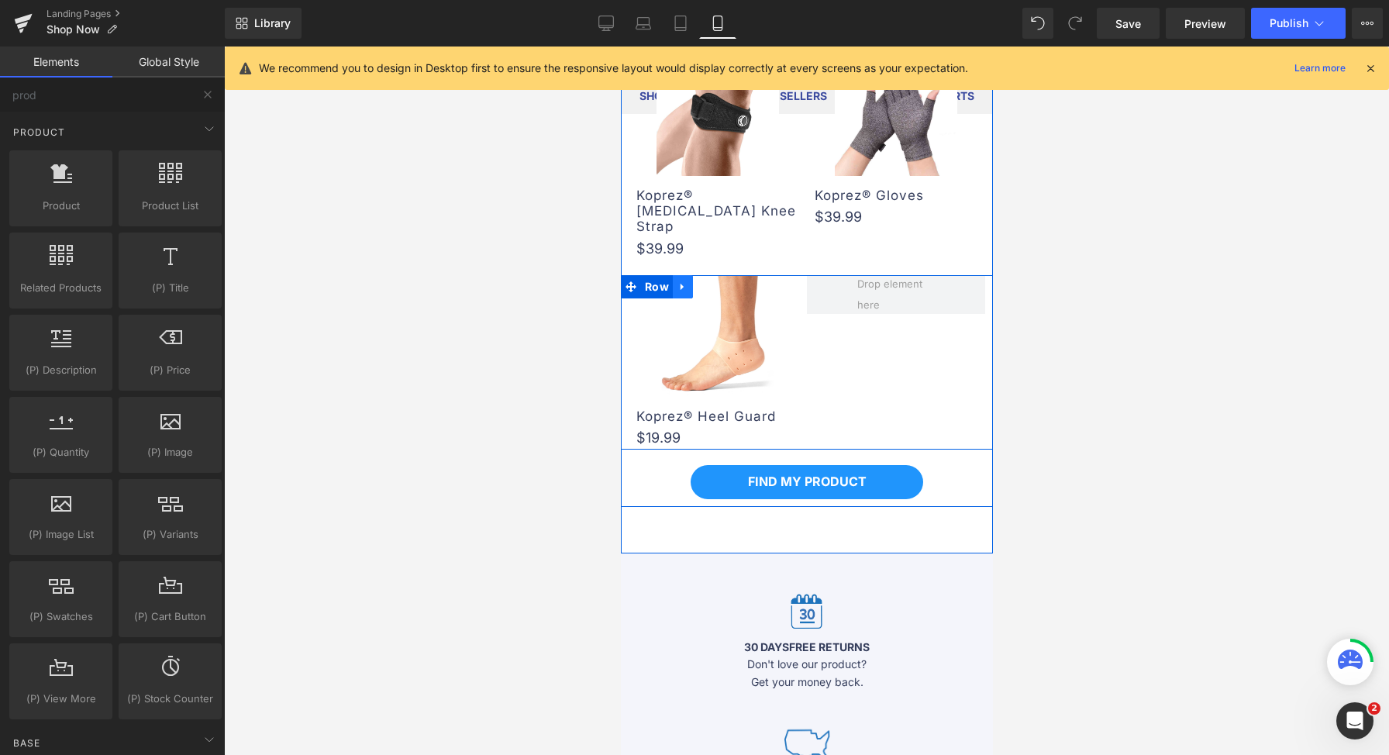
click at [678, 281] on icon at bounding box center [682, 287] width 11 height 12
click at [697, 281] on icon at bounding box center [702, 287] width 11 height 12
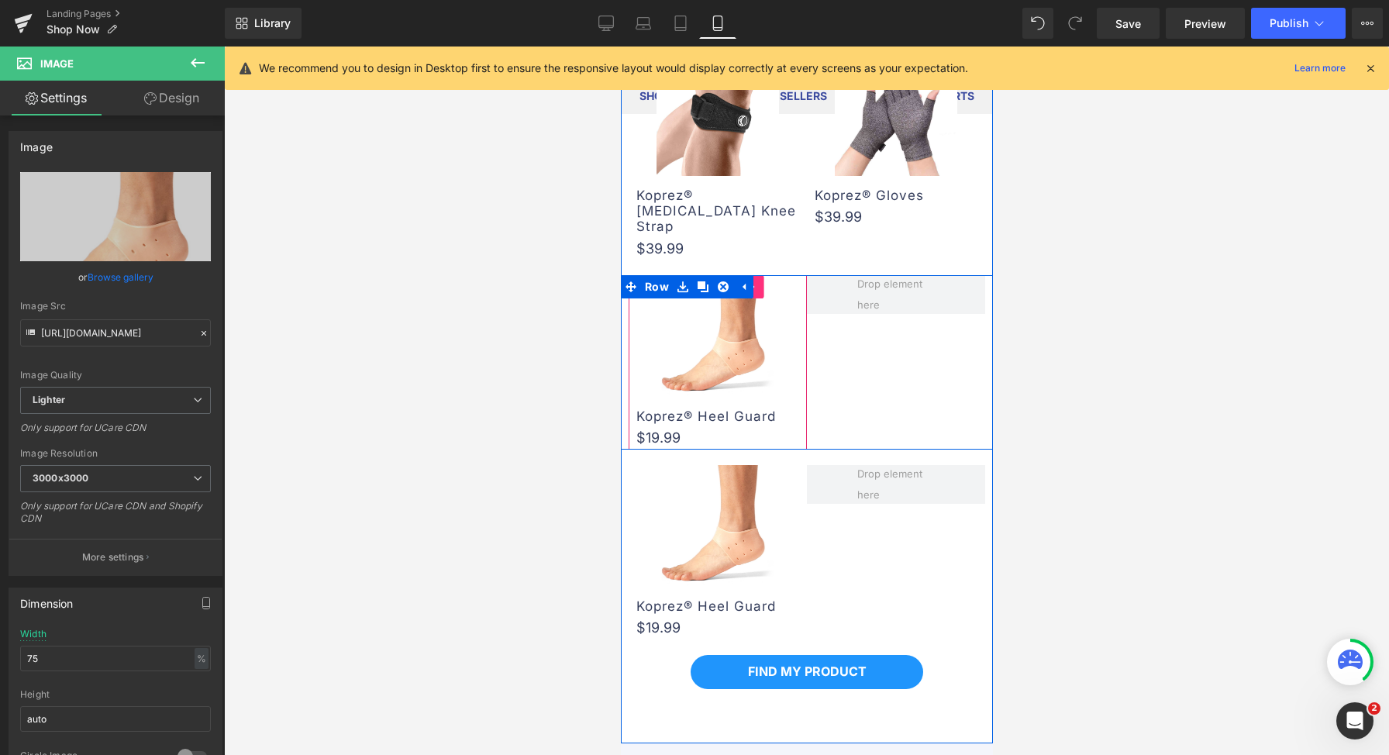
click at [750, 281] on icon at bounding box center [753, 287] width 11 height 12
drag, startPoint x: 778, startPoint y: 241, endPoint x: 765, endPoint y: 242, distance: 13.2
click at [765, 275] on ul "Product" at bounding box center [716, 286] width 153 height 23
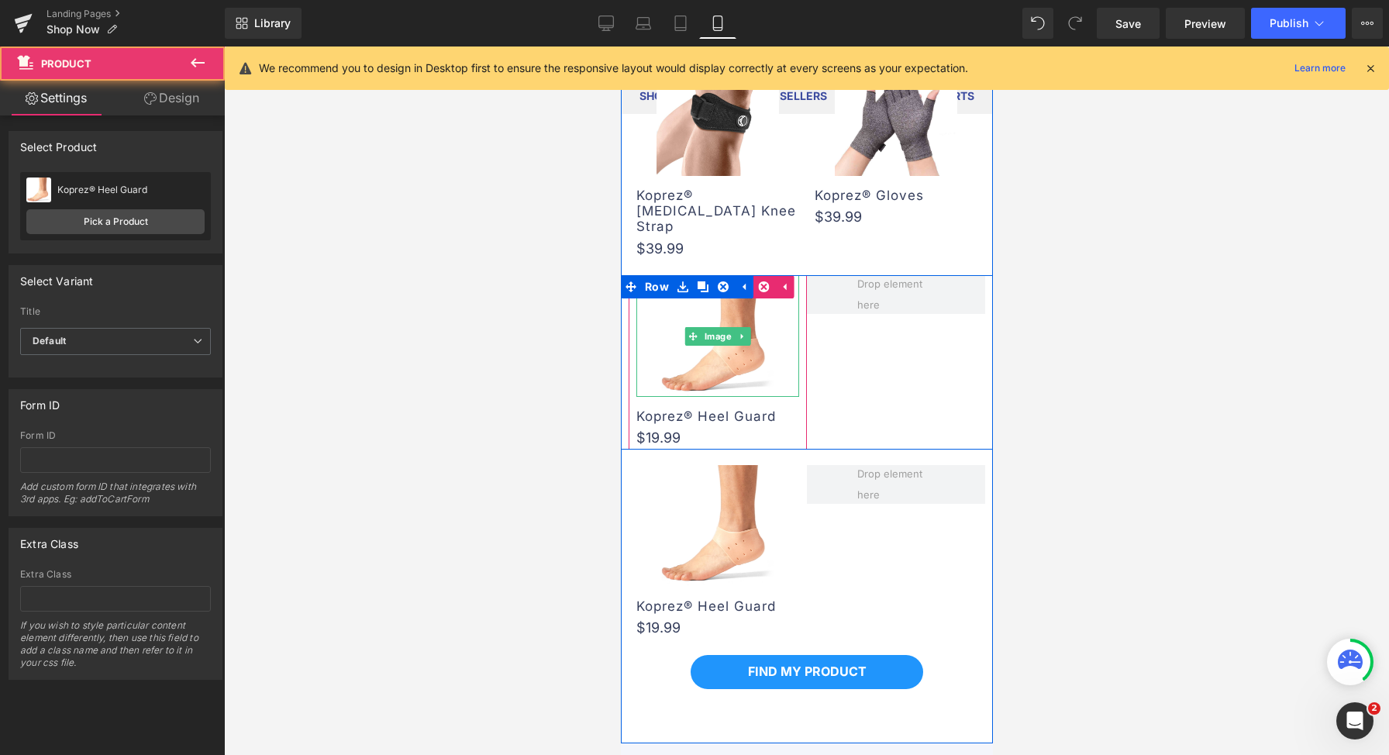
drag, startPoint x: 626, startPoint y: 285, endPoint x: 643, endPoint y: 287, distance: 17.1
click at [643, 287] on div "Image Koprez® Heel Guard (P) Title $19.99 $0 (P) Price Product" at bounding box center [717, 362] width 178 height 174
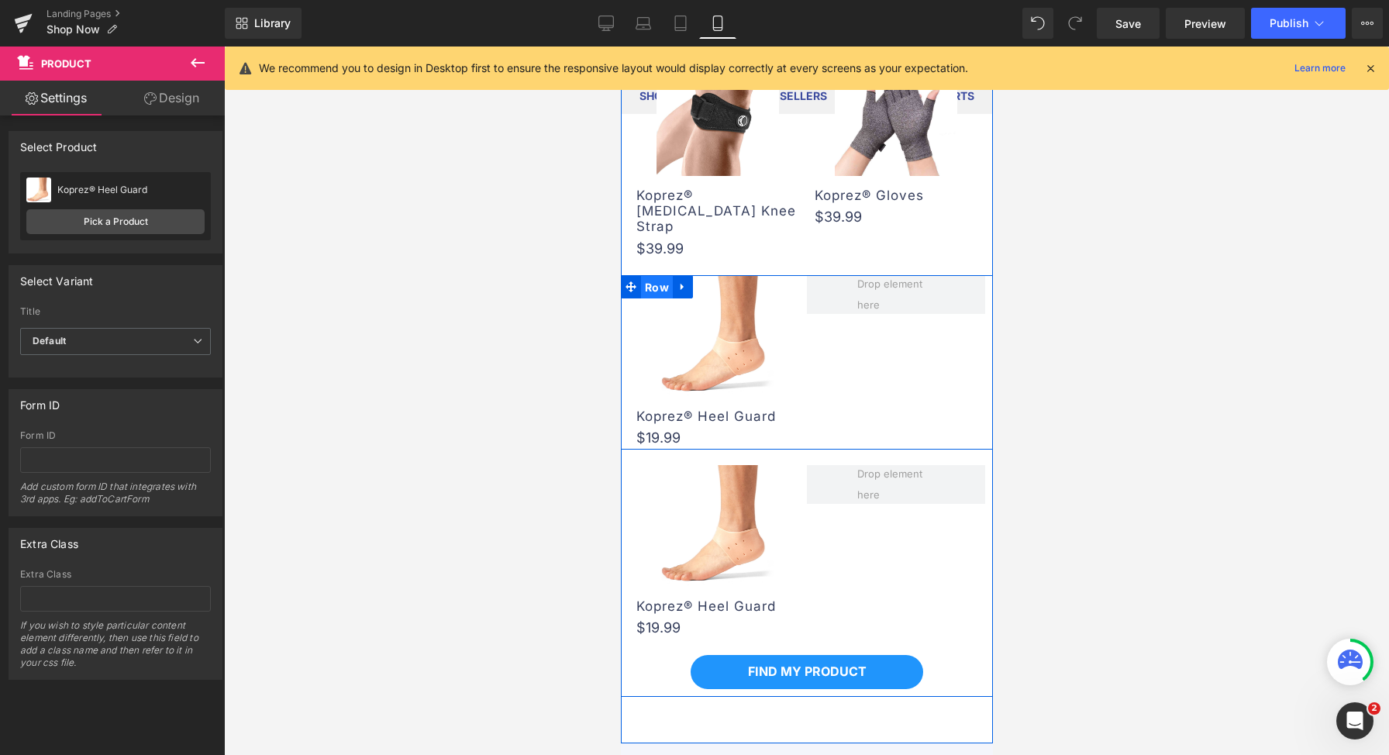
click at [642, 276] on span "Row" at bounding box center [656, 287] width 32 height 23
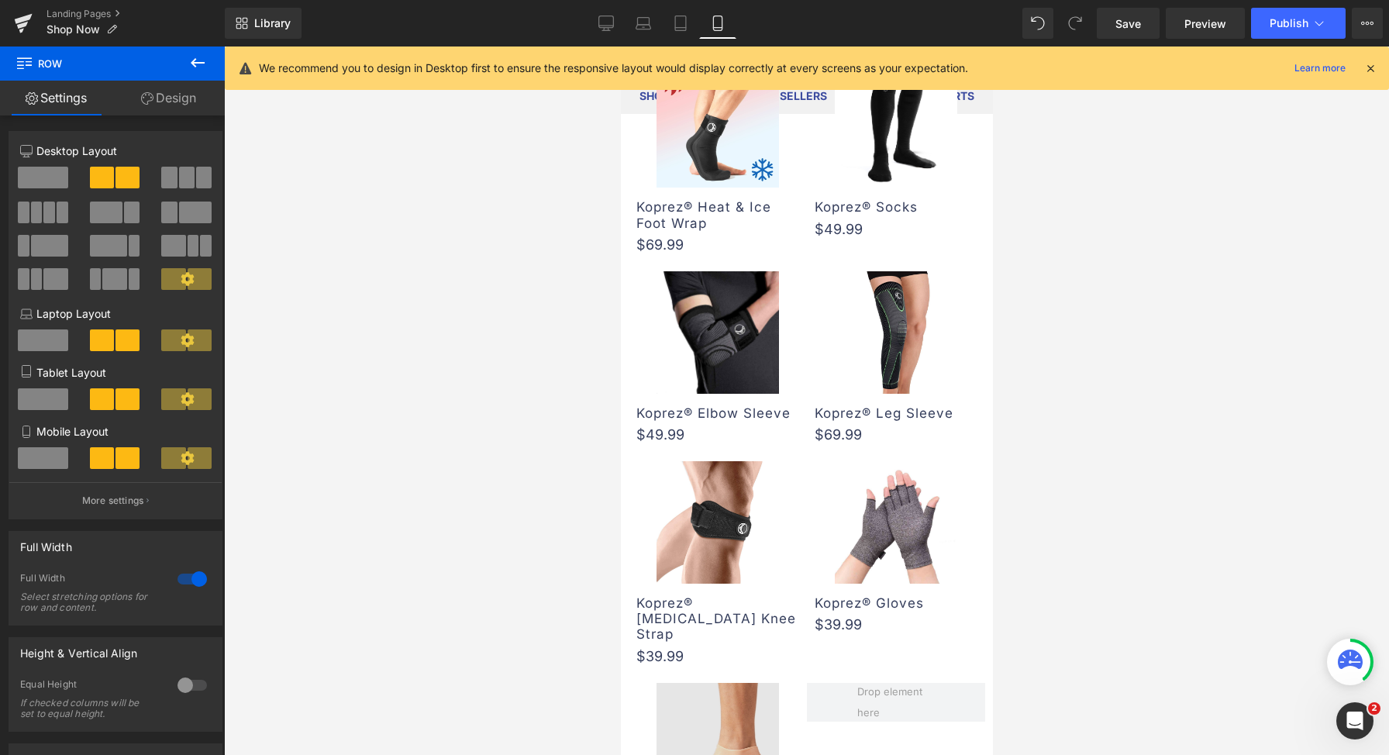
scroll to position [1243, 0]
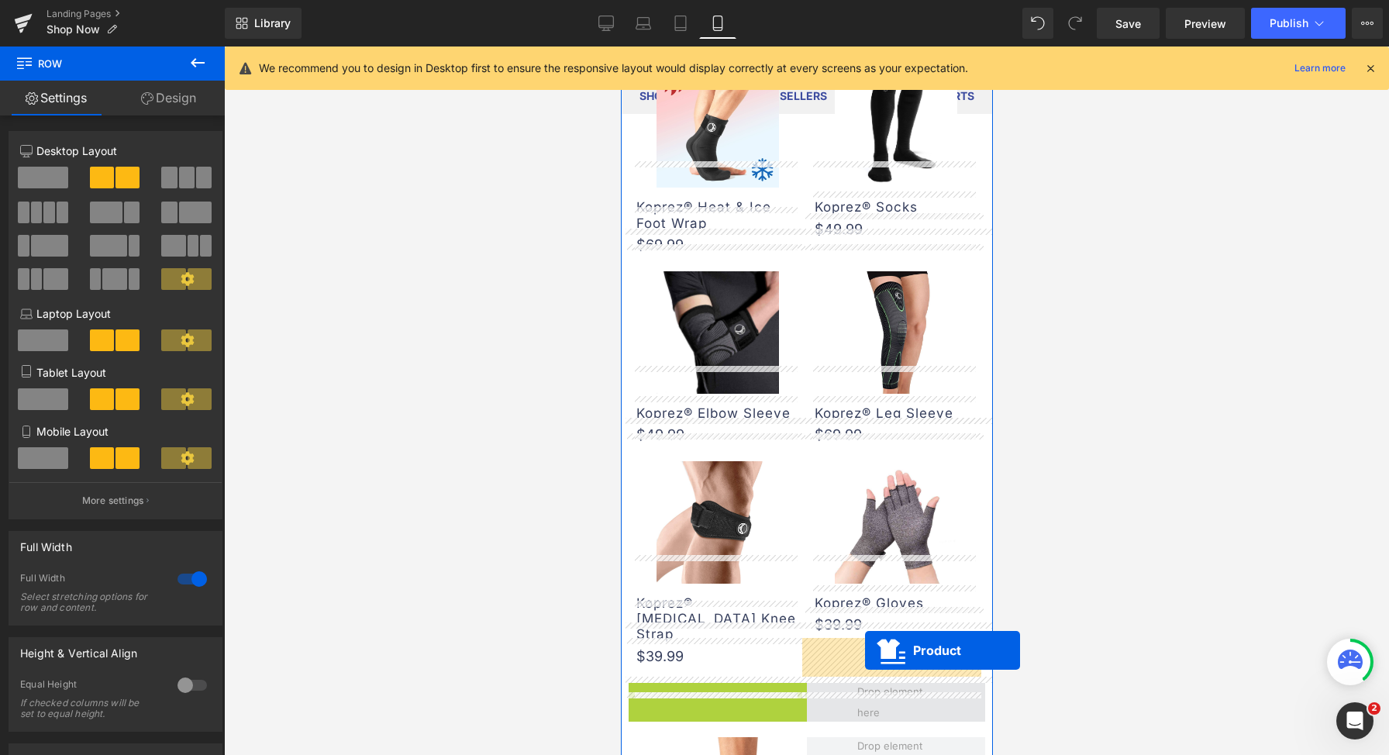
drag, startPoint x: 696, startPoint y: 648, endPoint x: 864, endPoint y: 650, distance: 168.2
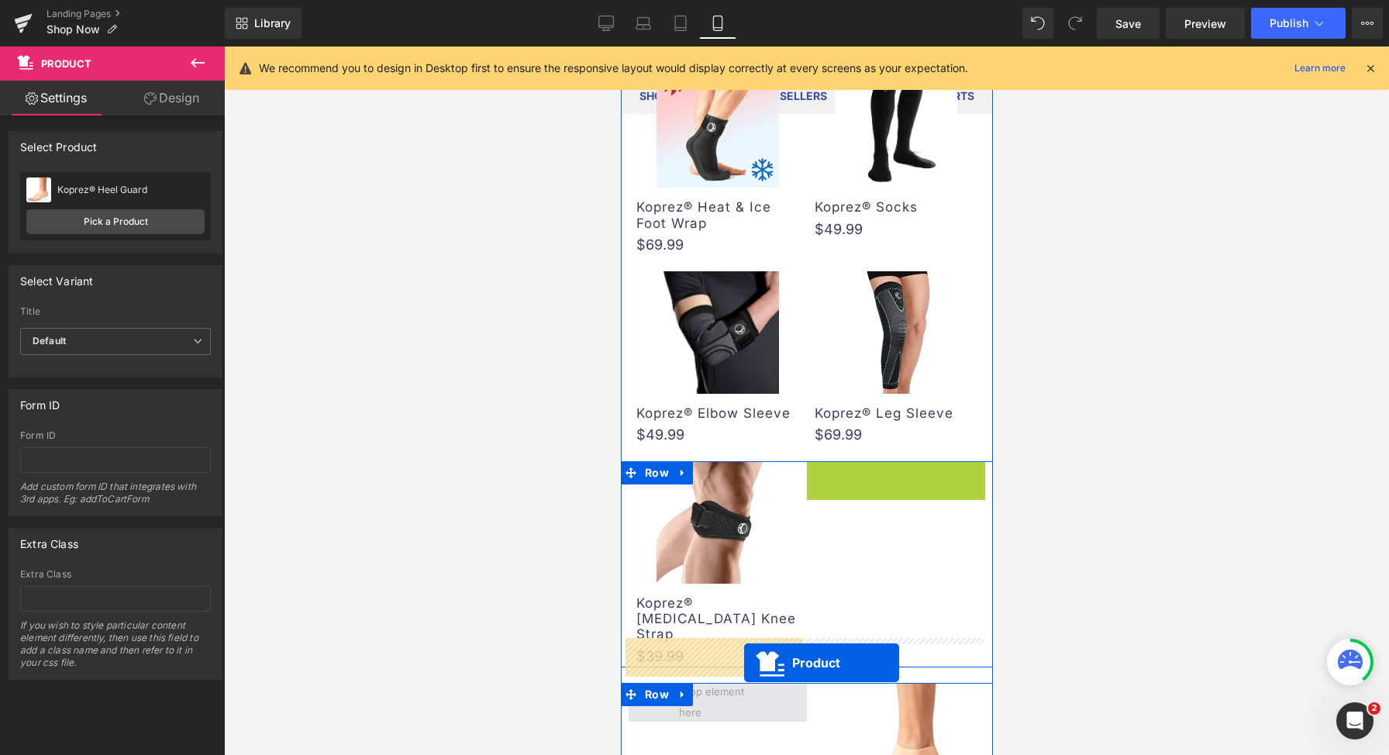
drag, startPoint x: 885, startPoint y: 450, endPoint x: 743, endPoint y: 662, distance: 254.8
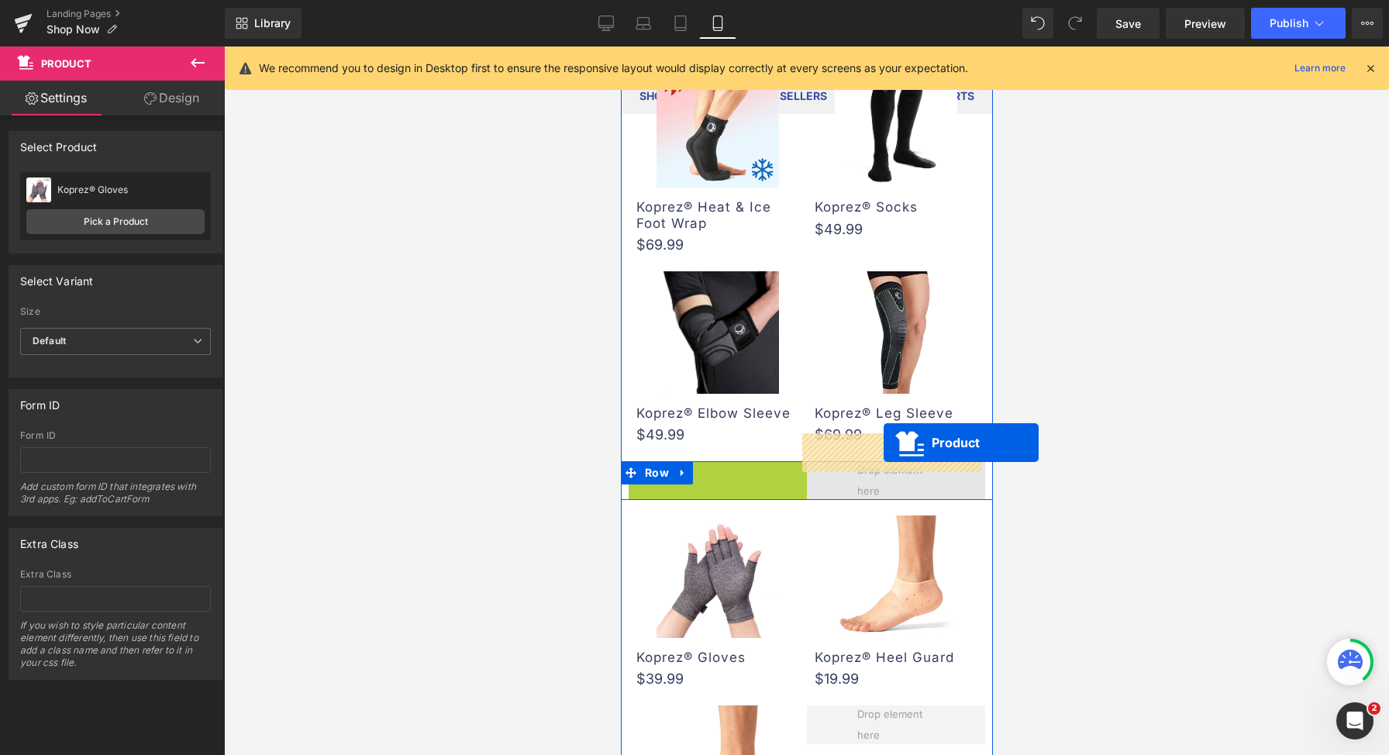
drag, startPoint x: 708, startPoint y: 443, endPoint x: 883, endPoint y: 442, distance: 175.2
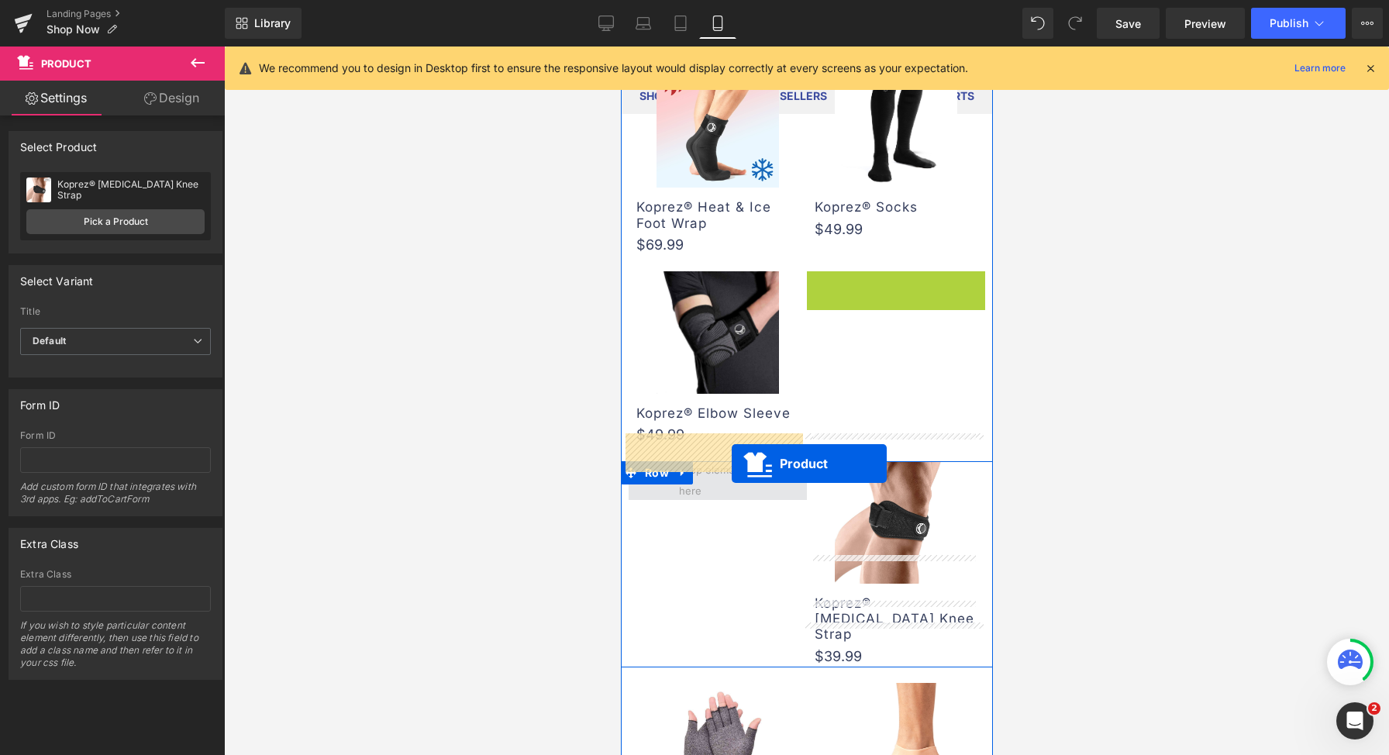
drag, startPoint x: 885, startPoint y: 257, endPoint x: 731, endPoint y: 464, distance: 257.5
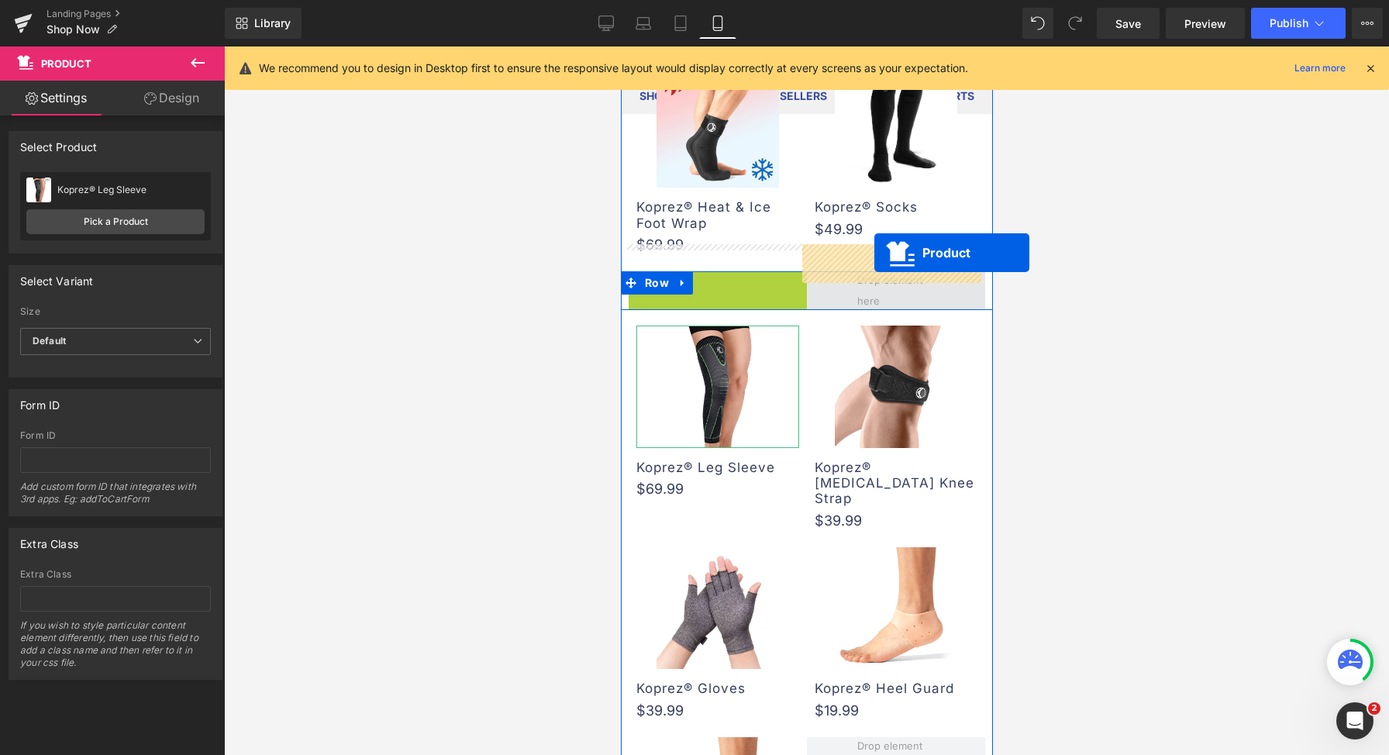
drag, startPoint x: 714, startPoint y: 251, endPoint x: 874, endPoint y: 253, distance: 159.7
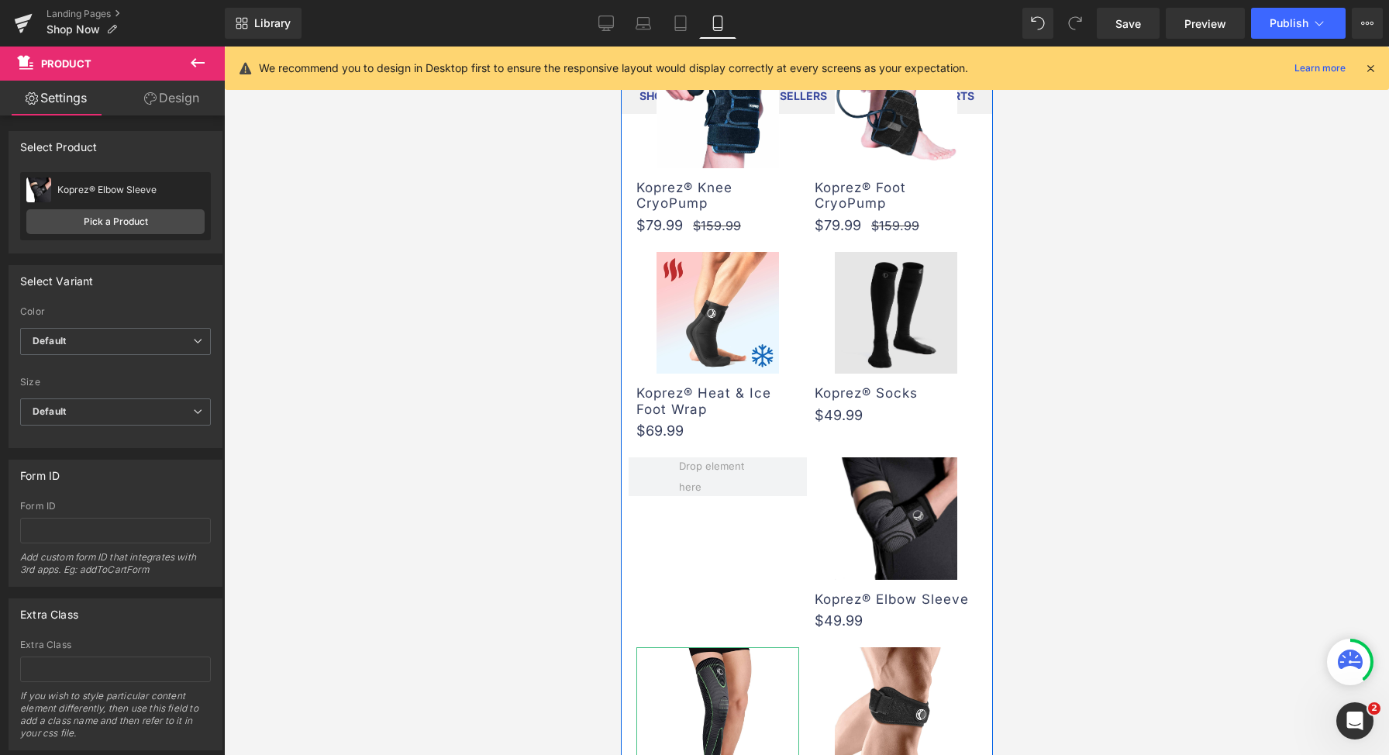
scroll to position [1056, 0]
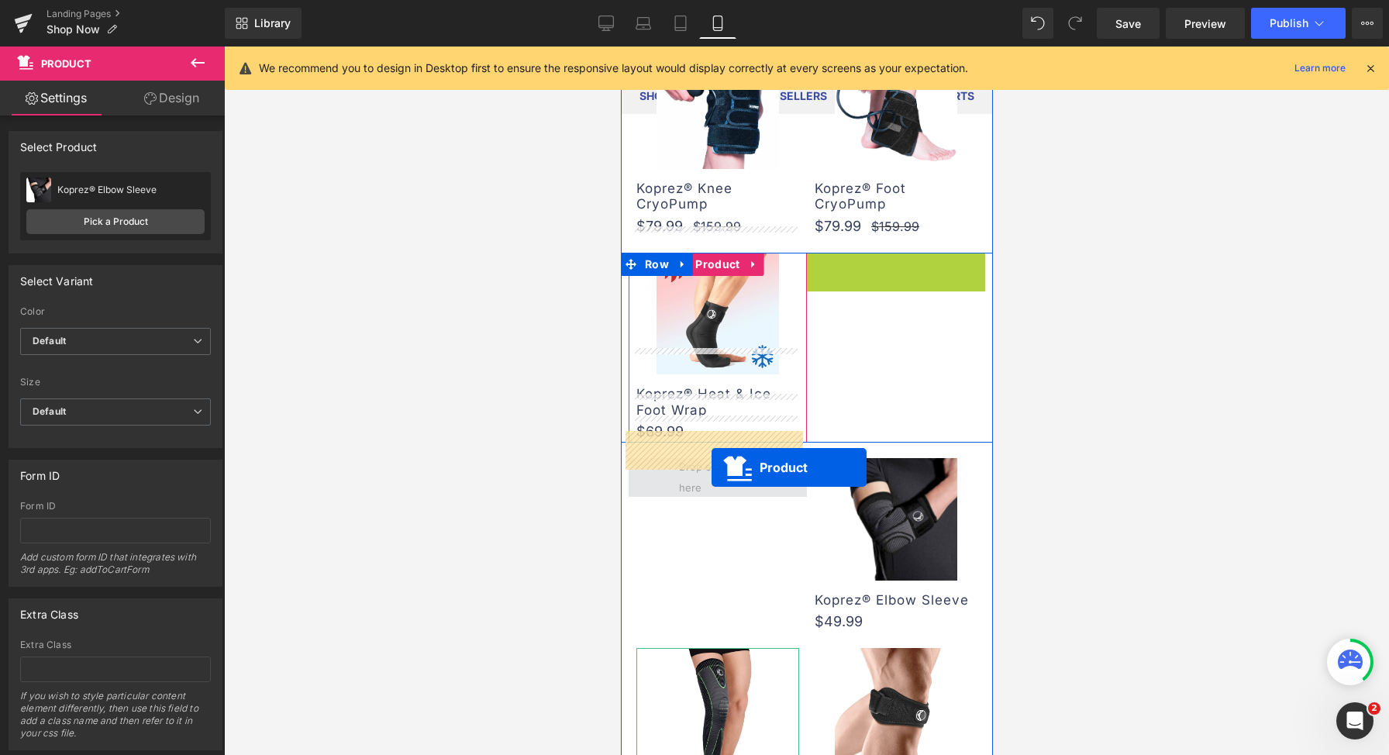
drag, startPoint x: 880, startPoint y: 233, endPoint x: 711, endPoint y: 467, distance: 288.8
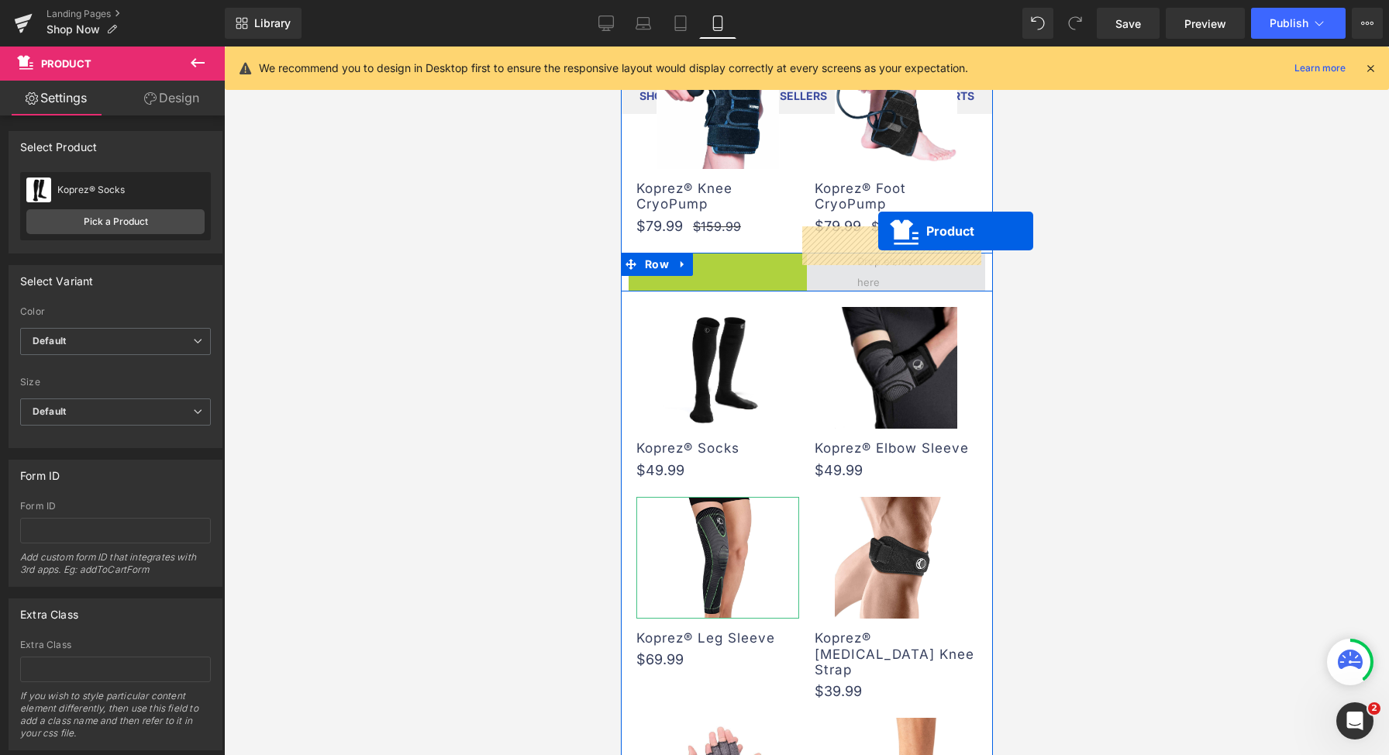
drag, startPoint x: 712, startPoint y: 233, endPoint x: 878, endPoint y: 231, distance: 165.1
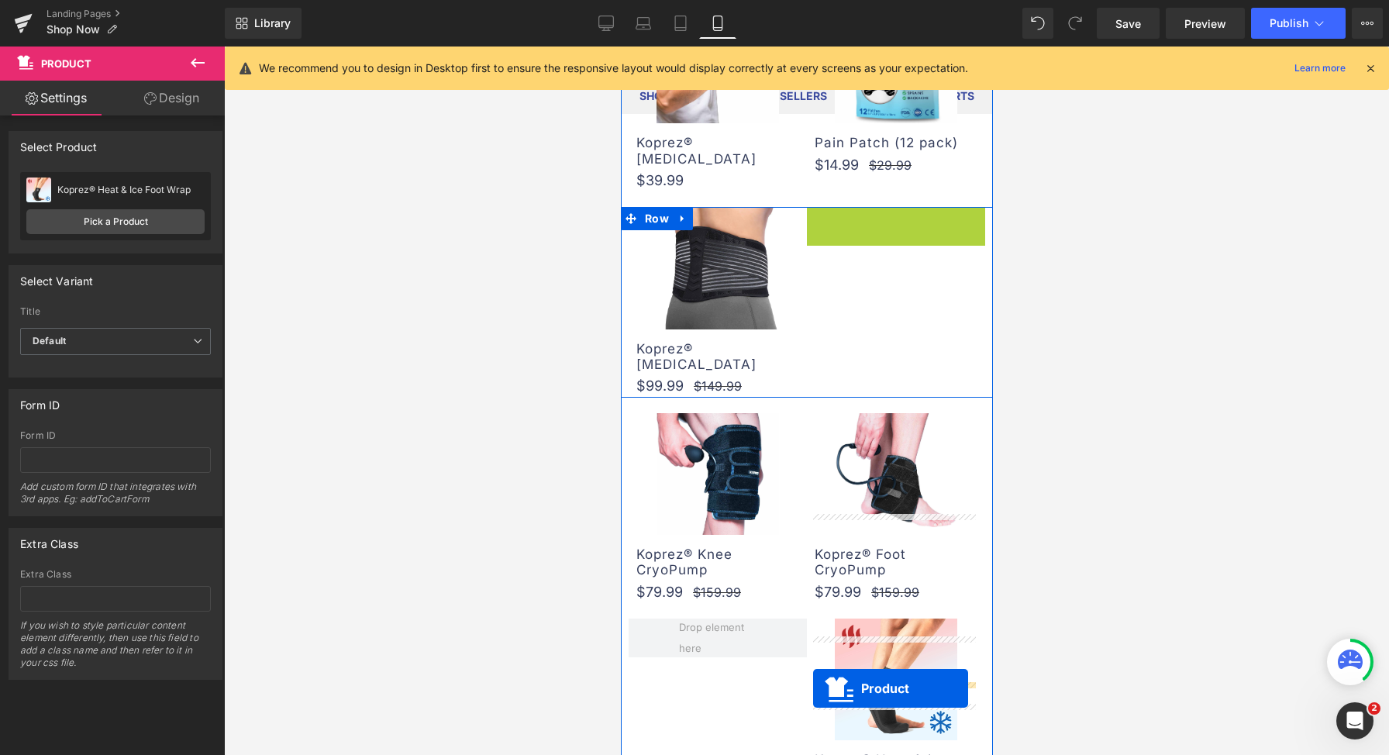
scroll to position [799, 0]
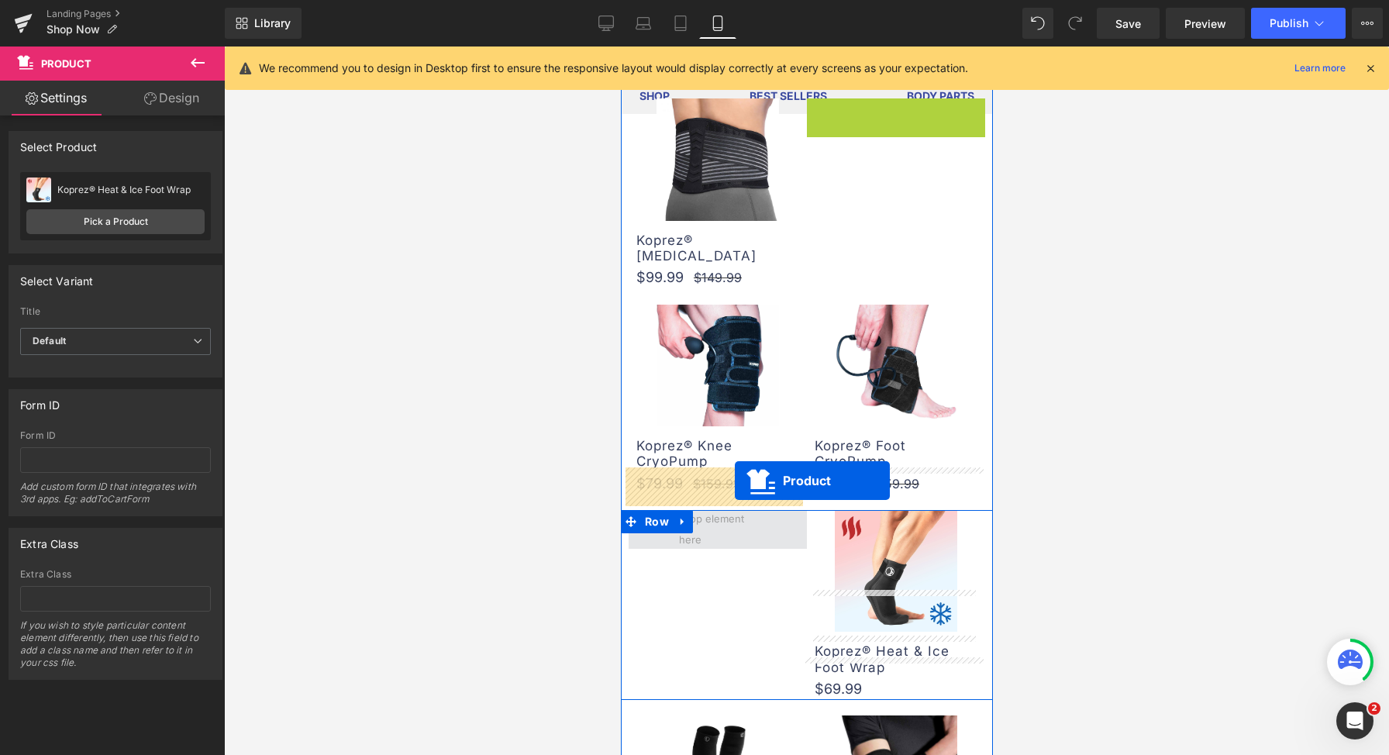
drag, startPoint x: 885, startPoint y: 256, endPoint x: 734, endPoint y: 480, distance: 270.3
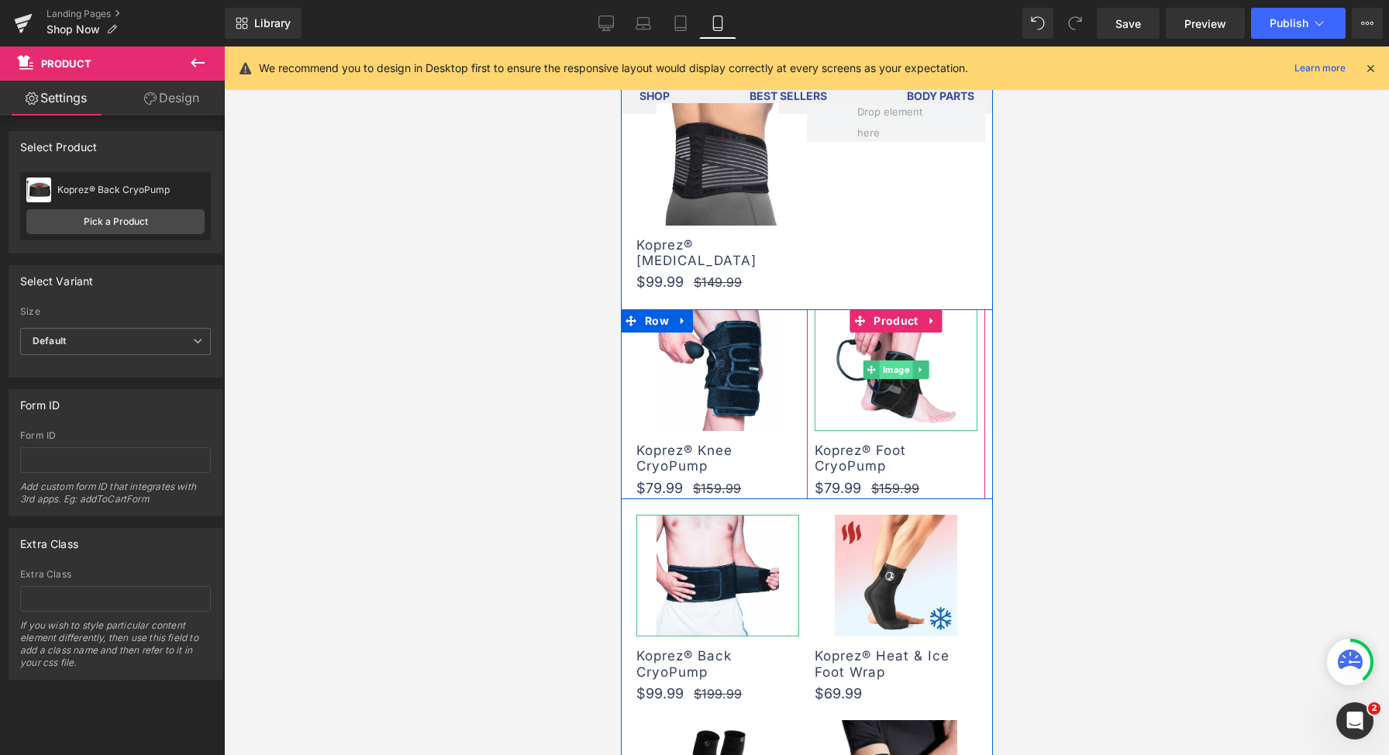
scroll to position [767, 0]
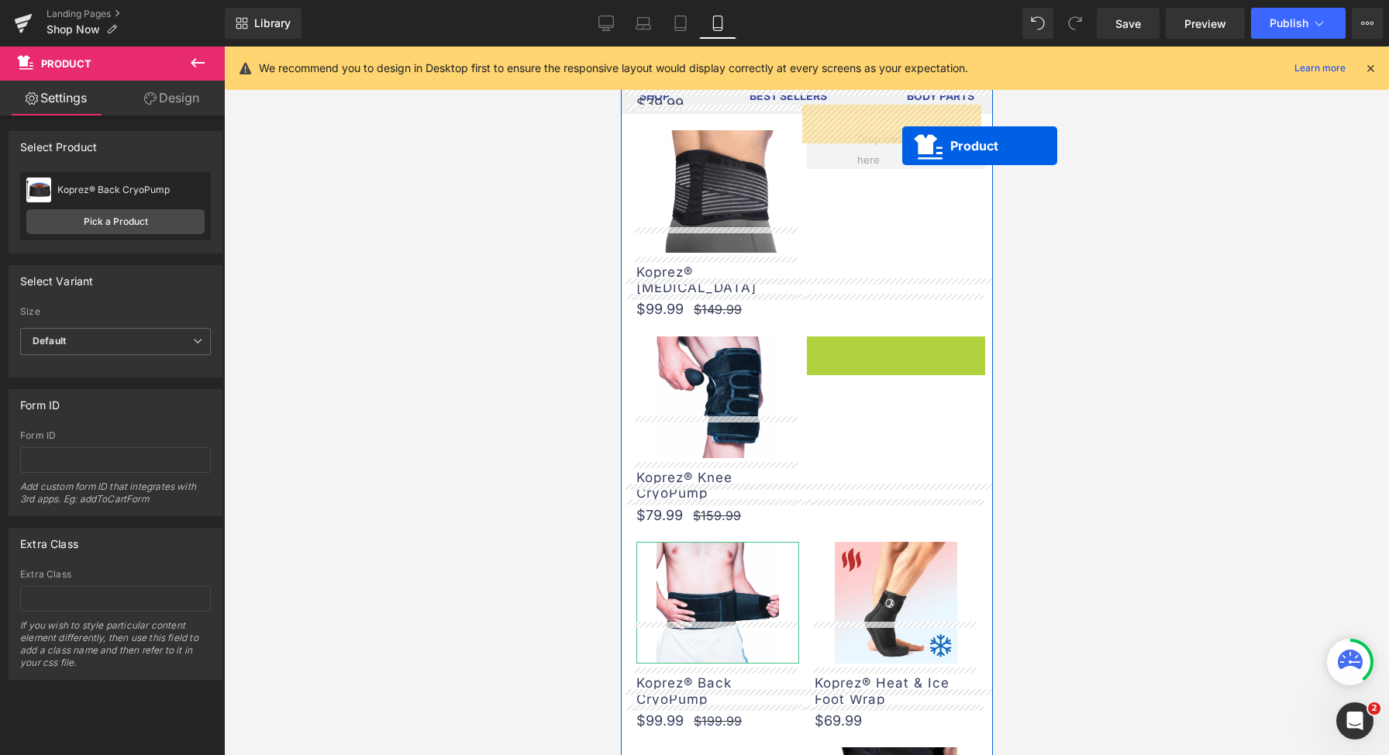
drag, startPoint x: 899, startPoint y: 306, endPoint x: 902, endPoint y: 145, distance: 161.3
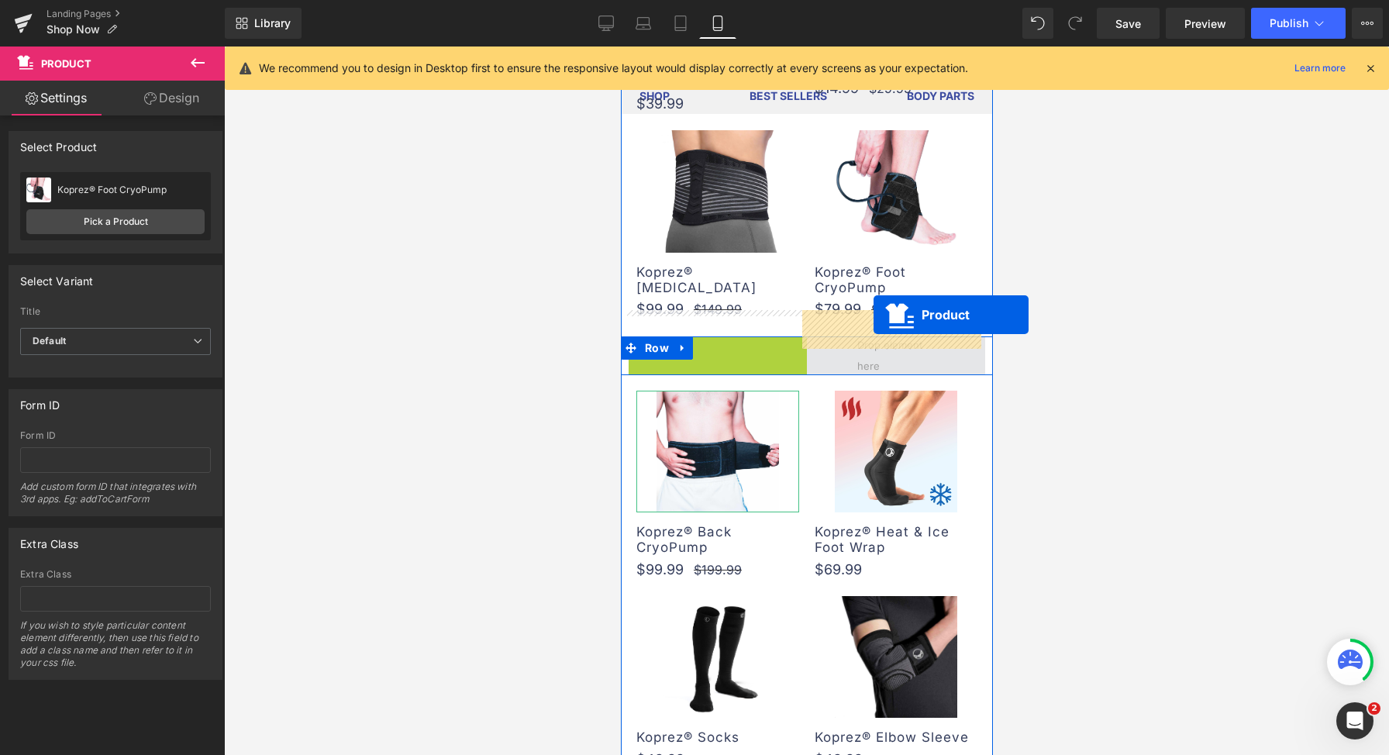
drag, startPoint x: 703, startPoint y: 323, endPoint x: 873, endPoint y: 315, distance: 170.0
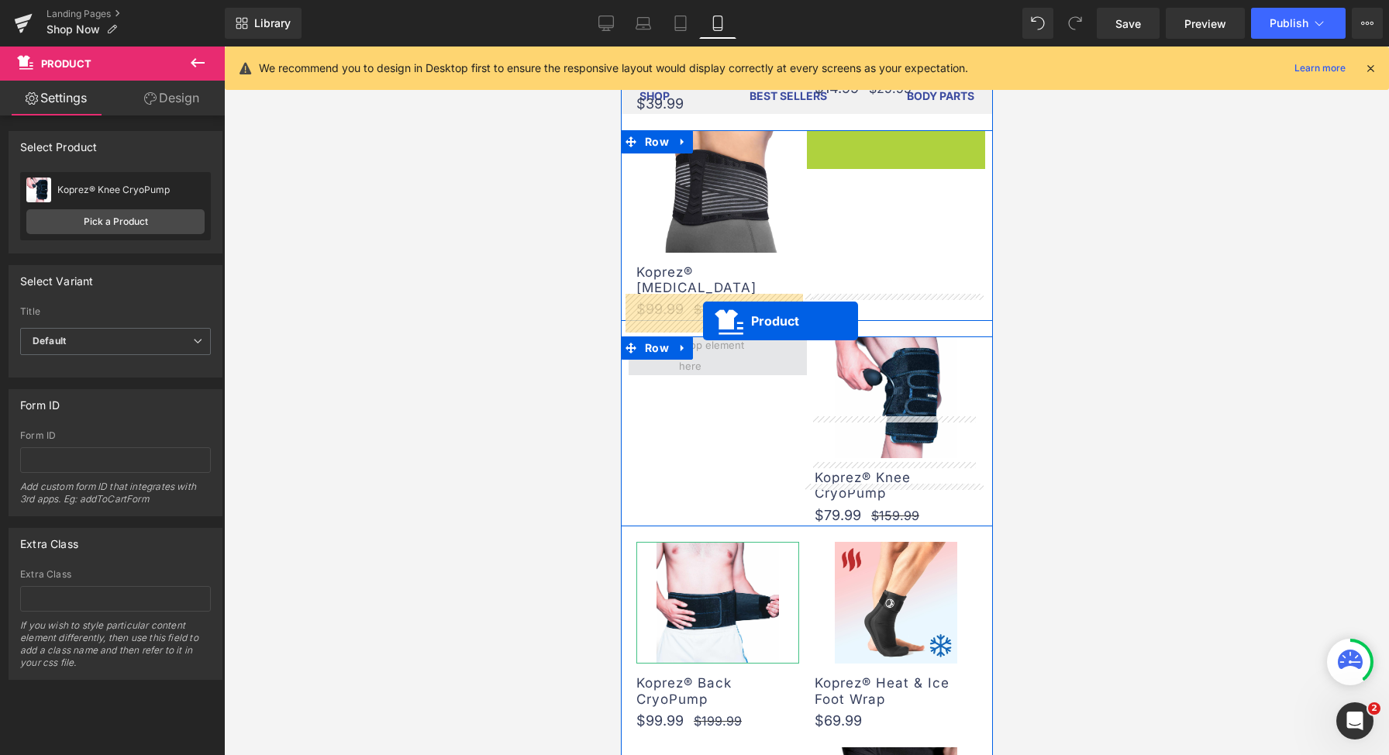
drag, startPoint x: 888, startPoint y: 118, endPoint x: 702, endPoint y: 321, distance: 275.5
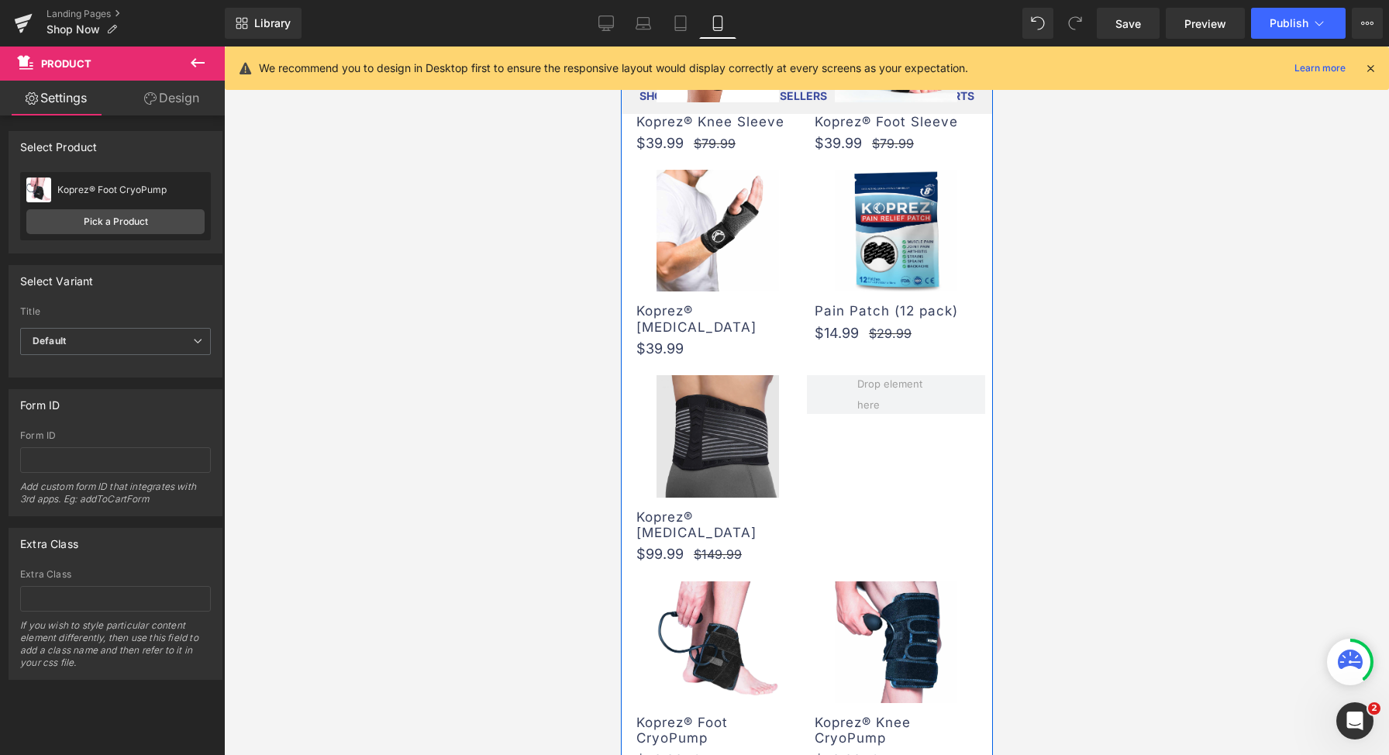
scroll to position [520, 0]
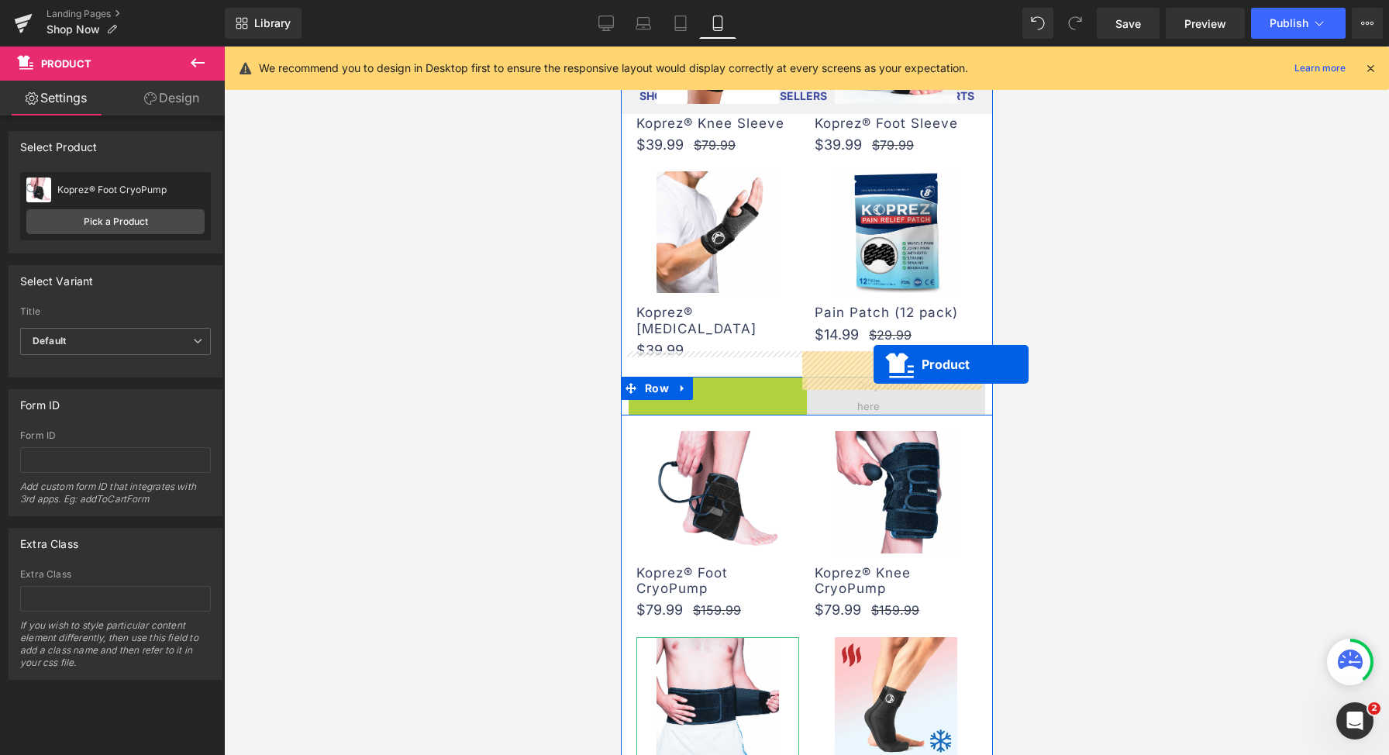
drag, startPoint x: 709, startPoint y: 365, endPoint x: 873, endPoint y: 364, distance: 163.6
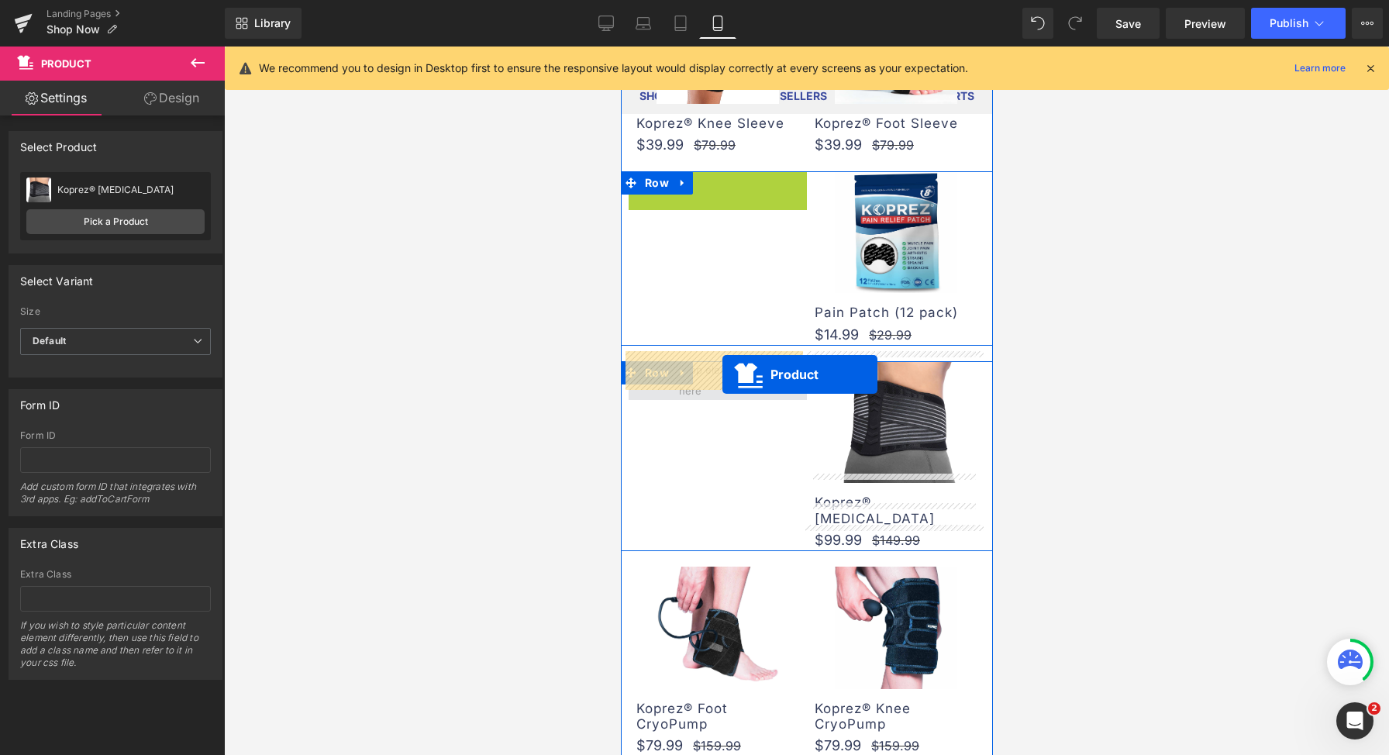
drag, startPoint x: 724, startPoint y: 252, endPoint x: 722, endPoint y: 374, distance: 121.7
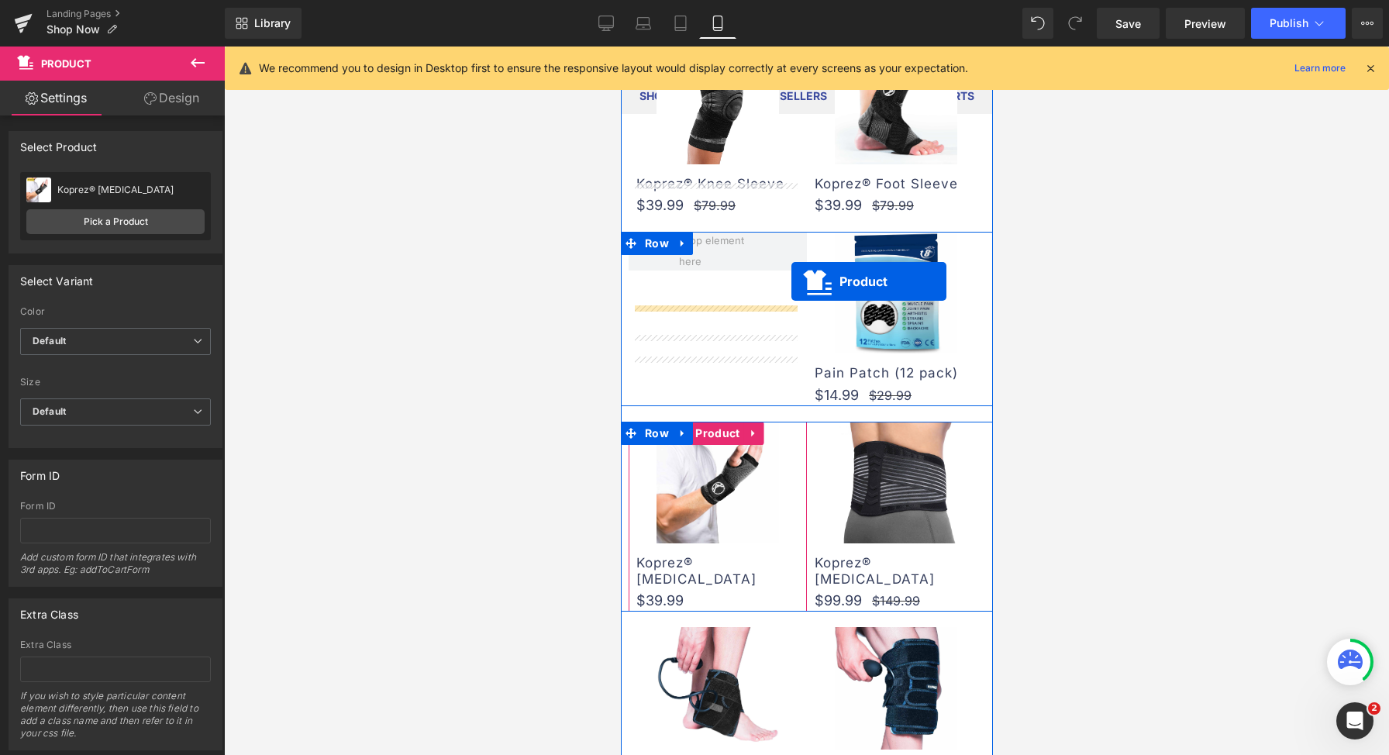
scroll to position [370, 0]
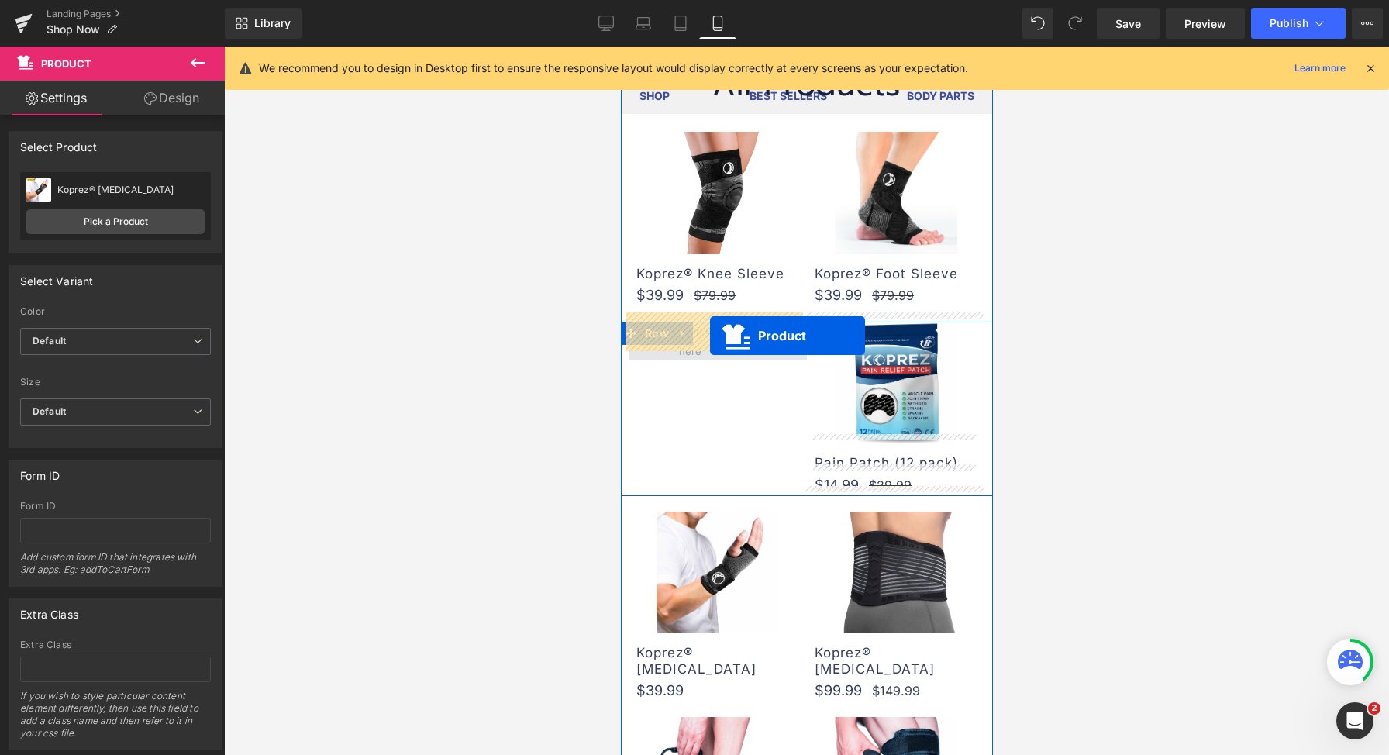
drag, startPoint x: 719, startPoint y: 392, endPoint x: 709, endPoint y: 335, distance: 57.5
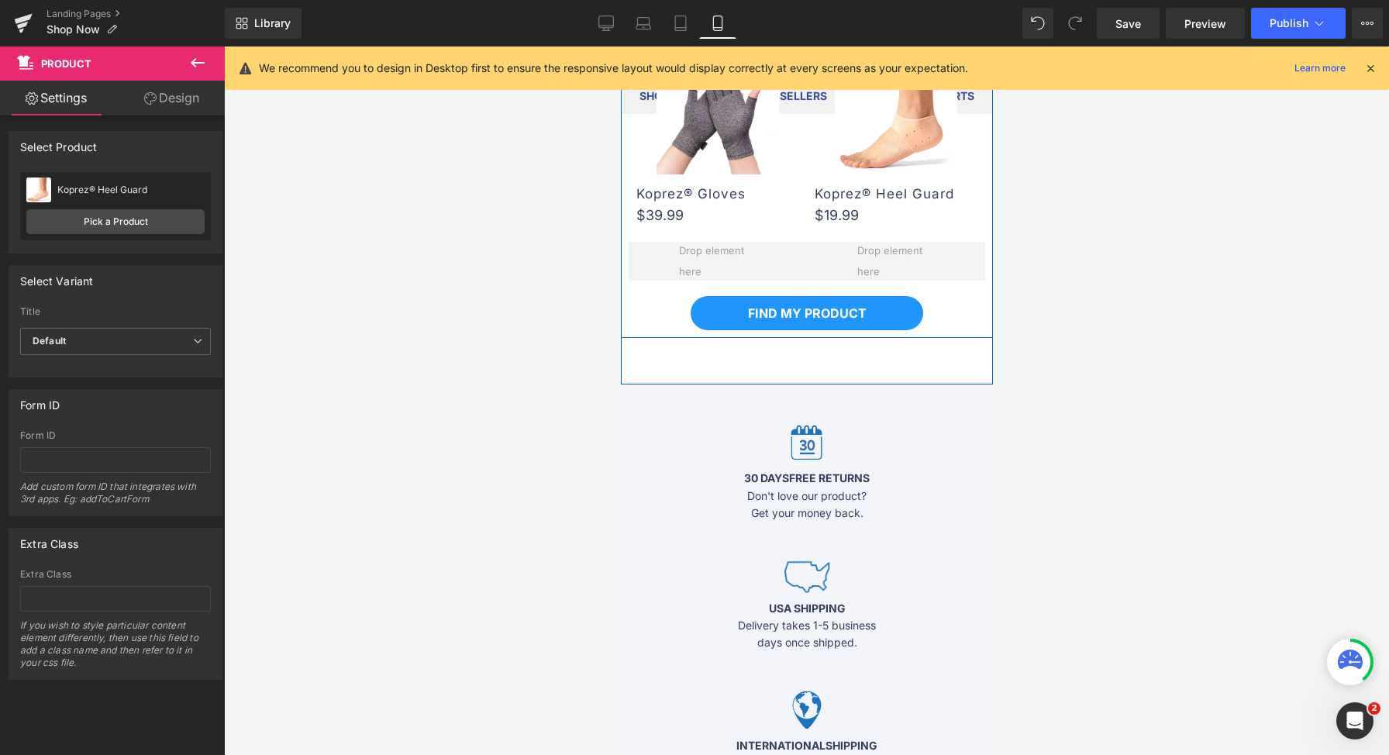
scroll to position [1662, 0]
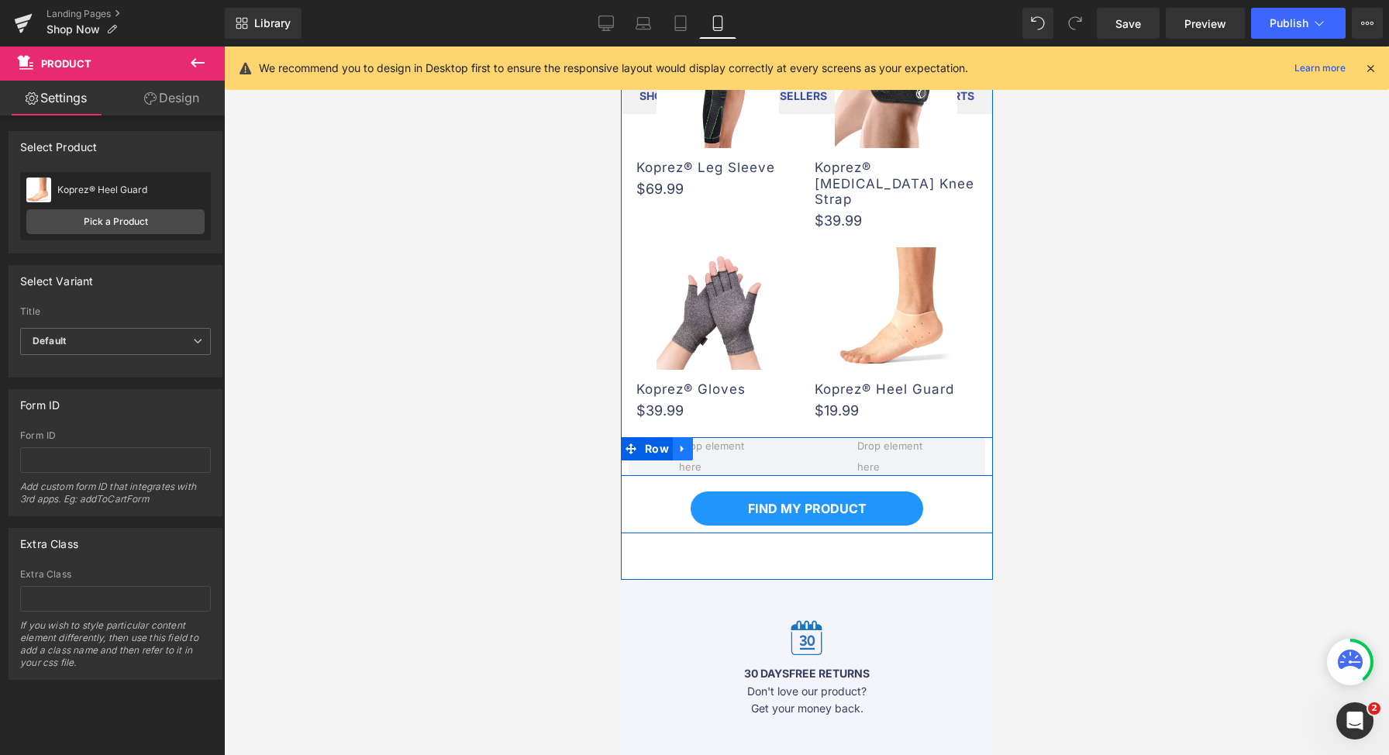
click at [682, 437] on link at bounding box center [682, 448] width 20 height 23
click at [717, 443] on icon at bounding box center [722, 449] width 11 height 12
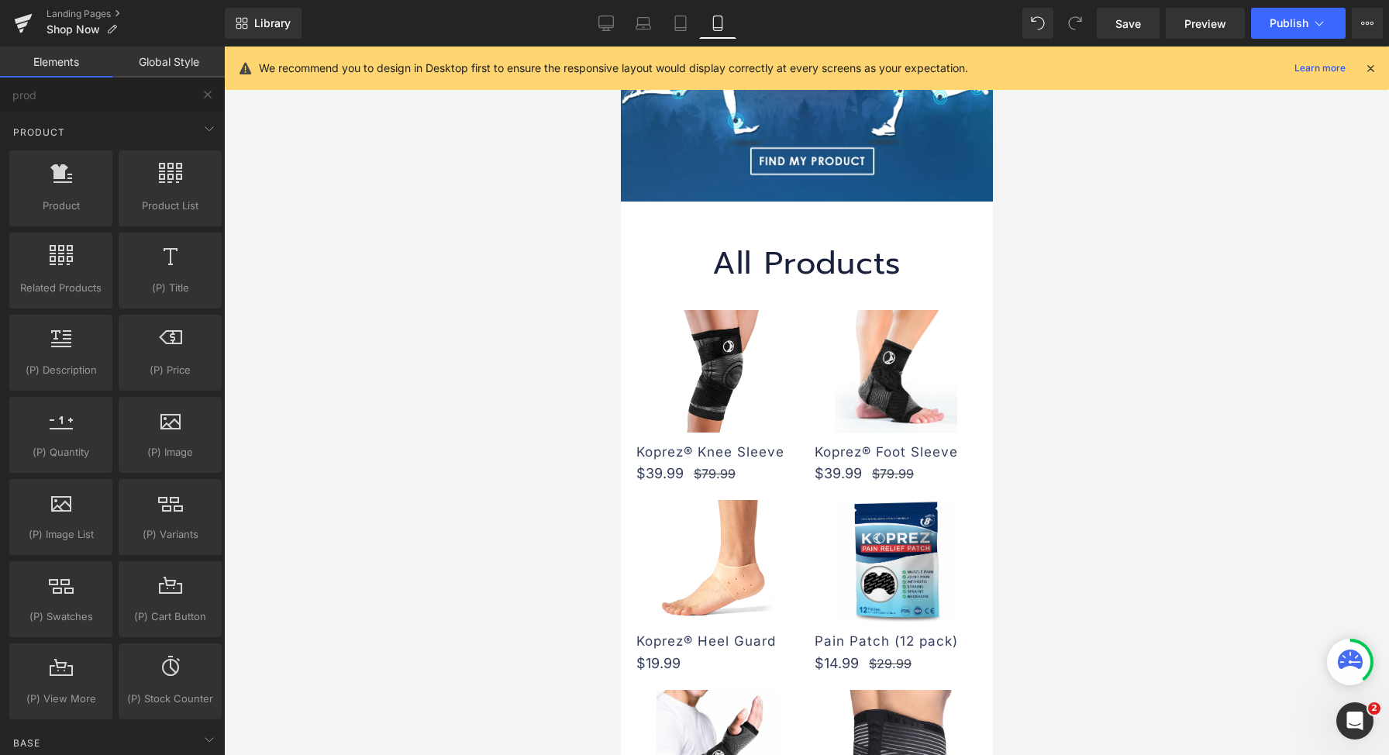
scroll to position [274, 0]
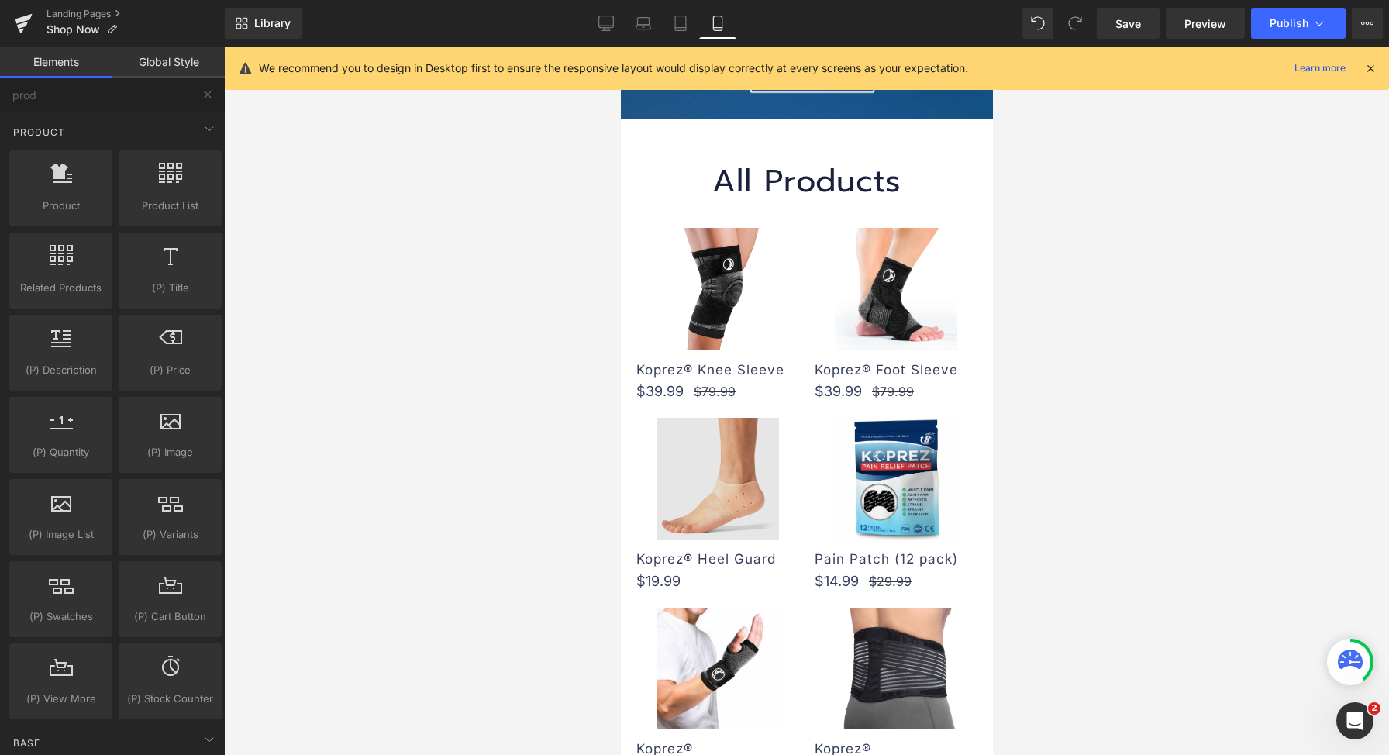
click at [710, 483] on img at bounding box center [717, 479] width 122 height 122
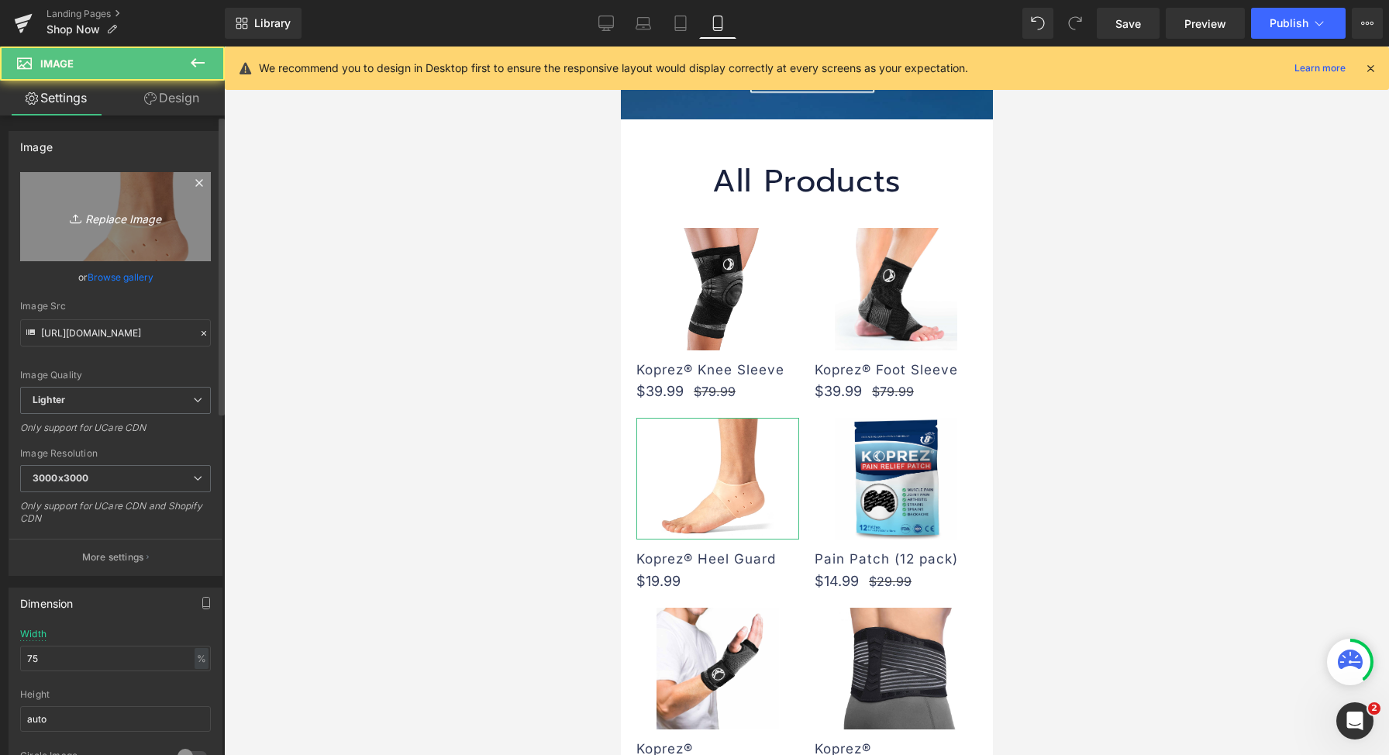
click at [120, 225] on icon "Replace Image" at bounding box center [115, 216] width 124 height 19
type input "C:\fakepath\LISTING-1 (1).jpg"
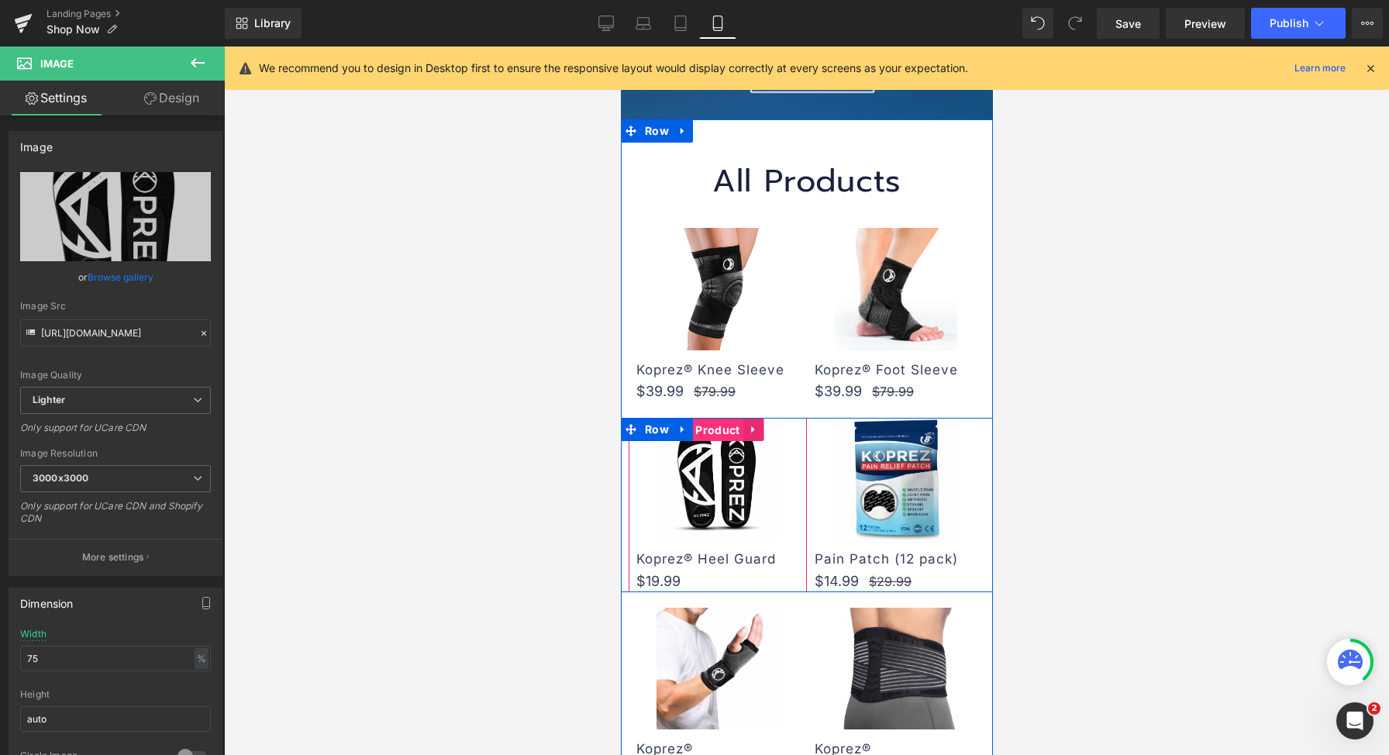
click at [710, 424] on span "Product" at bounding box center [717, 430] width 52 height 23
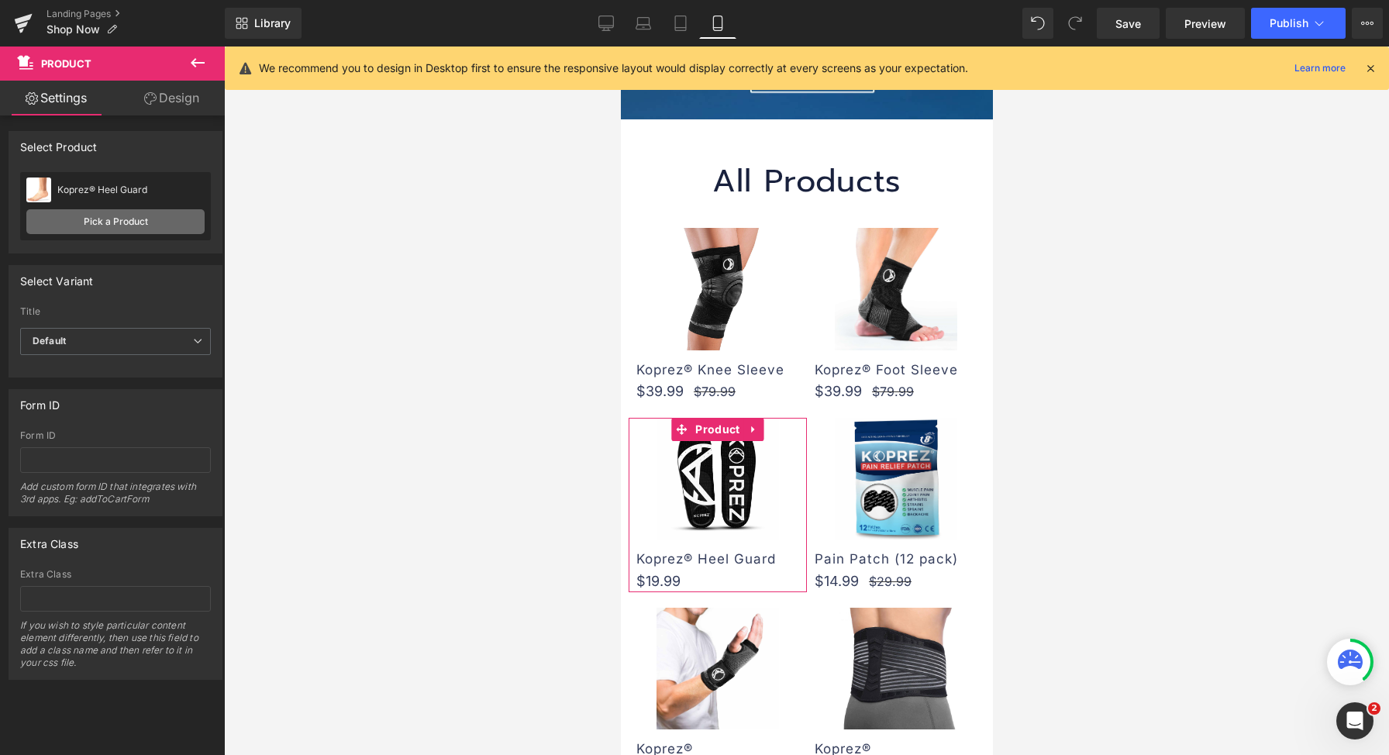
click at [133, 212] on link "Pick a Product" at bounding box center [115, 221] width 178 height 25
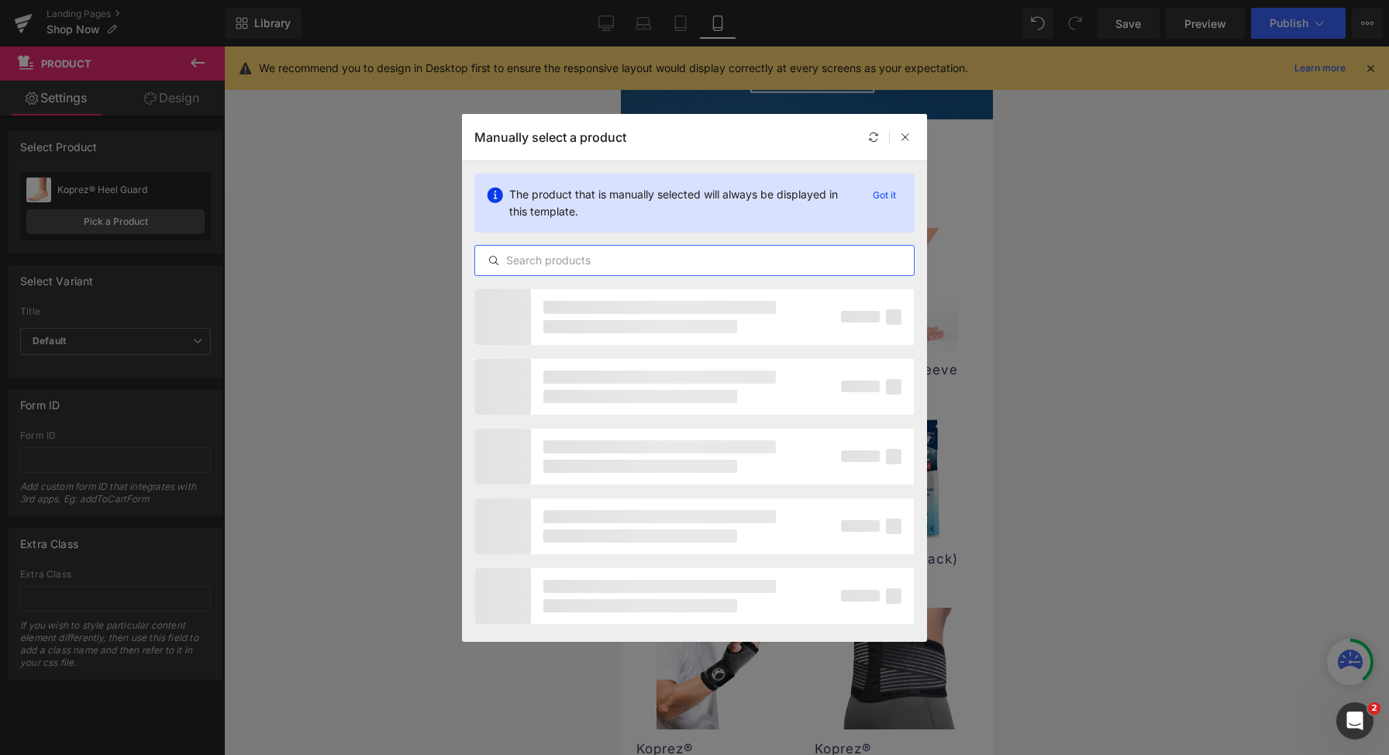
click at [607, 251] on input "text" at bounding box center [694, 260] width 439 height 19
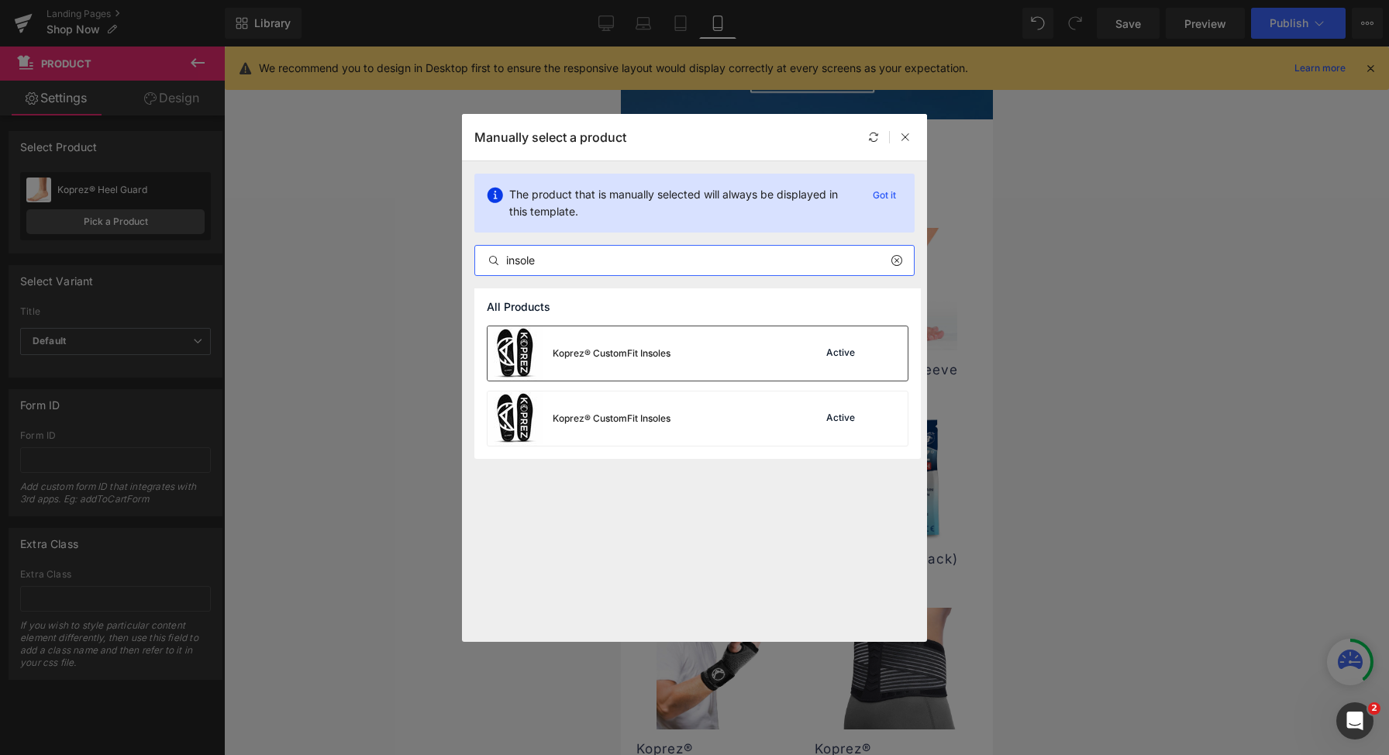
type input "insole"
click at [661, 358] on div "Koprez® CustomFit Insoles" at bounding box center [612, 354] width 118 height 14
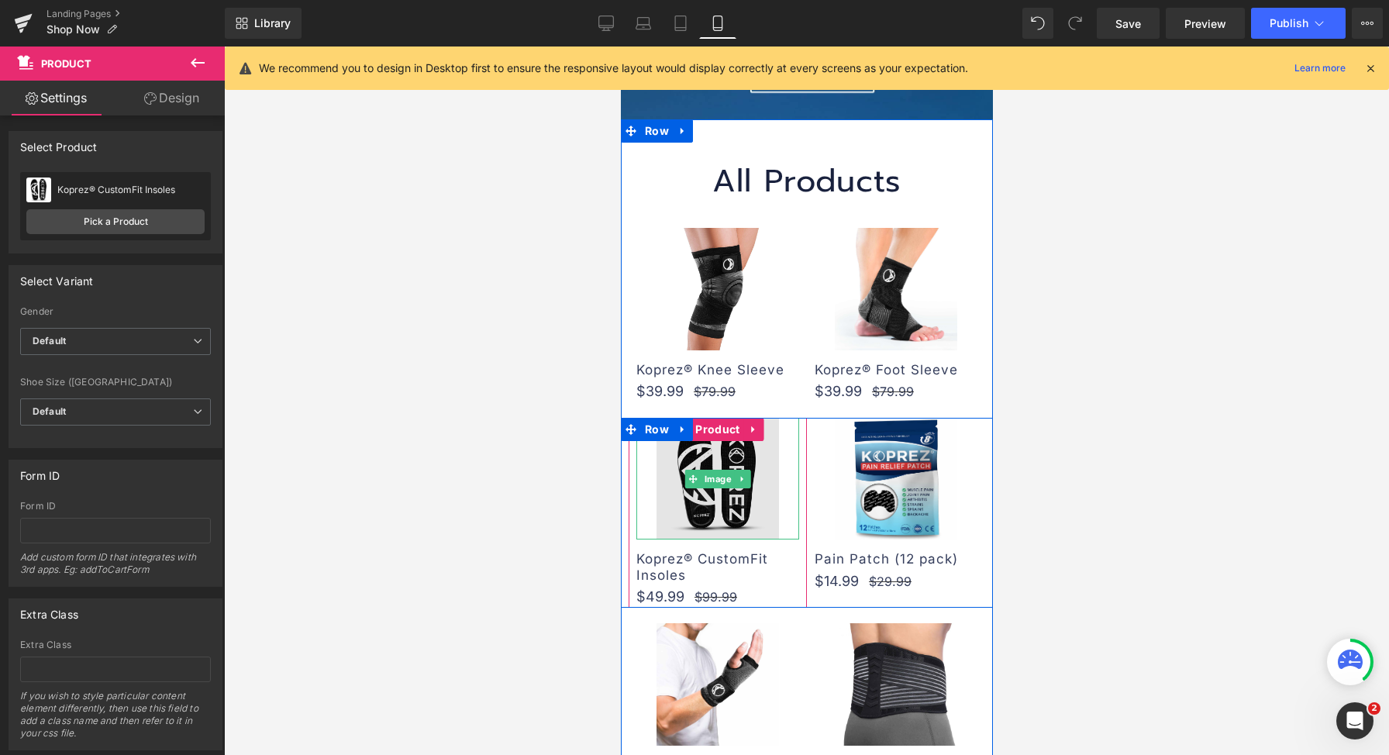
click at [668, 462] on img at bounding box center [717, 479] width 122 height 122
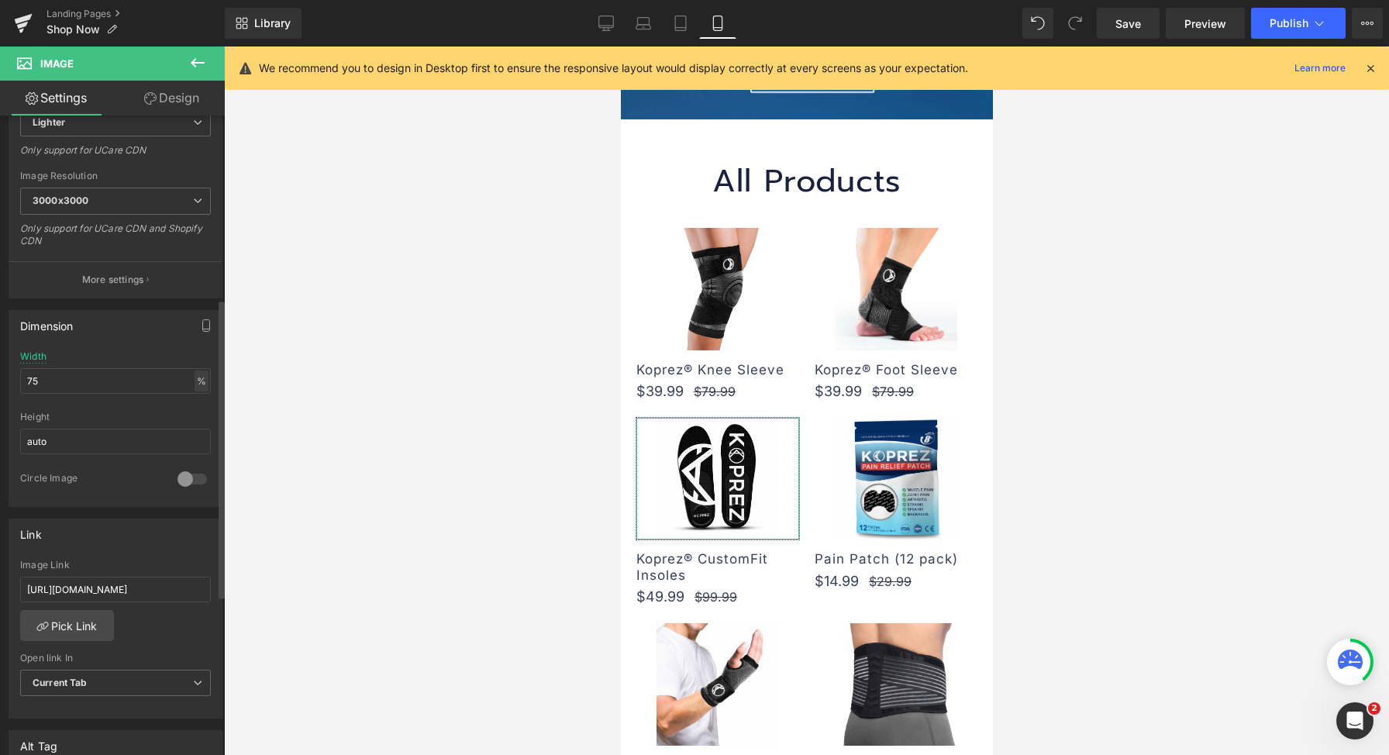
scroll to position [394, 0]
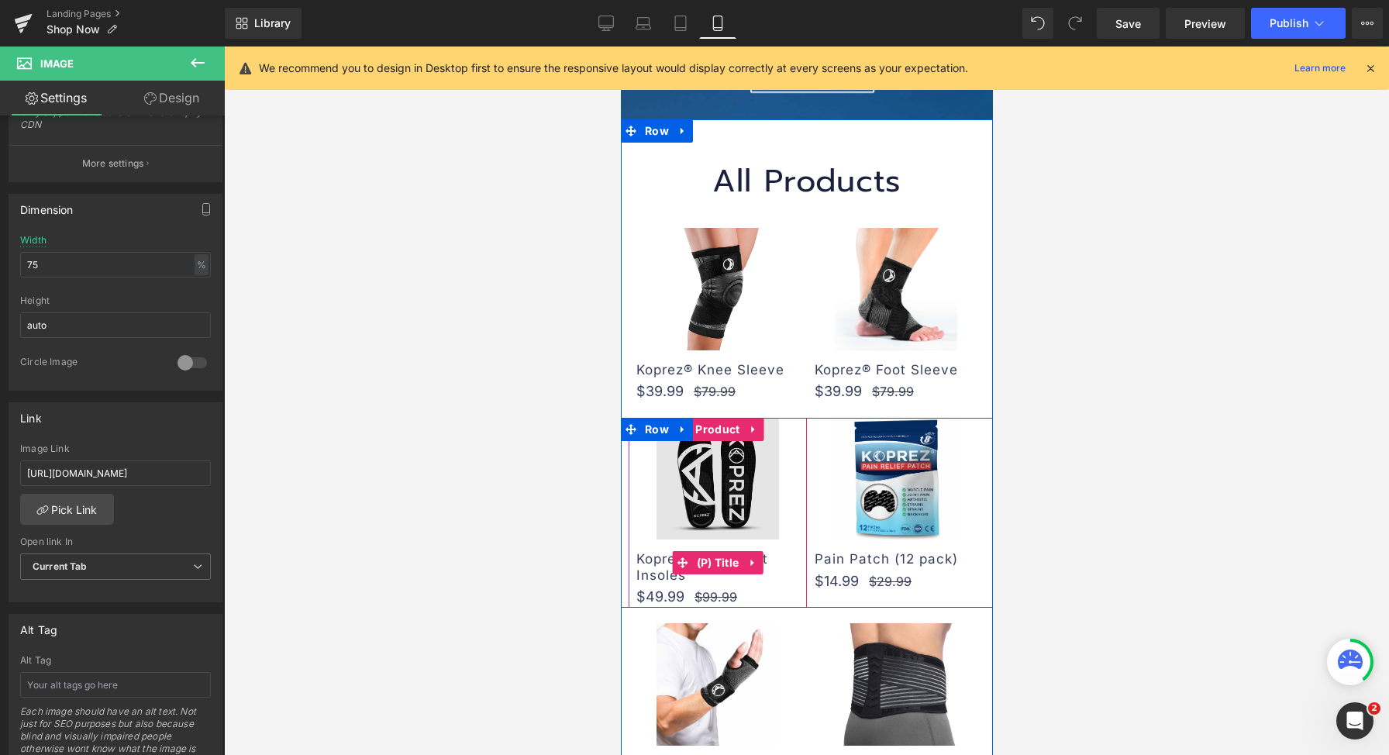
click at [685, 484] on img at bounding box center [717, 479] width 122 height 122
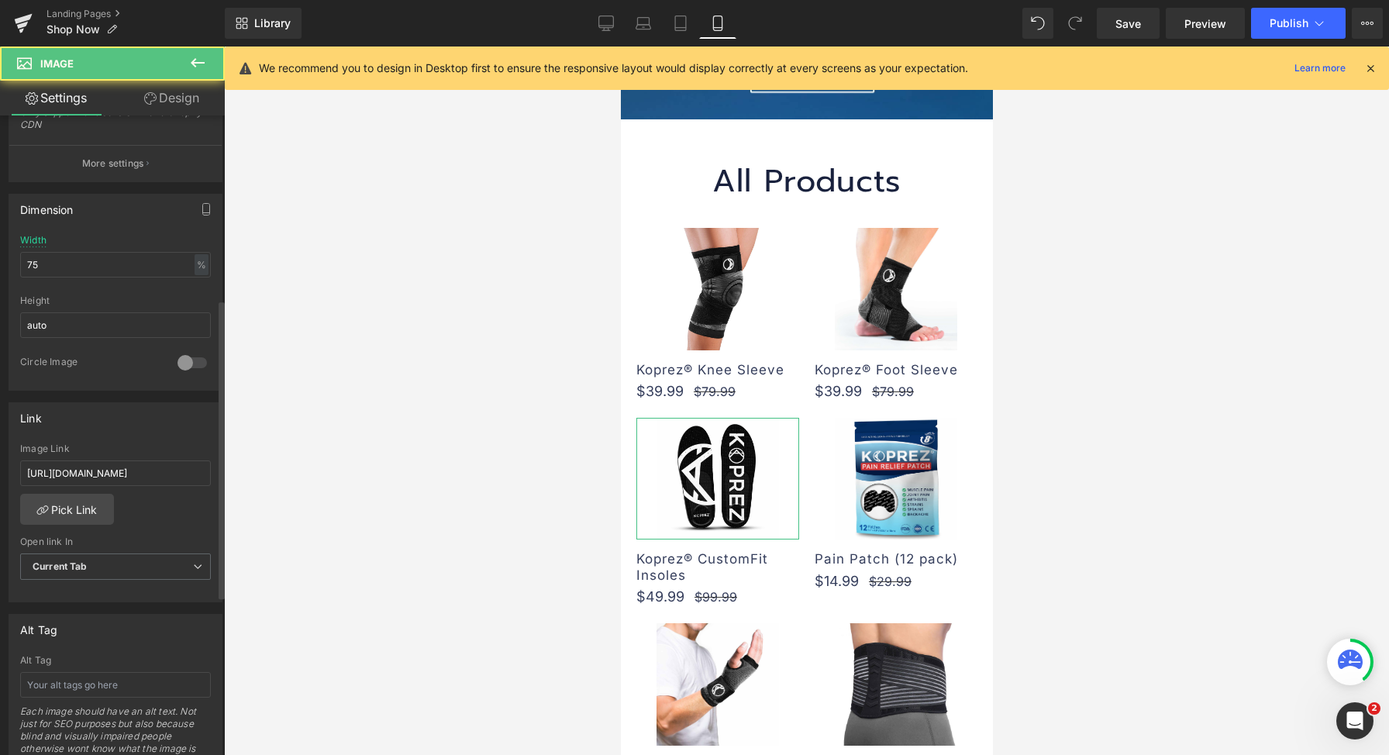
click at [112, 457] on div "Image Link [URL][DOMAIN_NAME]" at bounding box center [115, 468] width 191 height 50
click at [109, 469] on input "[URL][DOMAIN_NAME]" at bounding box center [115, 474] width 191 height 26
paste input "insoles"
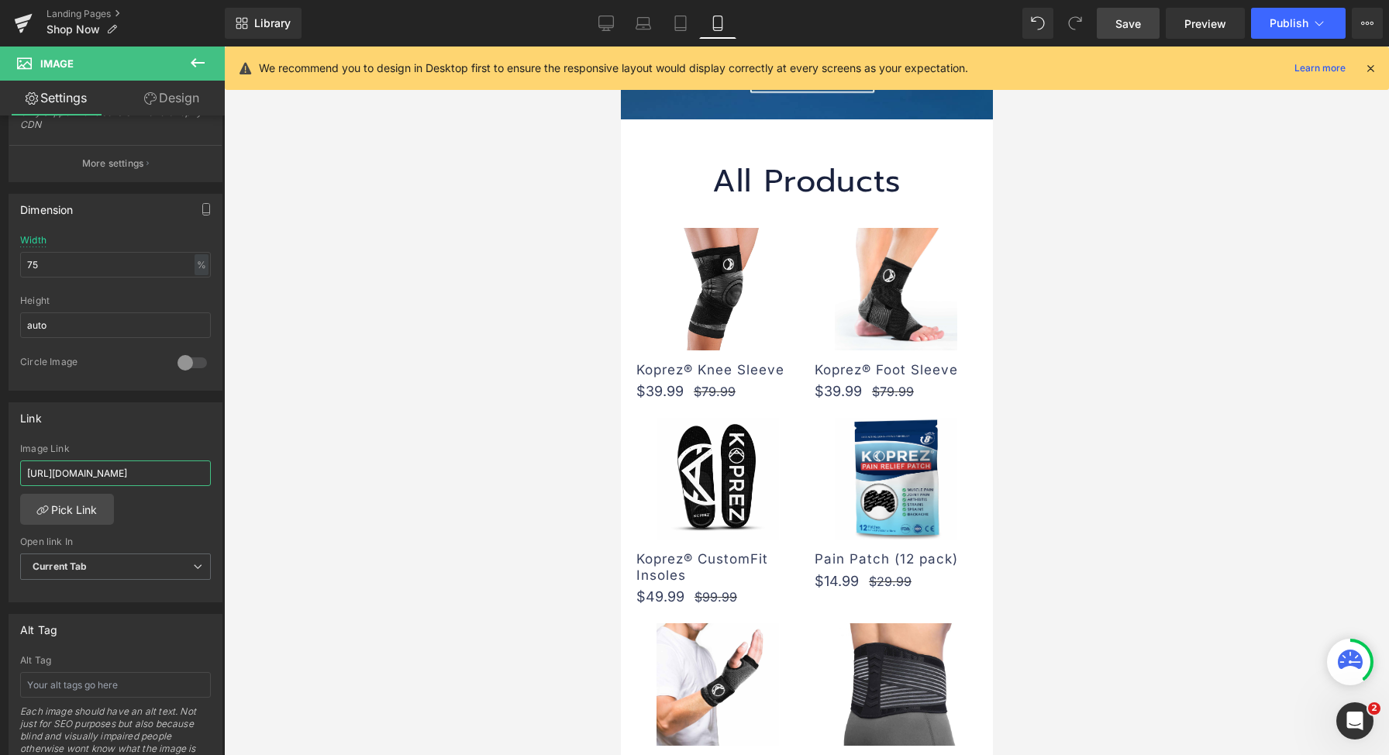
type input "https://koprez.com/products/insoles"
click at [1130, 26] on span "Save" at bounding box center [1129, 24] width 26 height 16
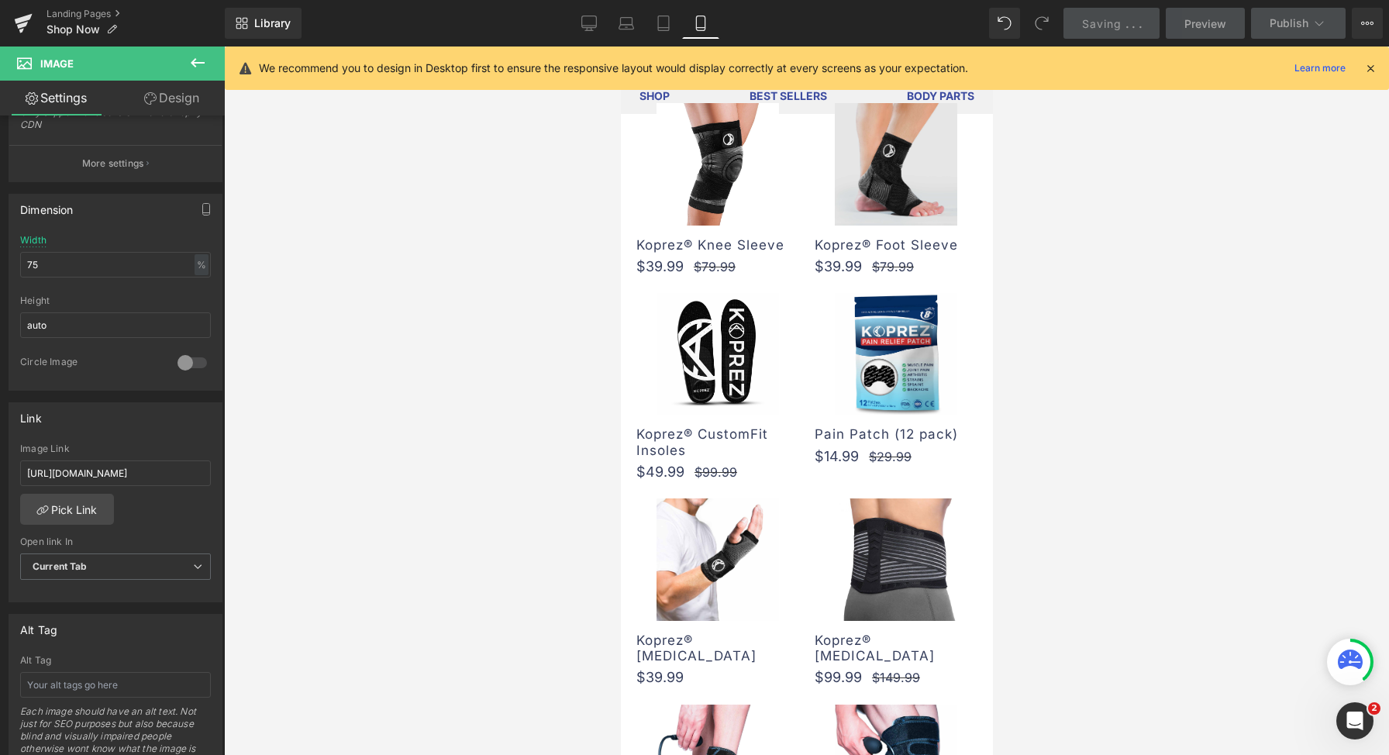
scroll to position [0, 0]
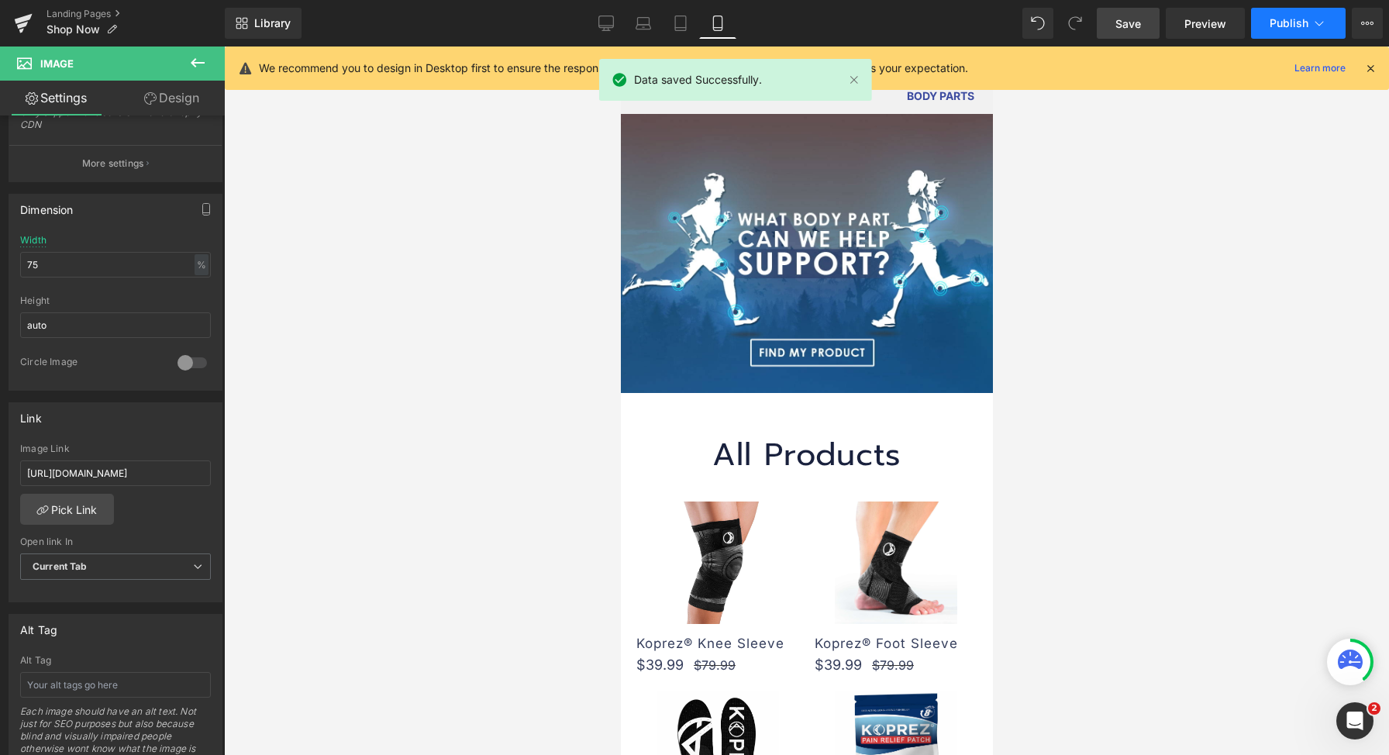
click at [1286, 29] on span "Publish" at bounding box center [1289, 23] width 39 height 12
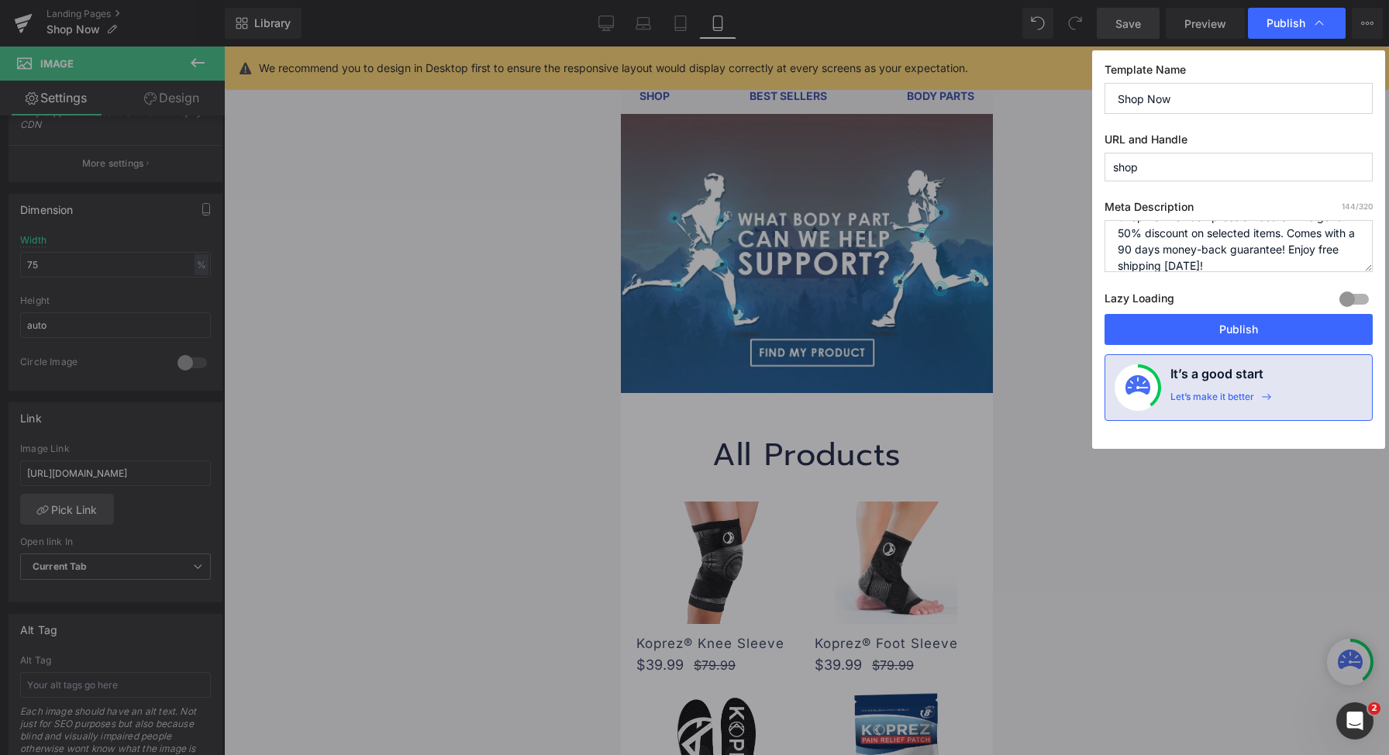
scroll to position [4, 0]
drag, startPoint x: 1261, startPoint y: 329, endPoint x: 1192, endPoint y: 254, distance: 102.1
click at [1192, 254] on div "Template Name Shop Now URL and Handle shop Meta Description 144 /320 Shop now f…" at bounding box center [1238, 249] width 293 height 398
click at [1128, 238] on textarea "Shop now for Compression Gears! Plus get a 50% discount on selected items. Come…" at bounding box center [1239, 246] width 268 height 52
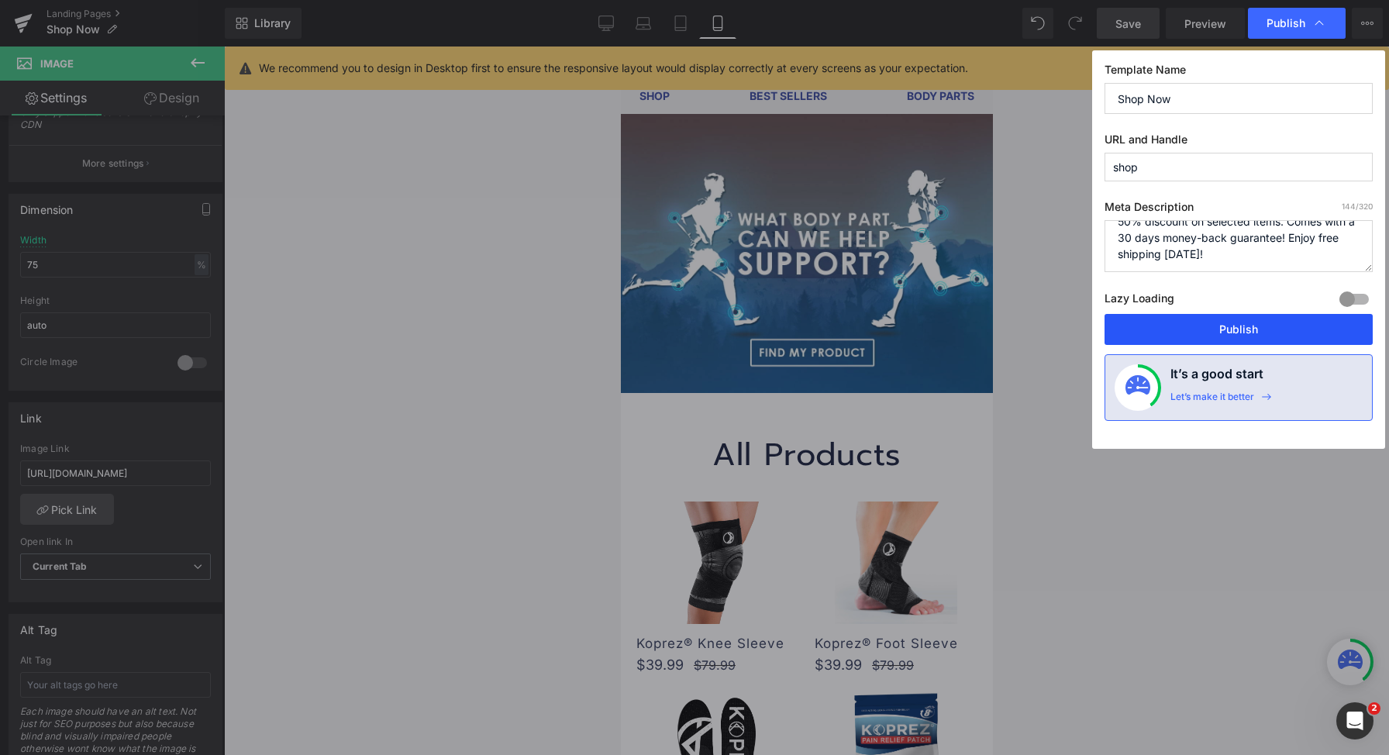
type textarea "Shop now for Compression Gears! Plus get a 50% discount on selected items. Come…"
drag, startPoint x: 1207, startPoint y: 317, endPoint x: 326, endPoint y: 264, distance: 882.3
click at [1207, 317] on button "Publish" at bounding box center [1239, 329] width 268 height 31
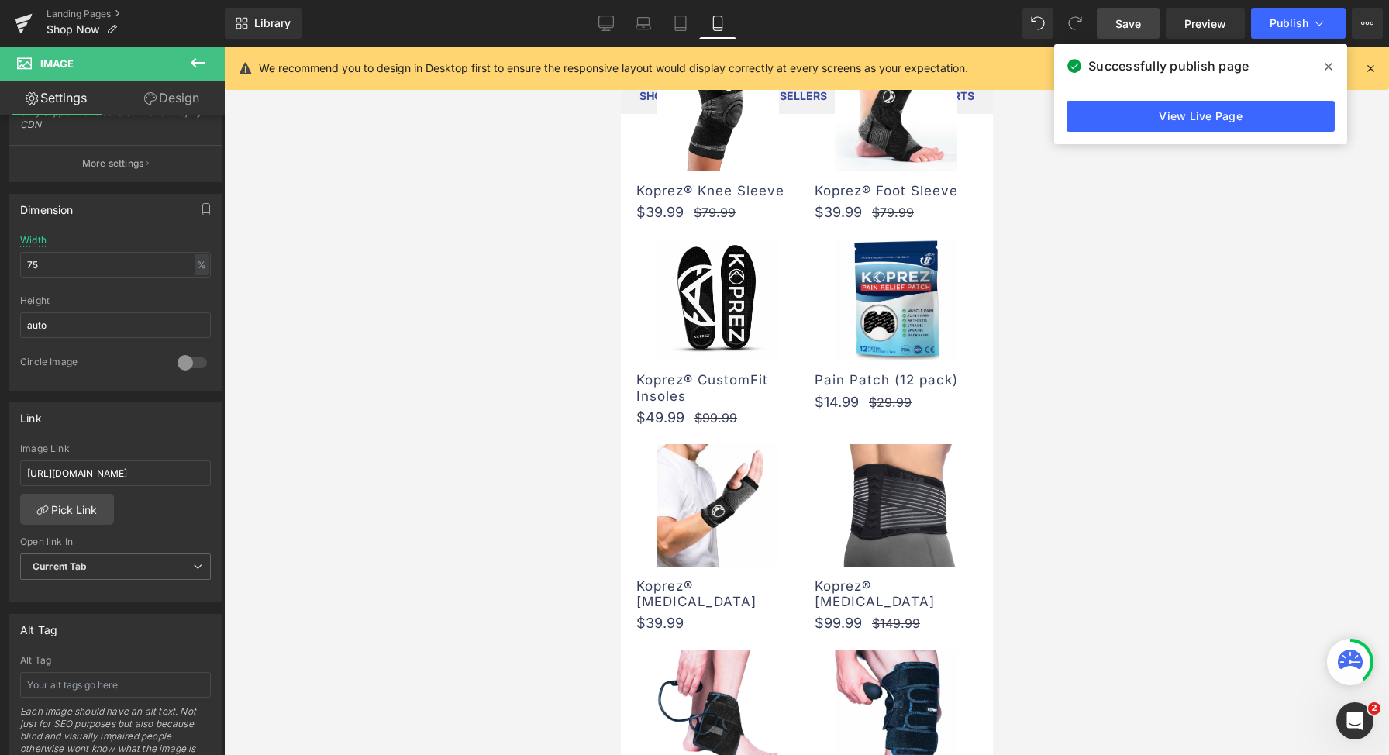
scroll to position [454, 0]
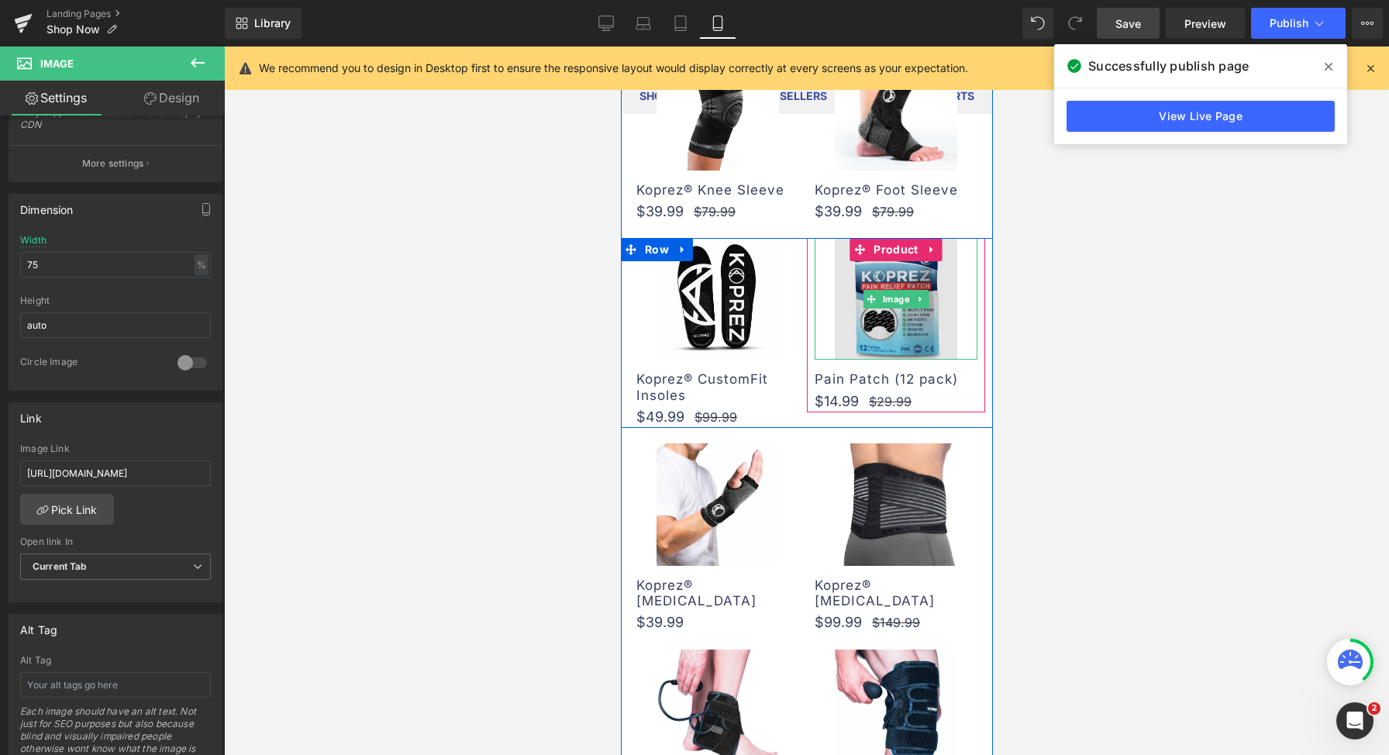
click at [894, 325] on img at bounding box center [895, 299] width 122 height 122
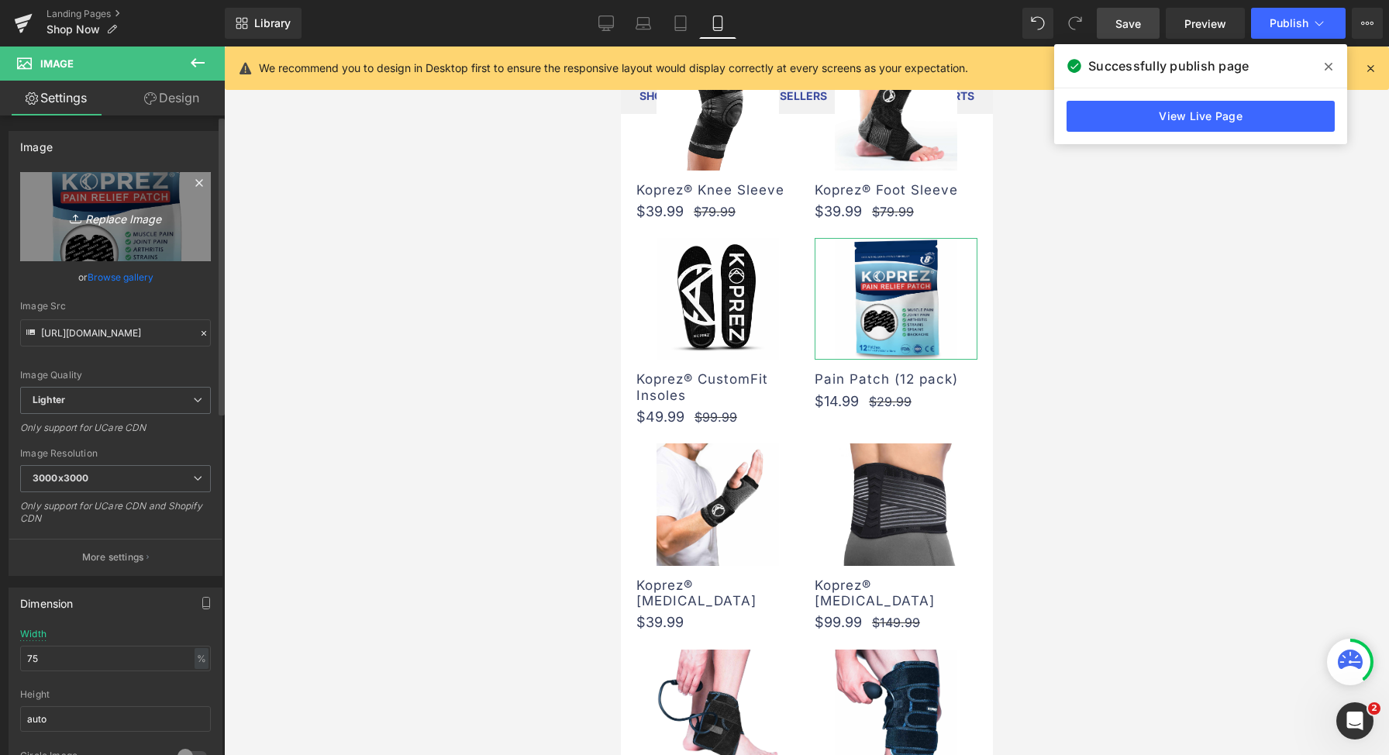
click at [108, 224] on icon "Replace Image" at bounding box center [115, 216] width 124 height 19
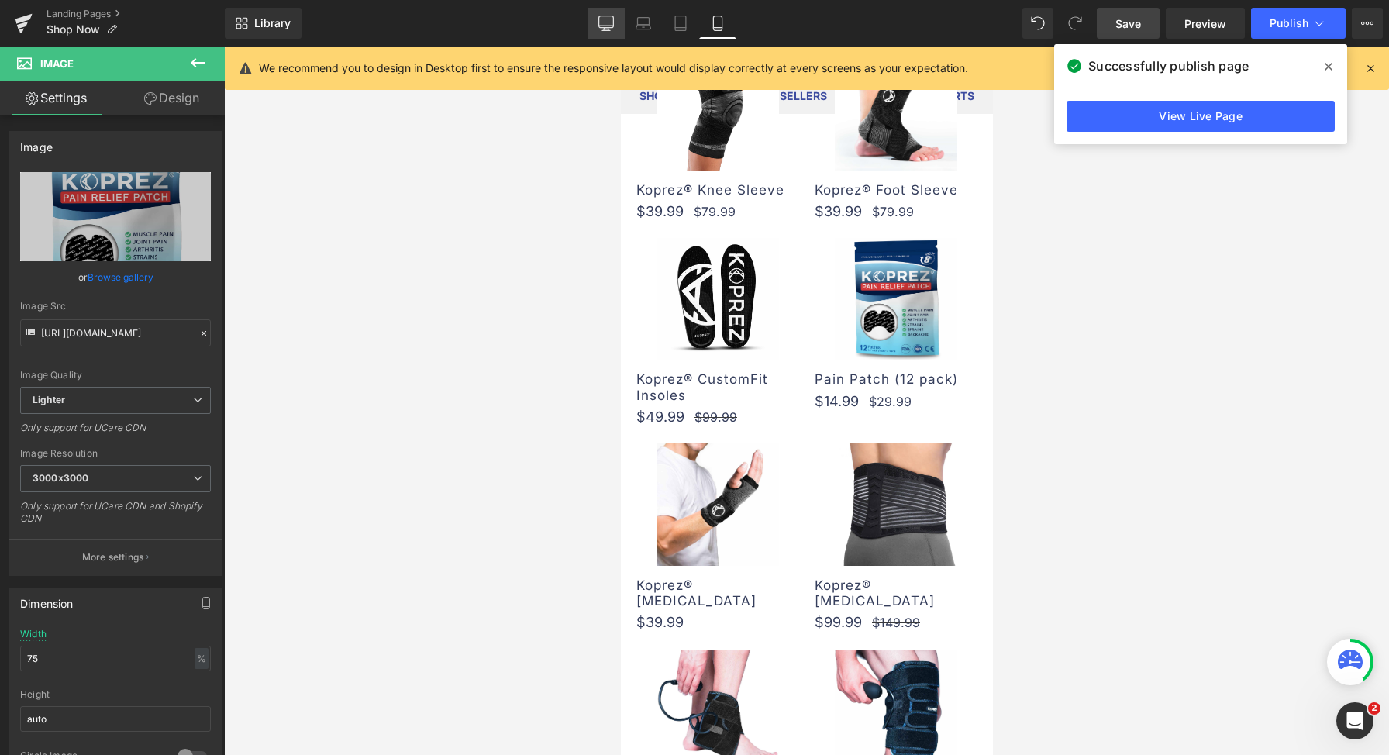
click at [607, 31] on link "Desktop" at bounding box center [606, 23] width 37 height 31
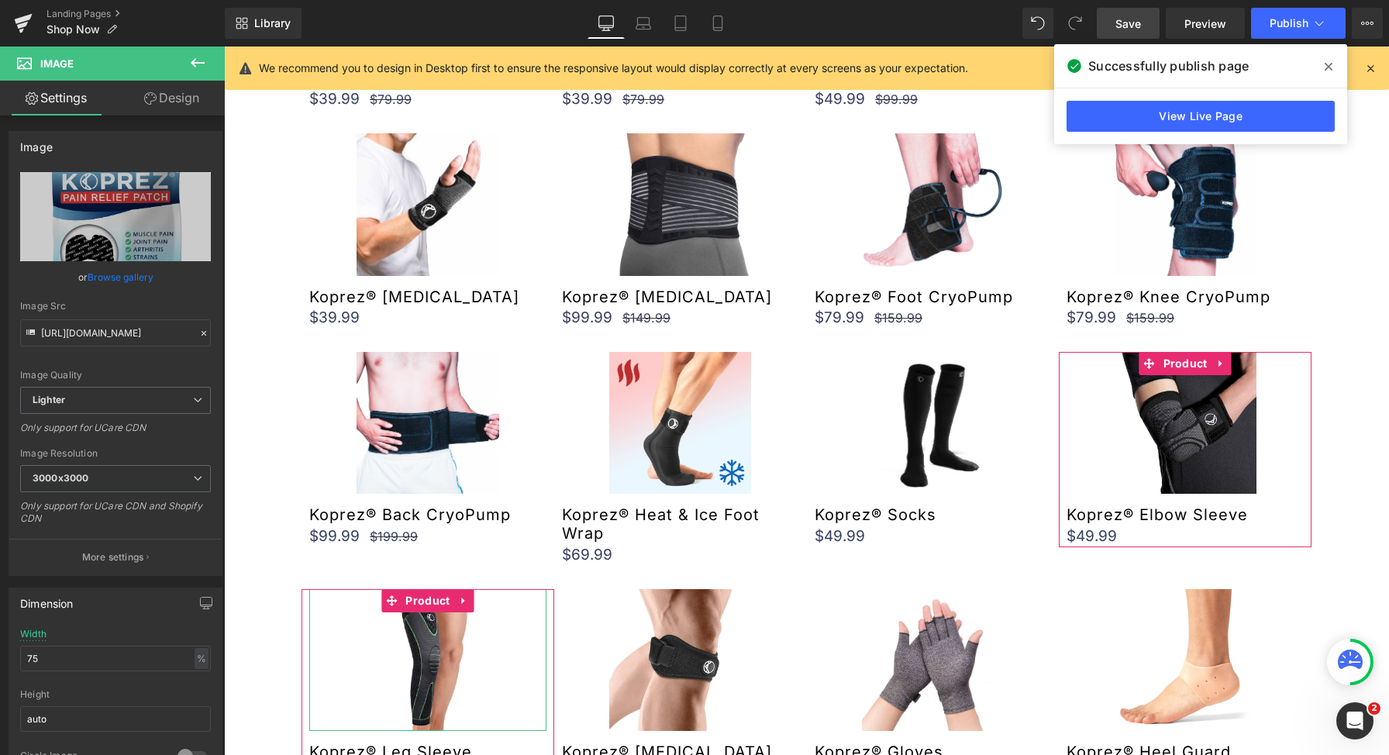
scroll to position [388, 0]
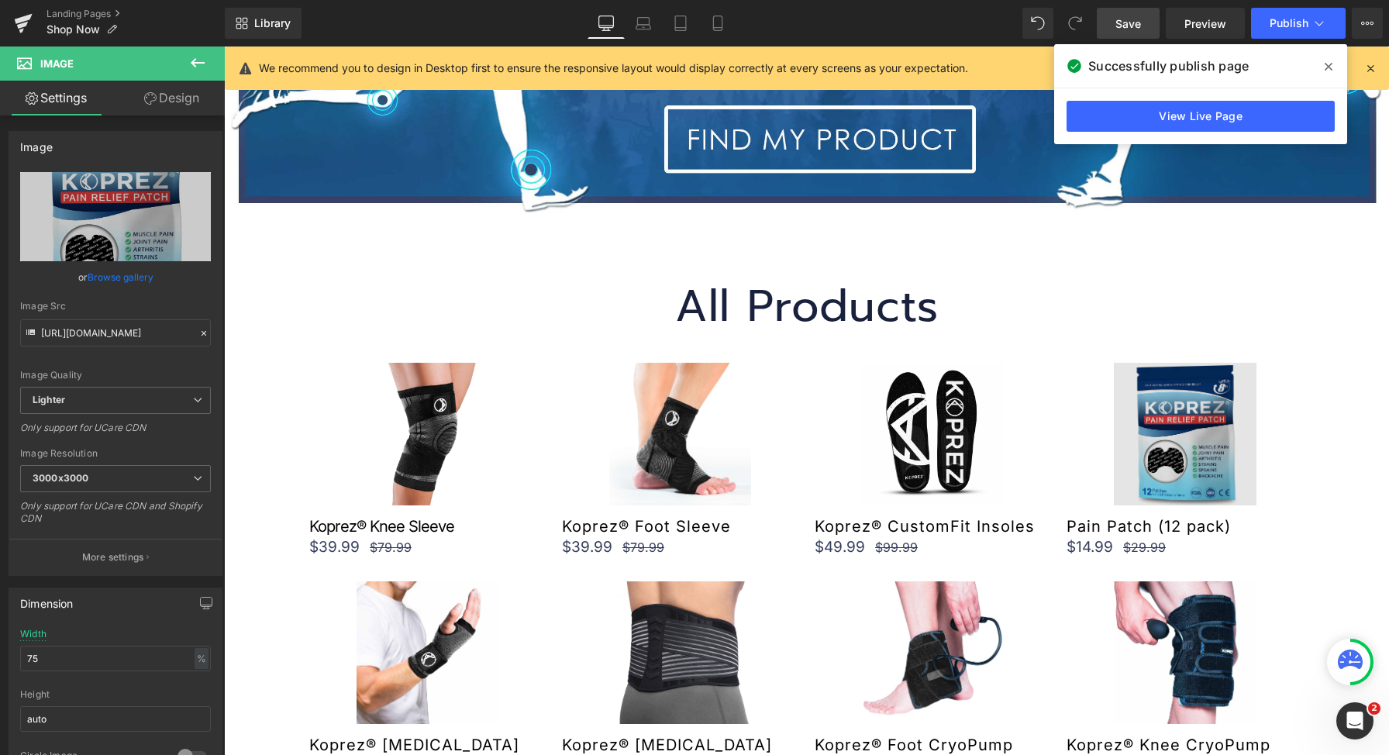
click at [1201, 399] on img at bounding box center [1185, 434] width 142 height 142
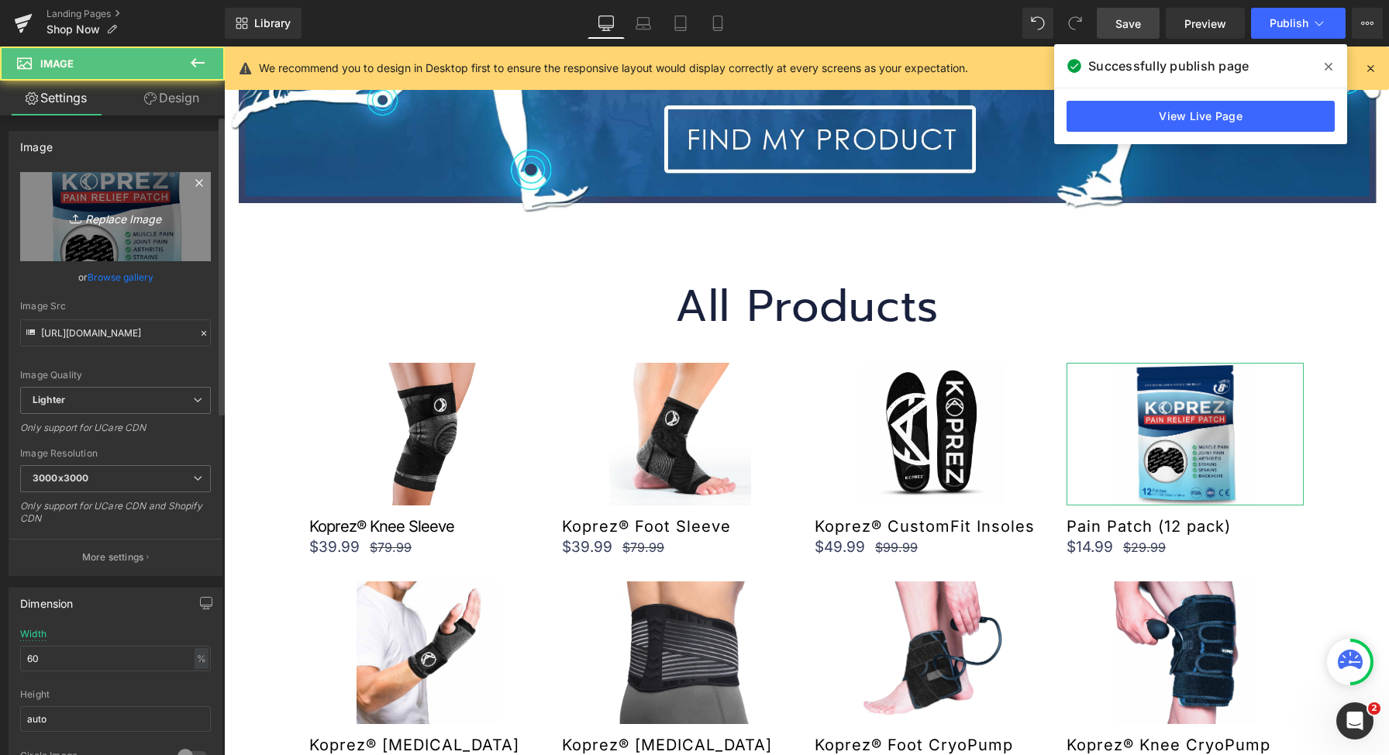
click at [88, 186] on link "Replace Image" at bounding box center [115, 216] width 191 height 89
type input "C:\fakepath\KP-60Meta2-_1_2.jpg"
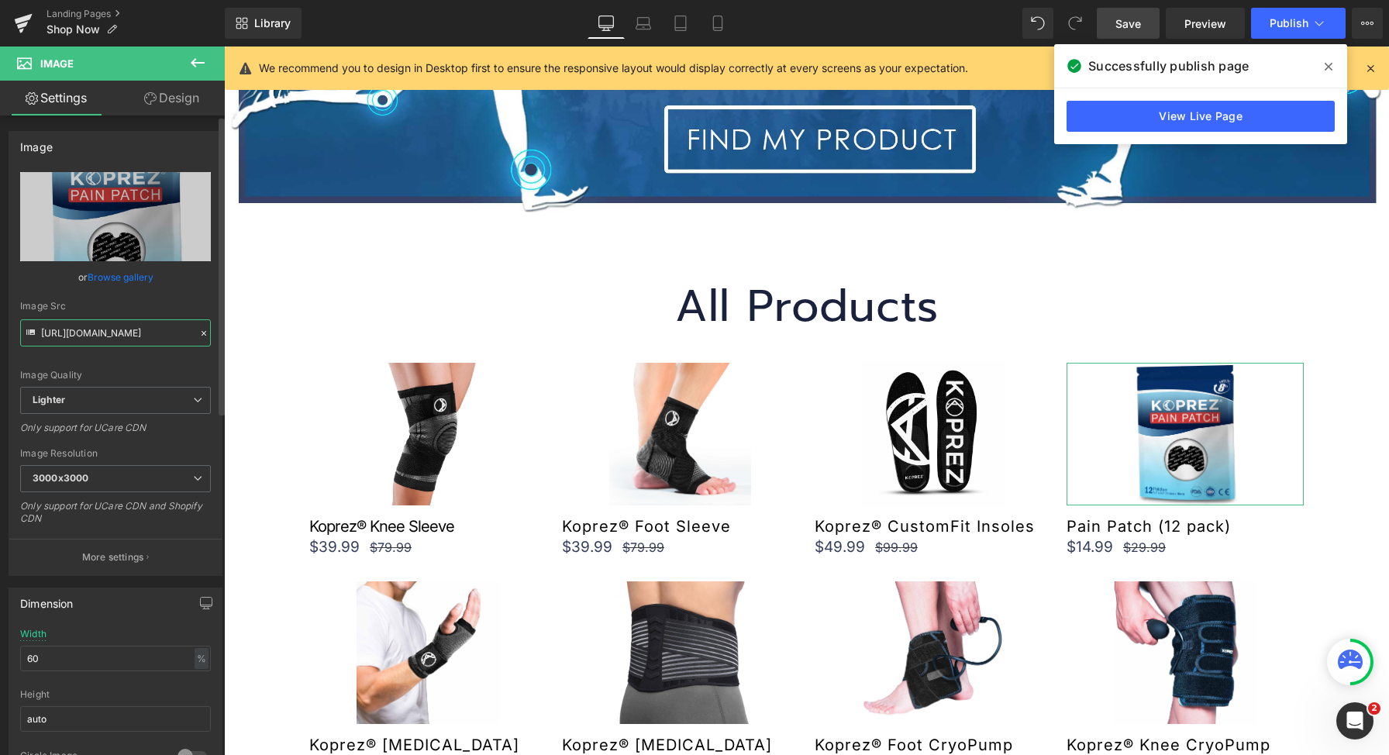
click at [141, 326] on input "https://ucarecdn.com/f0056299-936f-4687-9a37-a89450101049/-/format/auto/-/previ…" at bounding box center [115, 332] width 191 height 27
type input "https://ucarecdn.com/18d795a0-8273-461e-8600-389b7df1923a/-/format/auto/-/previ…"
click at [729, 24] on link "Mobile" at bounding box center [717, 23] width 37 height 31
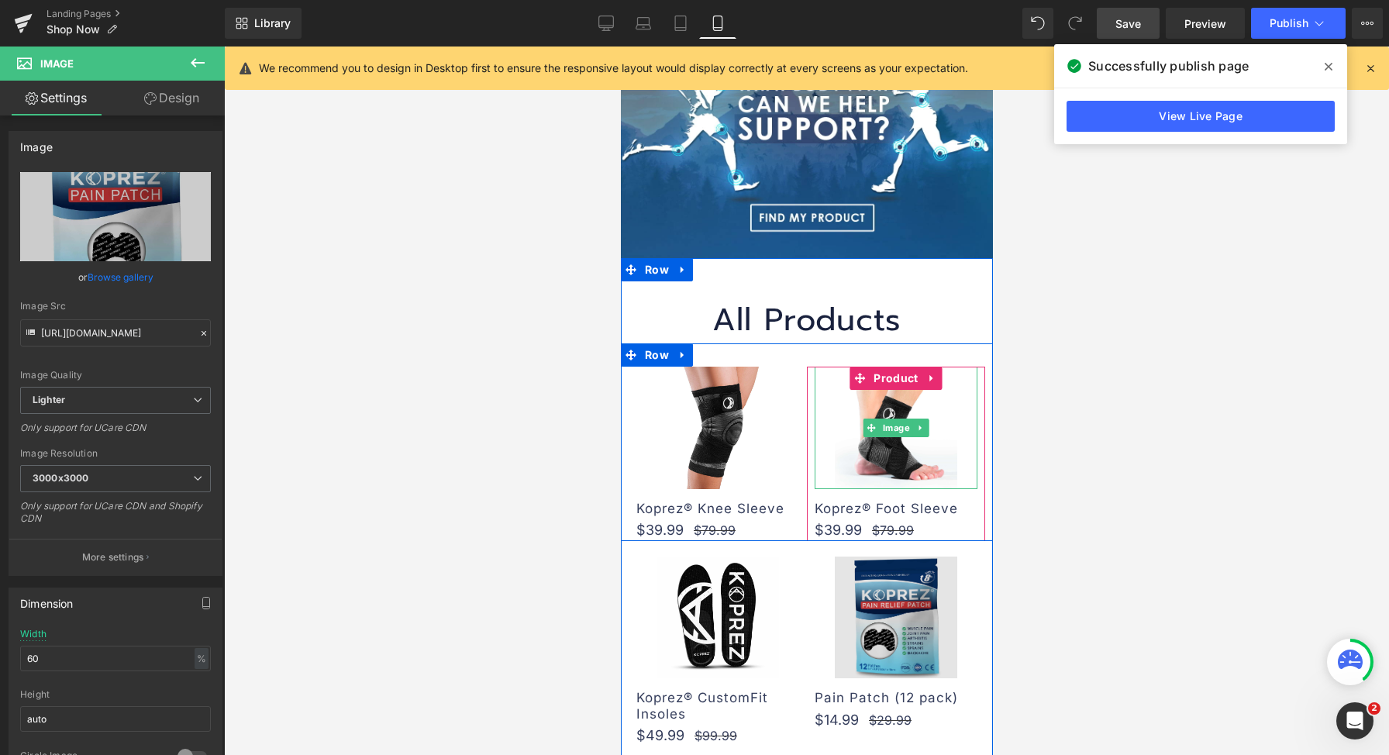
scroll to position [135, 0]
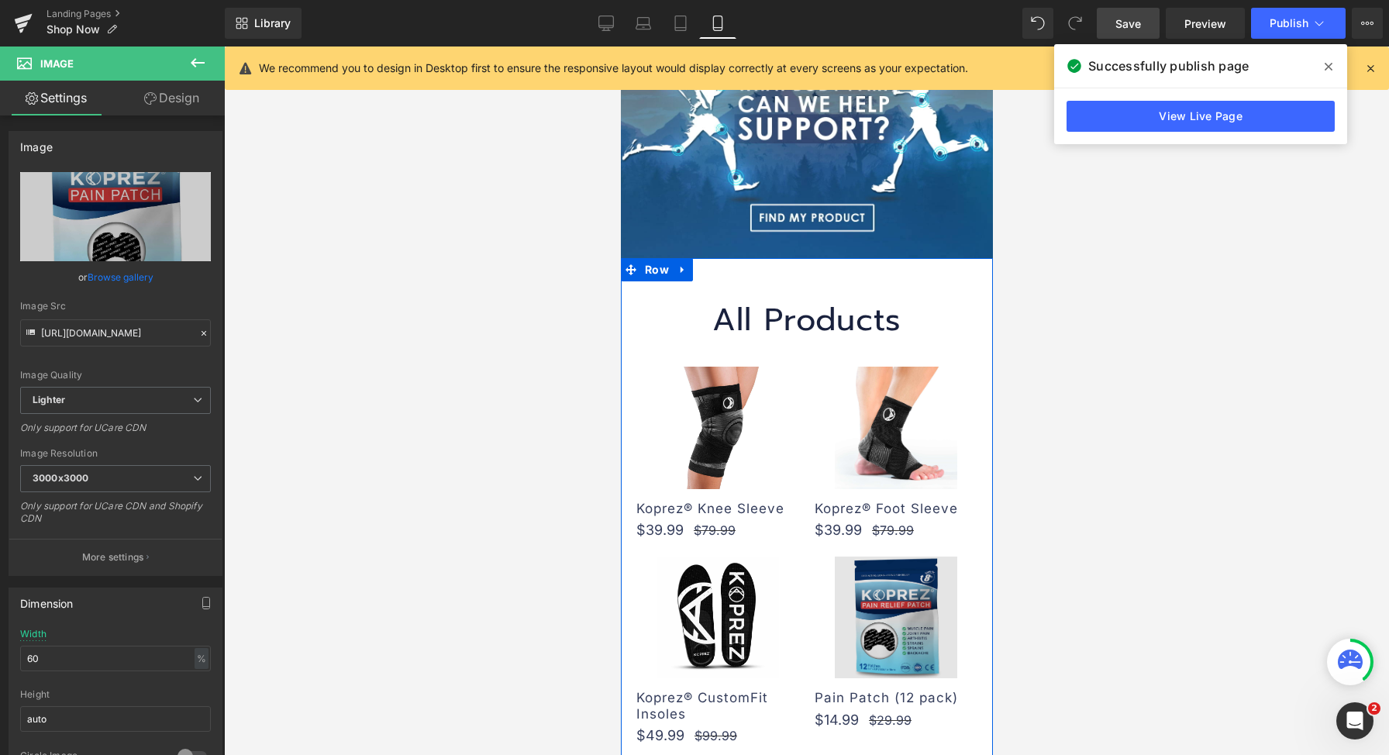
click at [893, 607] on div "Image" at bounding box center [895, 618] width 163 height 122
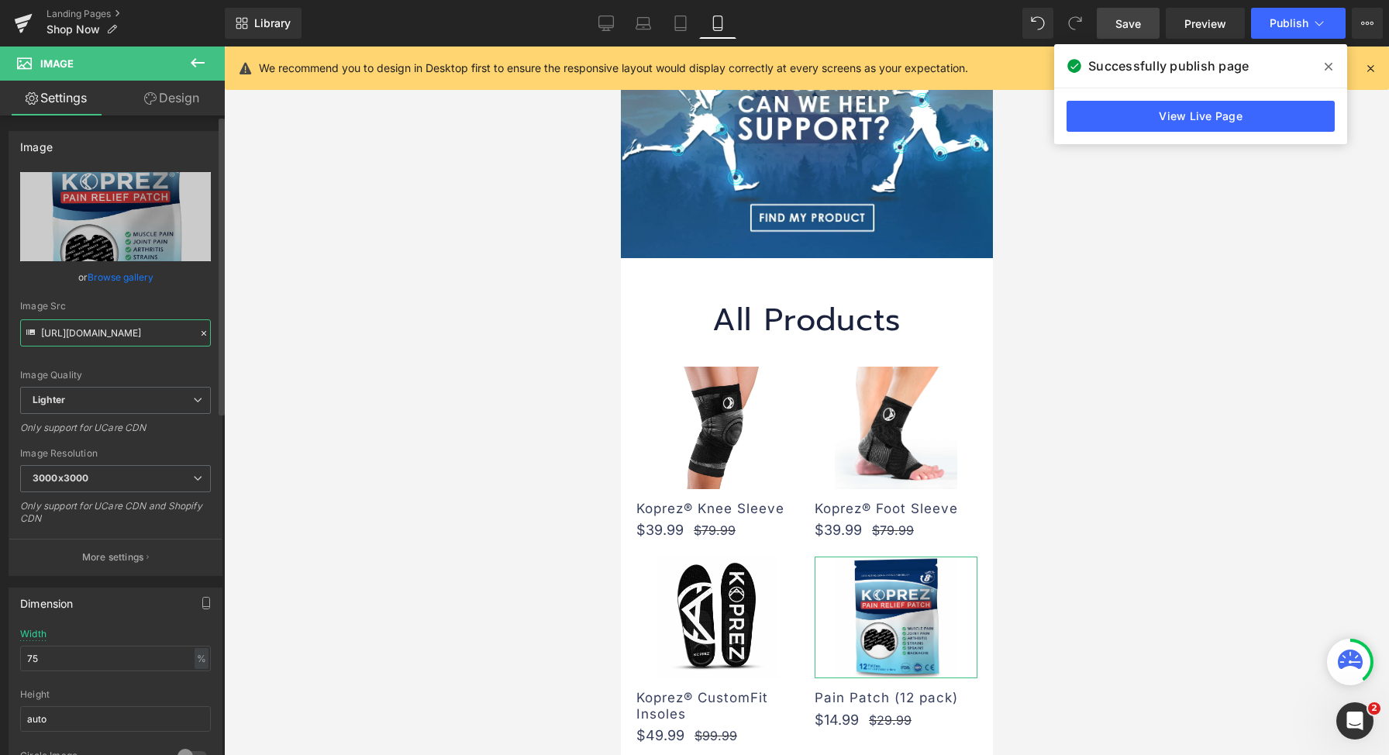
click at [105, 332] on input "https://ucarecdn.com/f0056299-936f-4687-9a37-a89450101049/-/format/auto/-/previ…" at bounding box center [115, 332] width 191 height 27
type input "https://ucarecdn.com/18d795a0-8273-461e-8600-389b7df1923a/-/format/auto/-/previ…"
click at [1129, 27] on span "Save" at bounding box center [1129, 24] width 26 height 16
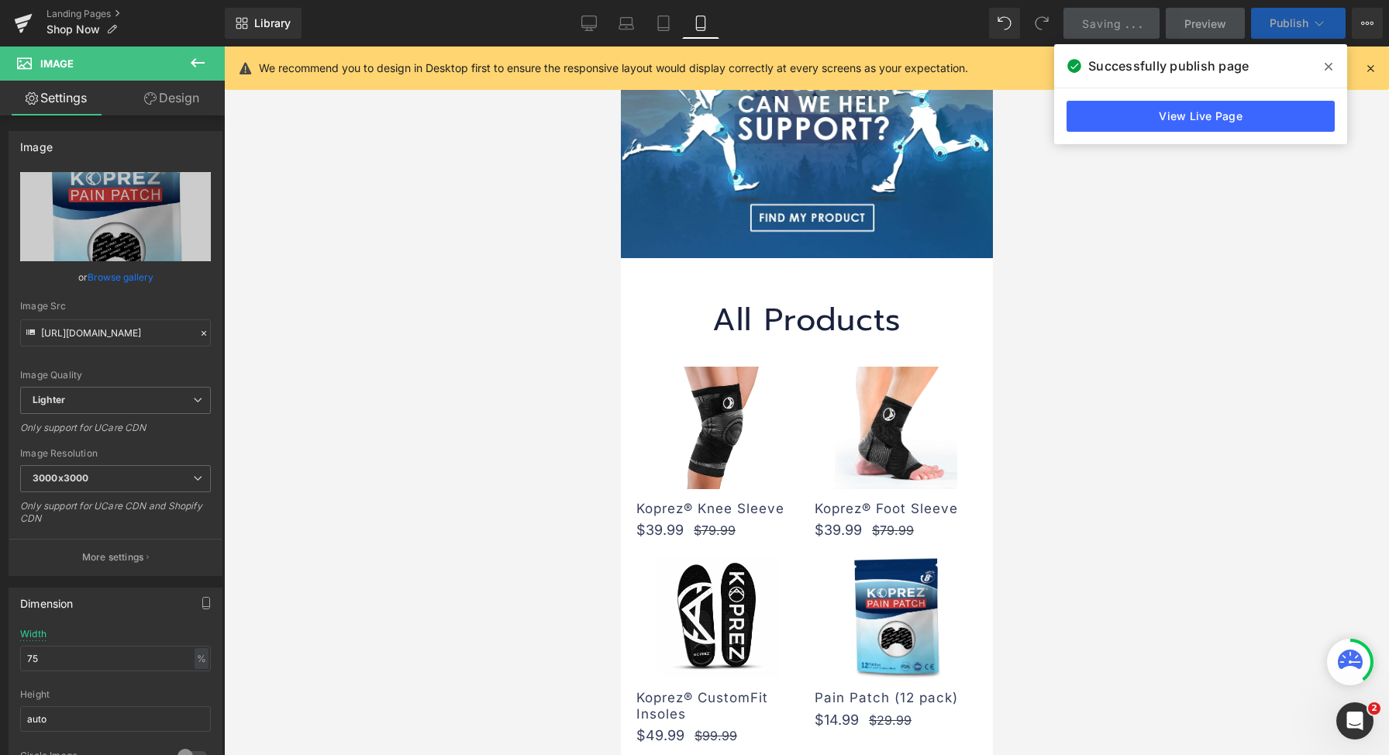
scroll to position [441, 0]
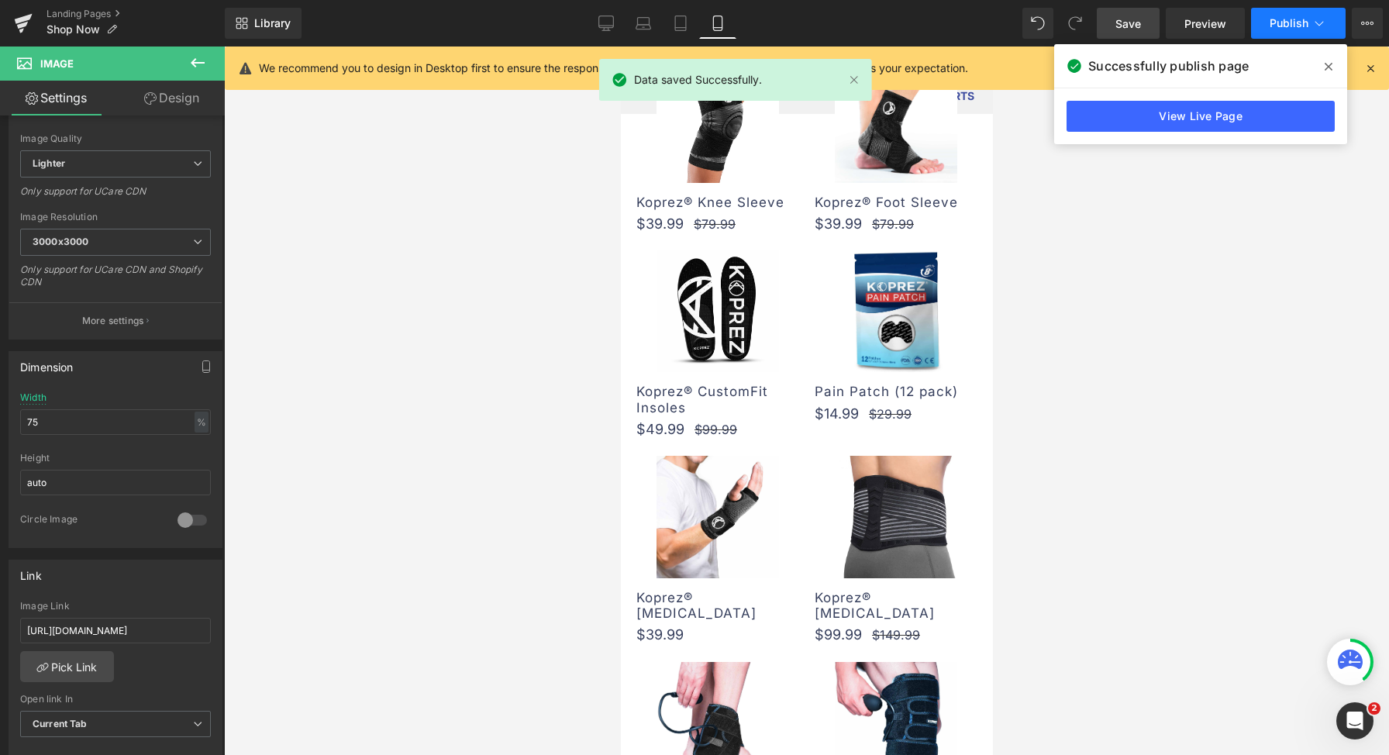
click at [1306, 19] on span "Publish" at bounding box center [1289, 23] width 39 height 12
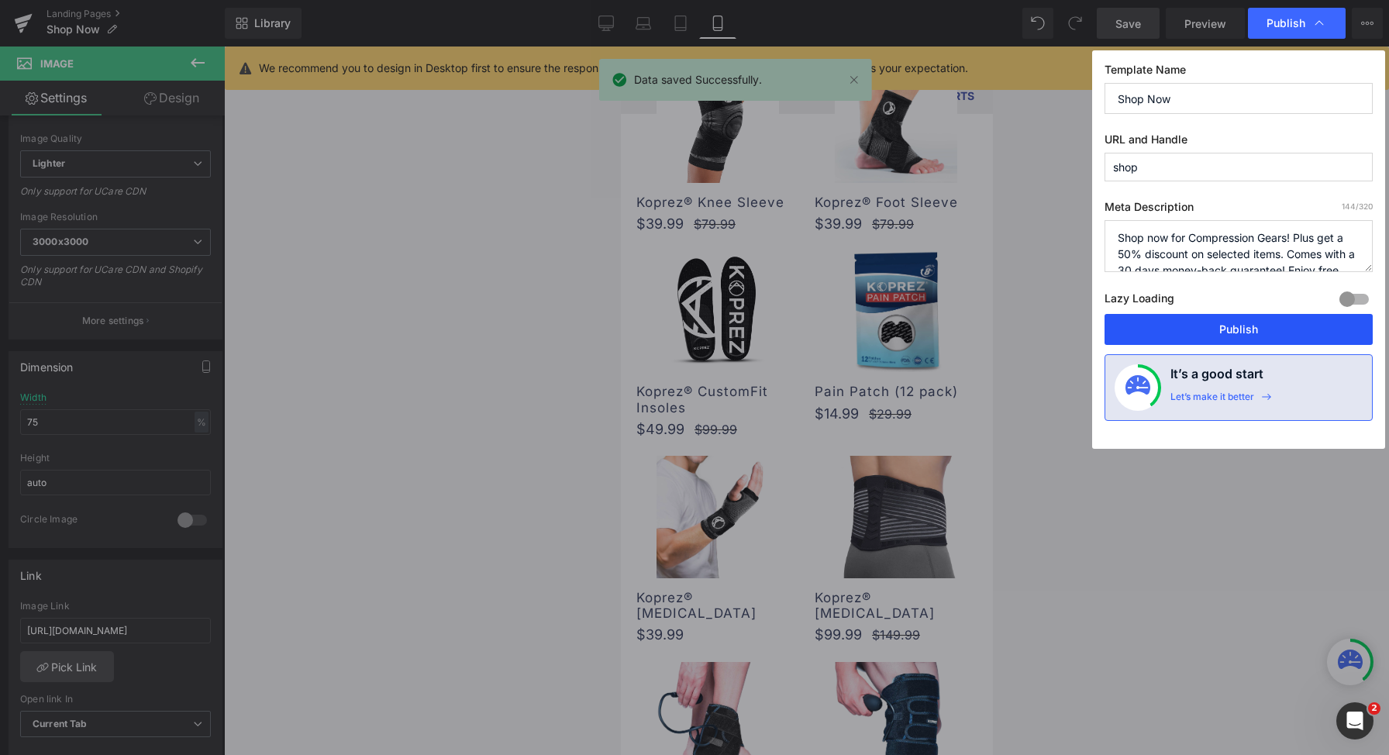
click at [1264, 329] on button "Publish" at bounding box center [1239, 329] width 268 height 31
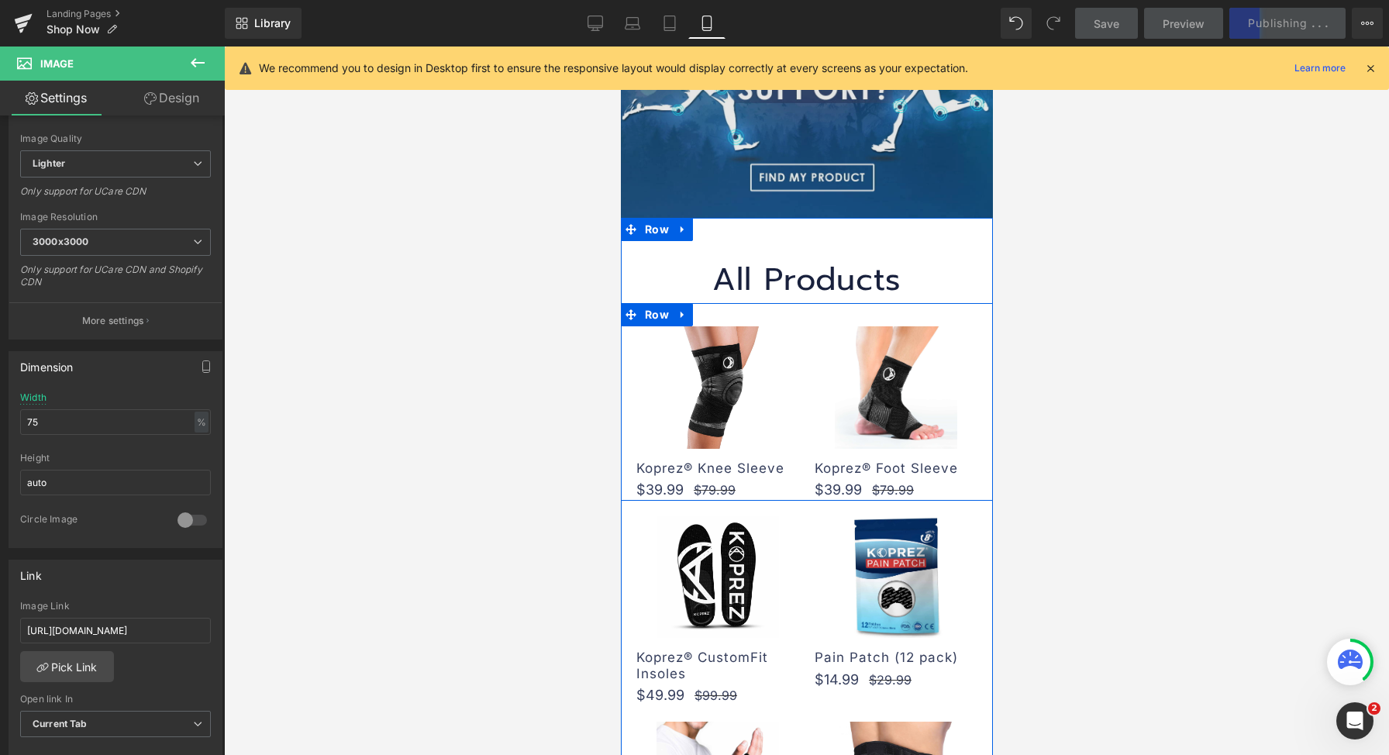
scroll to position [0, 0]
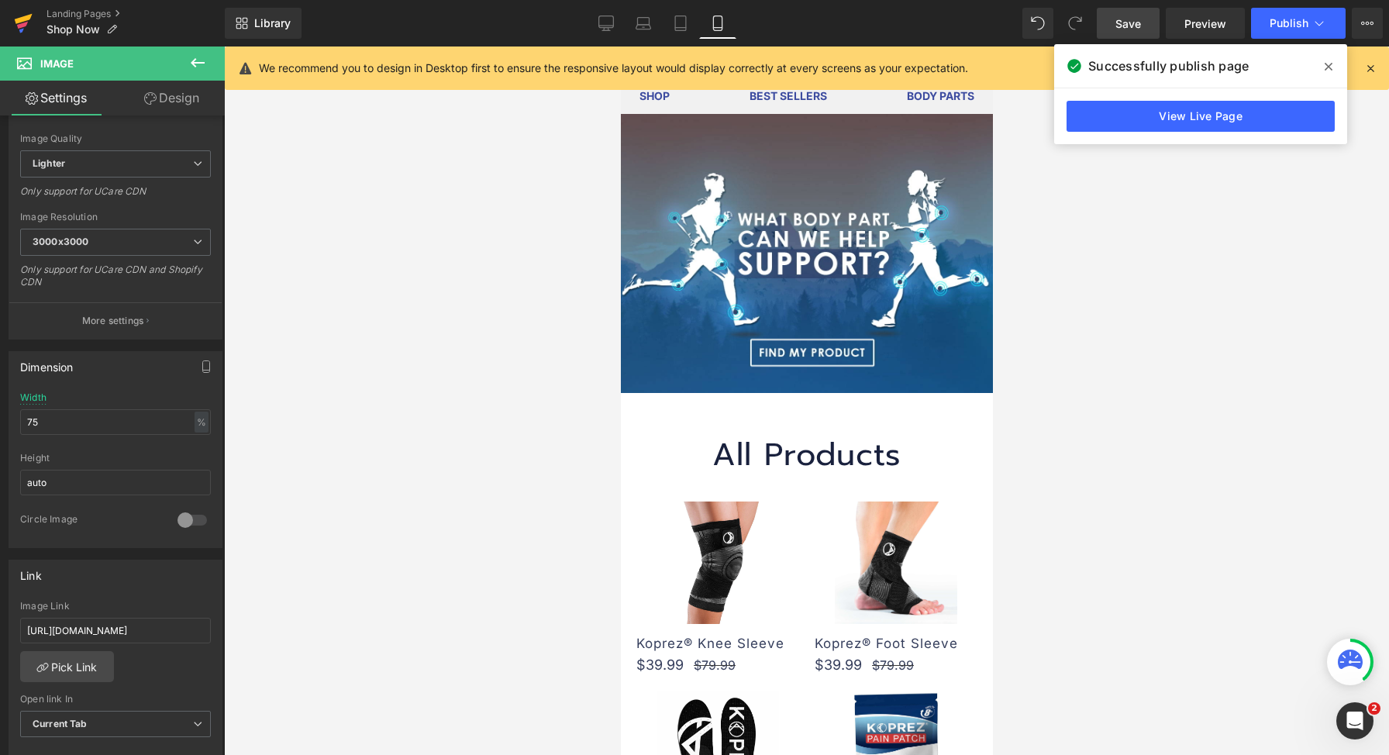
click at [41, 16] on link at bounding box center [23, 23] width 47 height 47
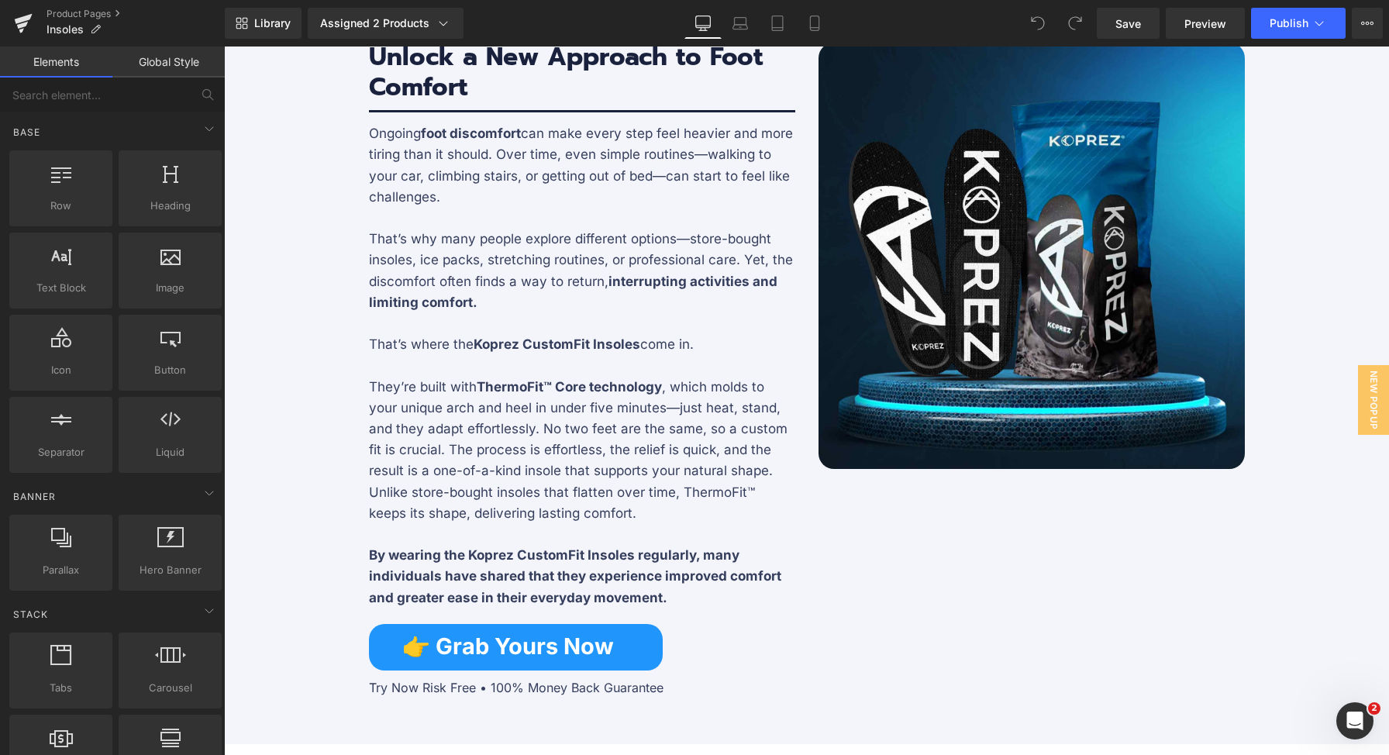
scroll to position [1625, 0]
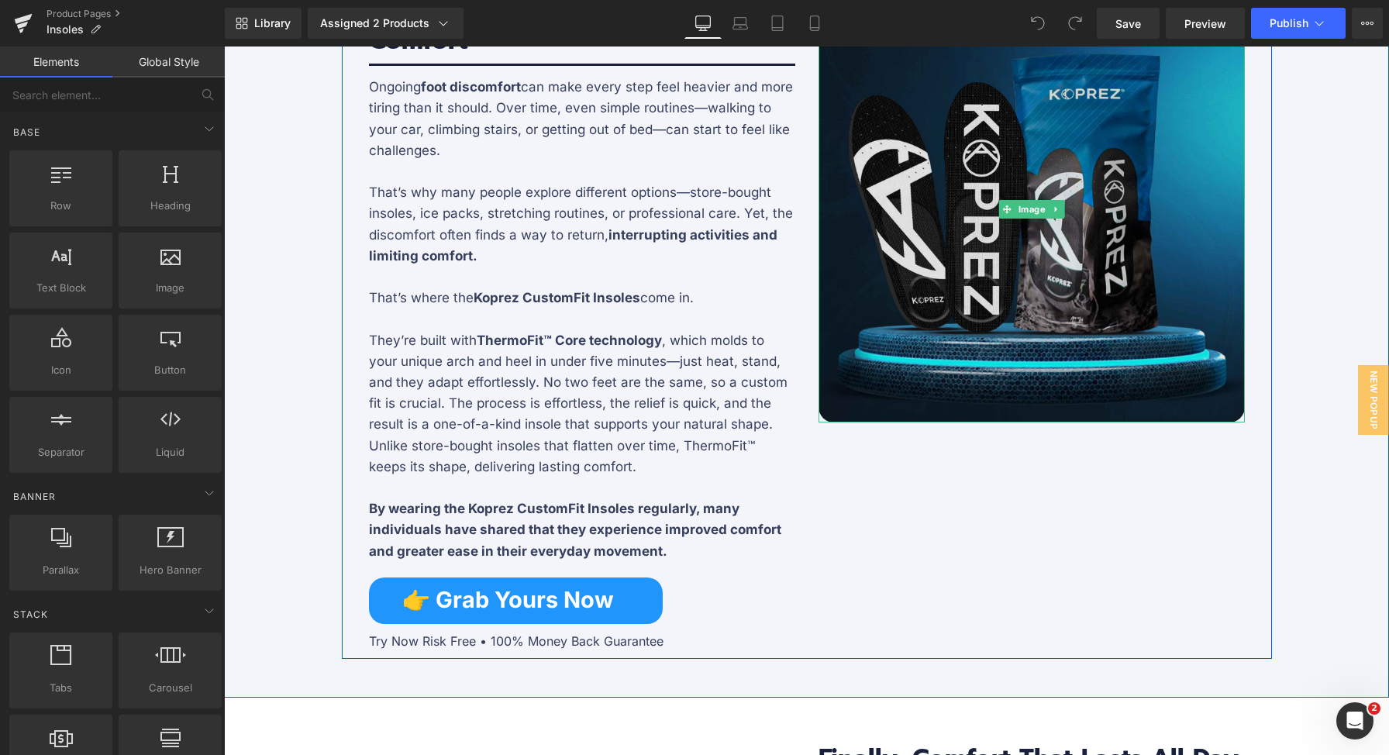
click at [1071, 239] on img at bounding box center [1032, 209] width 426 height 426
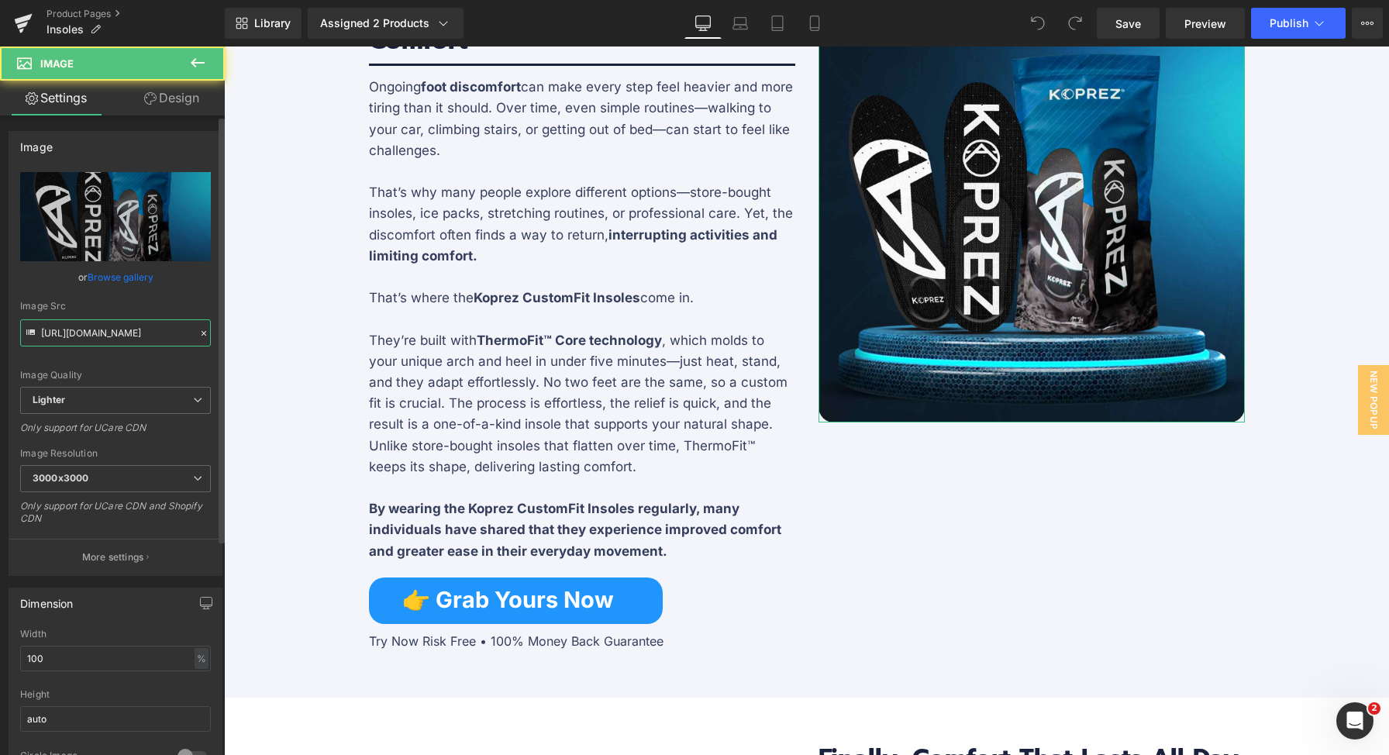
click at [140, 326] on input "[URL][DOMAIN_NAME]" at bounding box center [115, 332] width 191 height 27
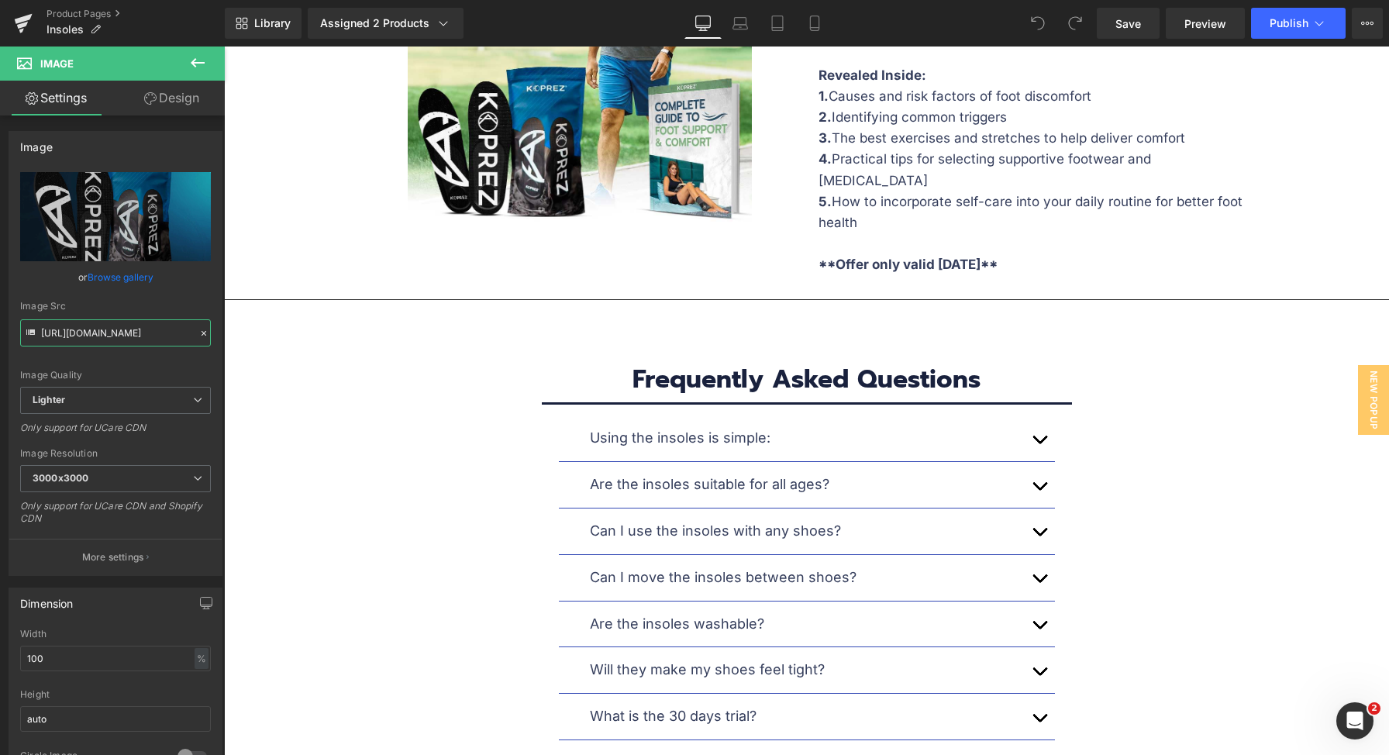
scroll to position [7624, 0]
